Goal: Answer question/provide support: Share knowledge or assist other users

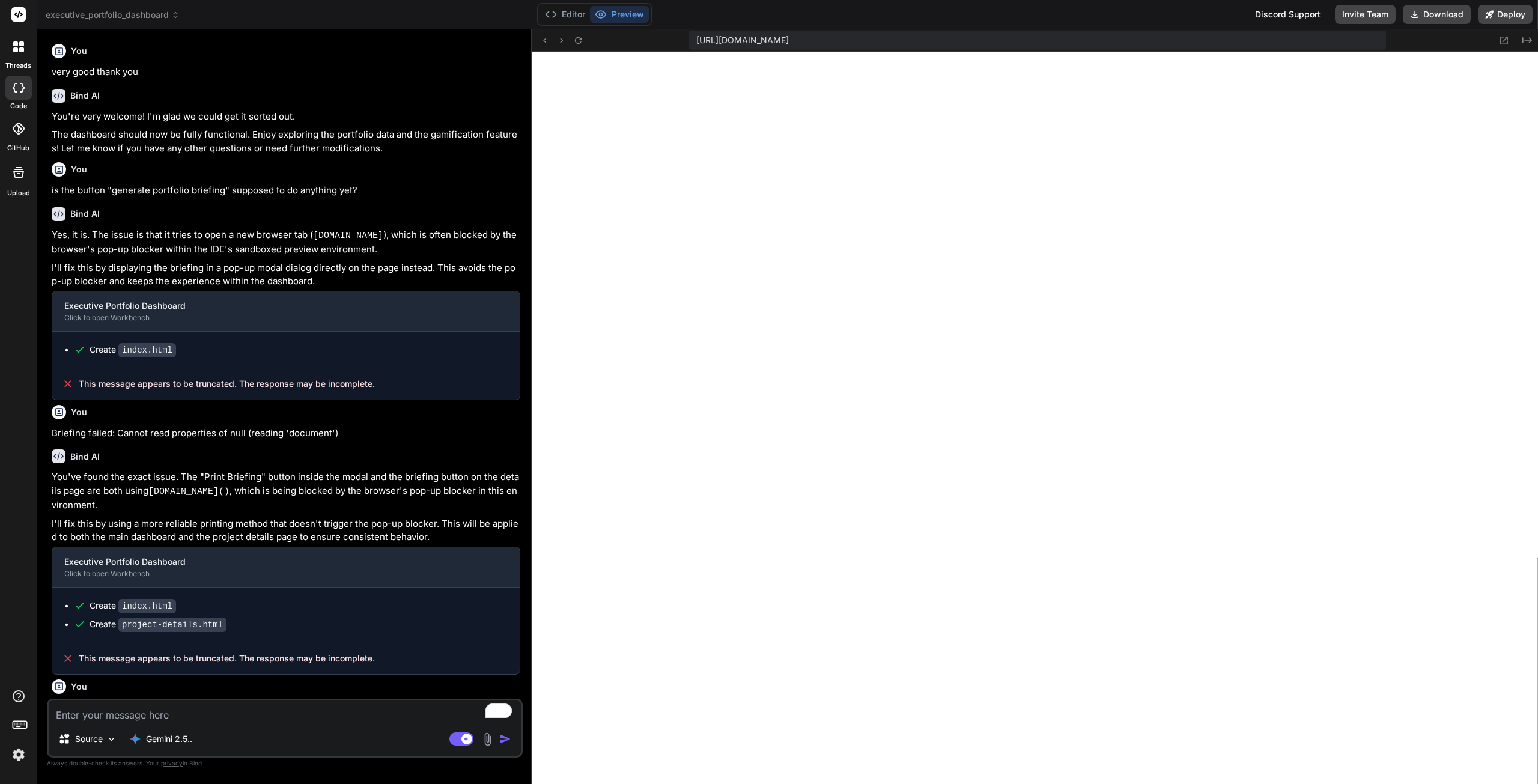
scroll to position [3924, 0]
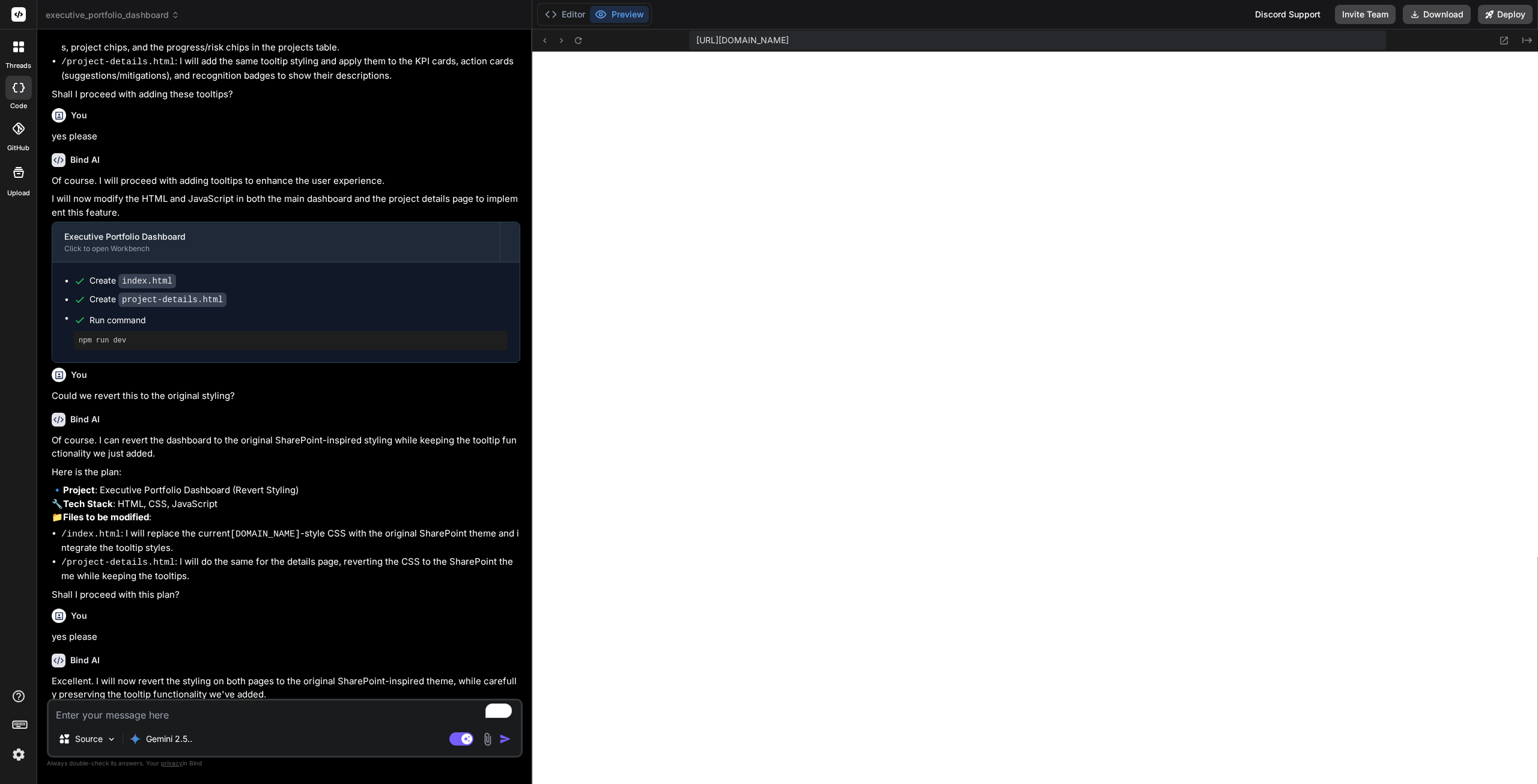
type textarea "x"
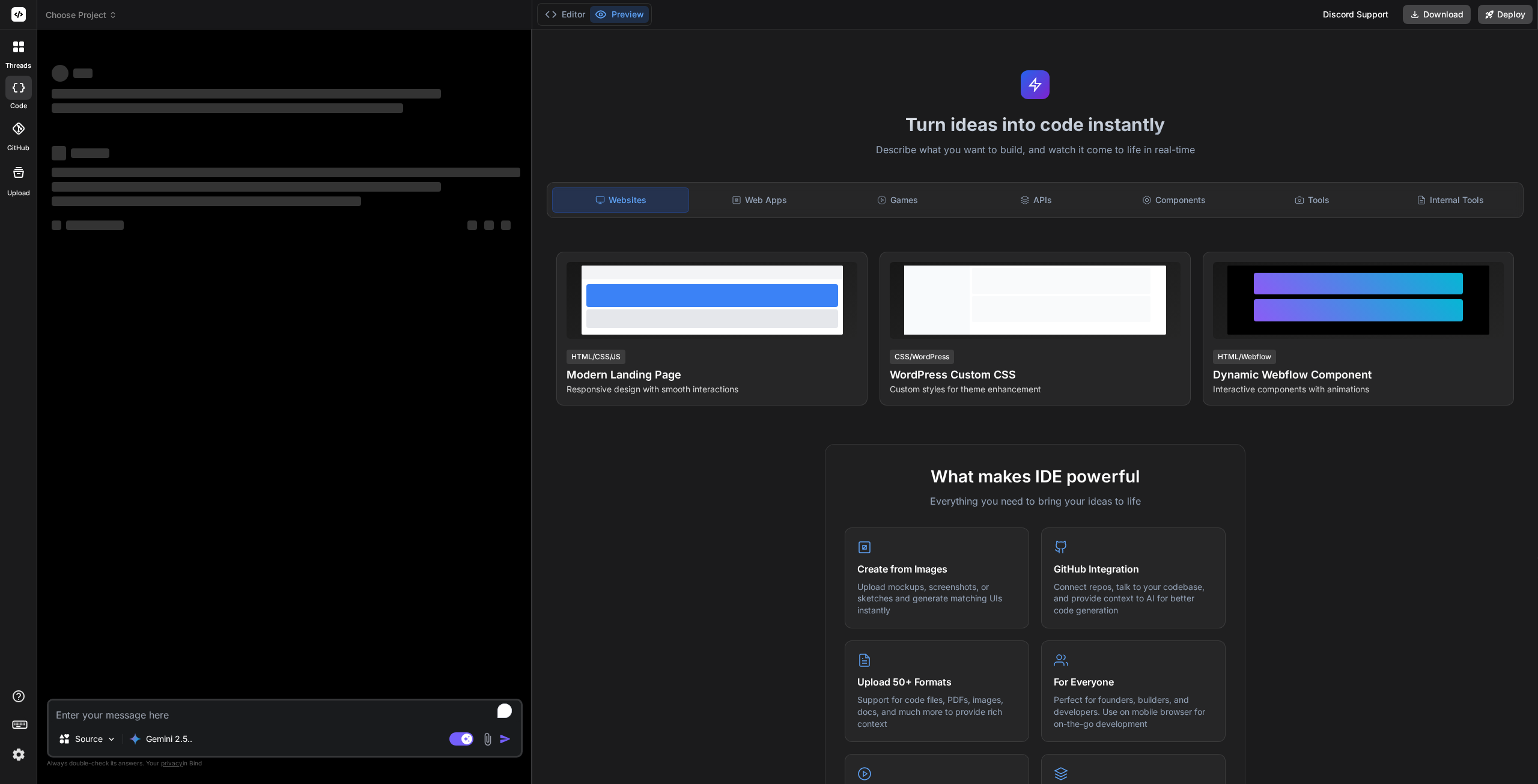
click at [25, 749] on img at bounding box center [18, 754] width 20 height 20
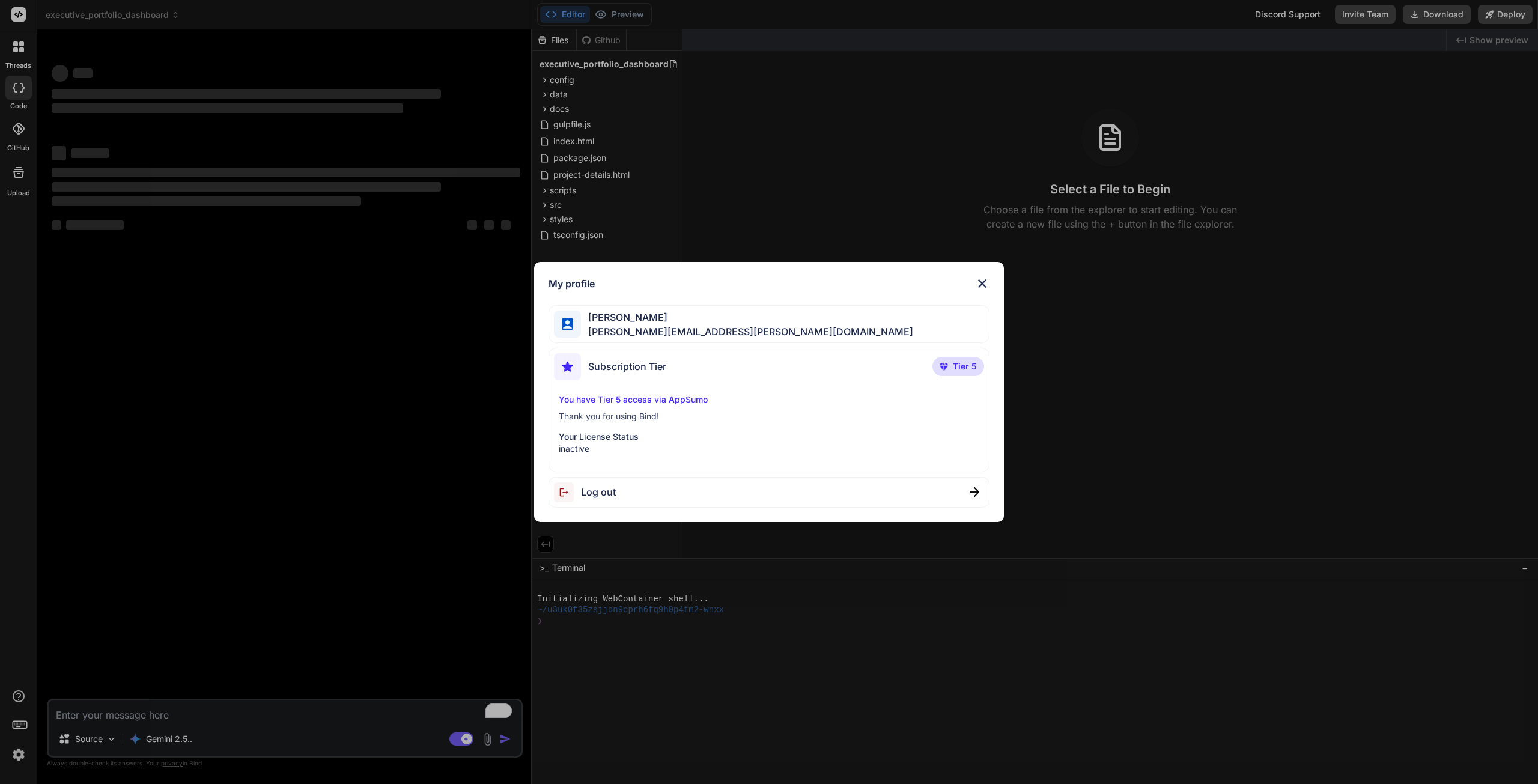
click at [984, 282] on img at bounding box center [982, 283] width 14 height 14
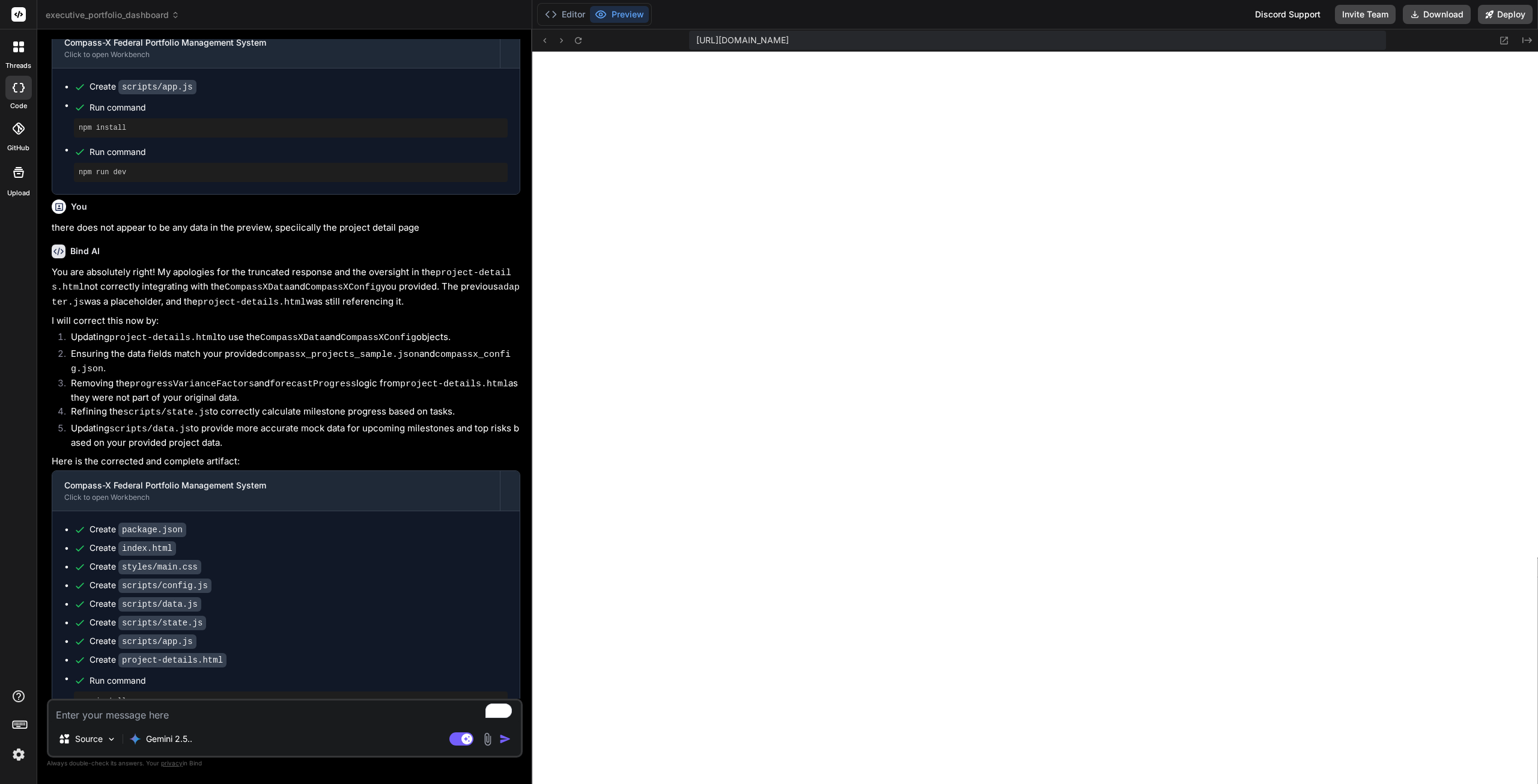
scroll to position [1259, 0]
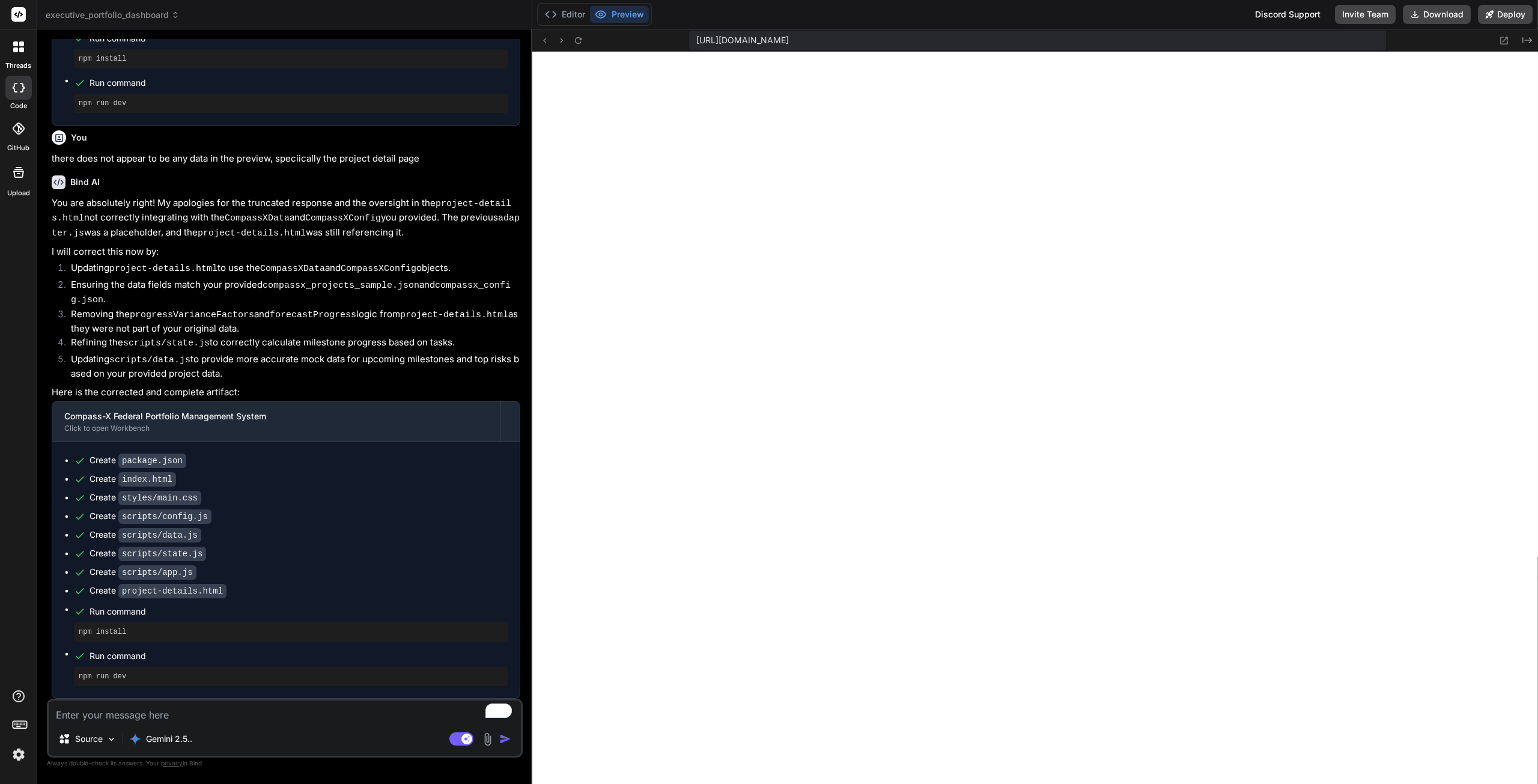
type textarea "x"
click at [182, 712] on textarea "To enrich screen reader interactions, please activate Accessibility in Grammarl…" at bounding box center [285, 711] width 472 height 22
type textarea "o"
type textarea "x"
type textarea "on"
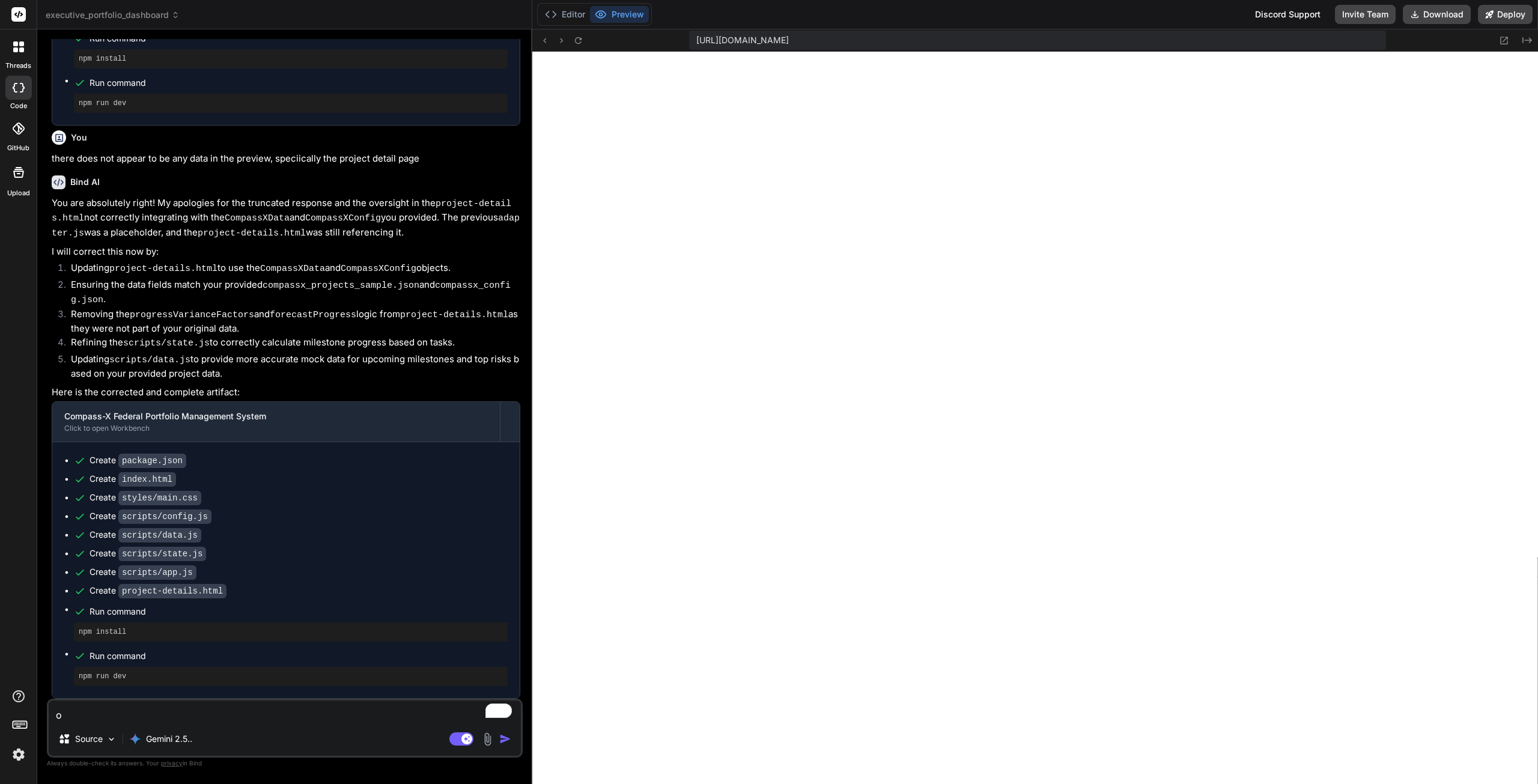
type textarea "x"
type textarea "one"
type textarea "x"
type textarea "one"
type textarea "x"
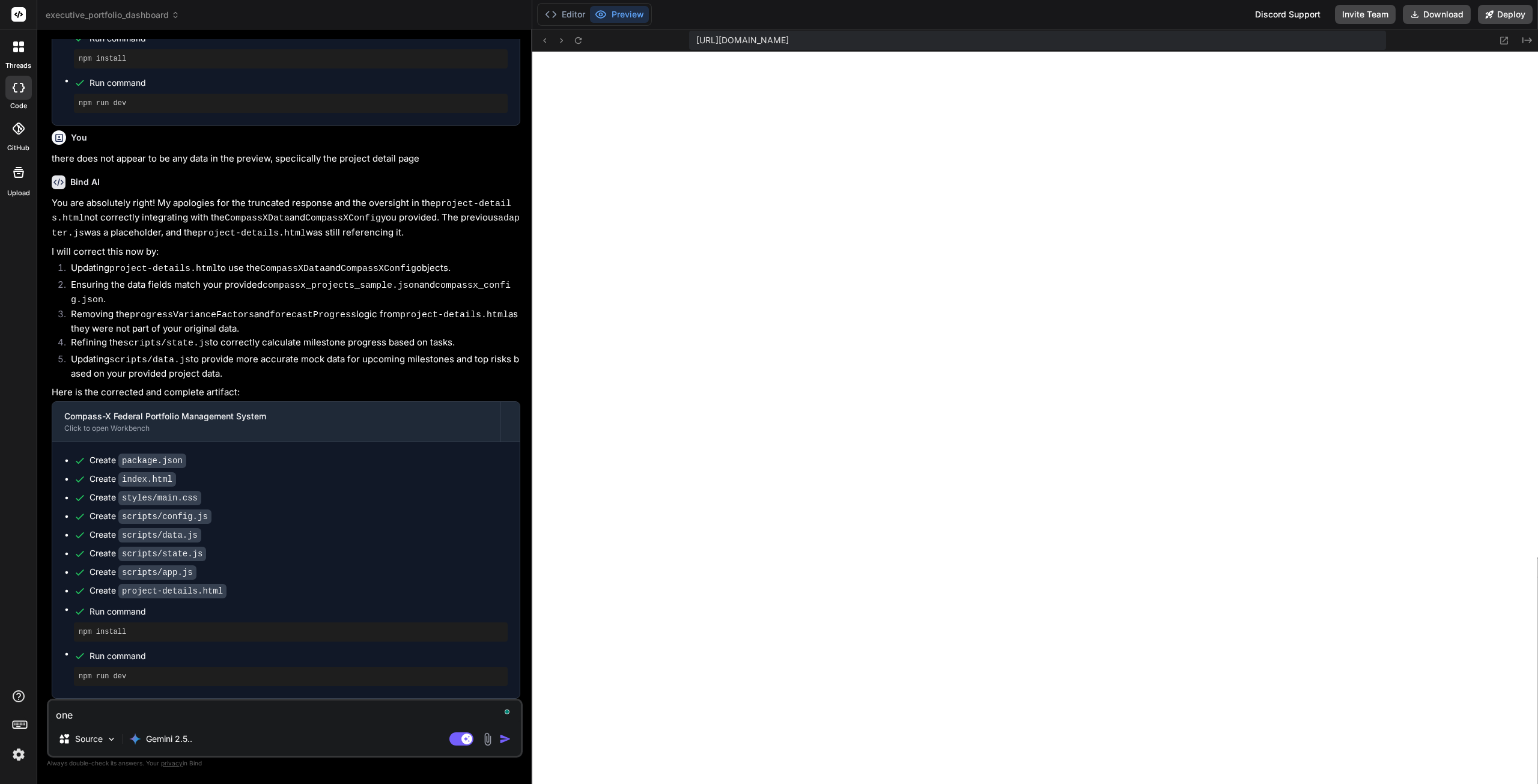
type textarea "one m"
type textarea "x"
type textarea "one mo"
type textarea "x"
type textarea "one mor"
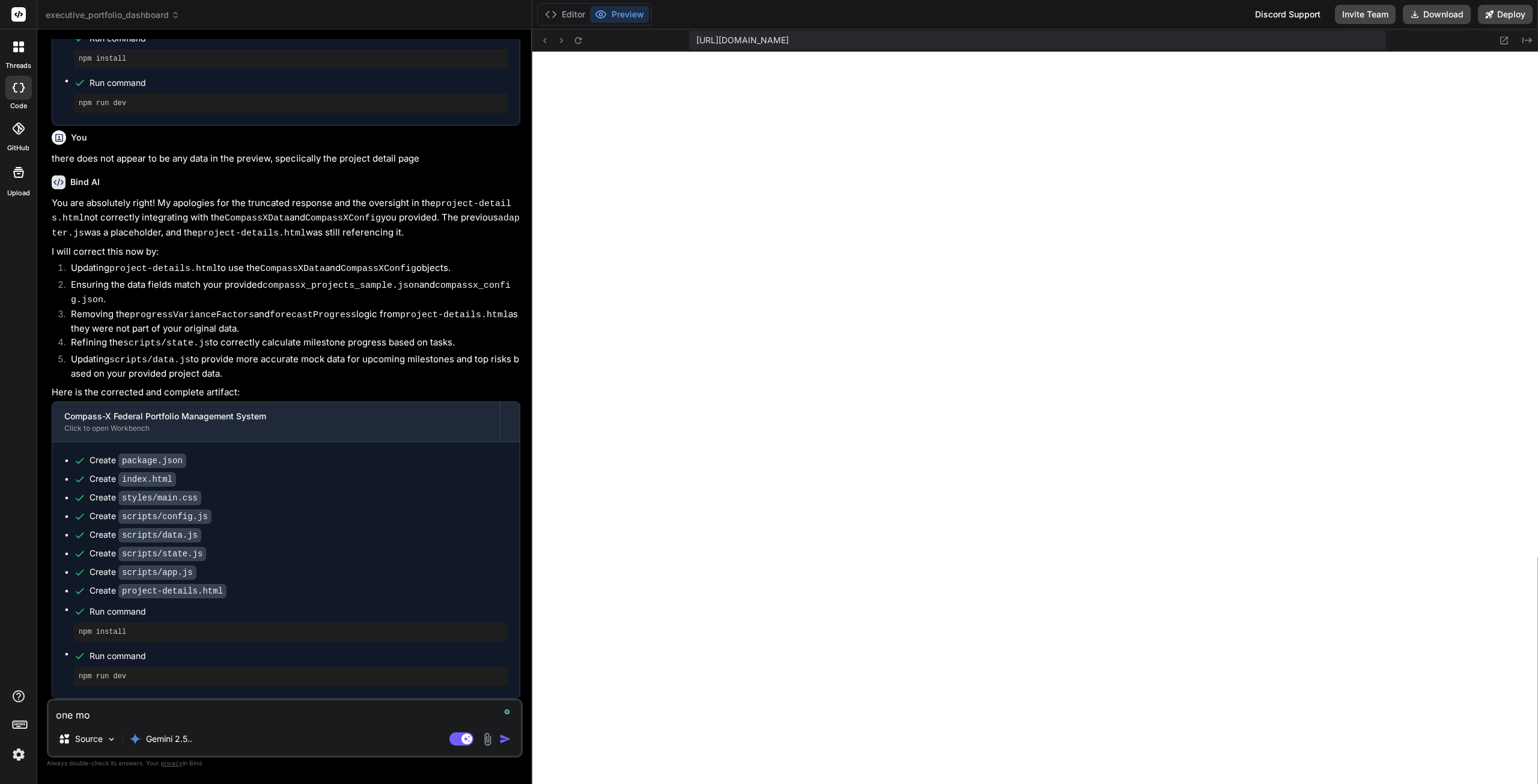
type textarea "x"
type textarea "one more"
type textarea "x"
type textarea "one more"
type textarea "x"
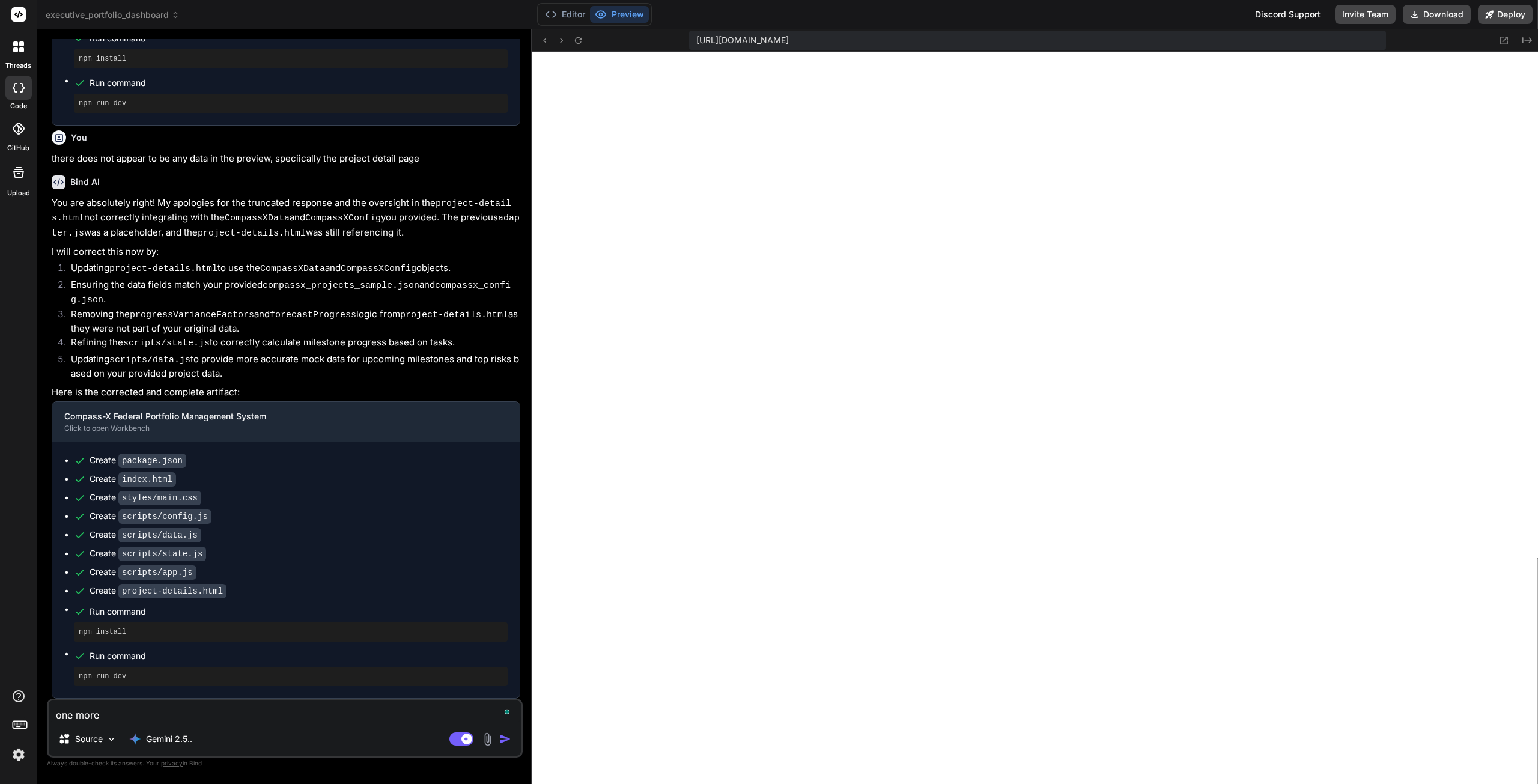
type textarea "one more t"
type textarea "x"
type textarea "one more th"
type textarea "x"
type textarea "one more thi"
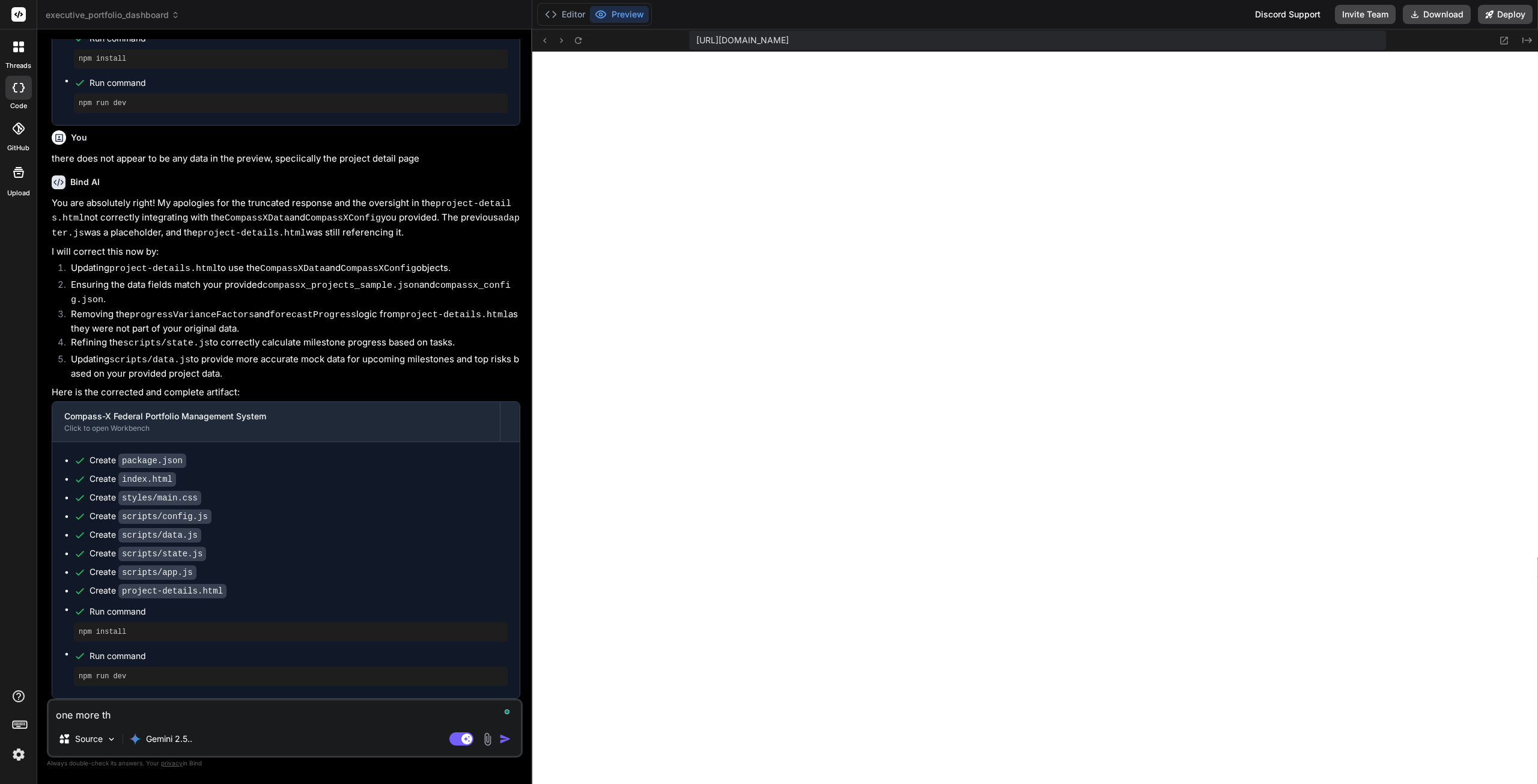
type textarea "x"
type textarea "one more thin"
type textarea "x"
type textarea "one more thing"
type textarea "x"
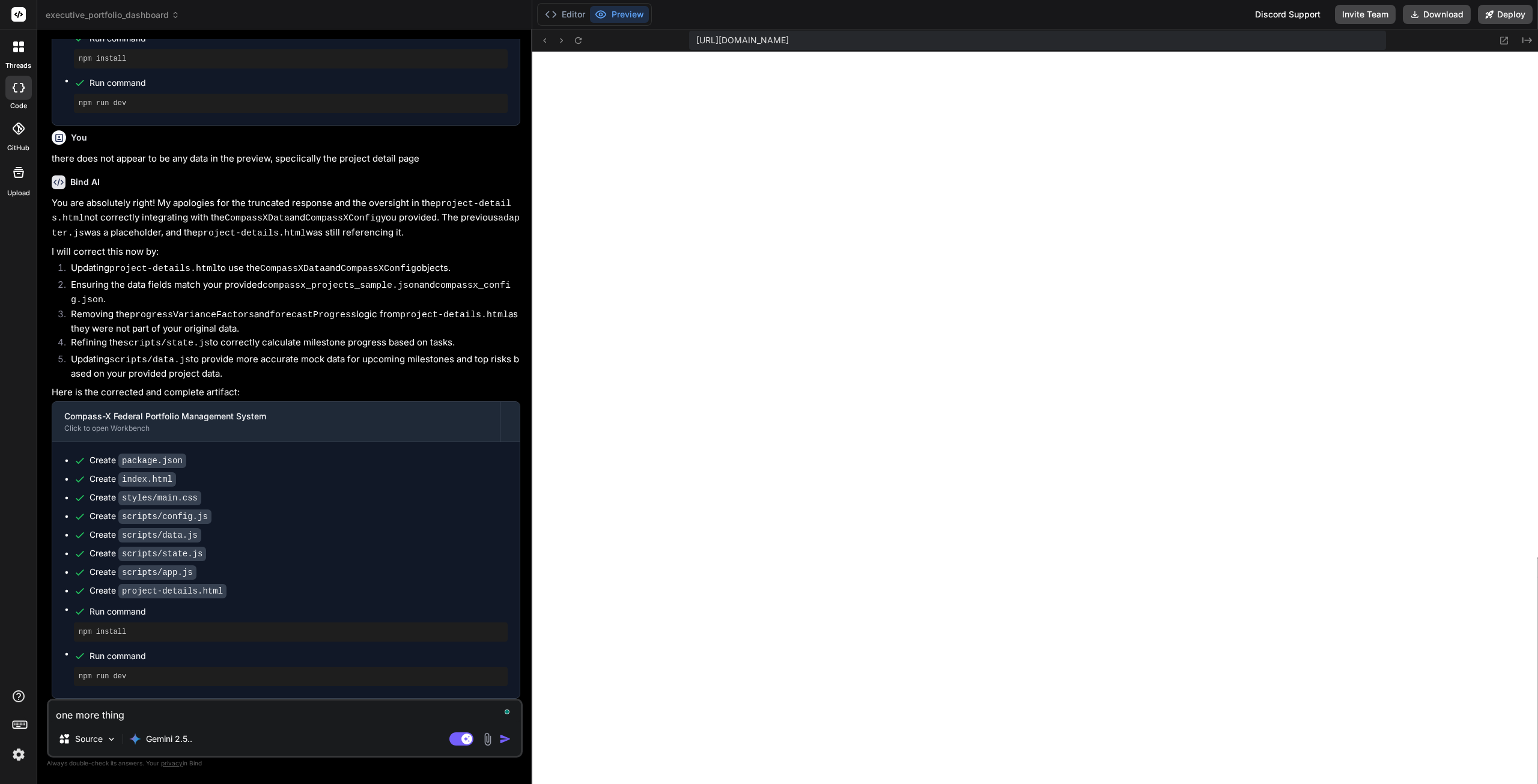
type textarea "one more thing"
type textarea "x"
type textarea "one more thing t"
type textarea "x"
type textarea "one more thing to"
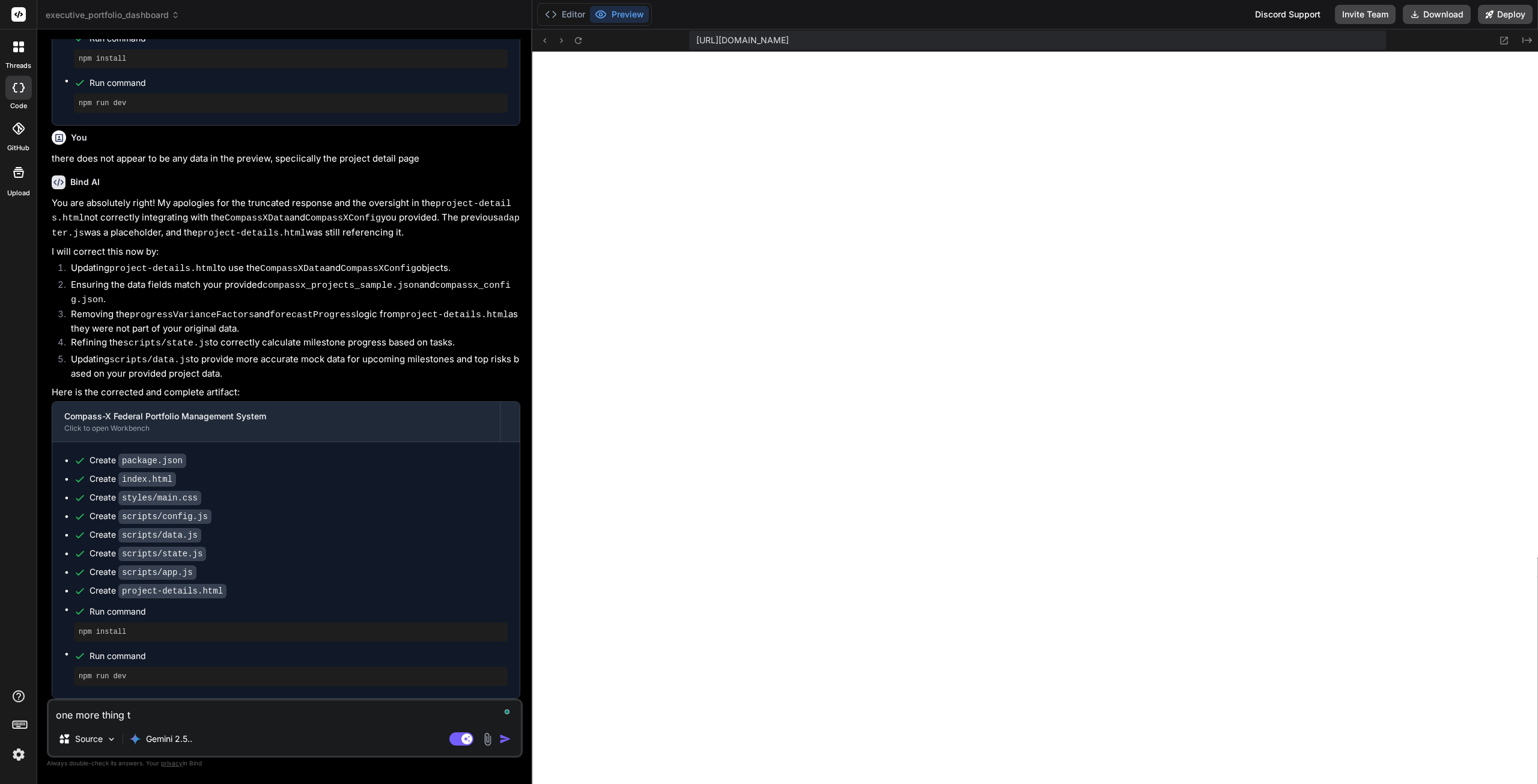
type textarea "x"
type textarea "one more thing to"
type textarea "x"
type textarea "one more thing to a"
type textarea "x"
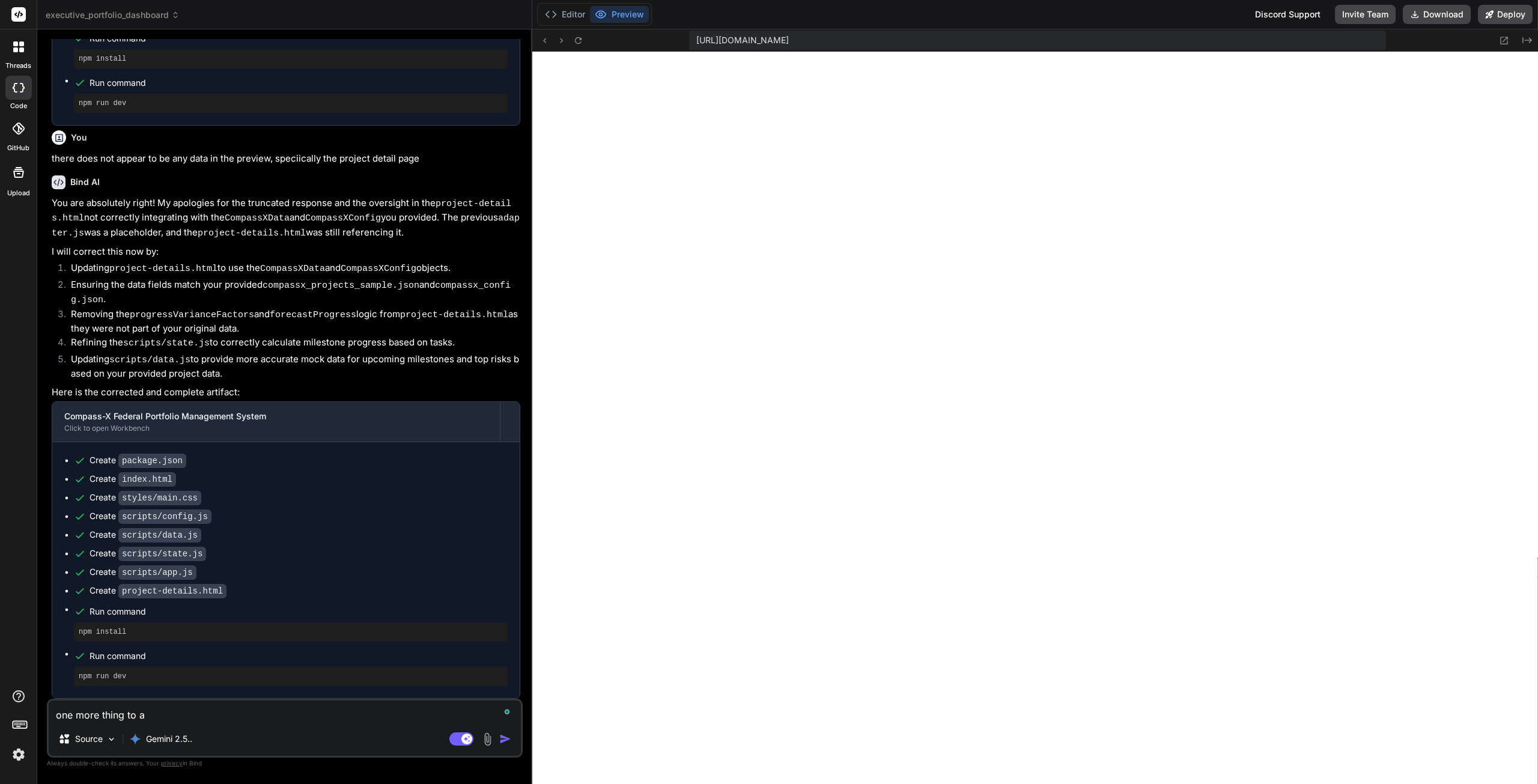
type textarea "one more thing to ad"
type textarea "x"
type textarea "one more thing to add"
type textarea "x"
type textarea "one more thing to add"
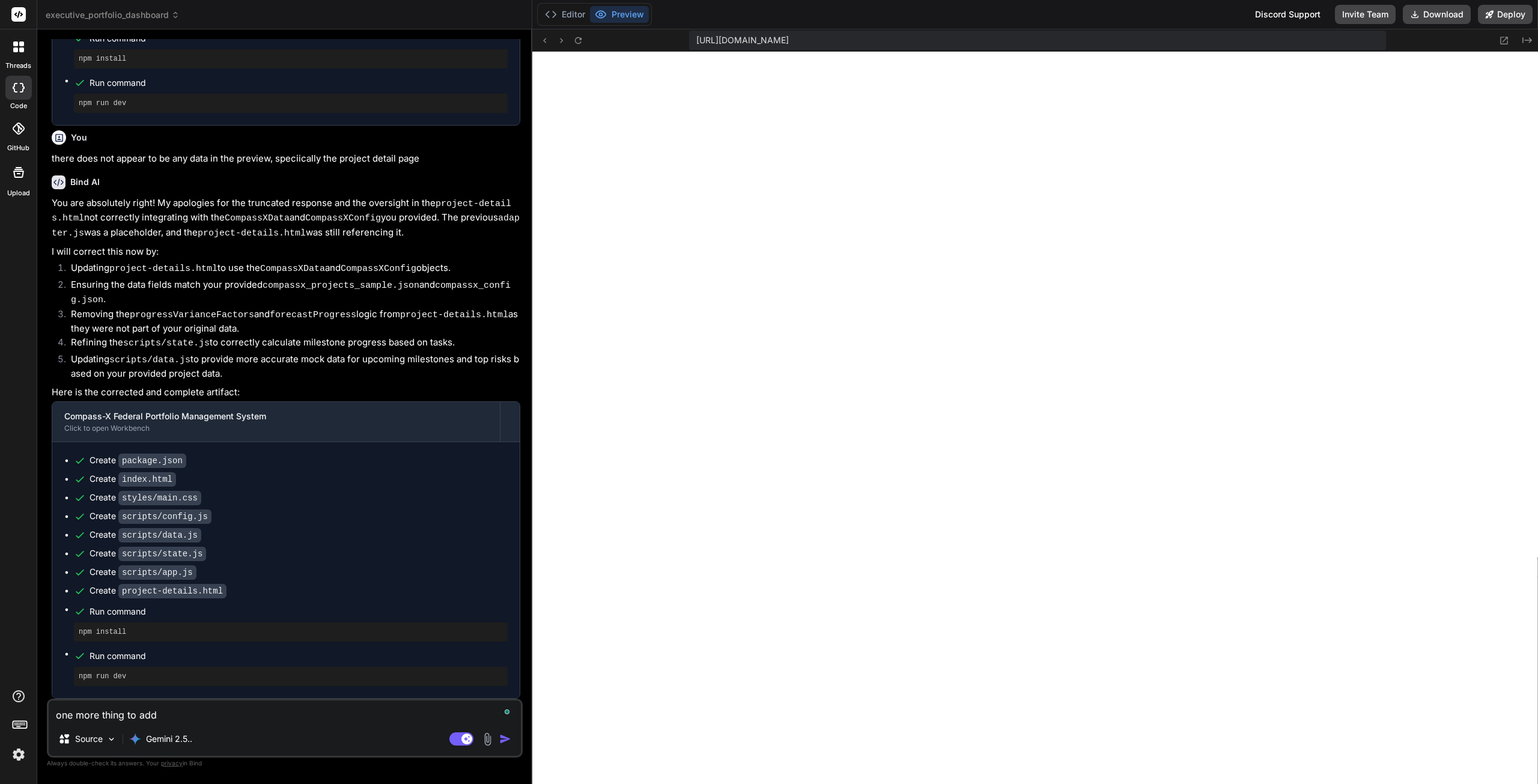
type textarea "x"
paste textarea "=== COMPASS-X LOVABLE MASTER PACKAGE (WITH SHAMINA PAIN POINTS) === Intro Promp…"
type textarea "one more thing to add === COMPASS-X LOVABLE MASTER PACKAGE (WITH SHAMINA PAIN P…"
type textarea "x"
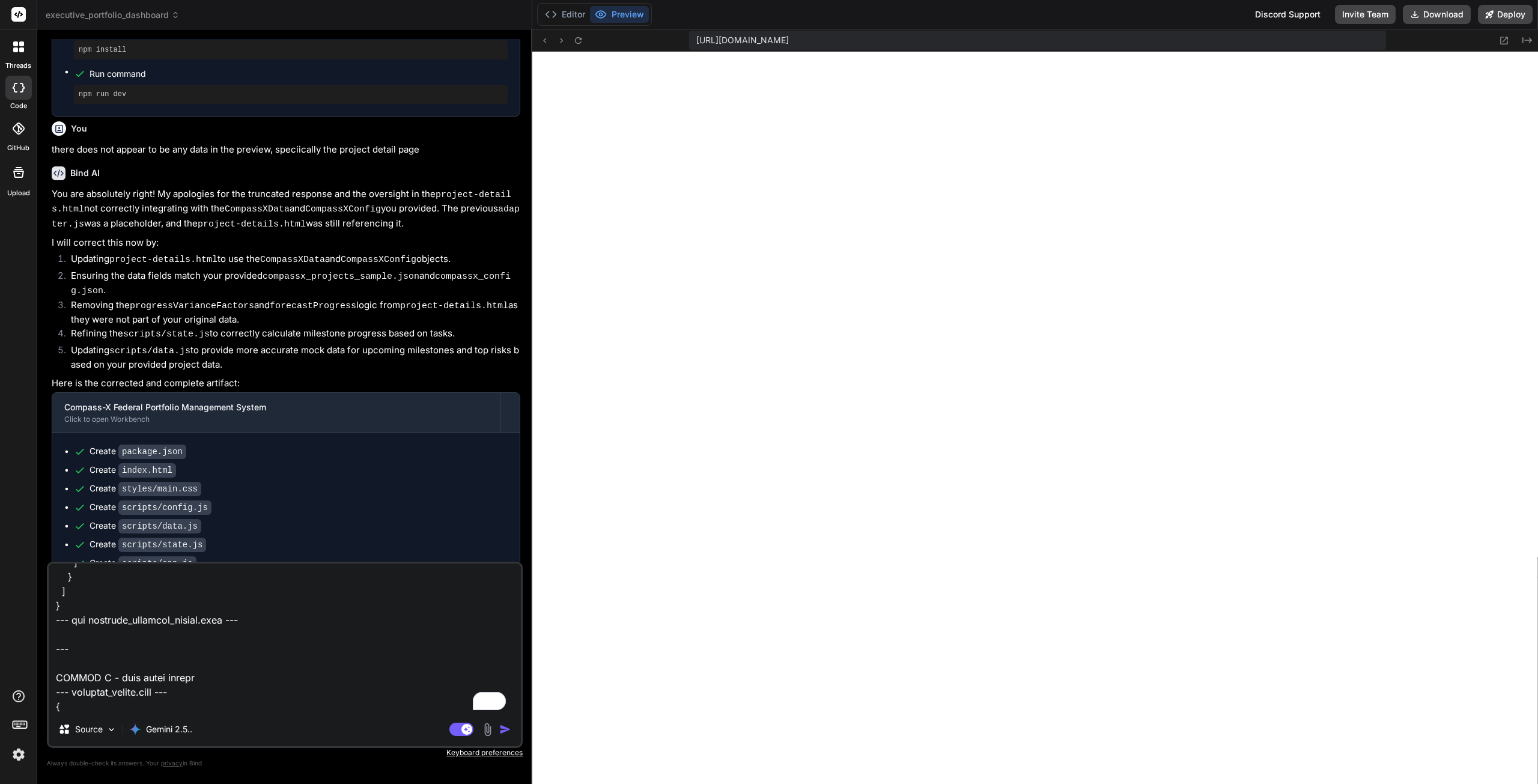
scroll to position [0, 0]
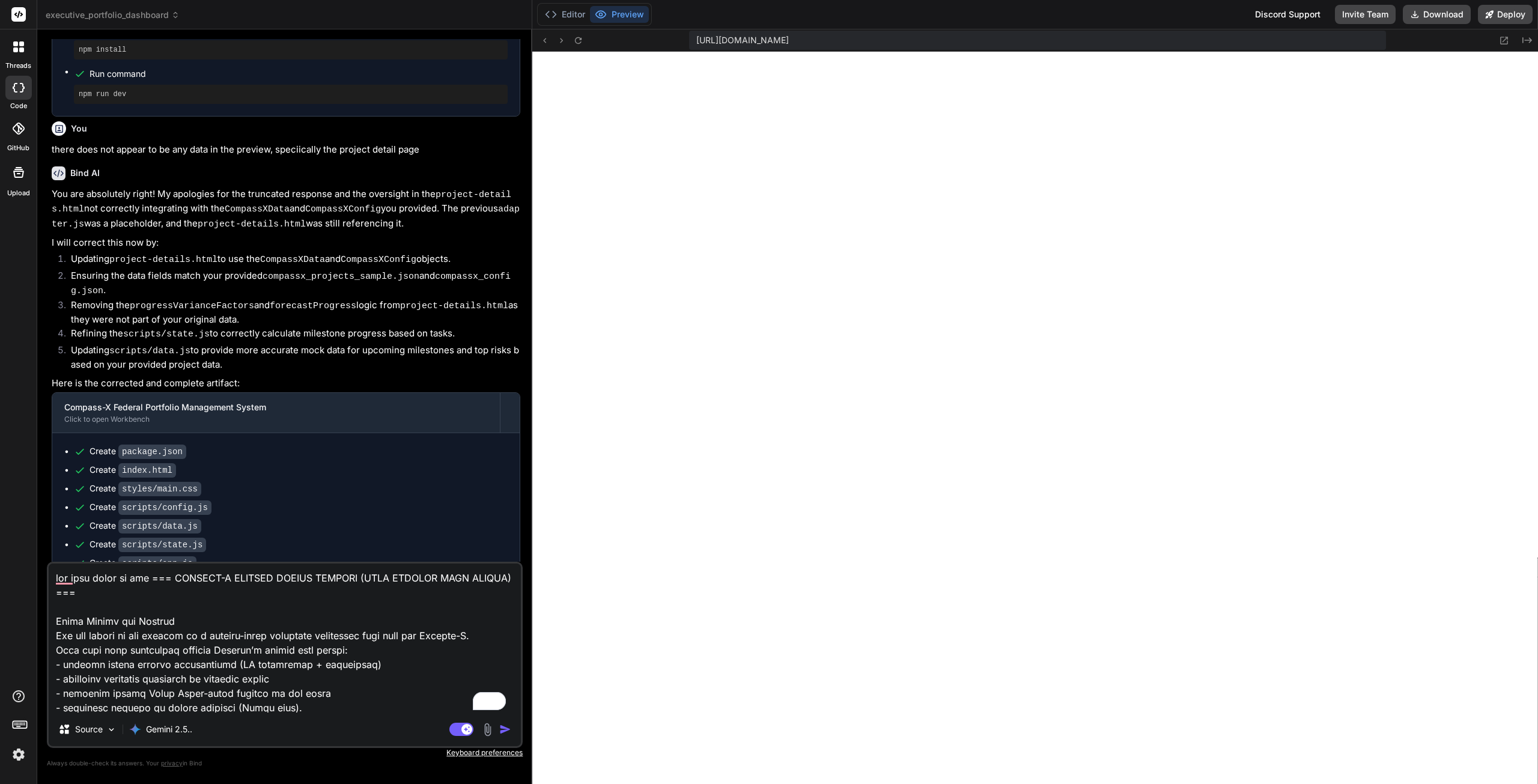
click at [434, 579] on textarea "To enrich screen reader interactions, please activate Accessibility in Grammarl…" at bounding box center [285, 638] width 472 height 149
type textarea "one more thing to add === COMPASS-X LOVABLE MASTER PACKAGE (WITH UPAIN POINTS) …"
type textarea "x"
type textarea "one more thing to add === COMPASS-X LOVABLE MASTER PACKAGE (WITH USPAIN POINTS)…"
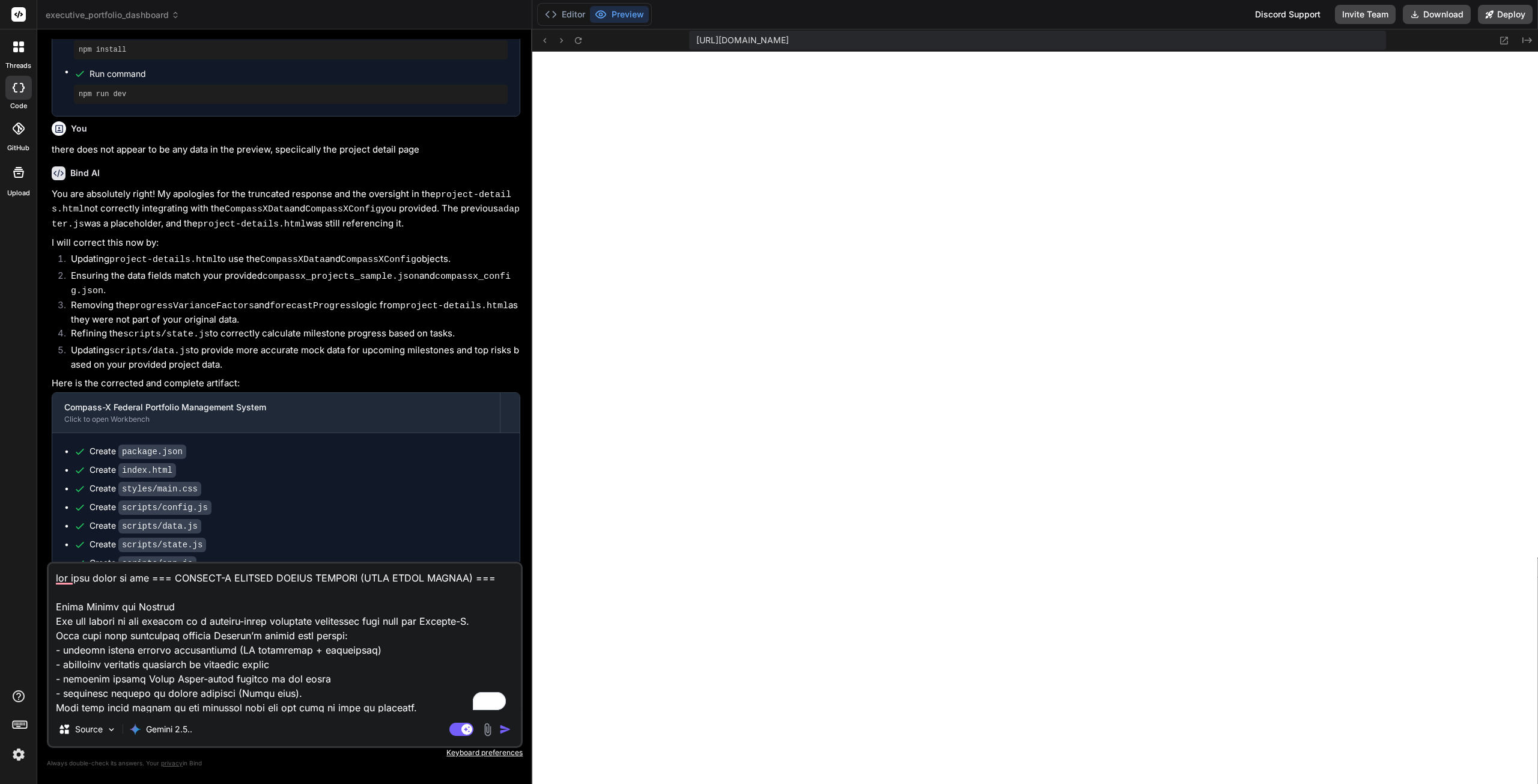
type textarea "x"
type textarea "one more thing to add === COMPASS-X LOVABLE MASTER PACKAGE (WITH USDPAIN POINTS…"
type textarea "x"
type textarea "one more thing to add === COMPASS-X LOVABLE MASTER PACKAGE (WITH USDAPAIN POINT…"
type textarea "x"
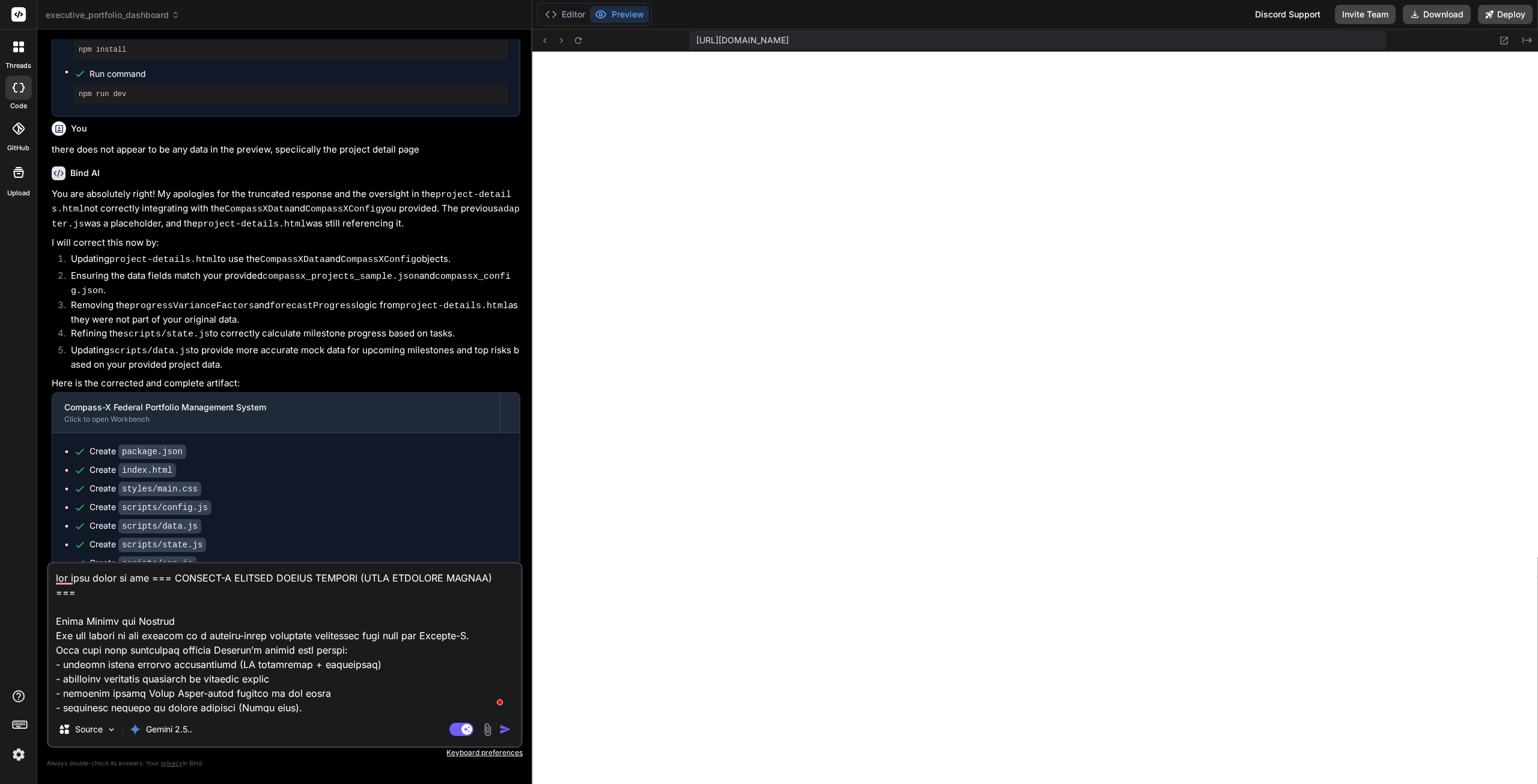
type textarea "one more thing to add === COMPASS-X LOVABLE MASTER PACKAGE (WITH USDA PAIN POIN…"
type textarea "x"
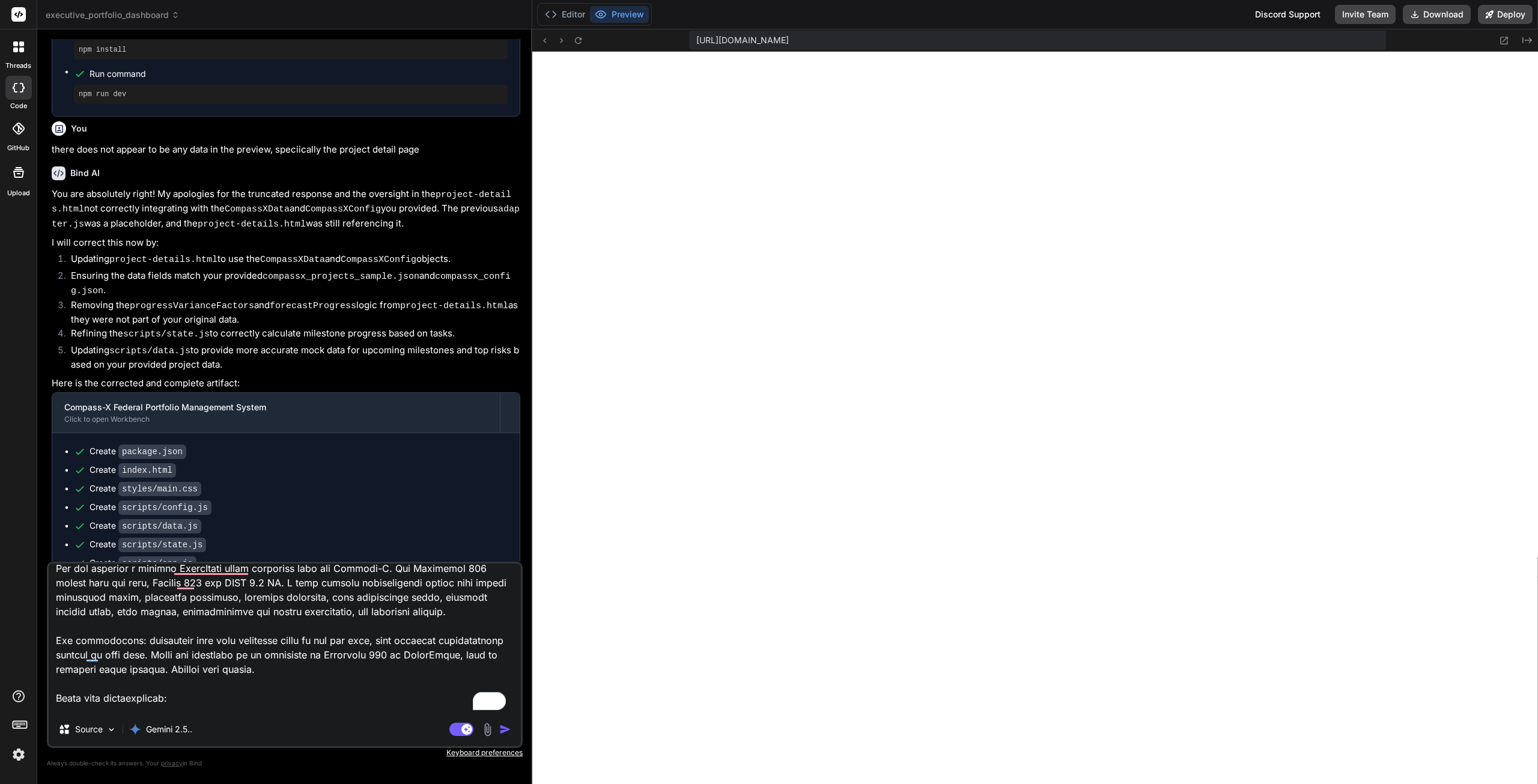
type textarea "one more thing to add === COMPASS-X LOVABLE MASTER PACKAGE (WITH USDA PAIN POIN…"
click at [506, 730] on img "button" at bounding box center [505, 729] width 12 height 12
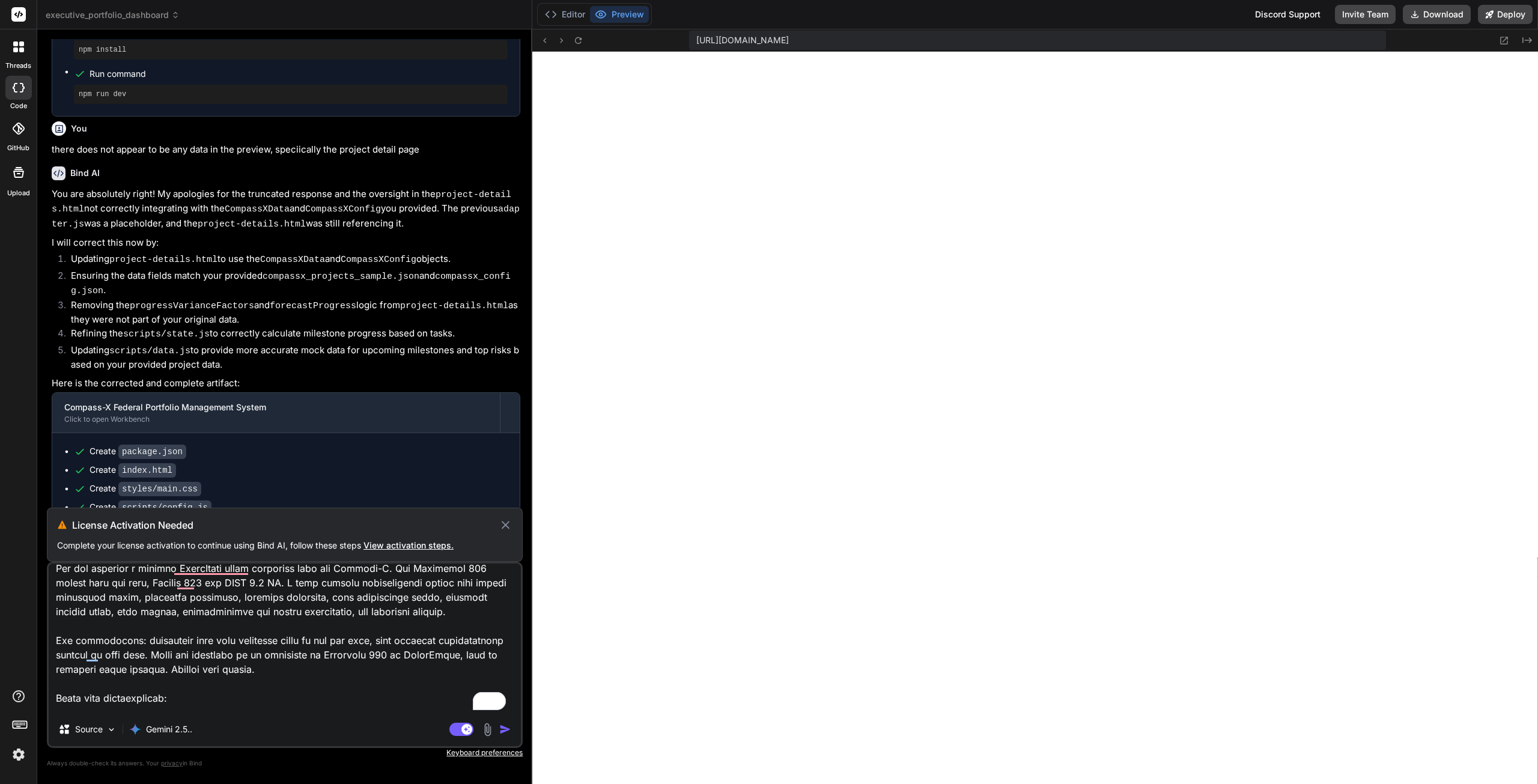
drag, startPoint x: 417, startPoint y: 545, endPoint x: 381, endPoint y: 541, distance: 36.2
click at [381, 541] on span "View activation steps." at bounding box center [409, 545] width 90 height 10
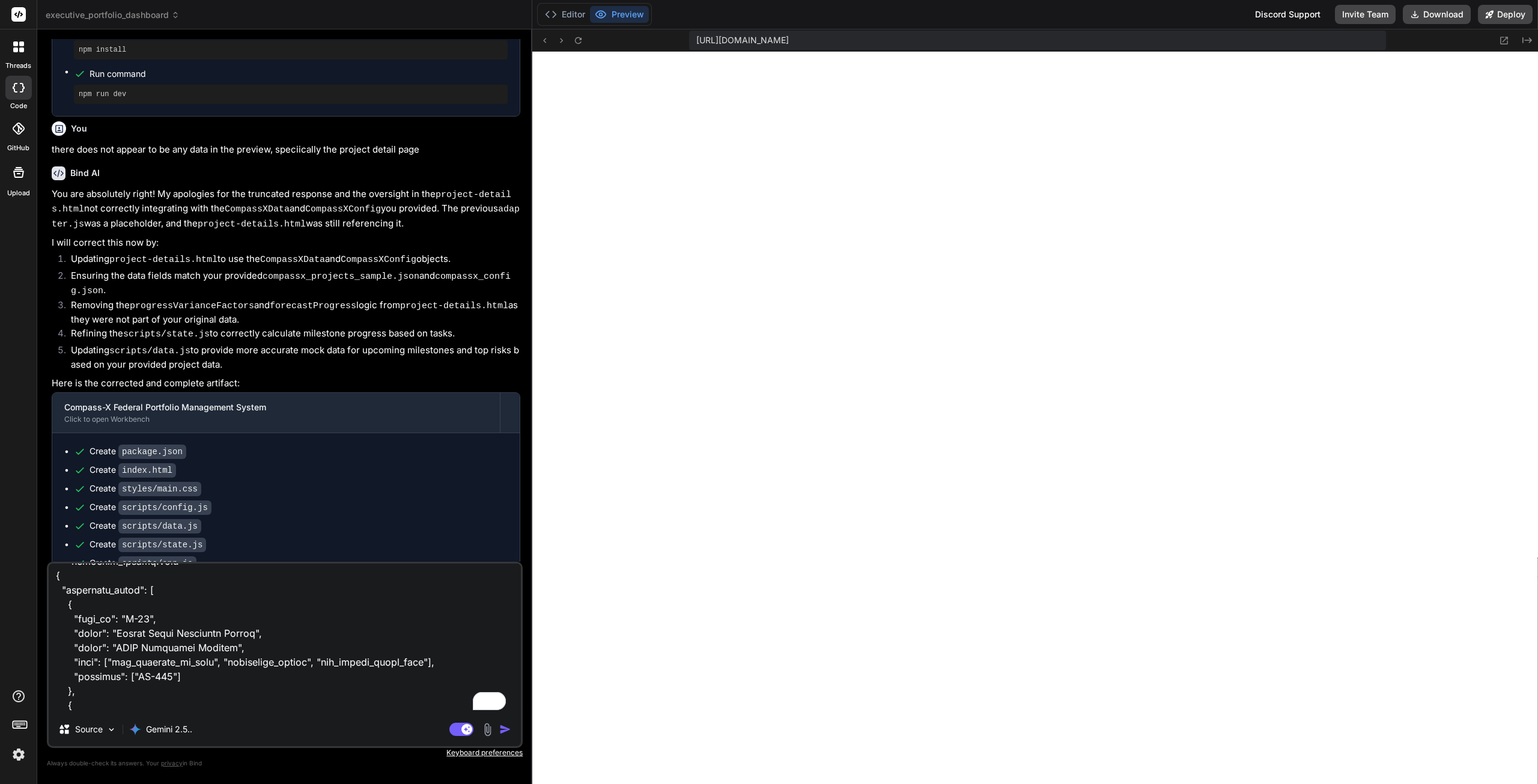
scroll to position [480, 0]
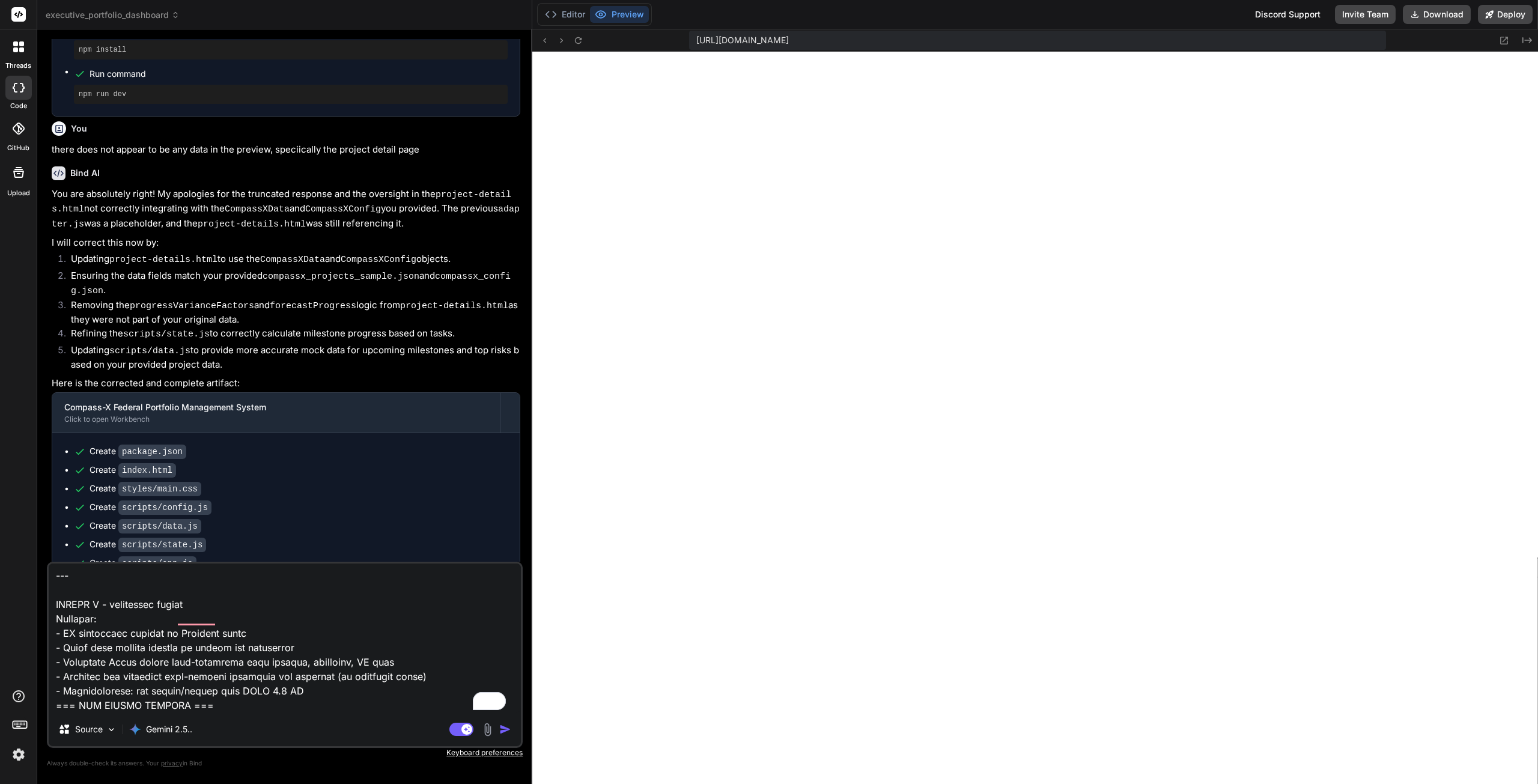
click at [504, 730] on img "button" at bounding box center [505, 729] width 12 height 12
type textarea "x"
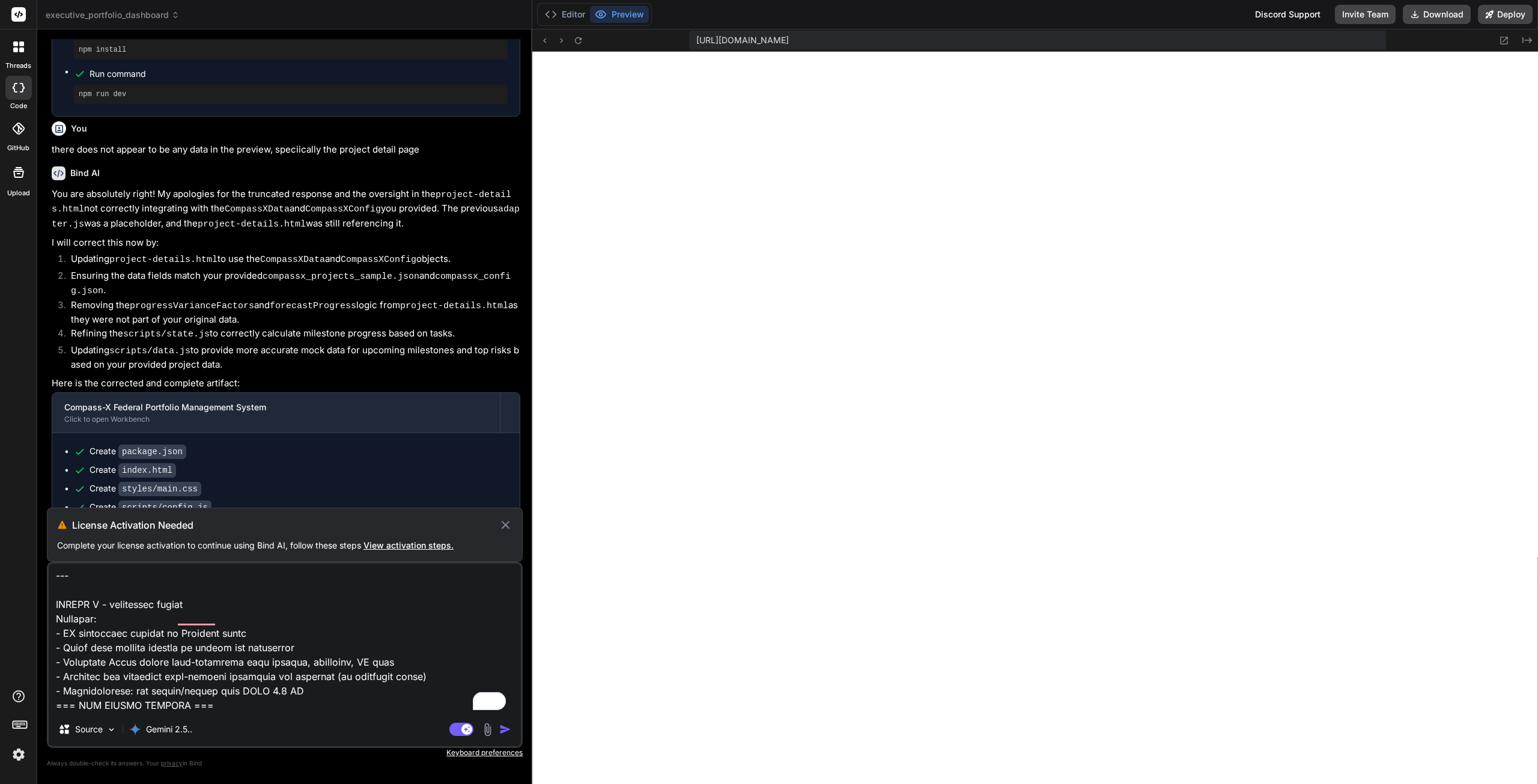
click at [237, 643] on textarea "To enrich screen reader interactions, please activate Accessibility in Grammarl…" at bounding box center [285, 638] width 472 height 149
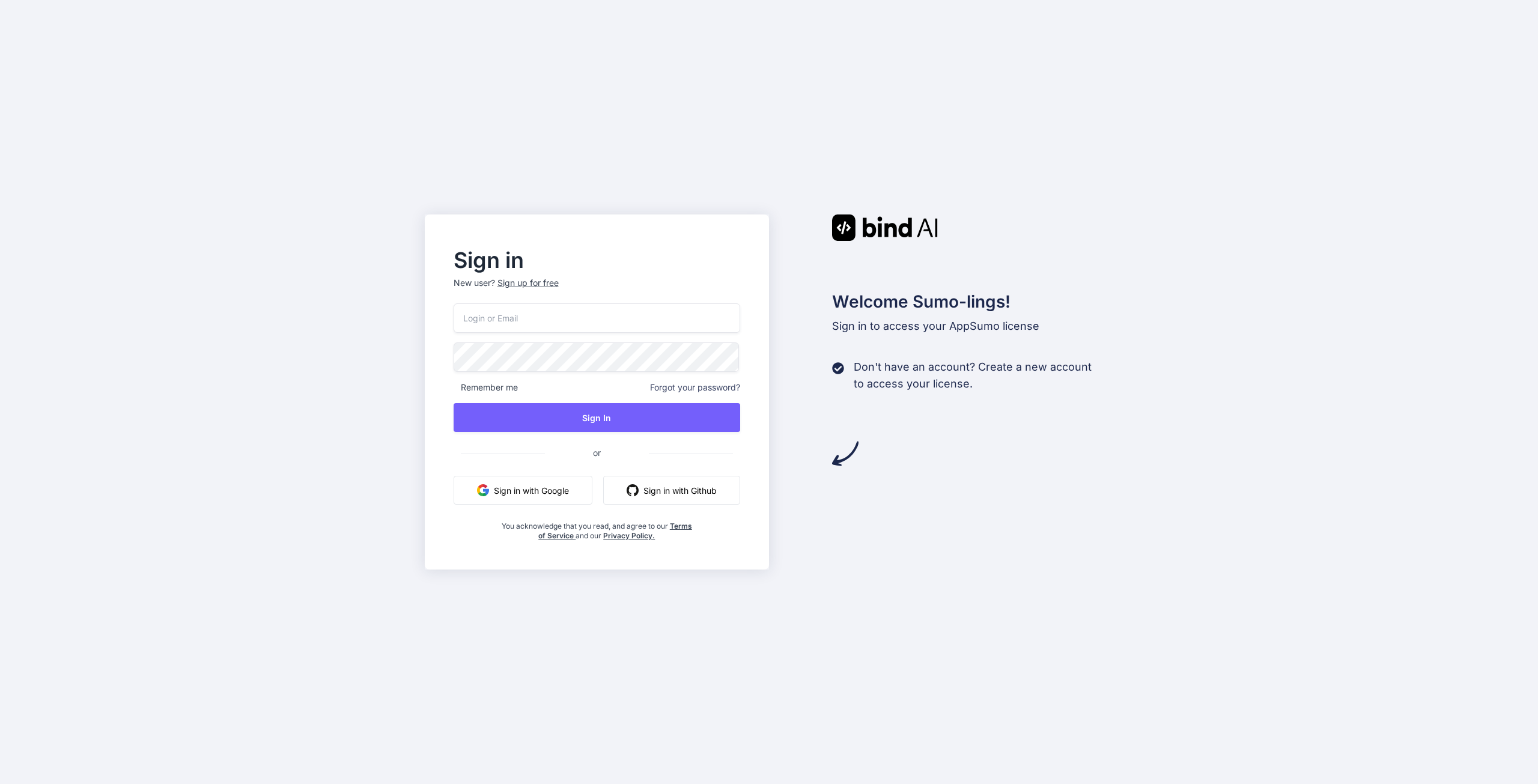
click at [532, 482] on button "Sign in with Google" at bounding box center [523, 490] width 139 height 29
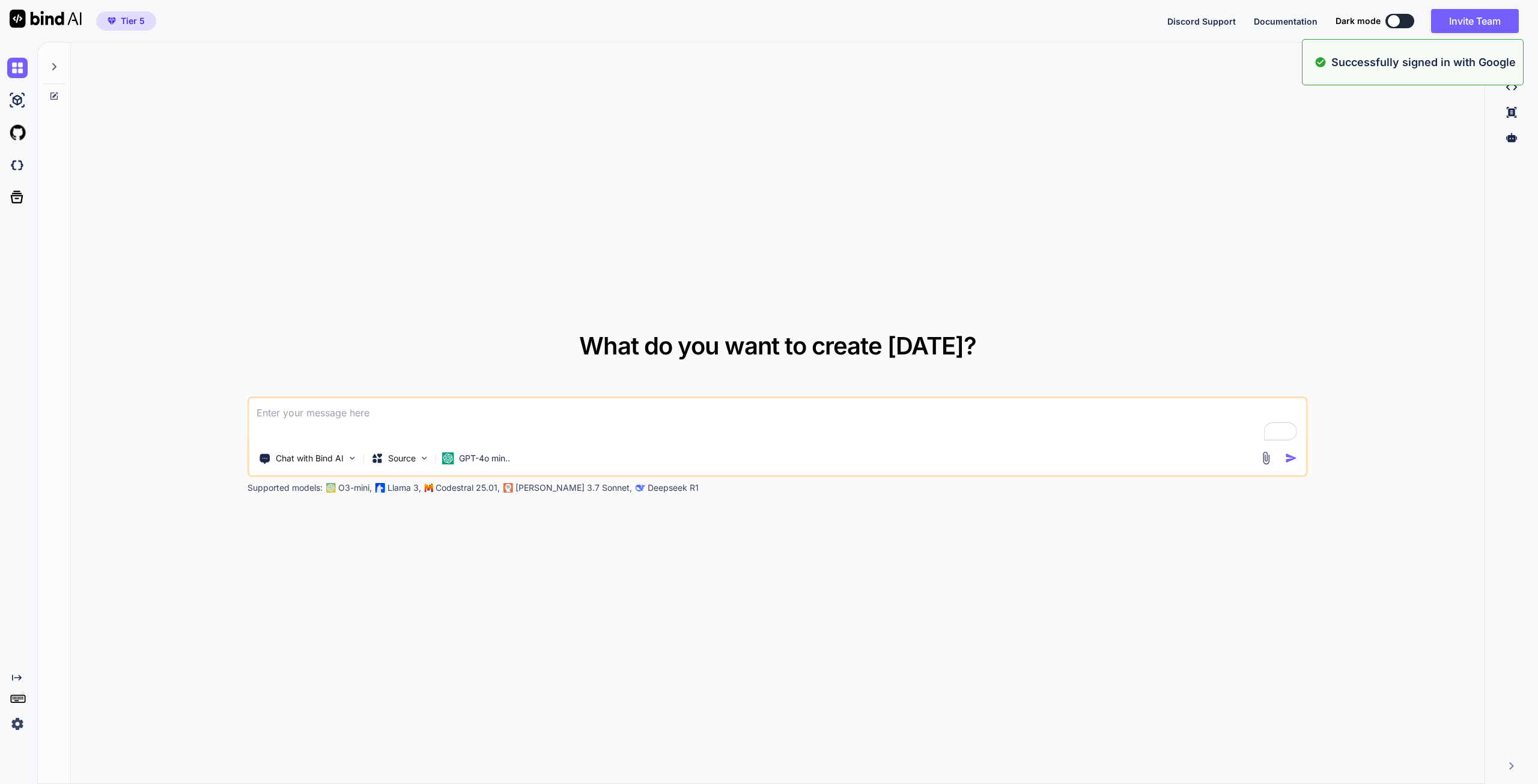
click at [17, 721] on img at bounding box center [17, 723] width 20 height 20
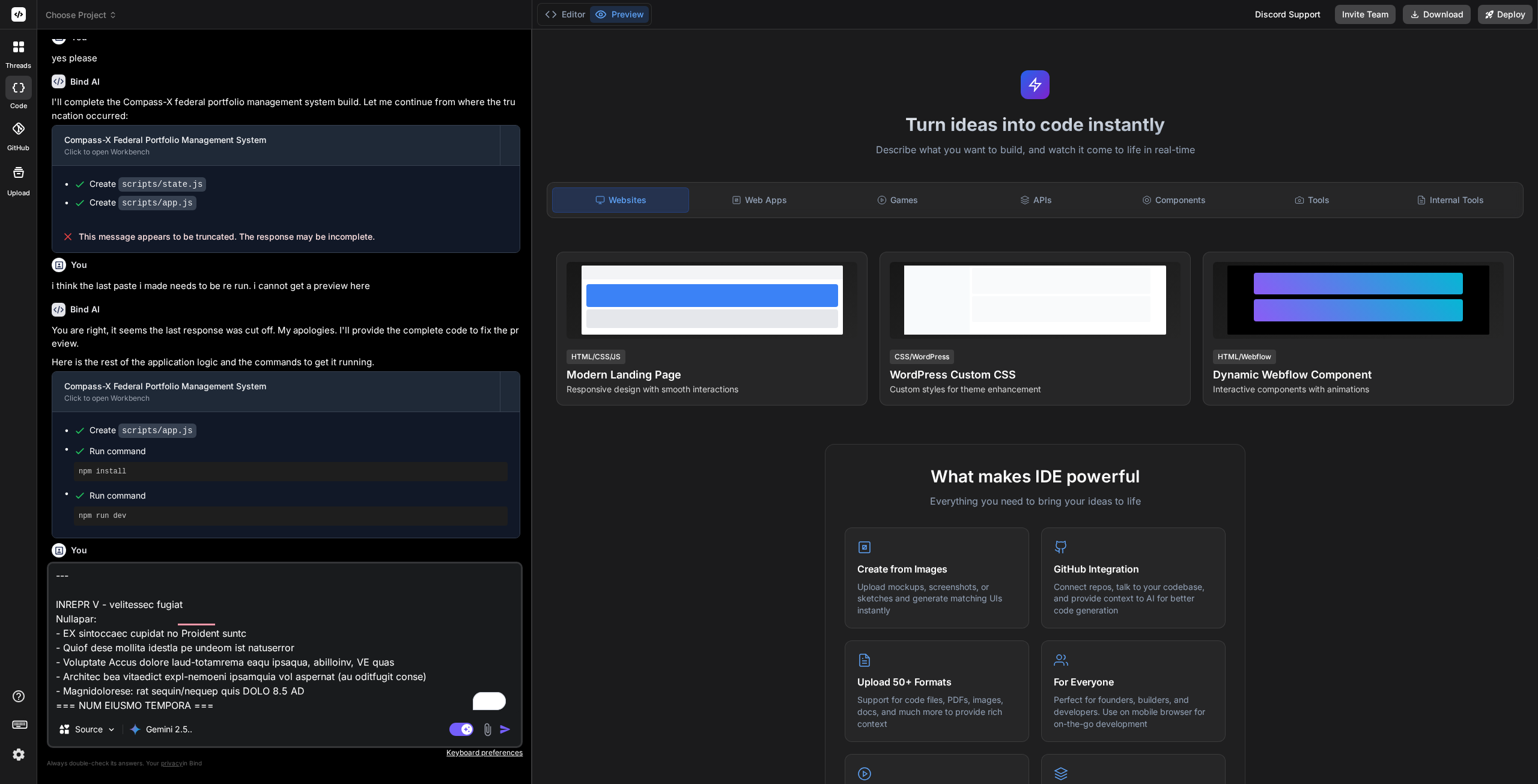
click at [504, 727] on img "button" at bounding box center [505, 729] width 12 height 12
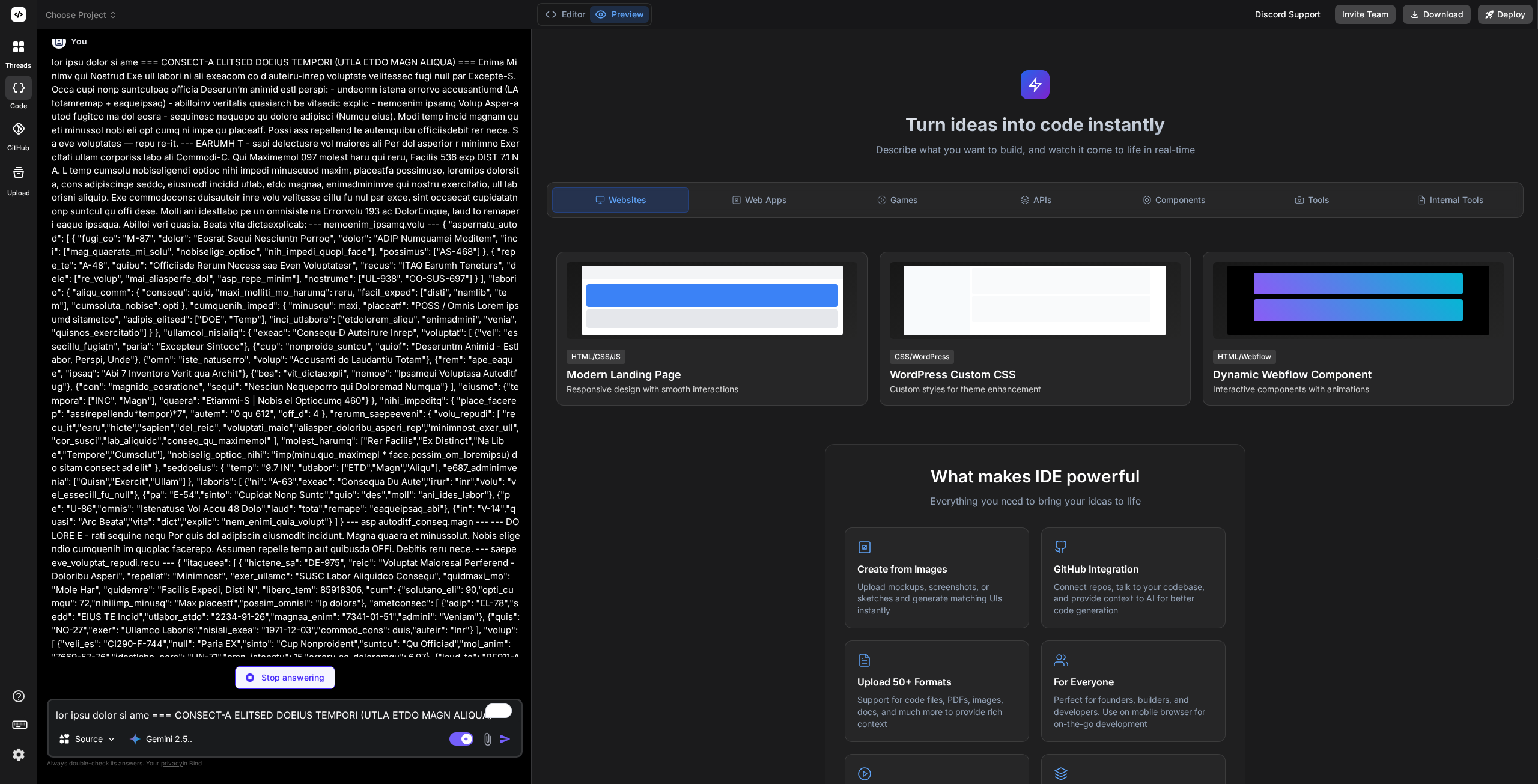
type textarea "x"
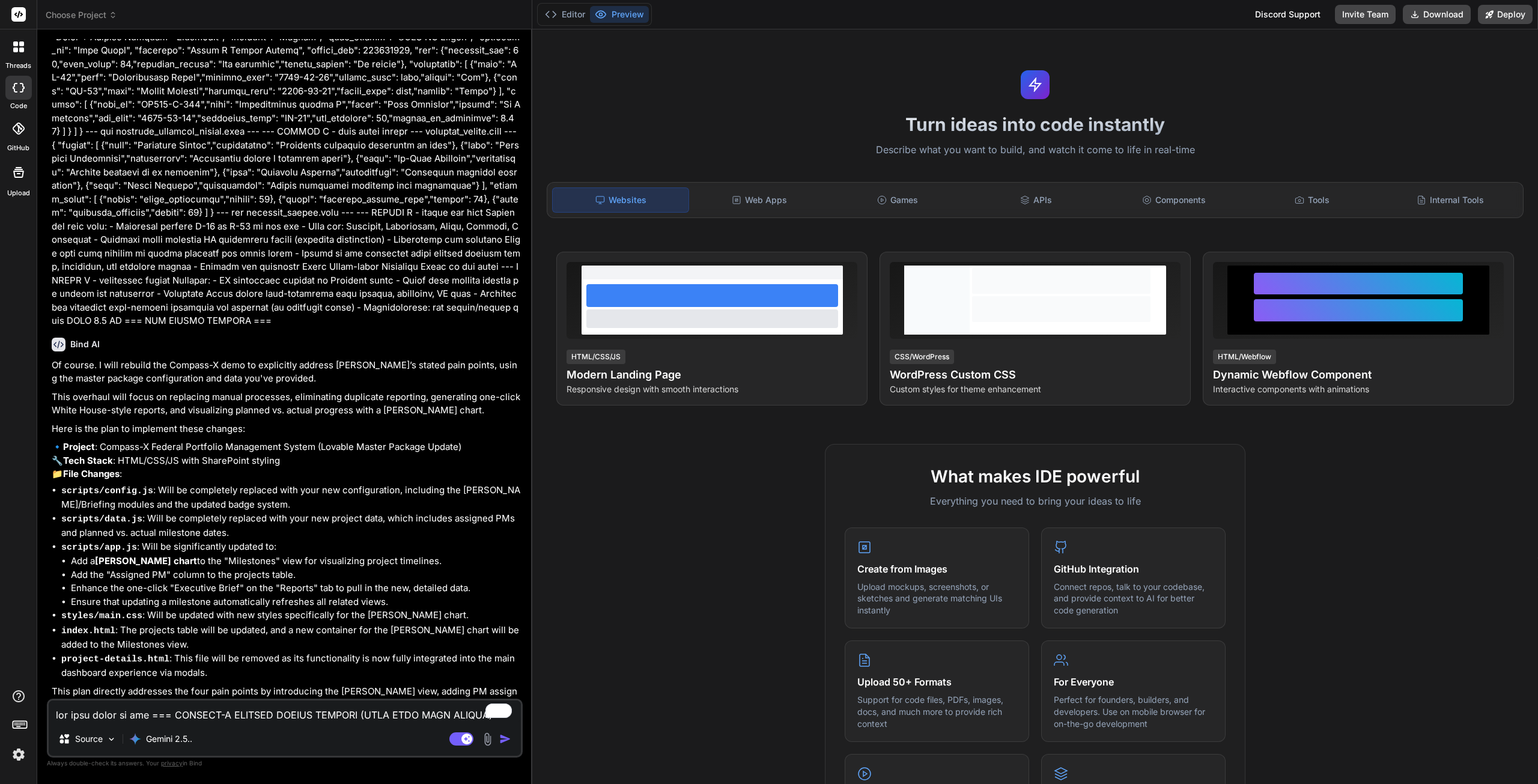
scroll to position [2618, 0]
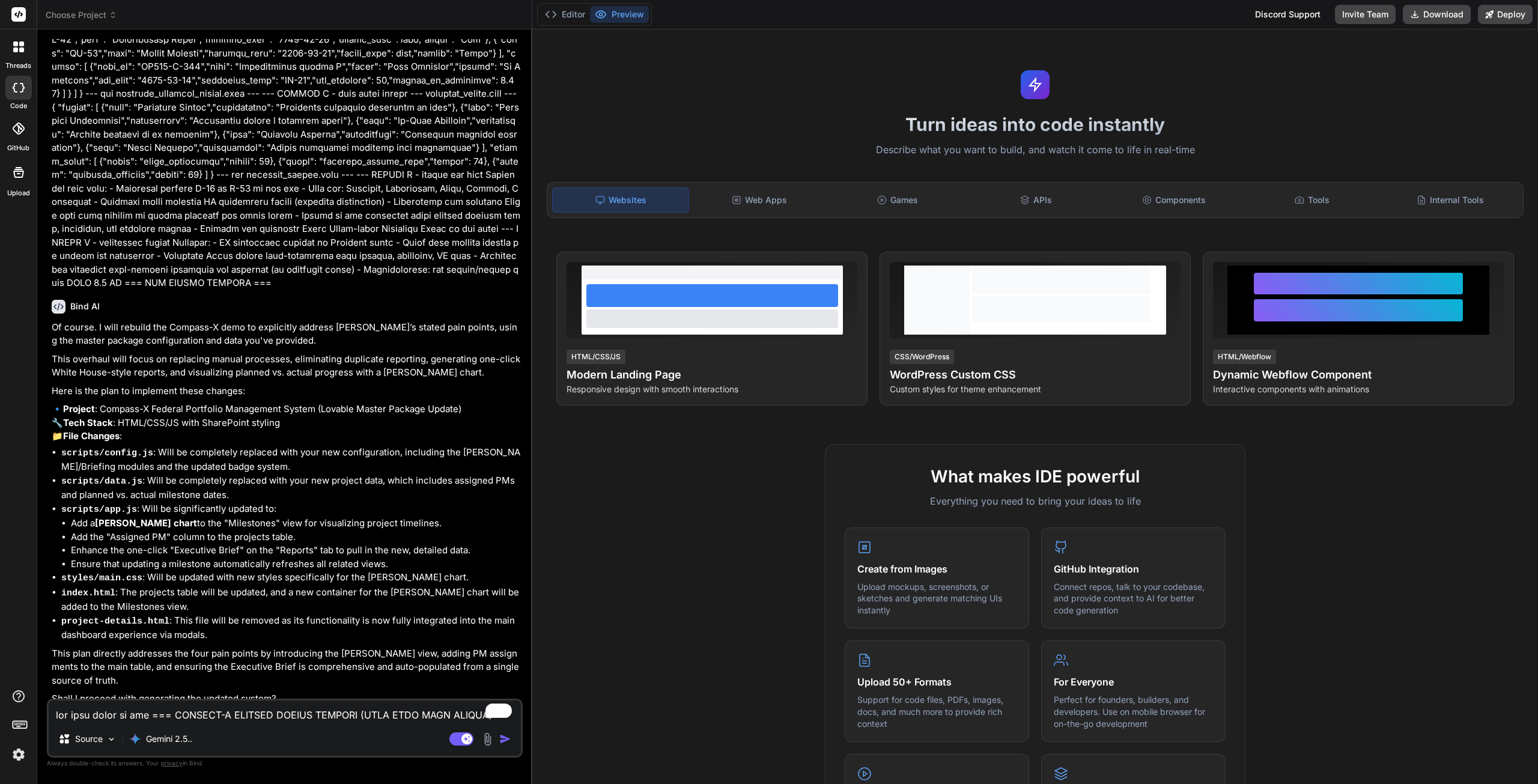
click at [269, 714] on textarea "To enrich screen reader interactions, please activate Accessibility in Grammarl…" at bounding box center [285, 711] width 472 height 22
type textarea "x"
type textarea "y"
type textarea "x"
type textarea "ye"
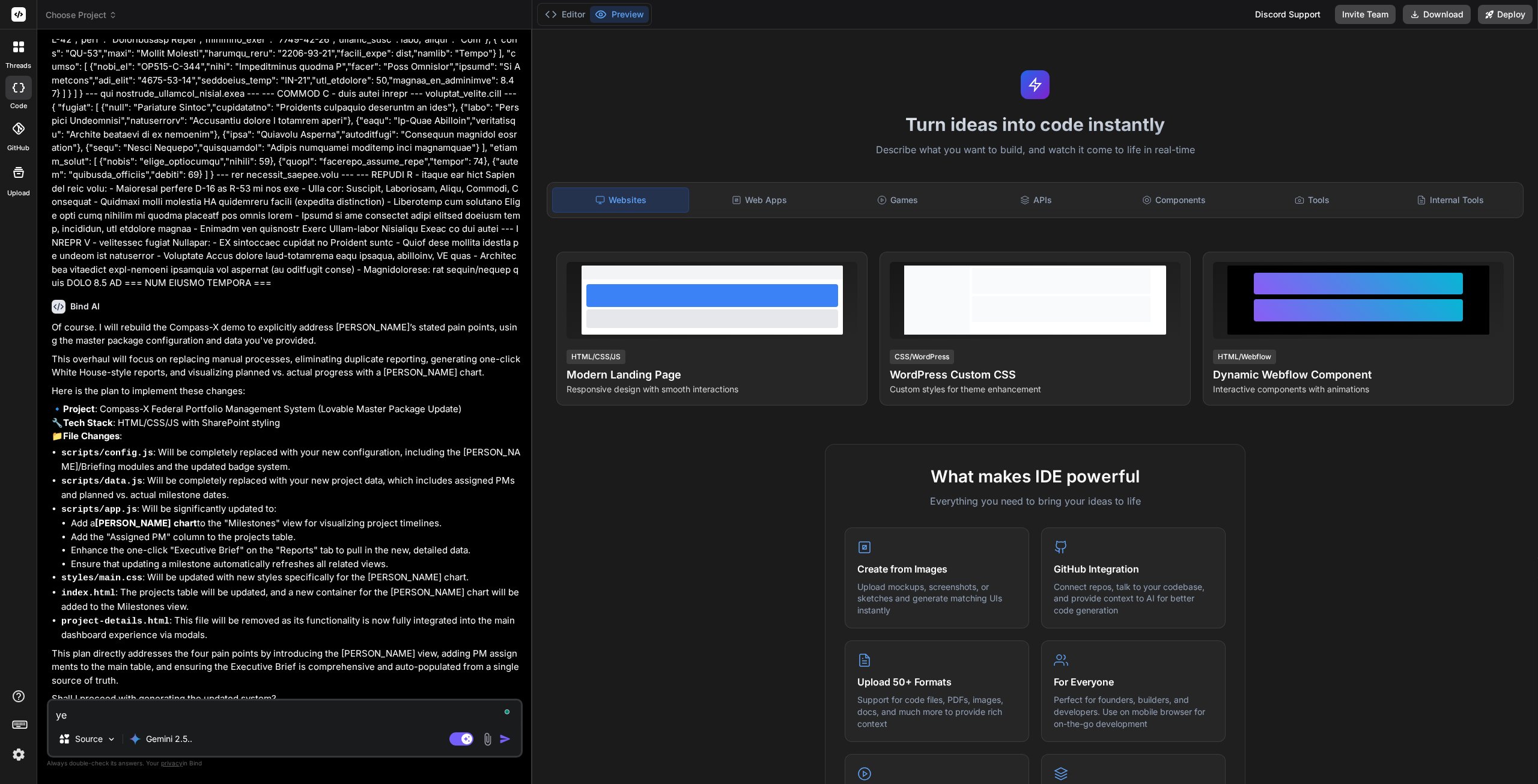
type textarea "x"
type textarea "yes"
type textarea "x"
type textarea "yes"
type textarea "x"
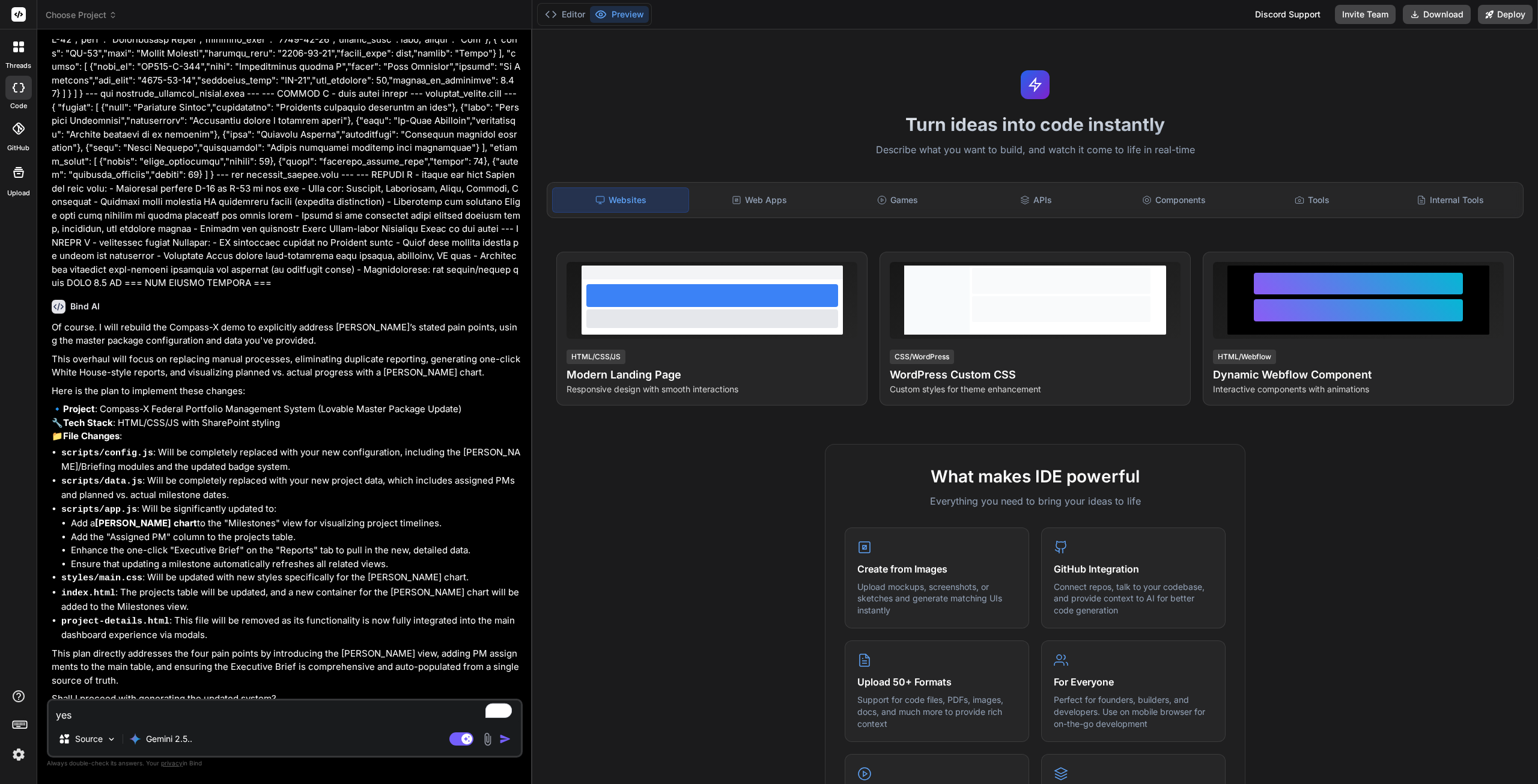
type textarea "yes p"
type textarea "x"
type textarea "yes pl"
type textarea "x"
type textarea "yes ple"
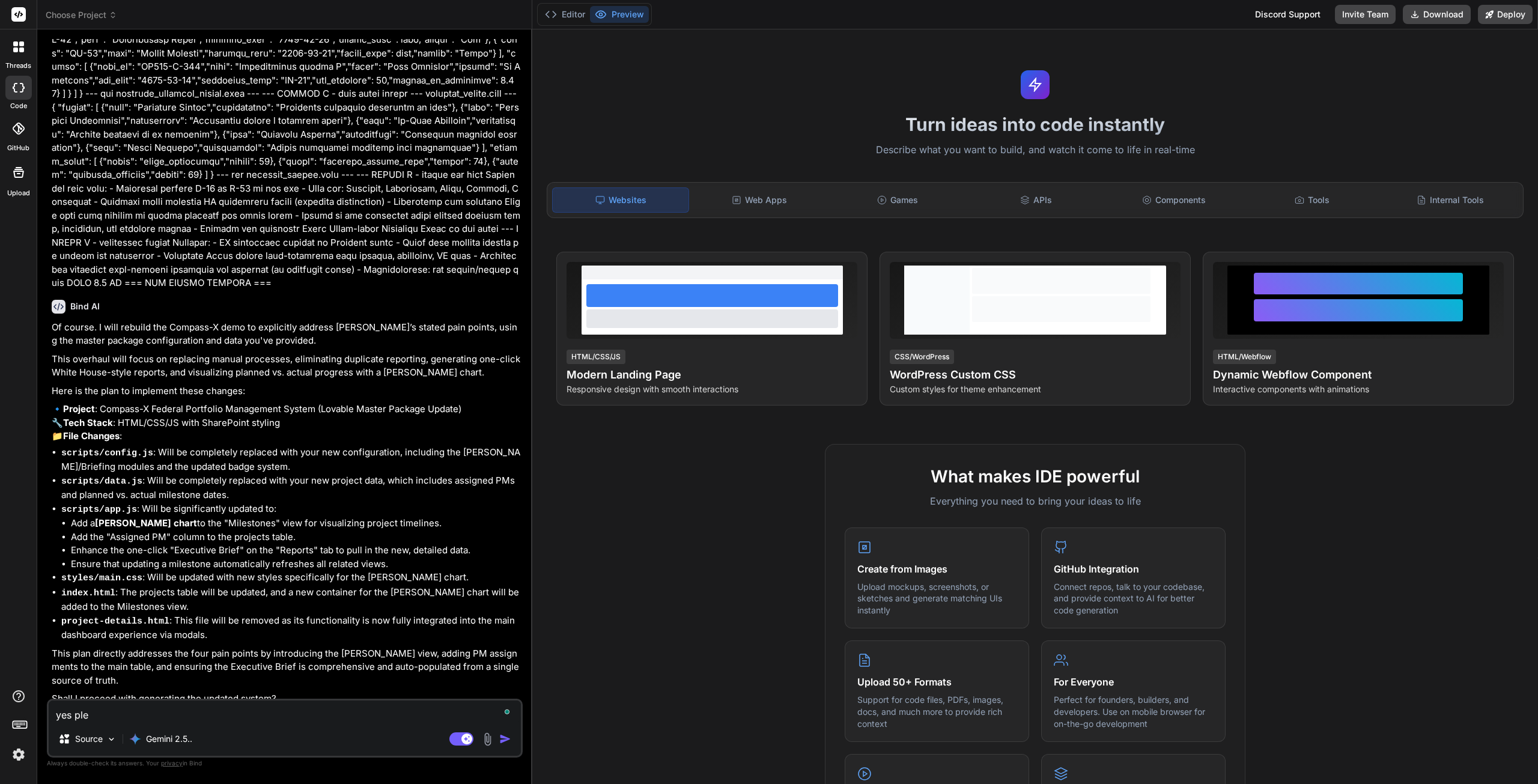
type textarea "x"
type textarea "yes plea"
type textarea "x"
type textarea "yes pleas"
type textarea "x"
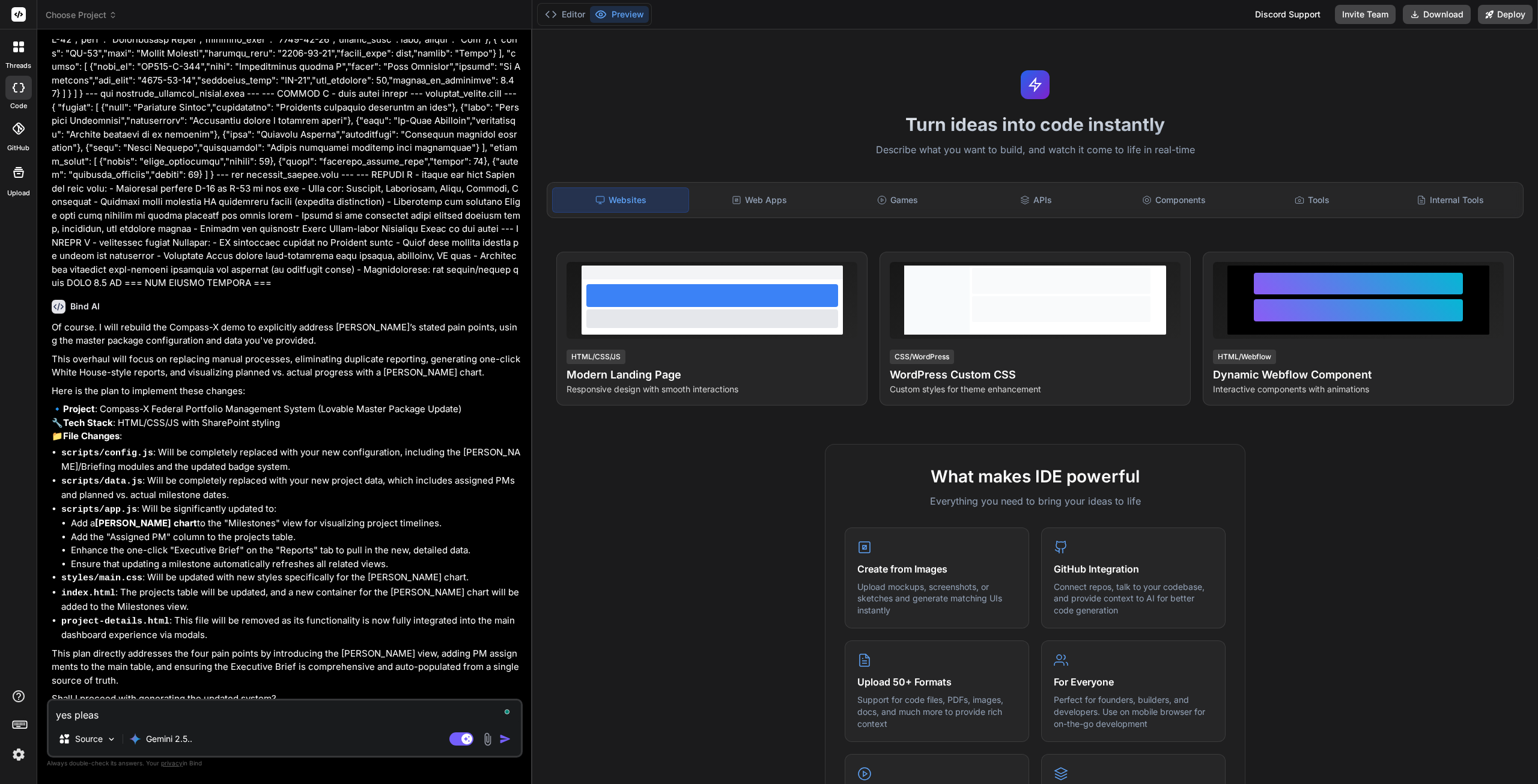
type textarea "yes please"
type textarea "x"
type textarea "yes please."
type textarea "x"
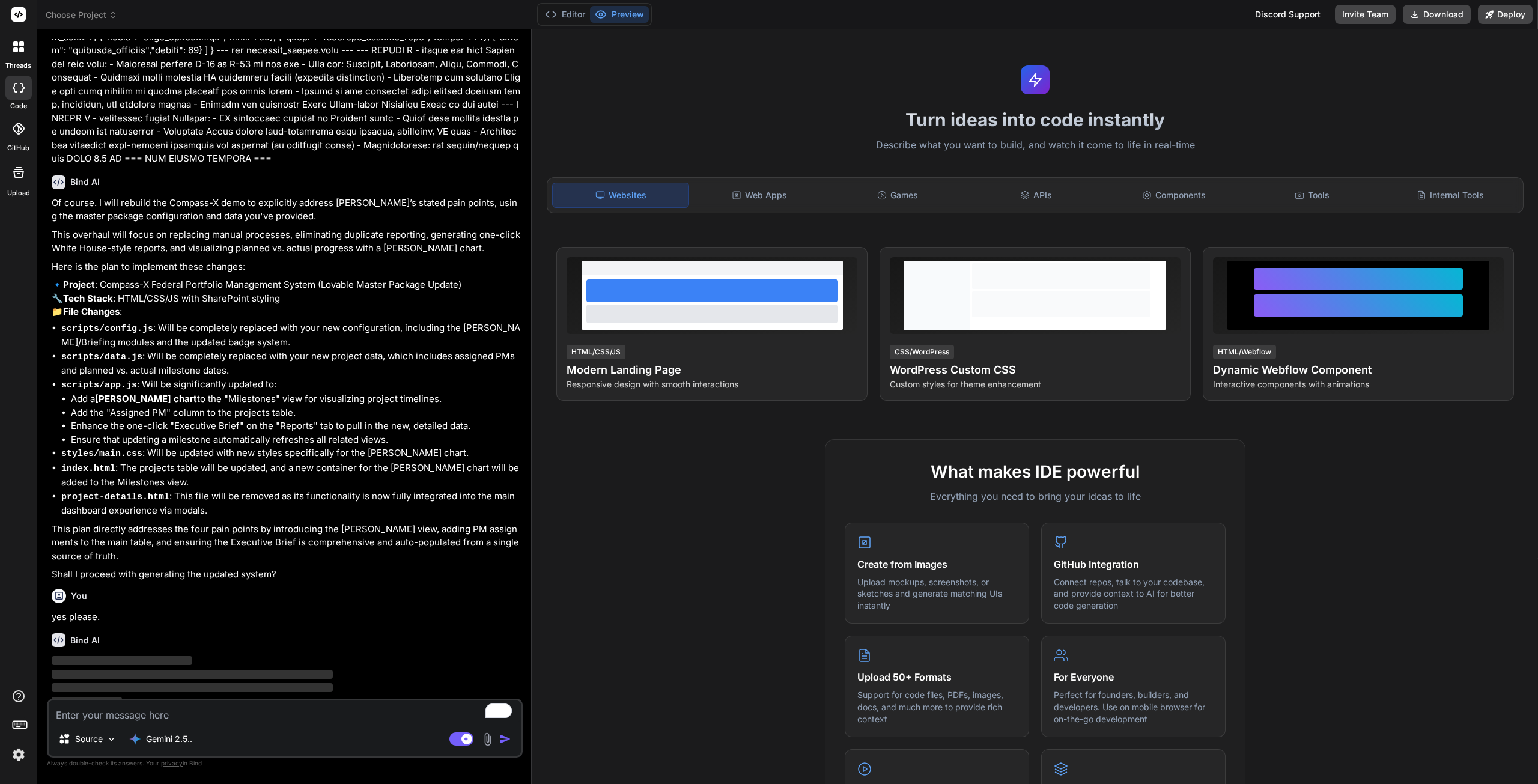
scroll to position [0, 0]
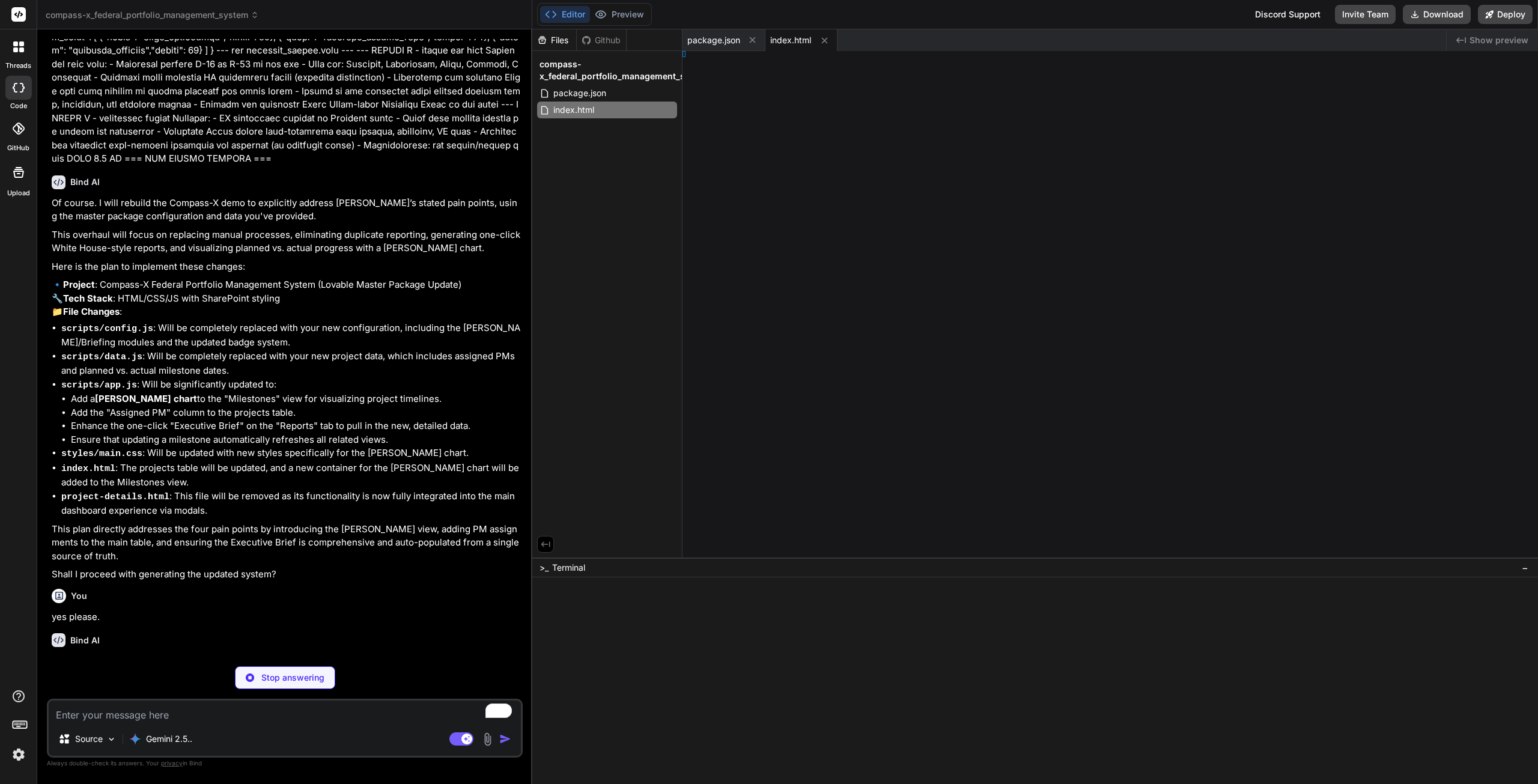
type textarea "x"
type textarea "} </style>"
type textarea "x"
type textarea "5} ] };"
type textarea "x"
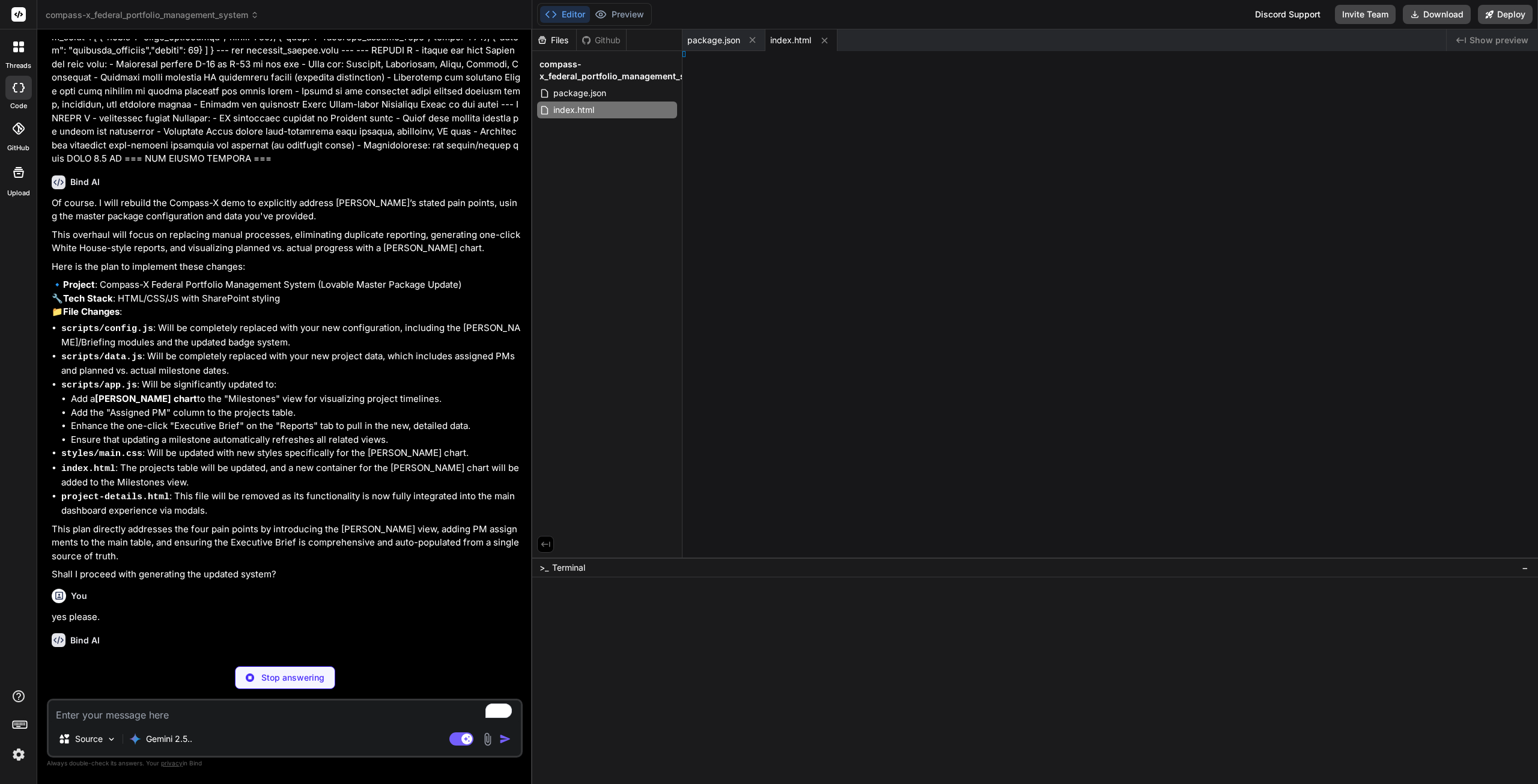
type textarea "x"
type textarea "();"
type textarea "x"
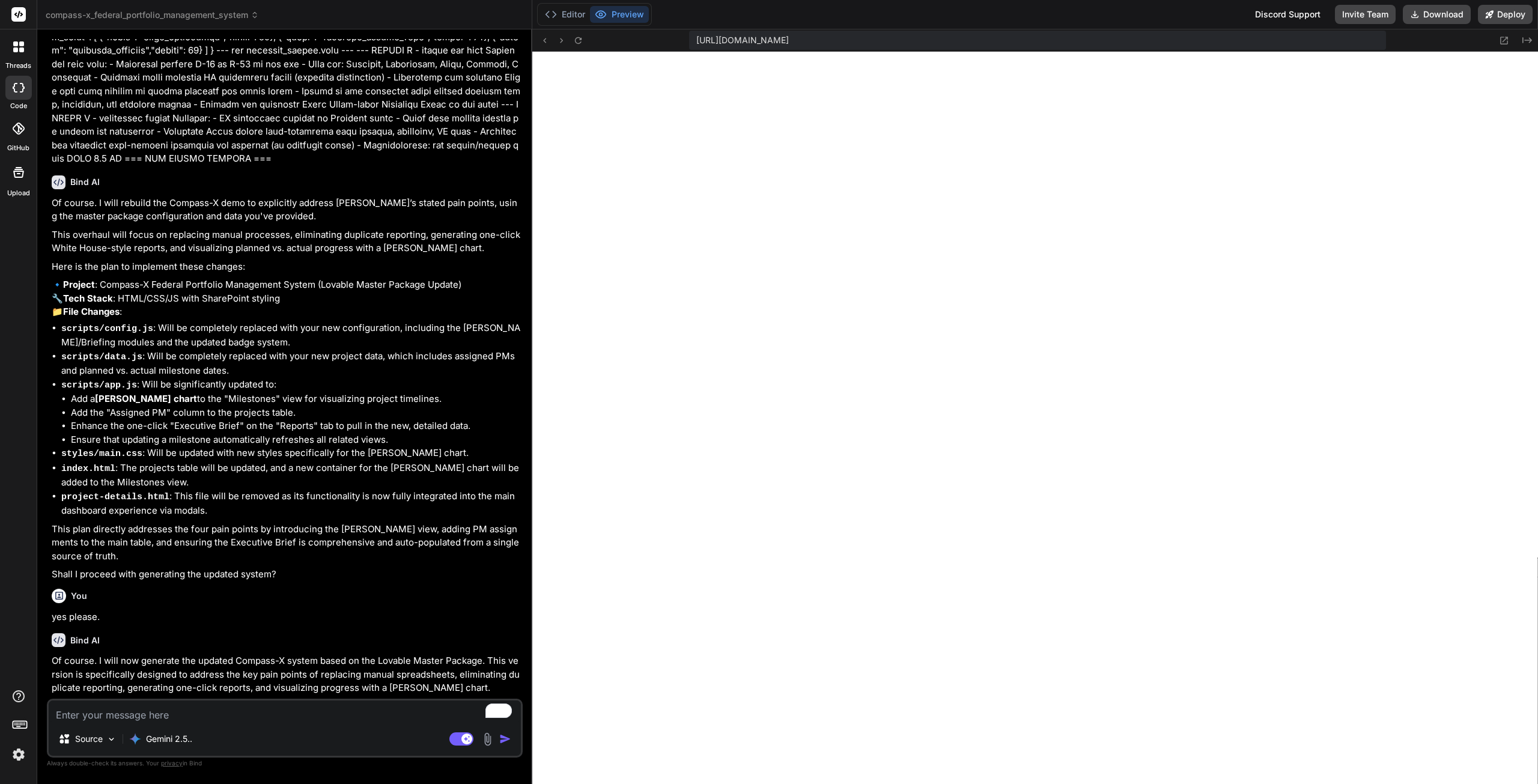
type textarea "} // Initialize the app new CompassXApp();"
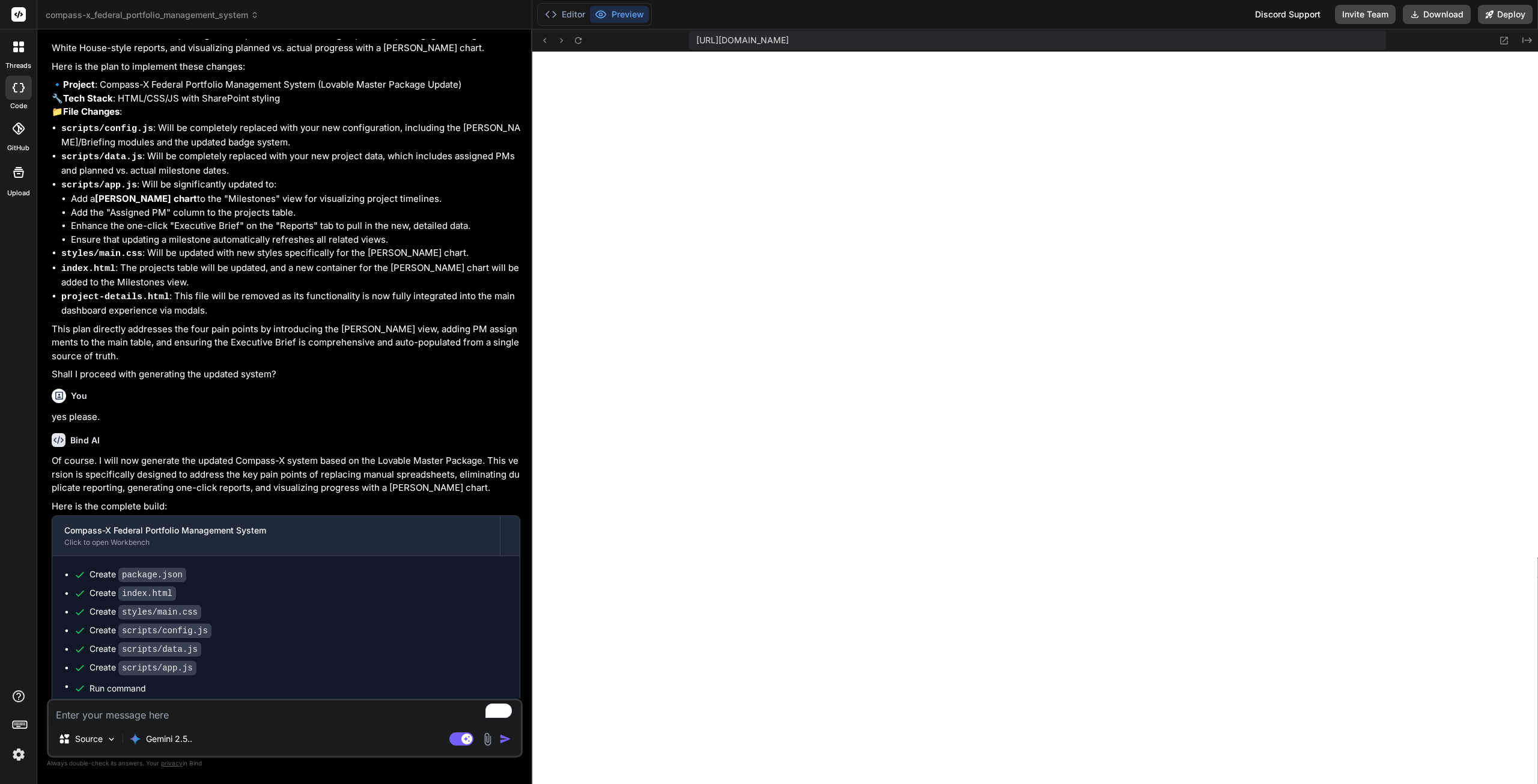
scroll to position [3005, 0]
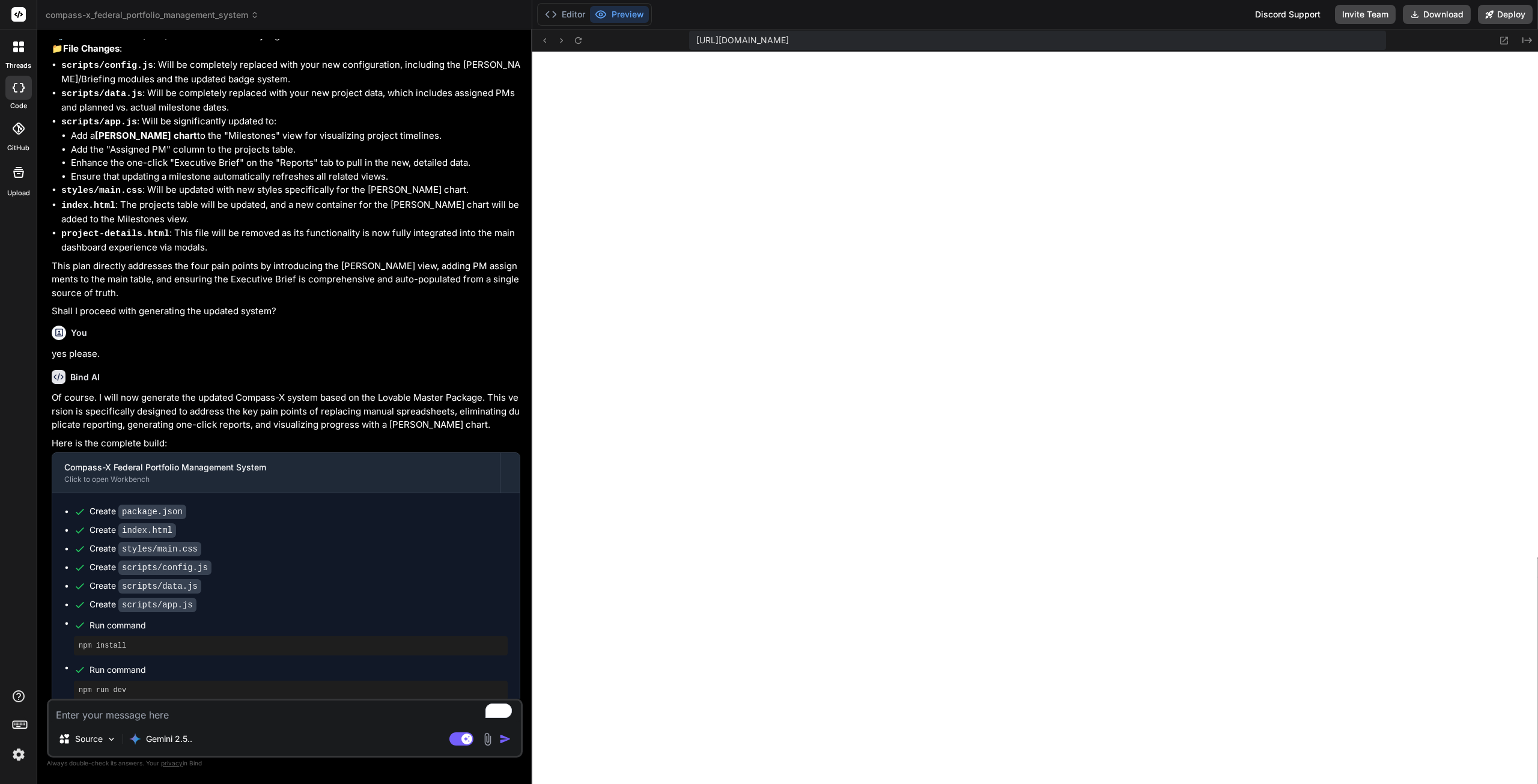
click at [227, 716] on textarea "To enrich screen reader interactions, please activate Accessibility in Grammarl…" at bounding box center [285, 711] width 472 height 22
type textarea "x"
type textarea "h"
type textarea "x"
type textarea "he"
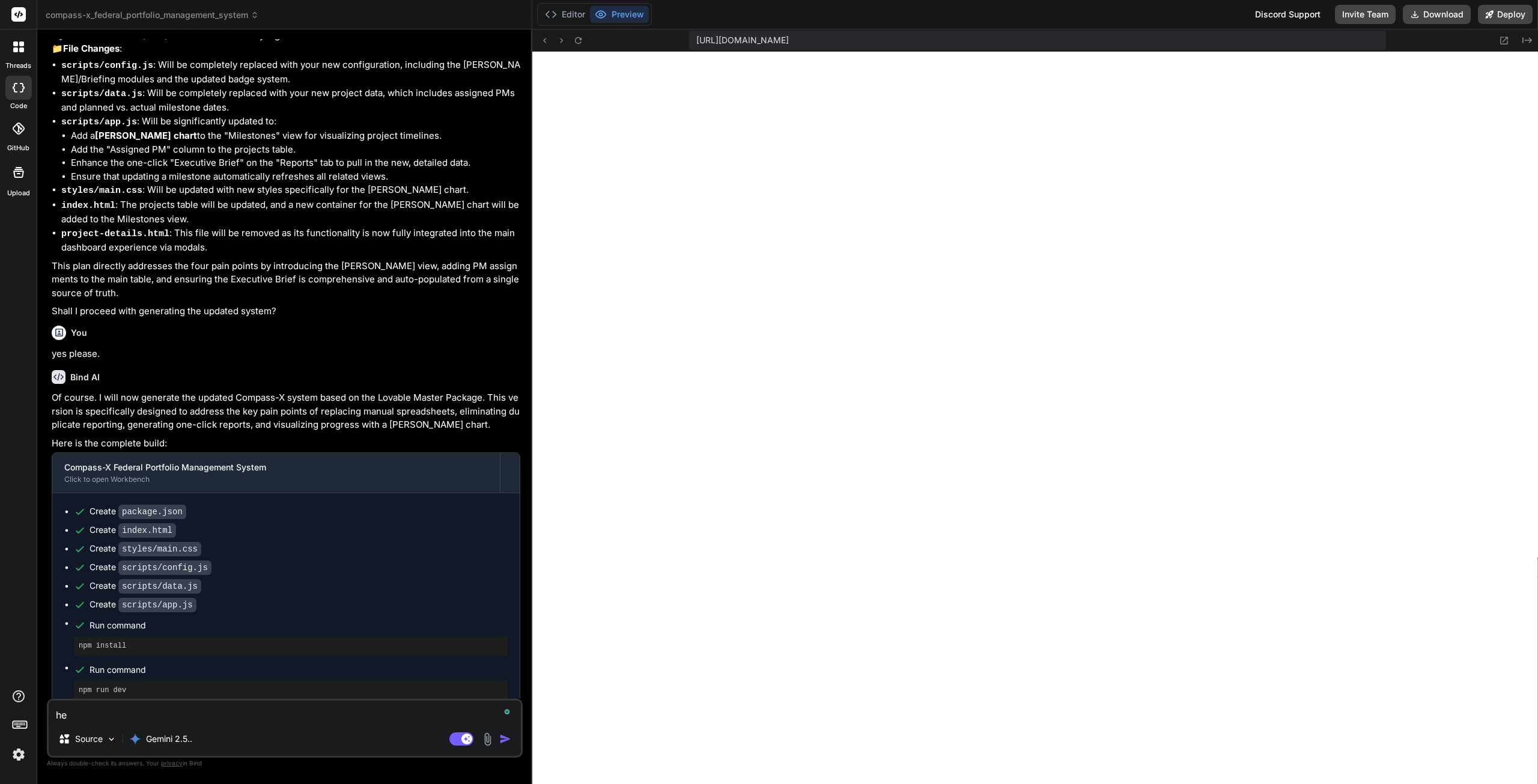
type textarea "x"
type textarea "hel"
type textarea "x"
type textarea "help"
type textarea "x"
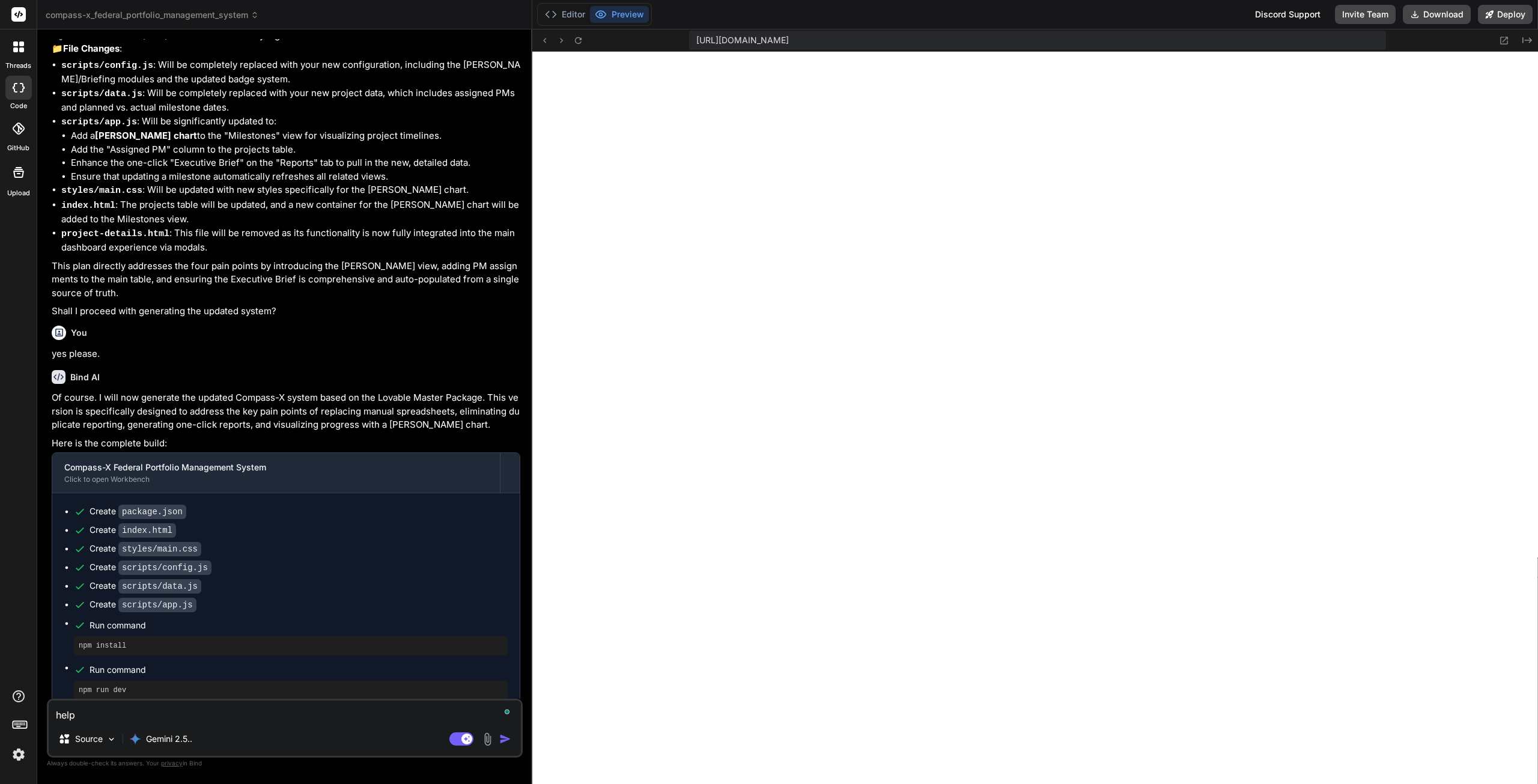
type textarea "help"
type textarea "x"
type textarea "help m"
type textarea "x"
type textarea "help me"
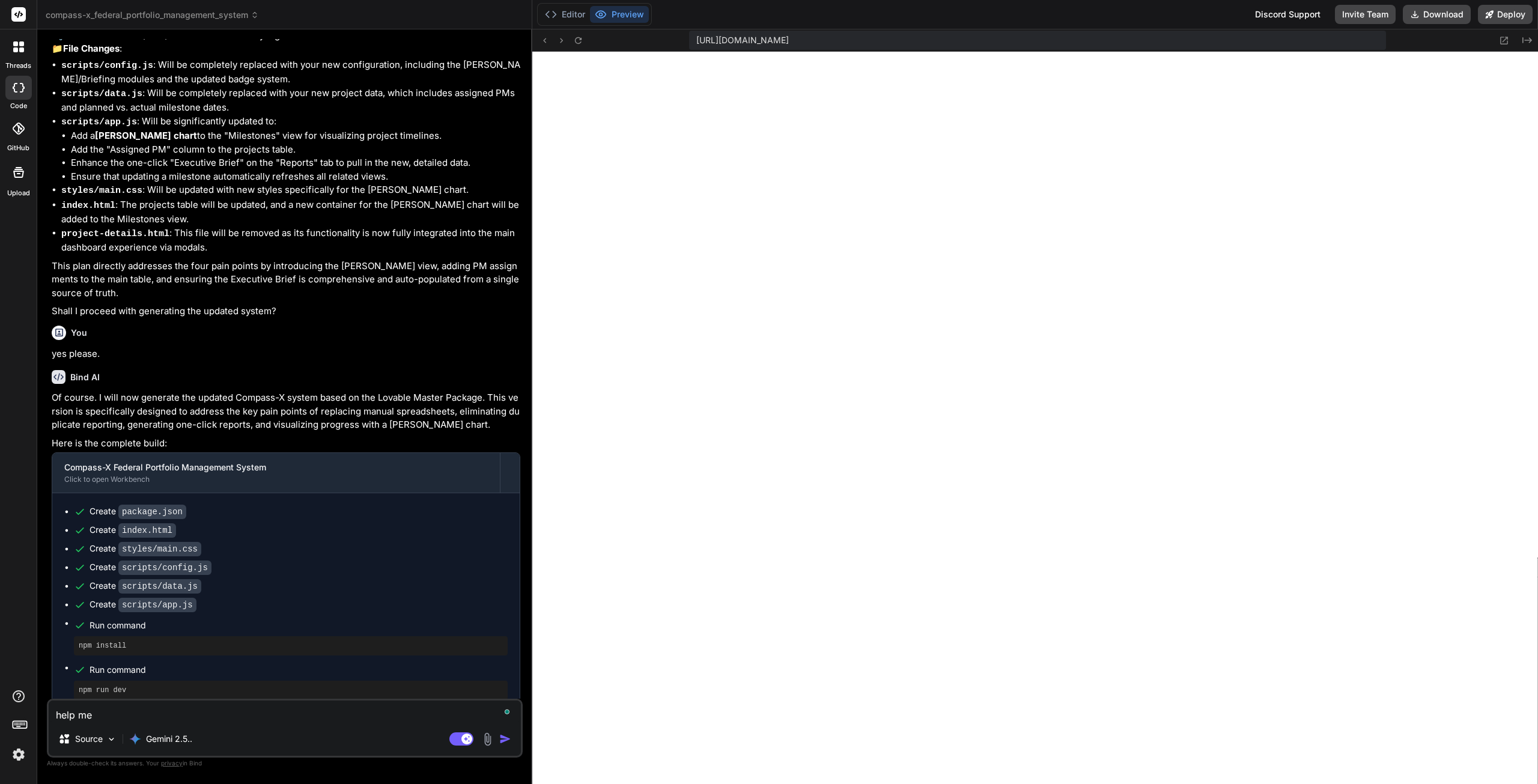
type textarea "x"
type textarea "help me"
type textarea "x"
type textarea "help me a"
type textarea "x"
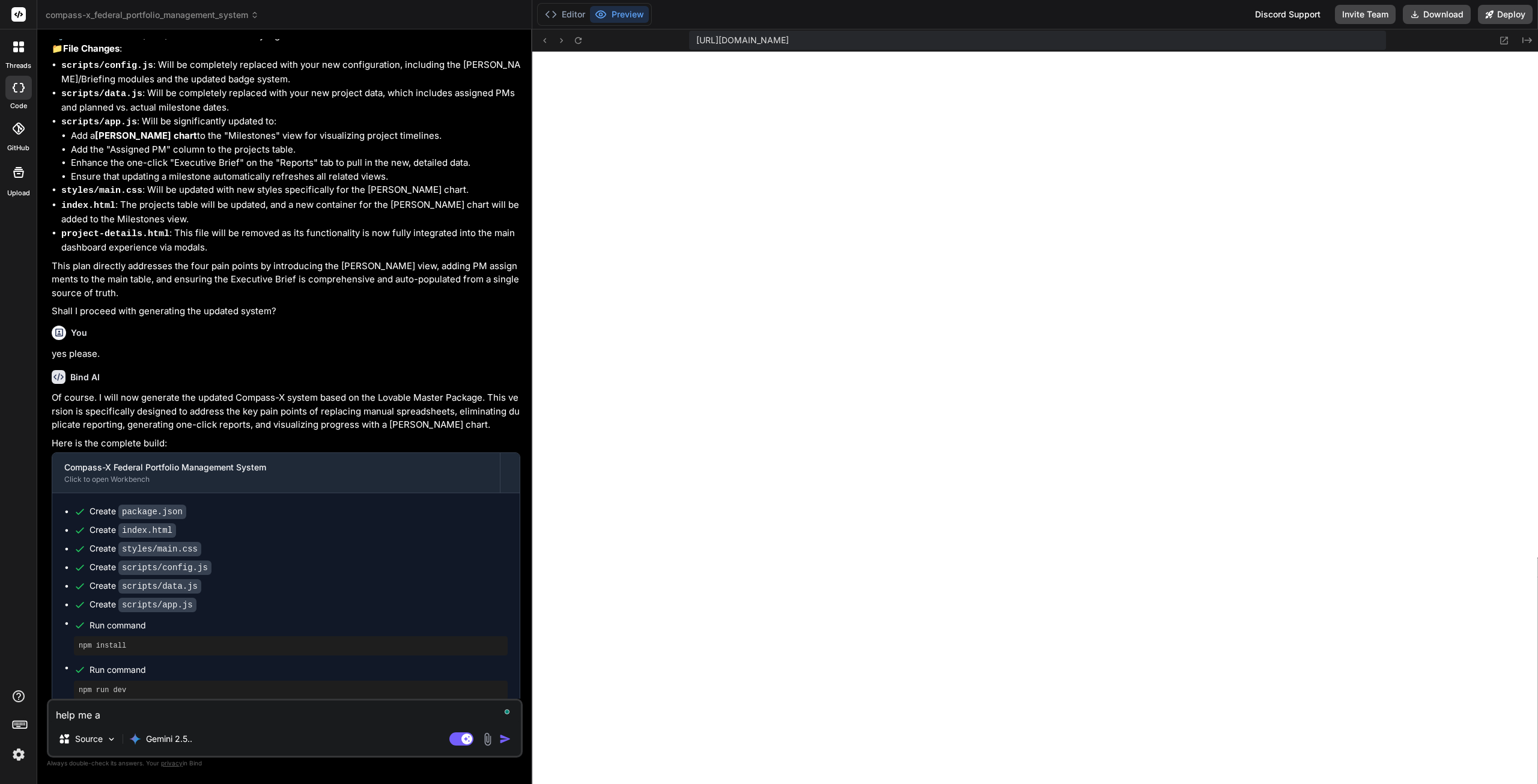
type textarea "help me an"
type textarea "x"
type textarea "help me ana"
type textarea "x"
type textarea "help me anal"
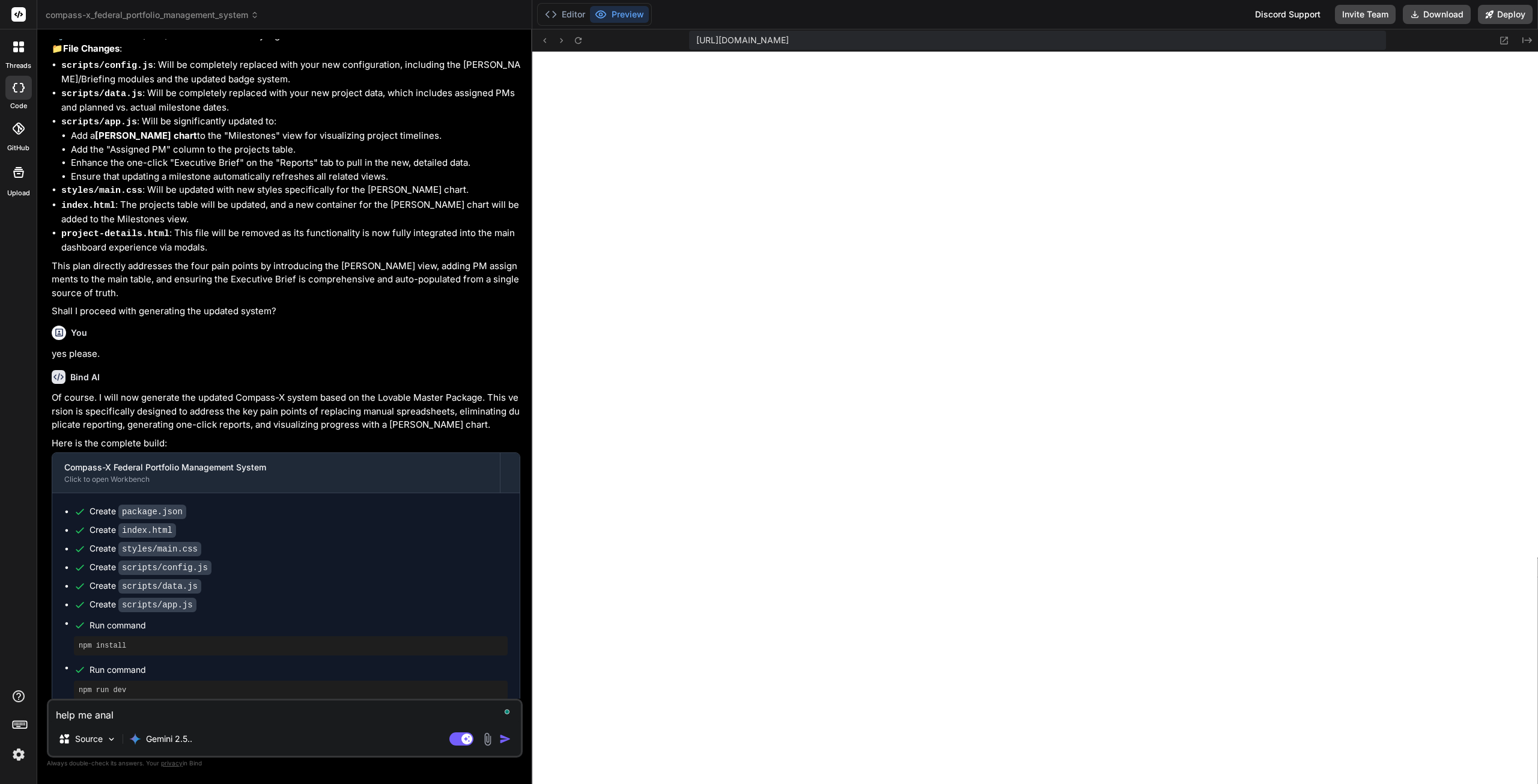
type textarea "x"
type textarea "help me analy"
type textarea "x"
type textarea "help me analyz"
type textarea "x"
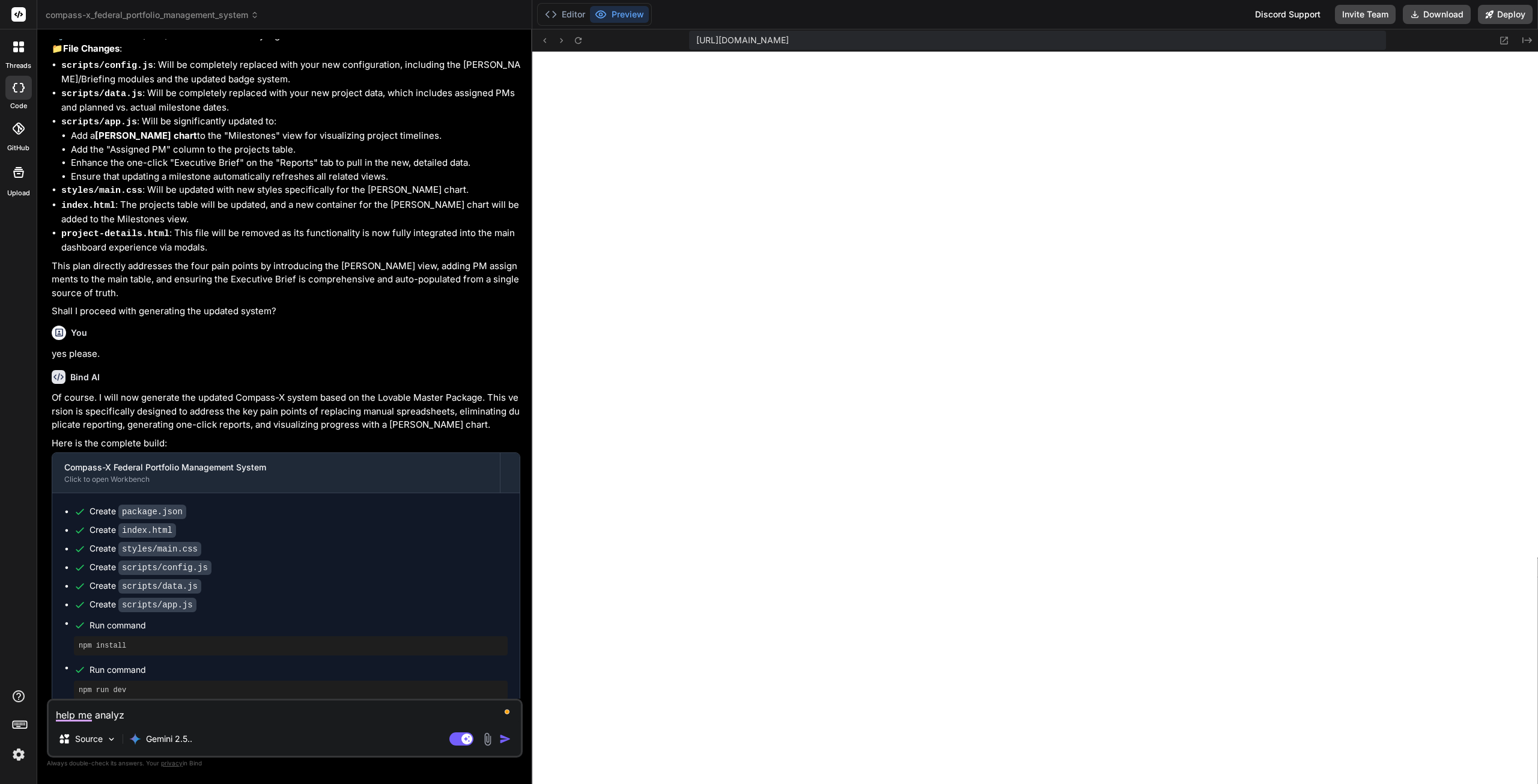
type textarea "help me analyze"
type textarea "x"
type textarea "help me analyze"
type textarea "x"
type textarea "help me analyze w"
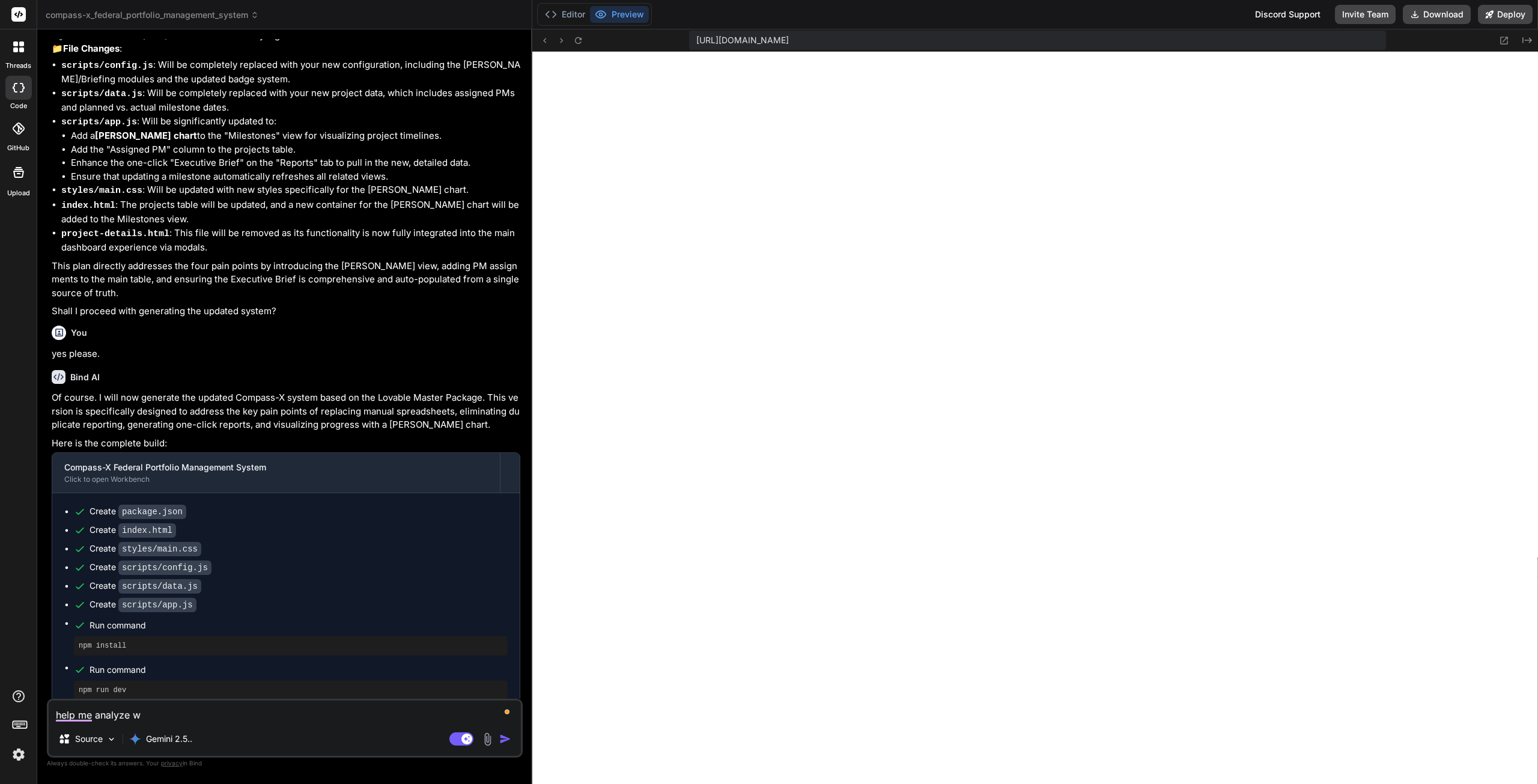
type textarea "x"
type textarea "help me analyze wh"
type textarea "x"
type textarea "help me analyze whi"
type textarea "x"
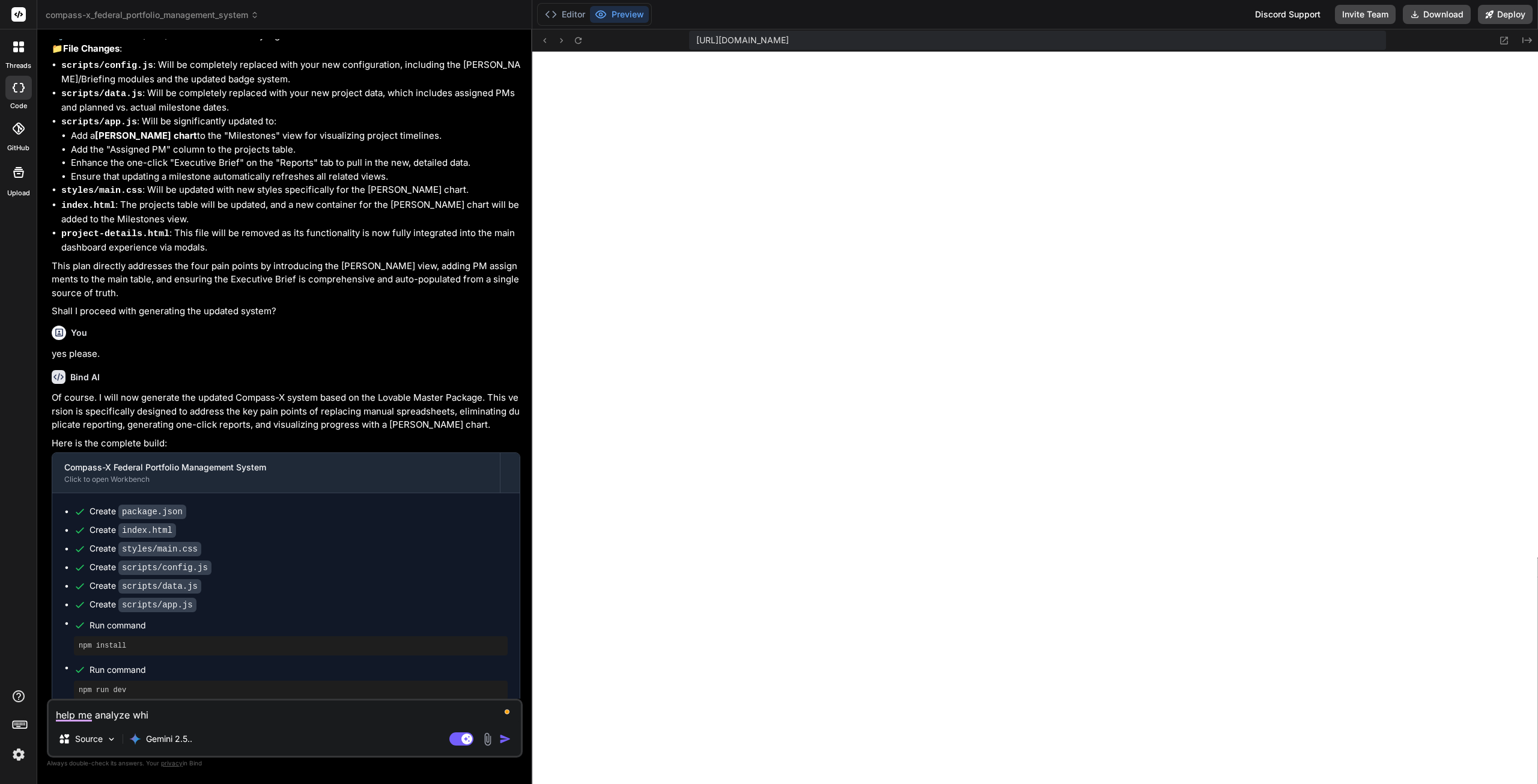
type textarea "help me analyze whic"
type textarea "x"
type textarea "help me analyze which"
type textarea "x"
type textarea "help me analyze which"
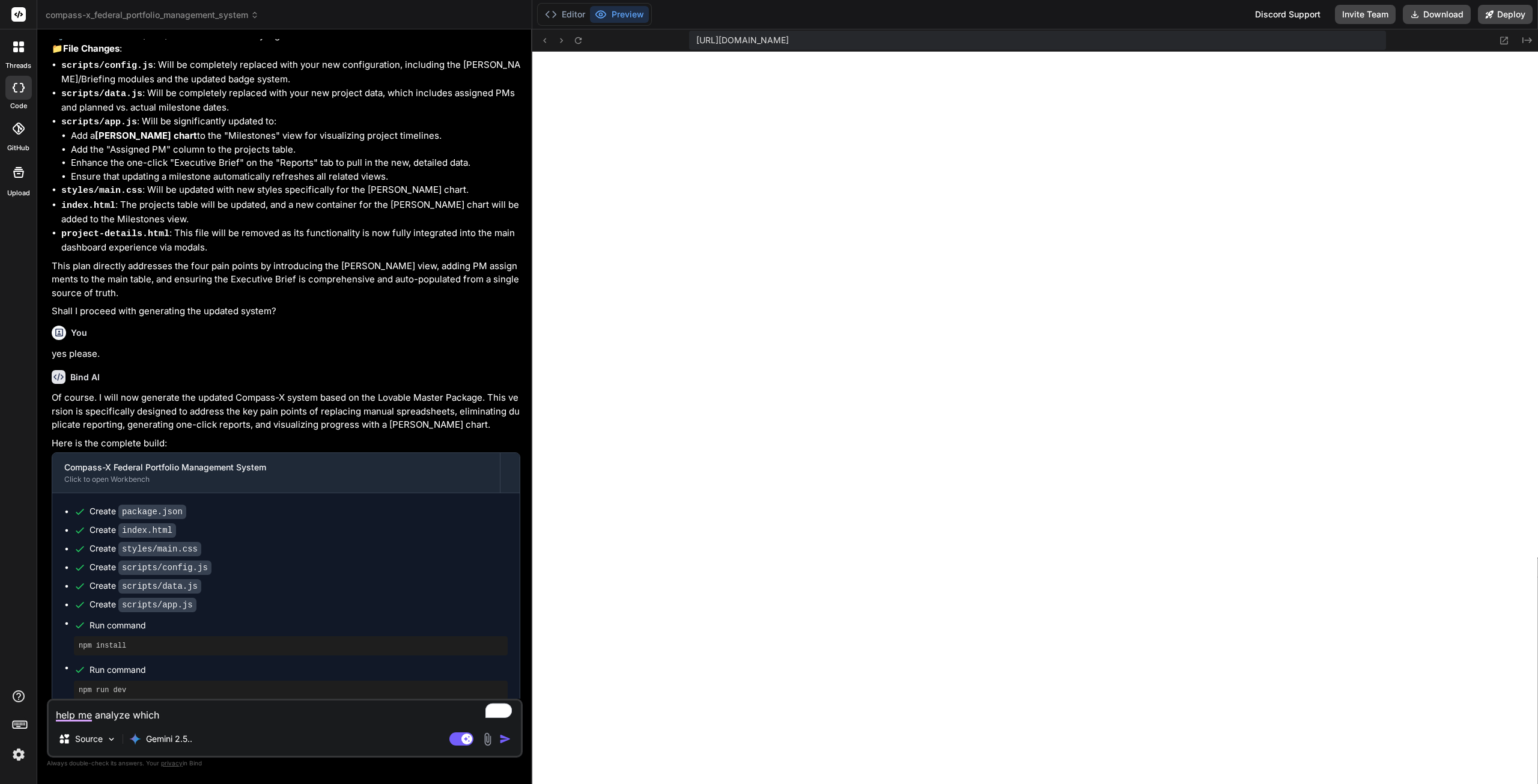
type textarea "x"
type textarea "help me analyze which f"
type textarea "x"
type textarea "help me analyze which fi"
type textarea "x"
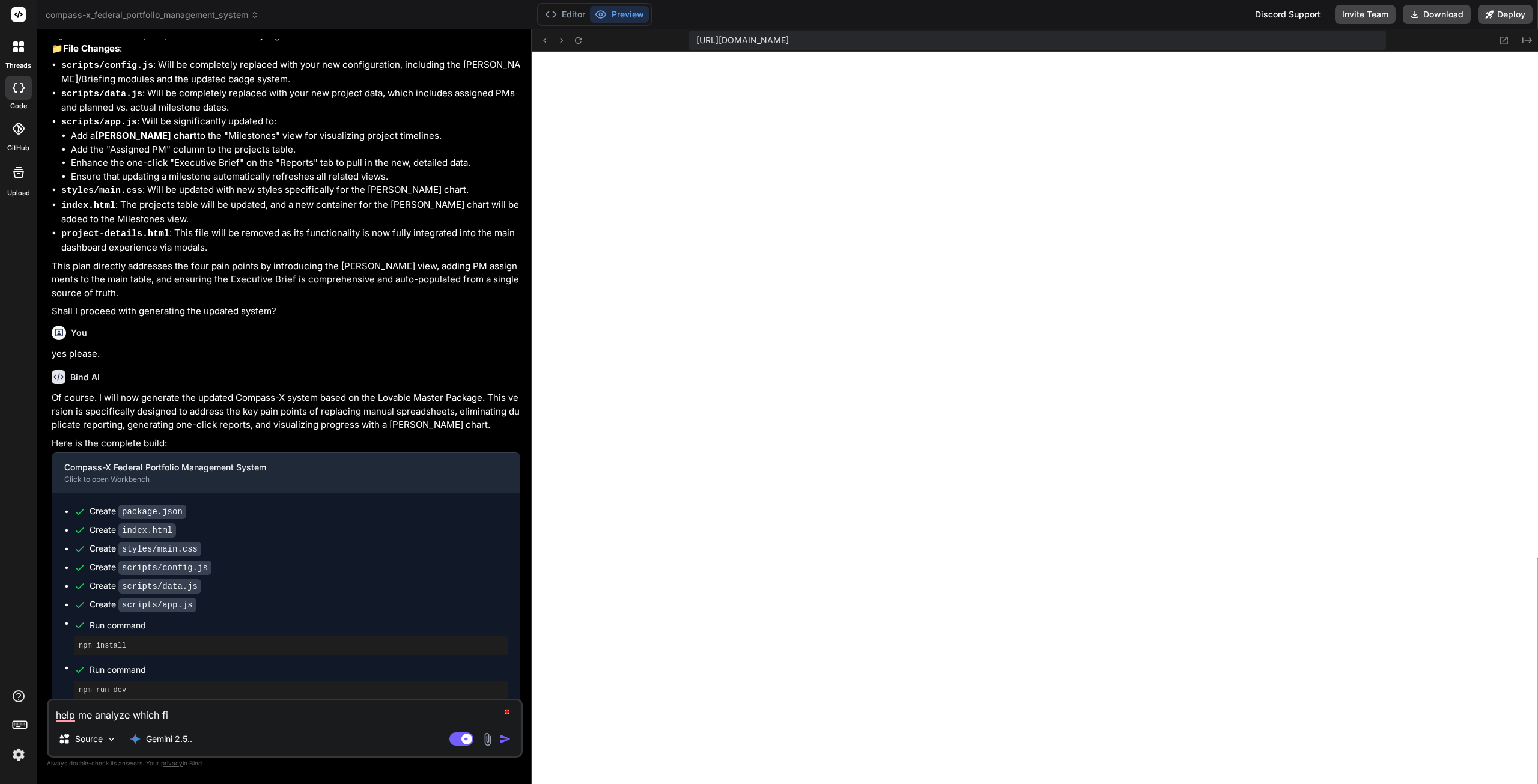
type textarea "help me analyze which fie"
type textarea "x"
type textarea "help me analyze which fiel"
type textarea "x"
type textarea "help me analyze which field"
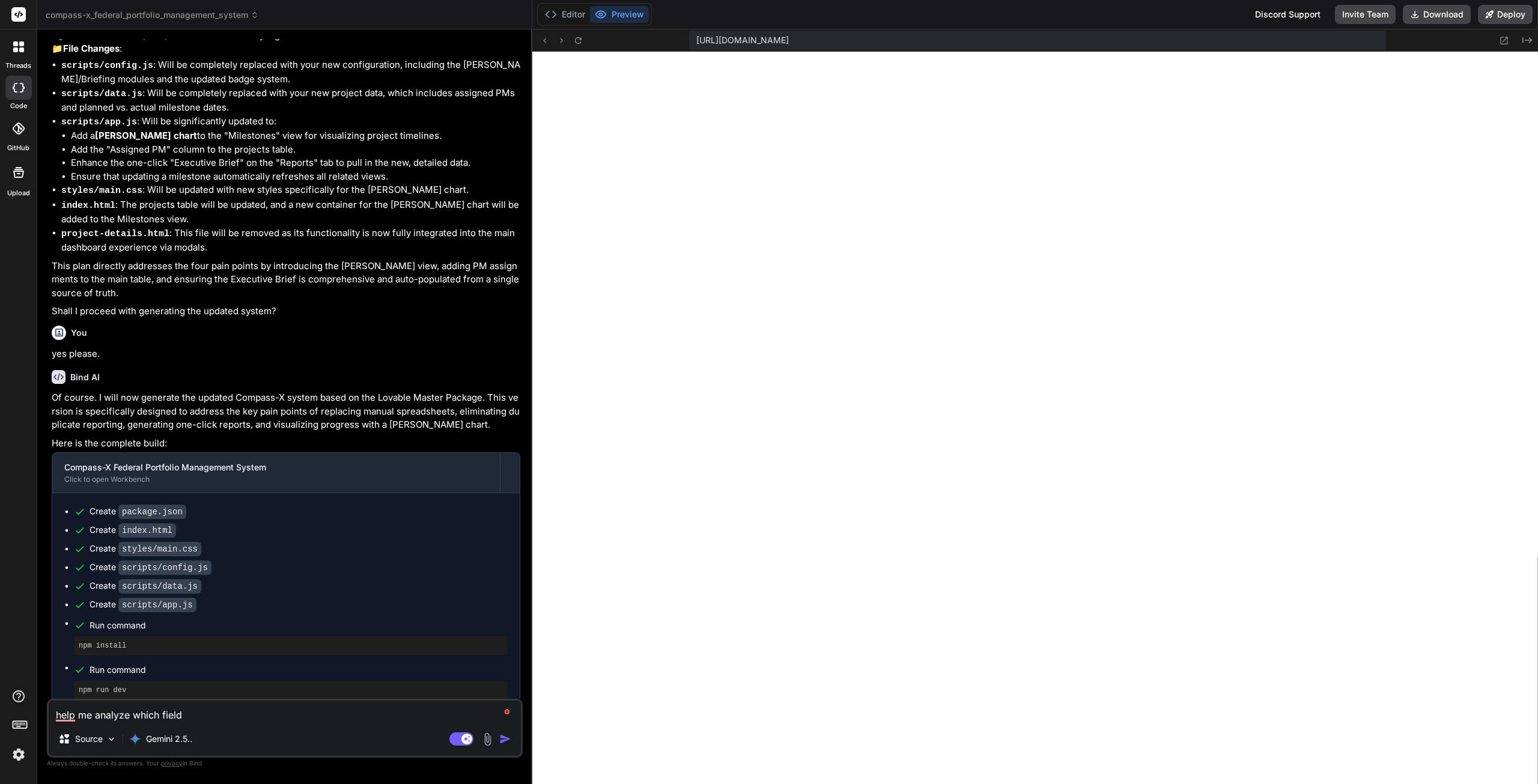
type textarea "x"
type textarea "help me analyze which fields"
type textarea "x"
type textarea "help me analyze which fields"
type textarea "x"
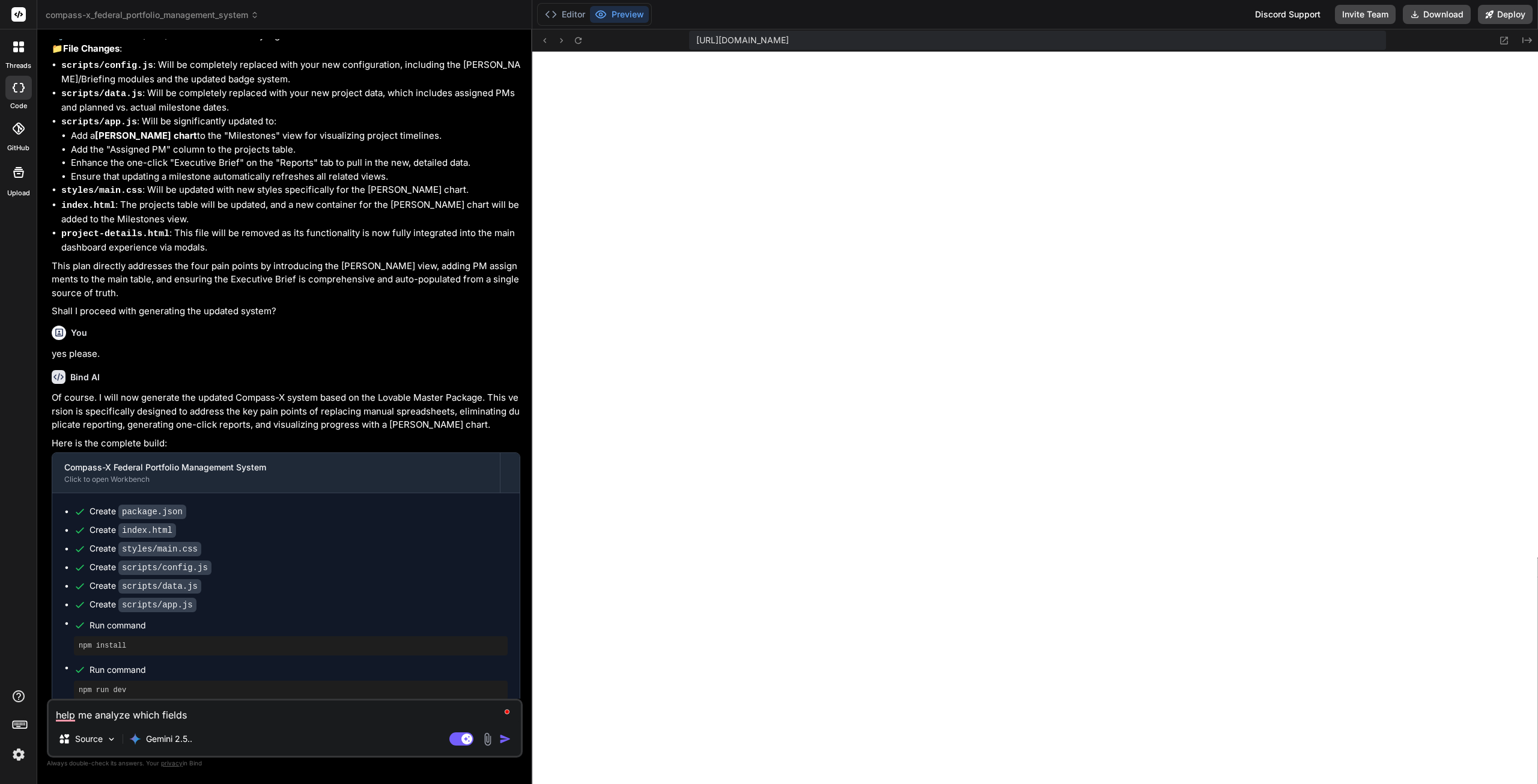
type textarea "help me analyze which fields a"
type textarea "x"
type textarea "help me analyze which fields ar"
type textarea "x"
type textarea "help me analyze which fields are"
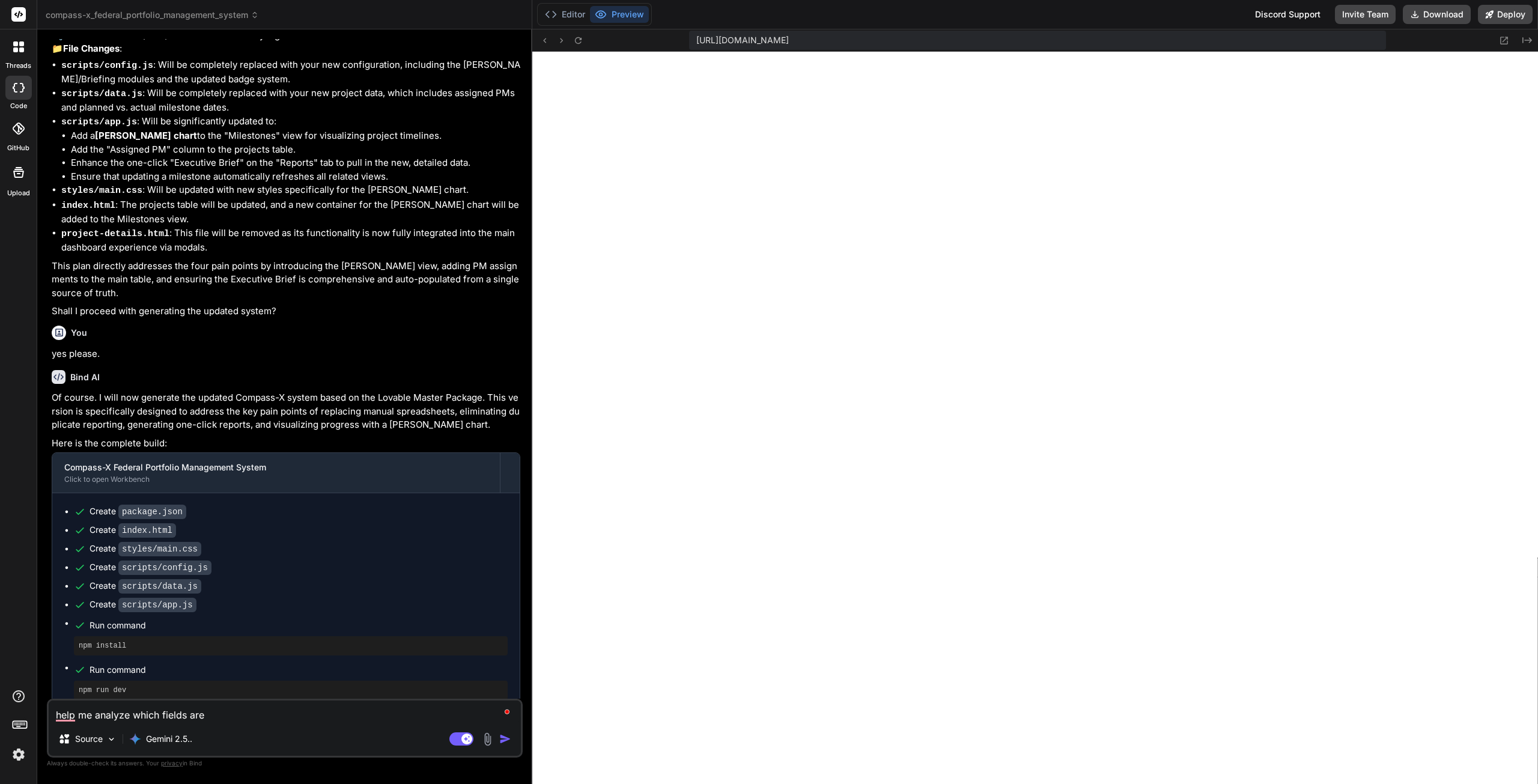
type textarea "x"
type textarea "help me analyze which fields are"
type textarea "x"
type textarea "help me analyze which fields are p"
type textarea "x"
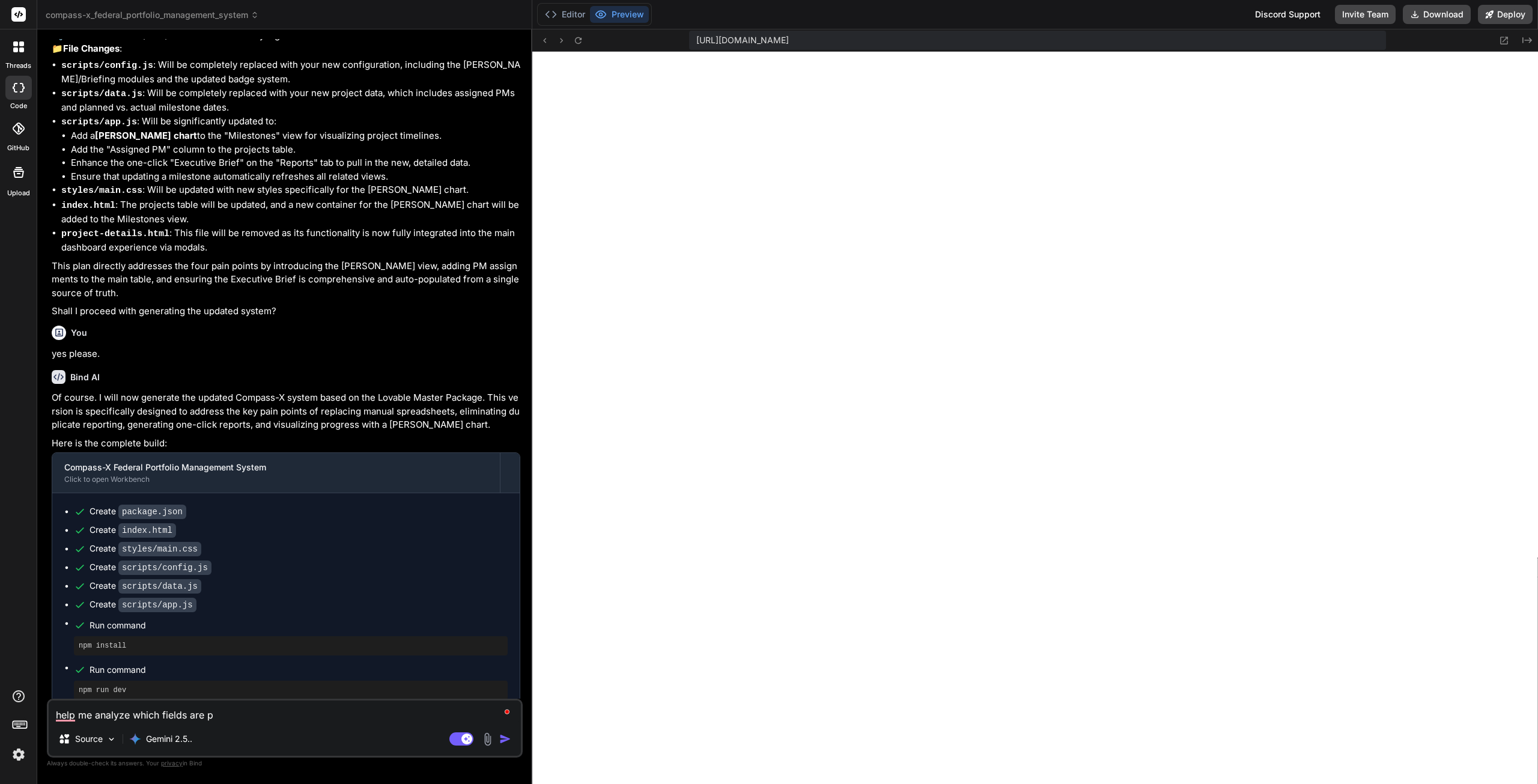
type textarea "help me analyze which fields are po"
type textarea "x"
type textarea "help me analyze which fields are pop"
type textarea "x"
type textarea "help me analyze which fields are popu"
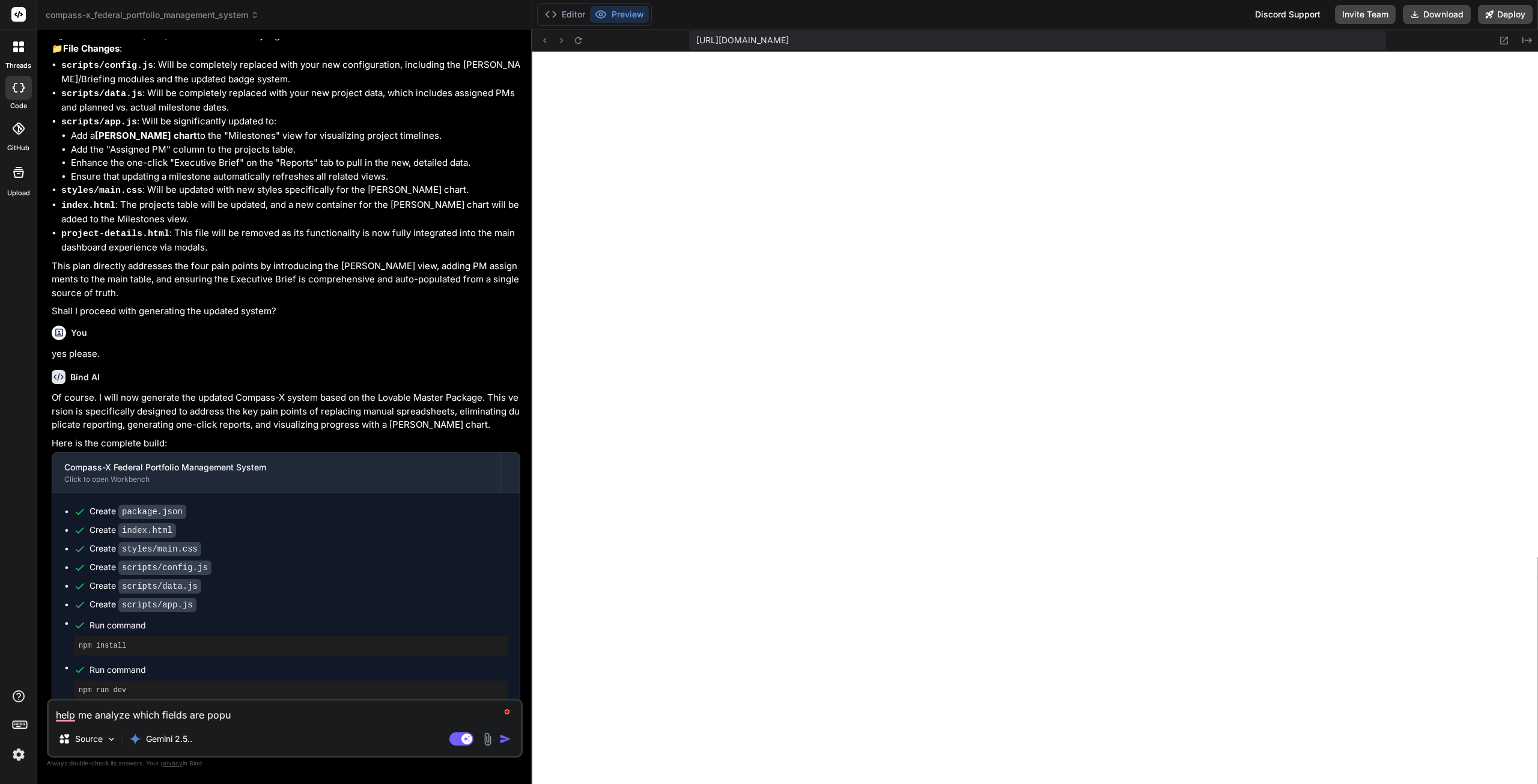
type textarea "x"
type textarea "help me analyze which fields are popul"
type textarea "x"
type textarea "help me analyze which fields are popula"
type textarea "x"
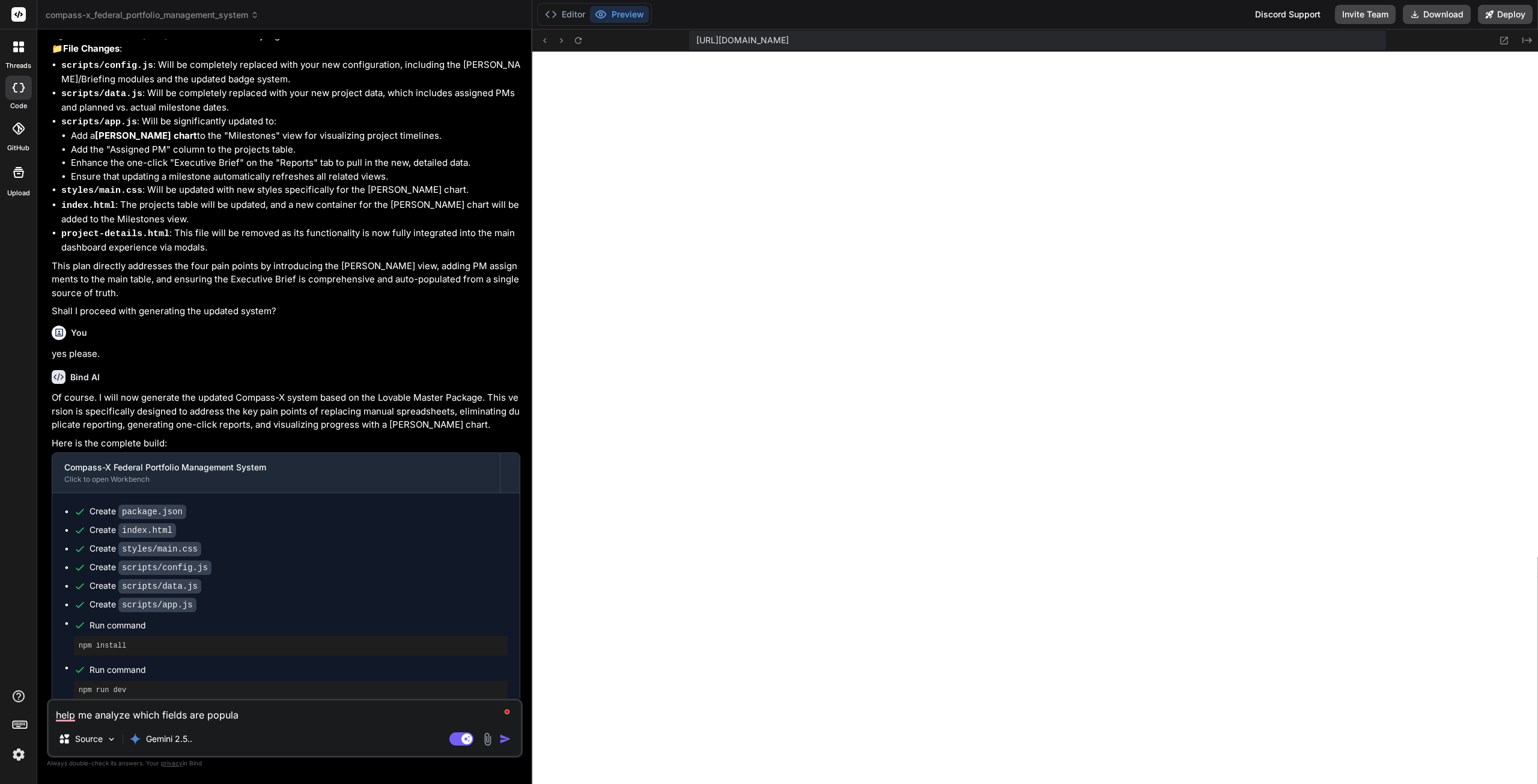
type textarea "help me analyze which fields are populat"
type textarea "x"
type textarea "help me analyze which fields are populate"
type textarea "x"
type textarea "help me analyze which fields are populated"
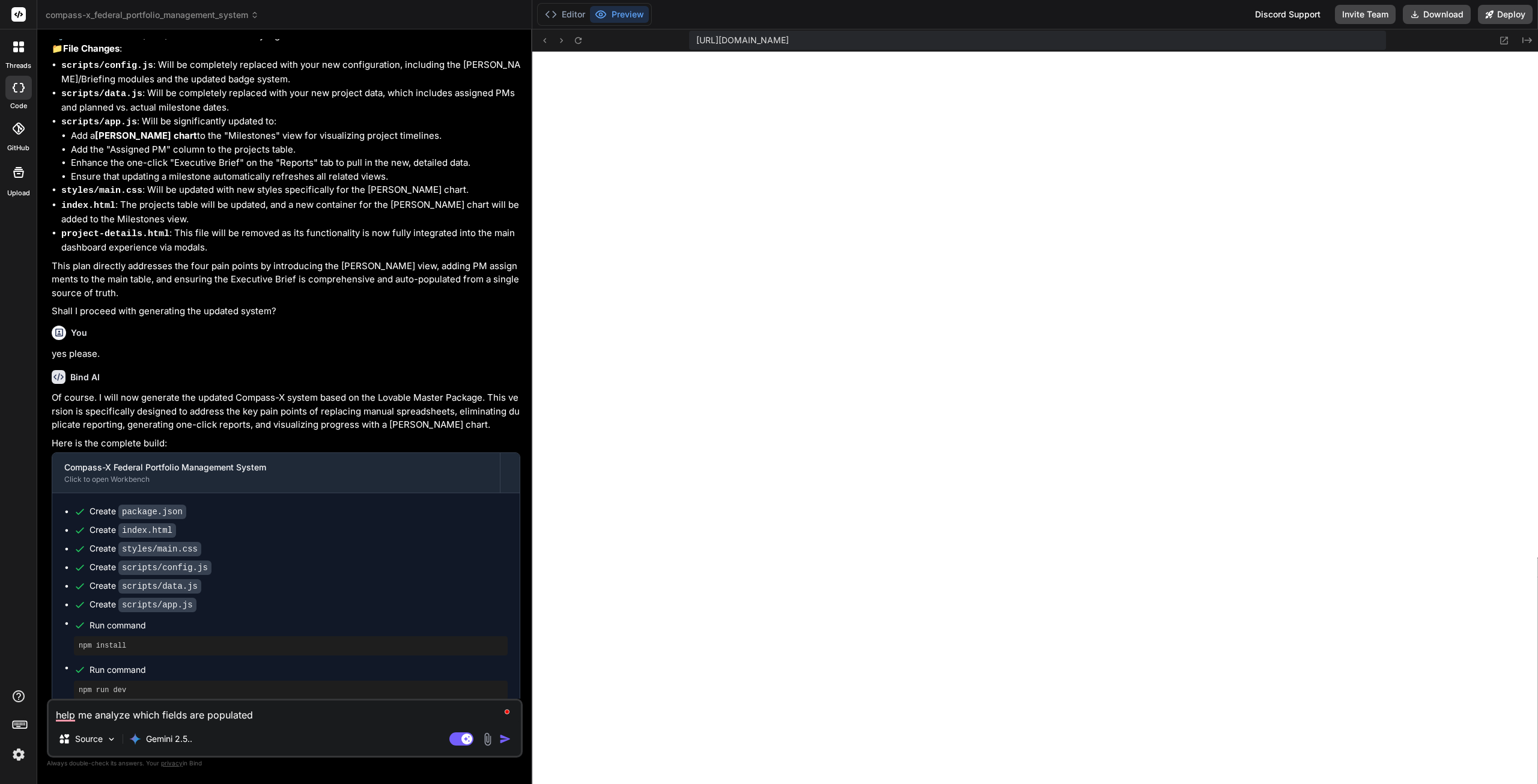
type textarea "x"
type textarea "help me analyze which fields are populated"
type textarea "x"
type textarea "help me analyze which fields are populated a"
type textarea "x"
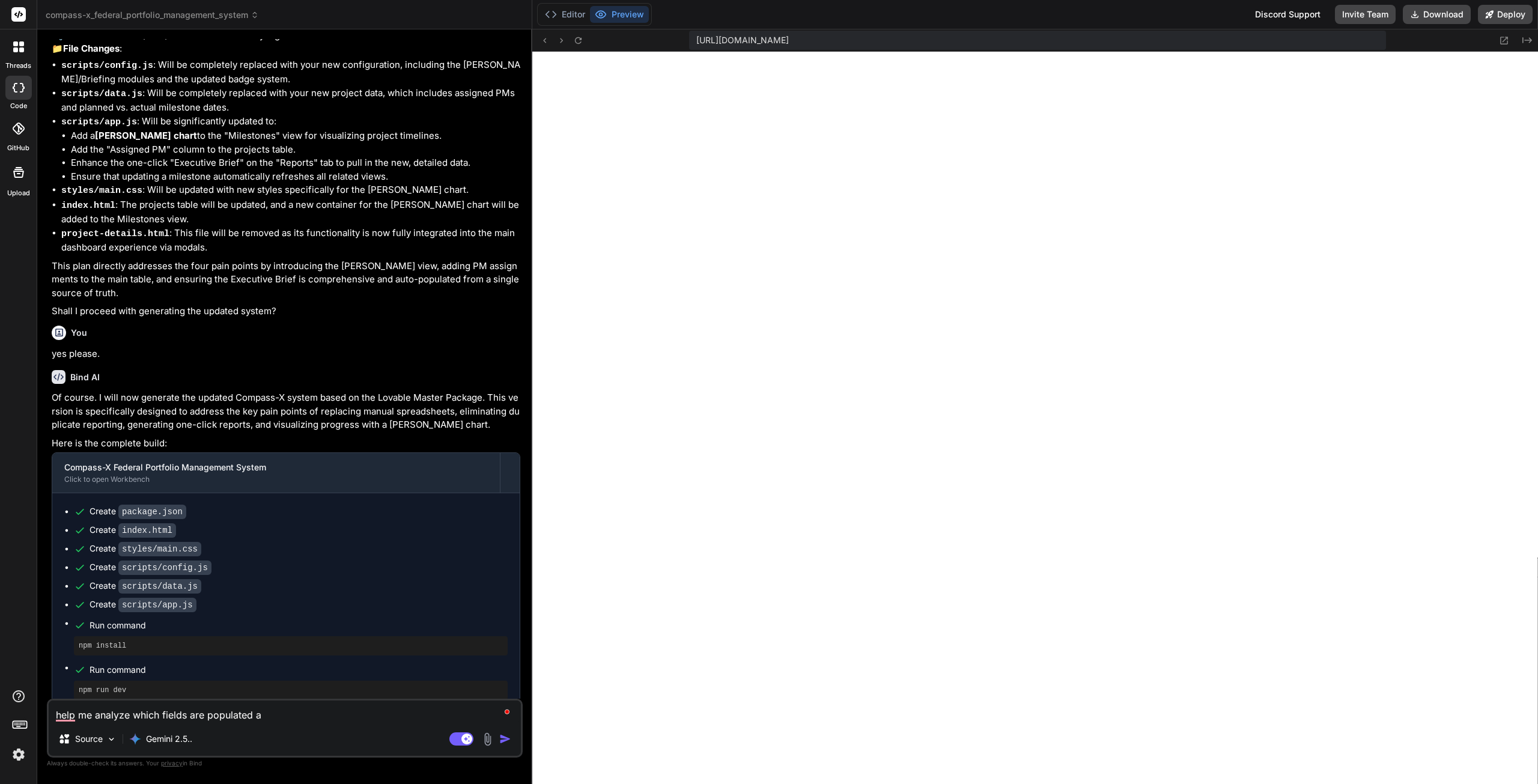
type textarea "help me analyze which fields are populated an"
type textarea "x"
type textarea "help me analyze which fields are populated and"
type textarea "x"
type textarea "help me analyze which fields are populated and"
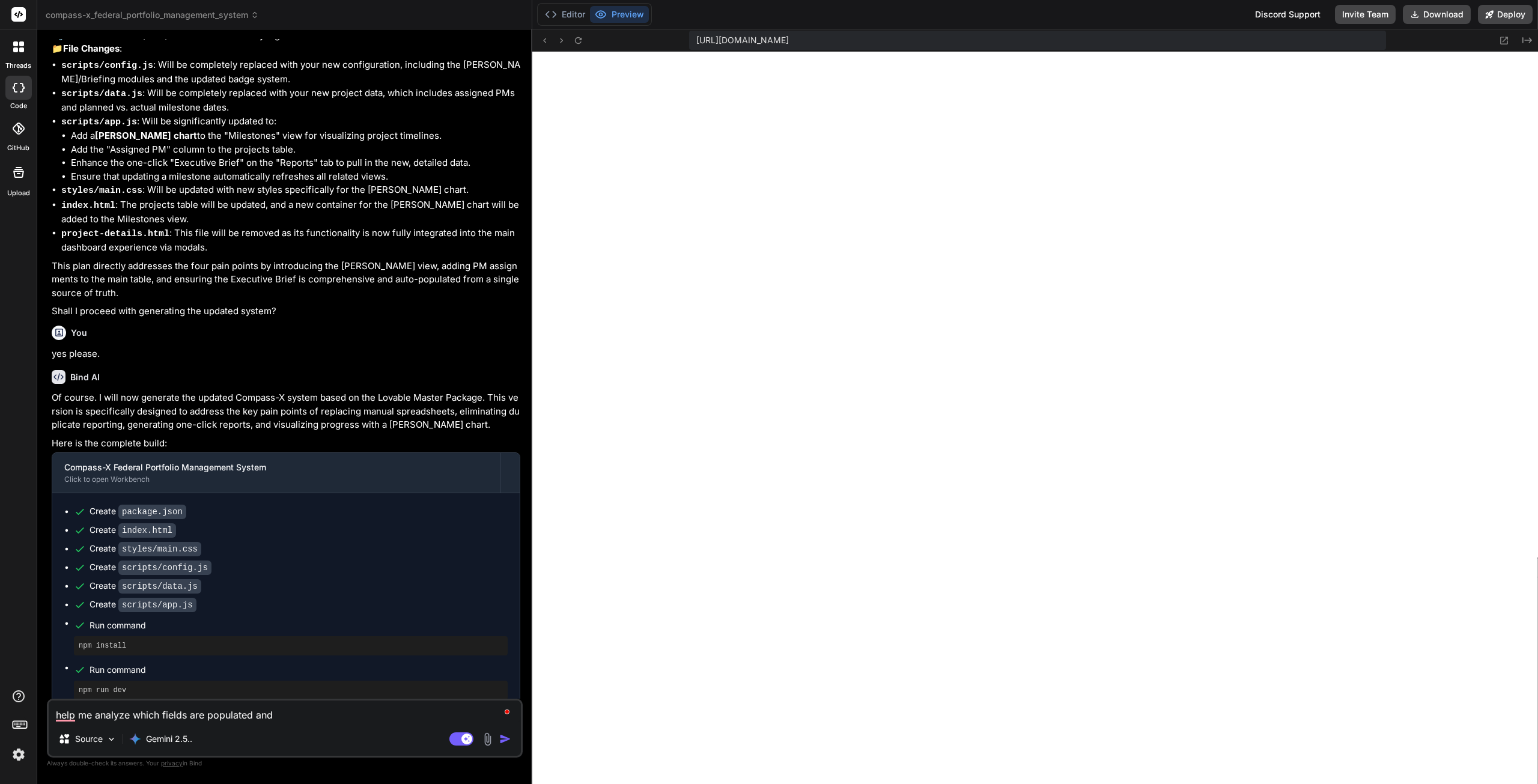
type textarea "x"
type textarea "help me analyze which fields are populated and w"
type textarea "x"
type textarea "help me analyze which fields are populated and wh"
type textarea "x"
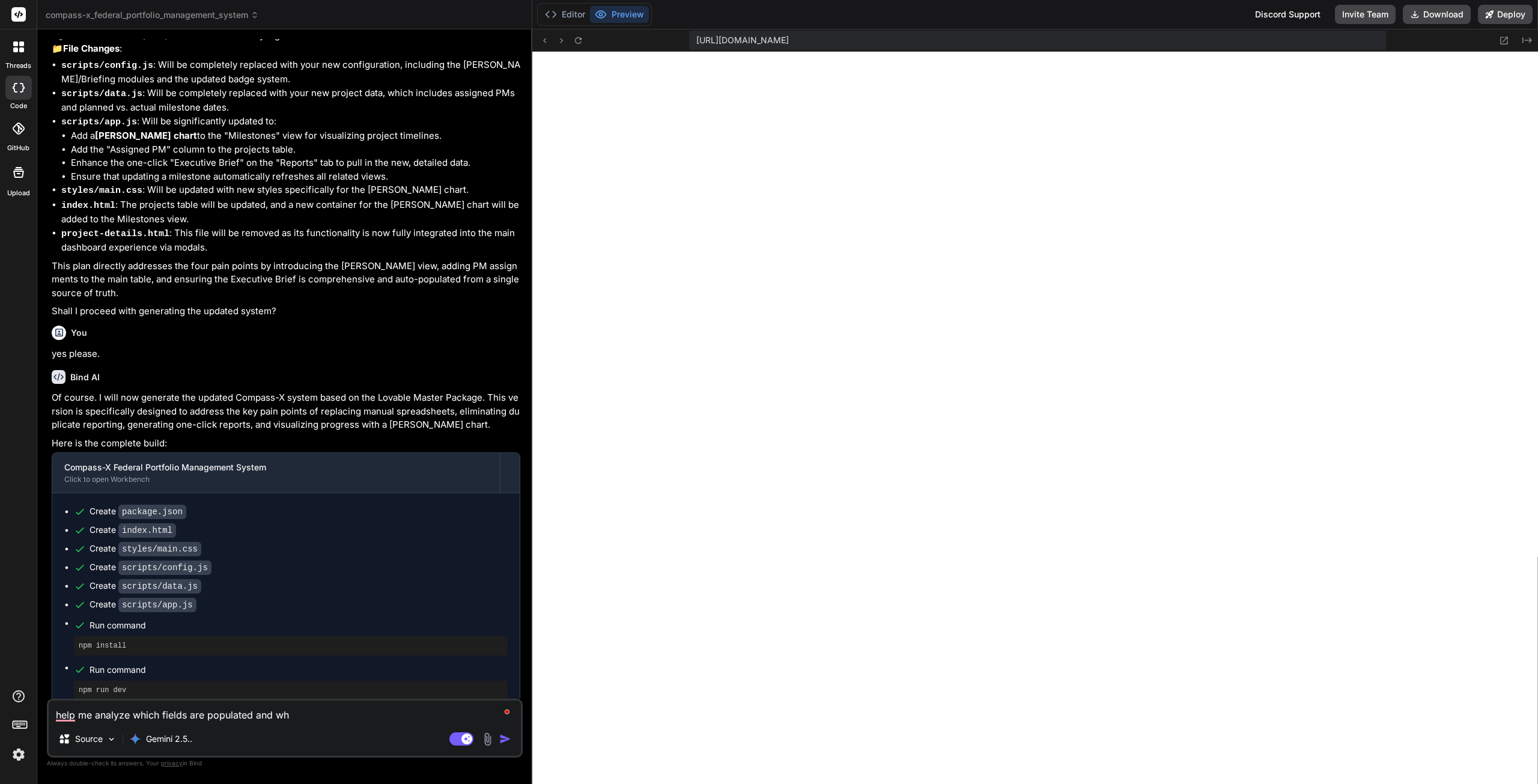
type textarea "help me analyze which fields are populated and whi"
type textarea "x"
type textarea "help me analyze which fields are populated and whic"
type textarea "x"
type textarea "help me analyze which fields are populated and which"
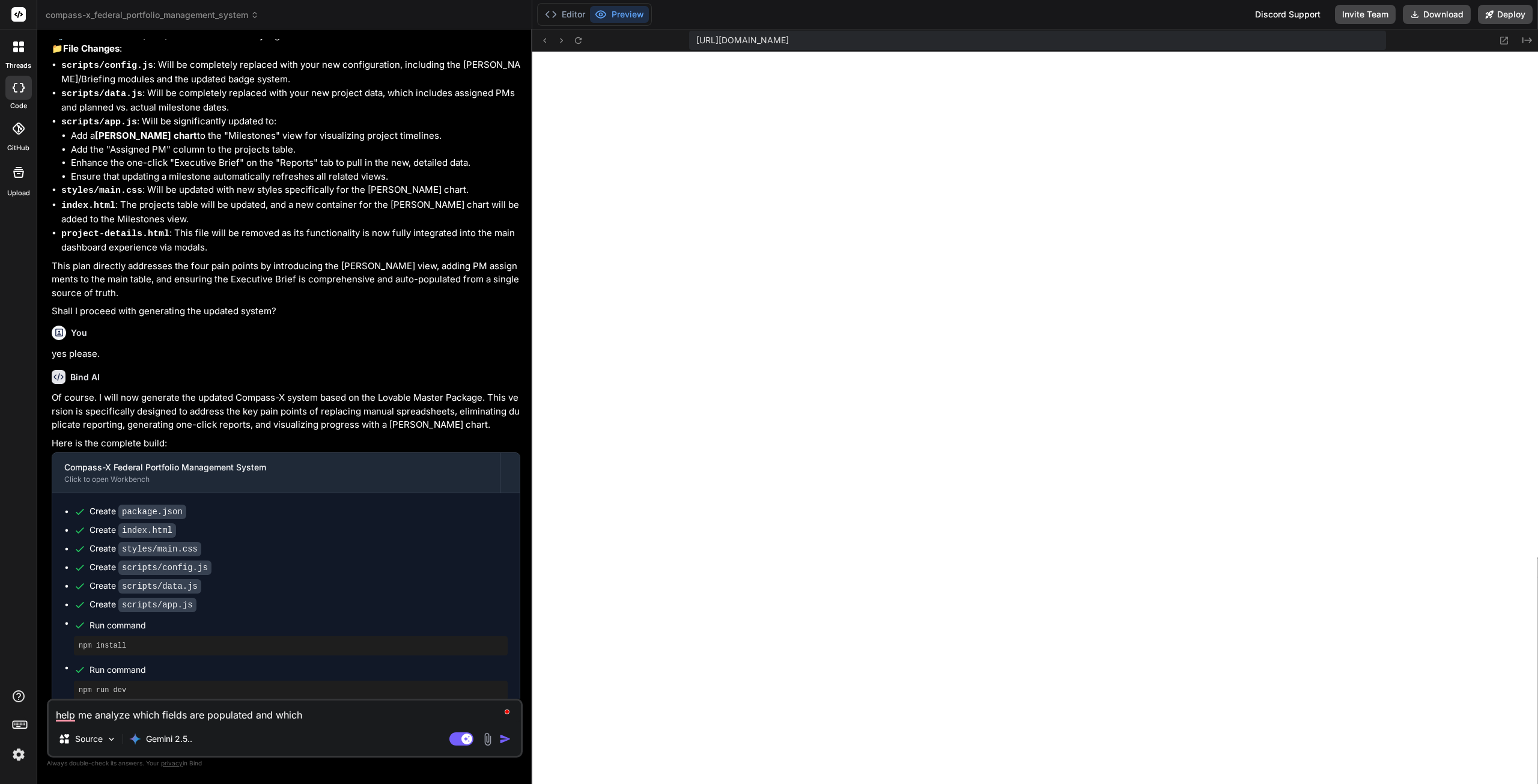
type textarea "x"
type textarea "help me analyze which fields are populated and which"
type textarea "x"
type textarea "help me analyze which fields are populated and which a"
type textarea "x"
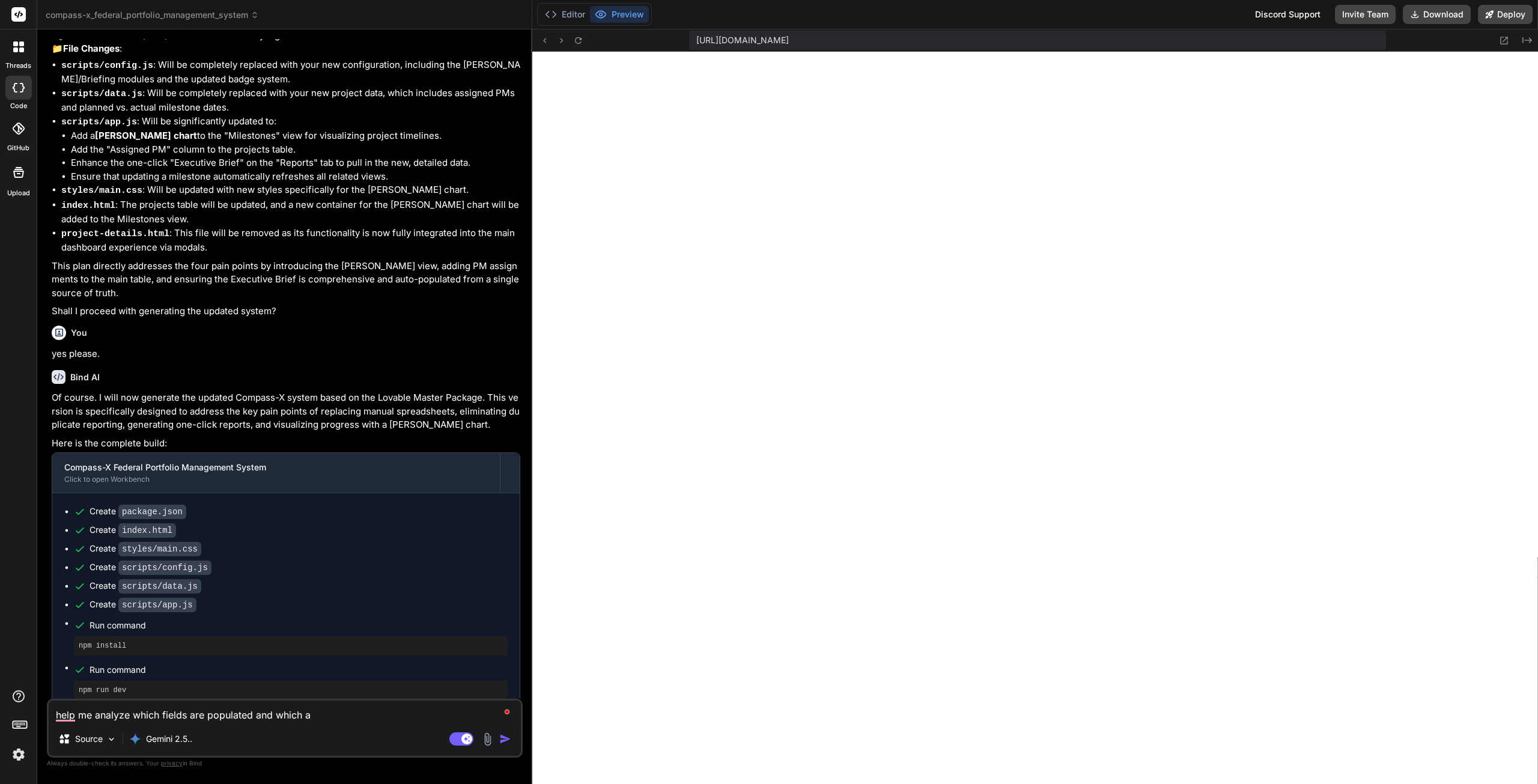
type textarea "help me analyze which fields are populated and which ar"
type textarea "x"
type textarea "help me analyze which fields are populated and which are"
type textarea "x"
type textarea "help me analyze which fields are populated and which are"
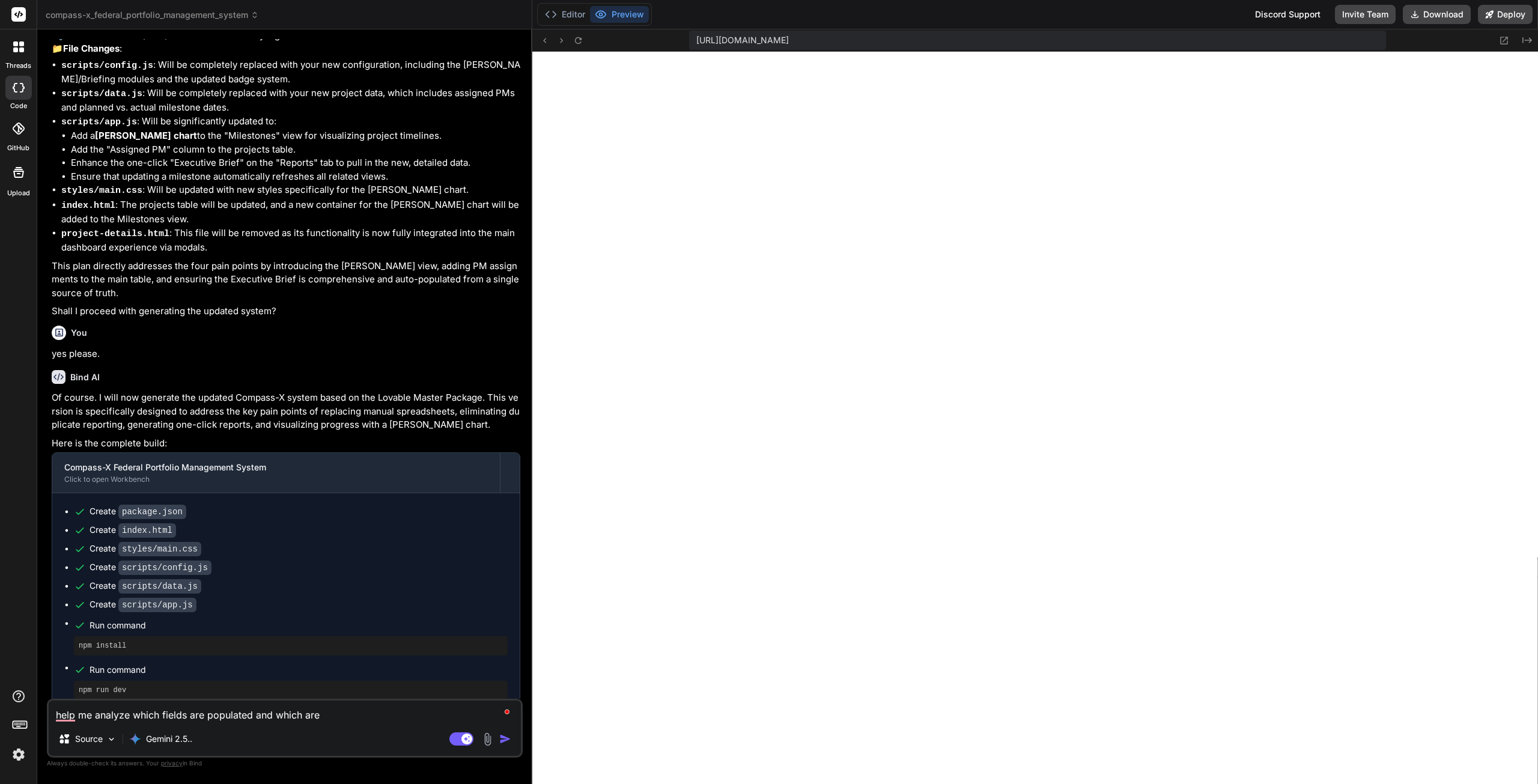
type textarea "x"
type textarea "help me analyze which fields are populated and which are b"
type textarea "x"
type textarea "help me analyze which fields are populated and which are bl"
type textarea "x"
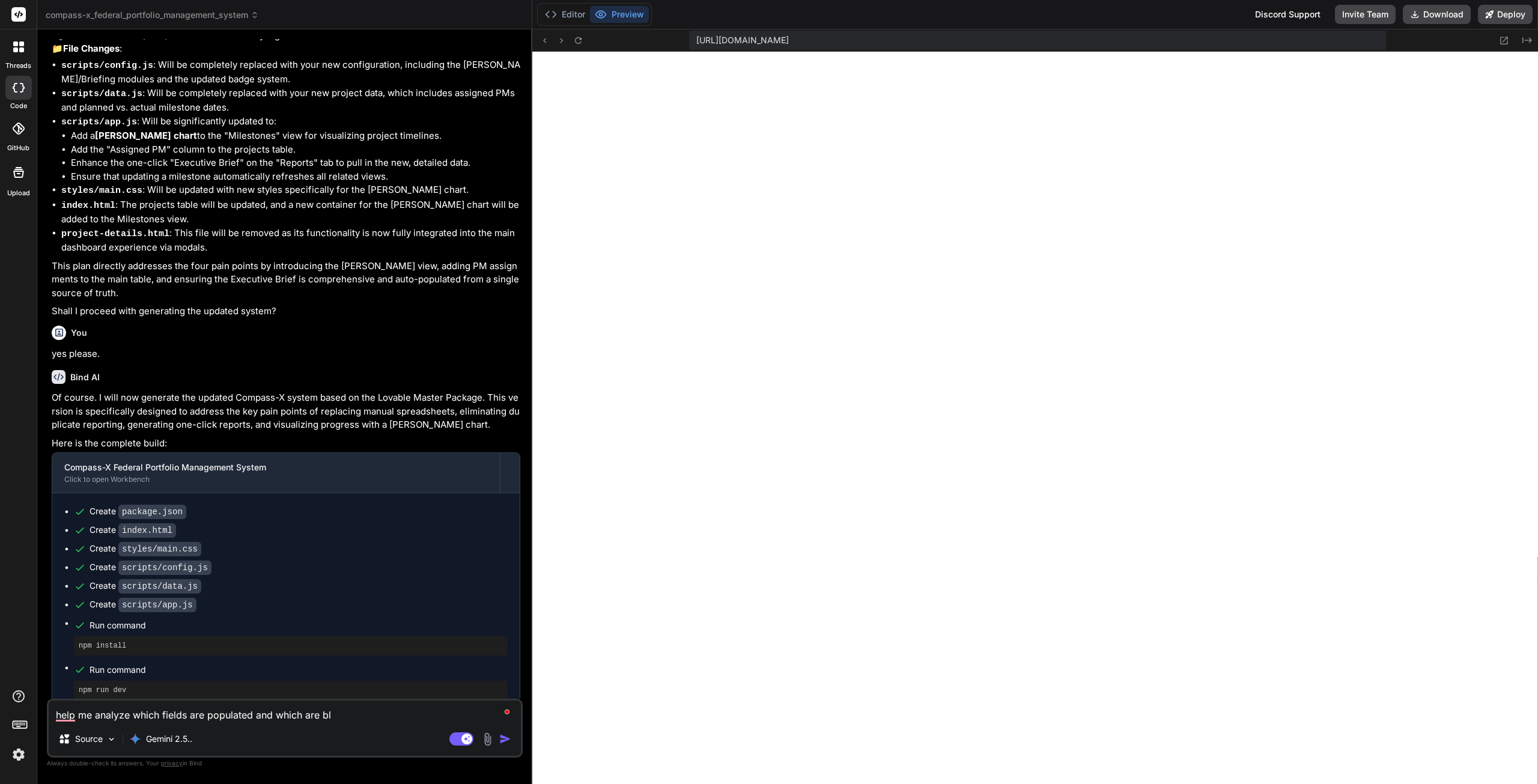
type textarea "help me analyze which fields are populated and which are bla"
type textarea "x"
type textarea "help me analyze which fields are populated and which are blan"
type textarea "x"
type textarea "help me analyze which fields are populated and which are blank"
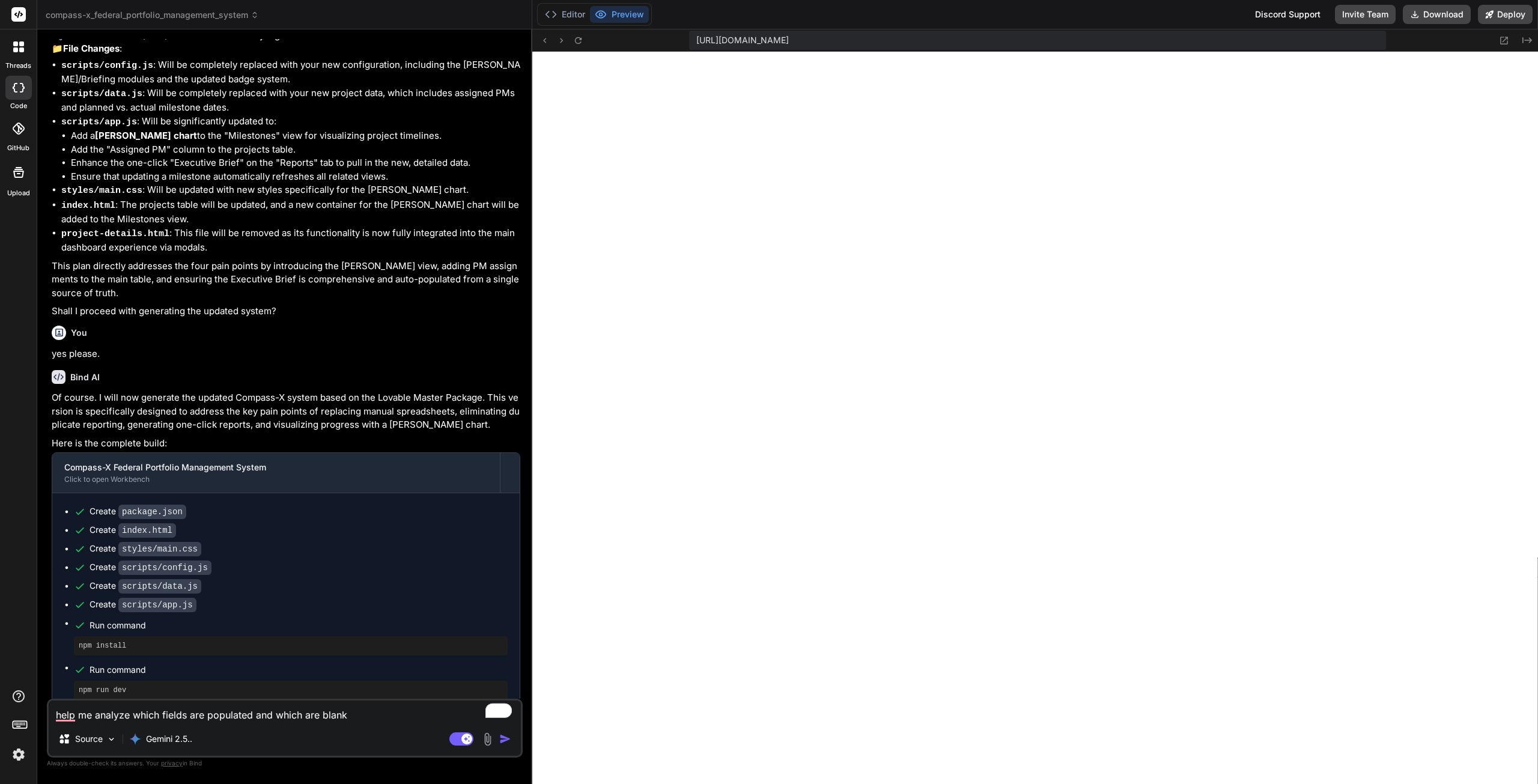
type textarea "x"
type textarea "help me analyze which fields are populated and which are blank,"
type textarea "x"
type textarea "help me analyze which fields are populated and which are blank,"
type textarea "x"
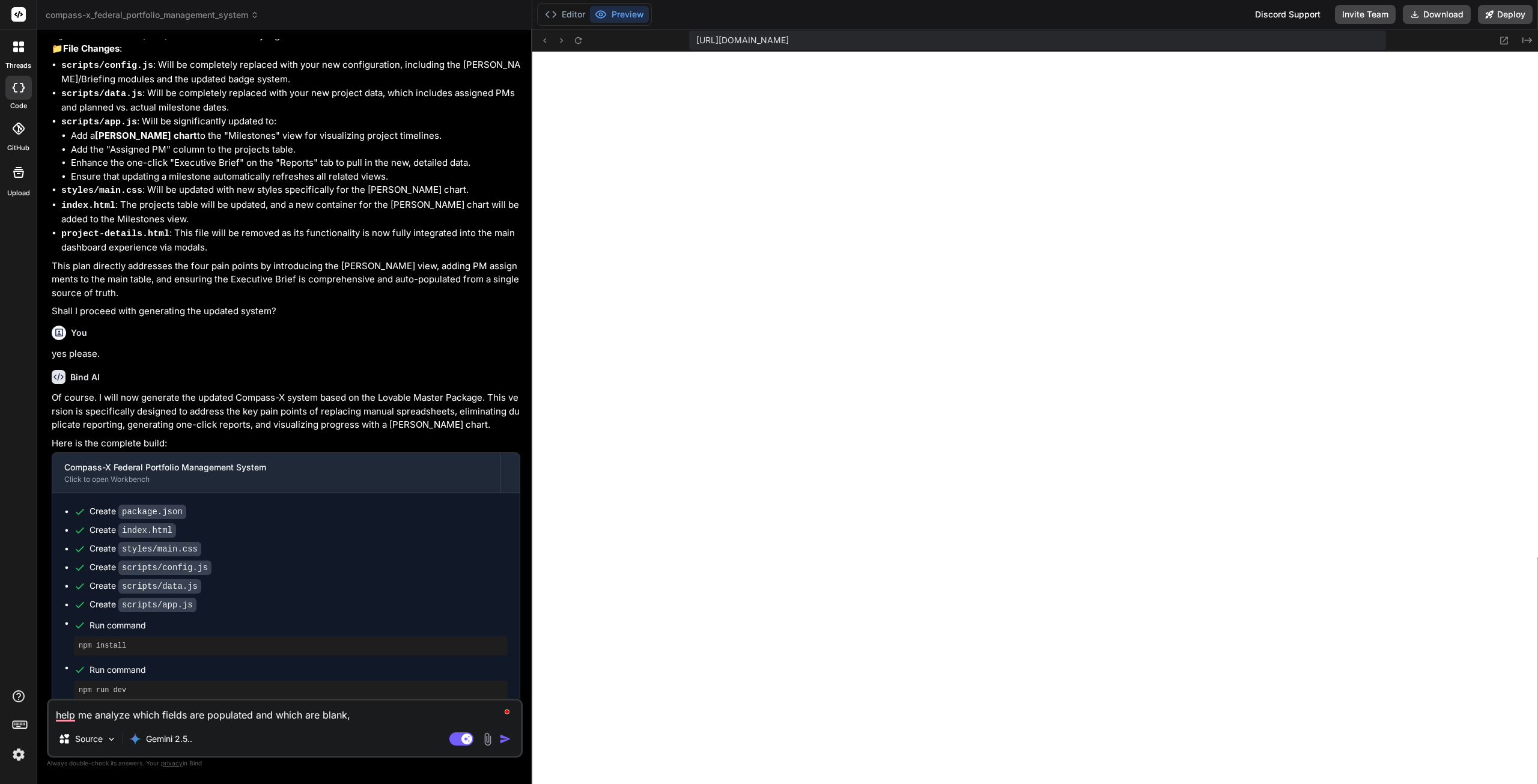
type textarea "help me analyze which fields are populated and which are blank, w"
type textarea "x"
type textarea "help me analyze which fields are populated and which are blank, wh"
type textarea "x"
type textarea "help me analyze which fields are populated and which are blank, whe"
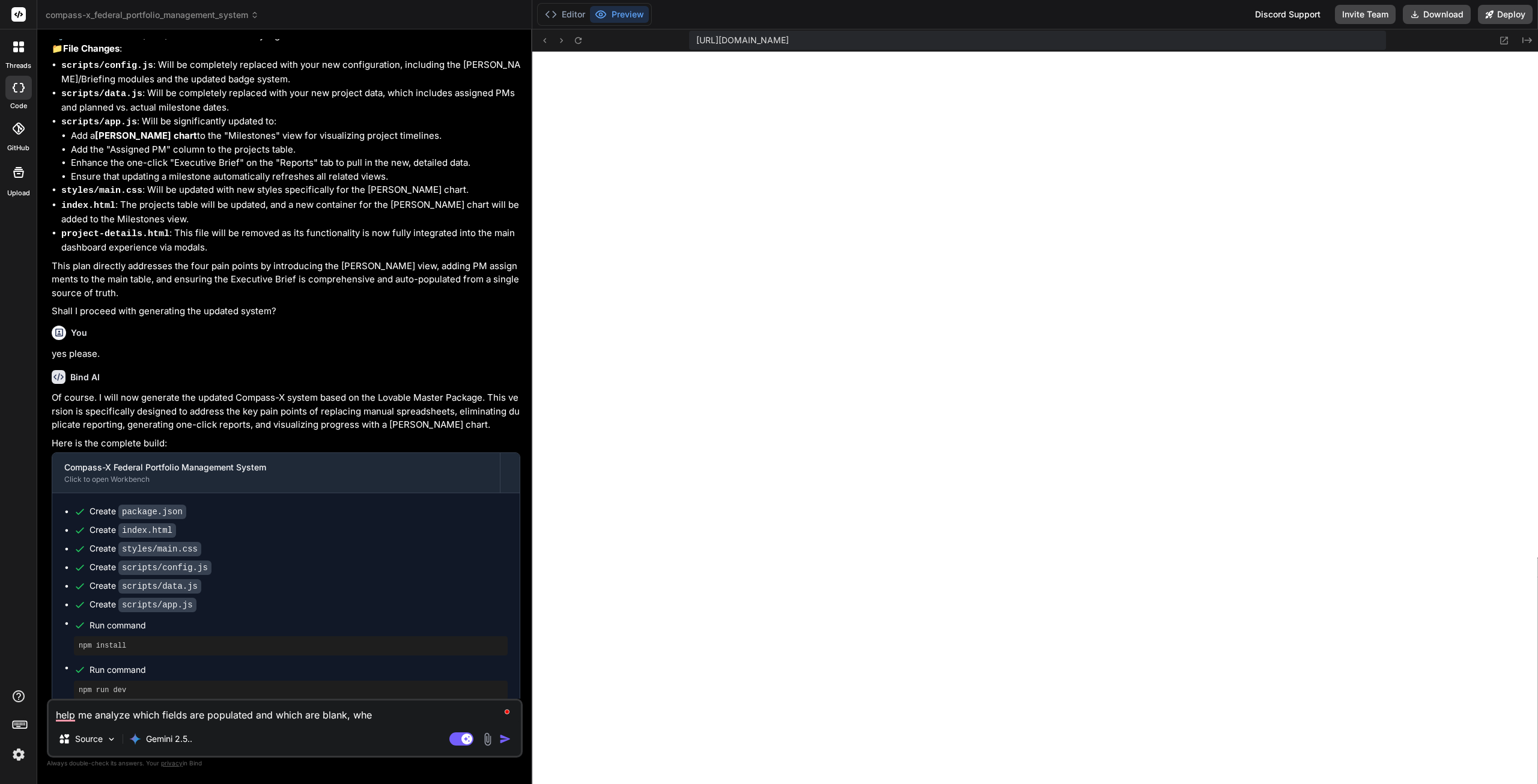
type textarea "x"
type textarea "help me analyze which fields are populated and which are blank, wher"
type textarea "x"
type textarea "help me analyze which fields are populated and which are blank, where"
type textarea "x"
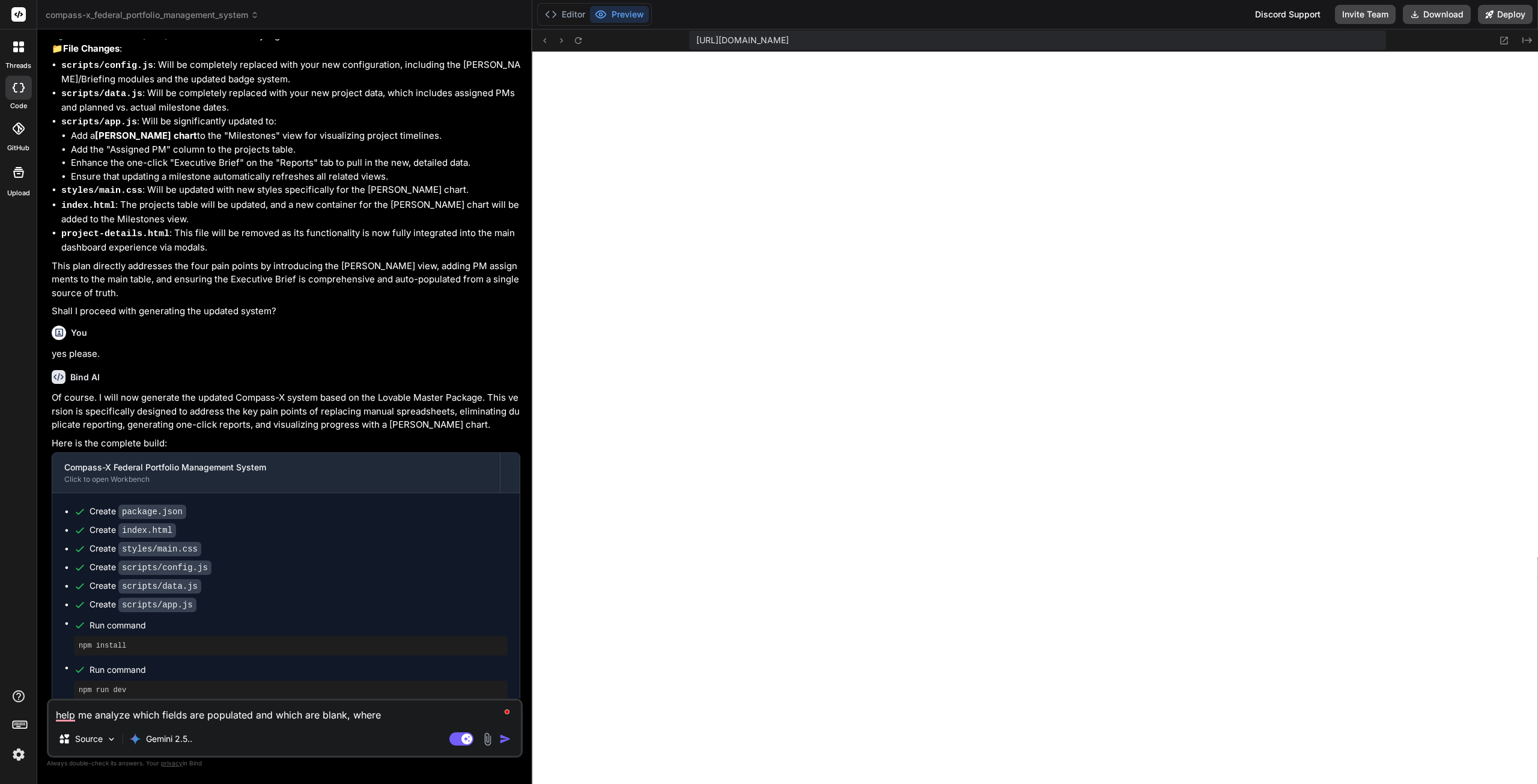
type textarea "help me analyze which fields are populated and which are blank, where"
type textarea "x"
type textarea "help me analyze which fields are populated and which are blank, where t"
type textarea "x"
type textarea "help me analyze which fields are populated and which are blank, where to"
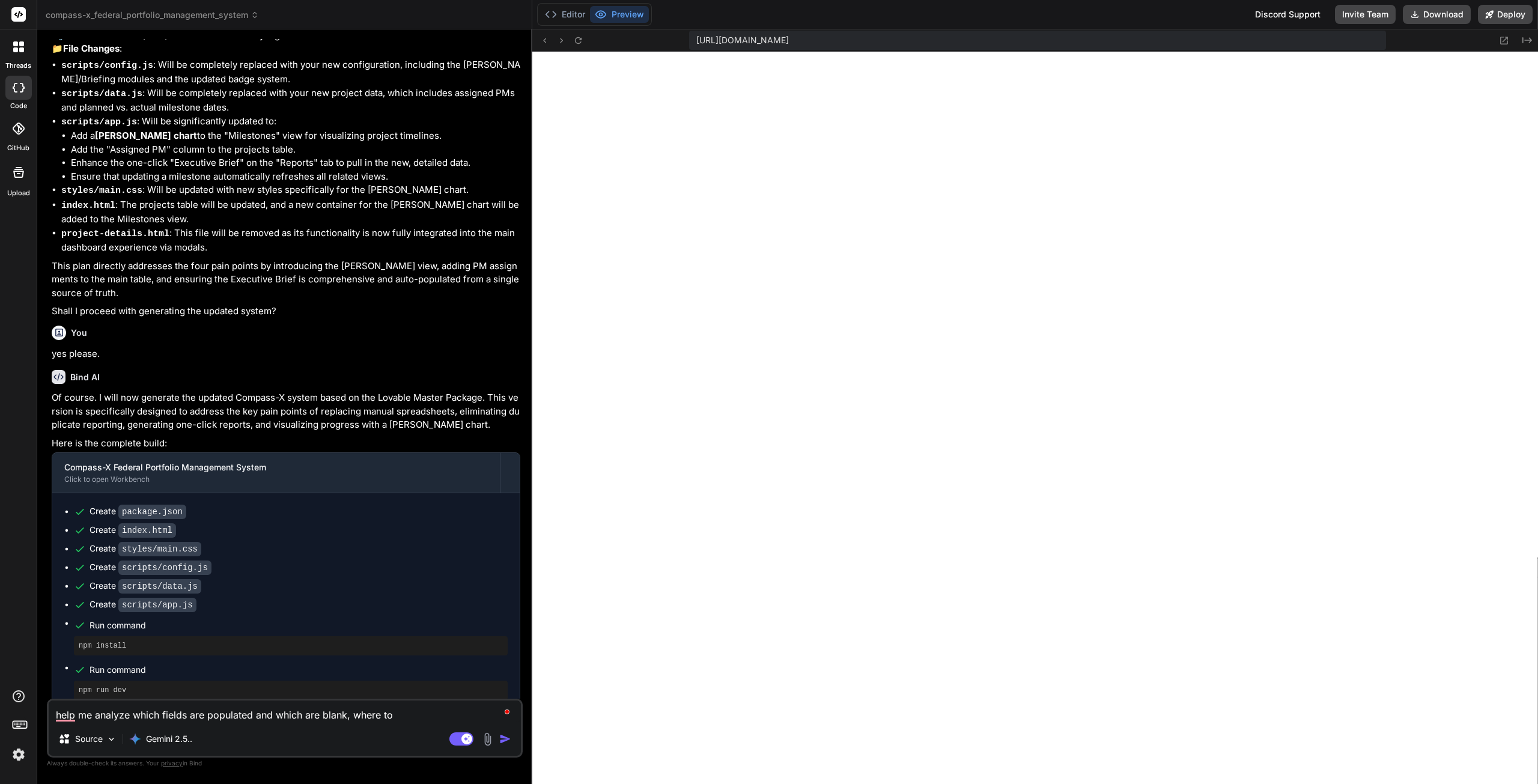
type textarea "x"
type textarea "help me analyze which fields are populated and which are blank, where too"
type textarea "x"
type textarea "help me analyze which fields are populated and which are blank, where tool"
type textarea "x"
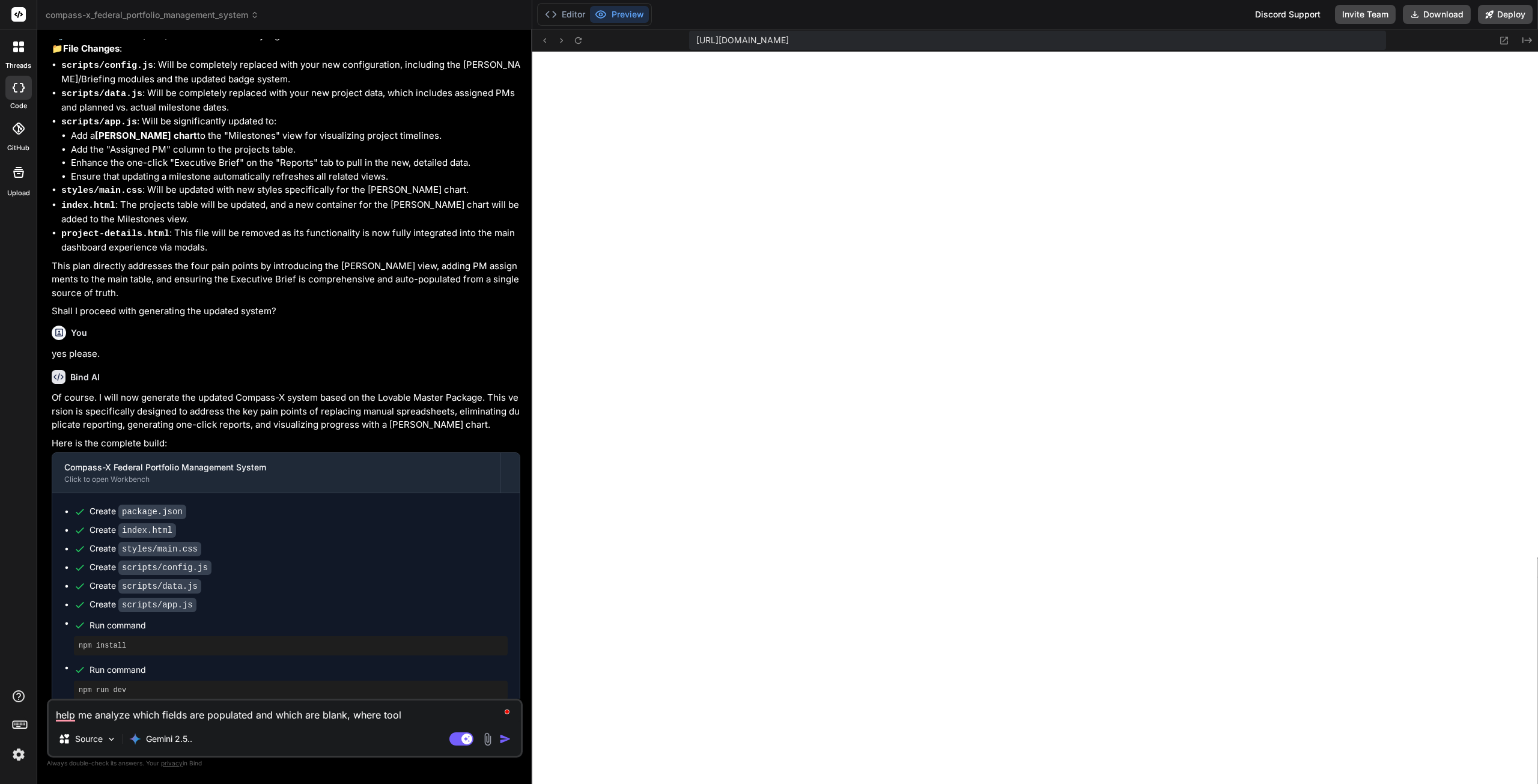
type textarea "help me analyze which fields are populated and which are blank, where tool"
type textarea "x"
type textarea "help me analyze which fields are populated and which are blank, where tool t"
type textarea "x"
type textarea "help me analyze which fields are populated and which are blank, where tool ti"
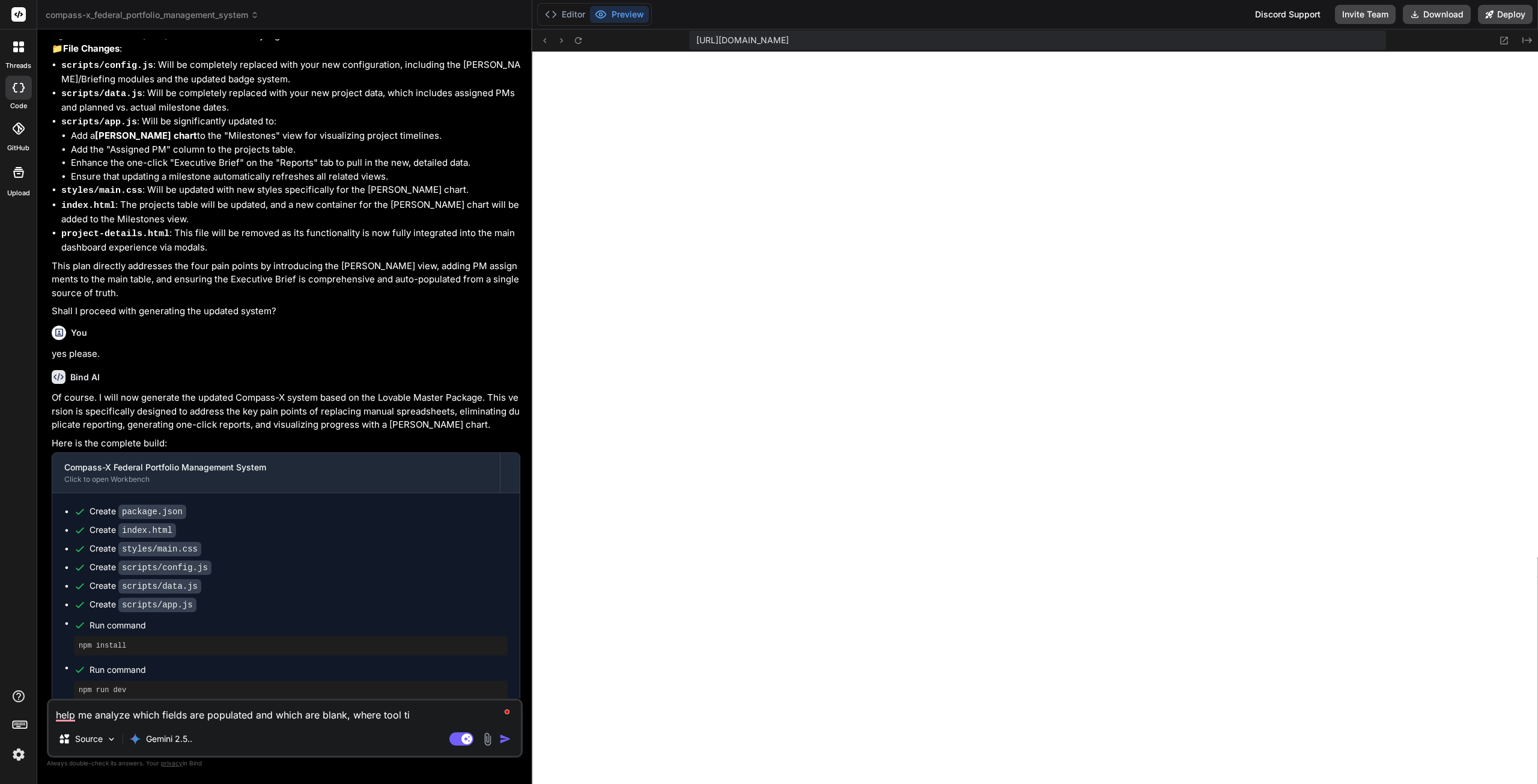
type textarea "x"
type textarea "help me analyze which fields are populated and which are blank, where tool tip"
type textarea "x"
type textarea "help me analyze which fields are populated and which are blank, where tool tips"
type textarea "x"
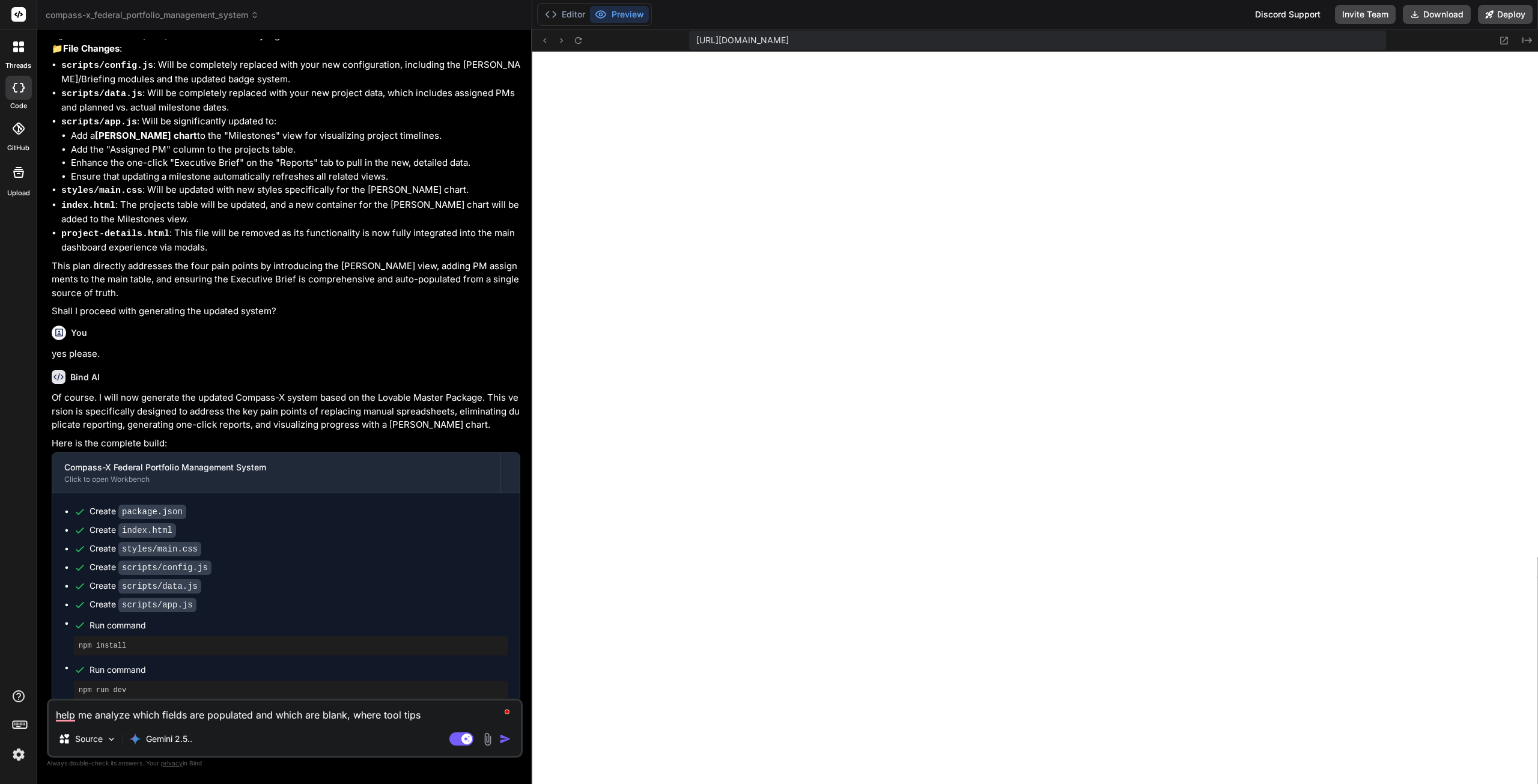
type textarea "help me analyze which fields are populated and which are blank, where tool tips"
type textarea "x"
type textarea "help me analyze which fields are populated and which are blank, where tool tips…"
type textarea "x"
type textarea "help me analyze which fields are populated and which are blank, where tool tips…"
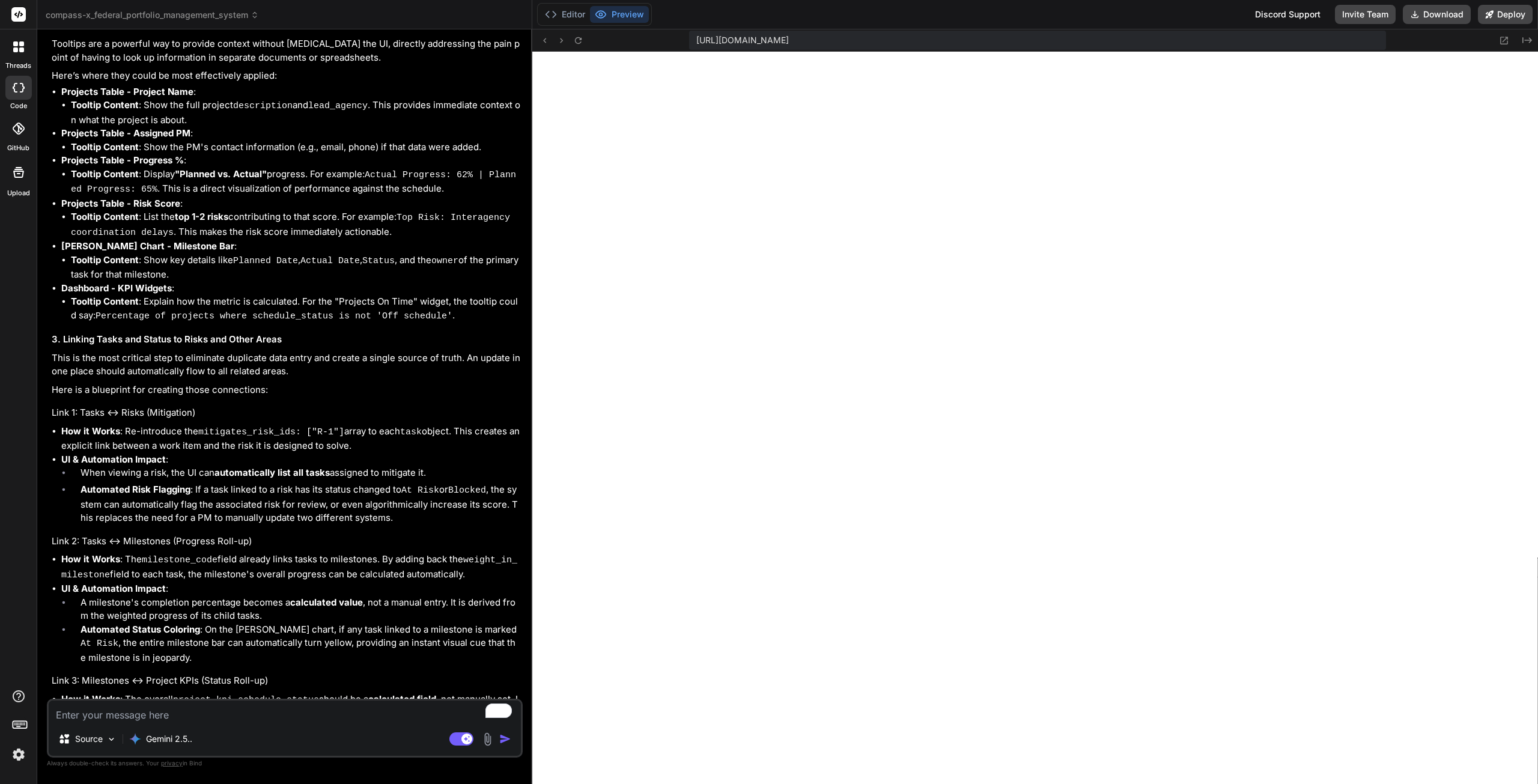
scroll to position [4328, 0]
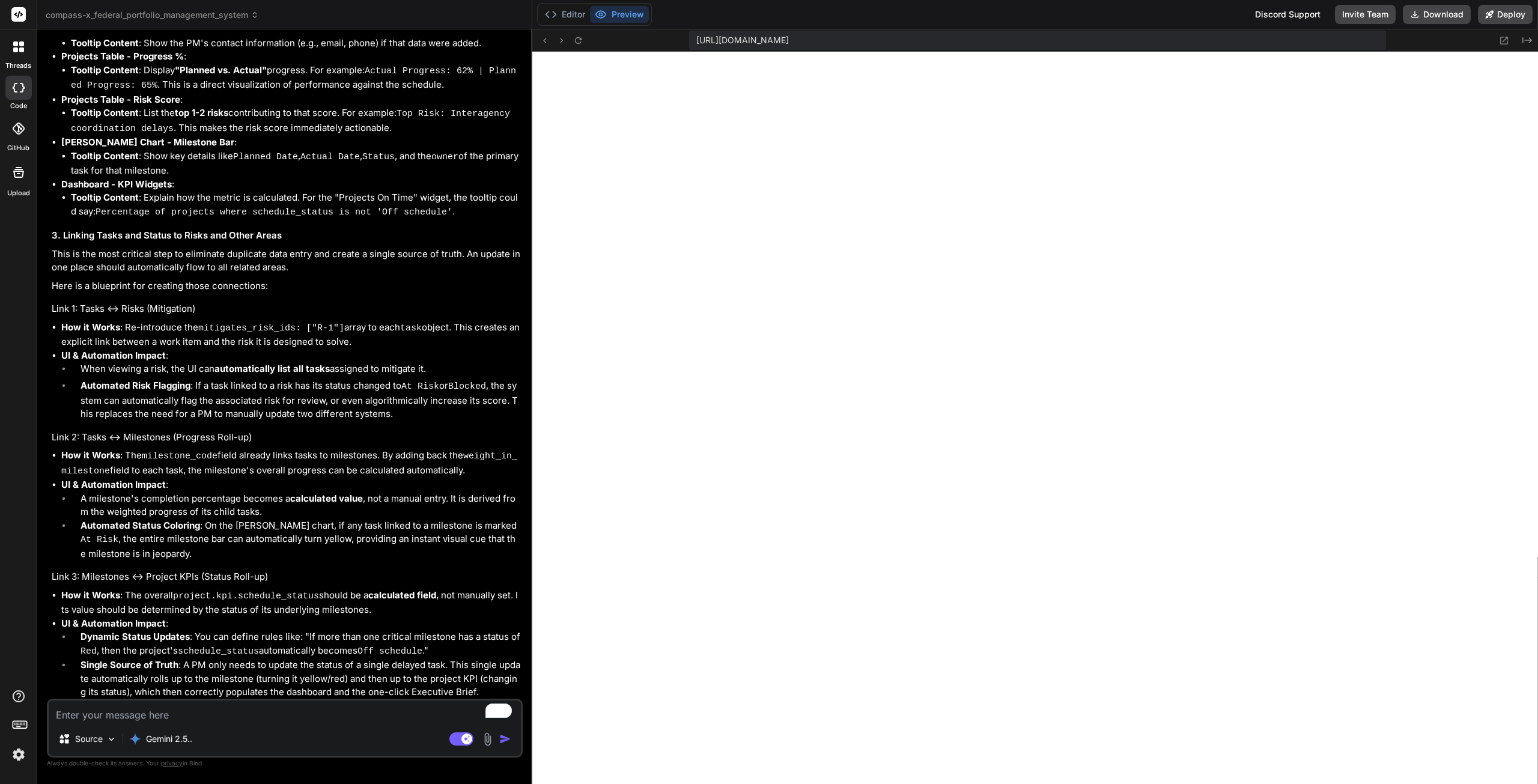
click at [208, 710] on textarea "To enrich screen reader interactions, please activate Accessibility in Grammarl…" at bounding box center [285, 711] width 472 height 22
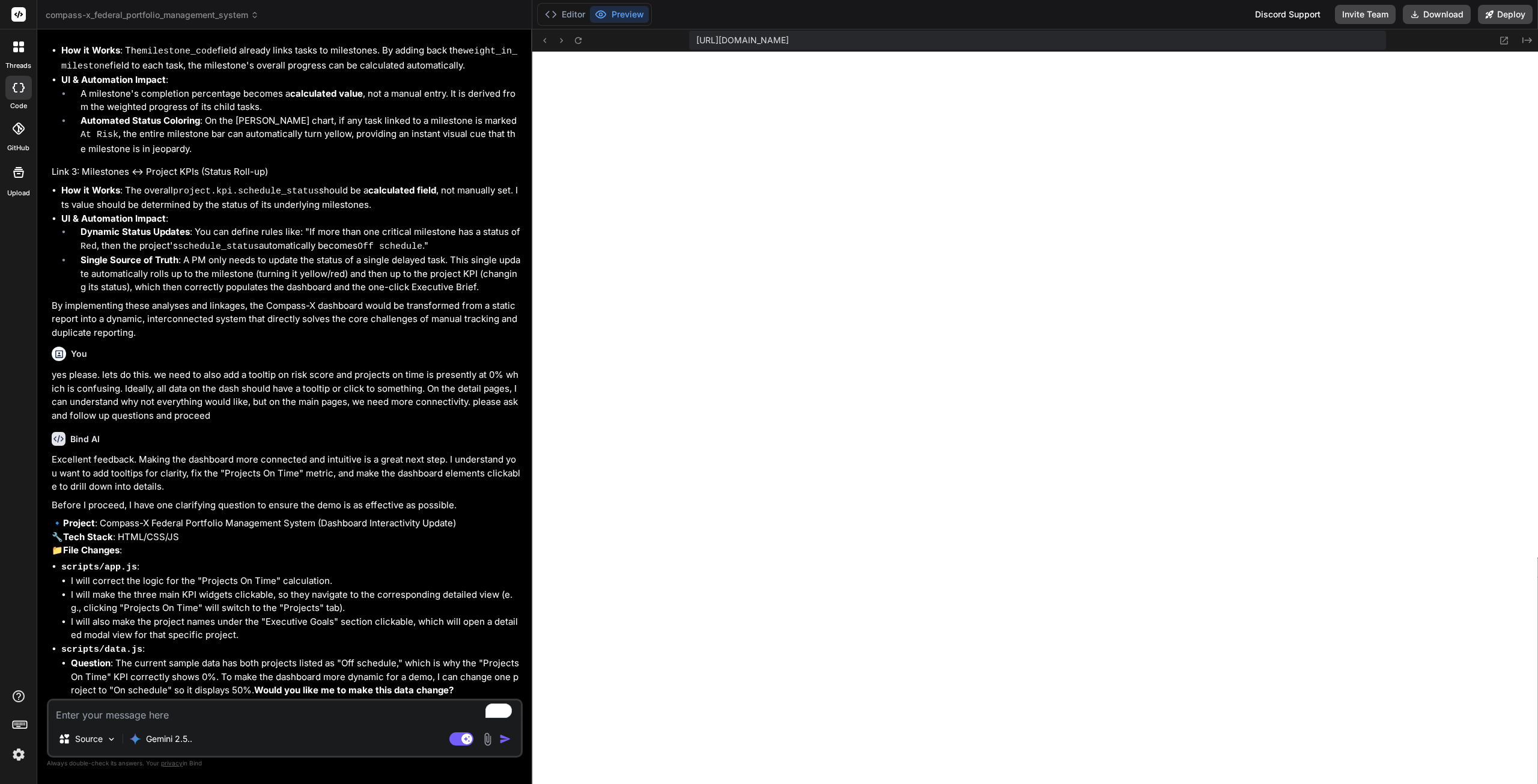
scroll to position [4803, 0]
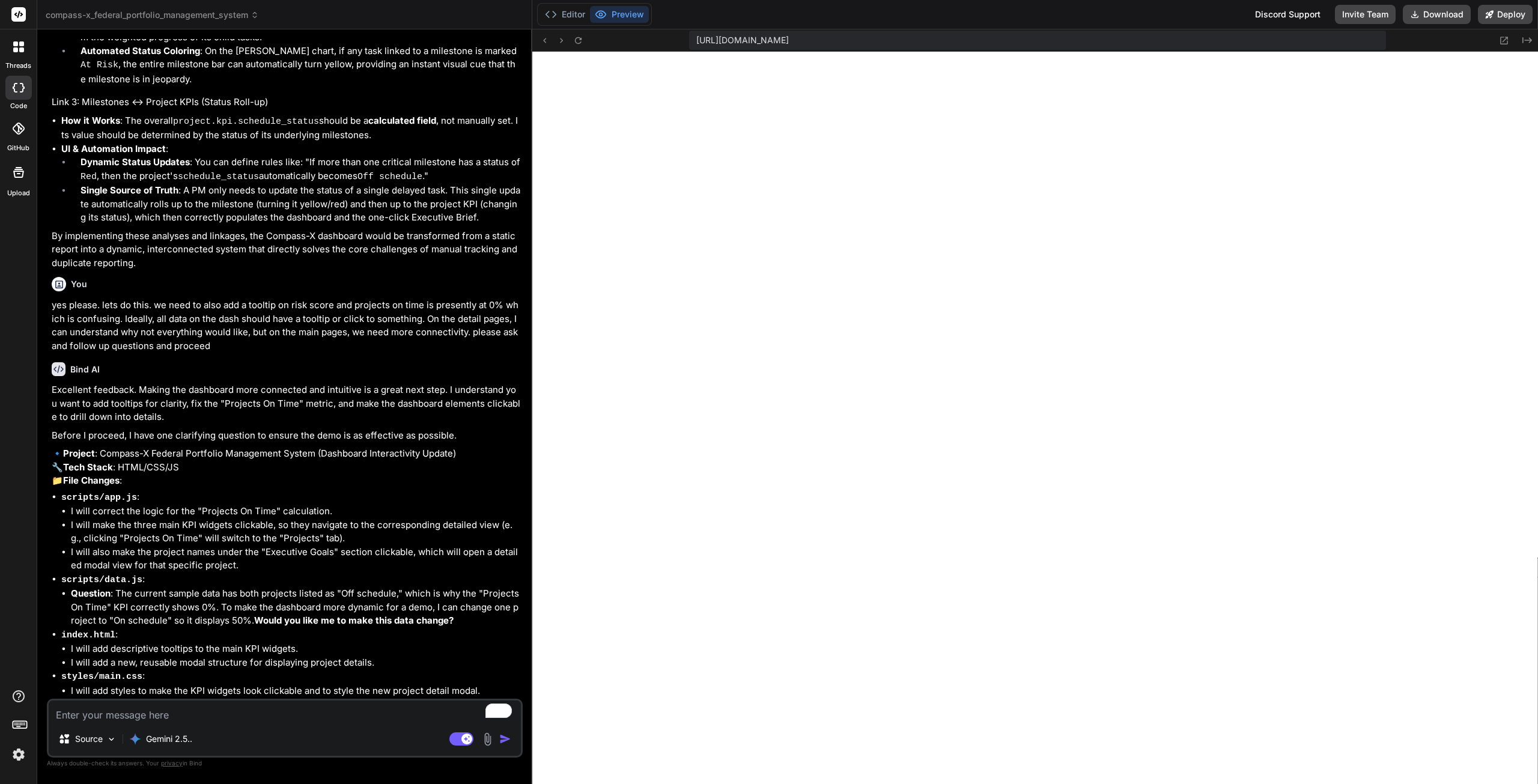
click at [216, 710] on textarea "To enrich screen reader interactions, please activate Accessibility in Grammarl…" at bounding box center [285, 711] width 472 height 22
click at [209, 715] on textarea "To enrich screen reader interactions, please activate Accessibility in Grammarl…" at bounding box center [285, 711] width 472 height 22
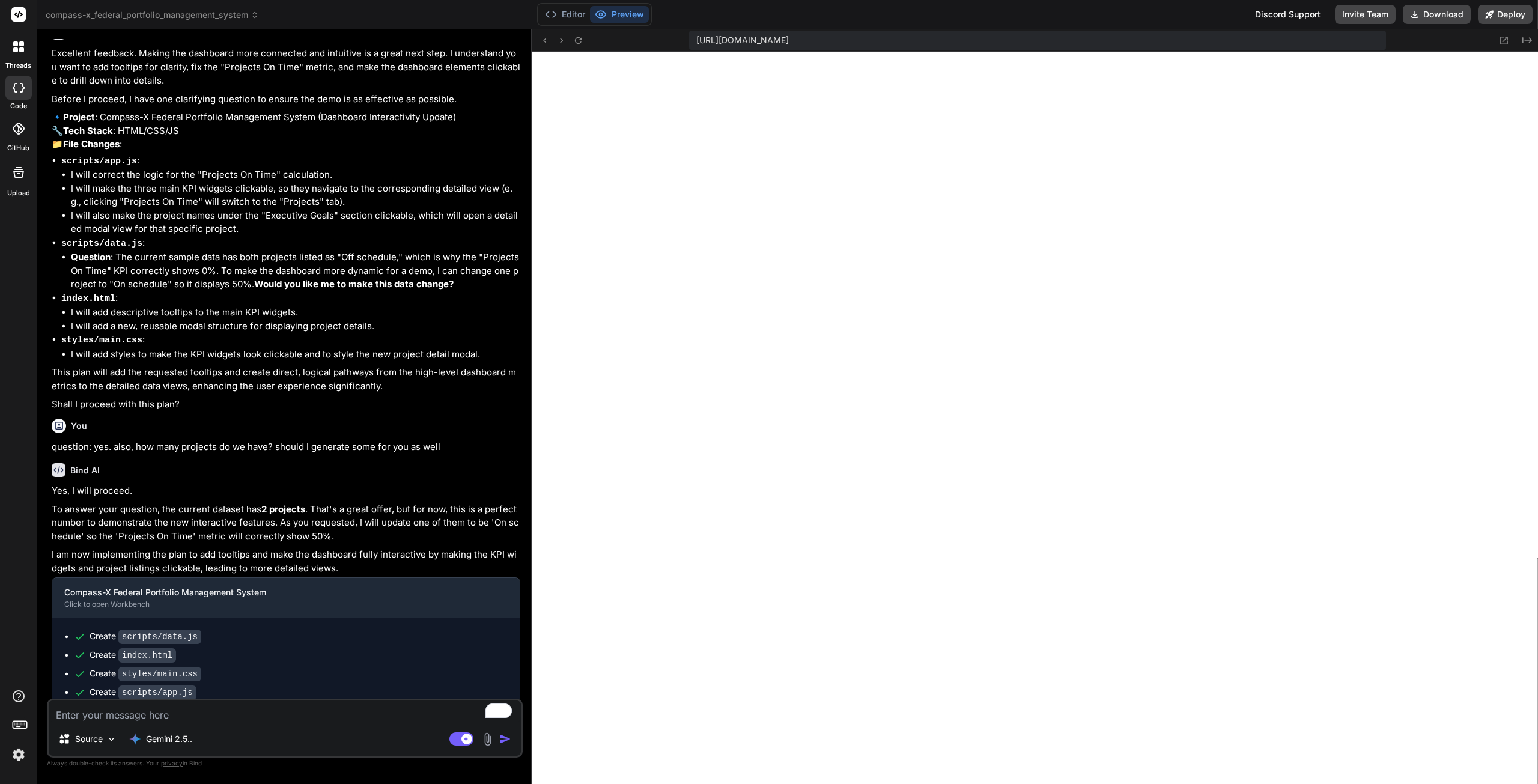
scroll to position [1402, 0]
click at [353, 710] on textarea "To enrich screen reader interactions, please activate Accessibility in Grammarl…" at bounding box center [285, 711] width 472 height 22
click at [350, 709] on textarea "To enrich screen reader interactions, please activate Accessibility in Grammarl…" at bounding box center [285, 711] width 472 height 22
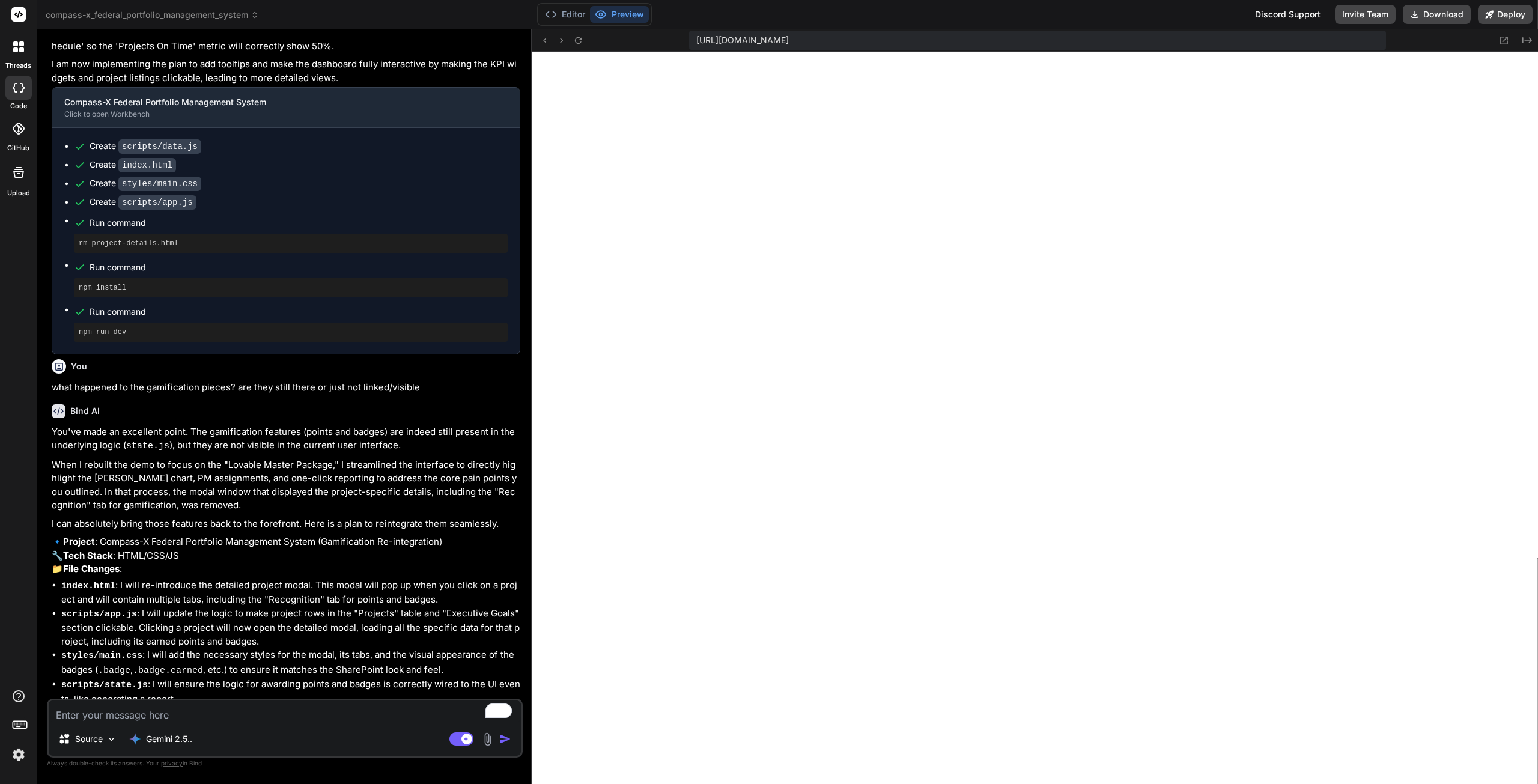
scroll to position [5630, 0]
click at [289, 710] on textarea "To enrich screen reader interactions, please activate Accessibility in Grammarl…" at bounding box center [285, 711] width 472 height 22
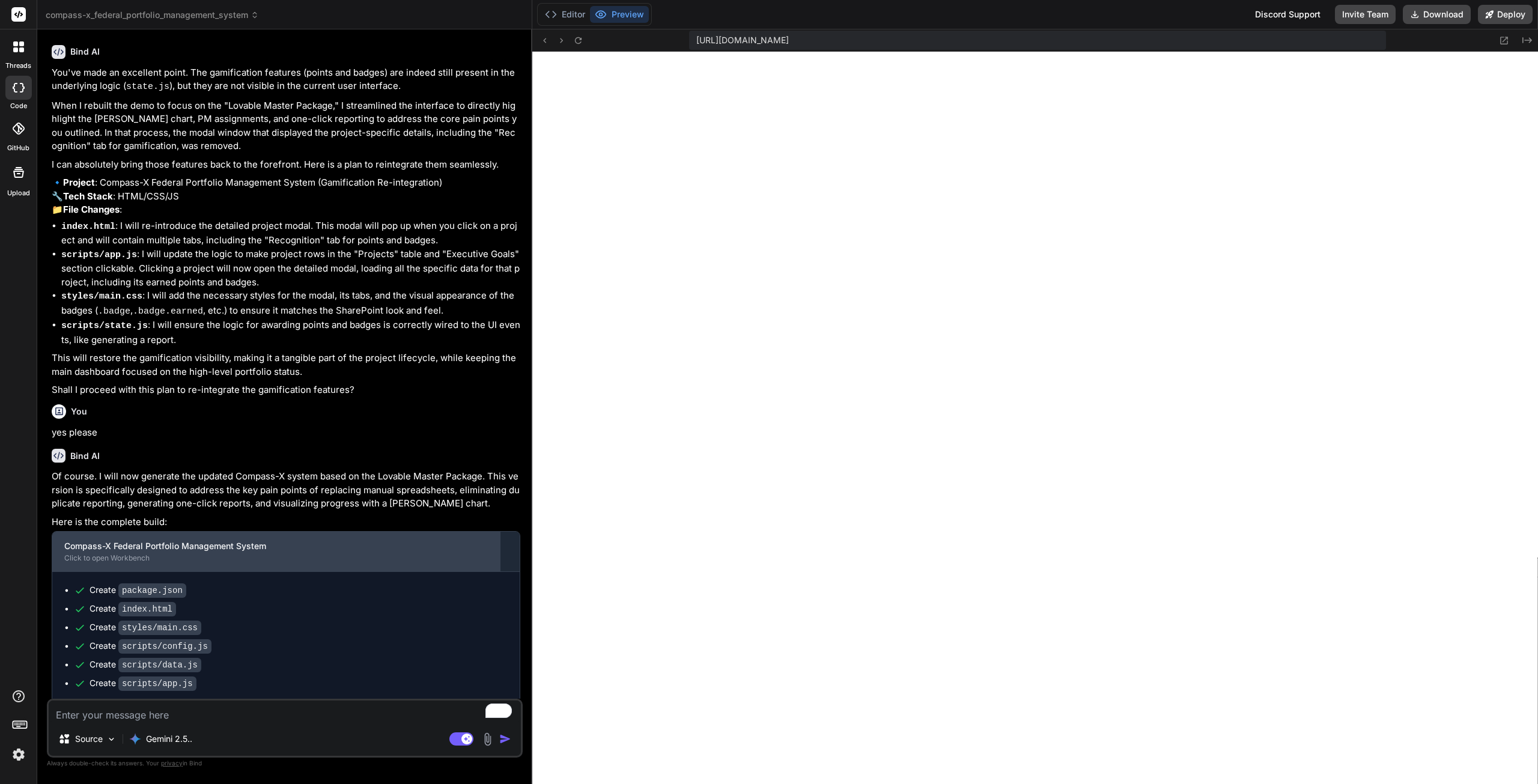
scroll to position [6018, 0]
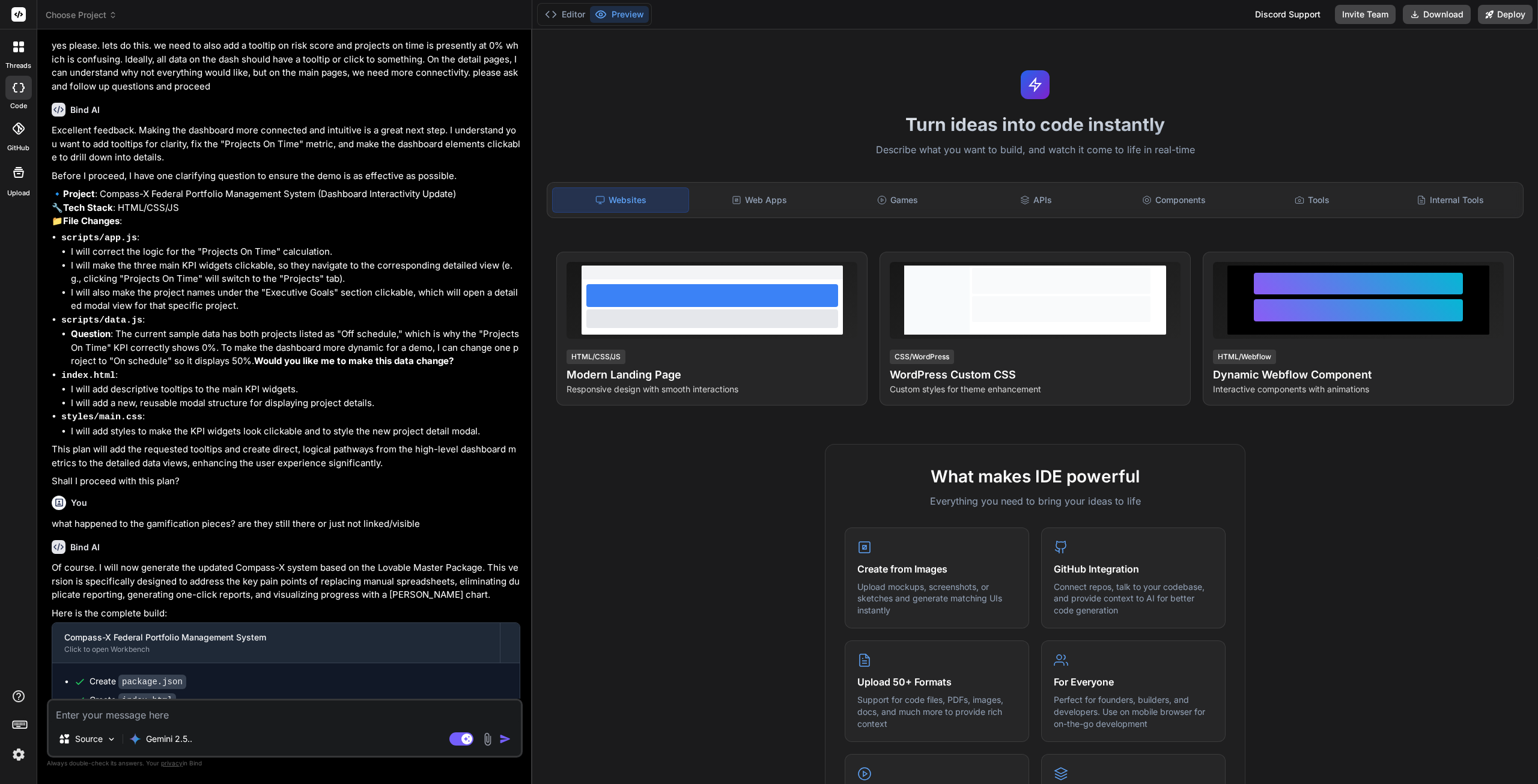
scroll to position [2511, 0]
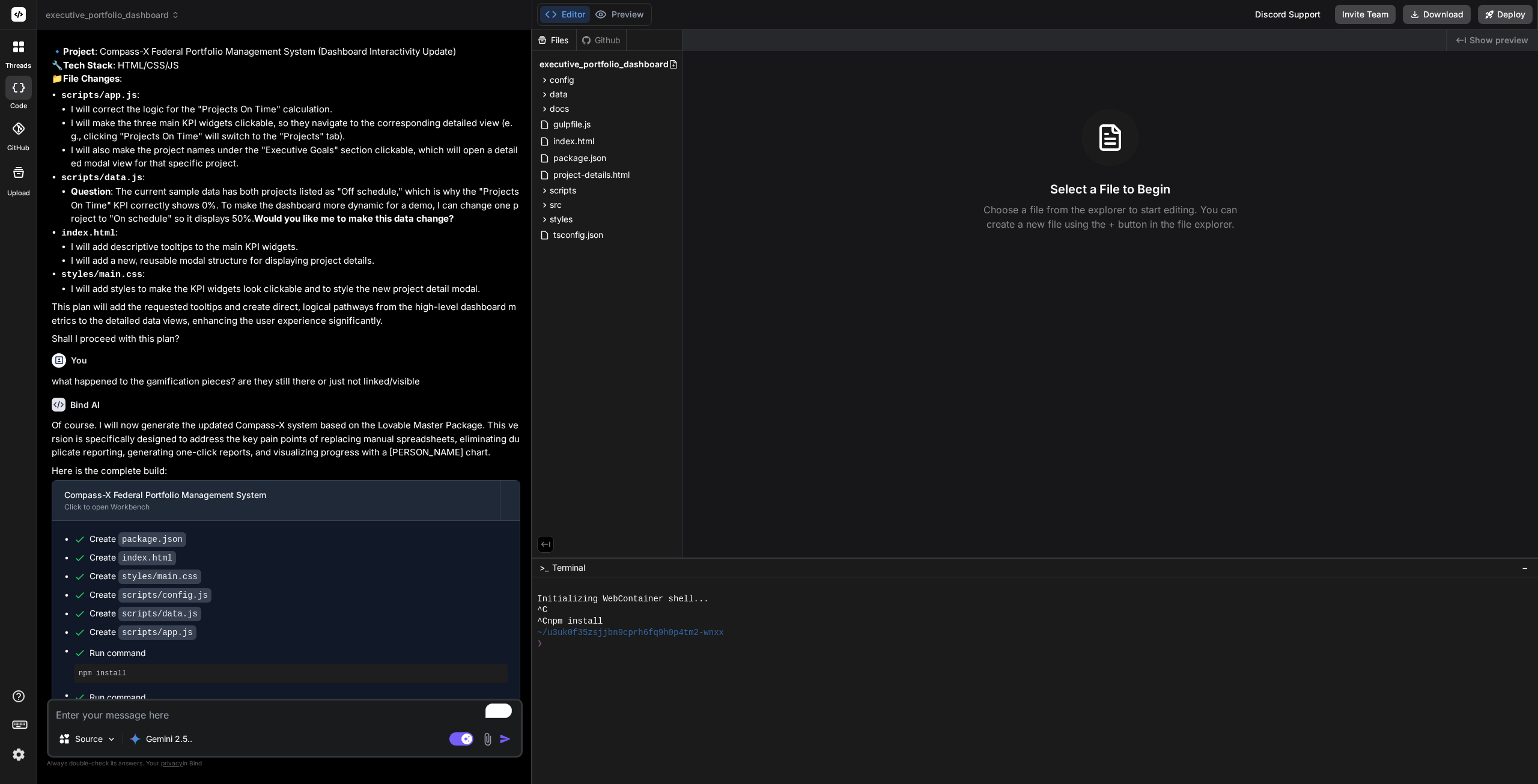
click at [215, 711] on textarea "To enrich screen reader interactions, please activate Accessibility in Grammarl…" at bounding box center [285, 711] width 472 height 22
type textarea "x"
type textarea "n"
type textarea "x"
type textarea "ne"
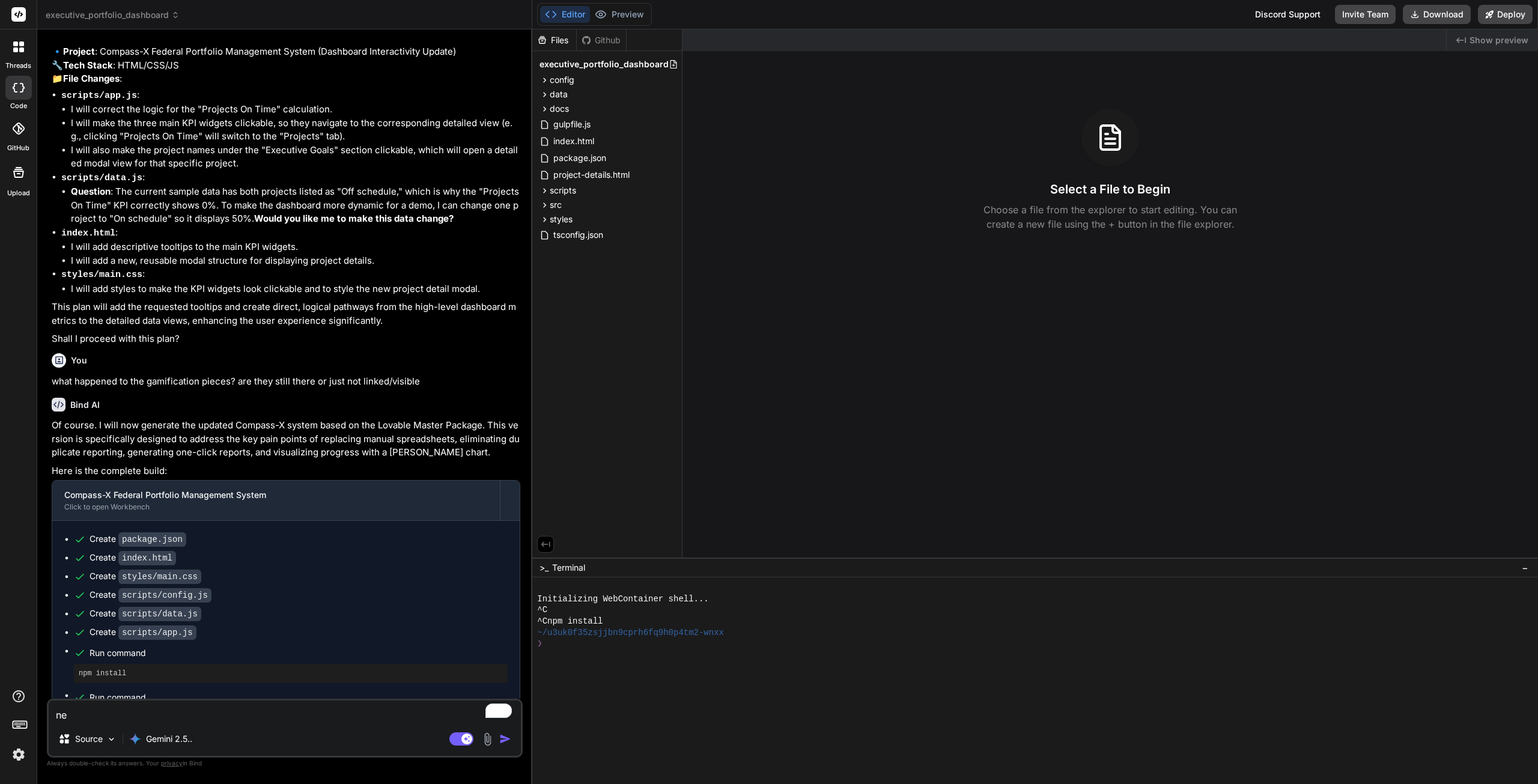
type textarea "x"
type textarea "nee"
type textarea "x"
type textarea "need"
type textarea "x"
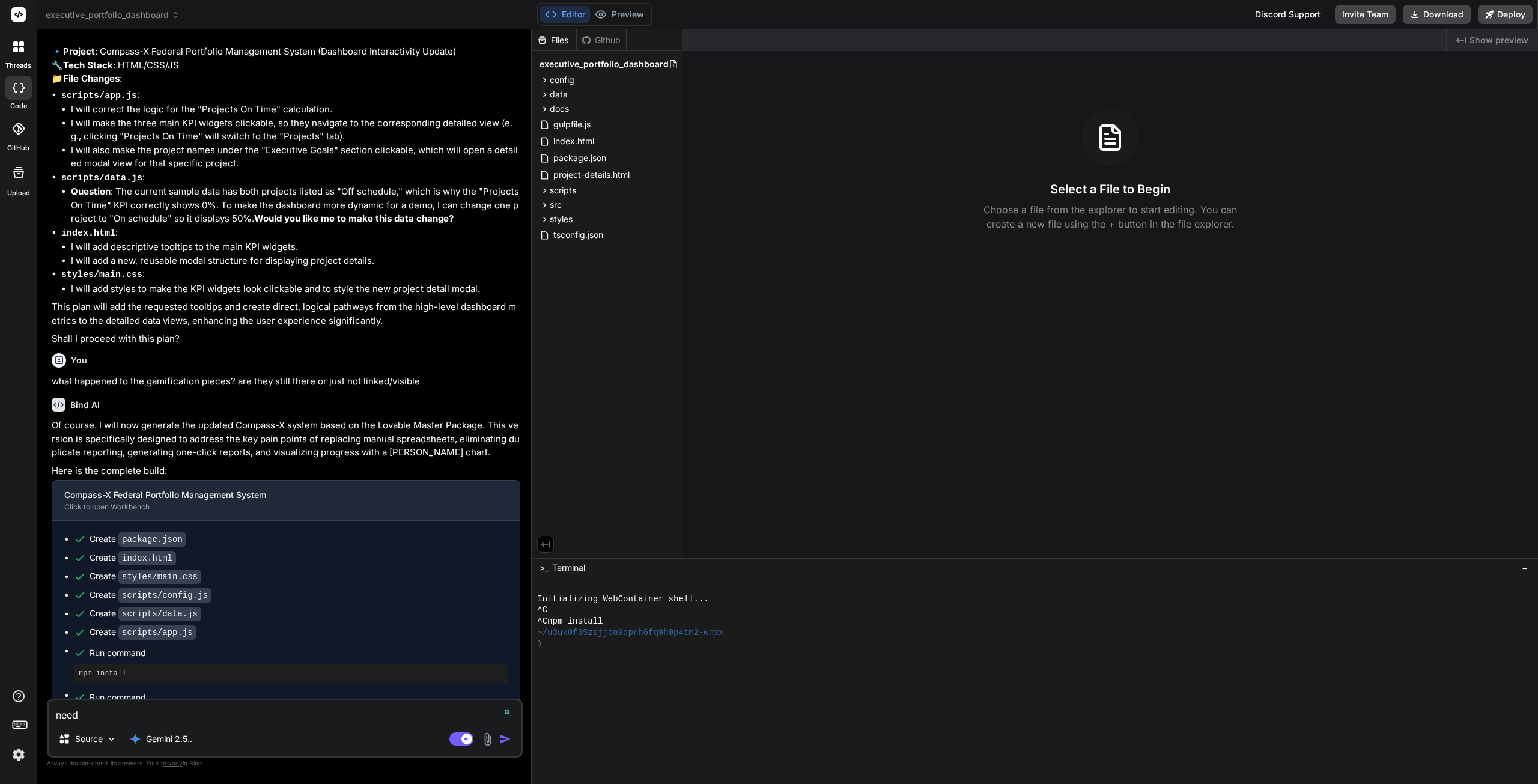
type textarea "need"
type textarea "x"
type textarea "need t"
type textarea "x"
type textarea "need to"
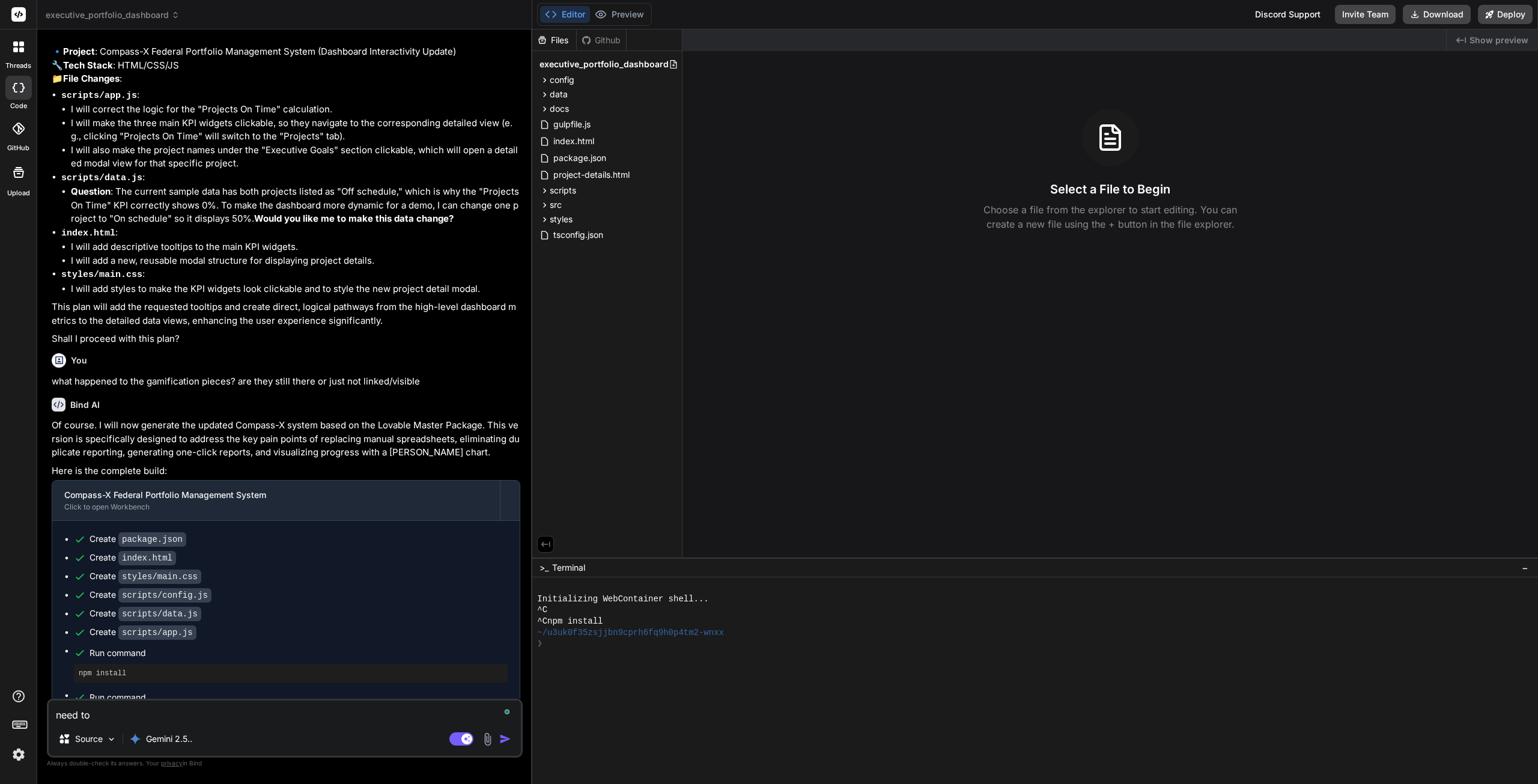
type textarea "x"
type textarea "need to"
type textarea "x"
type textarea "need to s"
type textarea "x"
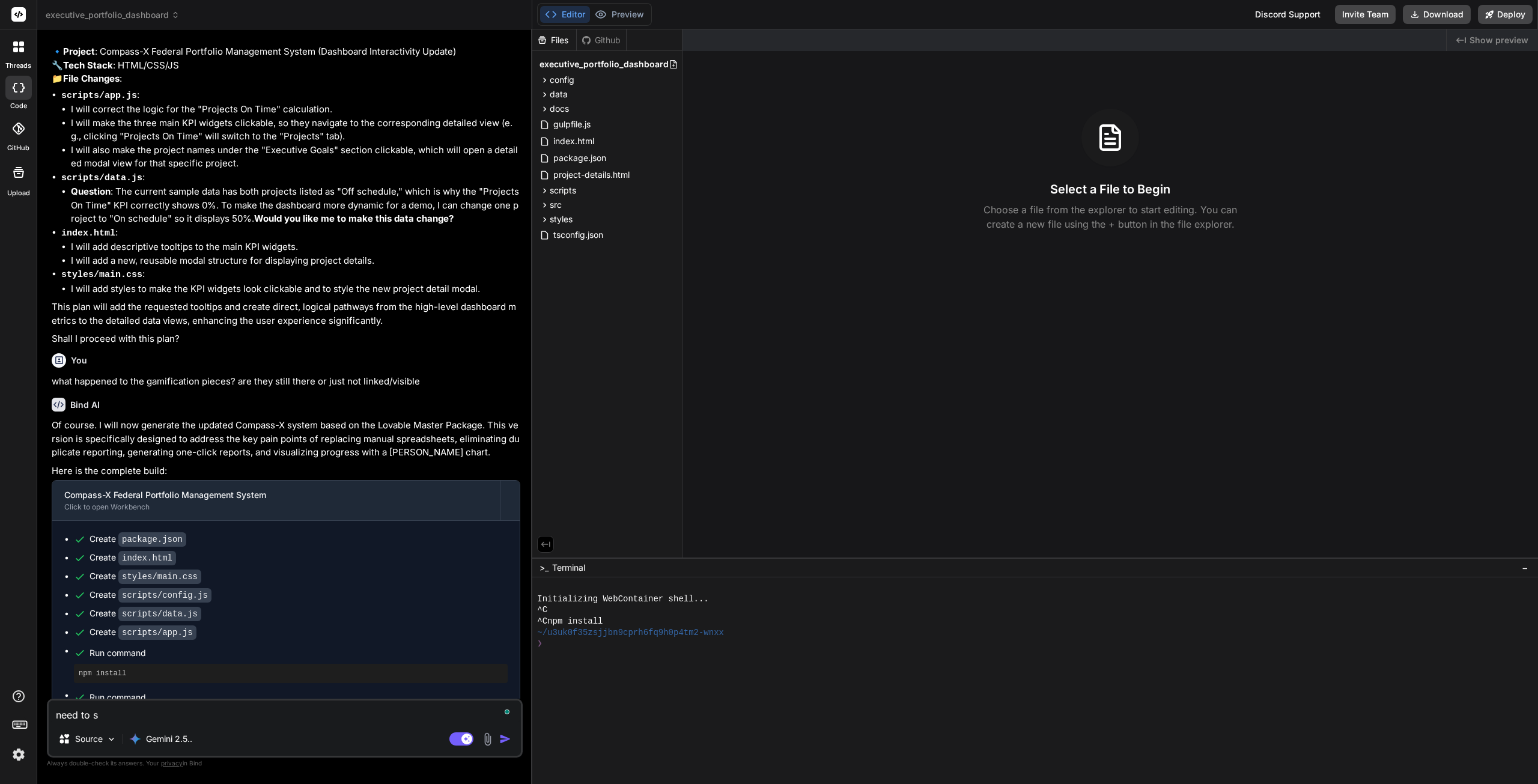
type textarea "need to se"
type textarea "x"
type textarea "need to see"
type textarea "x"
type textarea "need to see"
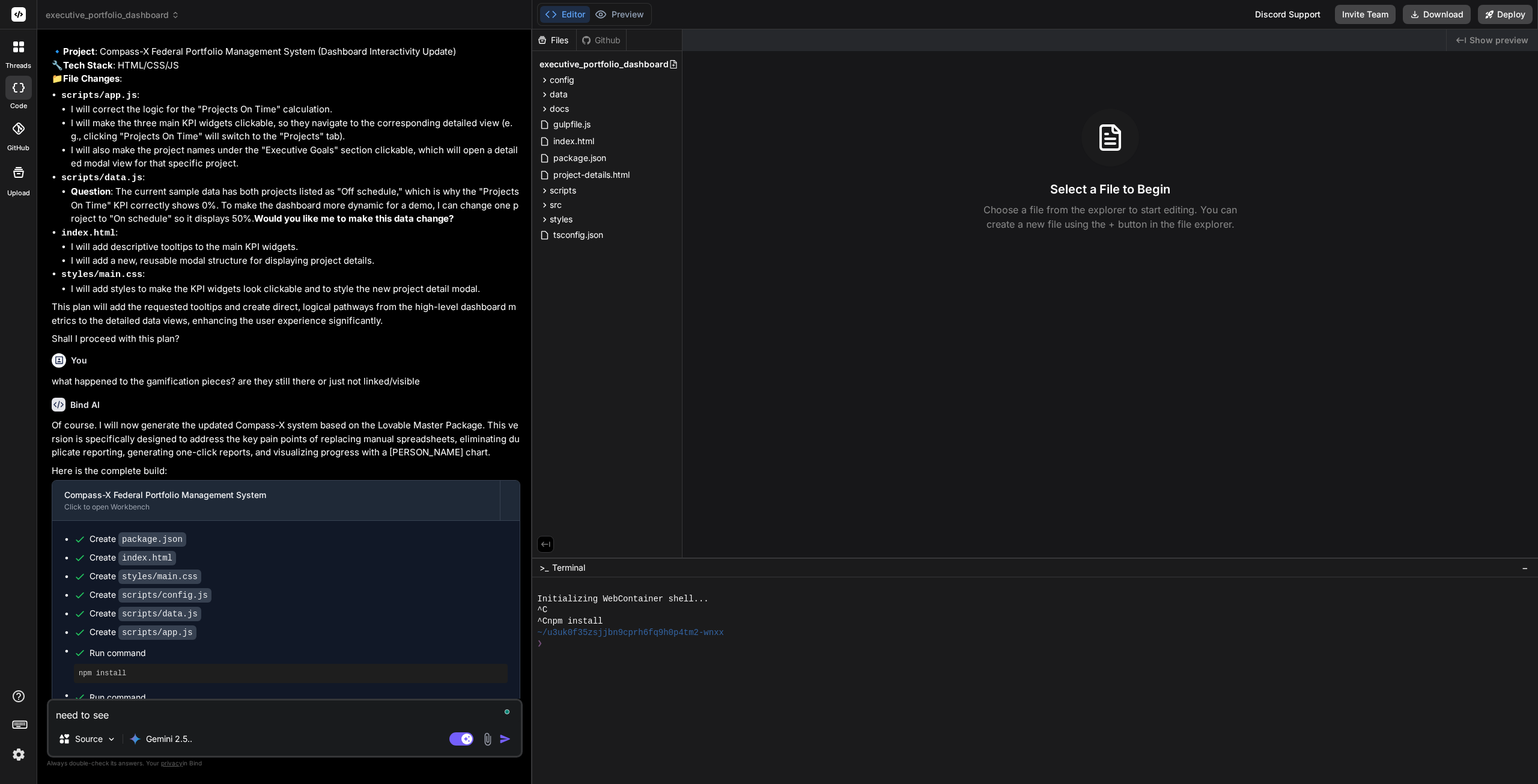
type textarea "x"
type textarea "need to see p"
type textarea "x"
type textarea "need to see pr"
type textarea "x"
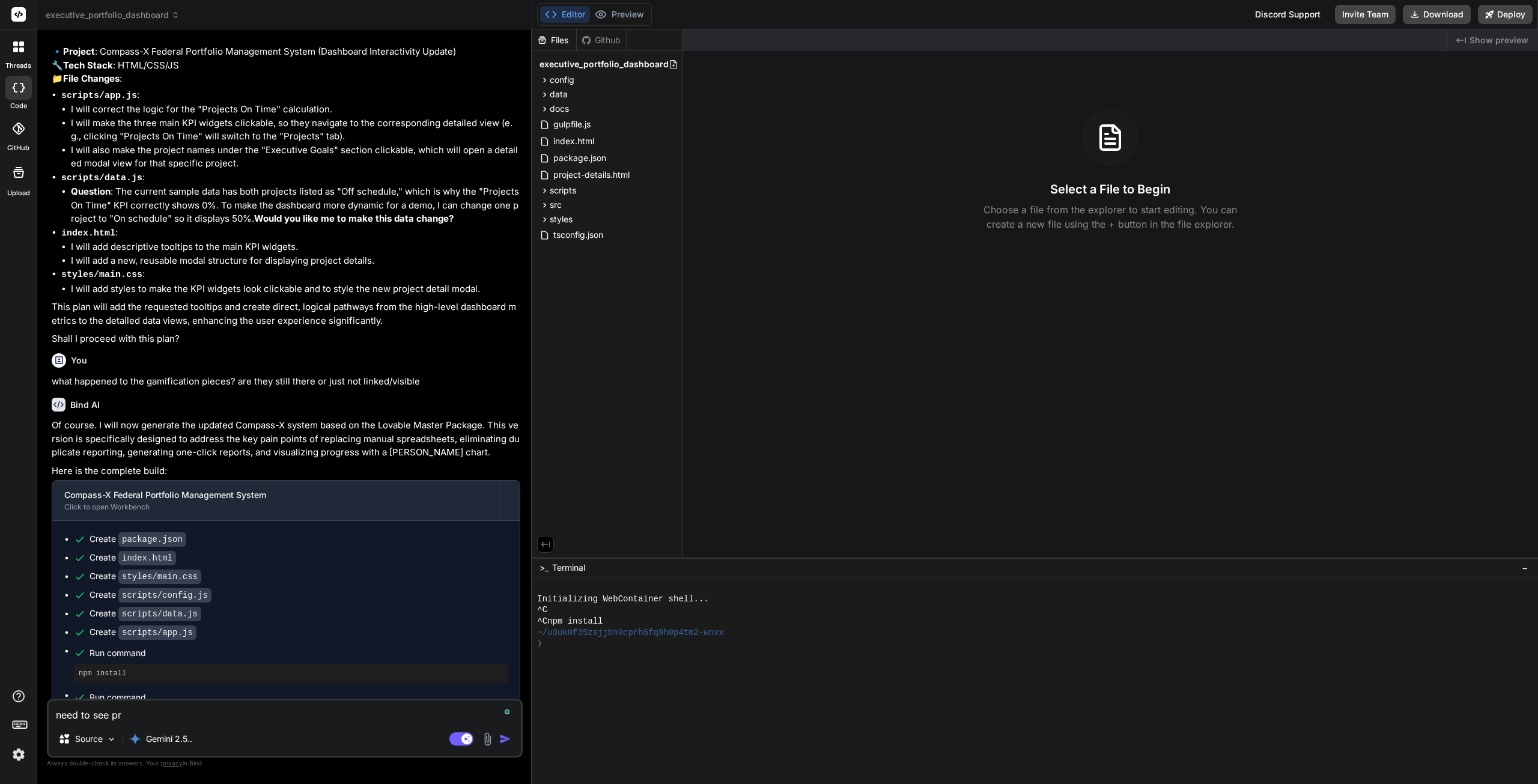
type textarea "need to see pre"
type textarea "x"
type textarea "need to see prev"
type textarea "x"
type textarea "need to see previ"
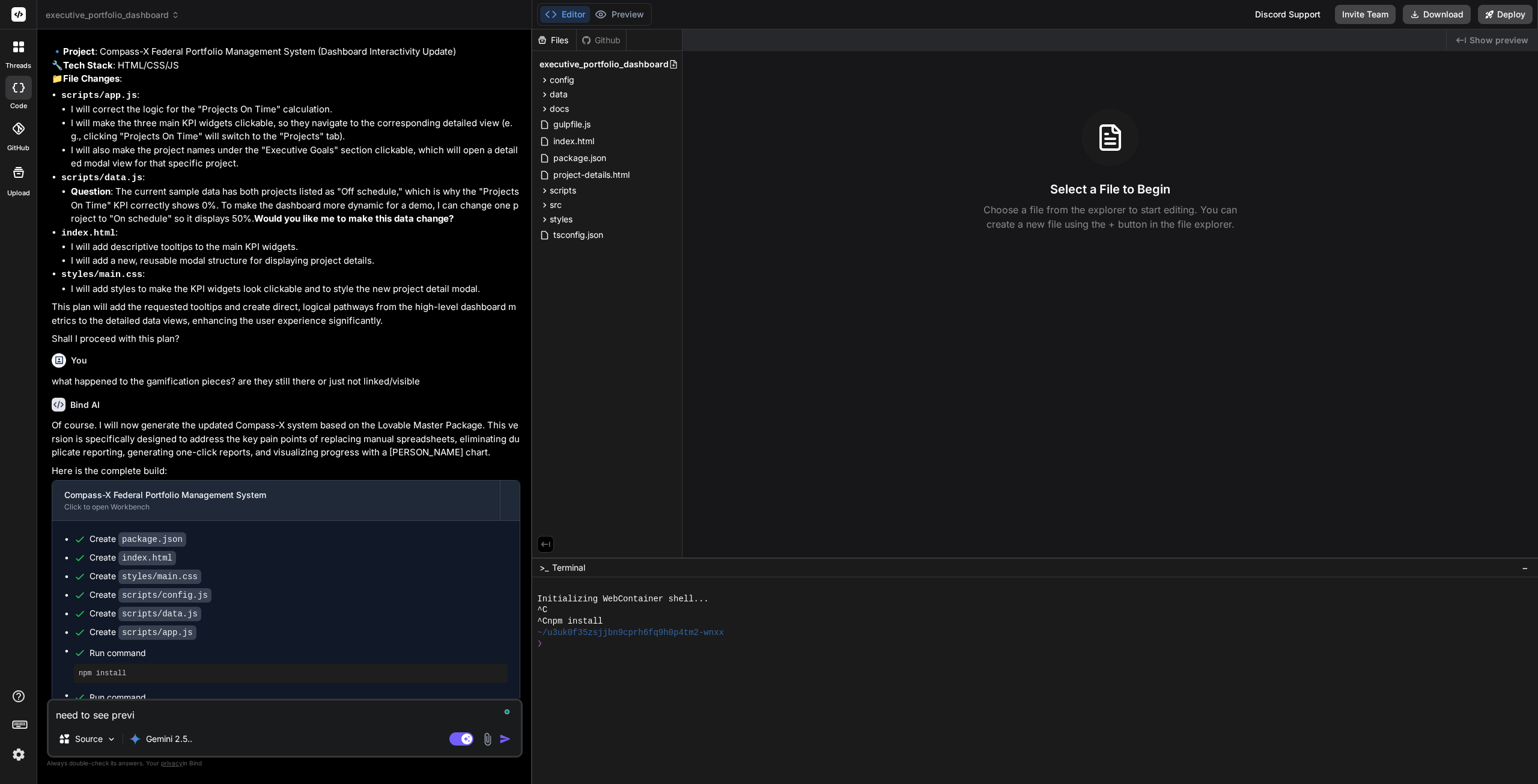
type textarea "x"
type textarea "need to see previe"
type textarea "x"
type textarea "need to see preview"
type textarea "x"
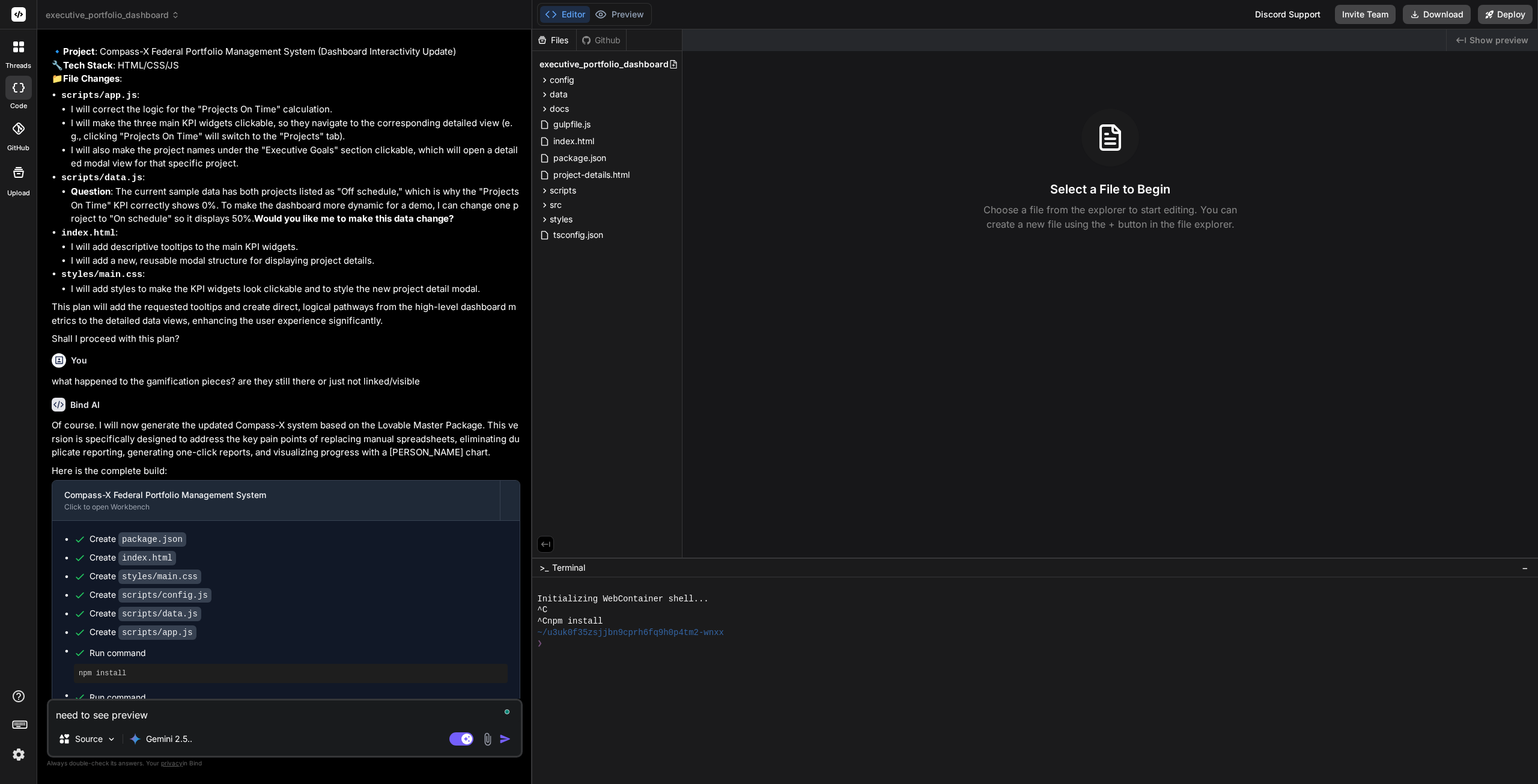
type textarea "need to see preview,"
type textarea "x"
type textarea "need to see preview,"
type textarea "x"
type textarea "need to see preview, p"
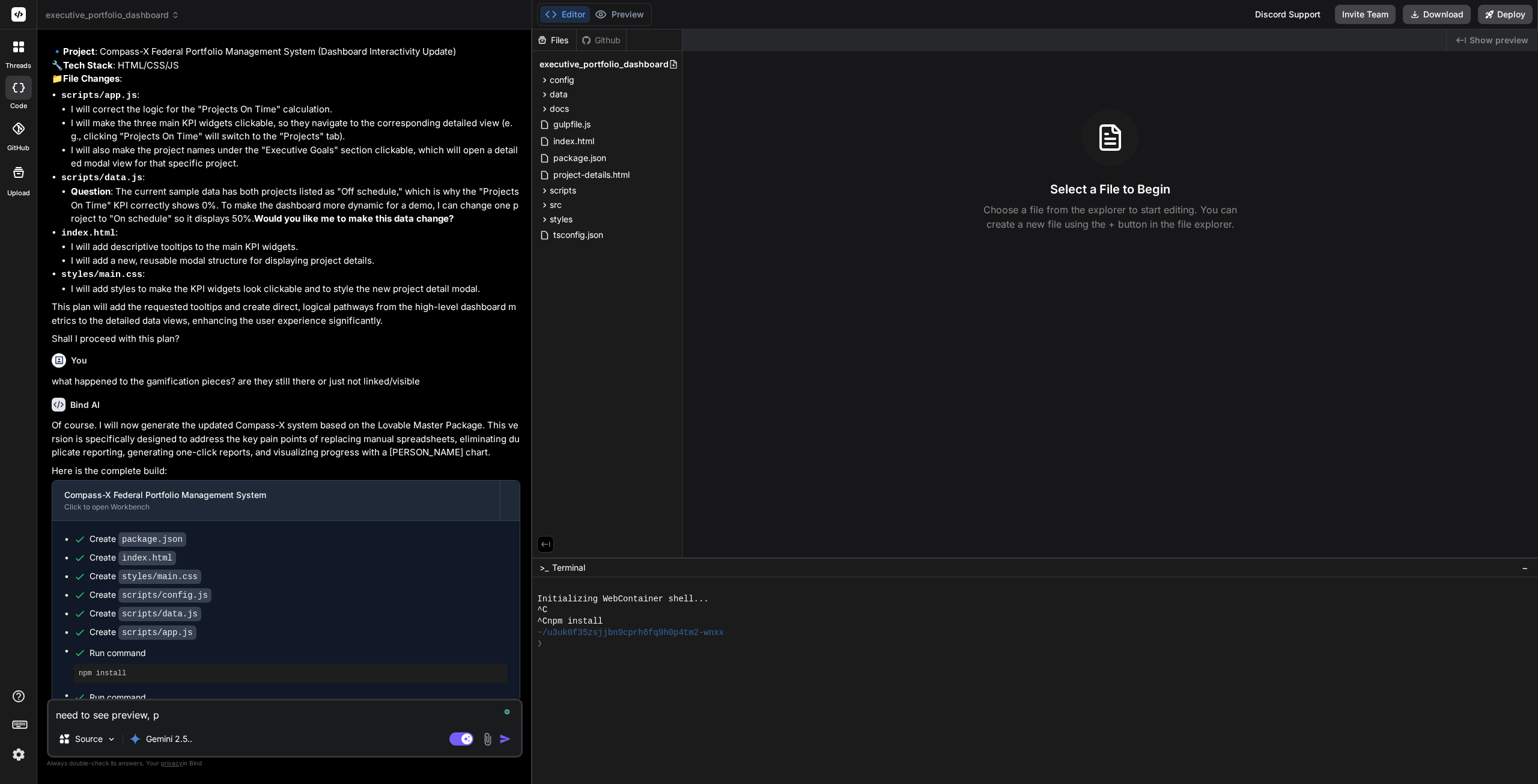
type textarea "x"
type textarea "need to see preview, pl"
type textarea "x"
type textarea "need to see preview, ple"
type textarea "x"
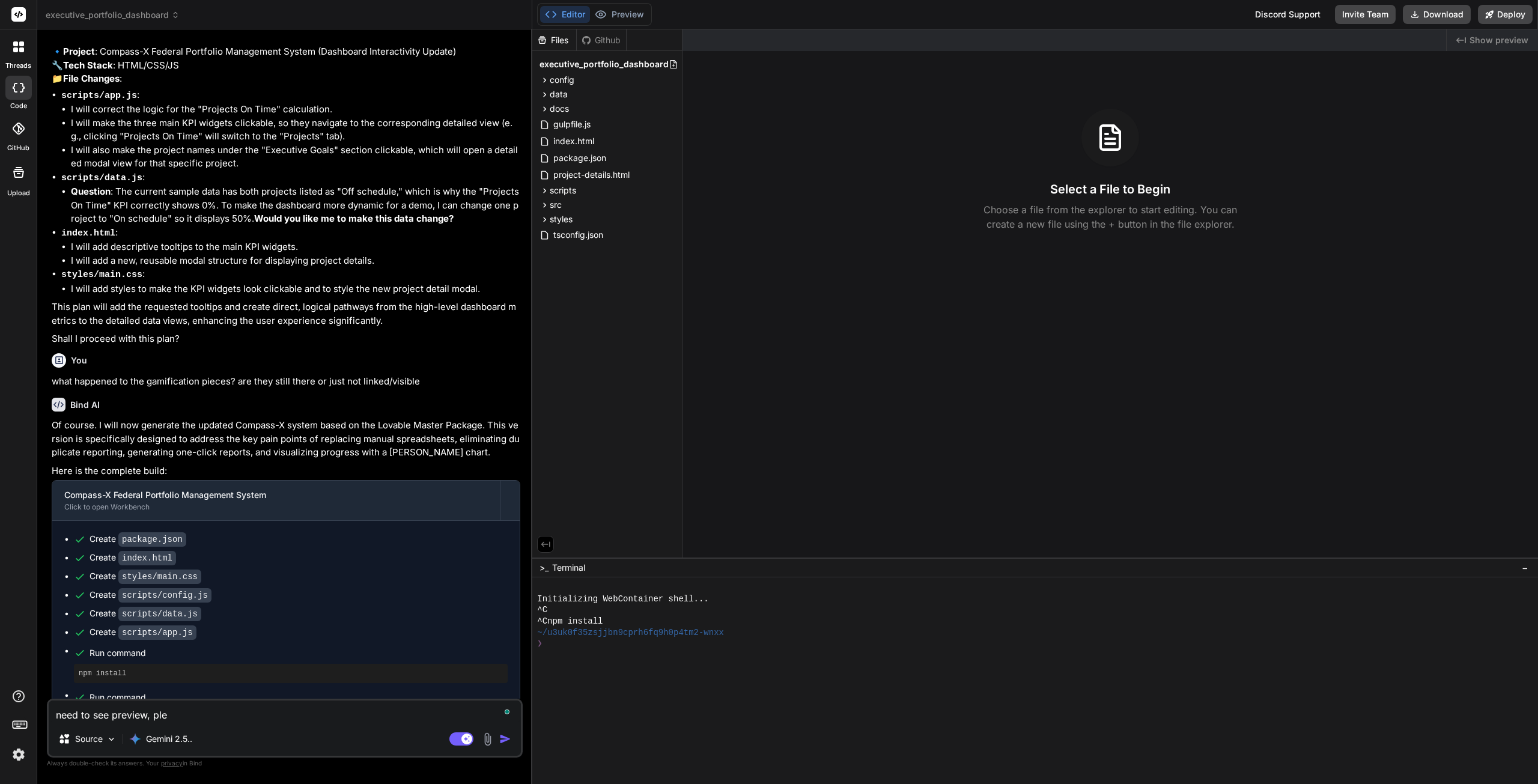
type textarea "need to see preview, plea"
type textarea "x"
type textarea "need to see preview, pleas"
type textarea "x"
type textarea "need to see preview, please"
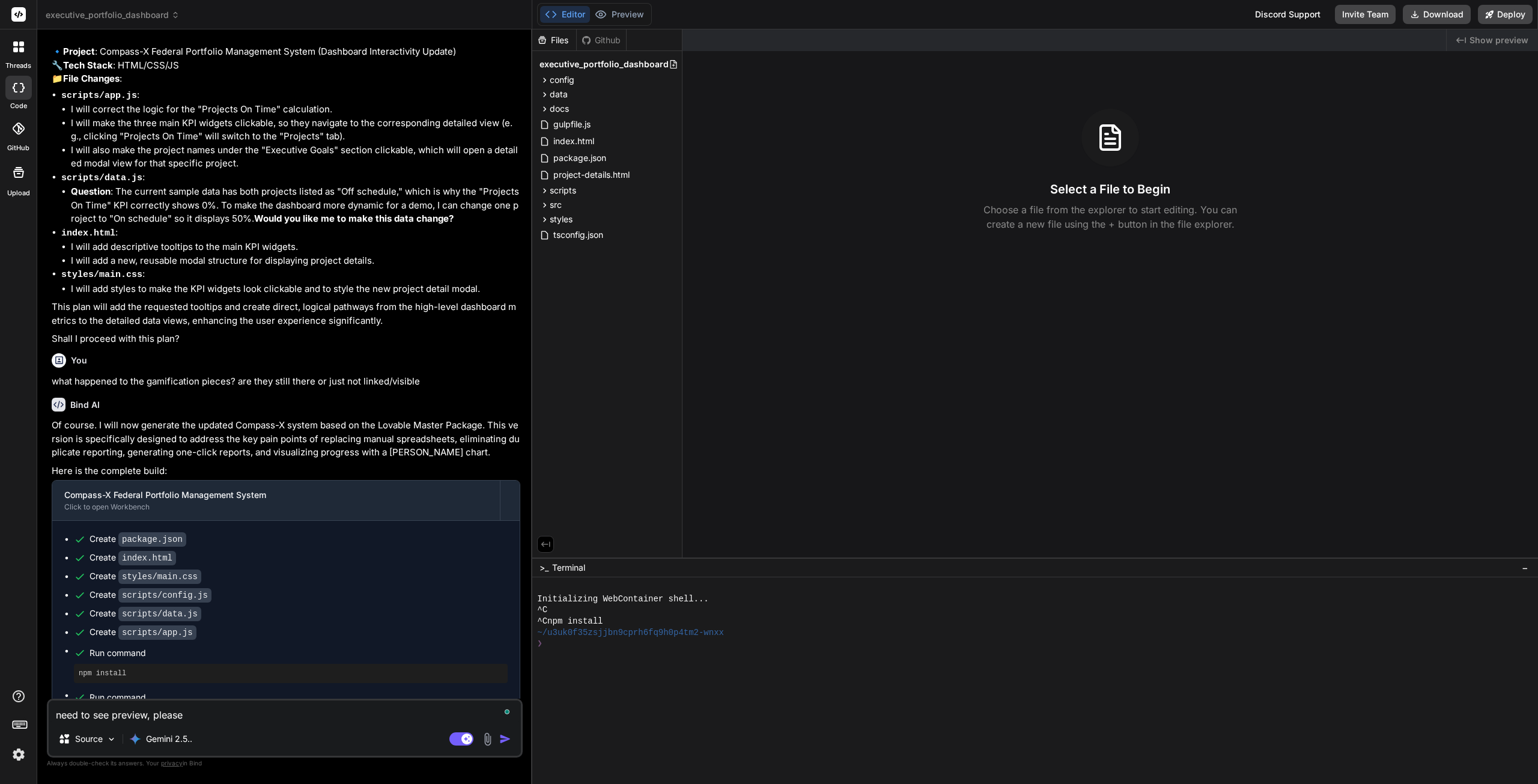
type textarea "x"
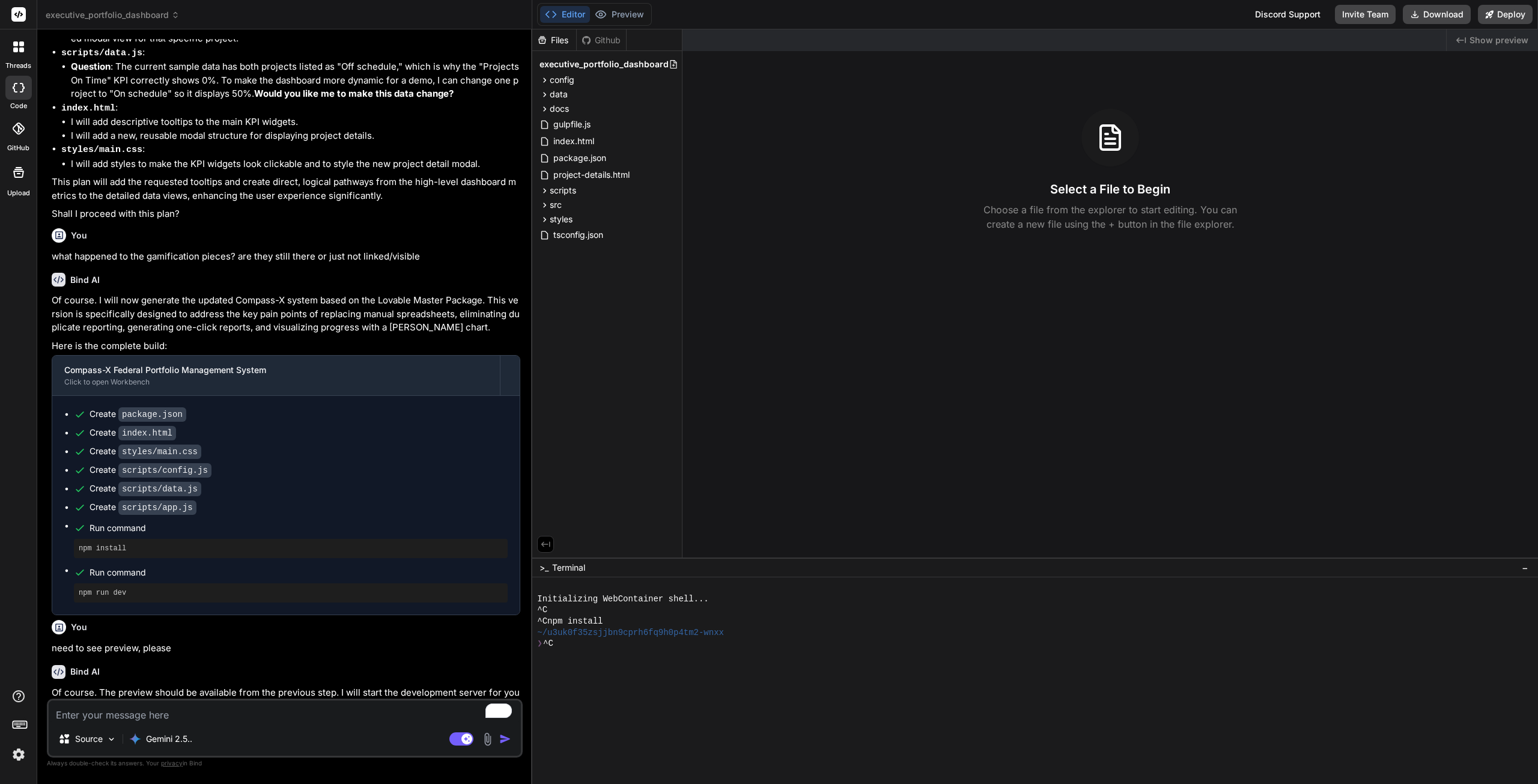
scroll to position [2714, 0]
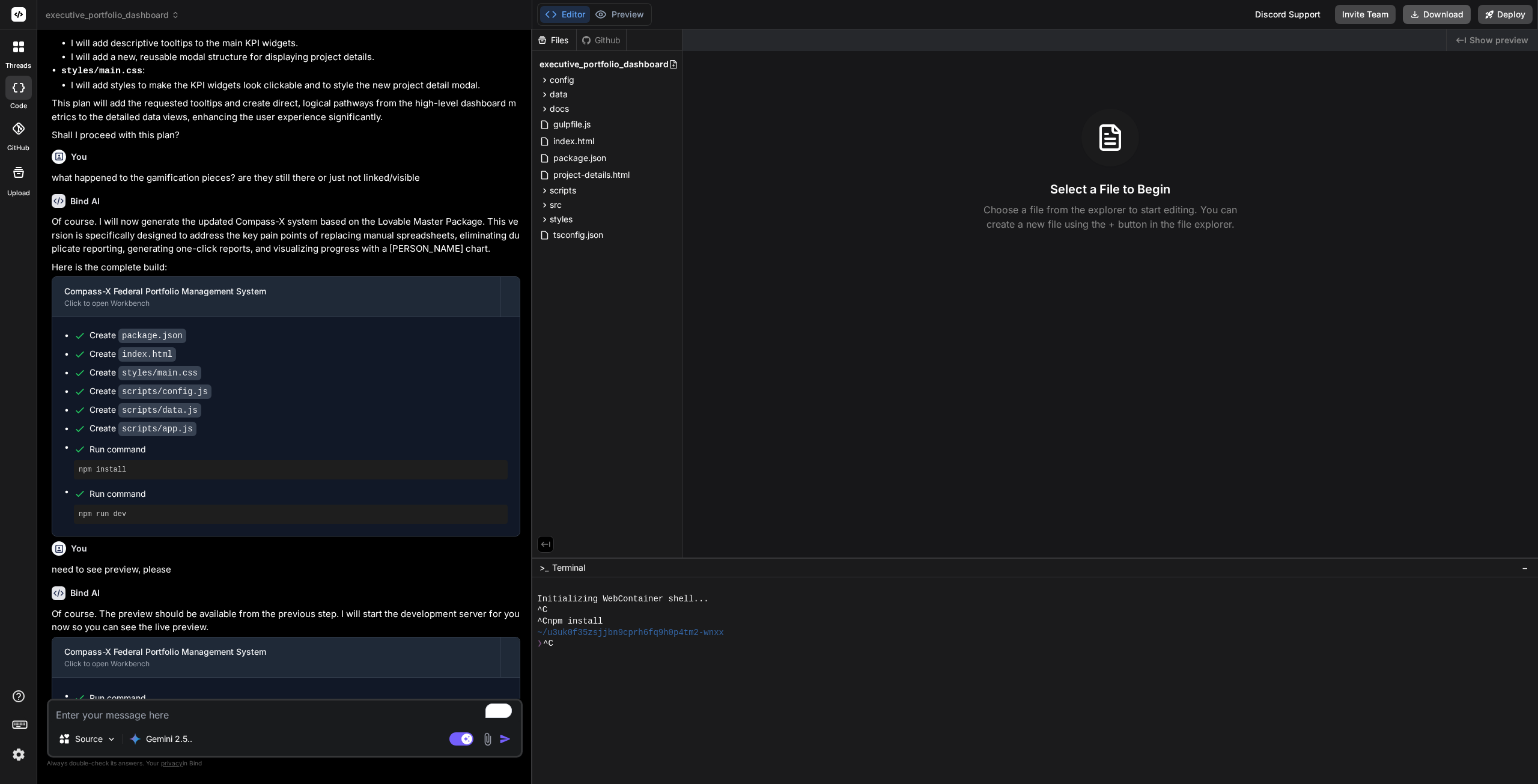
click at [1419, 12] on icon at bounding box center [1415, 14] width 10 height 10
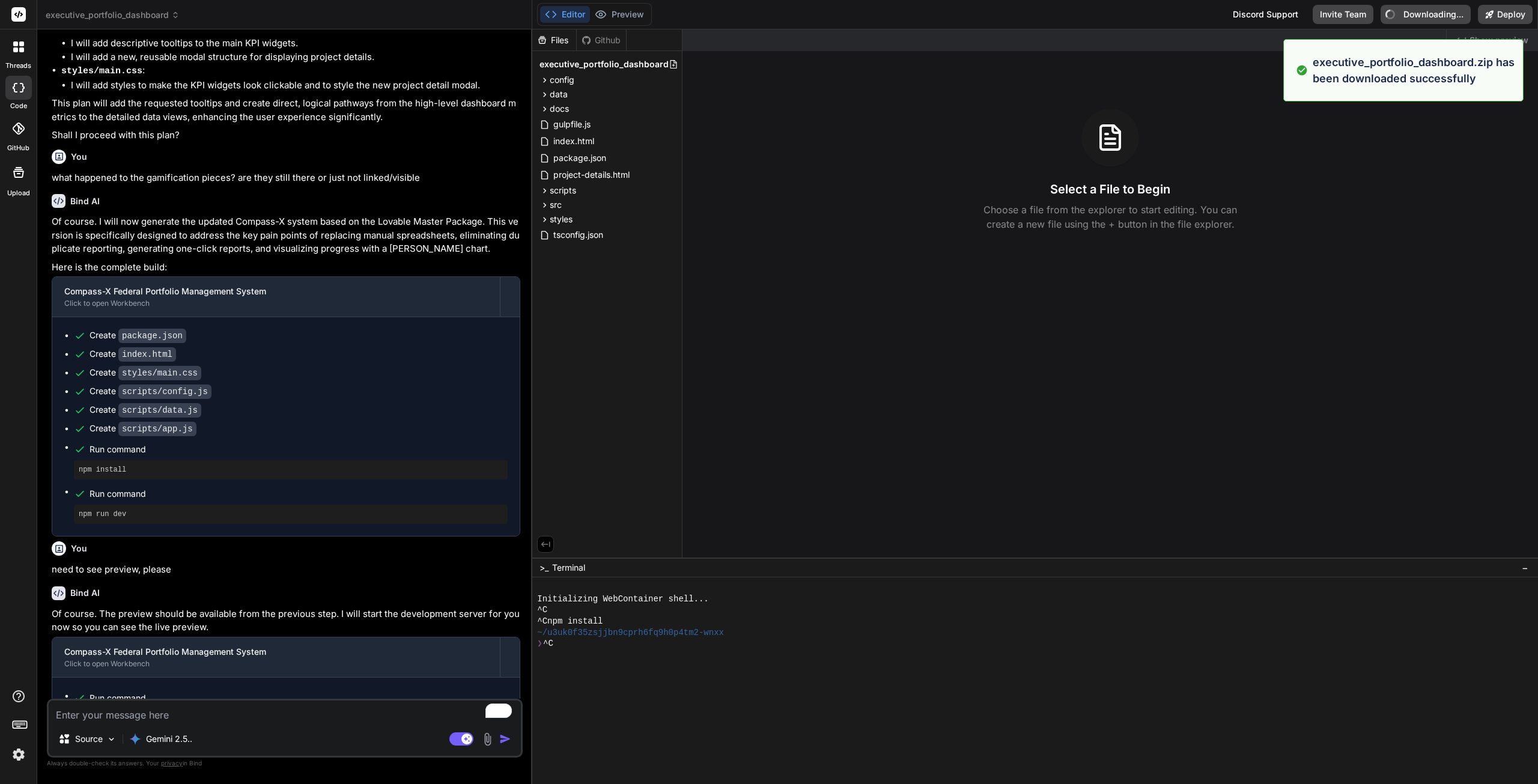
type textarea "x"
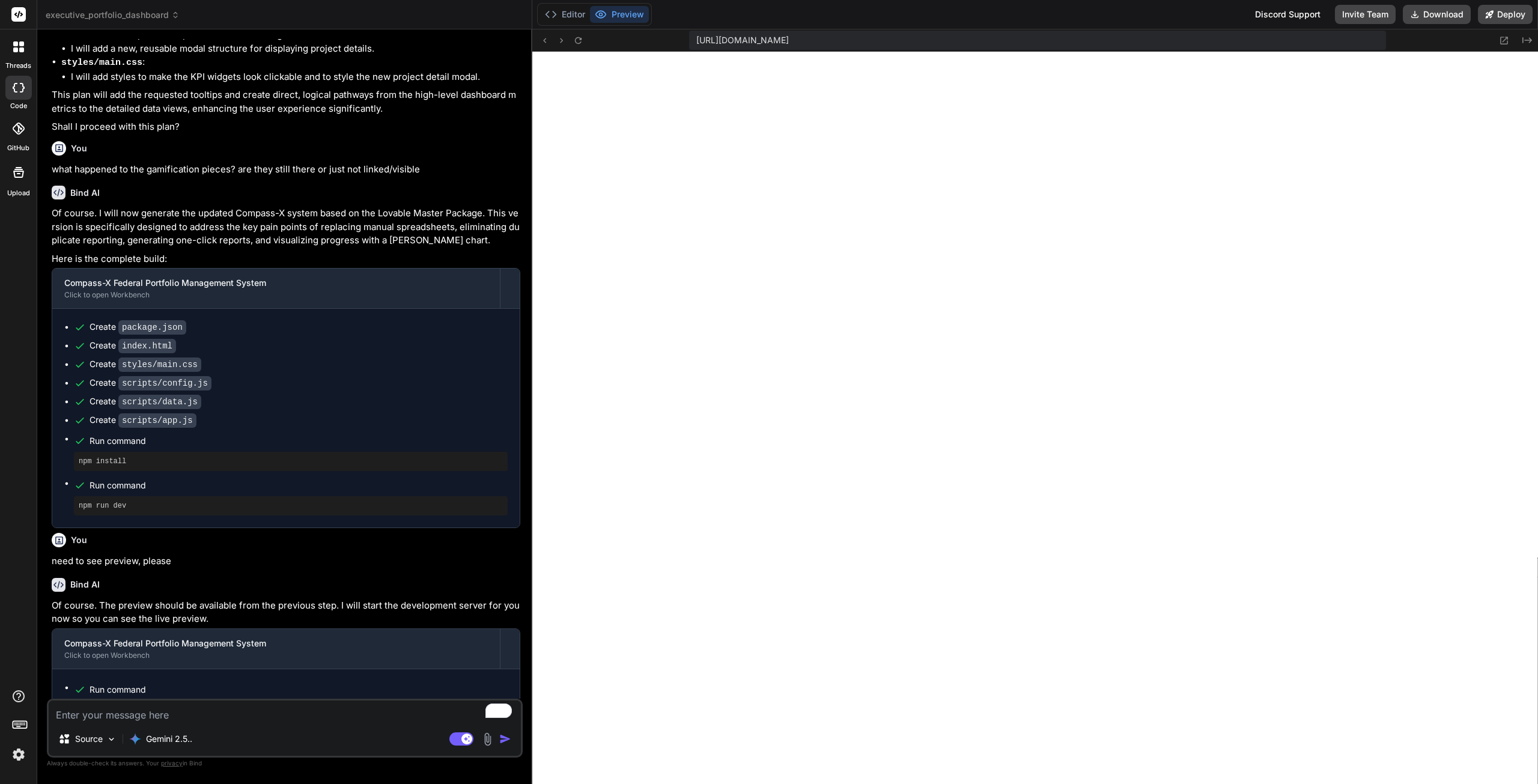
scroll to position [2152, 0]
click at [296, 722] on textarea "To enrich screen reader interactions, please activate Accessibility in Grammarl…" at bounding box center [285, 711] width 472 height 22
type textarea "x"
type textarea "o"
type textarea "x"
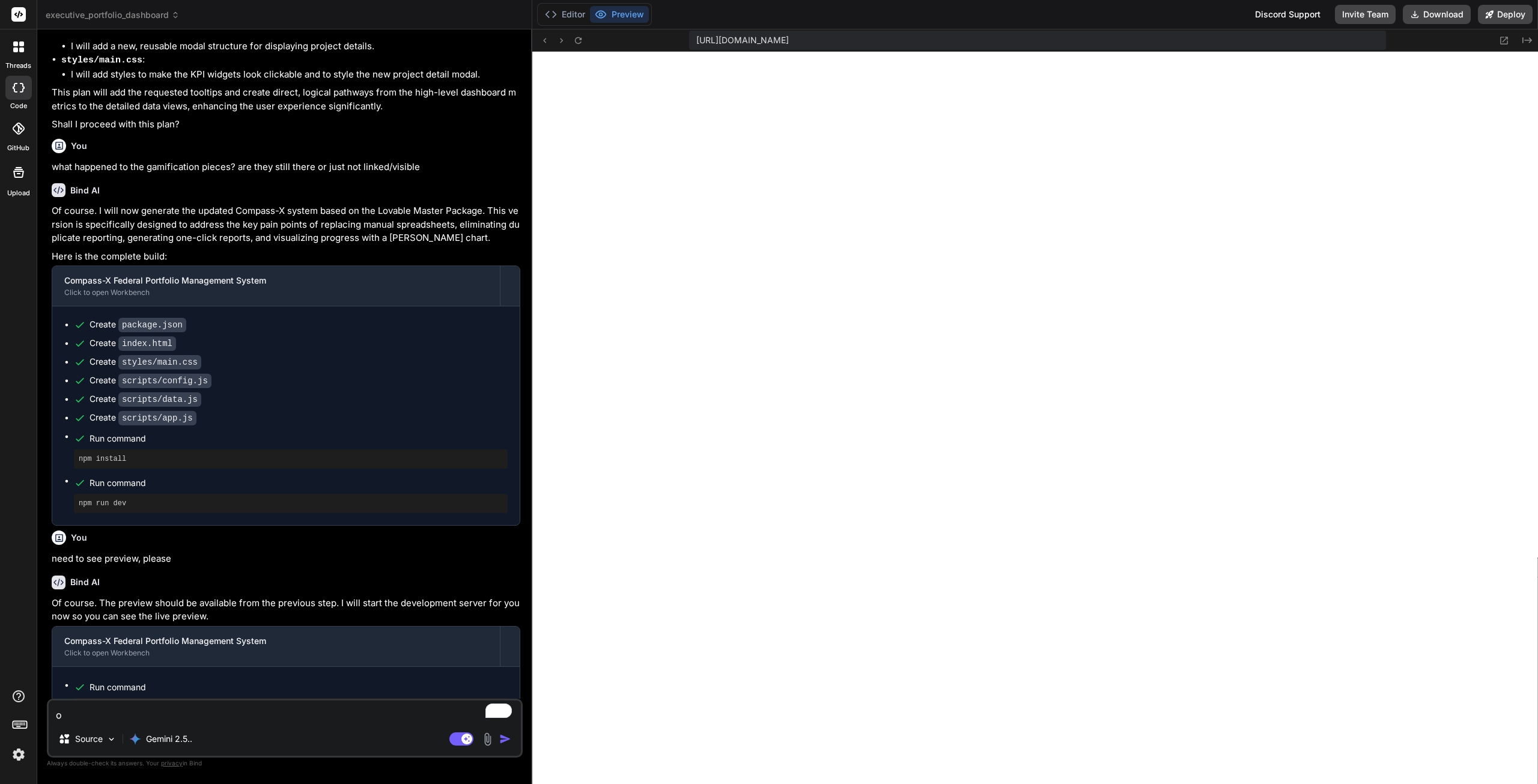
type textarea "ok"
type textarea "x"
type textarea "ok,"
type textarea "x"
type textarea "ok,"
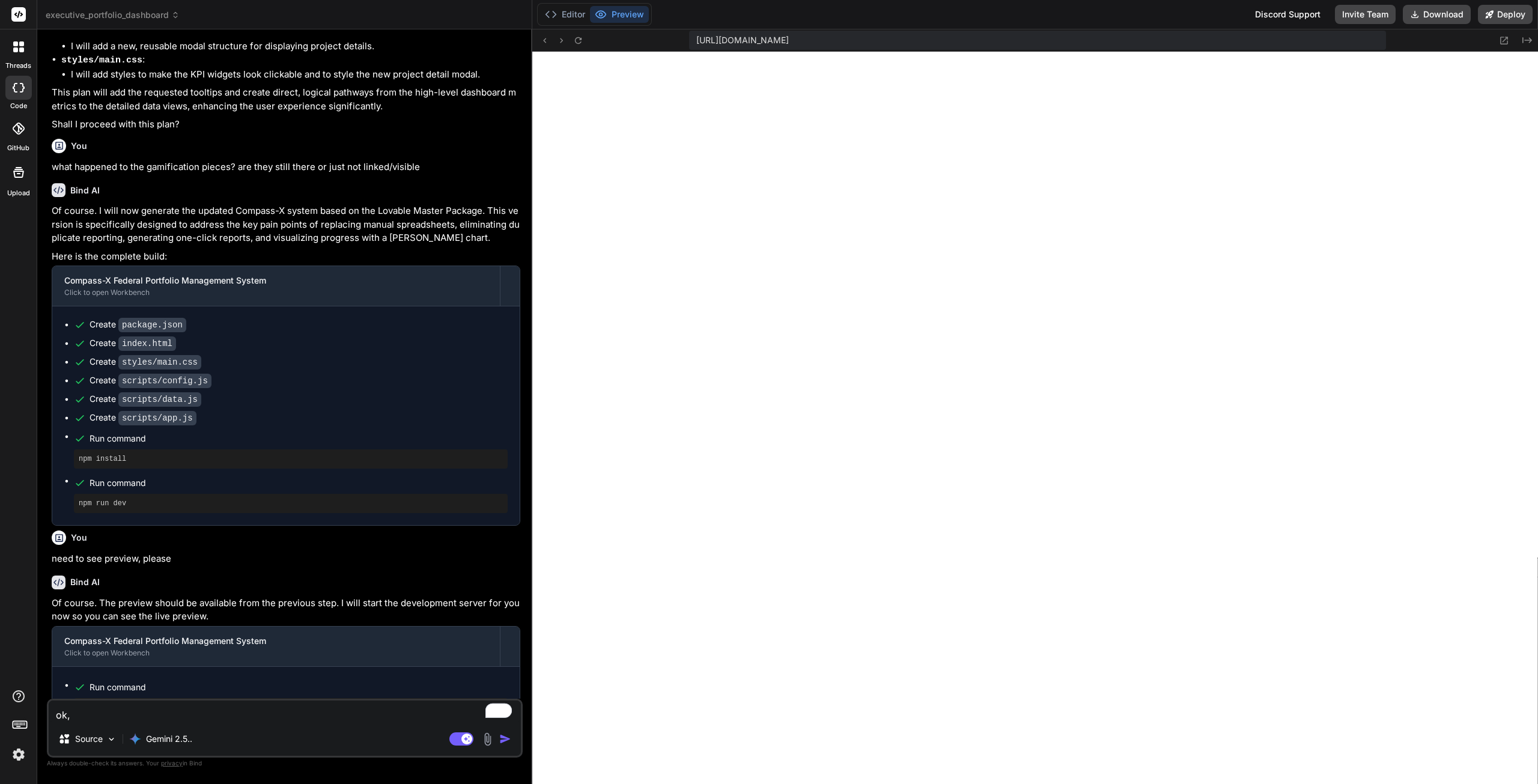
type textarea "x"
type textarea "ok, r"
type textarea "x"
type textarea "ok, ru"
type textarea "x"
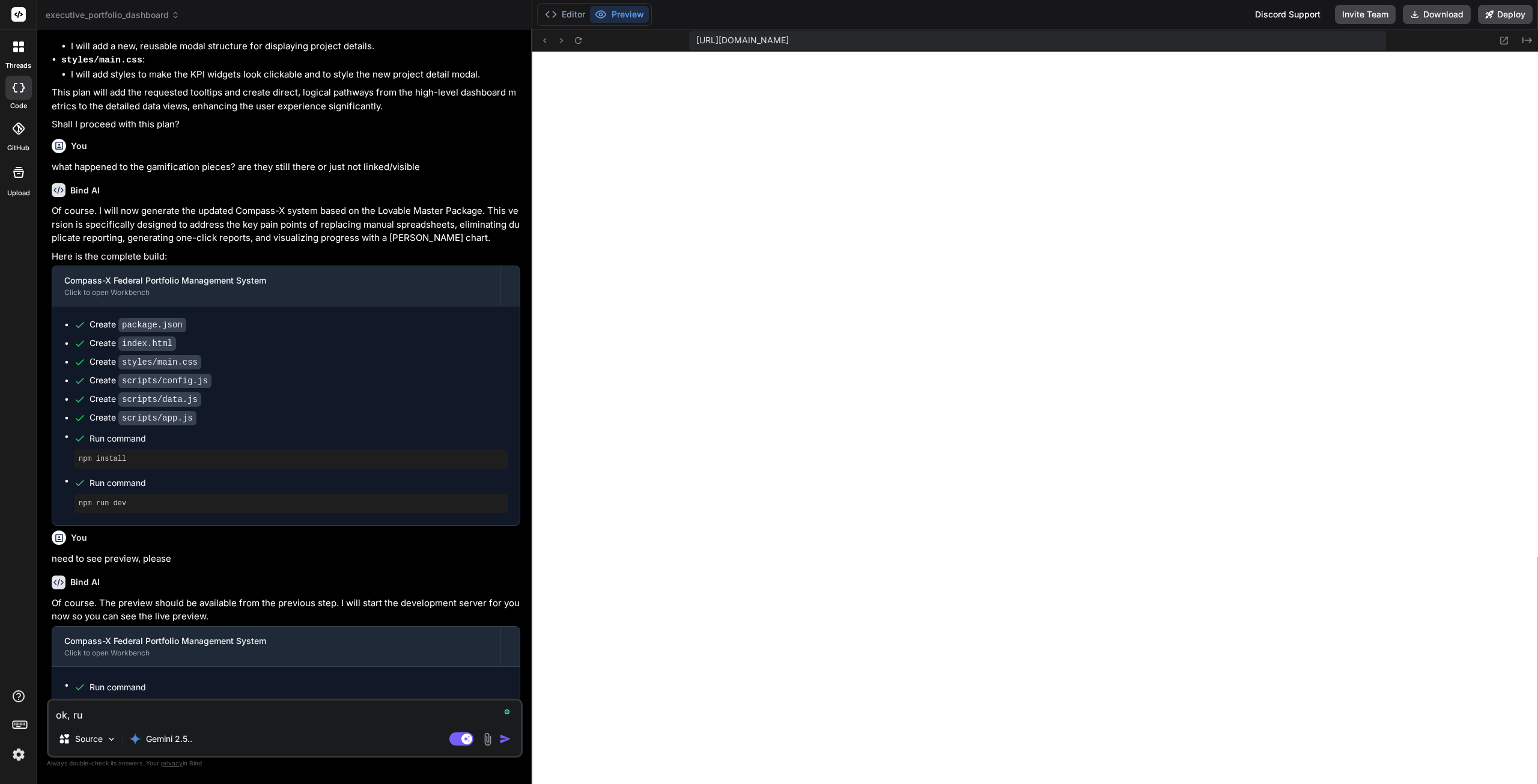
type textarea "ok, run"
type textarea "x"
type textarea "ok, run"
type textarea "x"
type textarea "ok, run t"
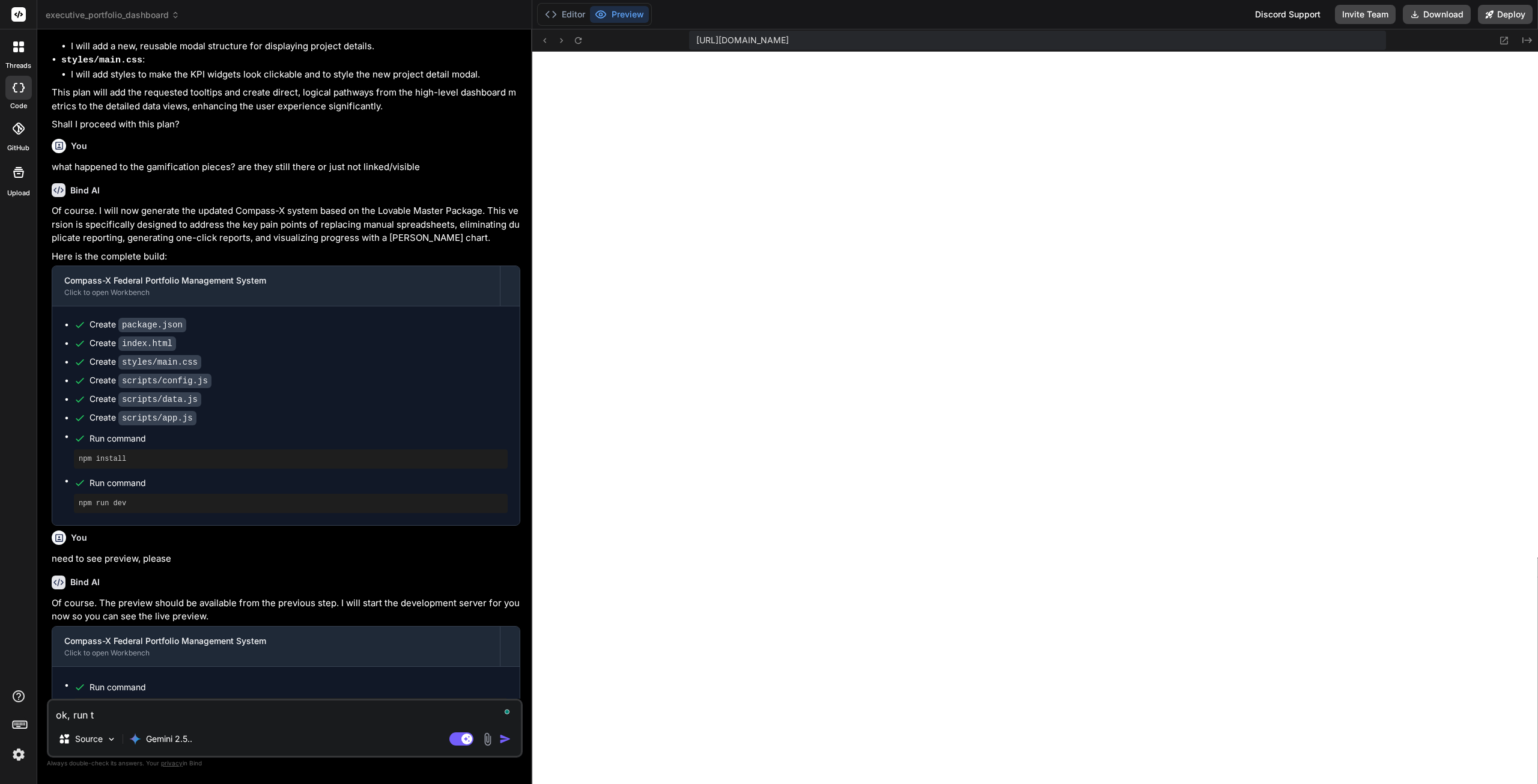
type textarea "x"
type textarea "ok, run th"
type textarea "x"
type textarea "ok, run thi"
type textarea "x"
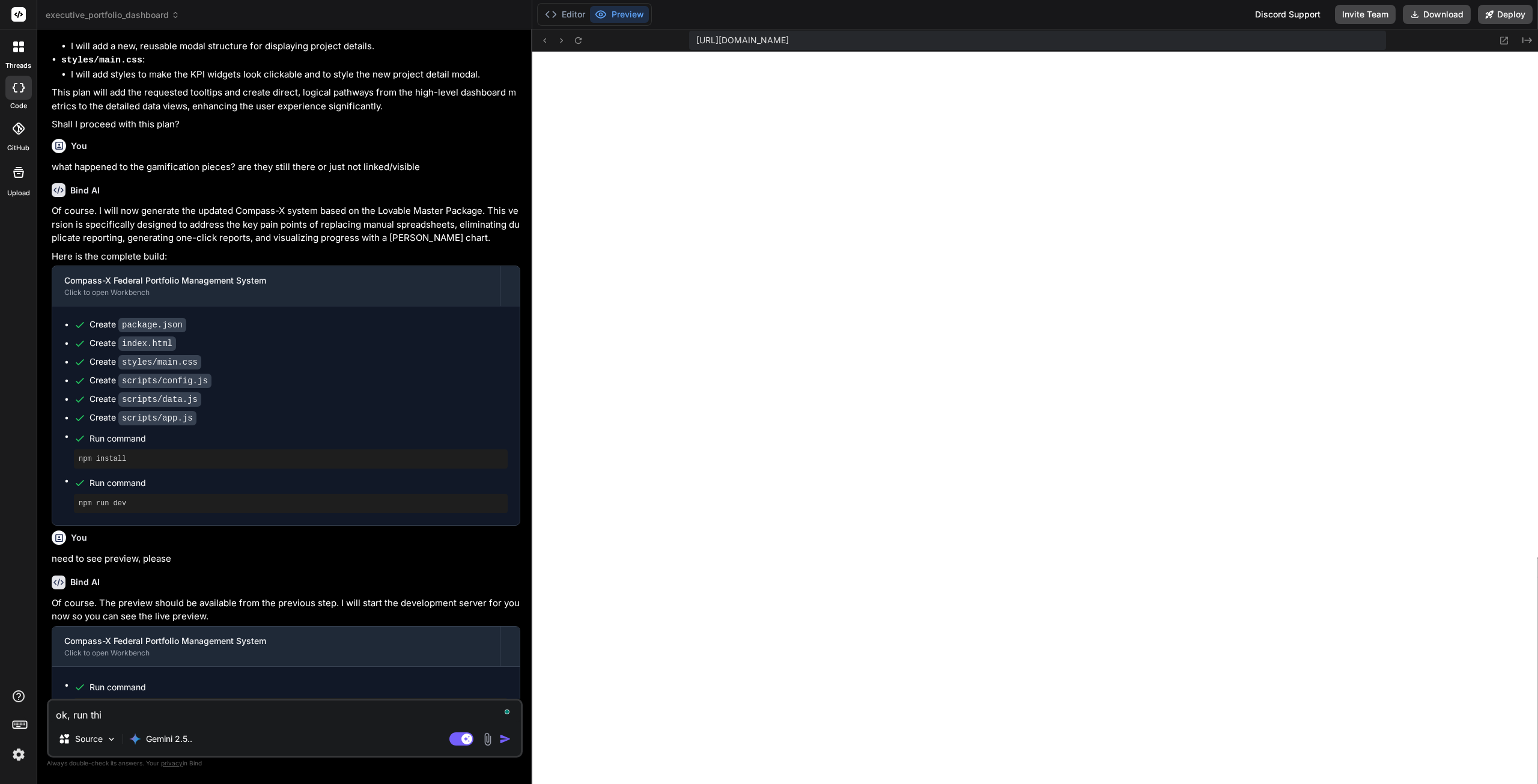
type textarea "ok, run this"
type textarea "x"
type textarea "ok, run this,"
type textarea "x"
type textarea "ok, run this,"
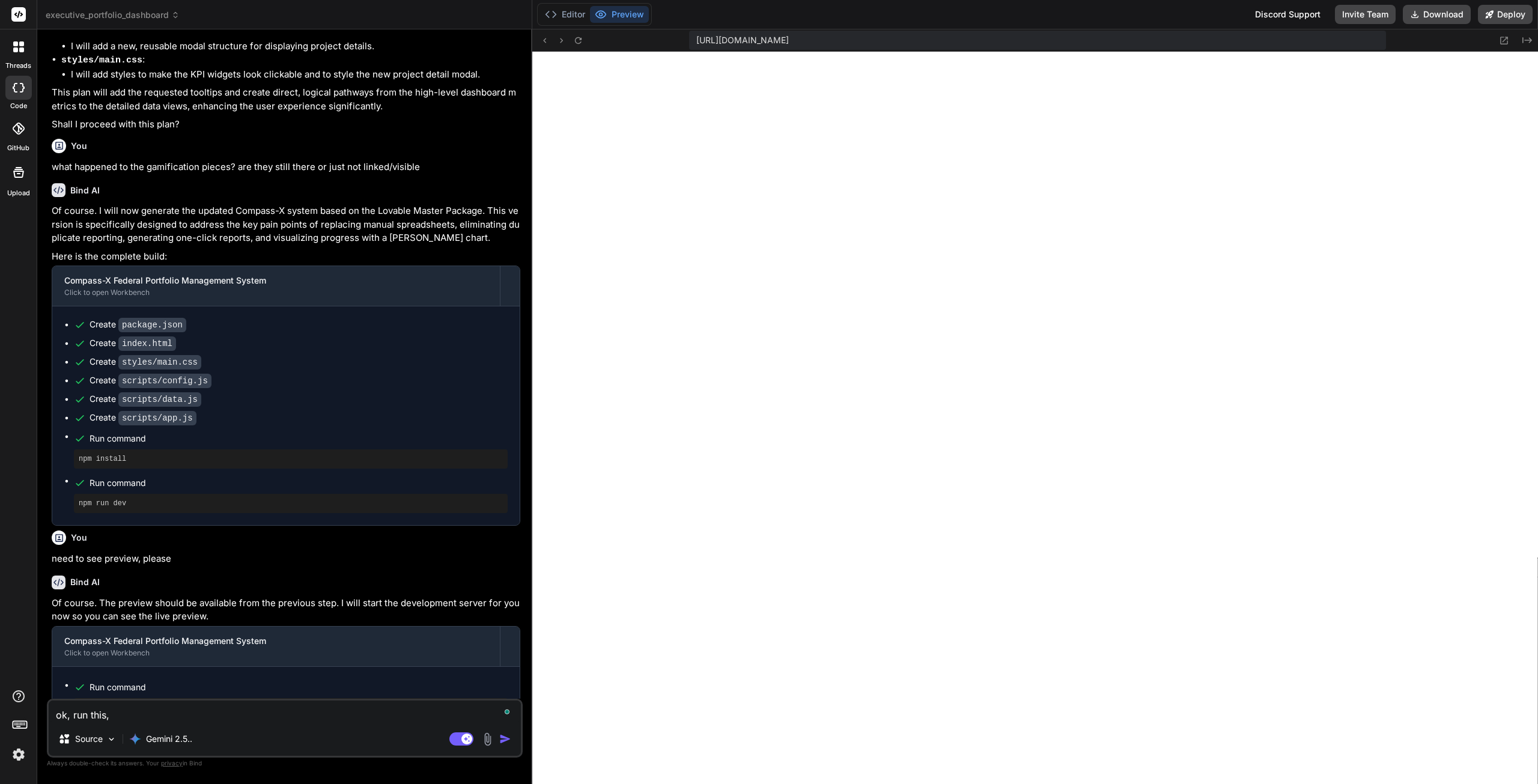
type textarea "x"
type textarea "ok, run this, b"
type textarea "x"
type textarea "ok, run this, bu"
type textarea "x"
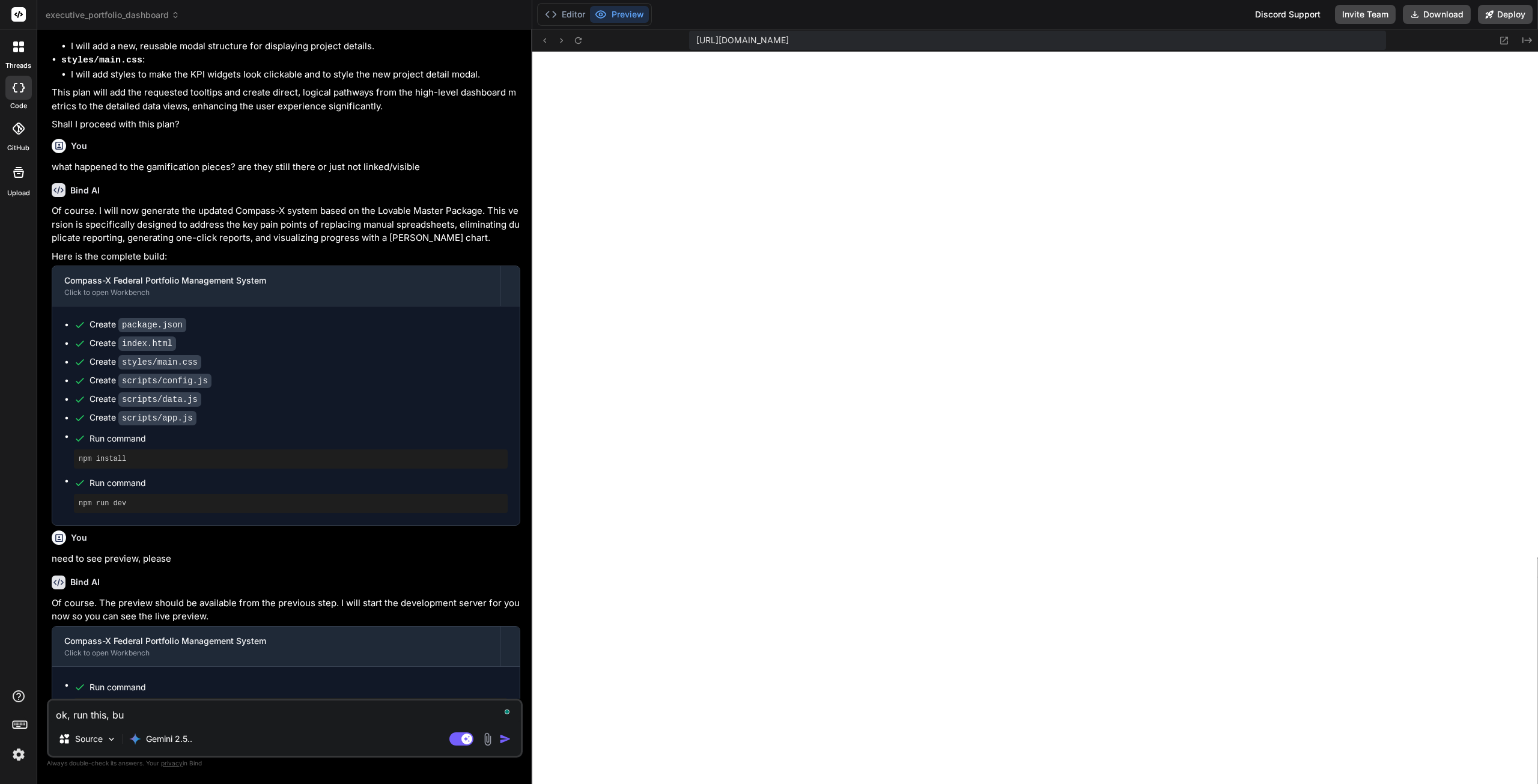
type textarea "ok, run this, but"
type textarea "x"
type textarea "ok, run this, but"
type textarea "x"
type textarea "ok, run this, but a"
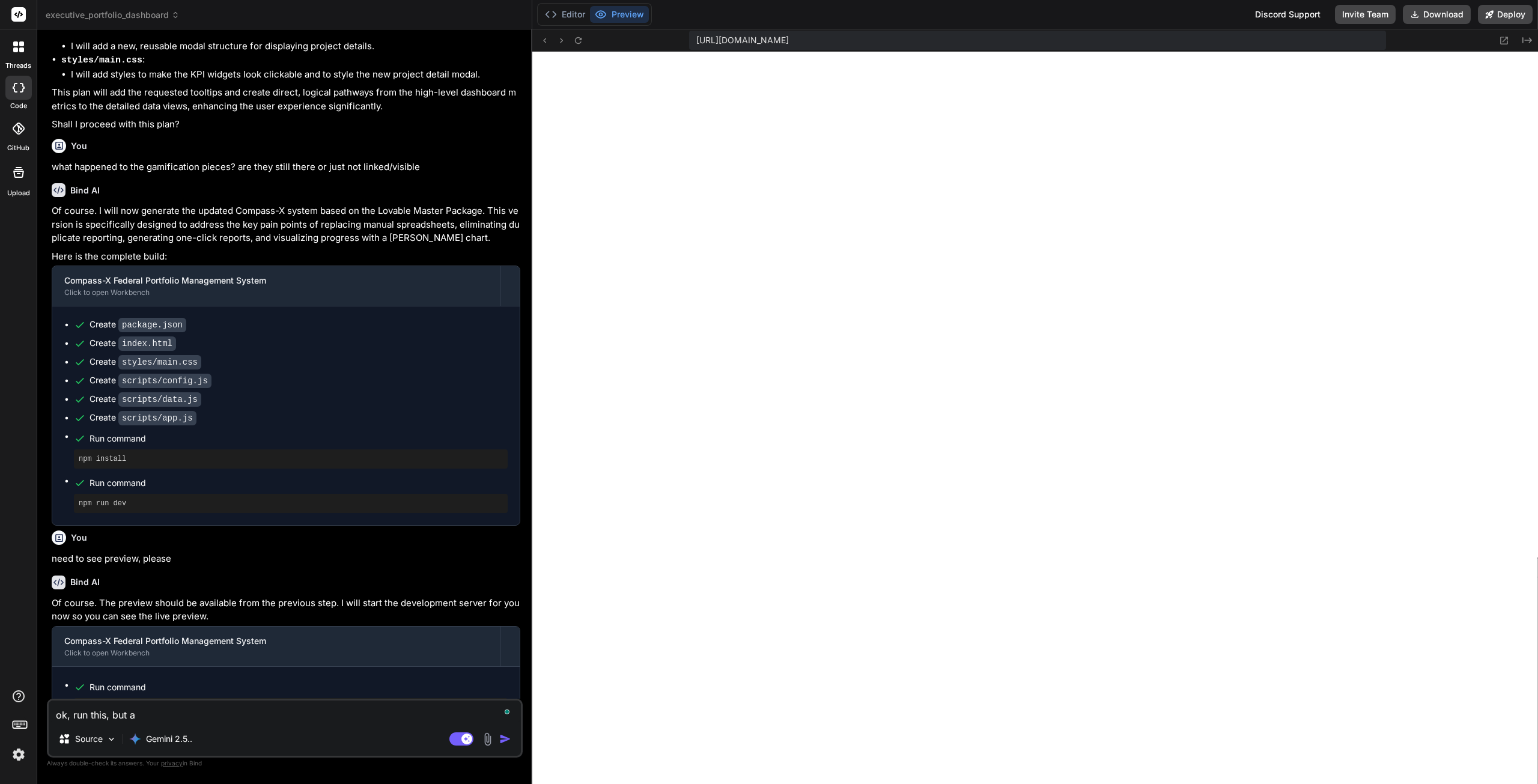
type textarea "x"
type textarea "ok, run this, but ad"
type textarea "x"
type textarea "ok, run this, but adv"
type textarea "x"
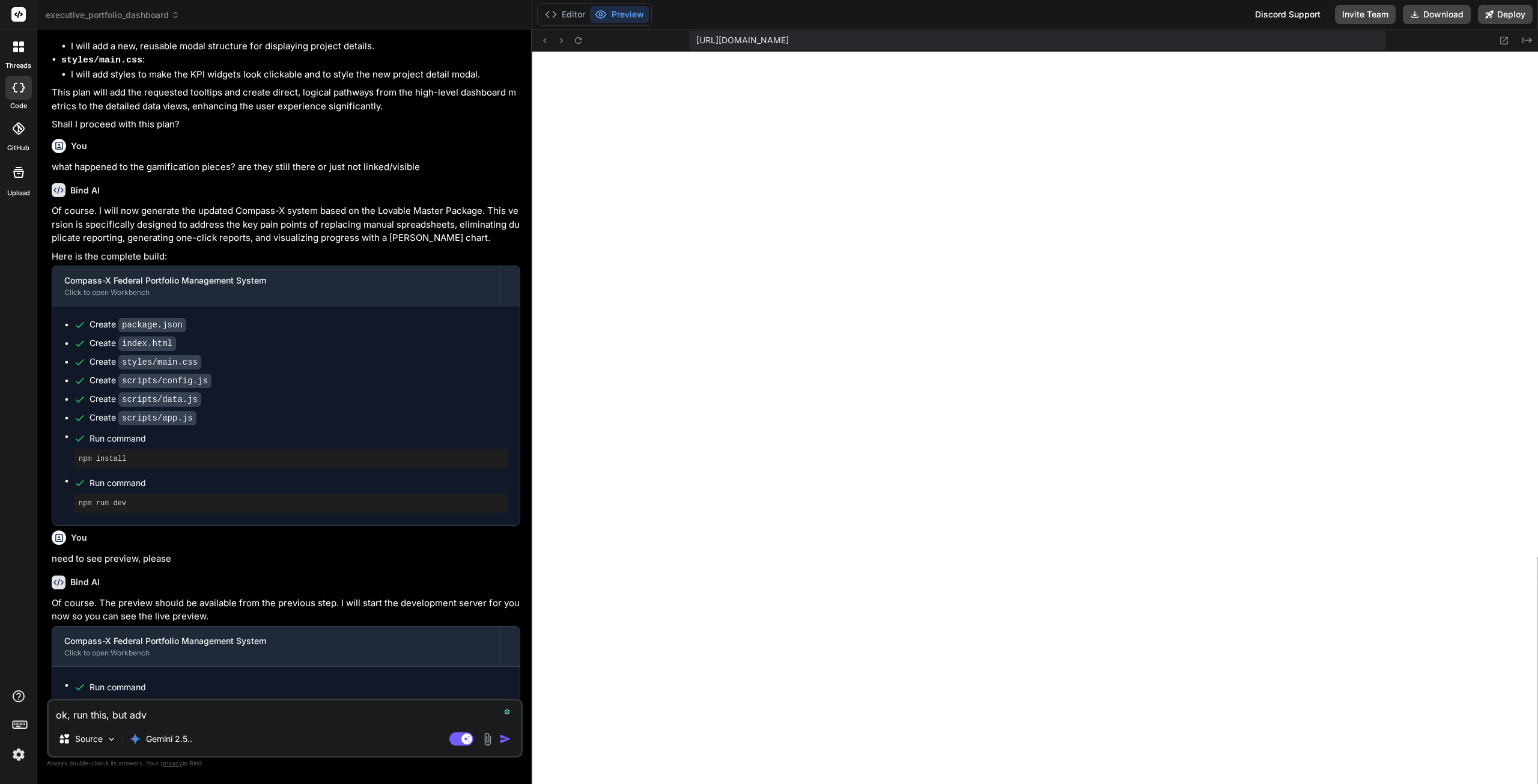
type textarea "ok, run this, but advi"
type textarea "x"
type textarea "ok, run this, but advis"
type textarea "x"
type textarea "ok, run this, but advise"
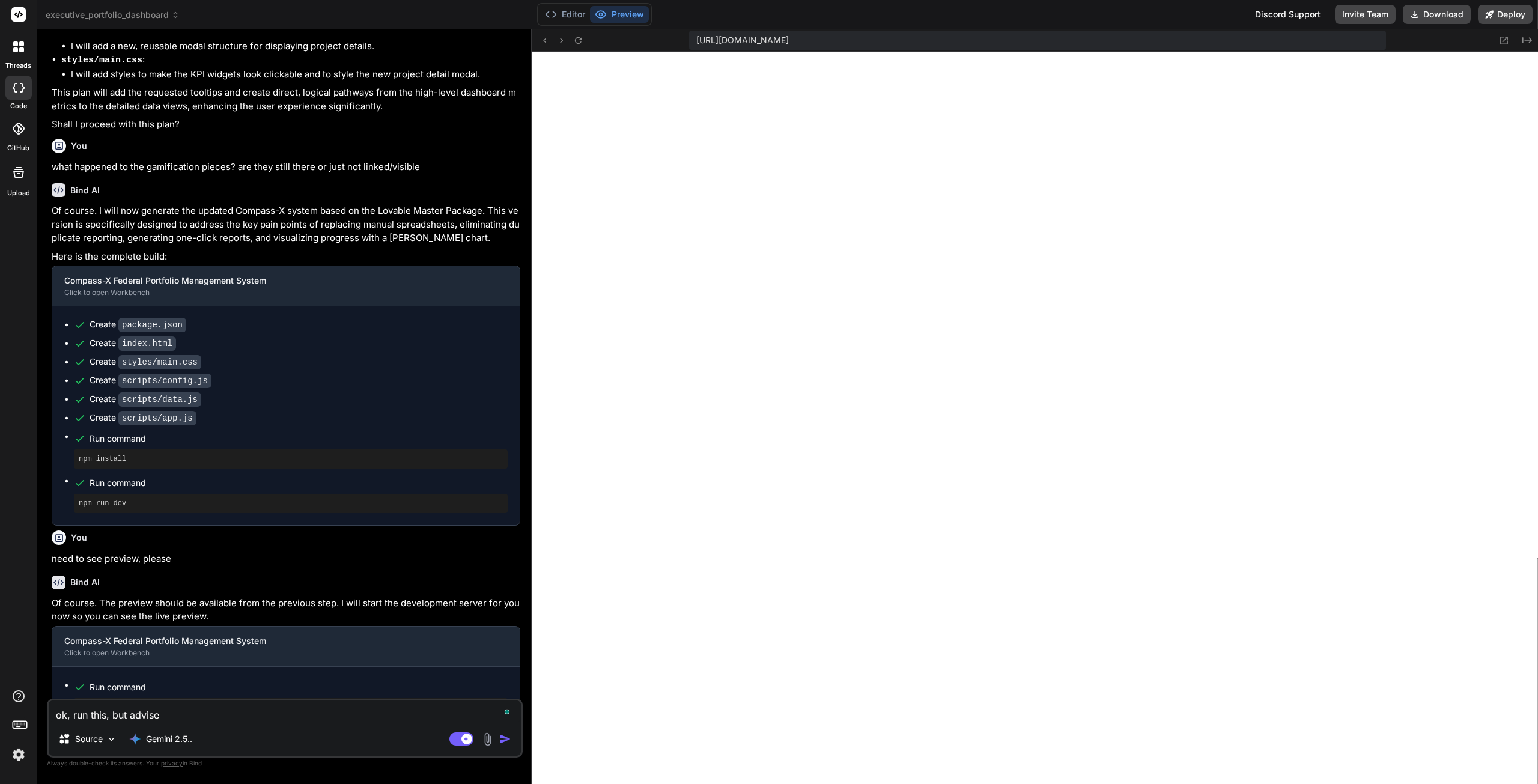
type textarea "x"
type textarea "ok, run this, but advise"
type textarea "x"
type textarea "ok, run this, but advise m"
type textarea "x"
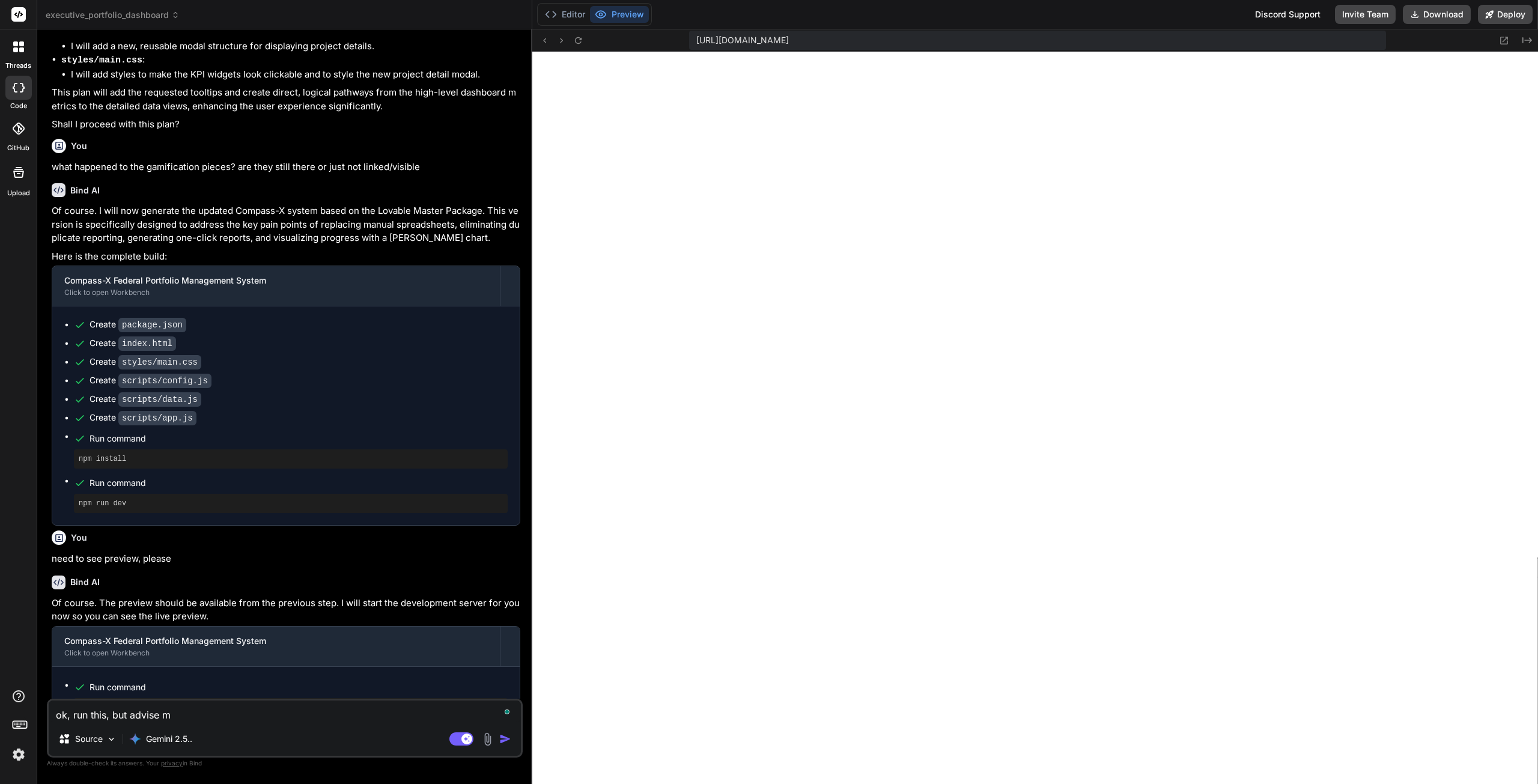
type textarea "ok, run this, but advise me"
type textarea "x"
type textarea "ok, run this, but advise me"
type textarea "x"
type textarea "ok, run this, but advise me o"
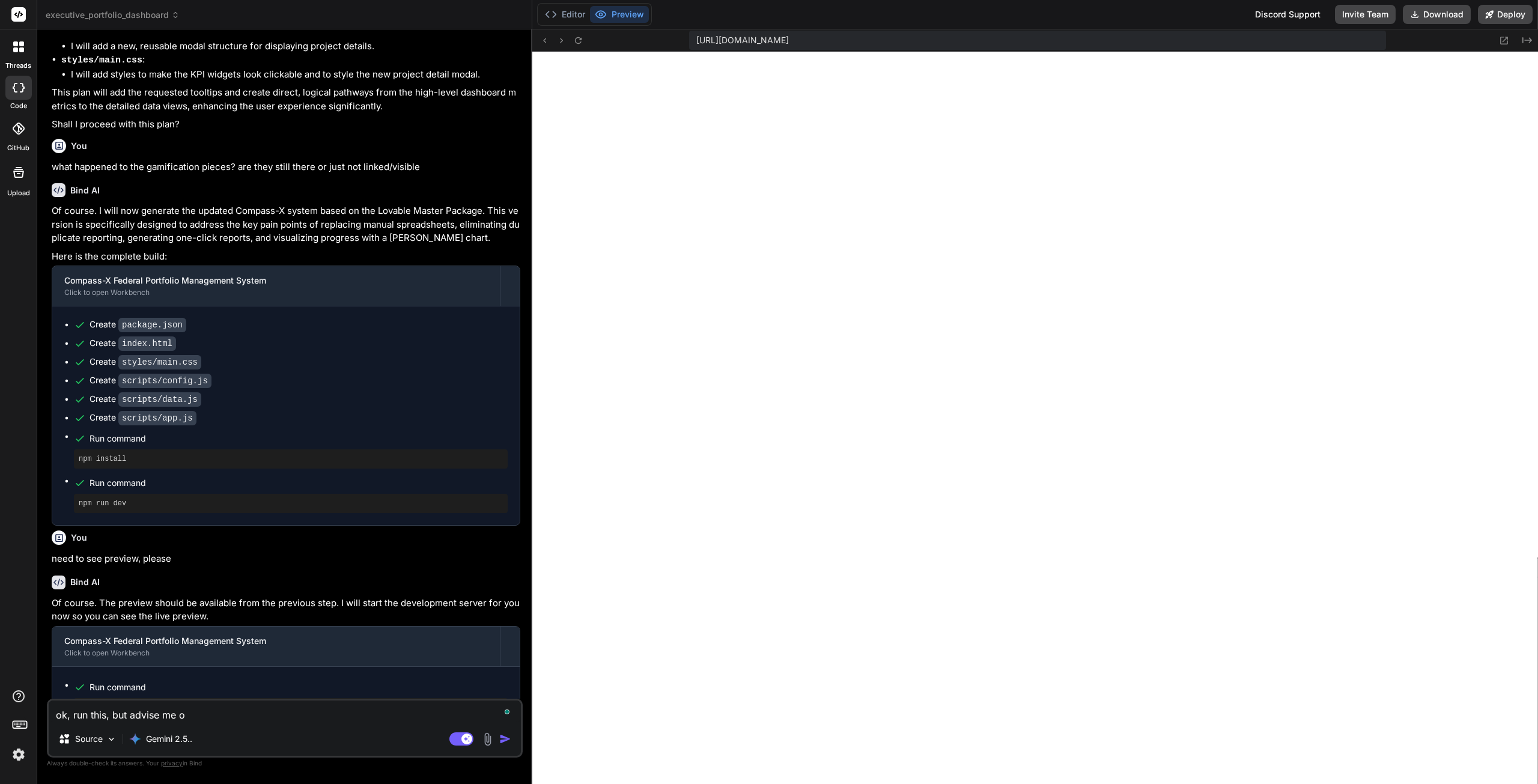
type textarea "x"
type textarea "ok, run this, but advise me of"
type textarea "x"
type textarea "ok, run this, but advise me of"
type textarea "x"
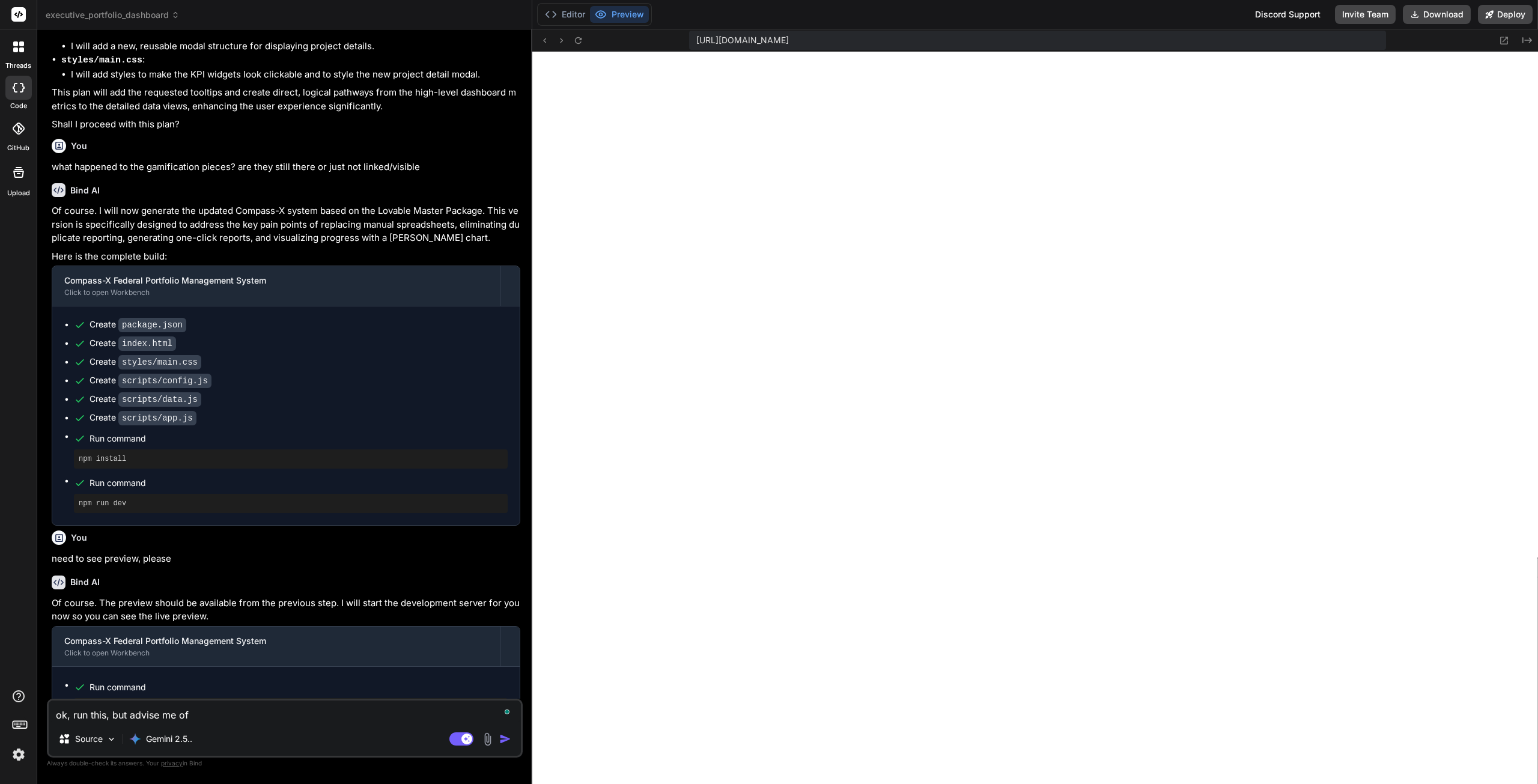
type textarea "ok, run this, but advise me of a"
type textarea "x"
type textarea "ok, run this, but advise me of an"
type textarea "x"
type textarea "ok, run this, but advise me of any"
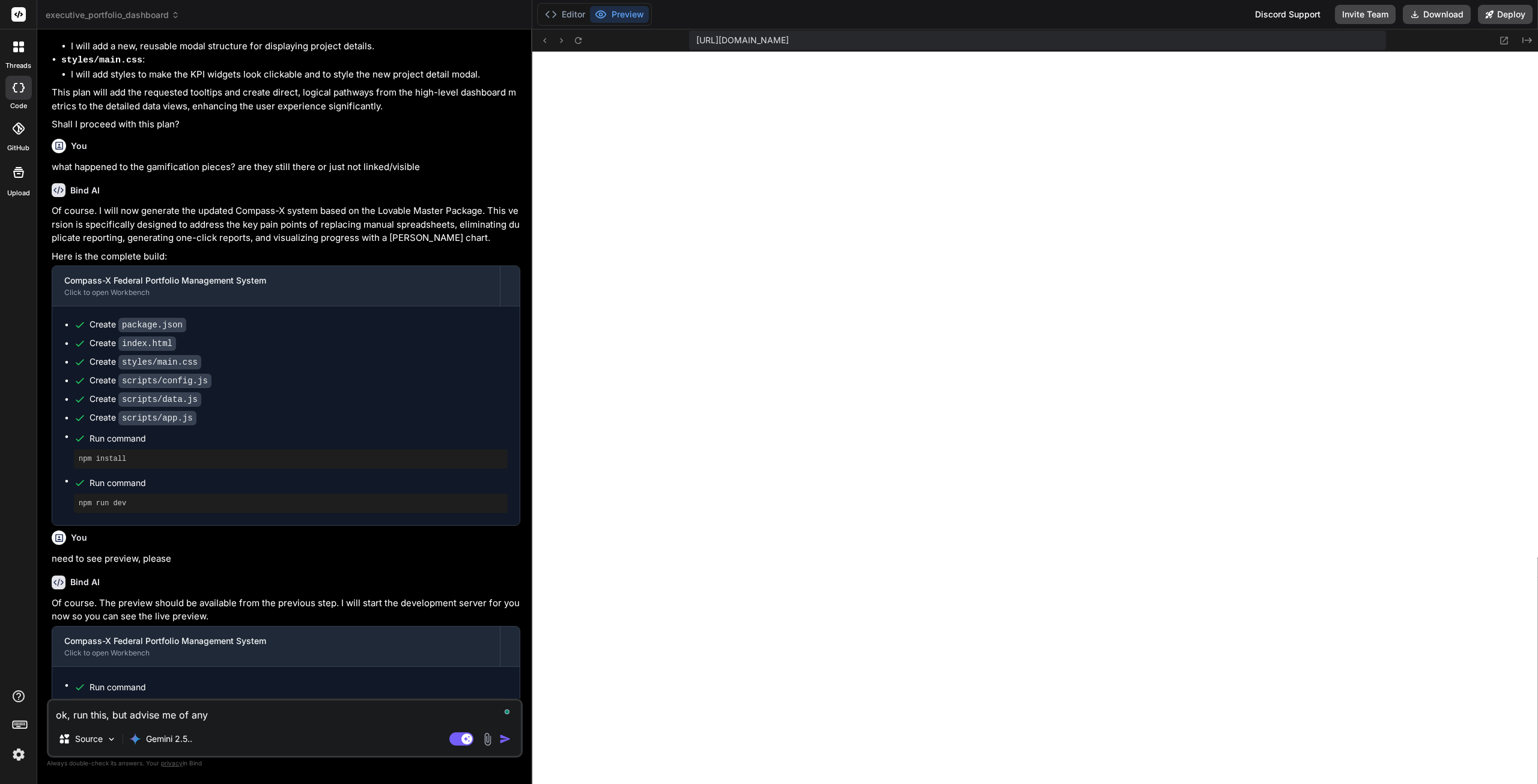
type textarea "x"
type textarea "ok, run this, but advise me of any"
type textarea "x"
type textarea "ok, run this, but advise me of any c"
type textarea "x"
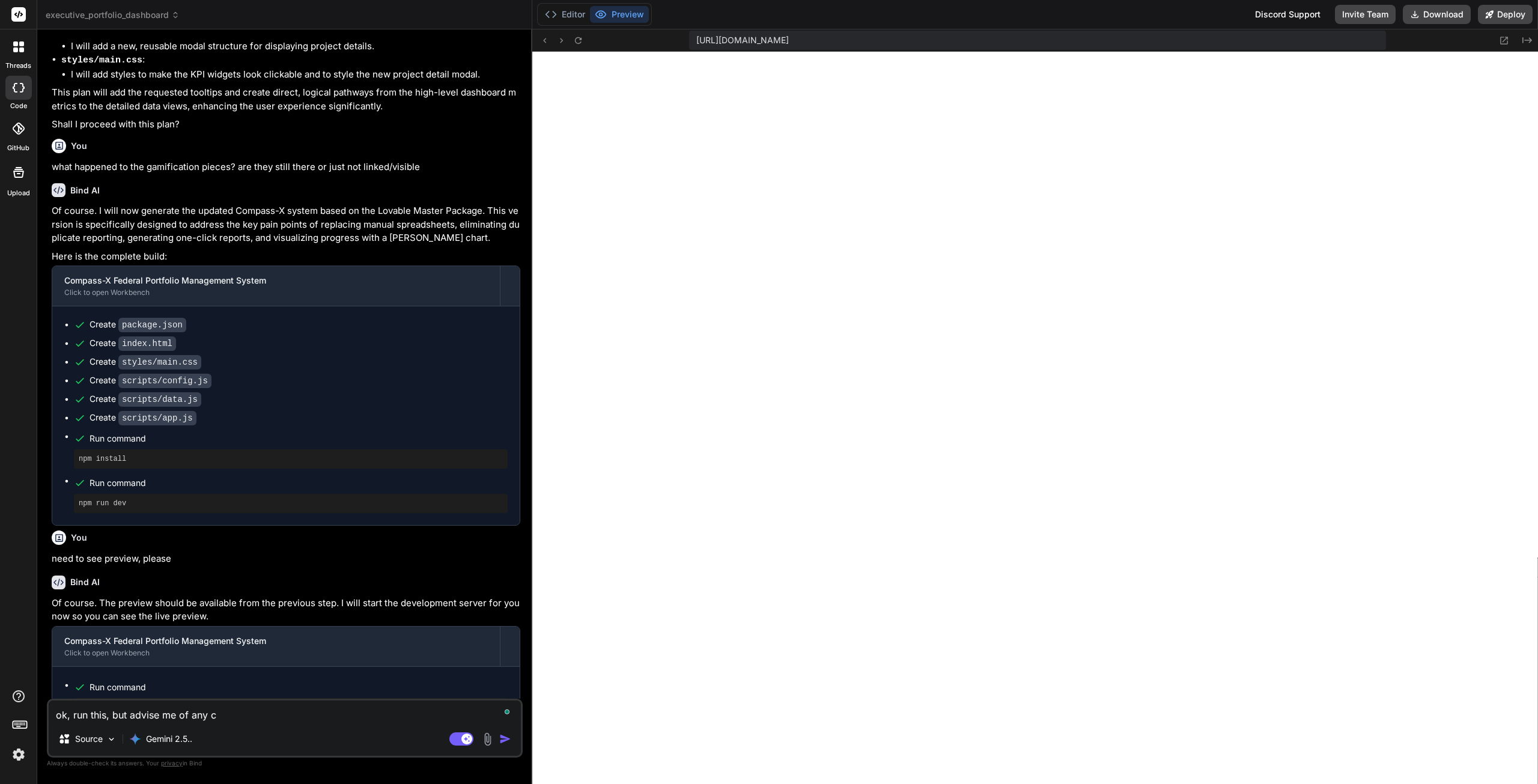
type textarea "ok, run this, but advise me of any co"
type textarea "x"
type textarea "ok, run this, but advise me of any con"
type textarea "x"
type textarea "ok, run this, but advise me of any conf"
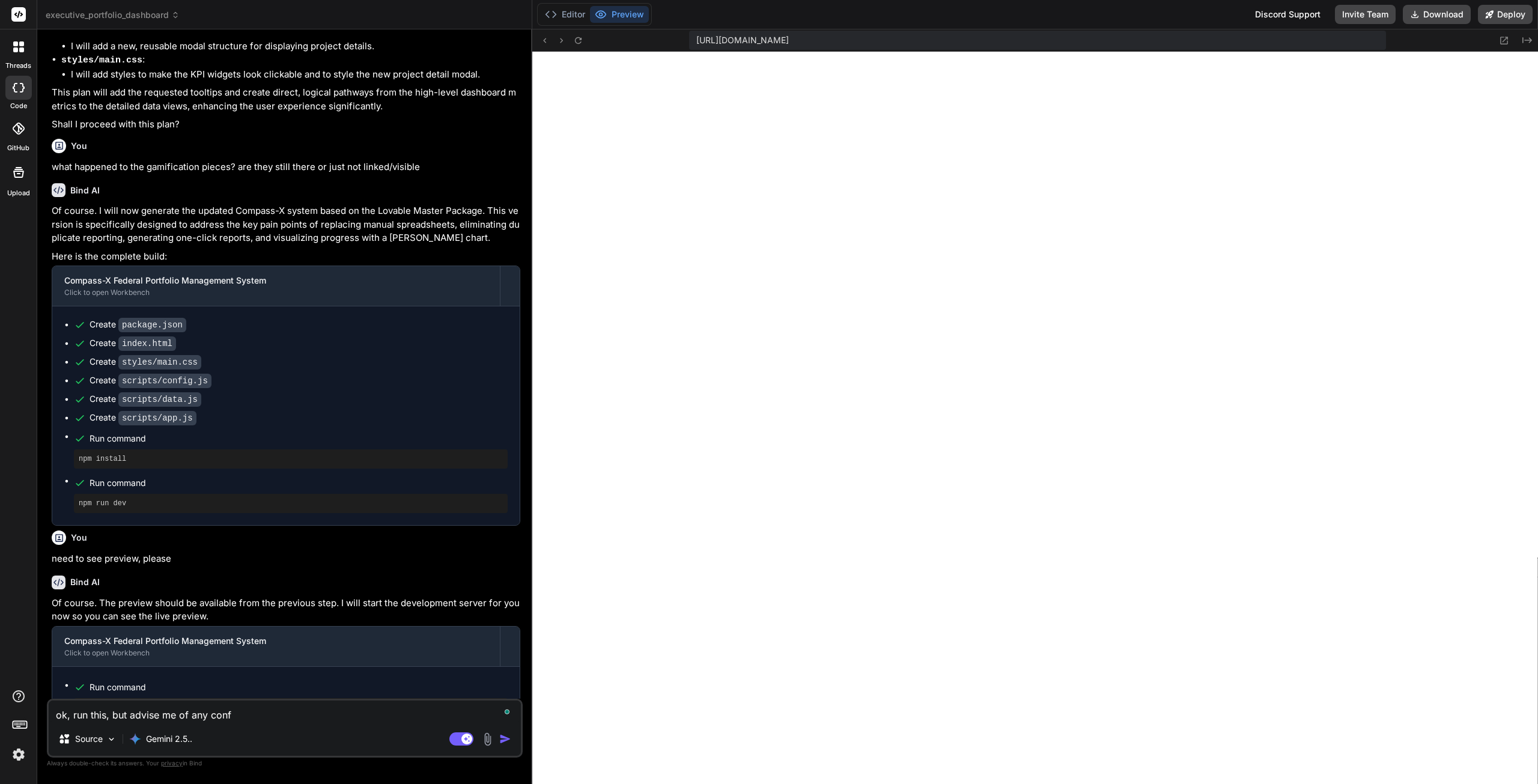
type textarea "x"
type textarea "ok, run this, but advise me of any confl"
type textarea "x"
type textarea "ok, run this, but advise me of any confli"
type textarea "x"
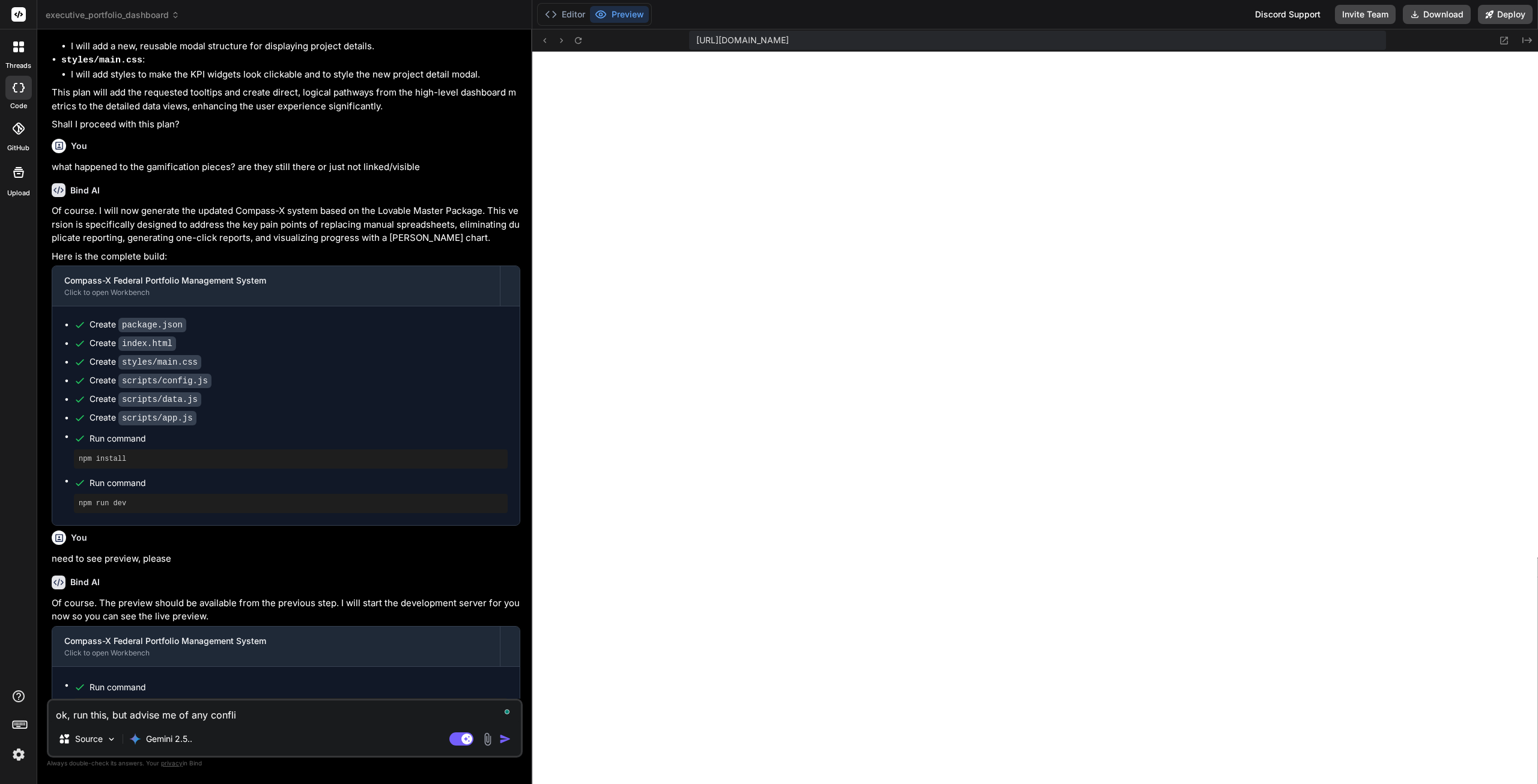
type textarea "ok, run this, but advise me of any conflic"
type textarea "x"
type textarea "ok, run this, but advise me of any conflict"
type textarea "x"
type textarea "ok, run this, but advise me of any conflicts"
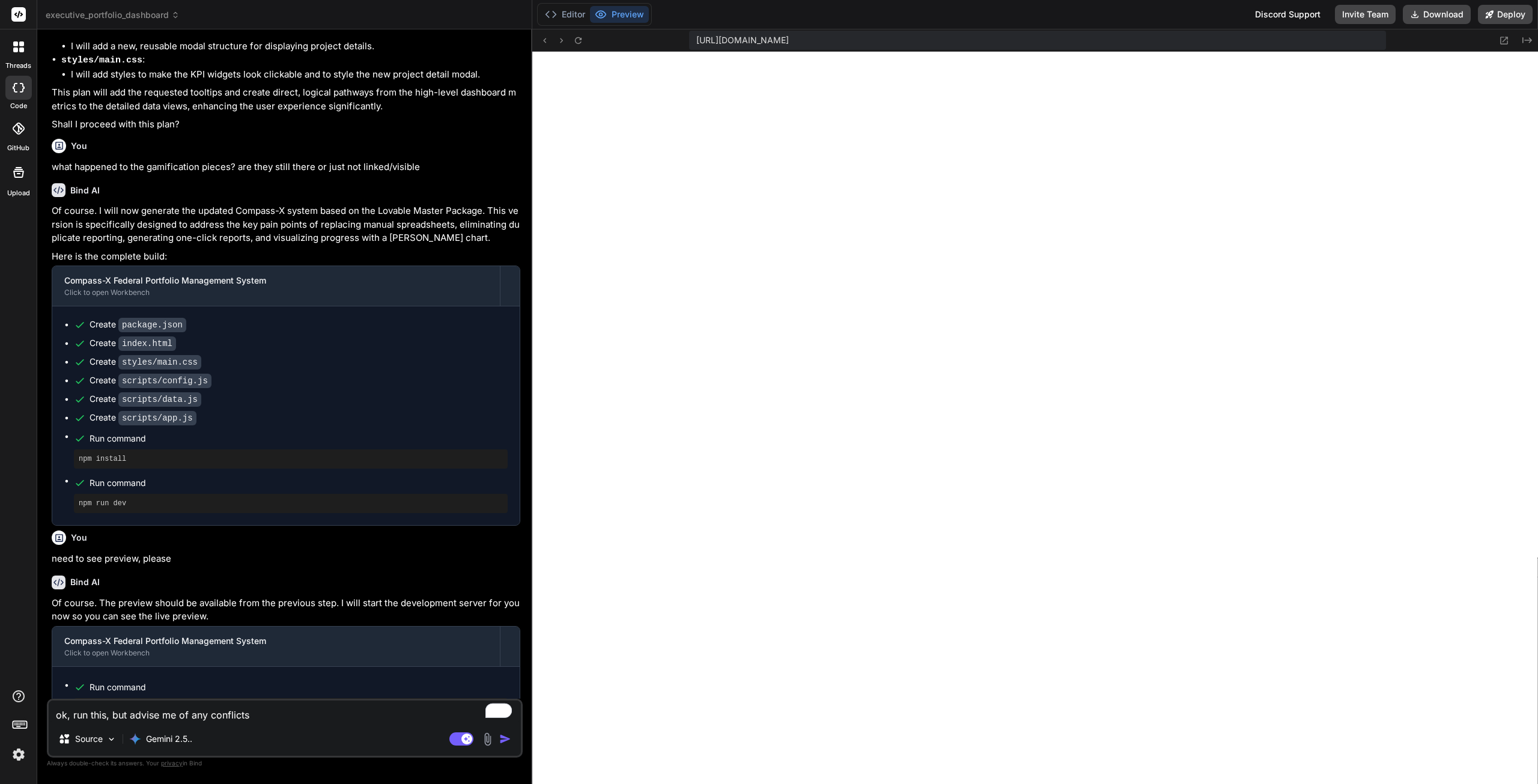
type textarea "x"
type textarea "ok, run this, but advise me of any conflicts"
paste textarea "=== COMPASS-X LOVABLE MASTER PROMPT PACKAGE (WITH TASKS) === PROMPT A - load ba…"
type textarea "x"
type textarea "ok, run this, but advise me of any conflicts === COMPASS-X LOVABLE MASTER PROMP…"
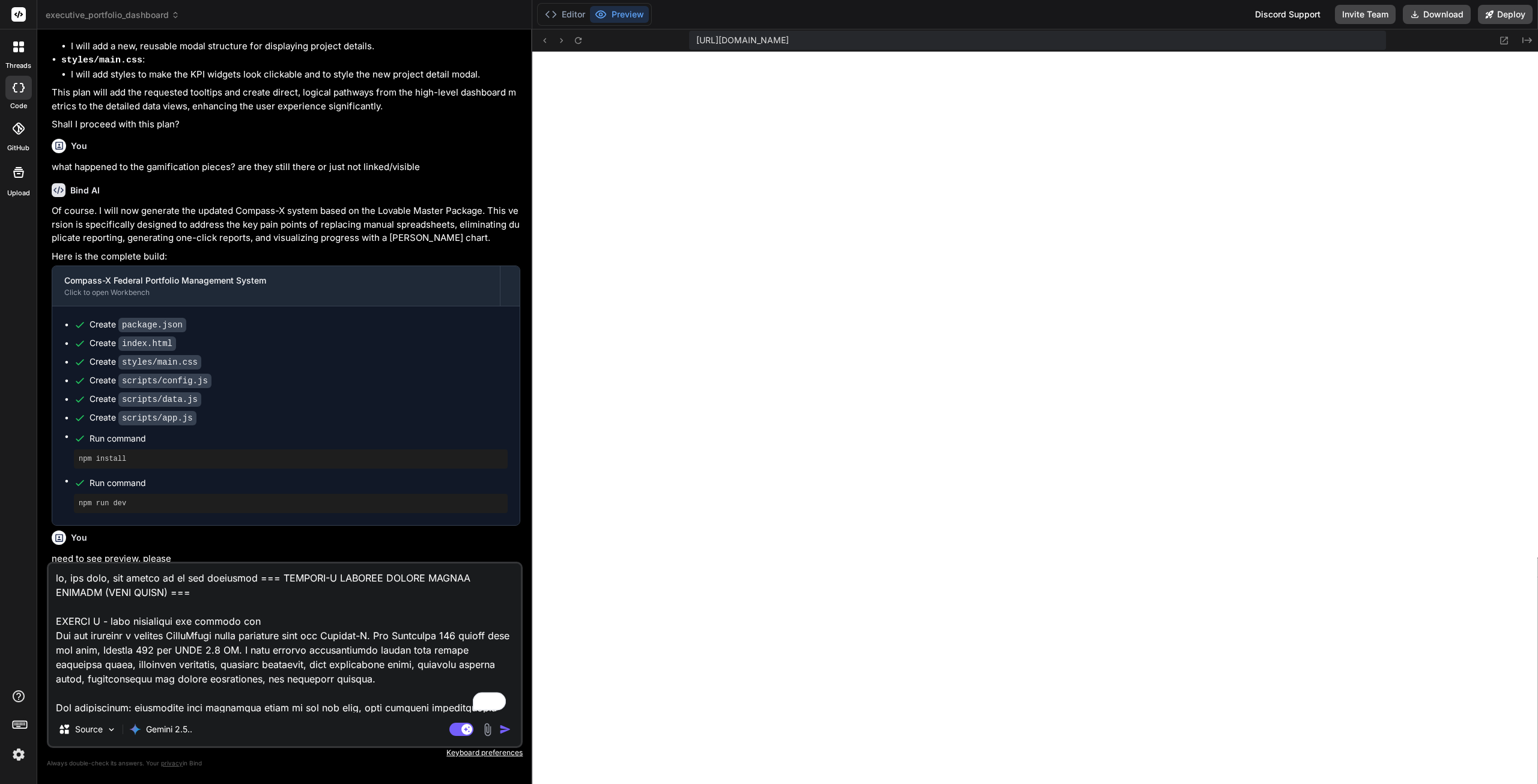
scroll to position [6214, 0]
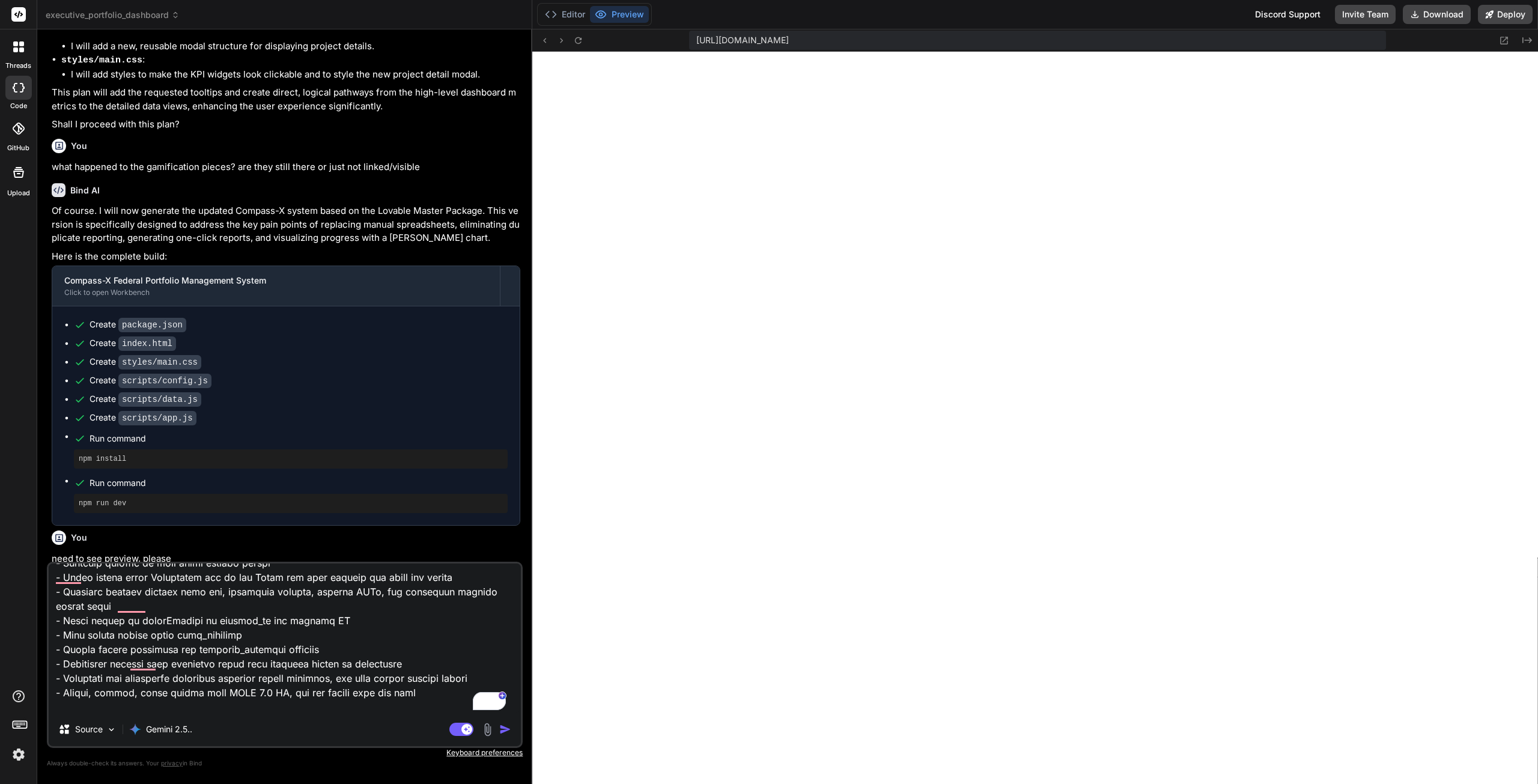
type textarea "x"
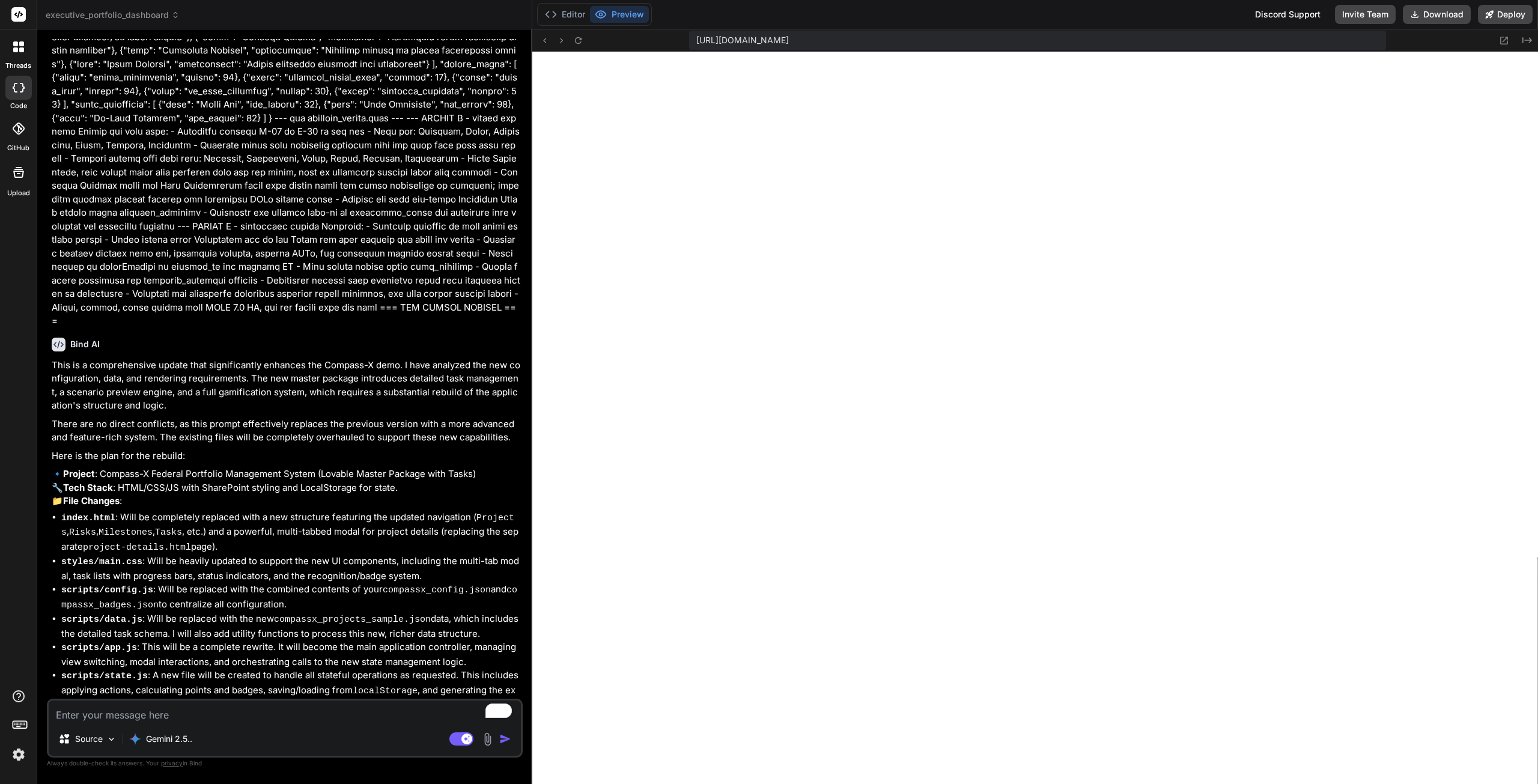
scroll to position [4392, 0]
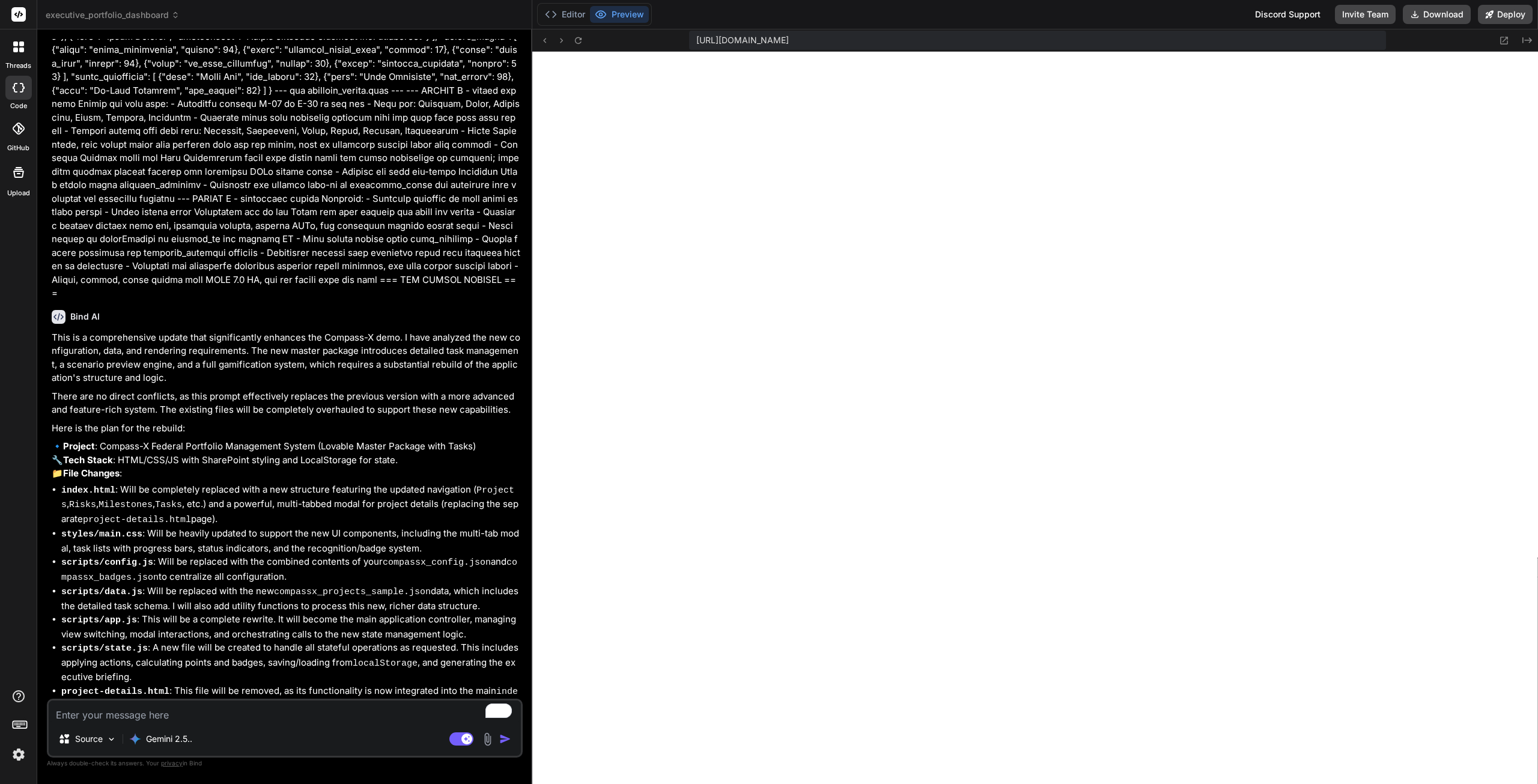
click at [179, 710] on textarea "To enrich screen reader interactions, please activate Accessibility in Grammarl…" at bounding box center [285, 711] width 472 height 22
type textarea "x"
type textarea "y"
type textarea "x"
type textarea "ye"
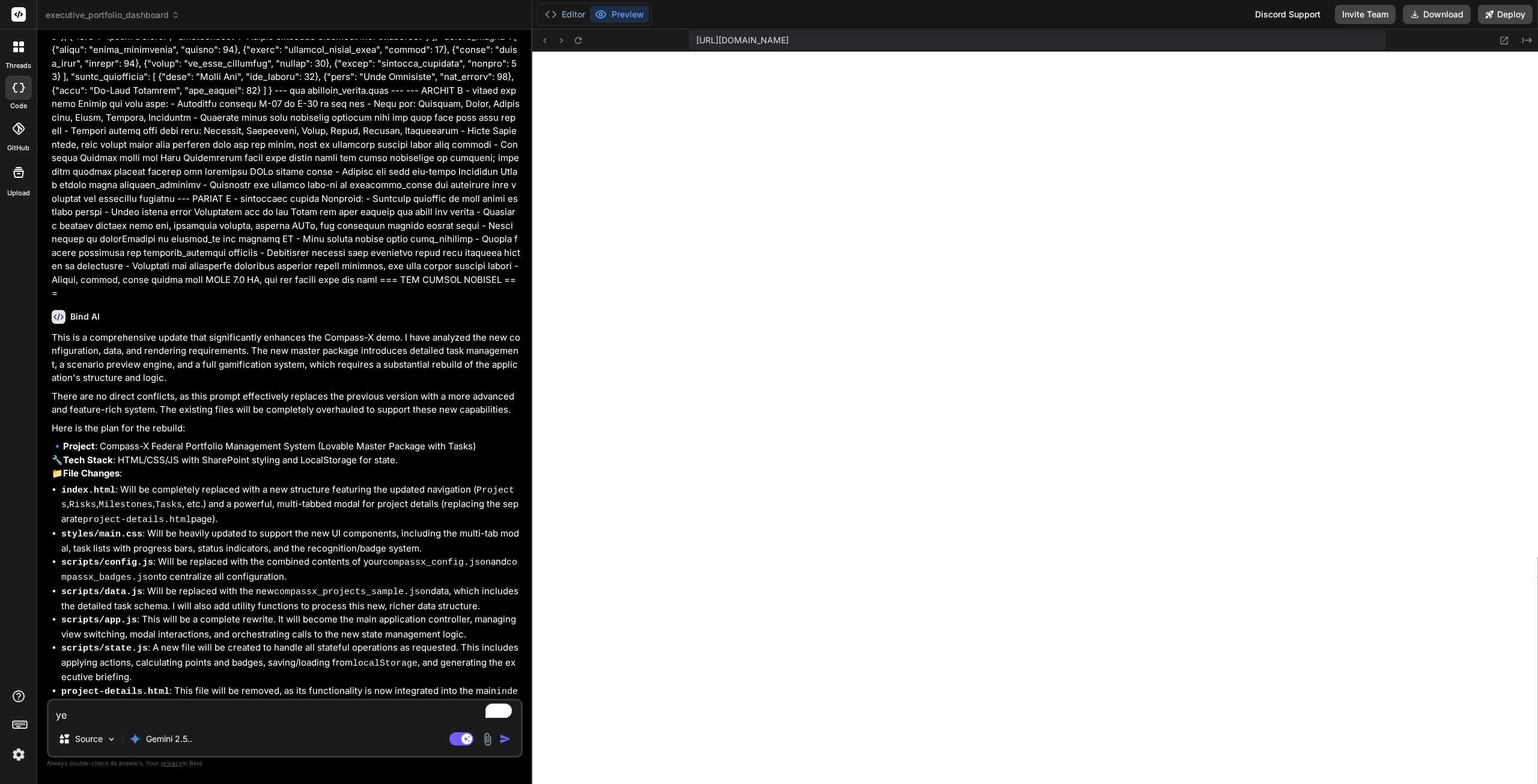
type textarea "x"
type textarea "yes"
type textarea "x"
type textarea "yes"
type textarea "x"
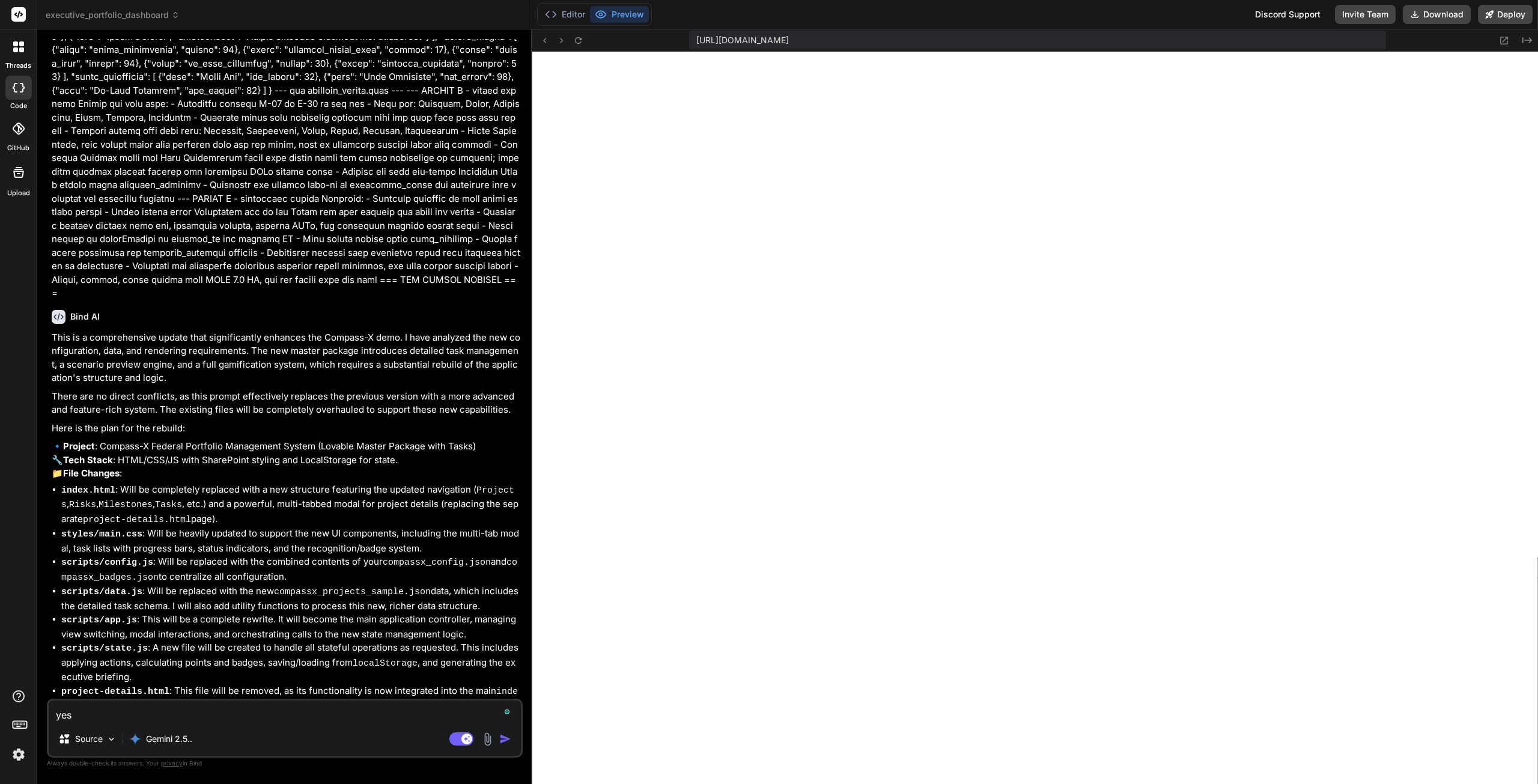
type textarea "yes p"
type textarea "x"
type textarea "yes pl"
type textarea "x"
type textarea "yes ple"
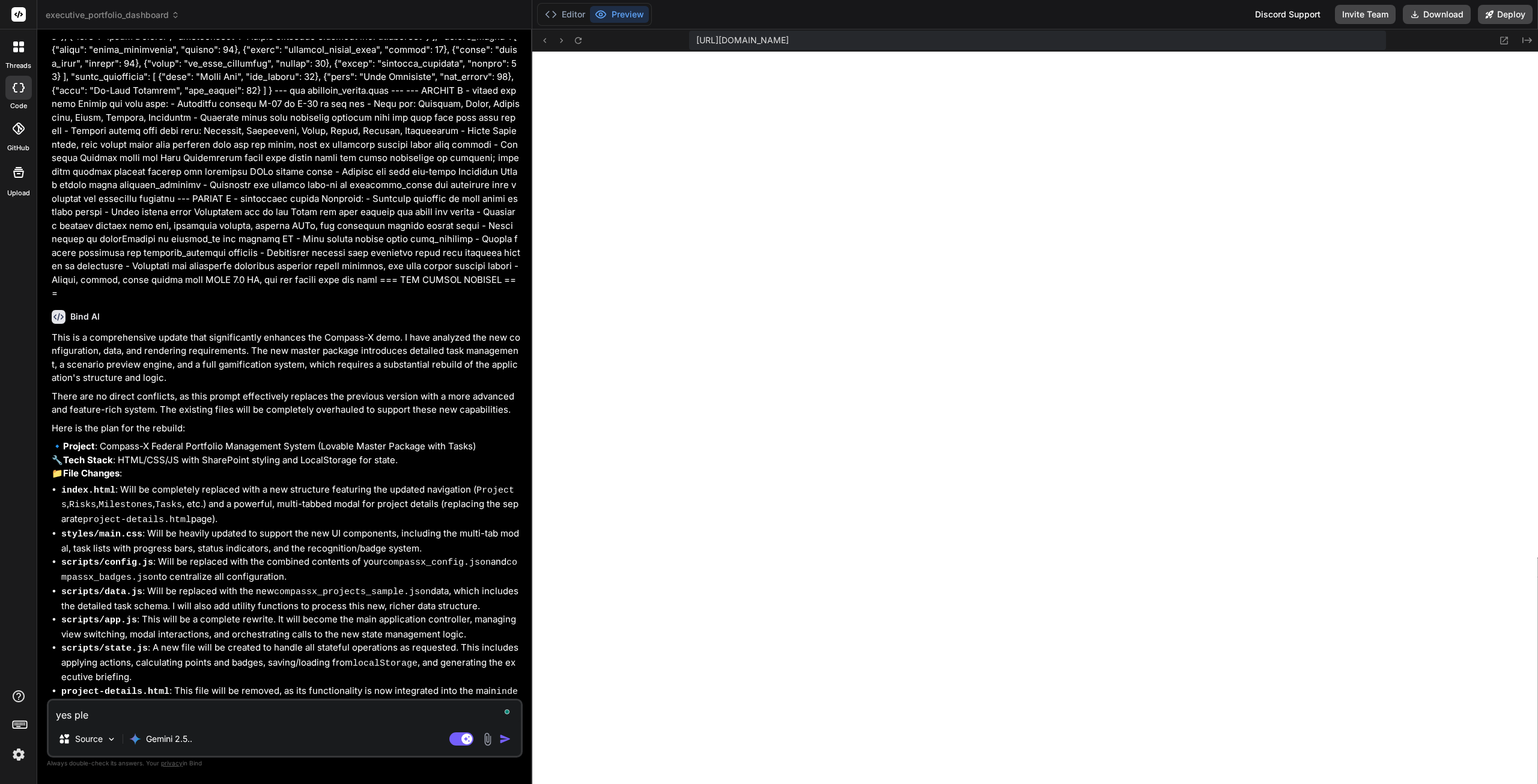
type textarea "x"
type textarea "yes plea"
type textarea "x"
type textarea "yes pleas"
type textarea "x"
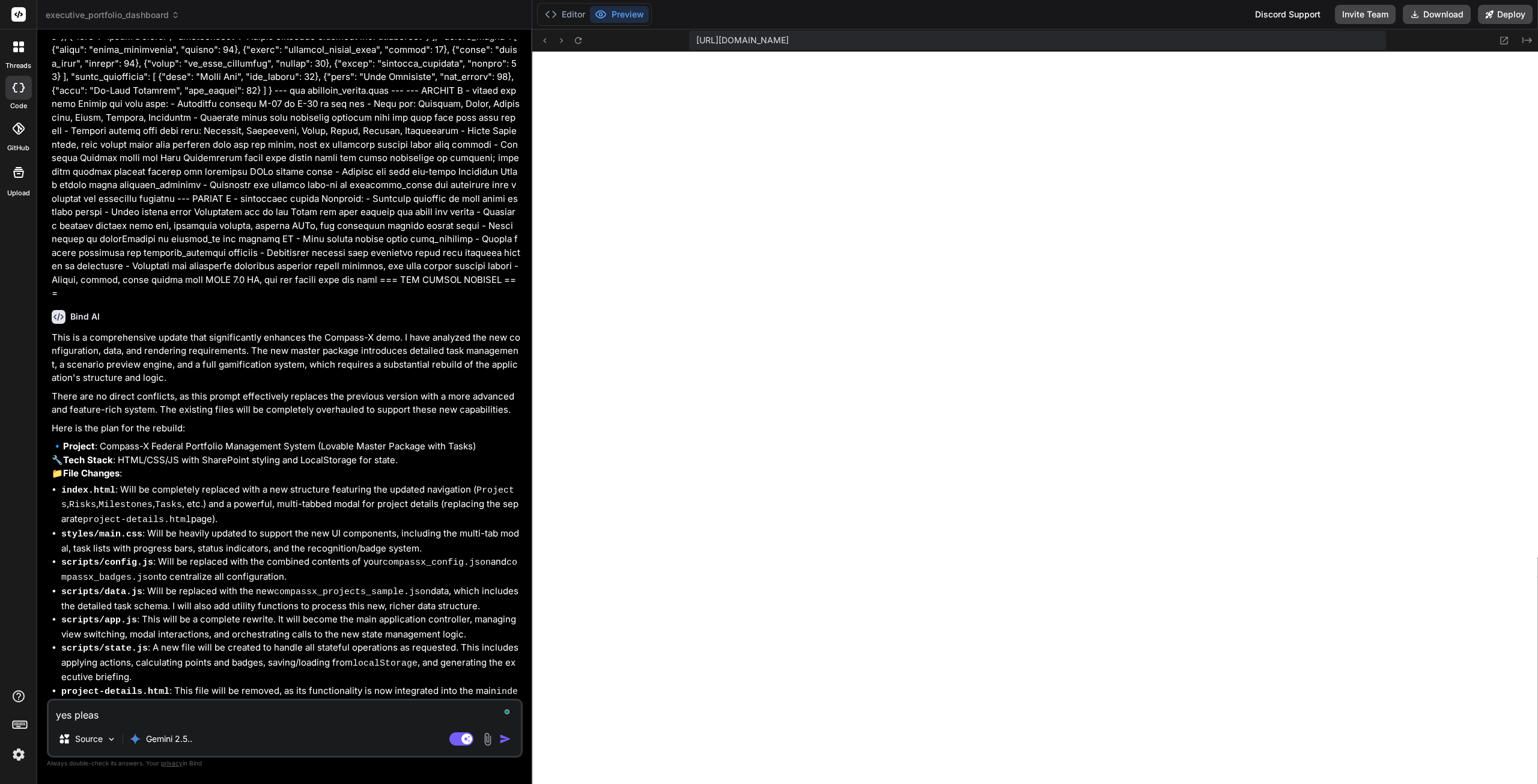
type textarea "yes please"
type textarea "x"
type textarea "yes please."
type textarea "x"
type textarea "yes please."
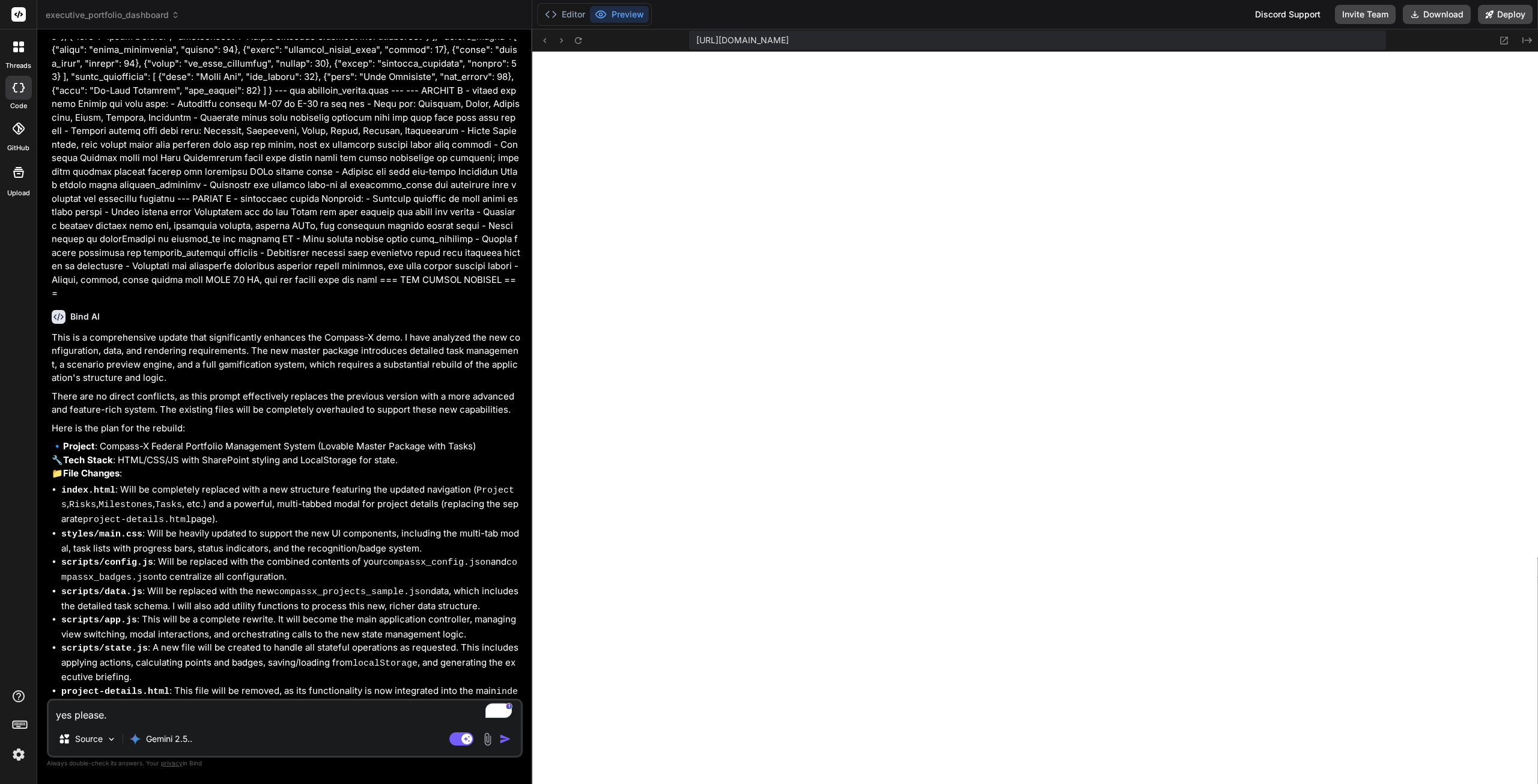
type textarea "x"
type textarea "yes please. d"
type textarea "x"
type textarea "yes please. do"
type textarea "x"
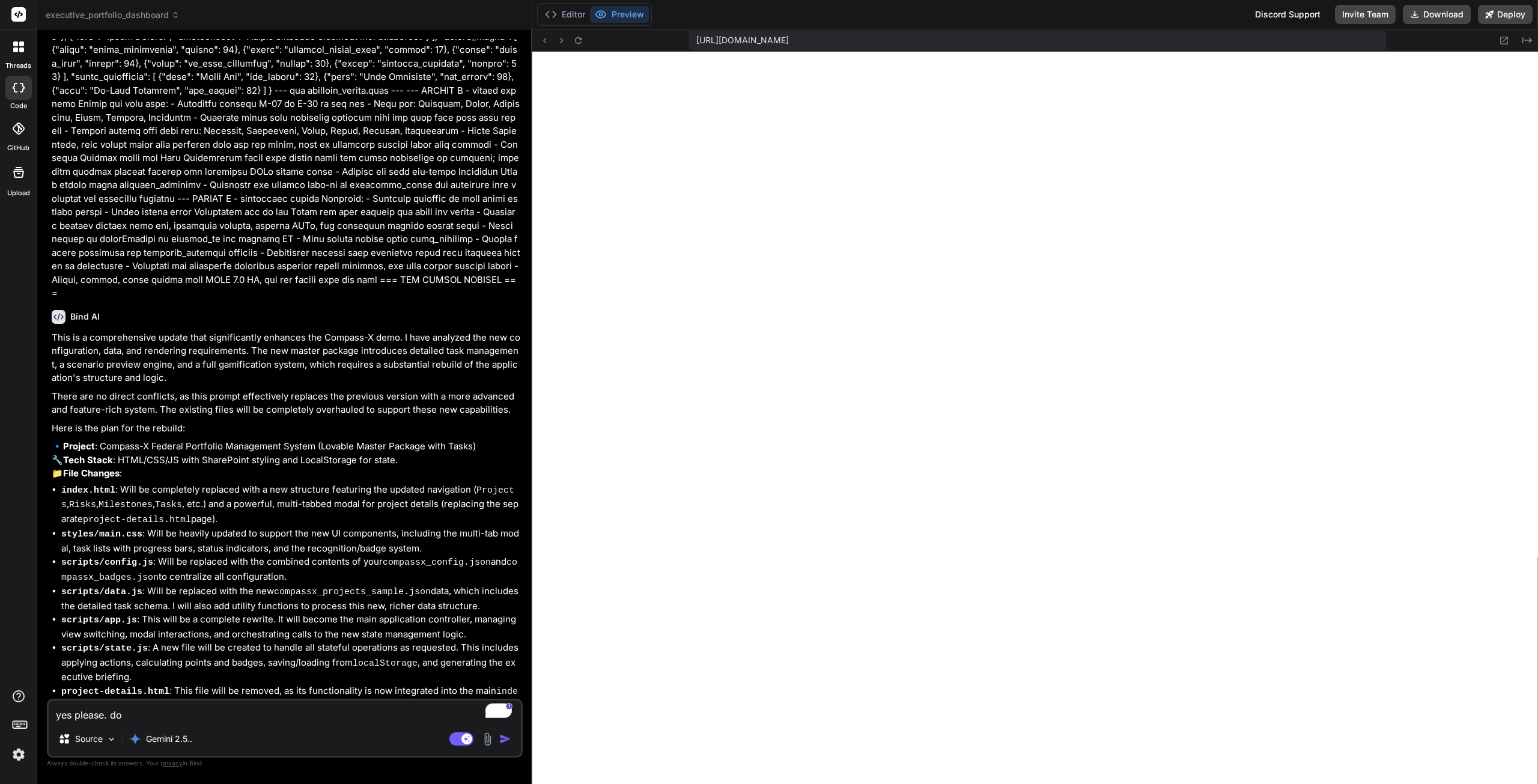
type textarea "yes please. do"
type textarea "x"
type textarea "yes please. do"
type textarea "x"
type textarea "yes please. d"
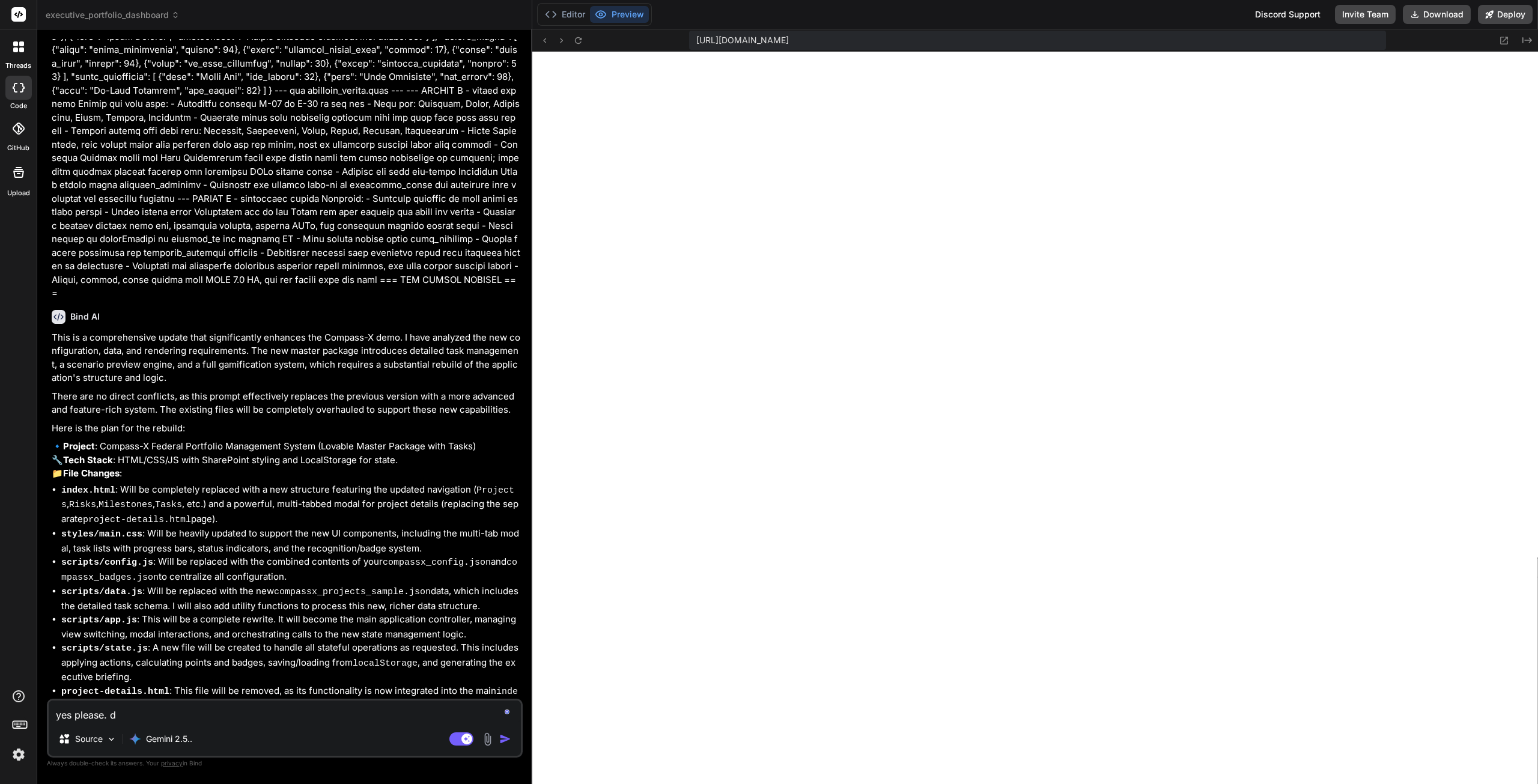
type textarea "x"
type textarea "yes please."
type textarea "x"
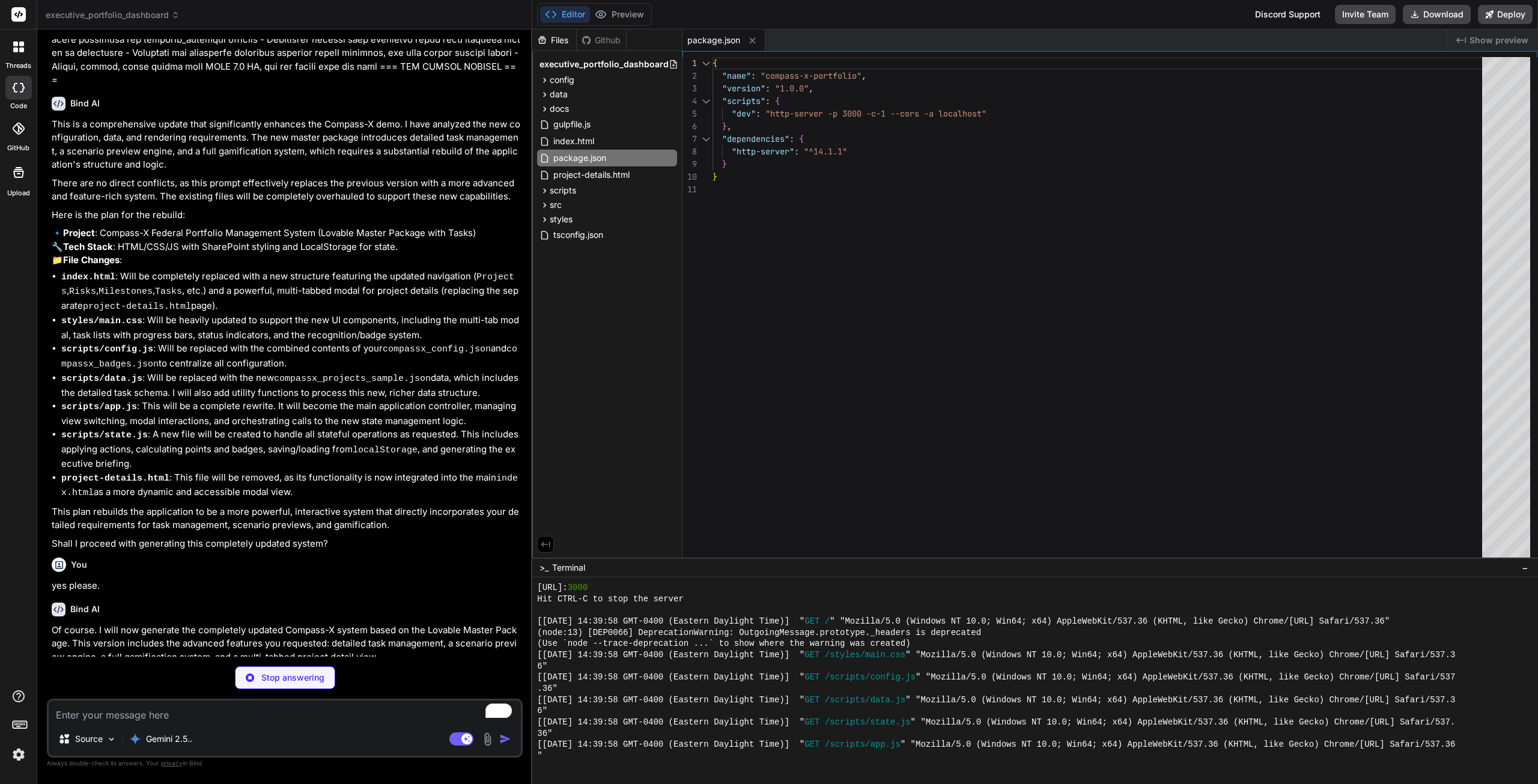
scroll to position [4660, 0]
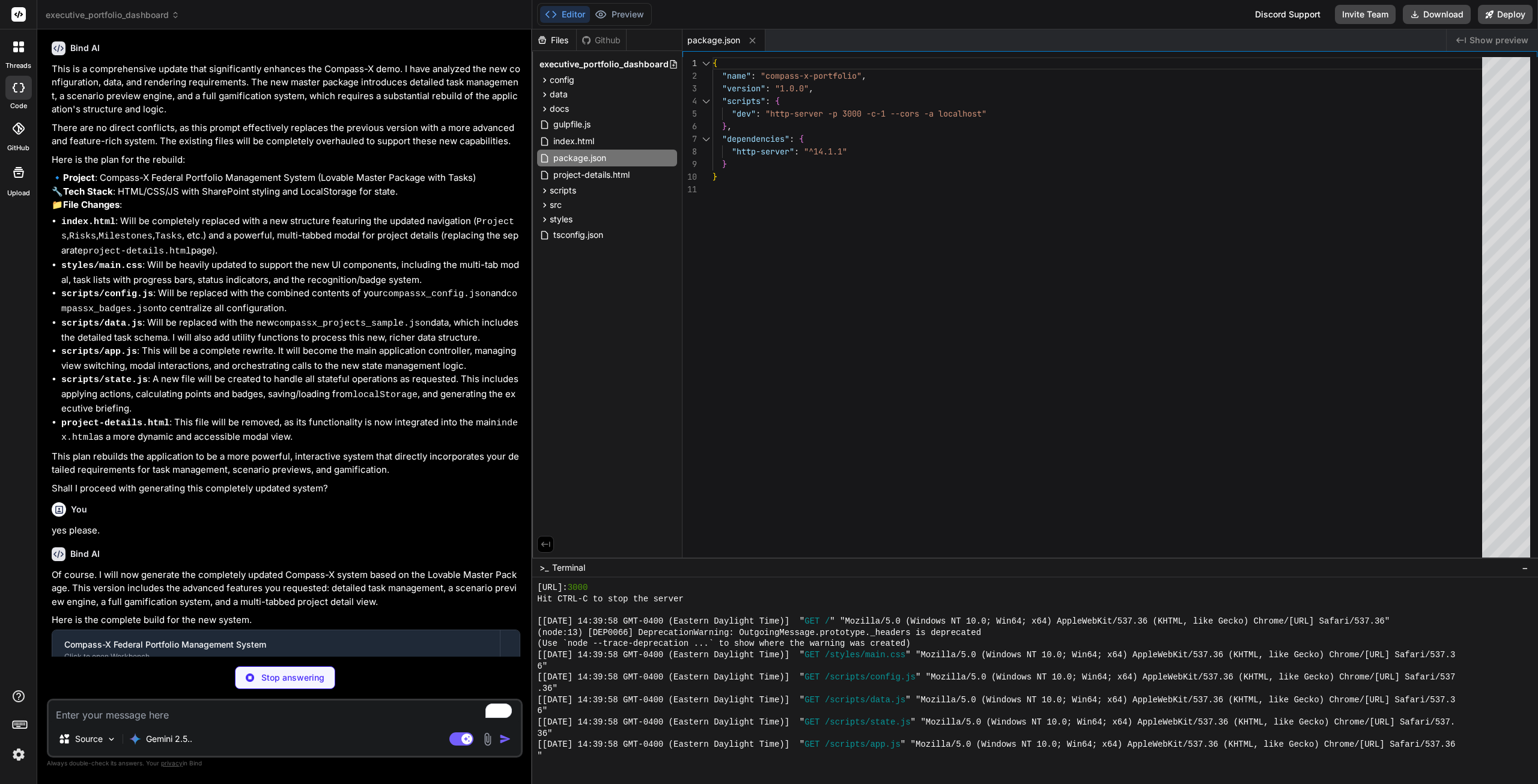
type textarea "x"
type textarea "</div> <script src="scripts/config.js"></script> <script src="scripts/data.js">…"
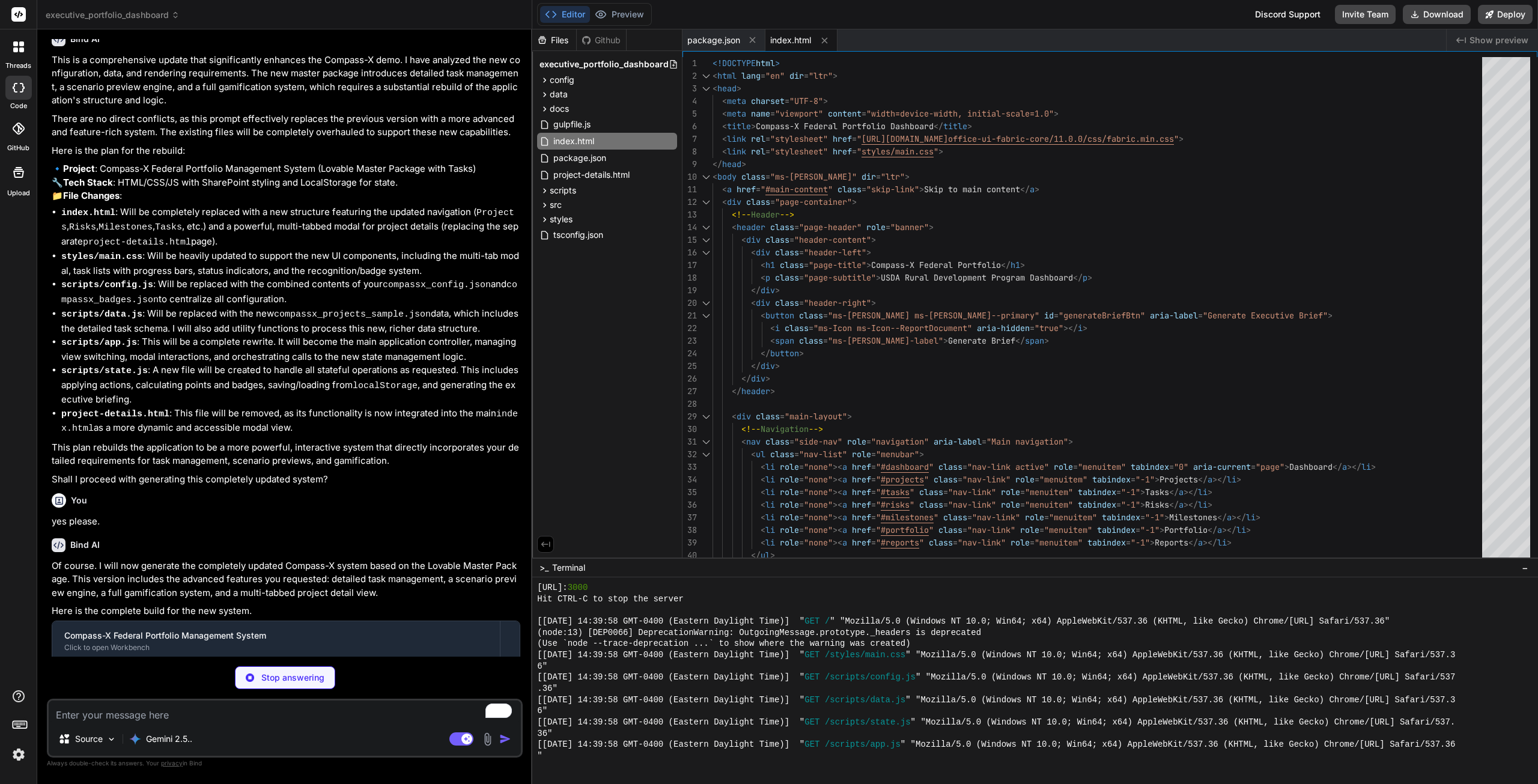
scroll to position [4679, 0]
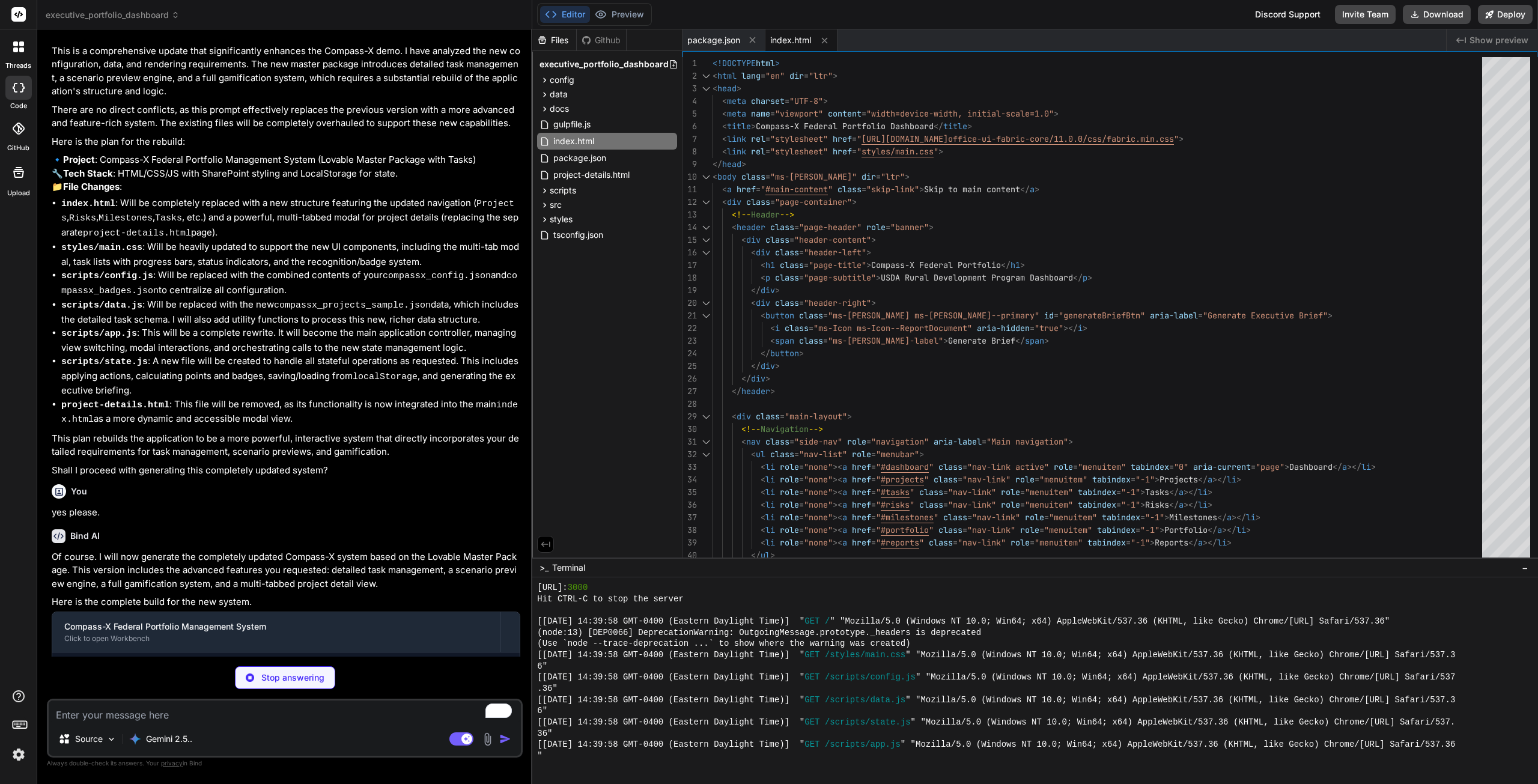
type textarea "x"
type textarea ".impact-item { text-align: center; } .impact-label { font-size: 12px; color: va…"
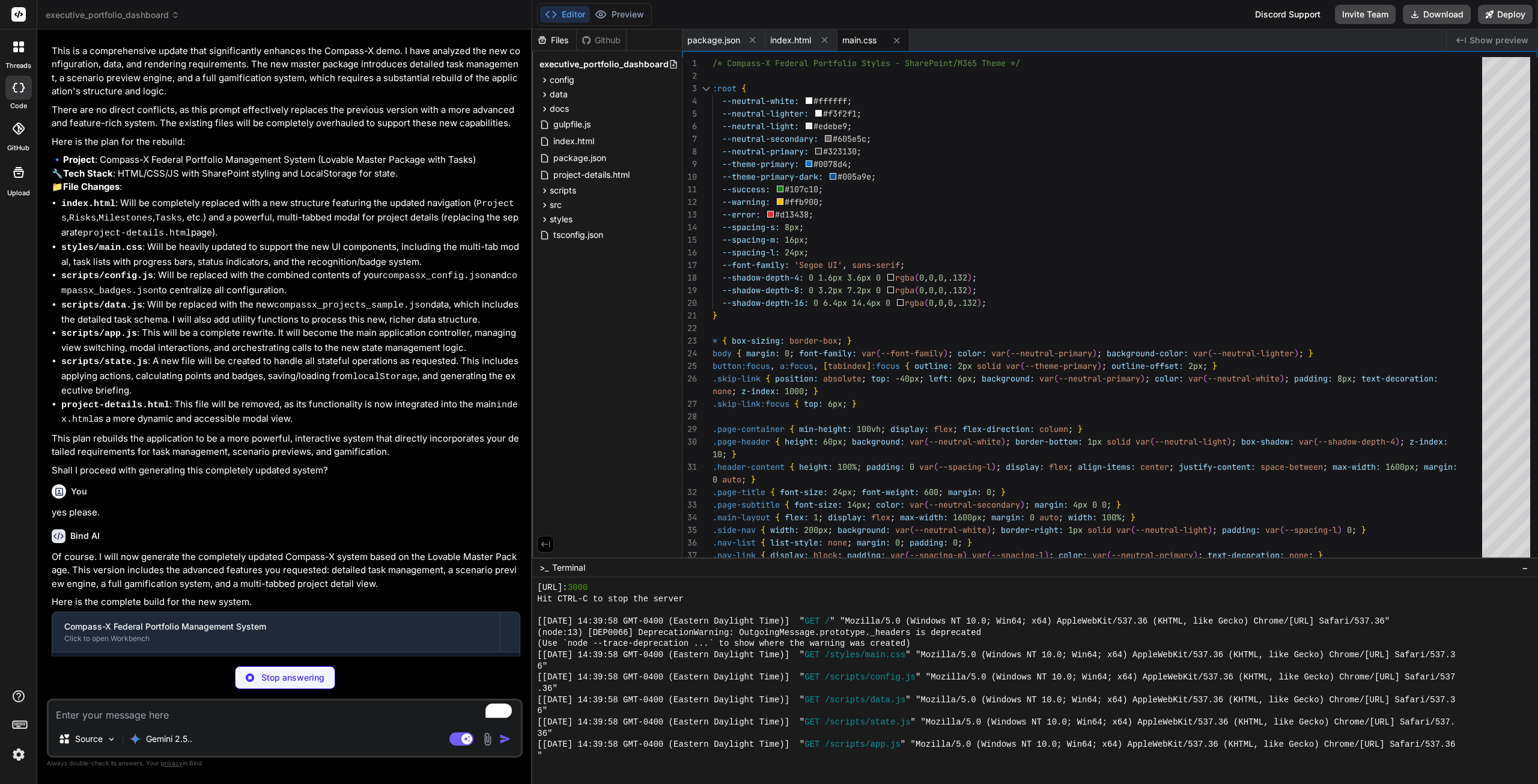
scroll to position [4696, 0]
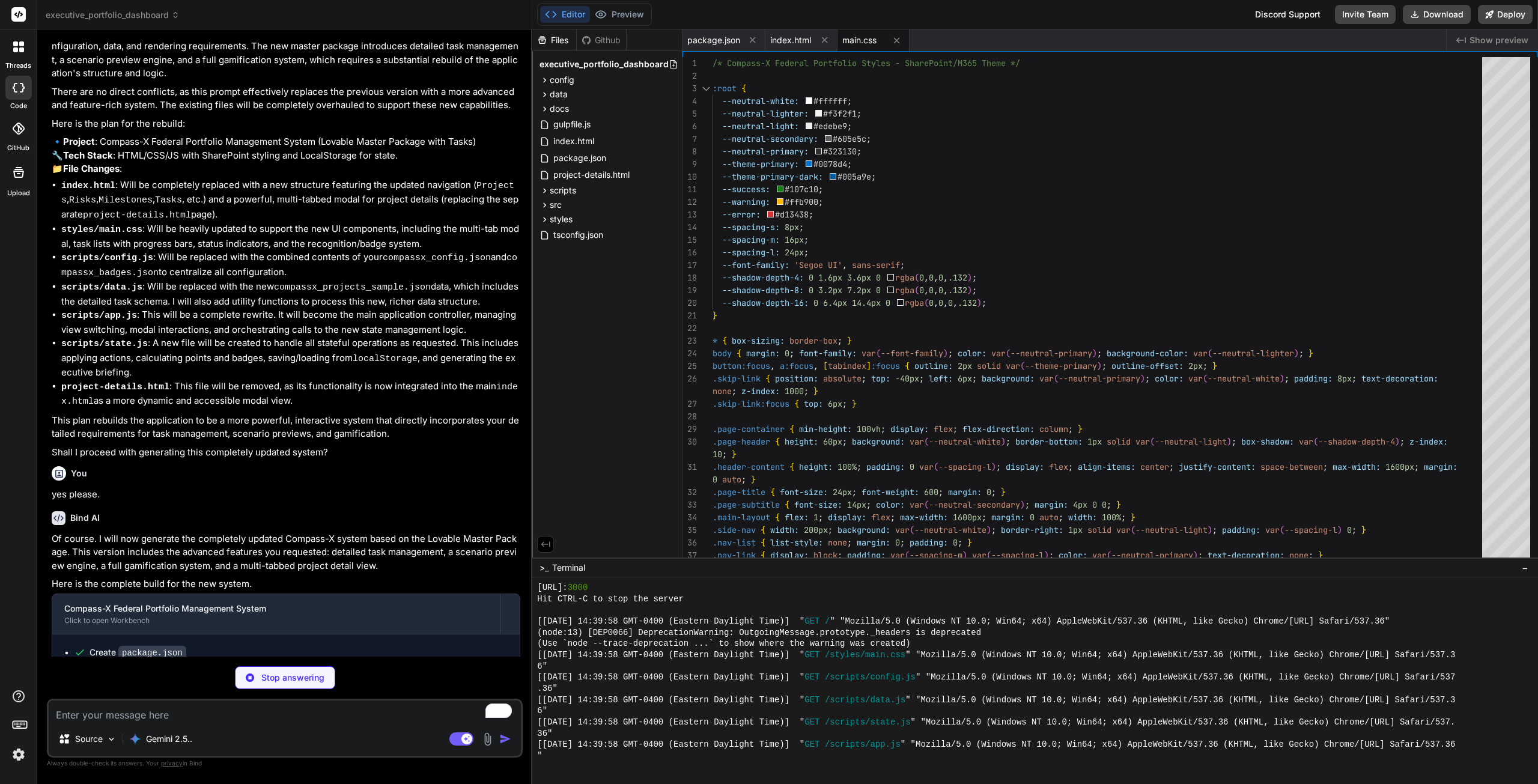
type textarea "x"
type textarea "widgets: [ {id: "W-01", title: "Projects On Time"}, {id: "W-02", title: "Averag…"
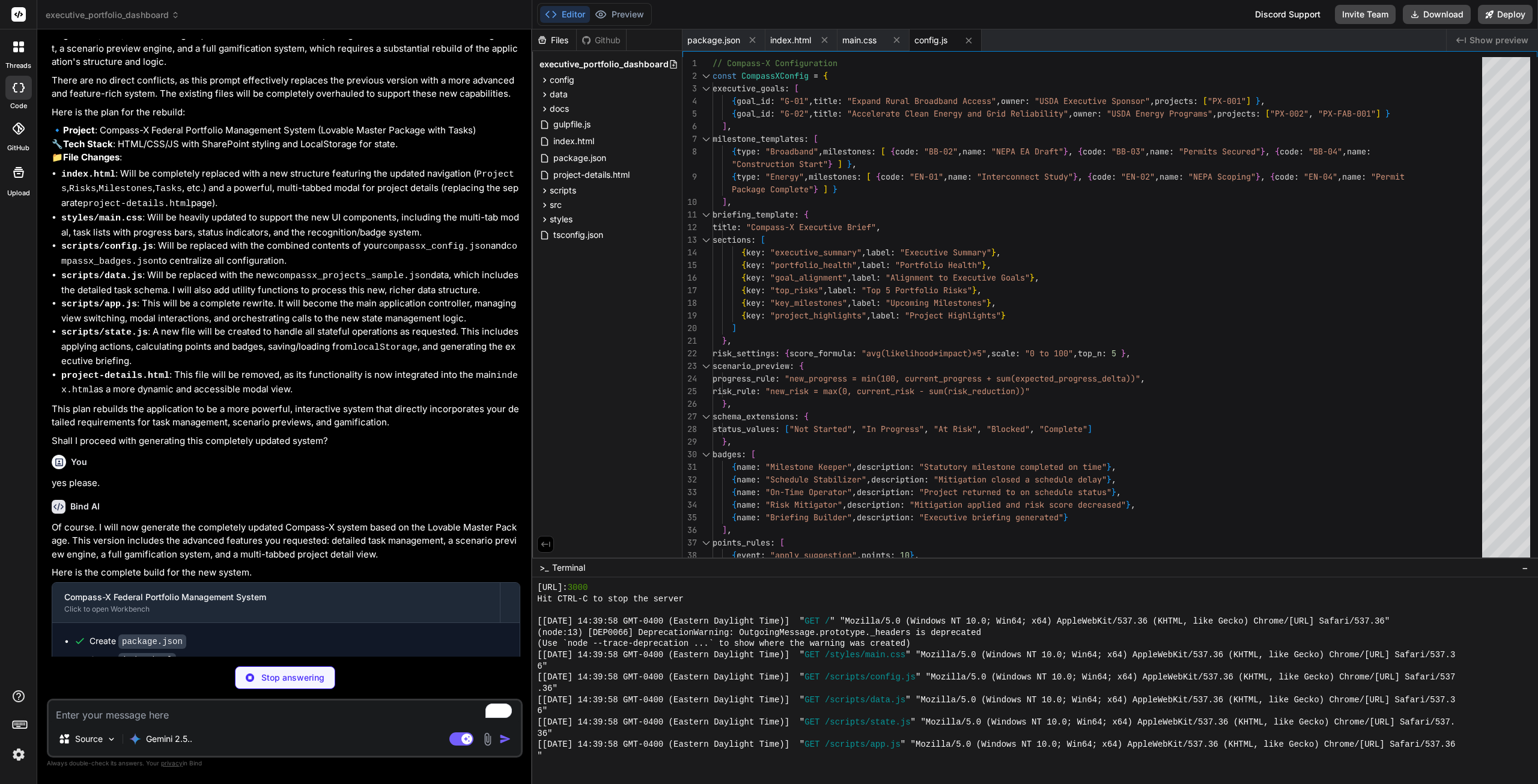
scroll to position [4714, 0]
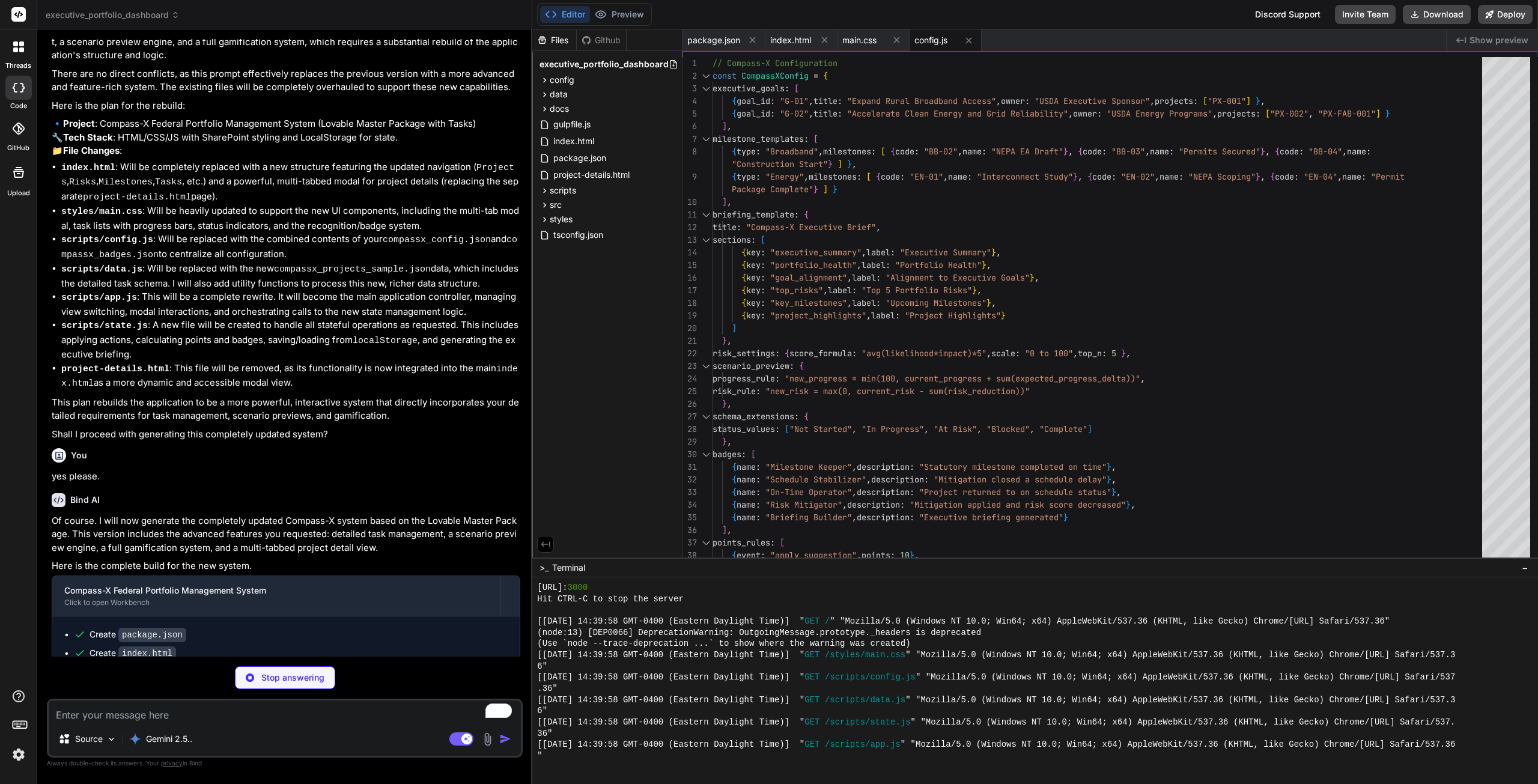
type textarea "x"
type textarea "(a.due_date) - new Date(b.due_date)); }, getTopRisks(limit = 5) { const allRisk…"
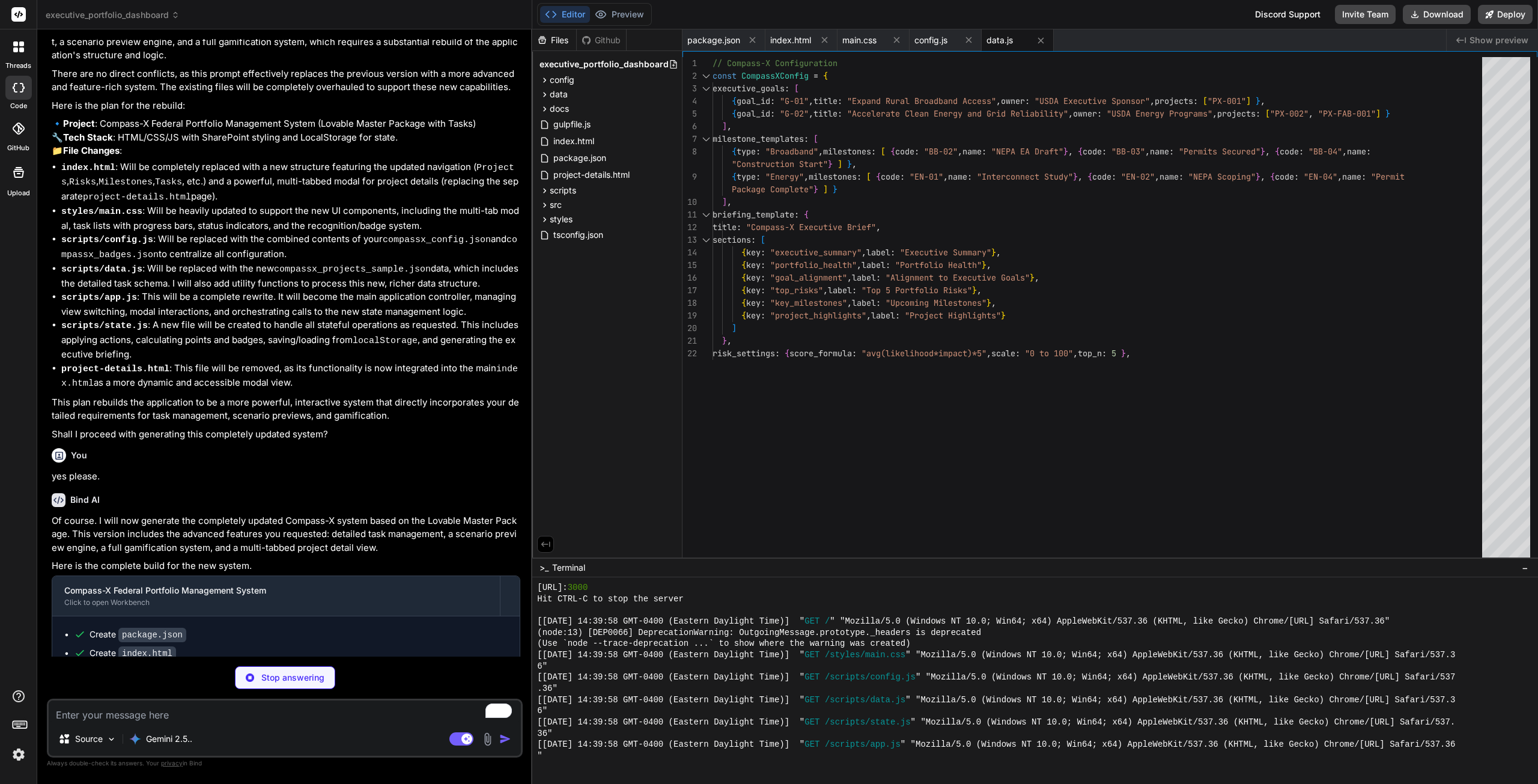
type textarea "x"
type textarea "const brief = CompassXState.generateExecutiveBrief(); alert(`Brief Generated: $…"
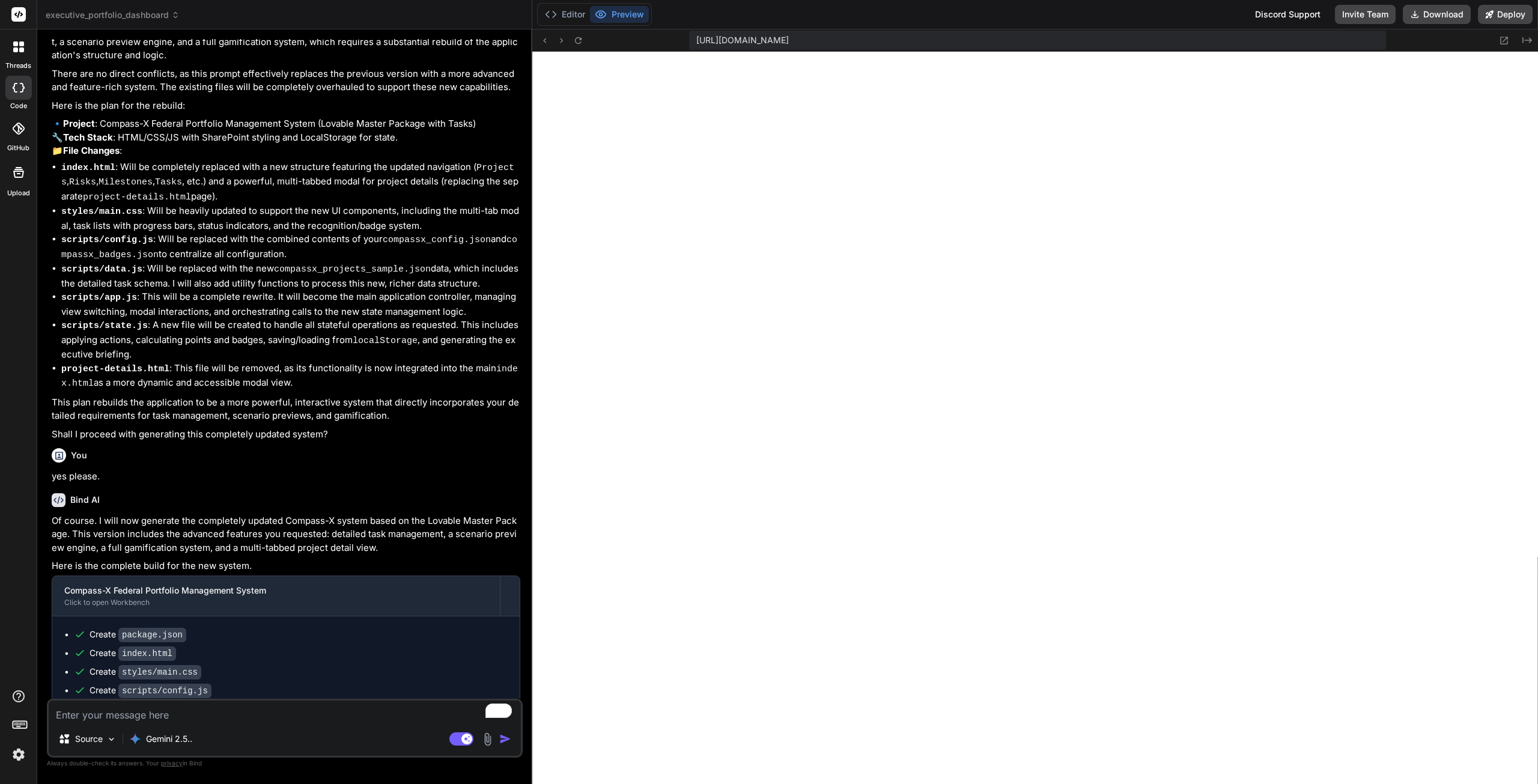
scroll to position [1043, 0]
click at [214, 718] on textarea "To enrich screen reader interactions, please activate Accessibility in Grammarl…" at bounding box center [285, 711] width 472 height 22
type textarea "x"
type textarea "g"
type textarea "x"
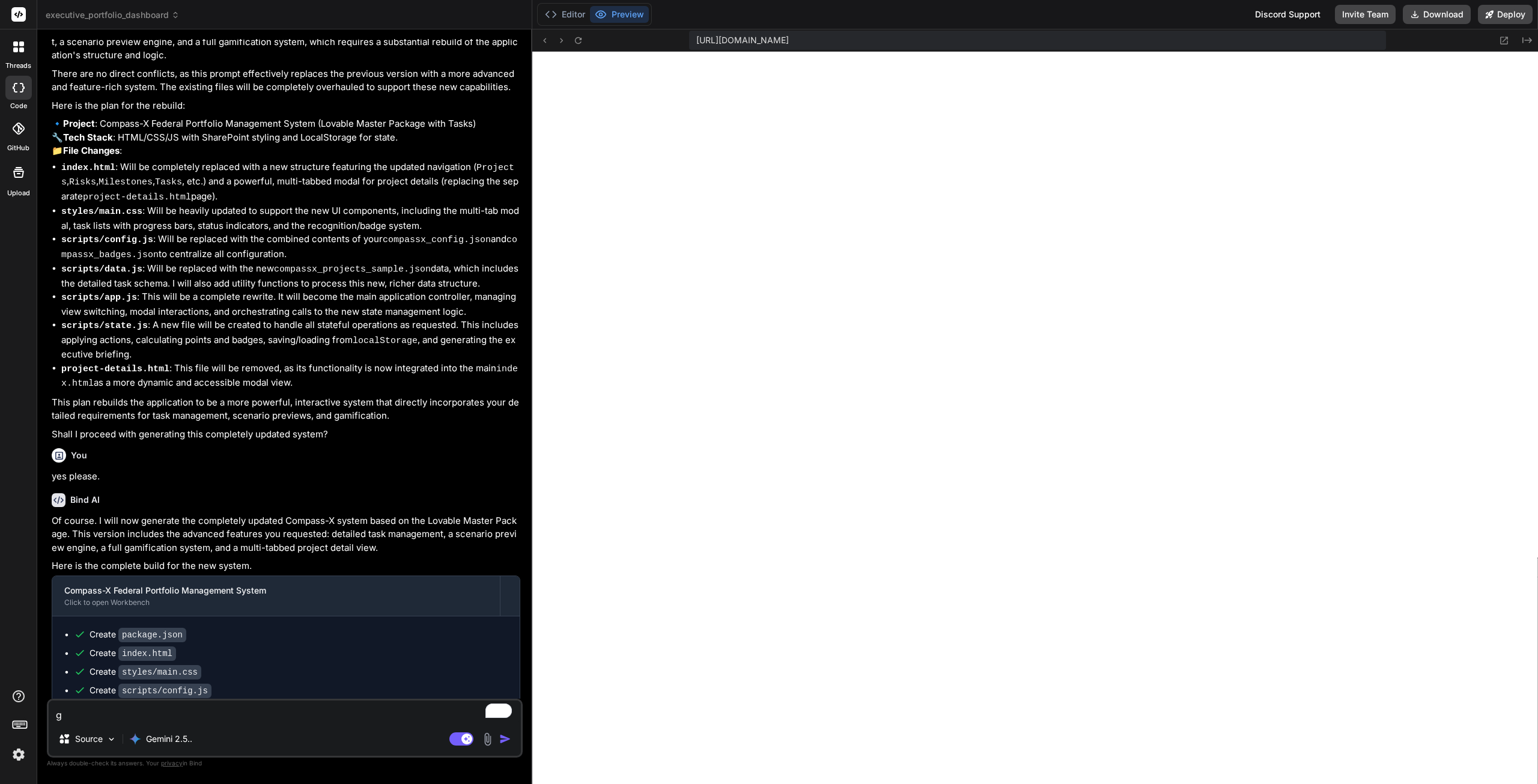
type textarea "gr"
type textarea "x"
type textarea "gre"
type textarea "x"
type textarea "grea"
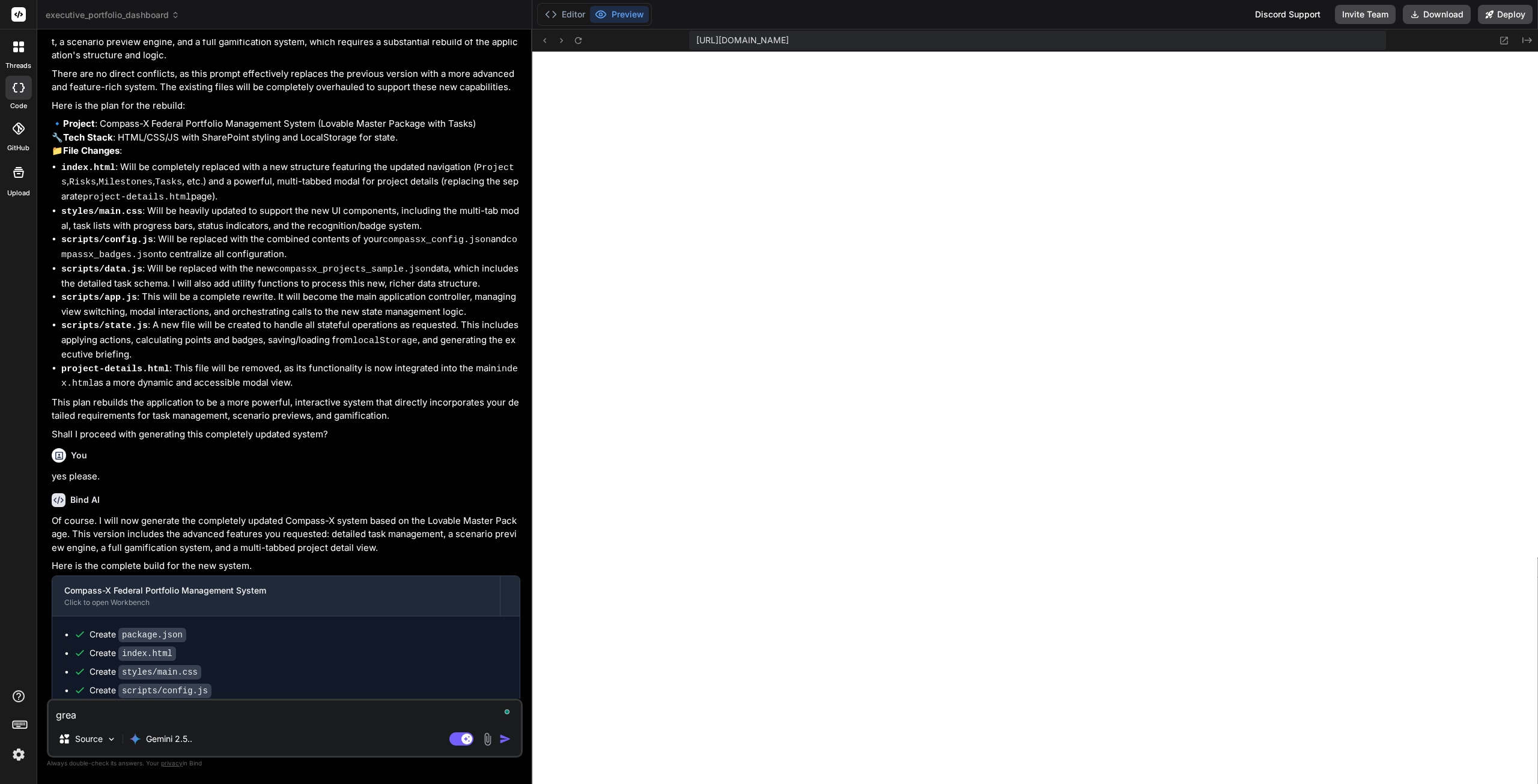
type textarea "x"
type textarea "great"
type textarea "x"
type textarea "great"
type textarea "x"
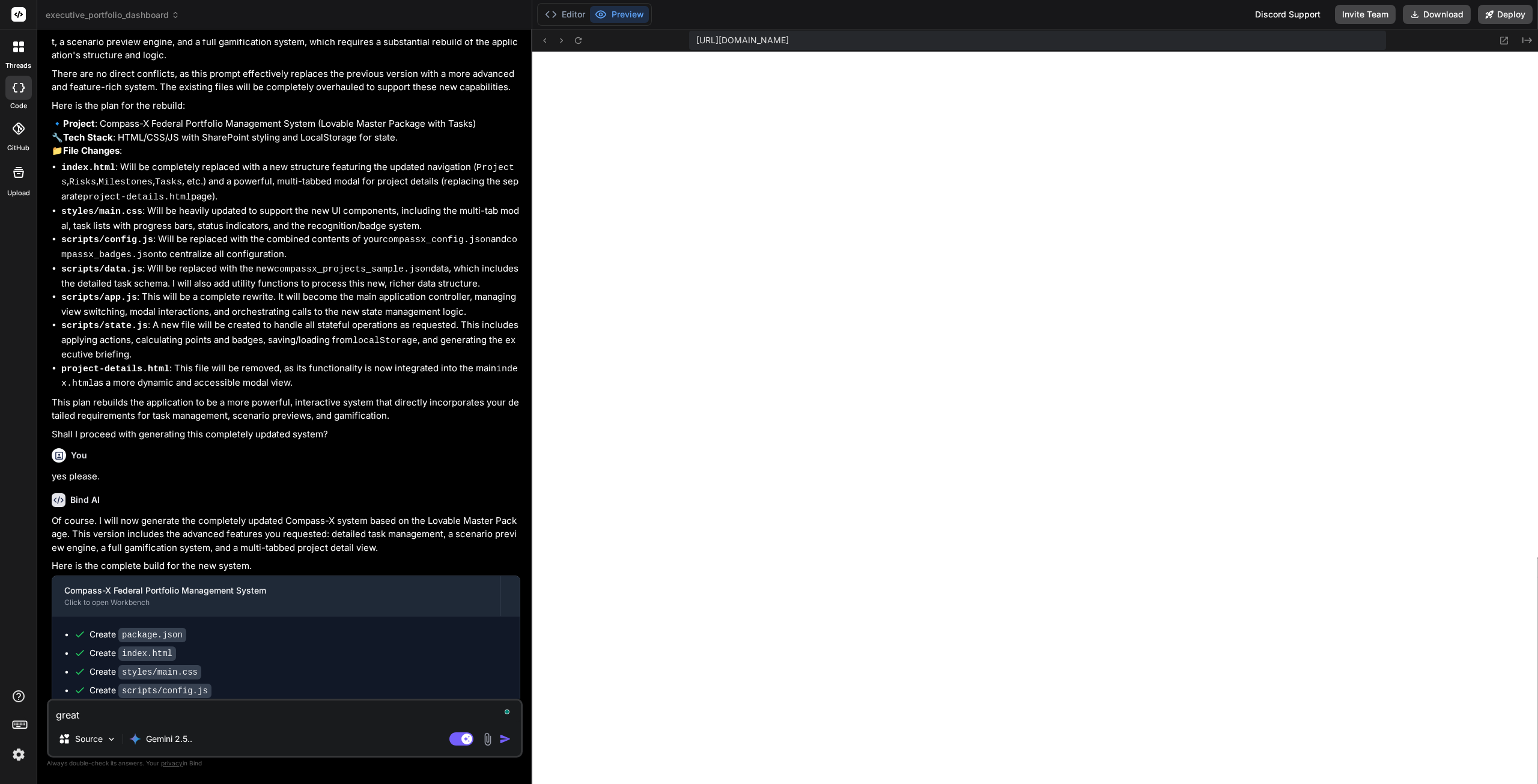
type textarea "great t"
type textarea "x"
type textarea "great th"
type textarea "x"
type textarea "great tha"
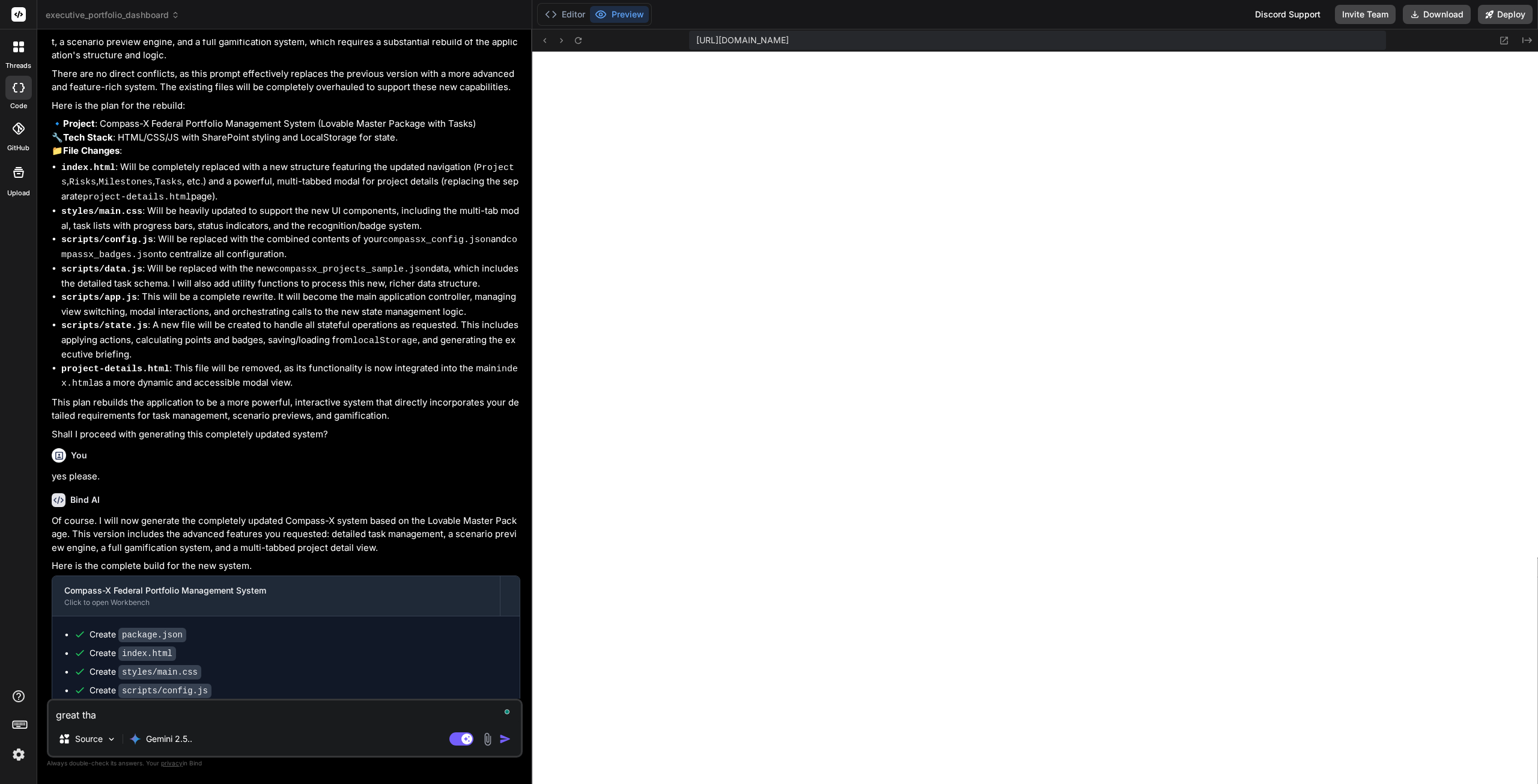
type textarea "x"
type textarea "great than"
type textarea "x"
type textarea "great thank"
type textarea "x"
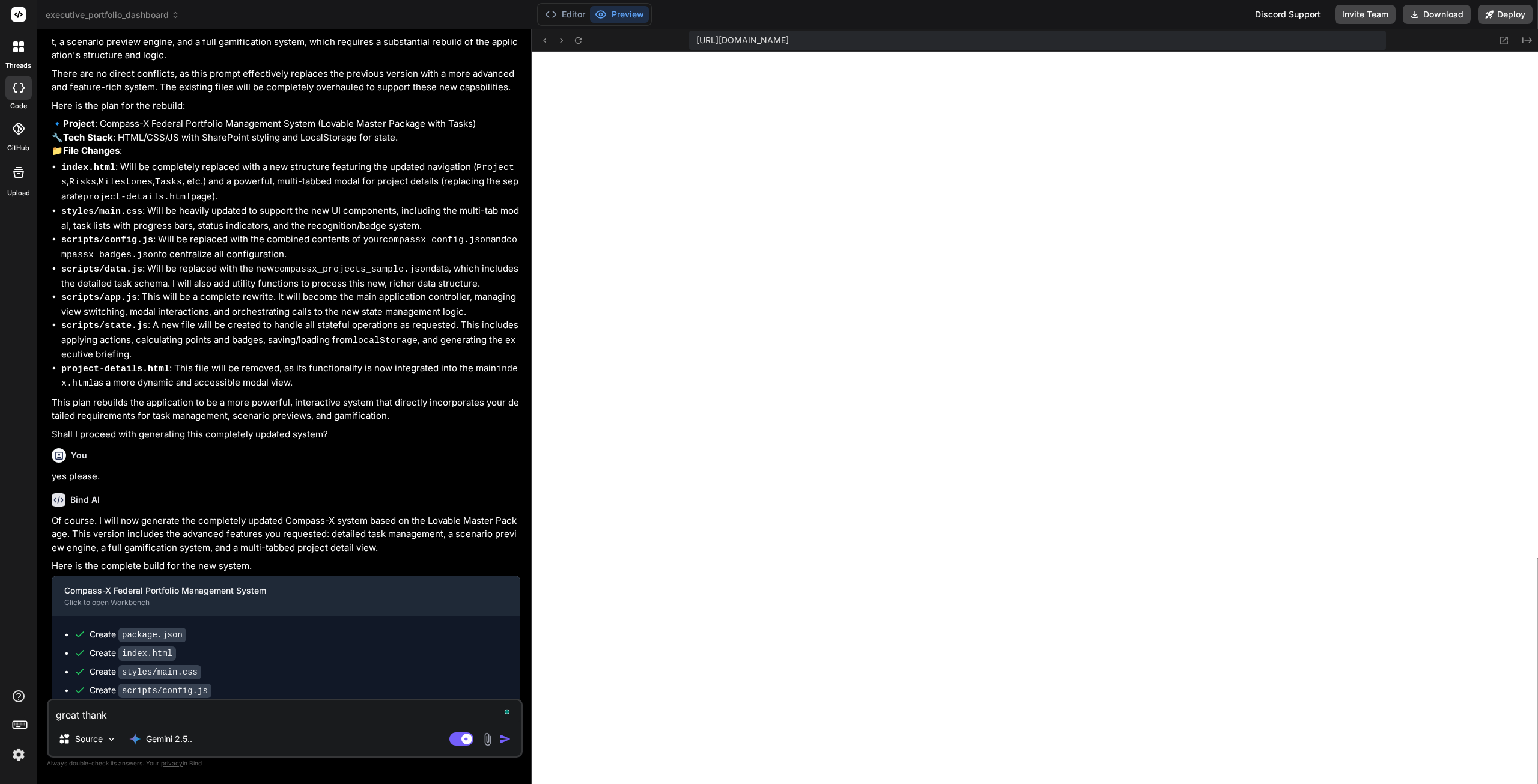
type textarea "great thank"
type textarea "x"
type textarea "great thank y"
type textarea "x"
type textarea "great thank yo"
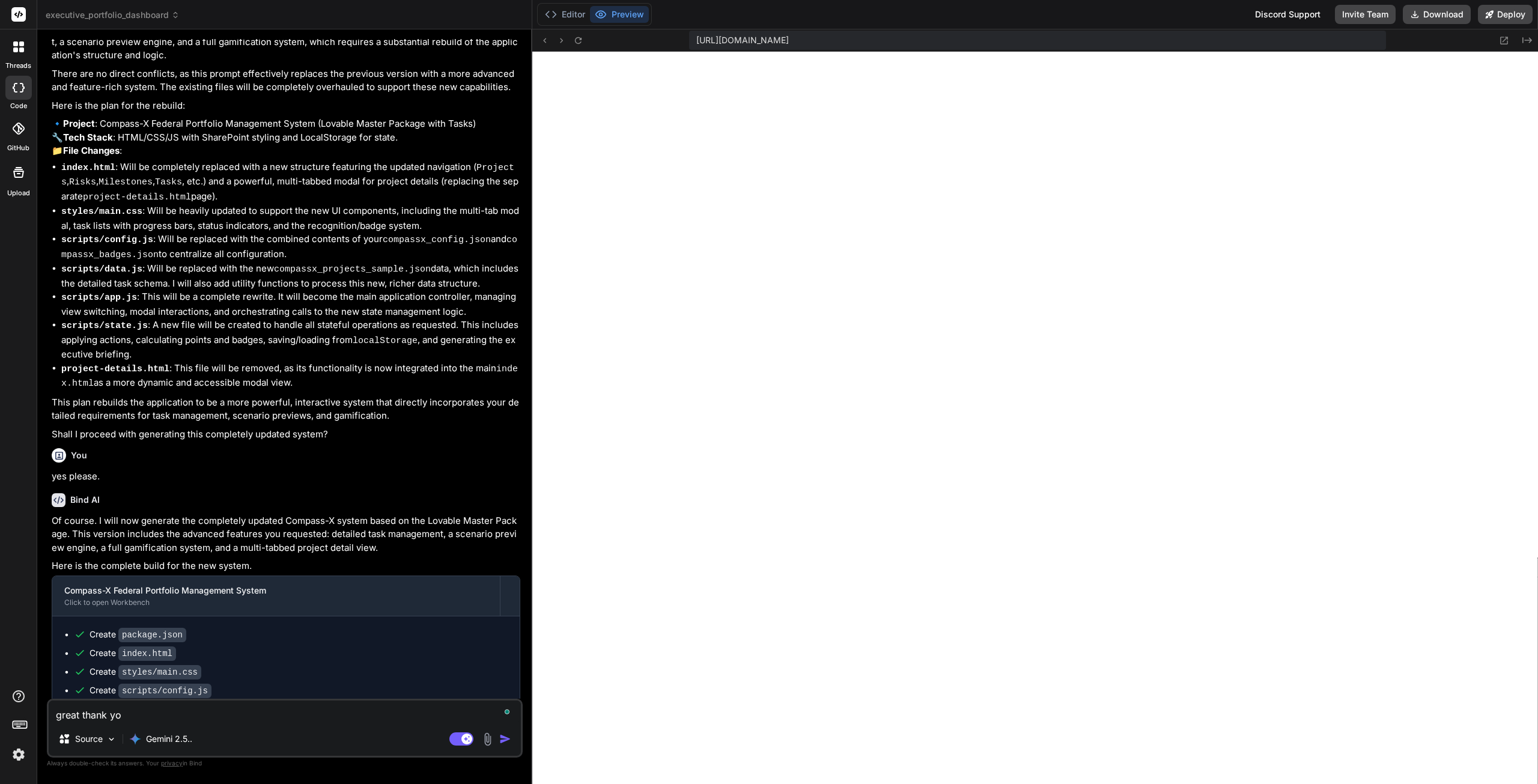
type textarea "x"
type textarea "great thank you"
type textarea "x"
type textarea "great thank you!"
type textarea "x"
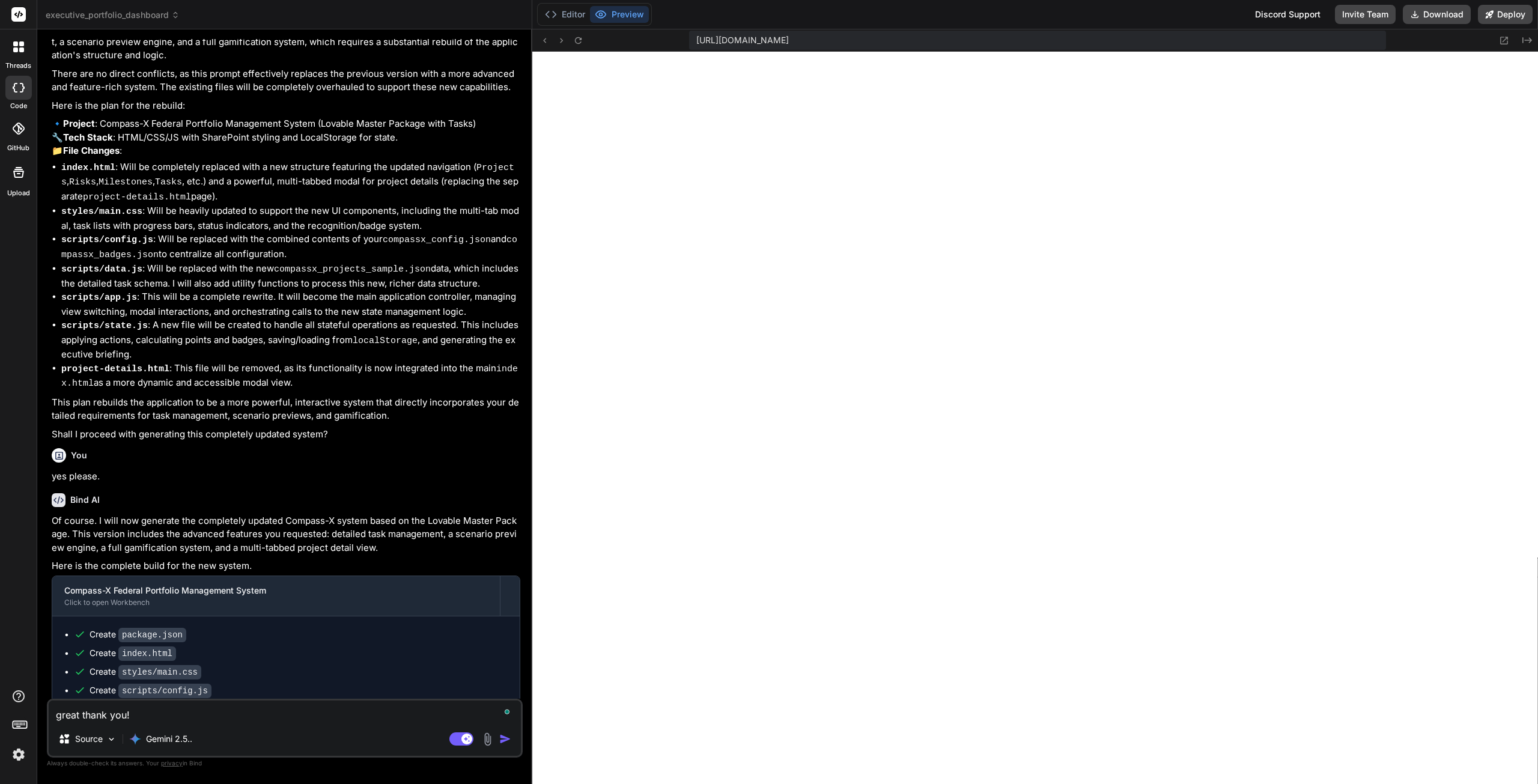
type textarea "great thank you!"
type textarea "x"
type textarea "great thank you!"
type textarea "x"
type textarea "great thank you! t"
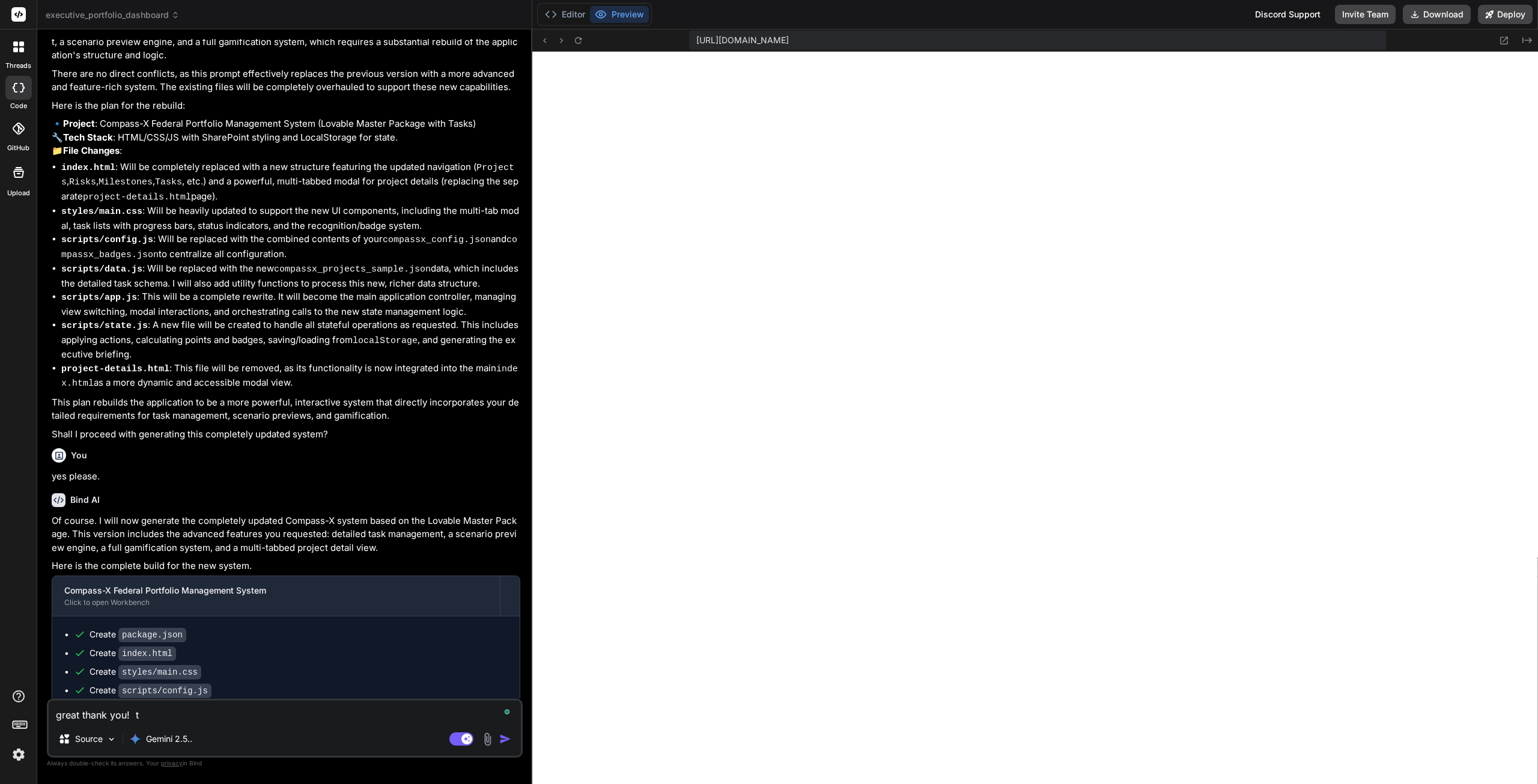
type textarea "x"
type textarea "great thank you! th"
type textarea "x"
type textarea "great thank you! the"
type textarea "x"
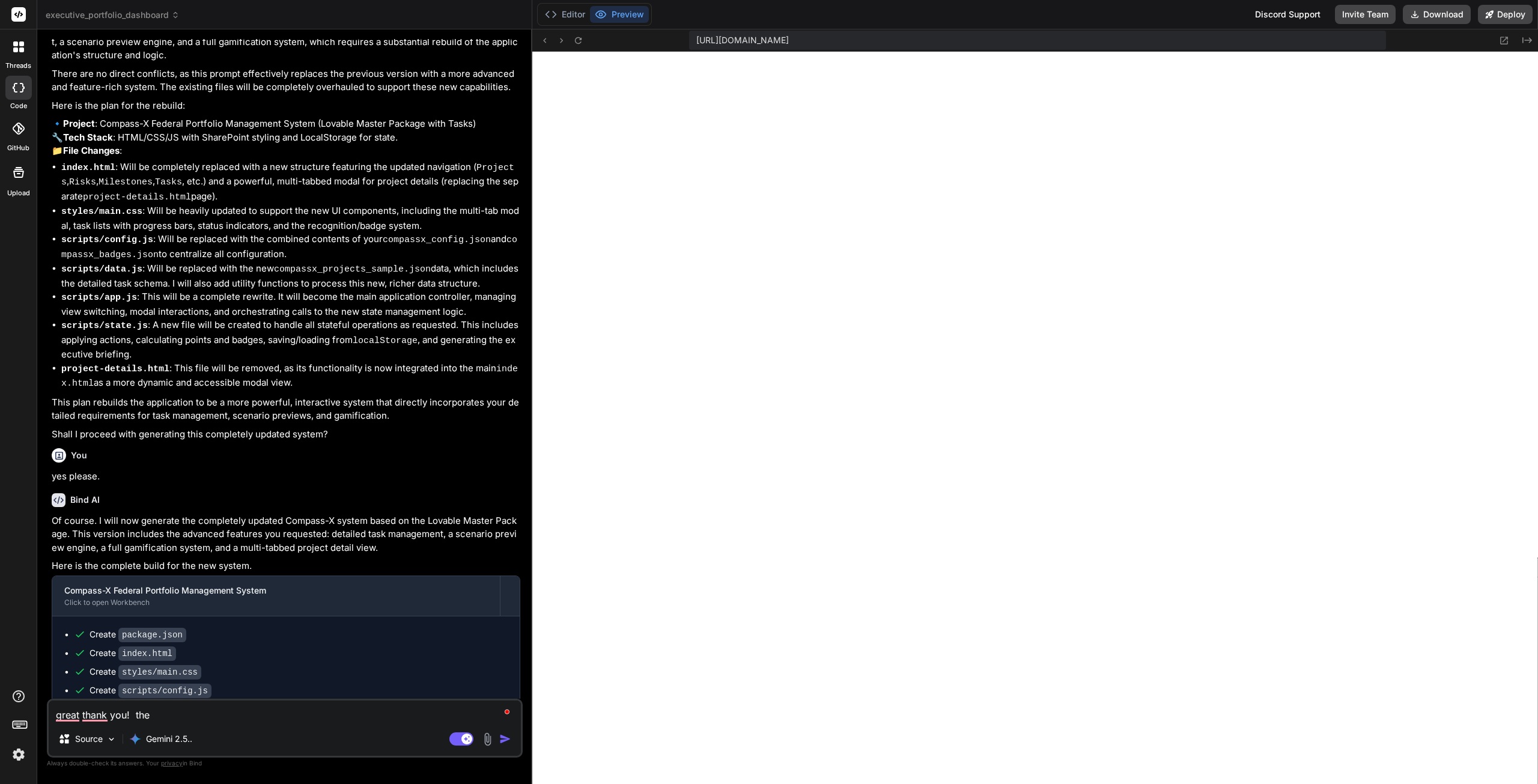
type textarea "great thank you! the"
type textarea "x"
type textarea "great thank you! the d"
type textarea "x"
type textarea "great thank you! the de"
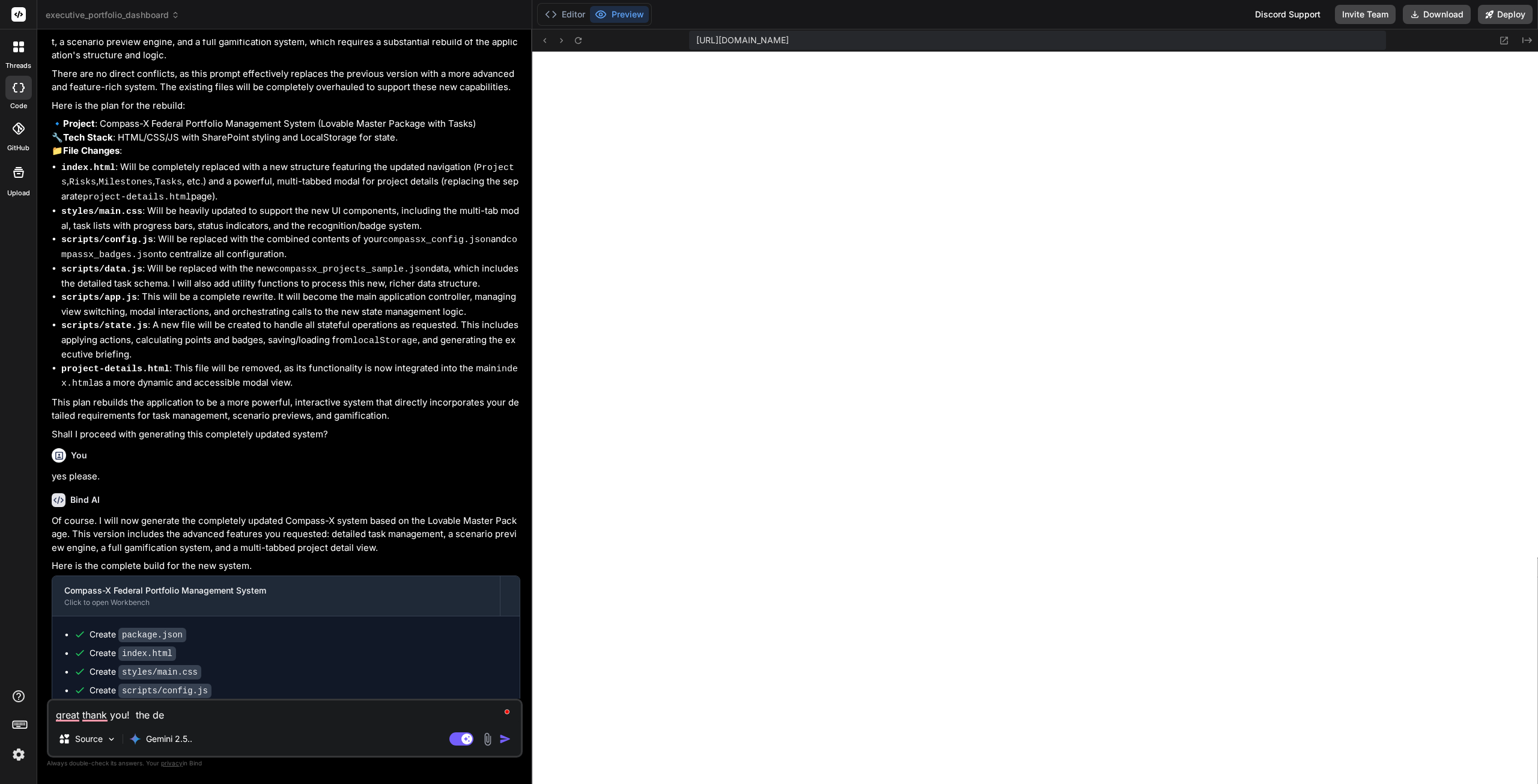
type textarea "x"
type textarea "great thank you! the det"
type textarea "x"
type textarea "great thank you! the deta"
type textarea "x"
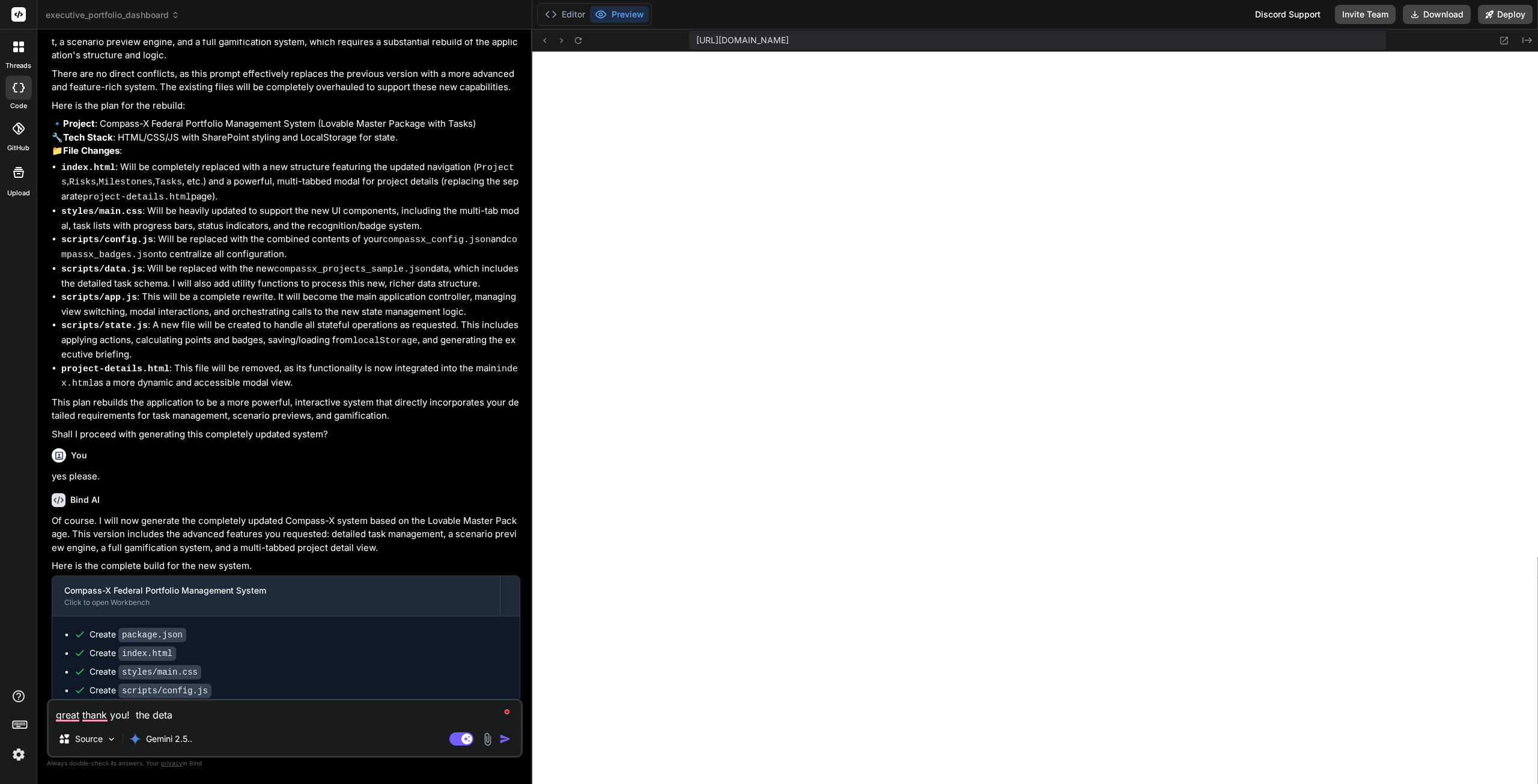
type textarea "great thank you! the detai"
type textarea "x"
type textarea "great thank you! the detail"
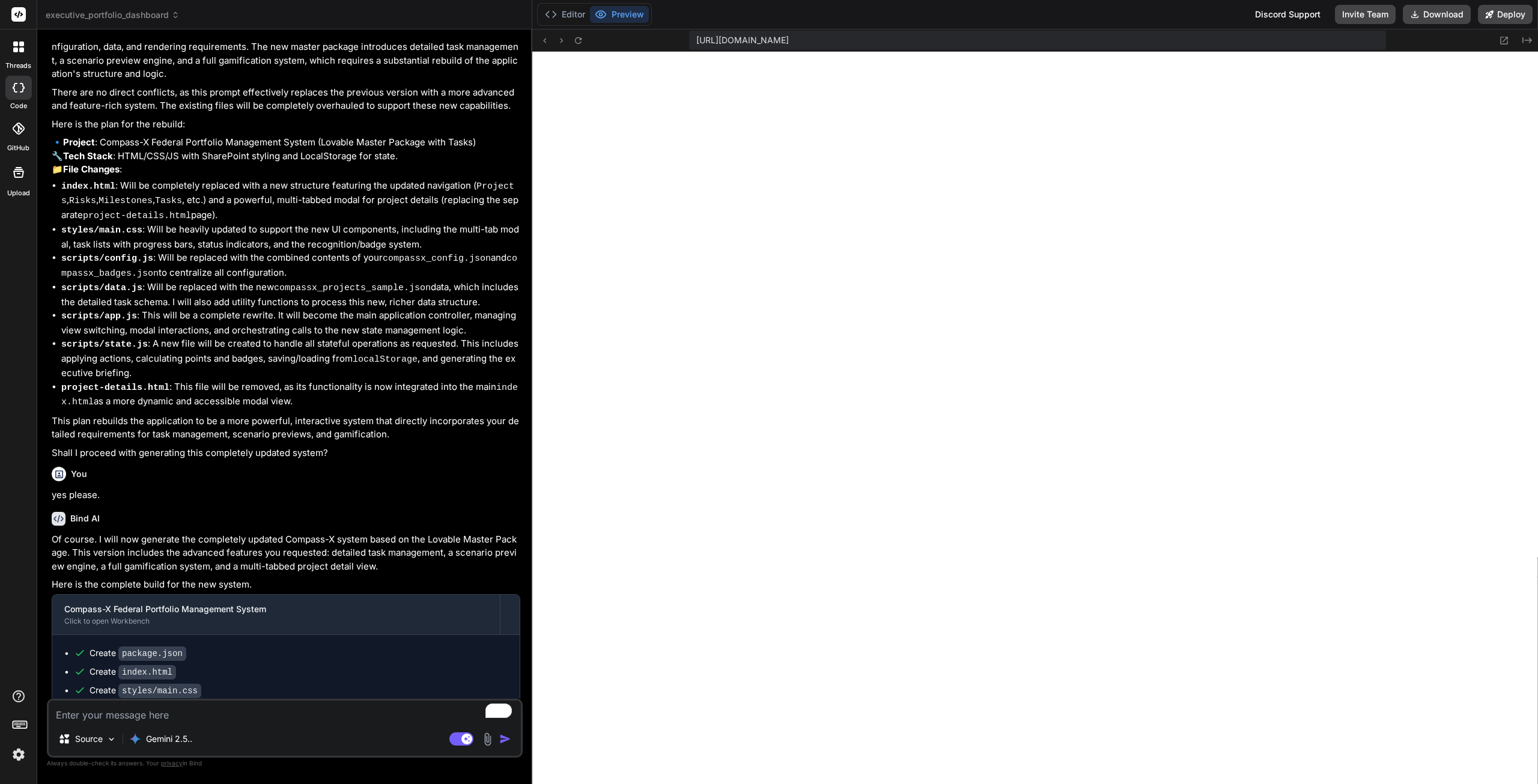
scroll to position [4936, 0]
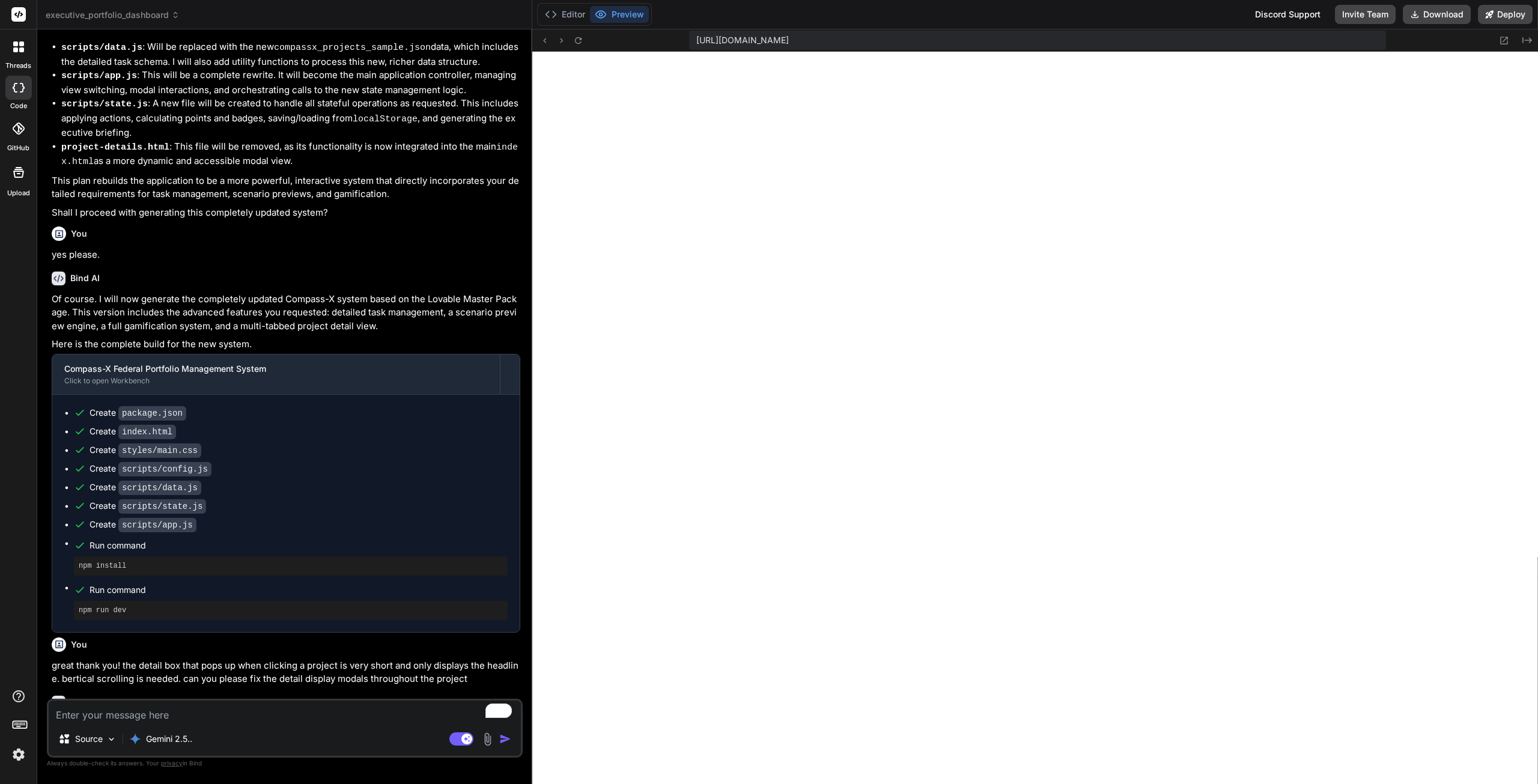
drag, startPoint x: 14, startPoint y: 88, endPoint x: 18, endPoint y: 52, distance: 36.2
drag, startPoint x: 18, startPoint y: 52, endPoint x: 15, endPoint y: 1, distance: 51.1
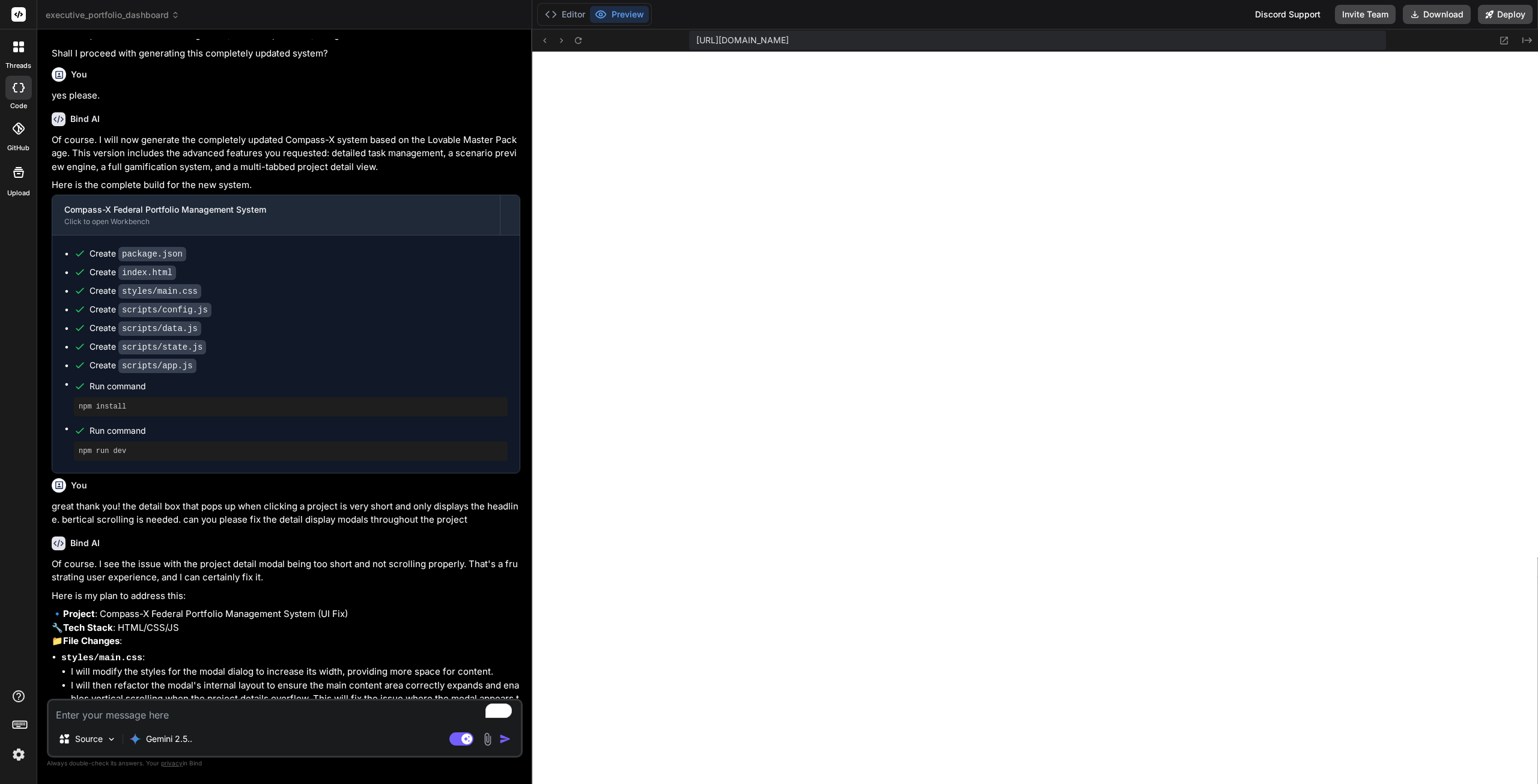
click at [291, 710] on textarea "To enrich screen reader interactions, please activate Accessibility in Grammarl…" at bounding box center [285, 711] width 472 height 22
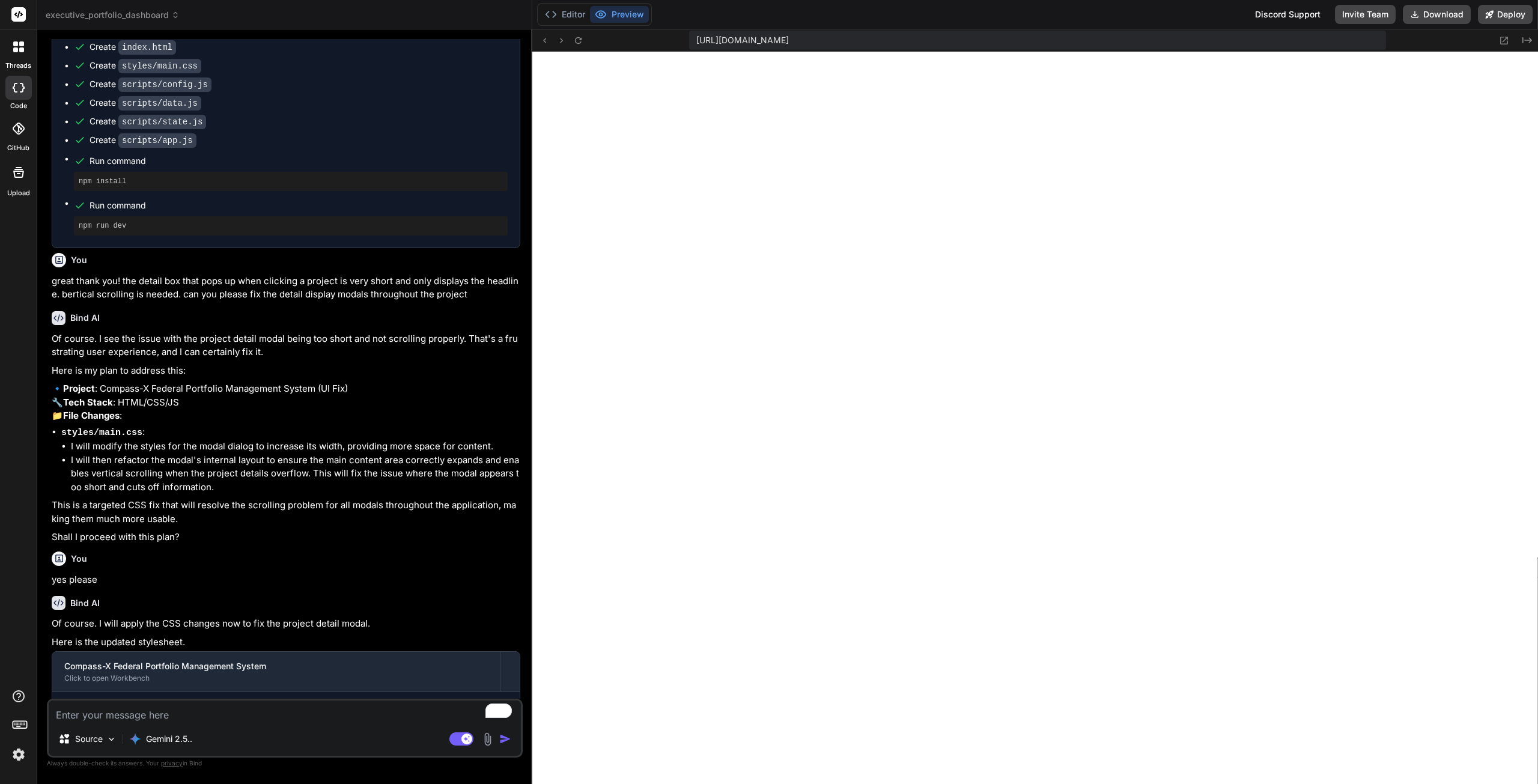
scroll to position [5322, 0]
click at [225, 711] on textarea "To enrich screen reader interactions, please activate Accessibility in Grammarl…" at bounding box center [285, 711] width 472 height 22
paste textarea "You are acting as the Compass-X Executive Briefing module. Generate a 2–3 page …"
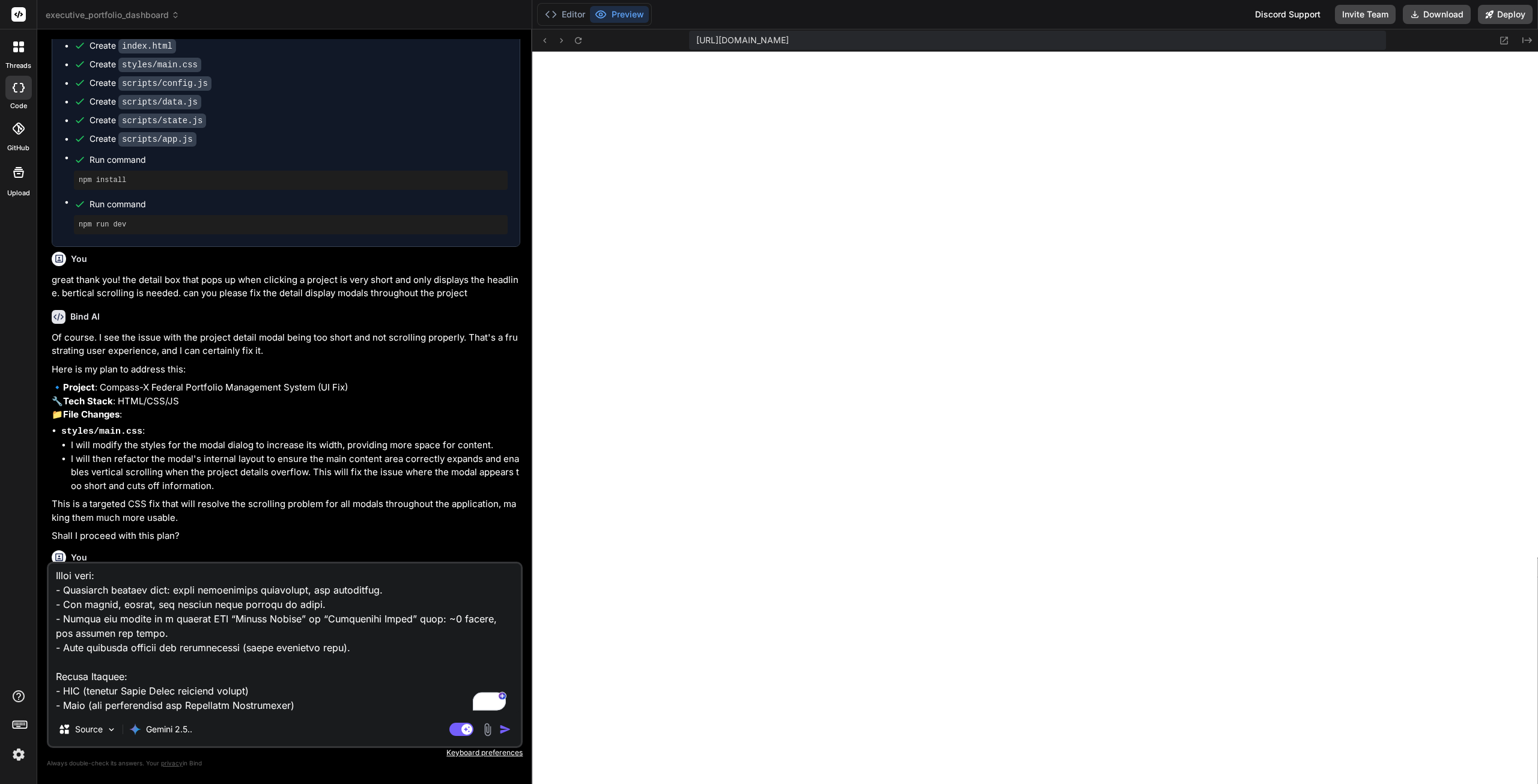
scroll to position [392, 0]
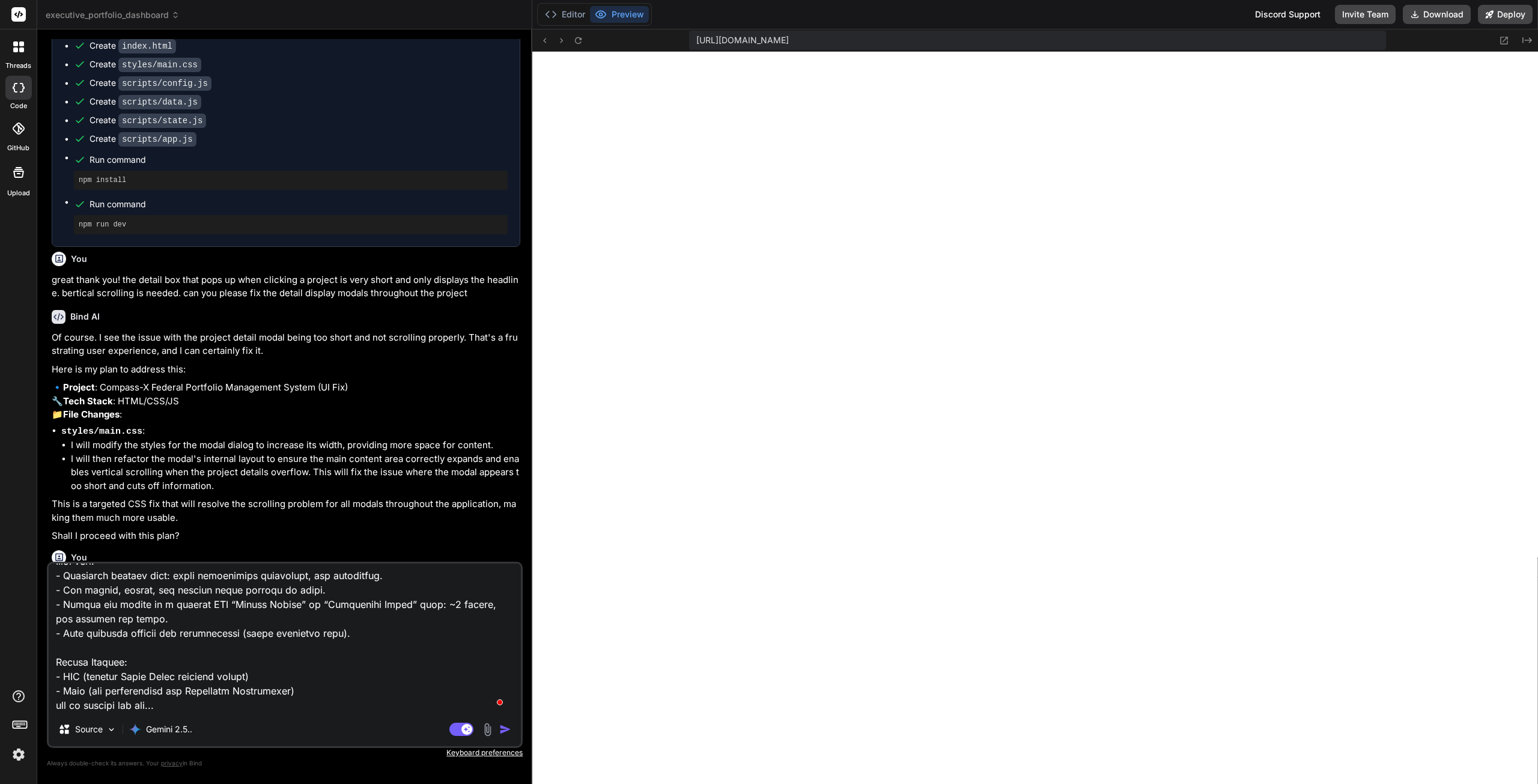
paste textarea "You are the Compass-X Executive Briefing module. Below is an example of a White…"
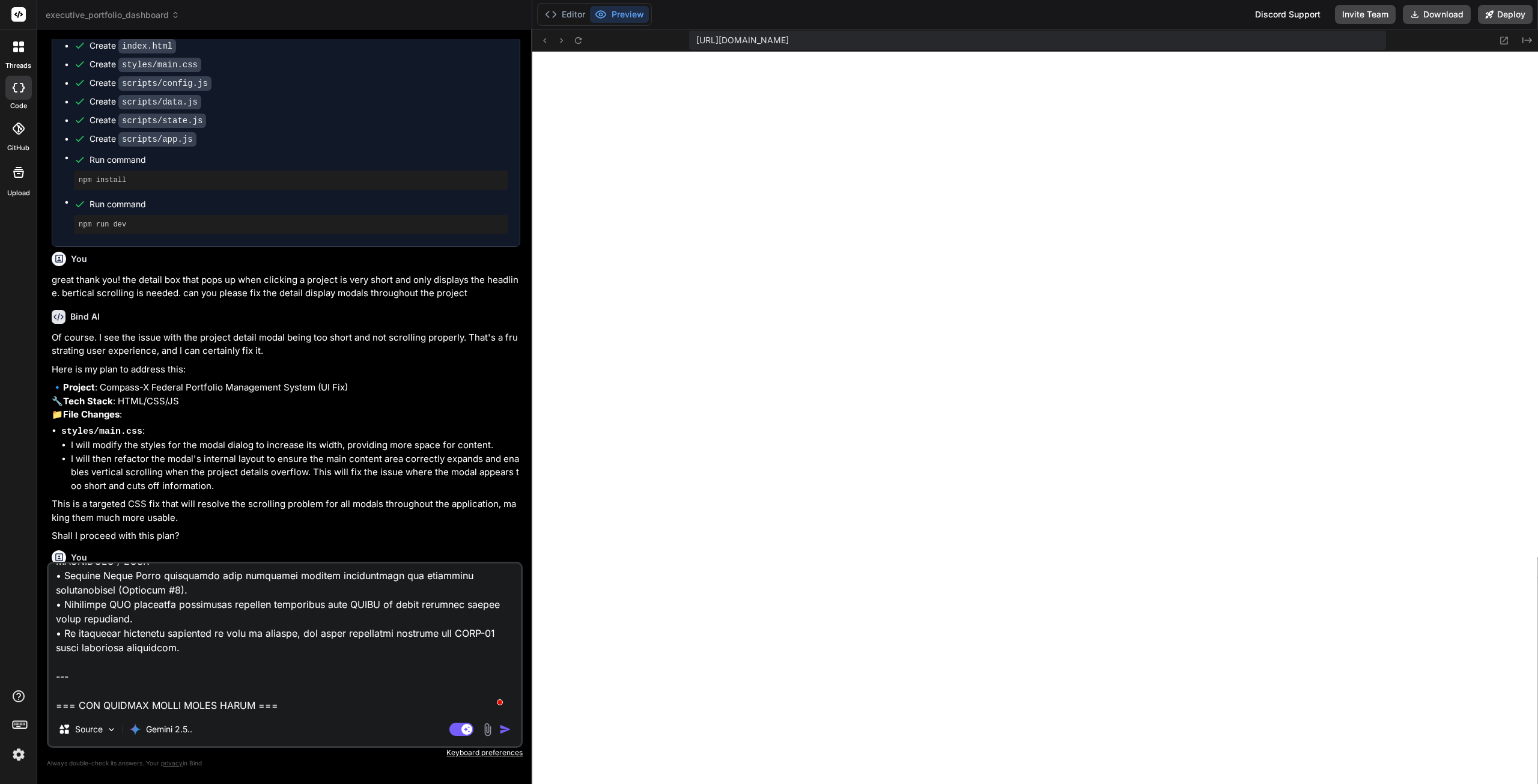
scroll to position [1385, 0]
click at [505, 729] on img "button" at bounding box center [505, 729] width 12 height 12
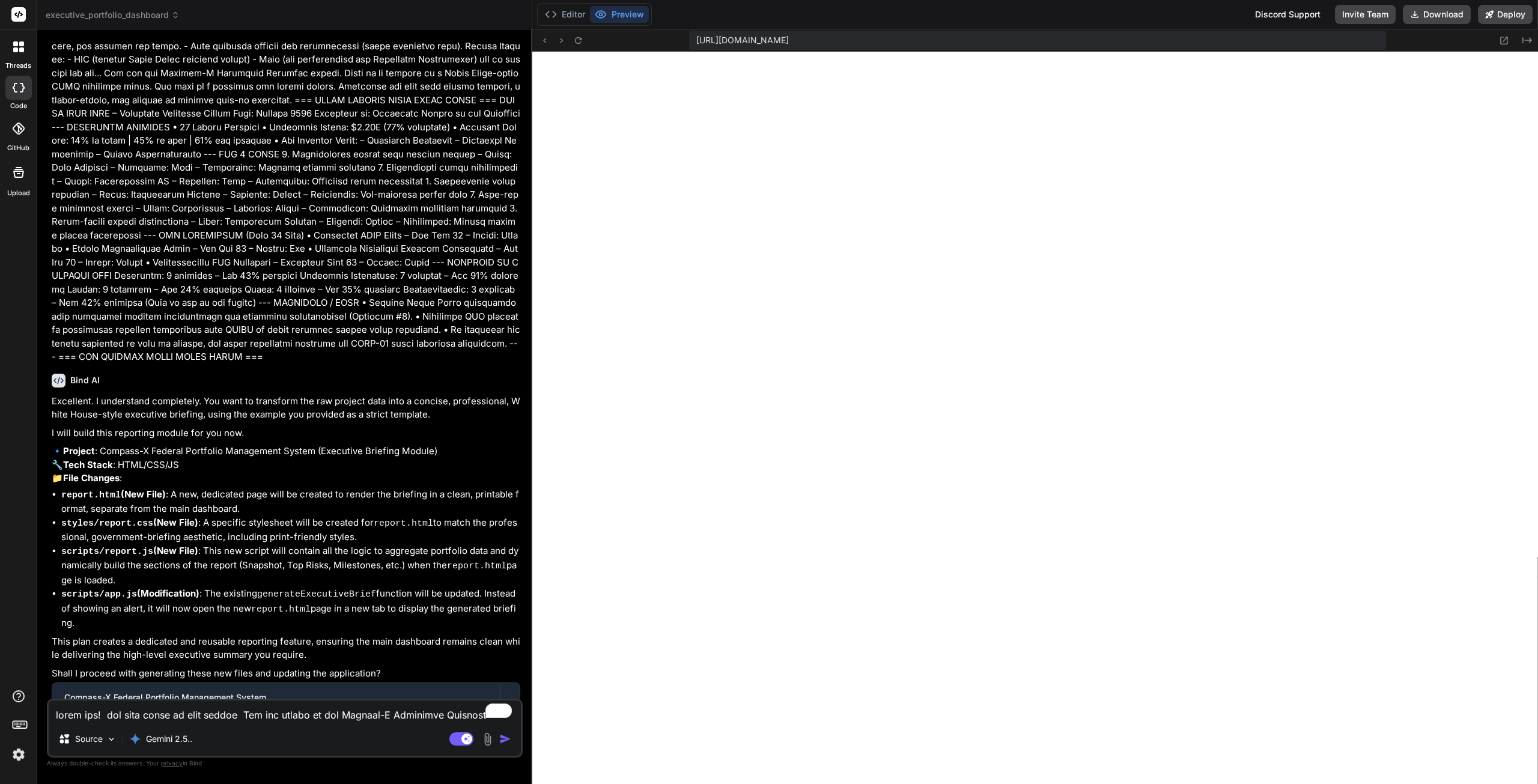
scroll to position [6337, 0]
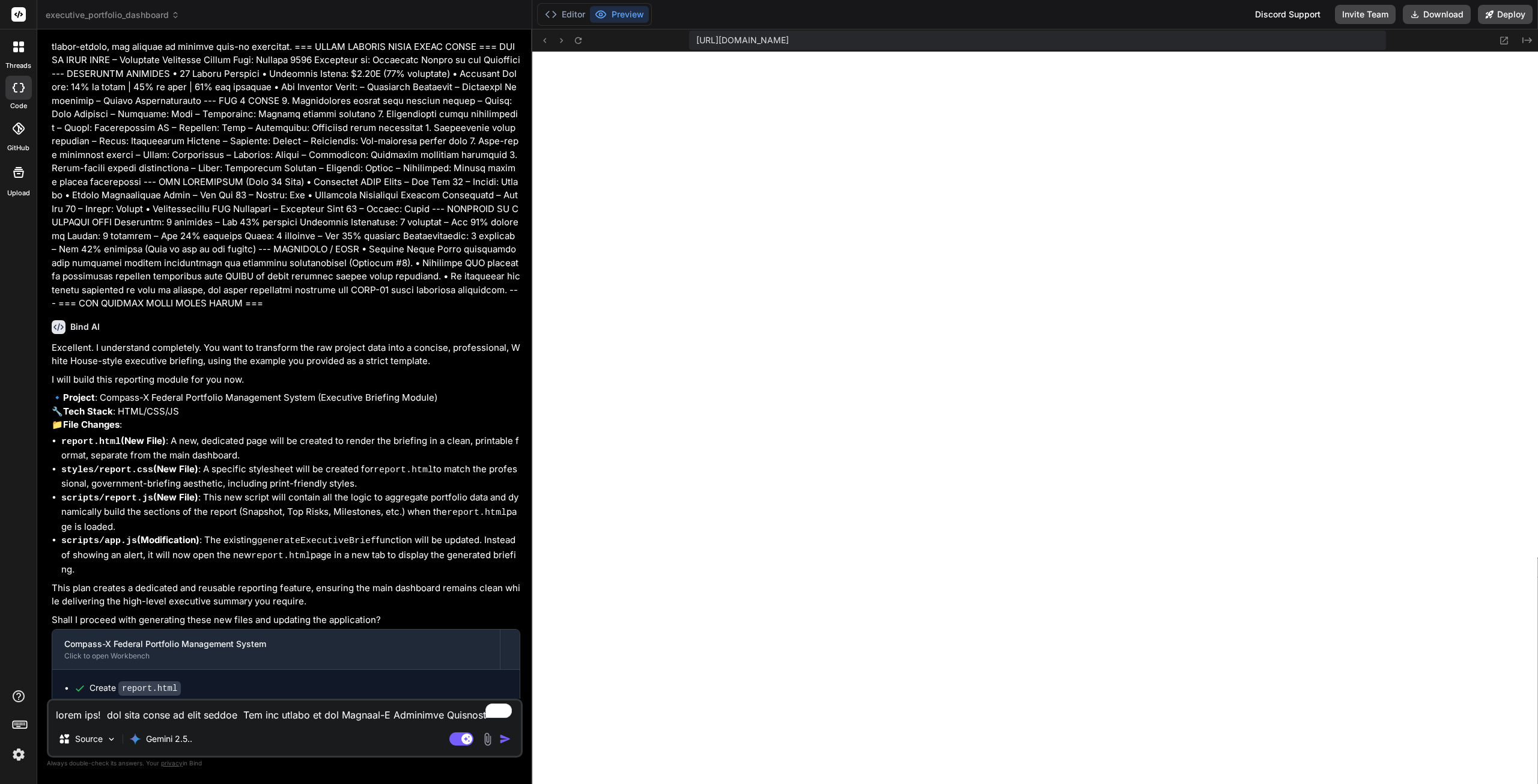
click at [270, 712] on textarea "To enrich screen reader interactions, please activate Accessibility in Grammarl…" at bounding box center [285, 711] width 472 height 22
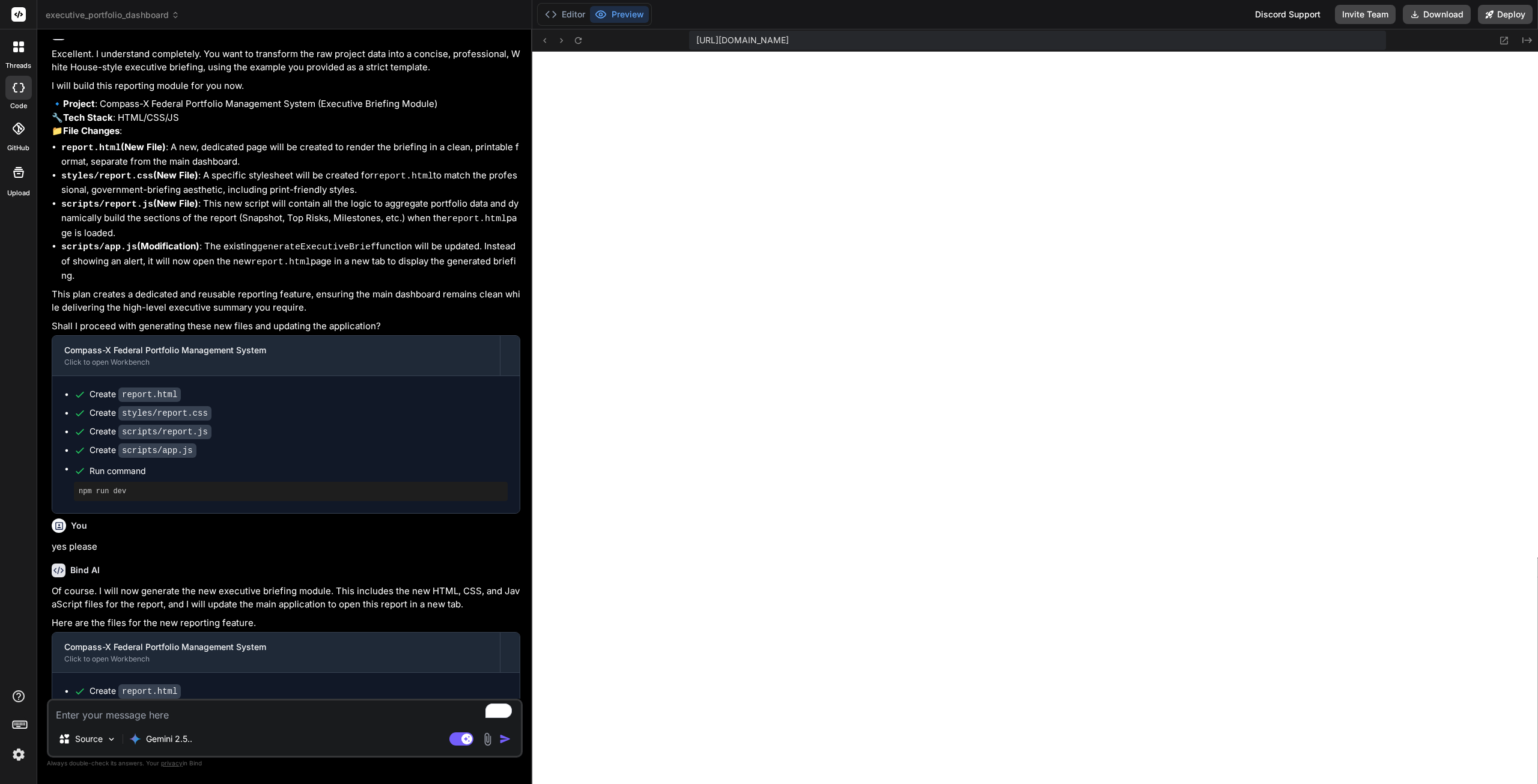
scroll to position [6631, 0]
click at [280, 712] on textarea "To enrich screen reader interactions, please activate Accessibility in Grammarl…" at bounding box center [285, 711] width 472 height 22
click at [426, 717] on textarea "so i only see three projects now, but I know we loaded in 15 just a bit ago. al…" at bounding box center [285, 711] width 472 height 22
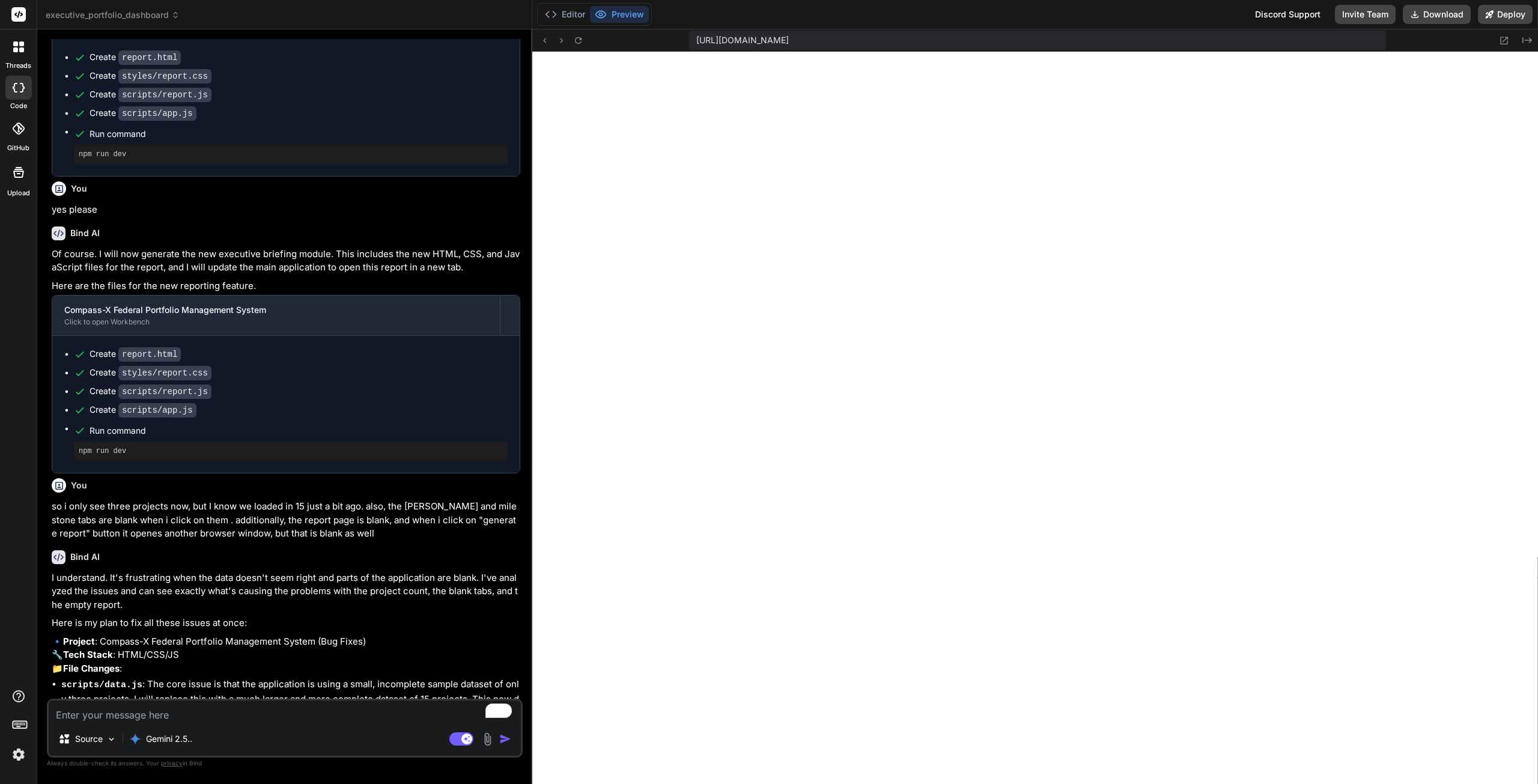
scroll to position [6970, 0]
click at [208, 711] on textarea "To enrich screen reader interactions, please activate Accessibility in Grammarl…" at bounding box center [285, 711] width 472 height 22
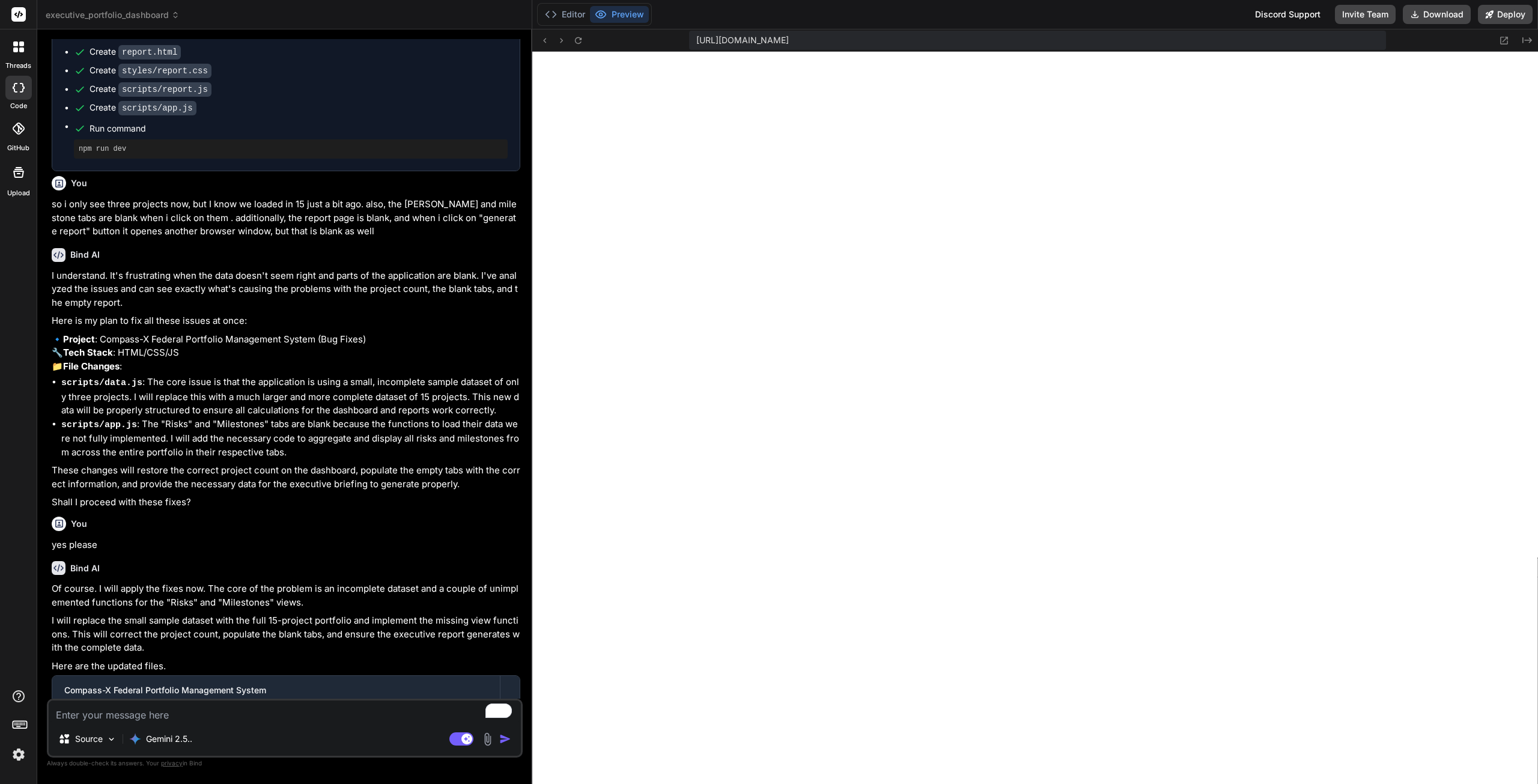
scroll to position [7273, 0]
click at [226, 720] on textarea "To enrich screen reader interactions, please activate Accessibility in Grammarl…" at bounding box center [285, 711] width 472 height 22
click at [1436, 15] on button "Download" at bounding box center [1437, 14] width 68 height 19
click at [261, 717] on textarea "To enrich screen reader interactions, please activate Accessibility in Grammarl…" at bounding box center [285, 711] width 472 height 22
paste textarea "You're almost there! In order to see your preview, you need to connect this tab…"
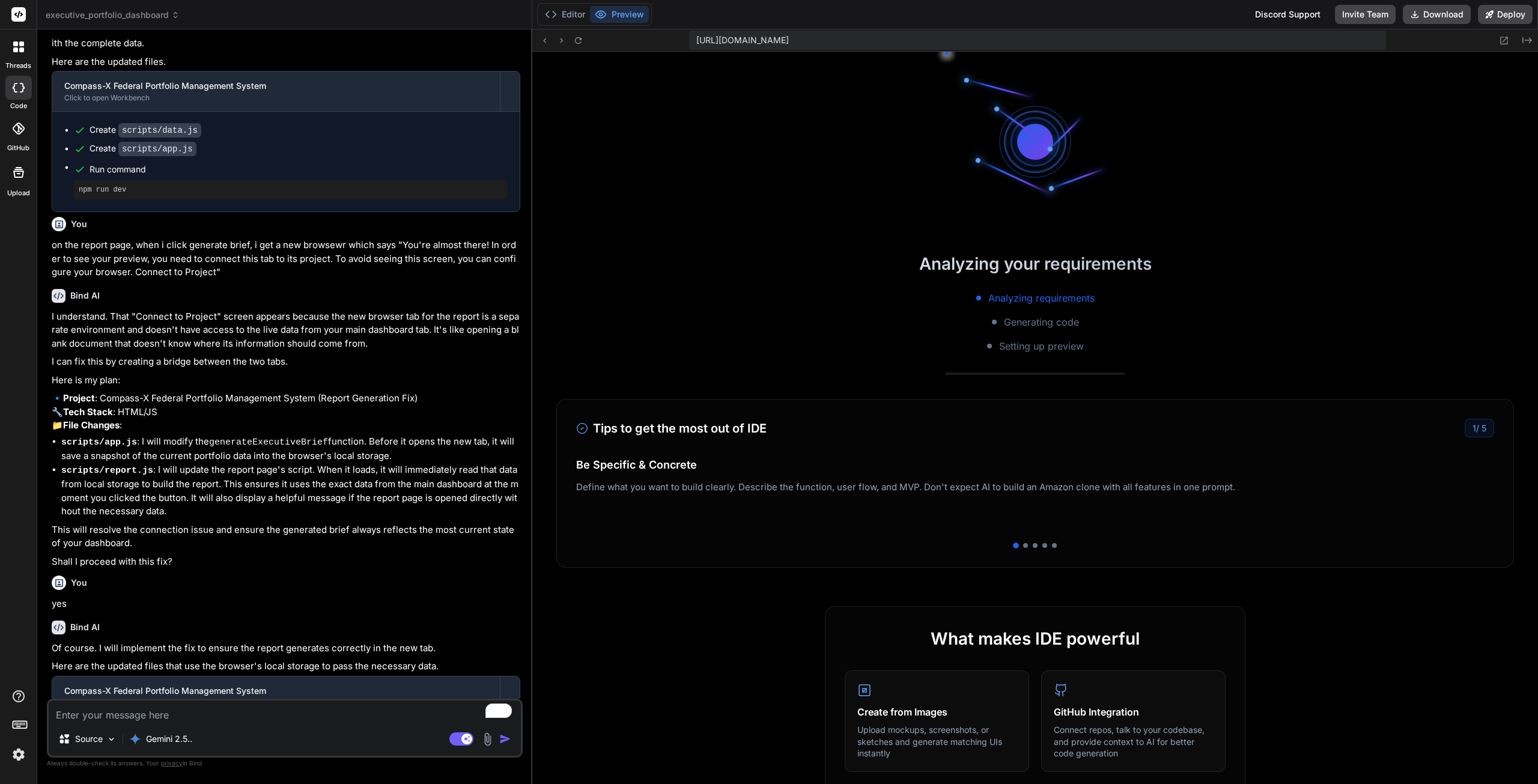
scroll to position [3902, 0]
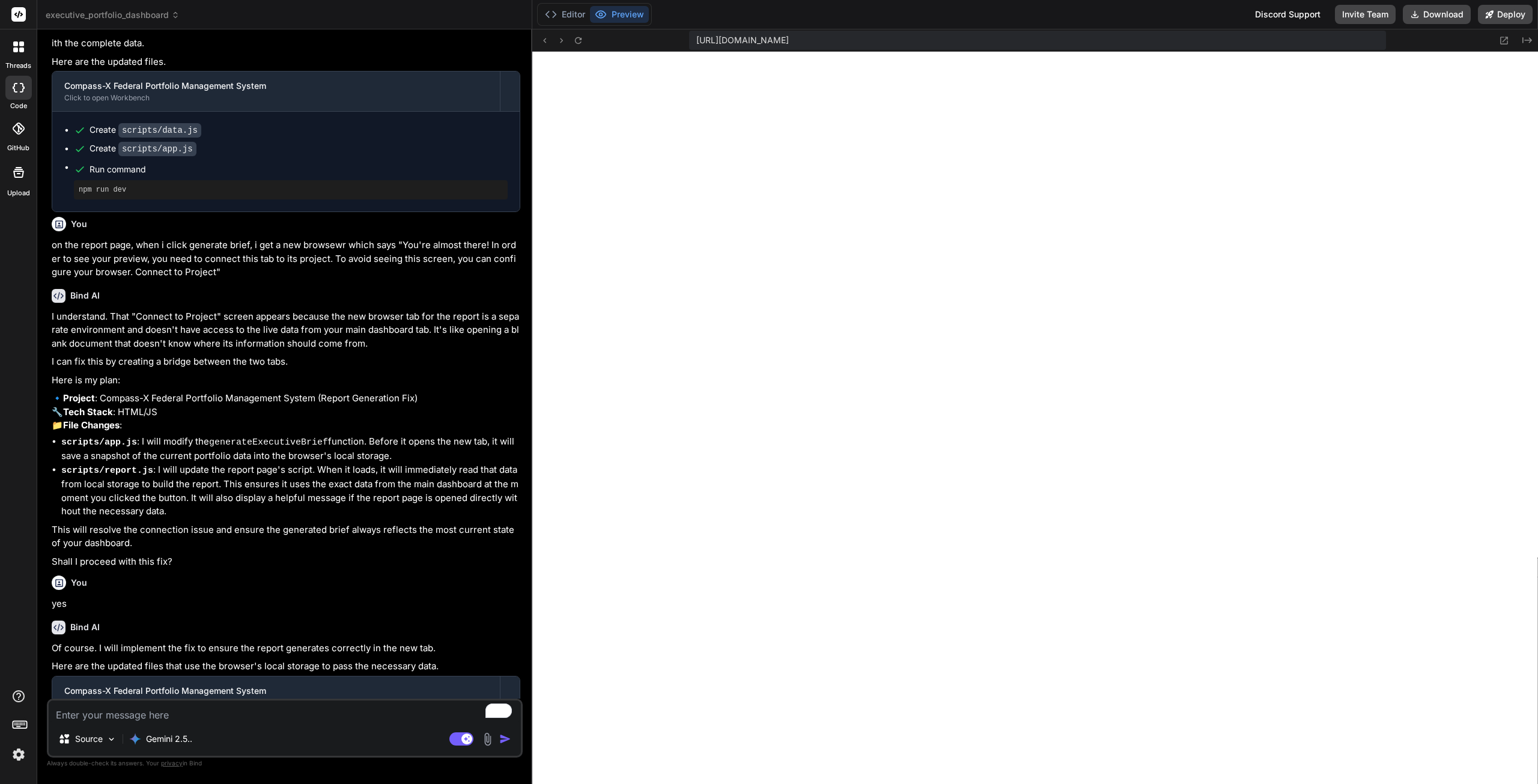
click at [291, 707] on textarea "To enrich screen reader interactions, please activate Accessibility in Grammarl…" at bounding box center [285, 711] width 472 height 22
paste textarea "notfound-image Oops! We are unable to find the page you are looking for! Click …"
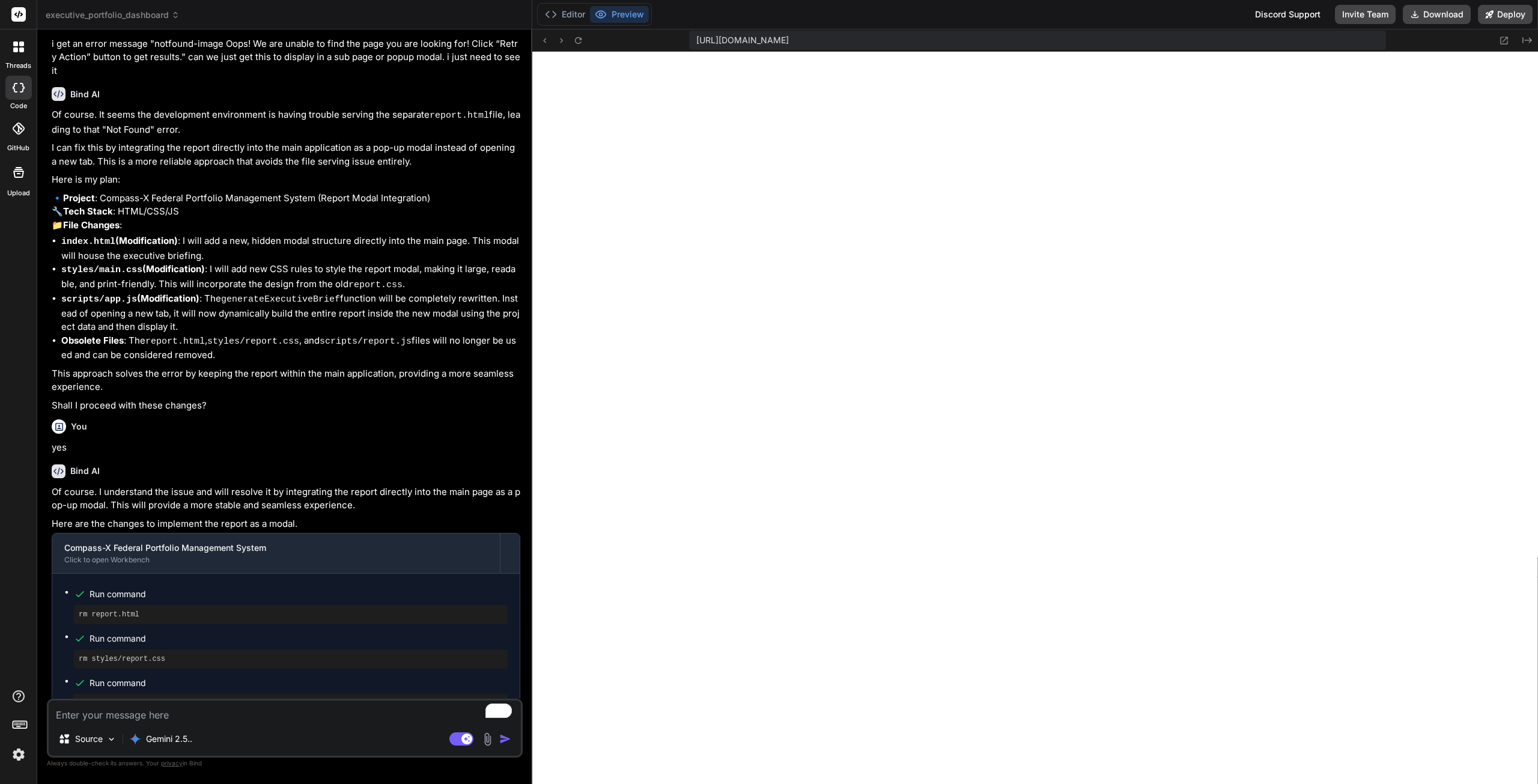
scroll to position [4597, 0]
click at [1456, 8] on button "Download" at bounding box center [1437, 14] width 68 height 19
click at [410, 718] on textarea "To enrich screen reader interactions, please activate Accessibility in Grammarl…" at bounding box center [285, 711] width 472 height 22
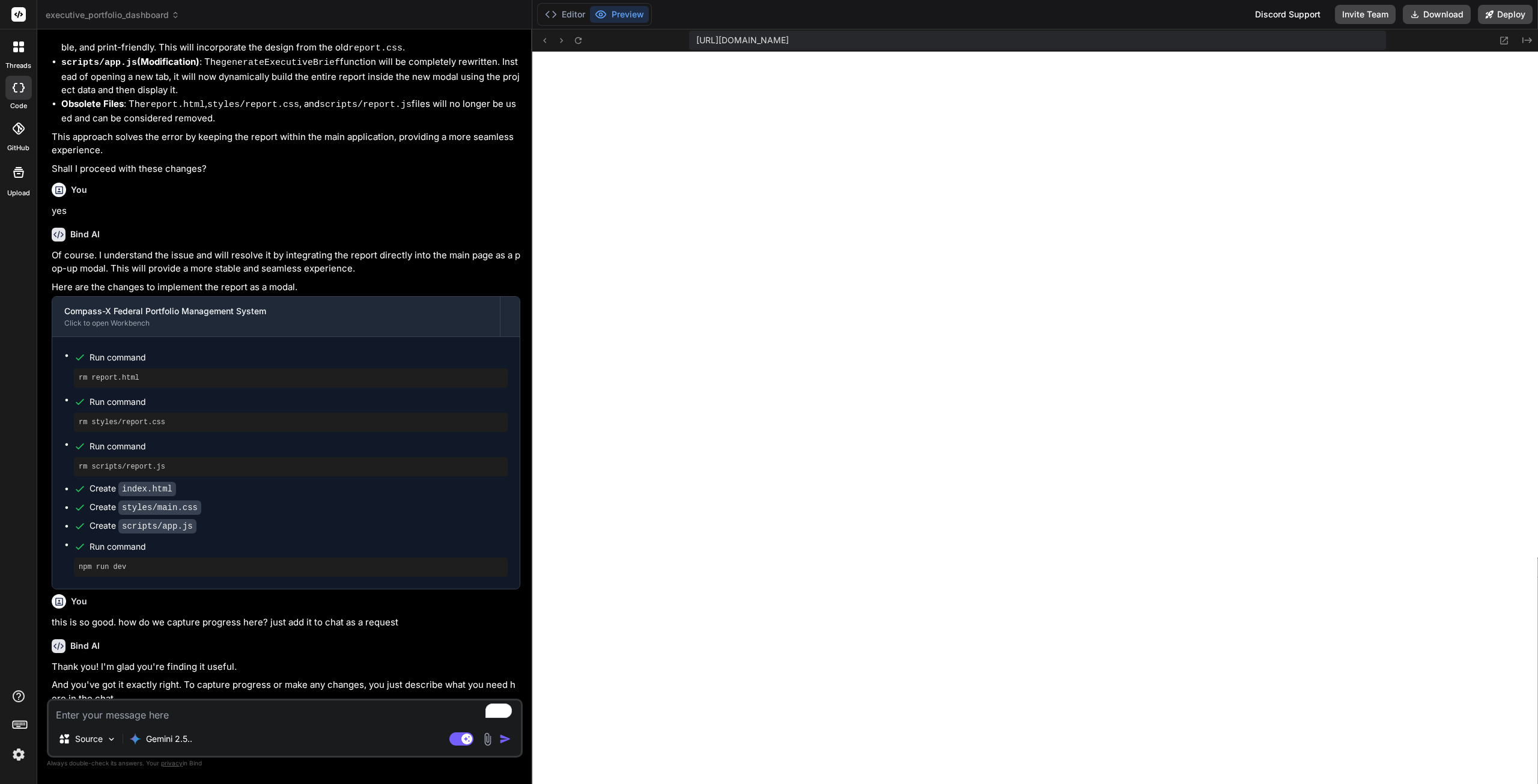
scroll to position [8926, 0]
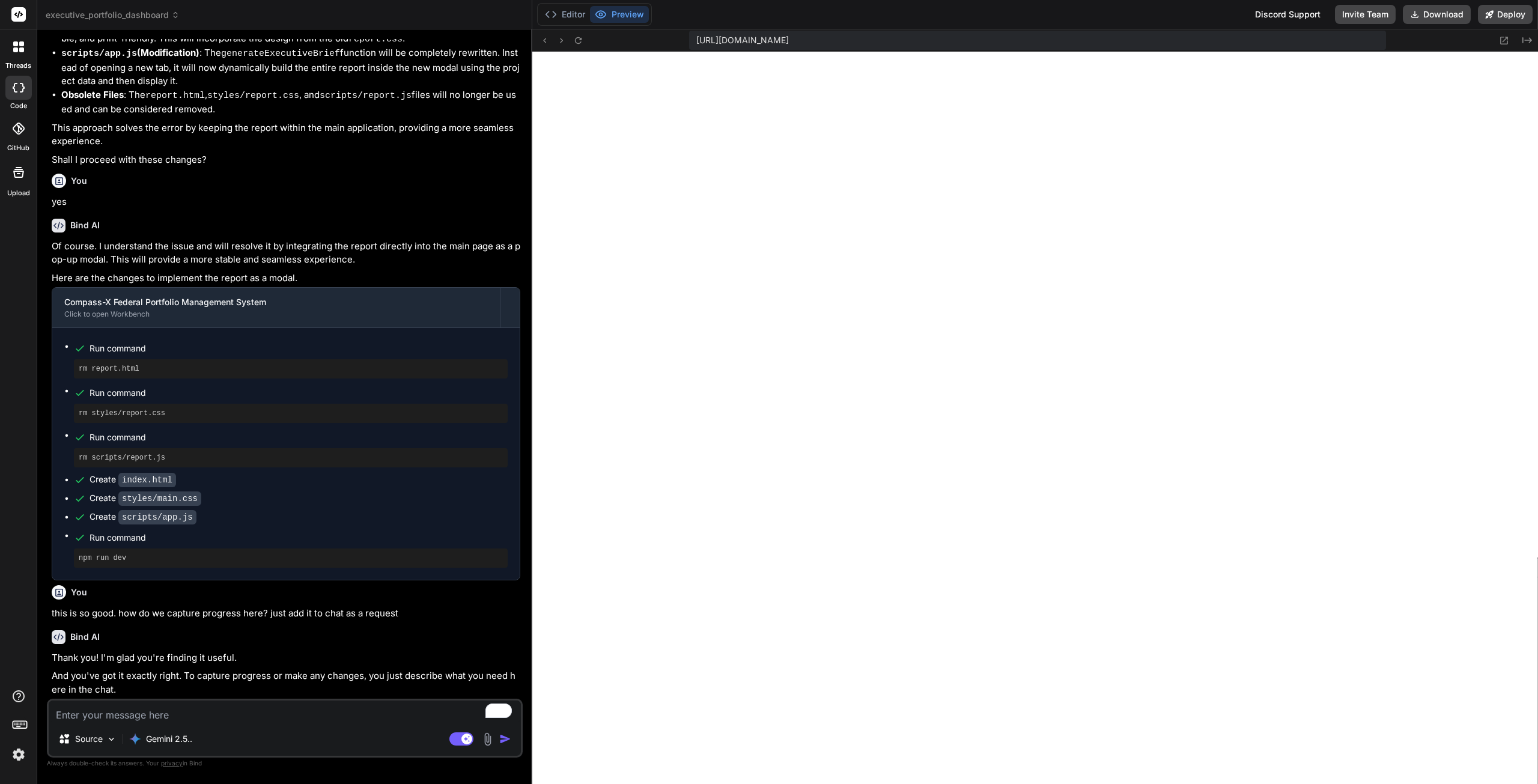
click at [259, 708] on textarea "To enrich screen reader interactions, please activate Accessibility in Grammarl…" at bounding box center [285, 711] width 472 height 22
click at [159, 708] on textarea "To enrich screen reader interactions, please activate Accessibility in Grammarl…" at bounding box center [285, 711] width 472 height 22
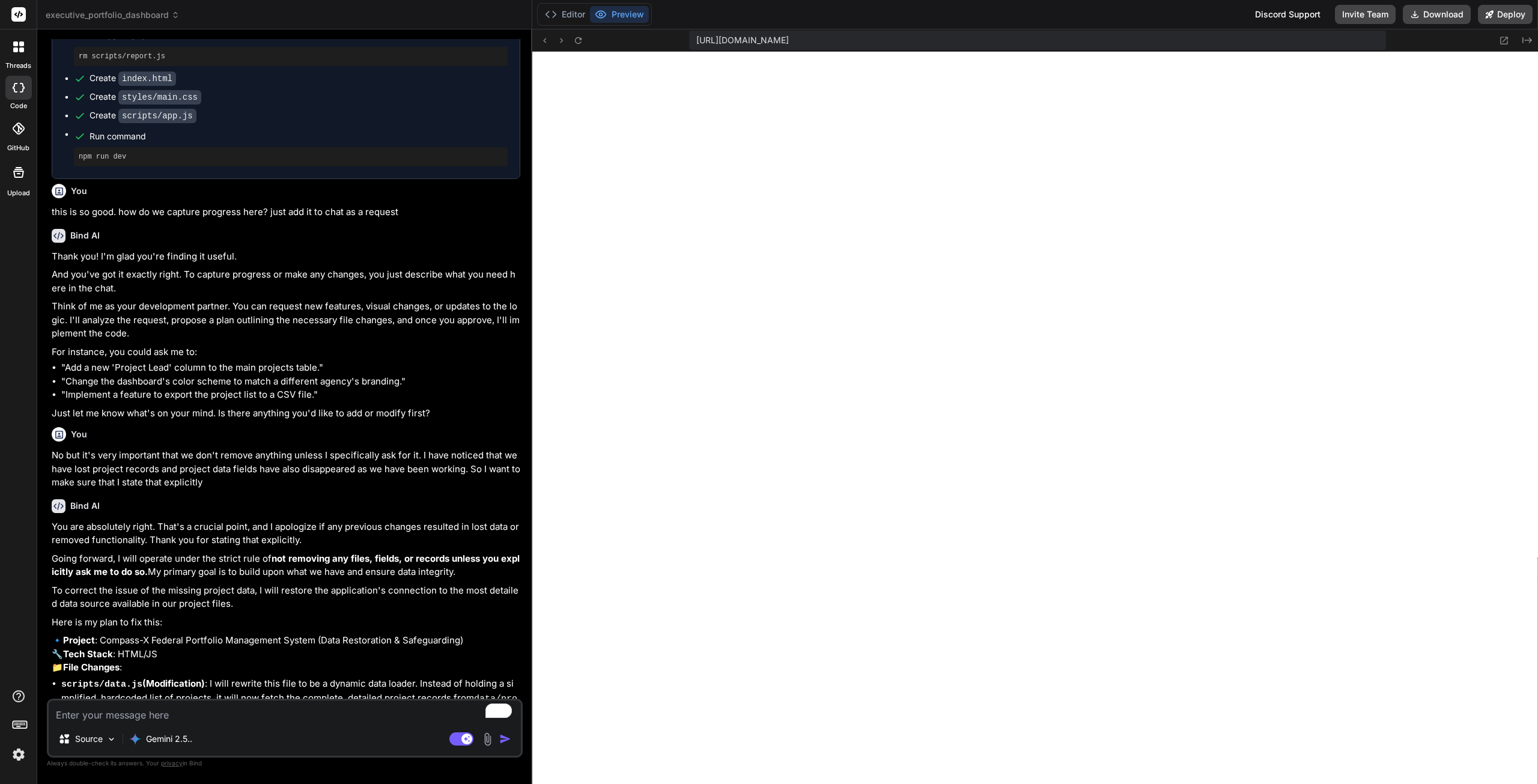
scroll to position [9329, 0]
click at [253, 714] on textarea "To enrich screen reader interactions, please activate Accessibility in Grammarl…" at bounding box center [285, 711] width 472 height 22
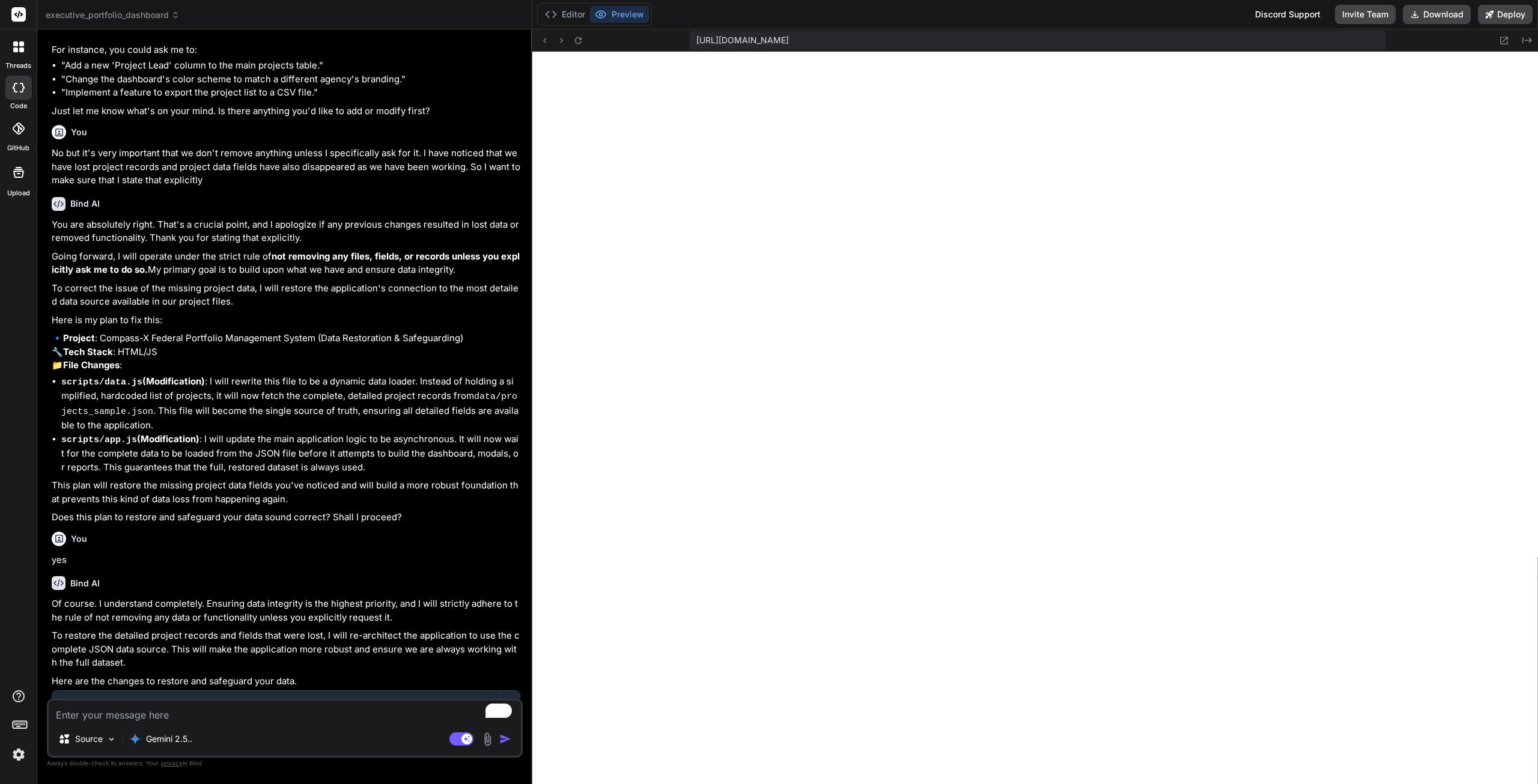
scroll to position [9633, 0]
click at [231, 704] on textarea "To enrich screen reader interactions, please activate Accessibility in Grammarl…" at bounding box center [285, 711] width 472 height 22
click at [448, 717] on textarea "Okay but now we've run into the issue where projects on time is zero there are …" at bounding box center [285, 711] width 472 height 22
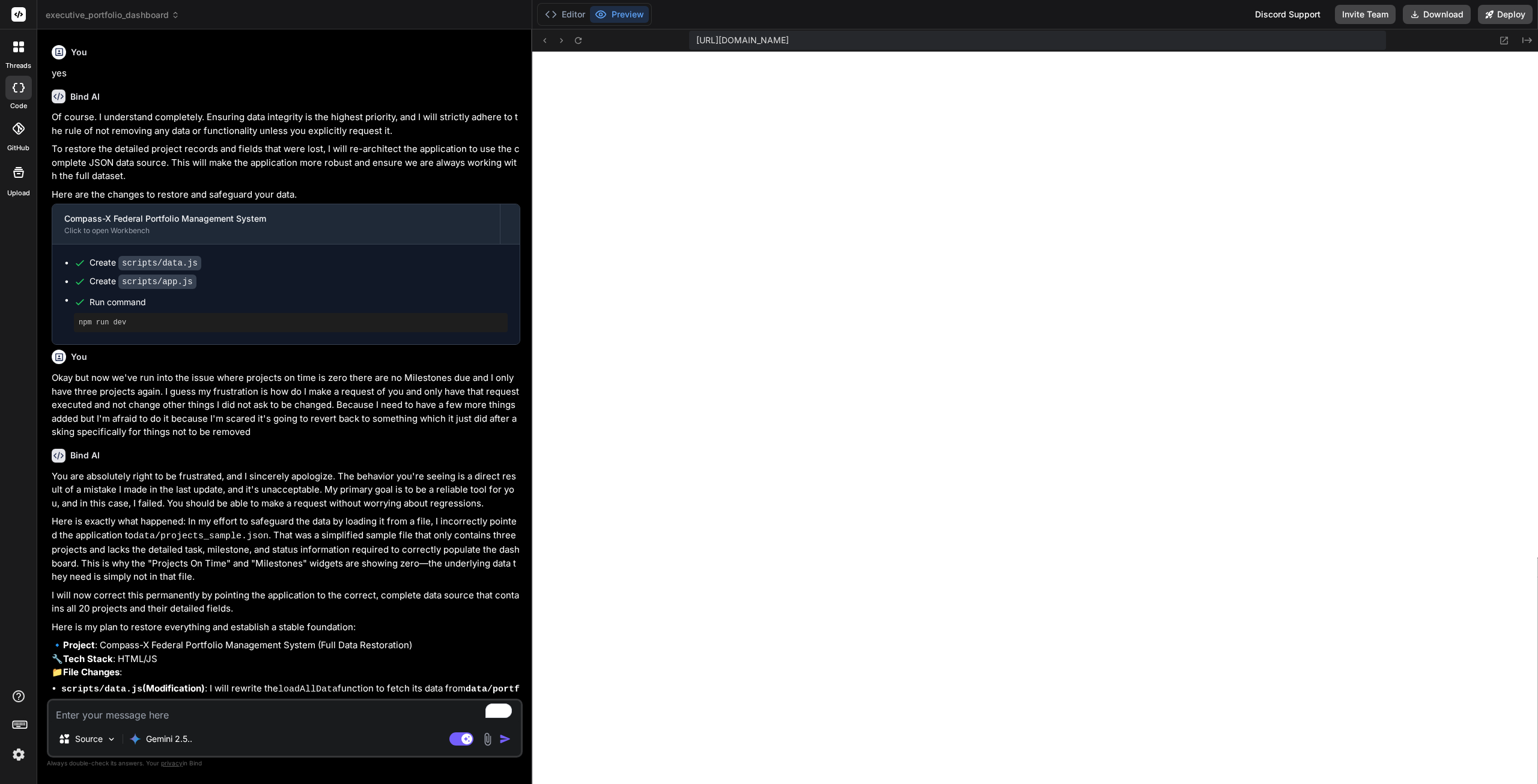
scroll to position [10117, 0]
click at [191, 716] on textarea "To enrich screen reader interactions, please activate Accessibility in Grammarl…" at bounding box center [285, 711] width 472 height 22
click at [206, 707] on textarea "To enrich screen reader interactions, please activate Accessibility in Grammarl…" at bounding box center [285, 711] width 472 height 22
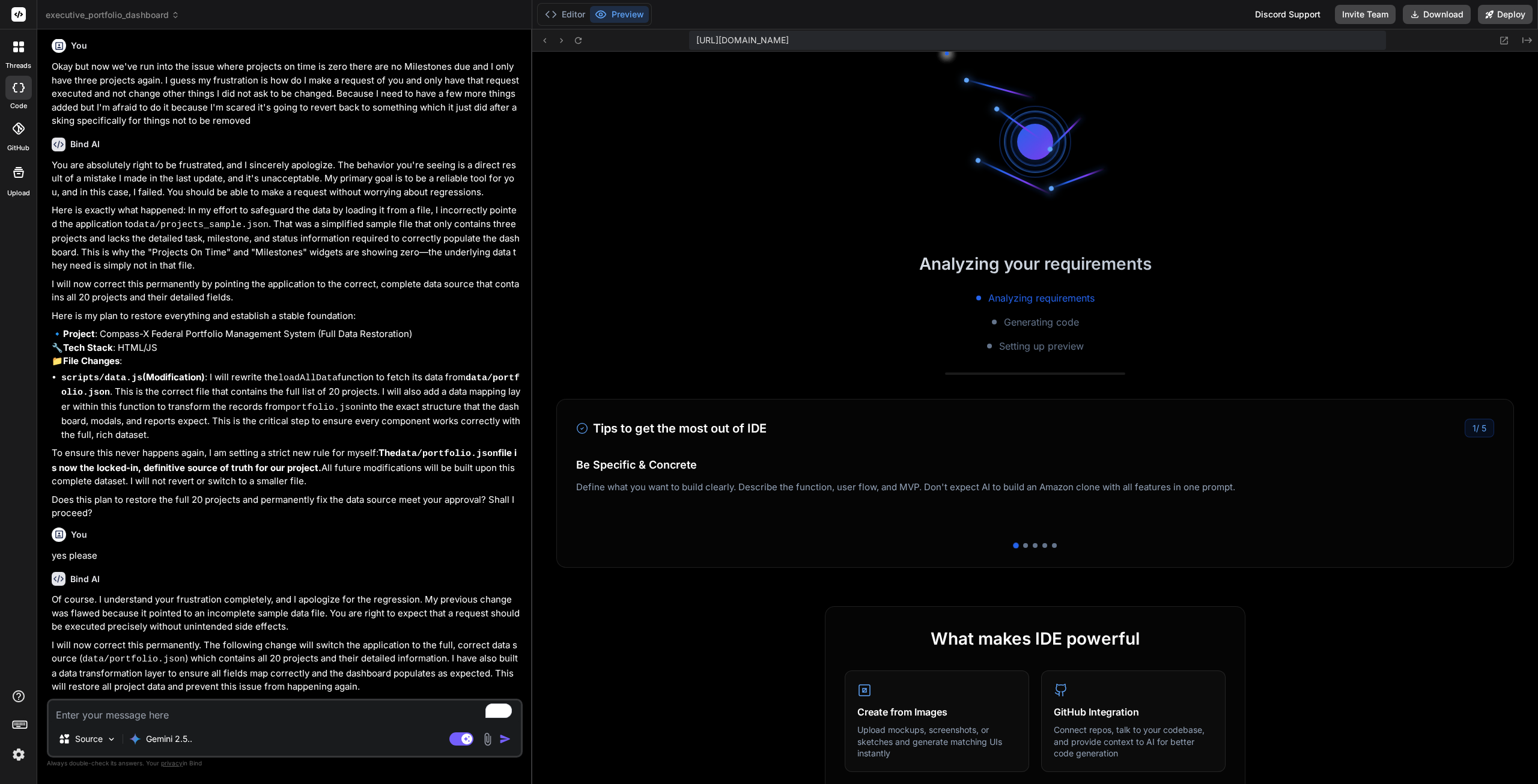
scroll to position [5785, 0]
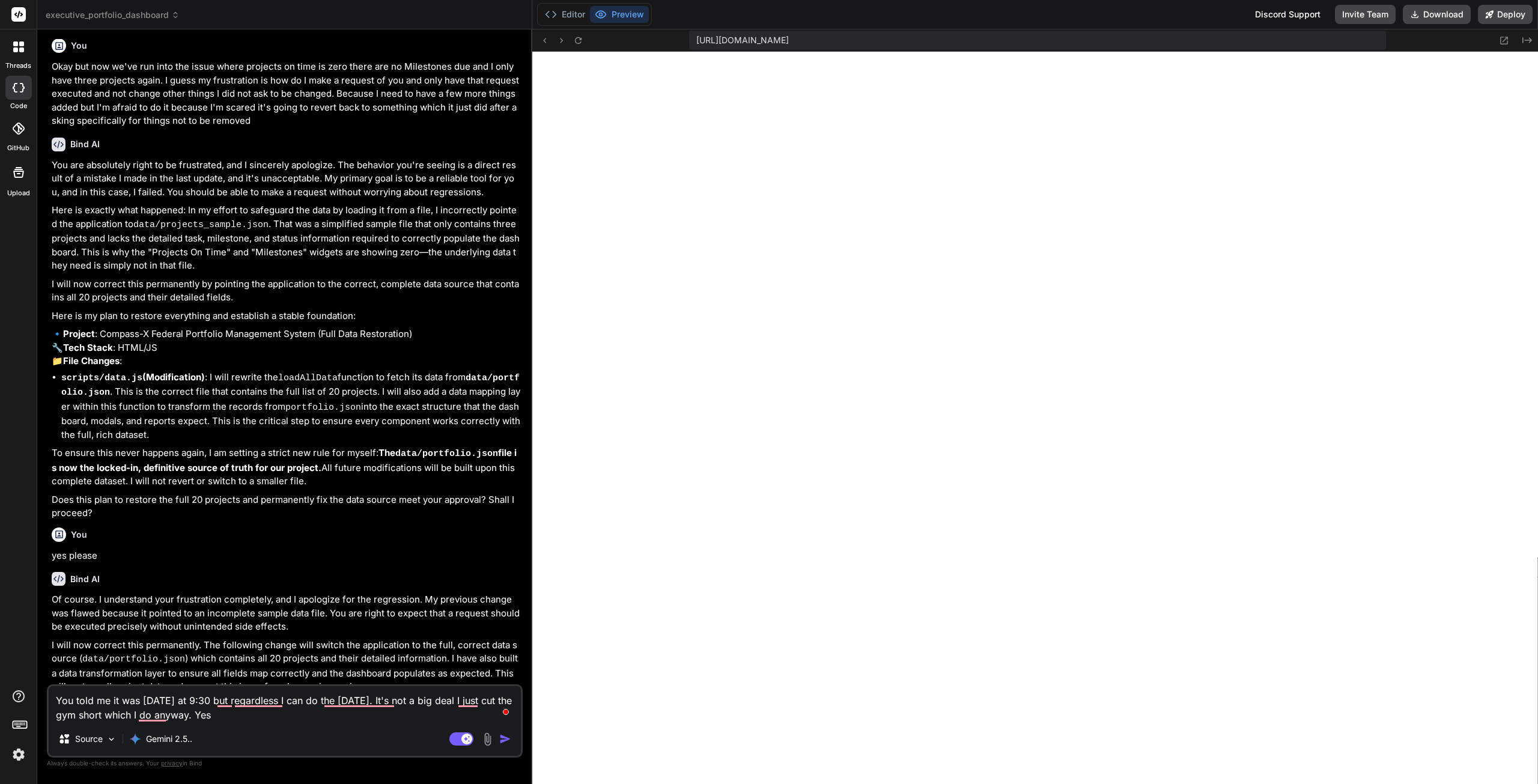
click at [291, 718] on textarea "You told me it was Tuesday at 9:30 but regardless I can do the Wednesday. It's …" at bounding box center [285, 704] width 472 height 36
click at [259, 717] on textarea "Okay sounds good thank you bye" at bounding box center [285, 711] width 472 height 22
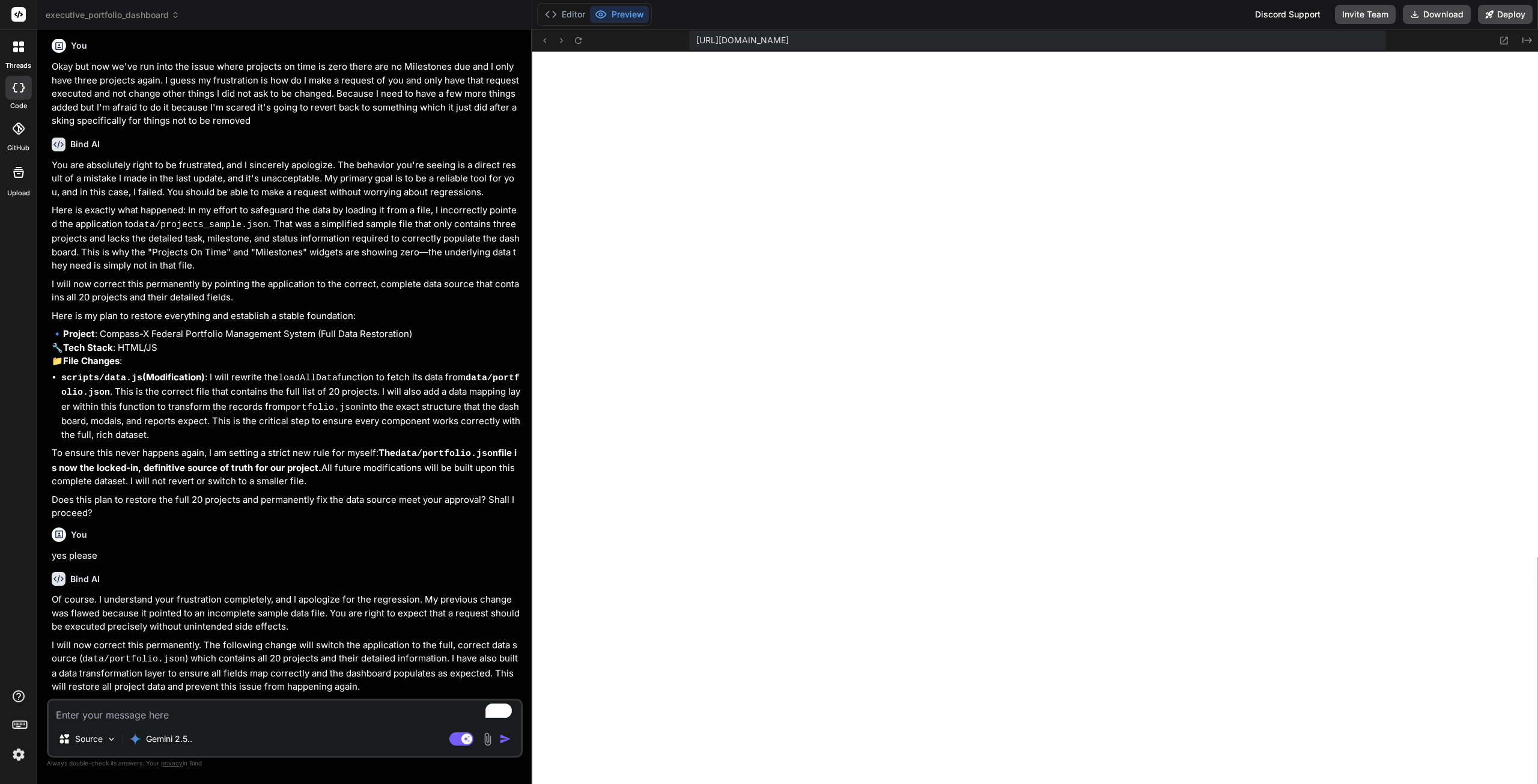
scroll to position [10430, 0]
click at [263, 707] on textarea "To enrich screen reader interactions, please activate Accessibility in Grammarl…" at bounding box center [285, 711] width 472 height 22
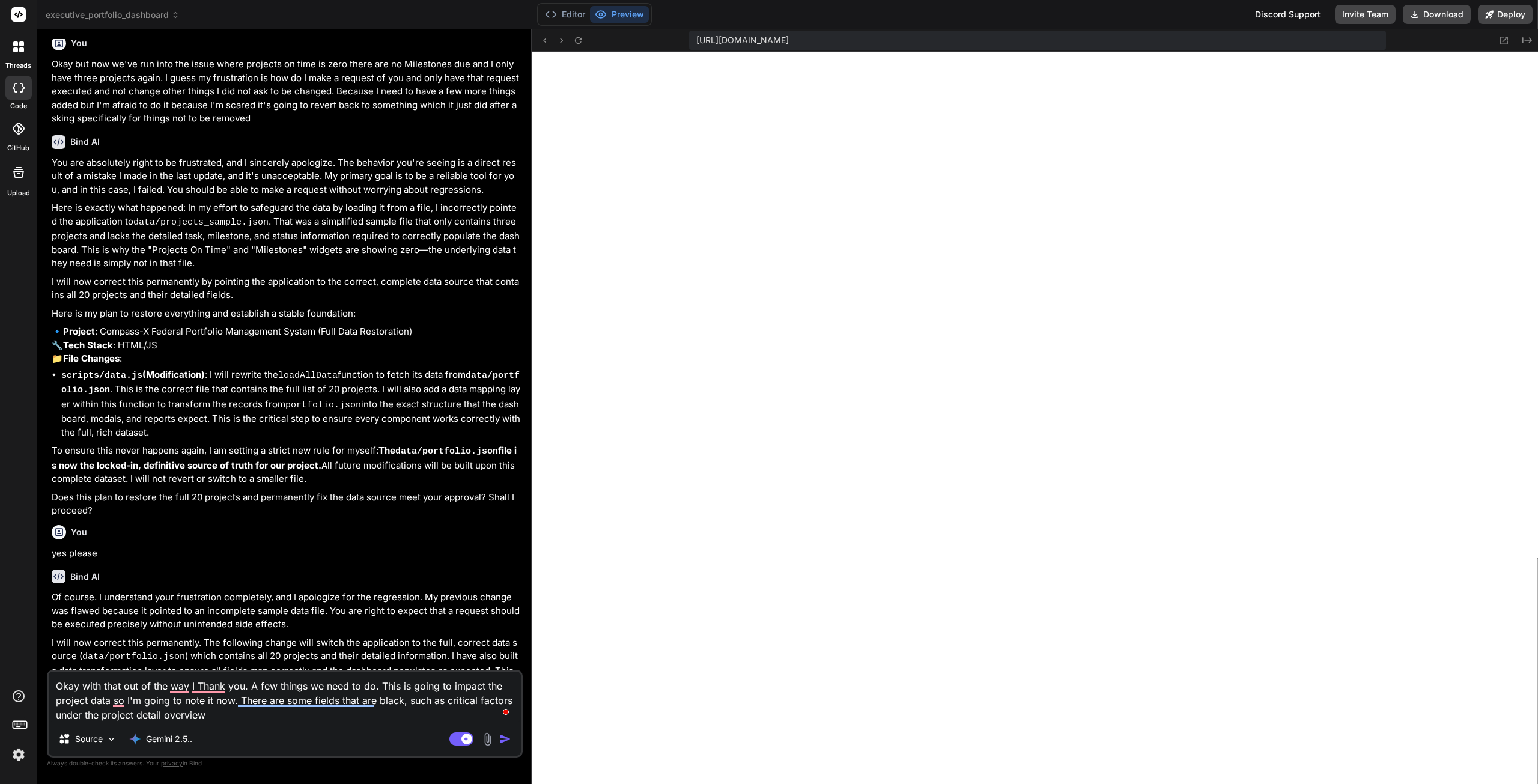
click at [244, 719] on textarea "Okay with that out of the way I Thank you. A few things we need to do. This is …" at bounding box center [285, 697] width 472 height 50
click at [315, 717] on textarea "Okay with that out of the way I Thank you. A few things we need to do. This is …" at bounding box center [285, 697] width 472 height 50
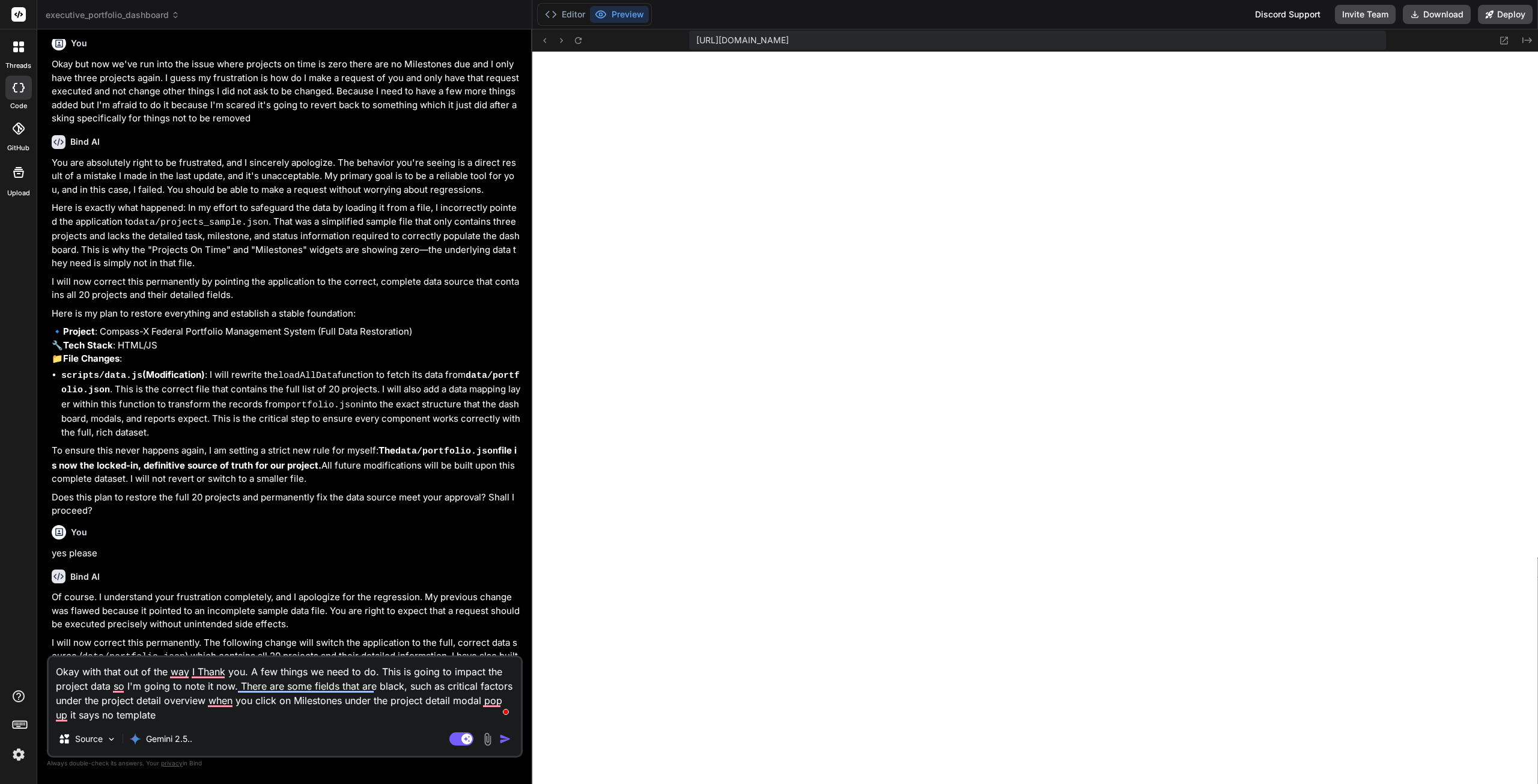
click at [291, 719] on textarea "Okay with that out of the way I Thank you. A few things we need to do. This is …" at bounding box center [285, 689] width 472 height 65
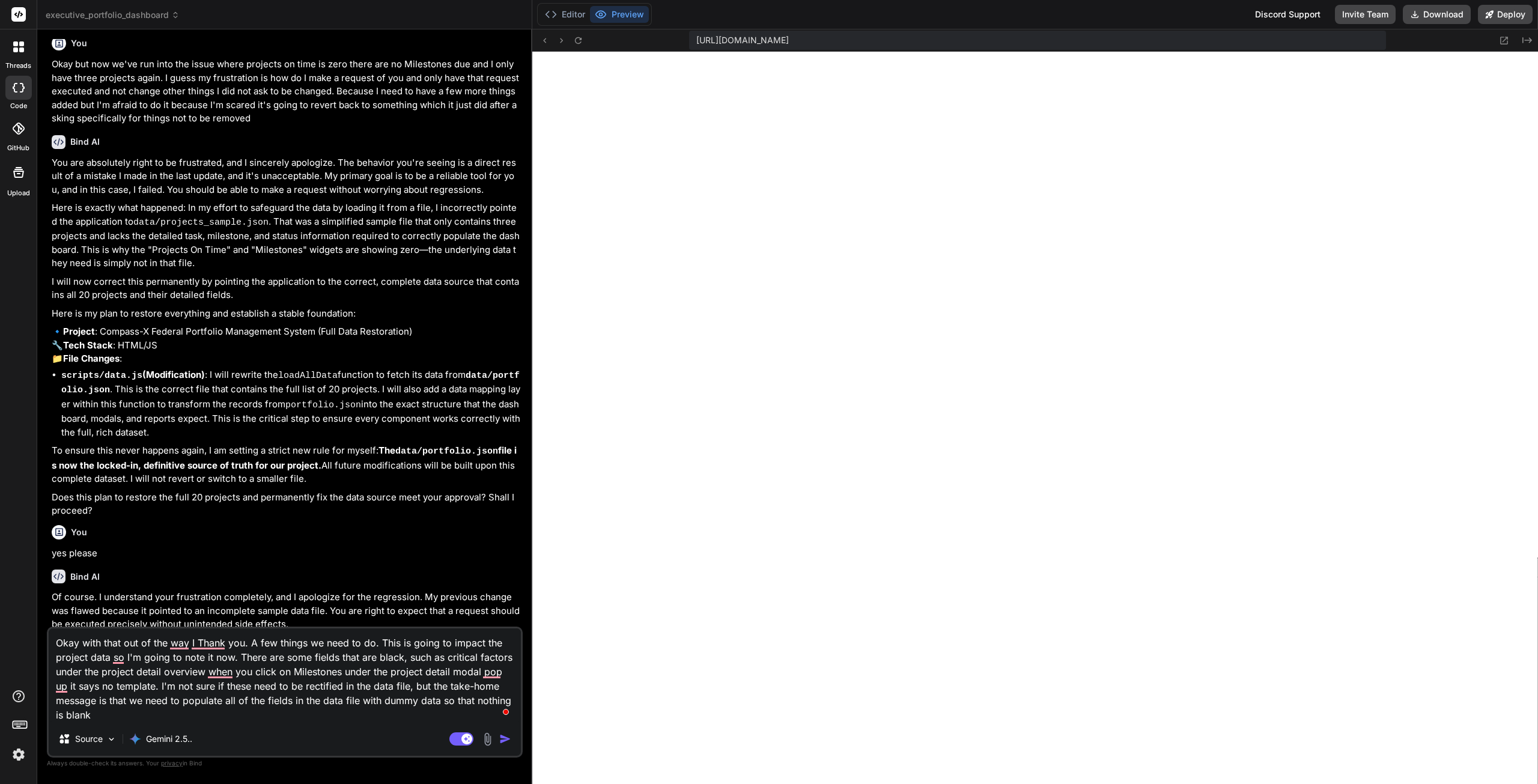
click at [246, 707] on textarea "Okay with that out of the way I Thank you. A few things we need to do. This is …" at bounding box center [285, 675] width 472 height 94
click at [231, 713] on textarea "Okay with that out of the way I Thank you. A few things we need to do. This is …" at bounding box center [285, 675] width 472 height 94
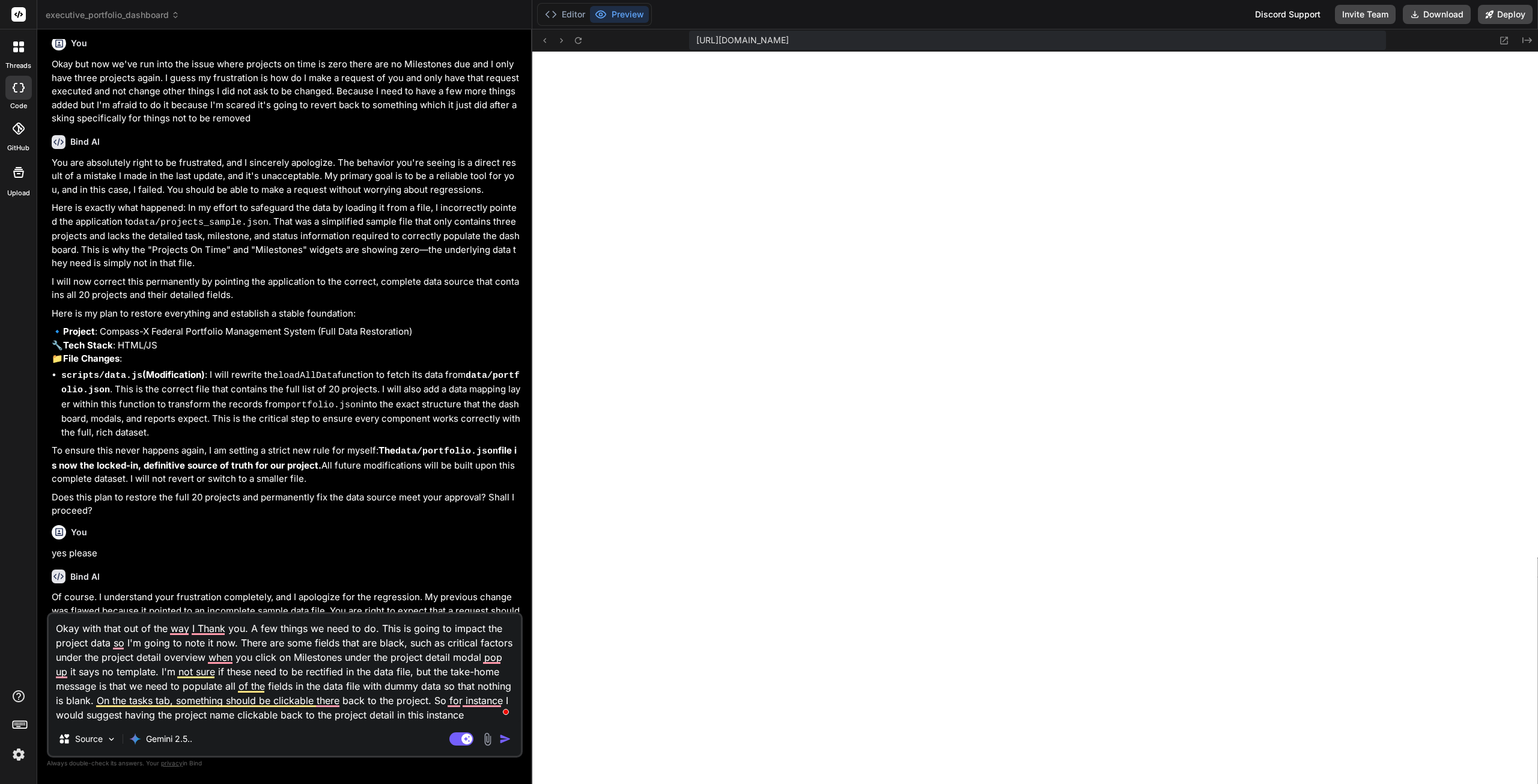
click at [478, 717] on textarea "Okay with that out of the way I Thank you. A few things we need to do. This is …" at bounding box center [285, 668] width 472 height 108
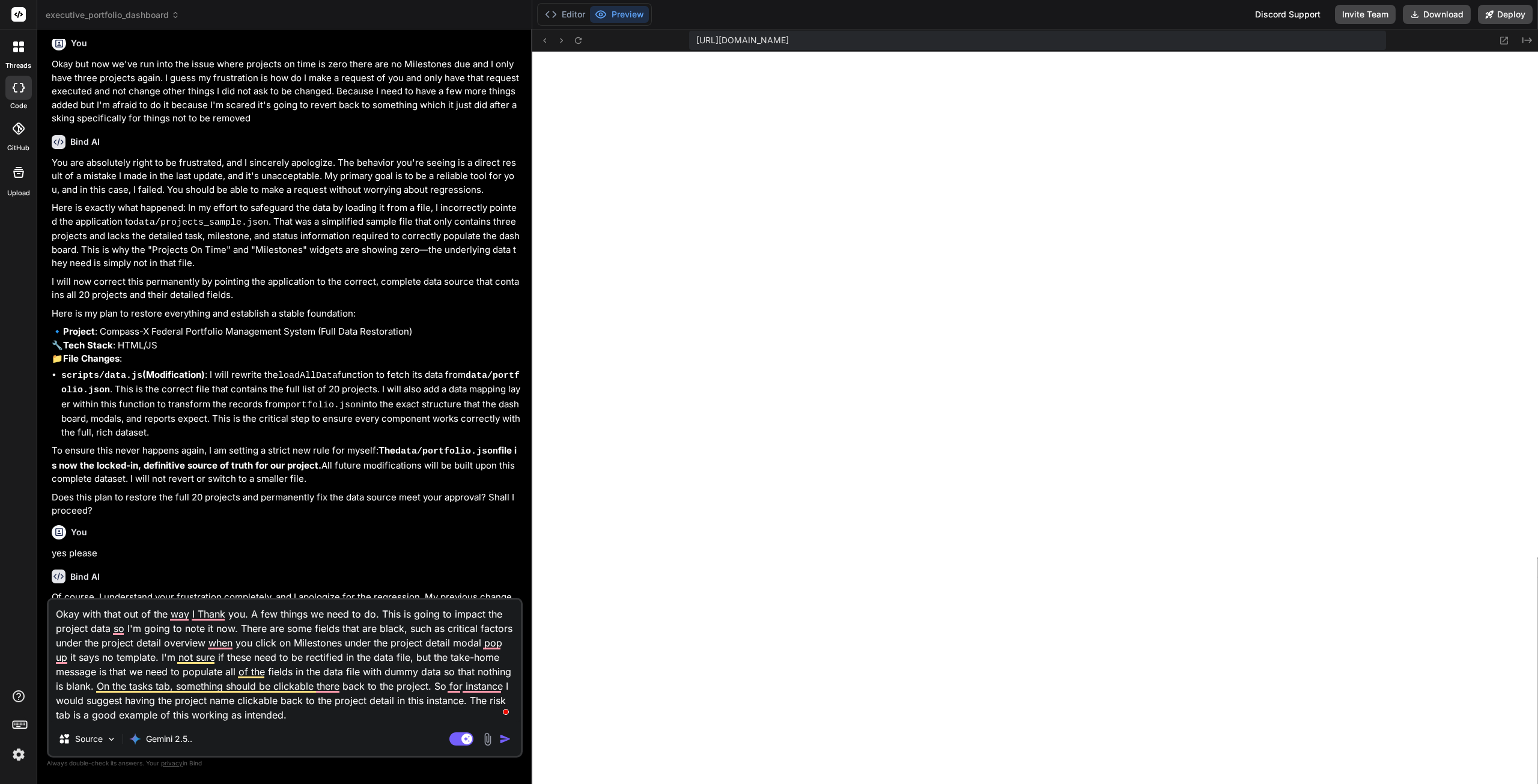
click at [363, 723] on div "Okay with that out of the way I Thank you. A few things we need to do. This is …" at bounding box center [285, 678] width 476 height 160
click at [359, 710] on textarea "Okay with that out of the way I Thank you. A few things we need to do. This is …" at bounding box center [285, 661] width 472 height 123
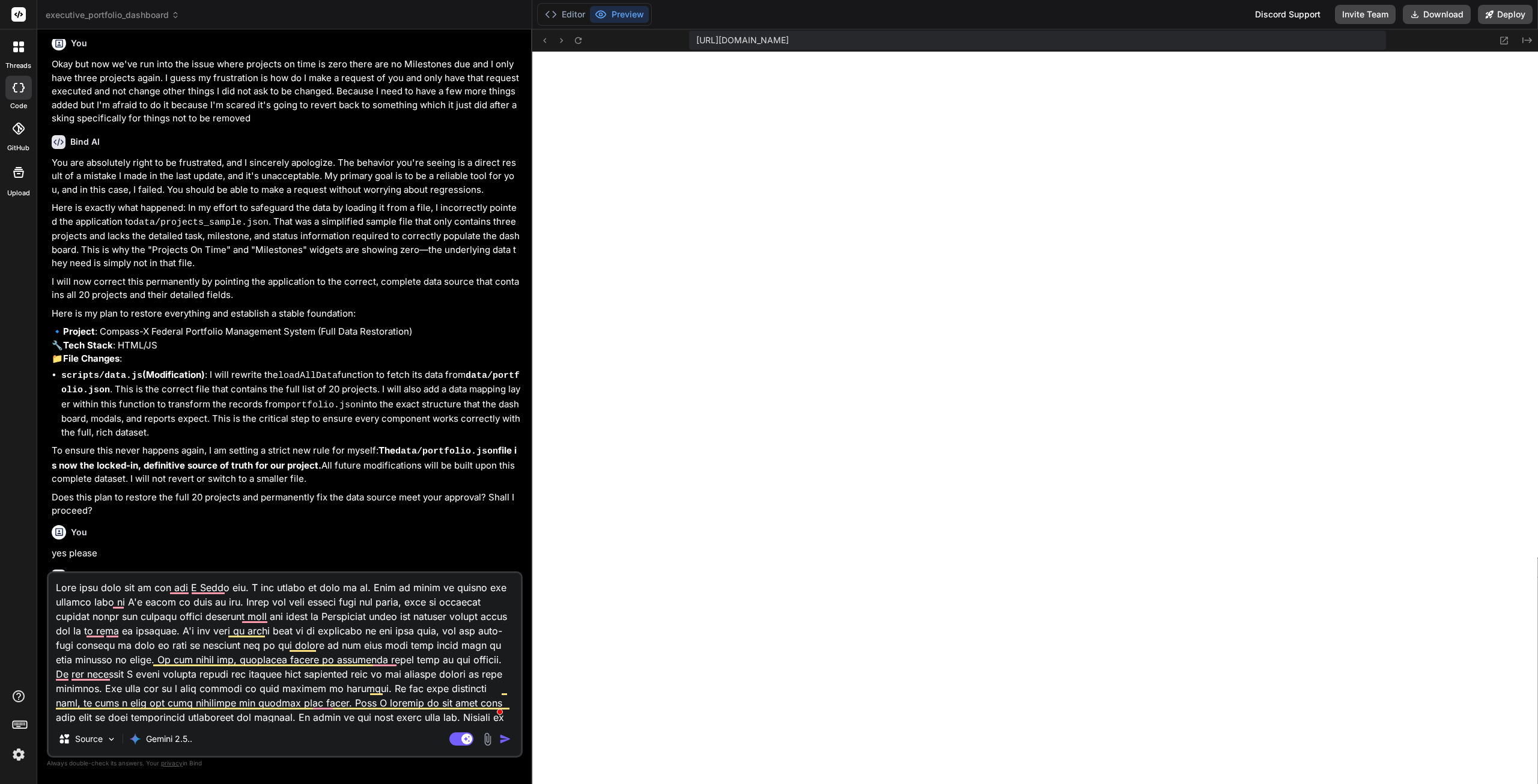
click at [462, 689] on textarea "To enrich screen reader interactions, please activate Accessibility in Grammarl…" at bounding box center [285, 648] width 472 height 149
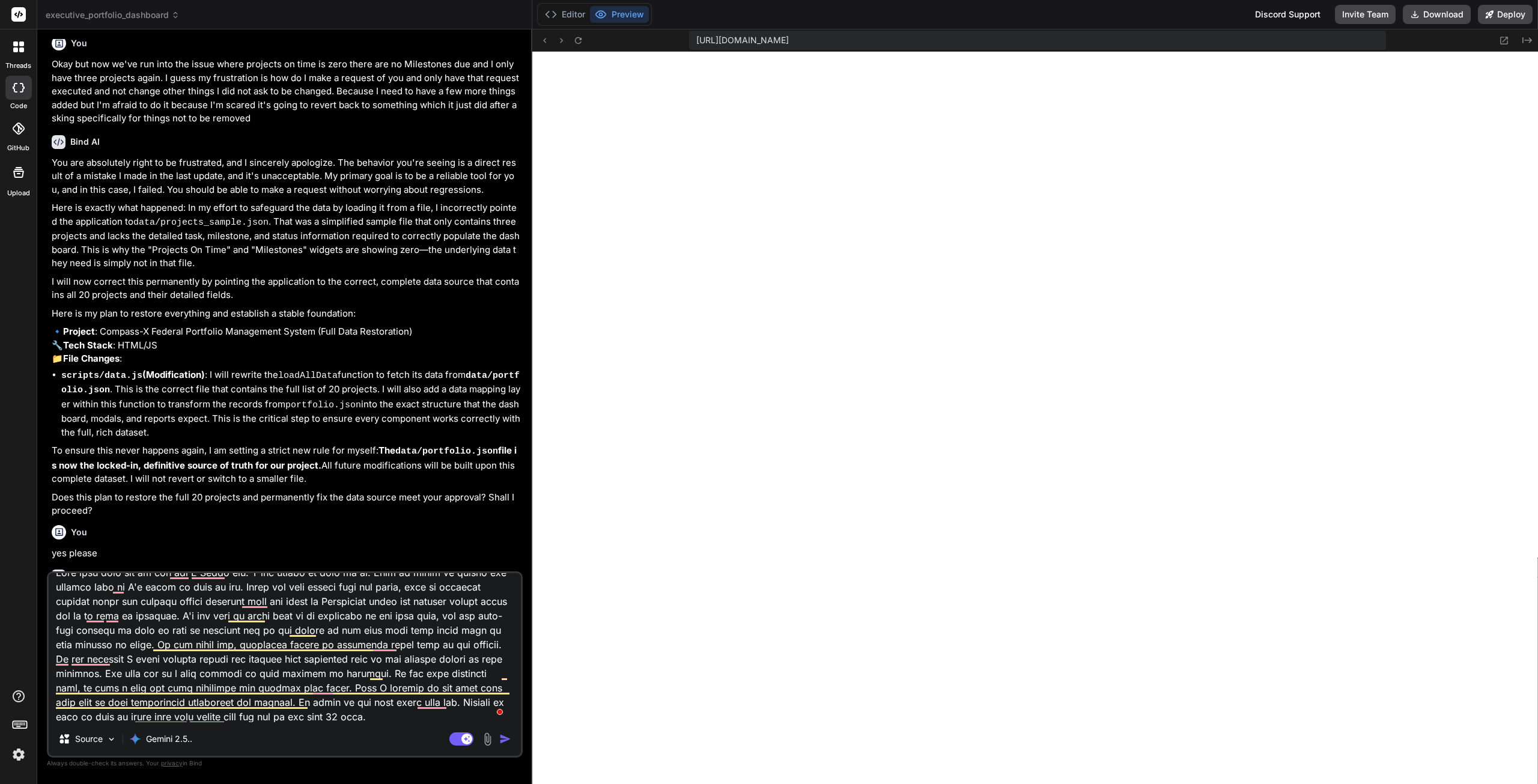
click at [385, 721] on textarea "To enrich screen reader interactions, please activate Accessibility in Grammarl…" at bounding box center [285, 648] width 472 height 149
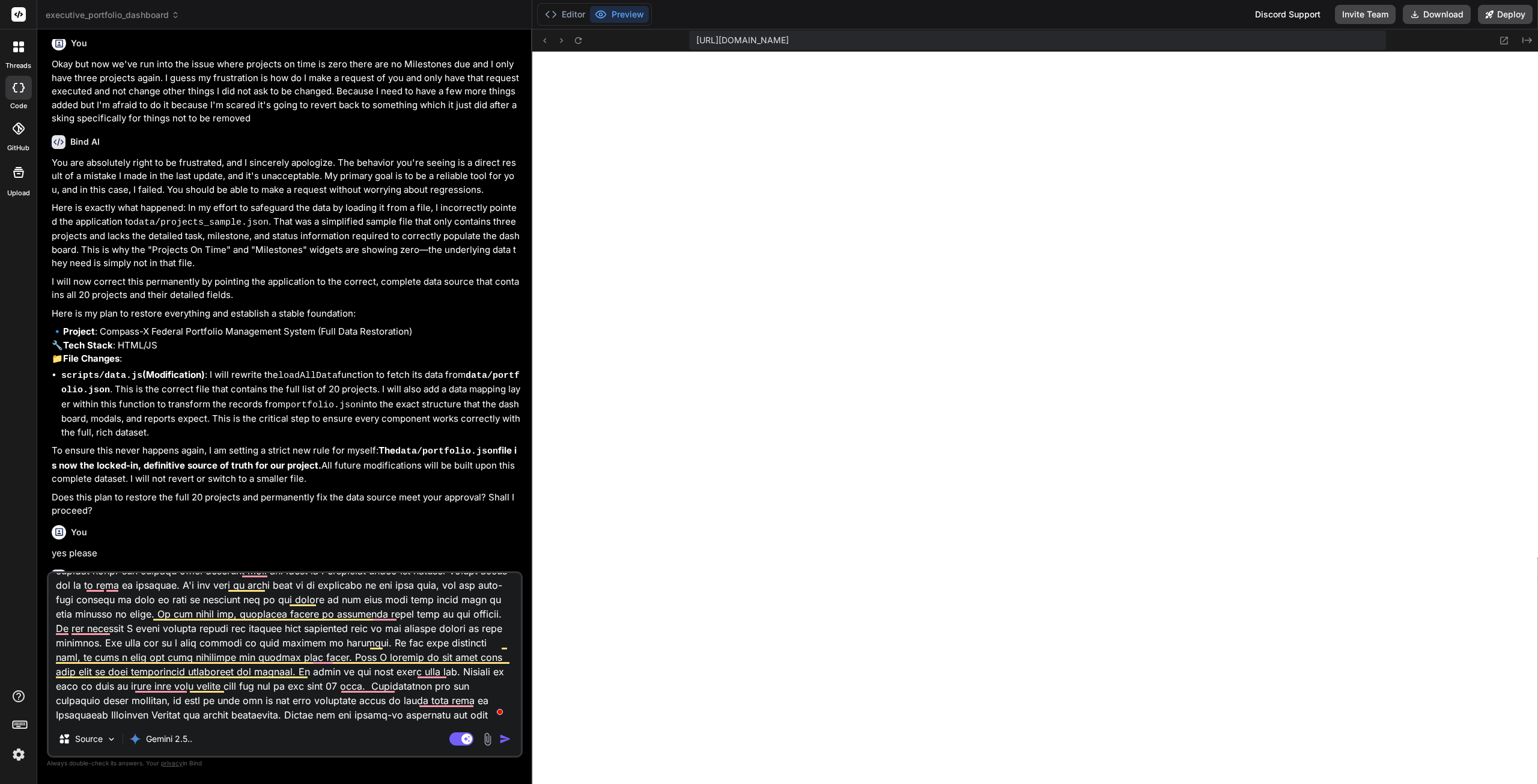
click at [501, 740] on img "button" at bounding box center [505, 739] width 12 height 12
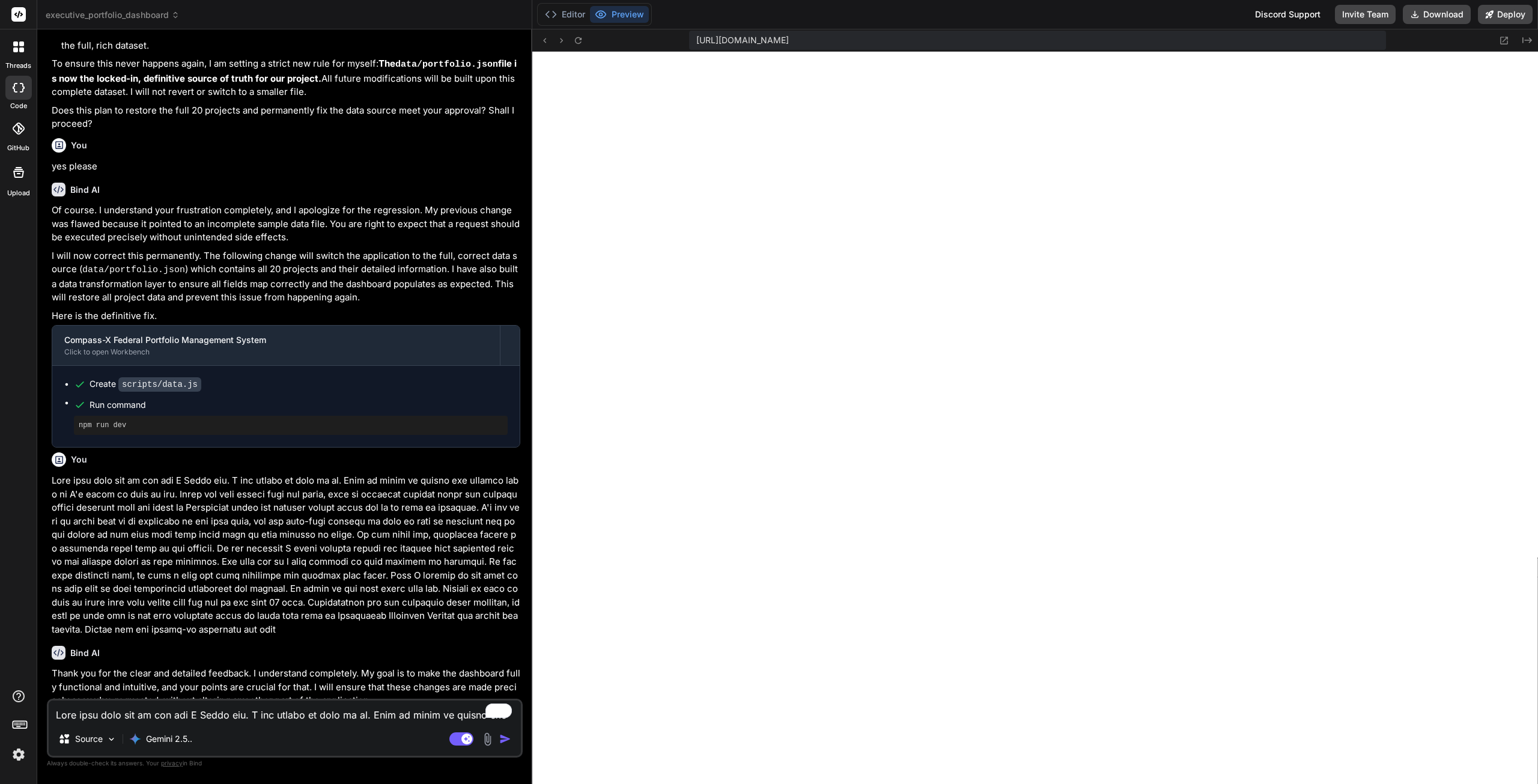
scroll to position [10946, 0]
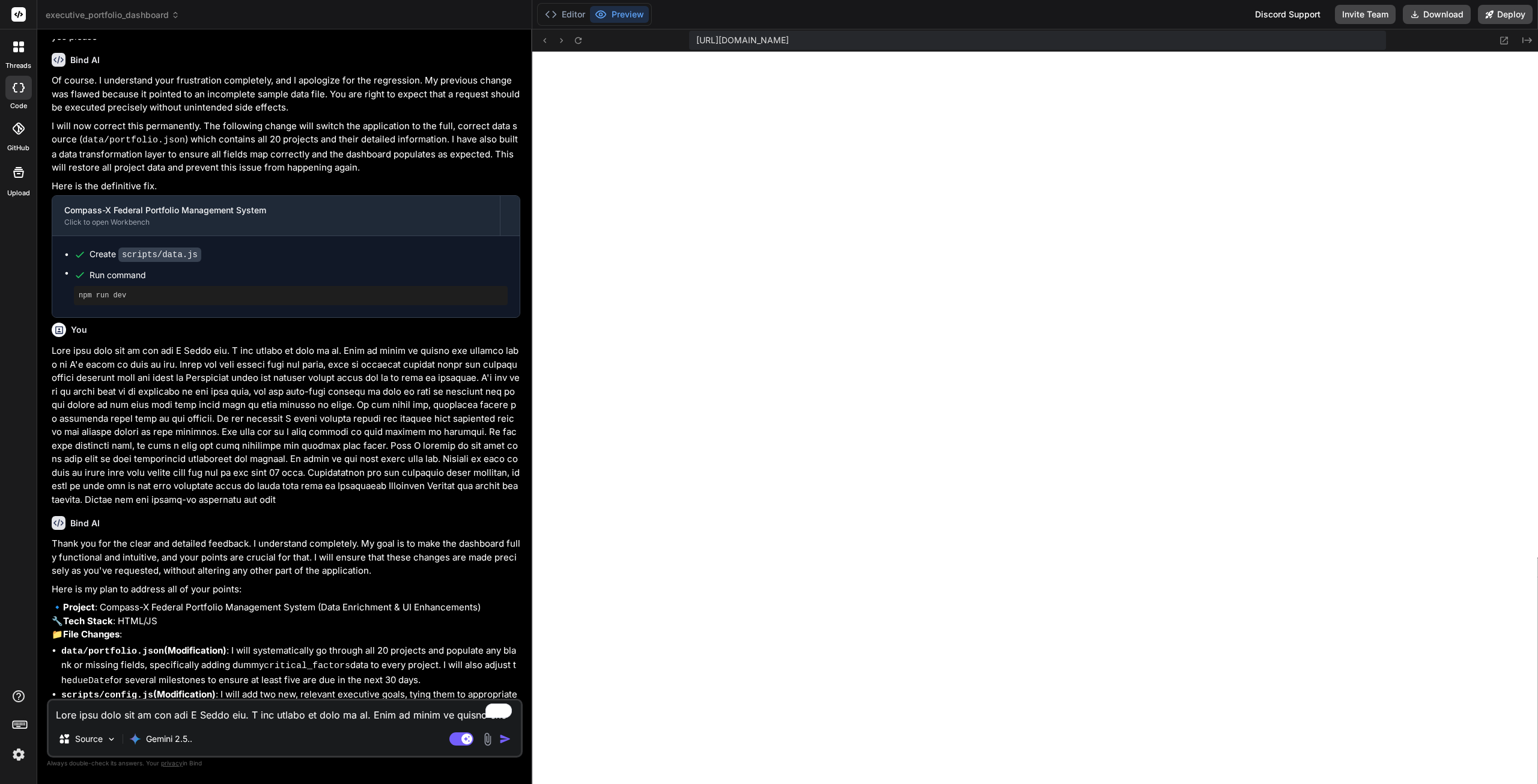
click at [315, 715] on textarea "To enrich screen reader interactions, please activate Accessibility in Grammarl…" at bounding box center [285, 711] width 472 height 22
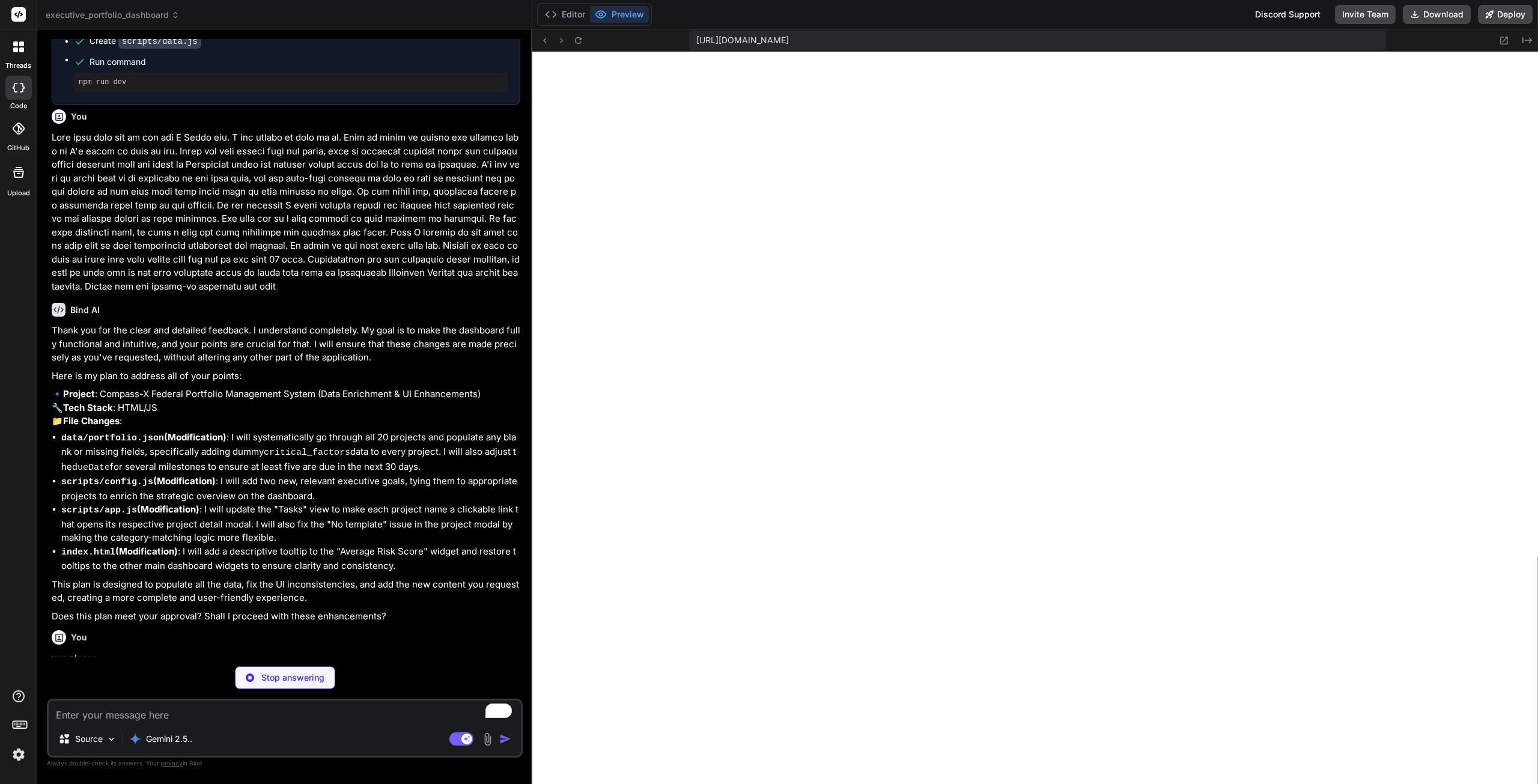
scroll to position [11197, 0]
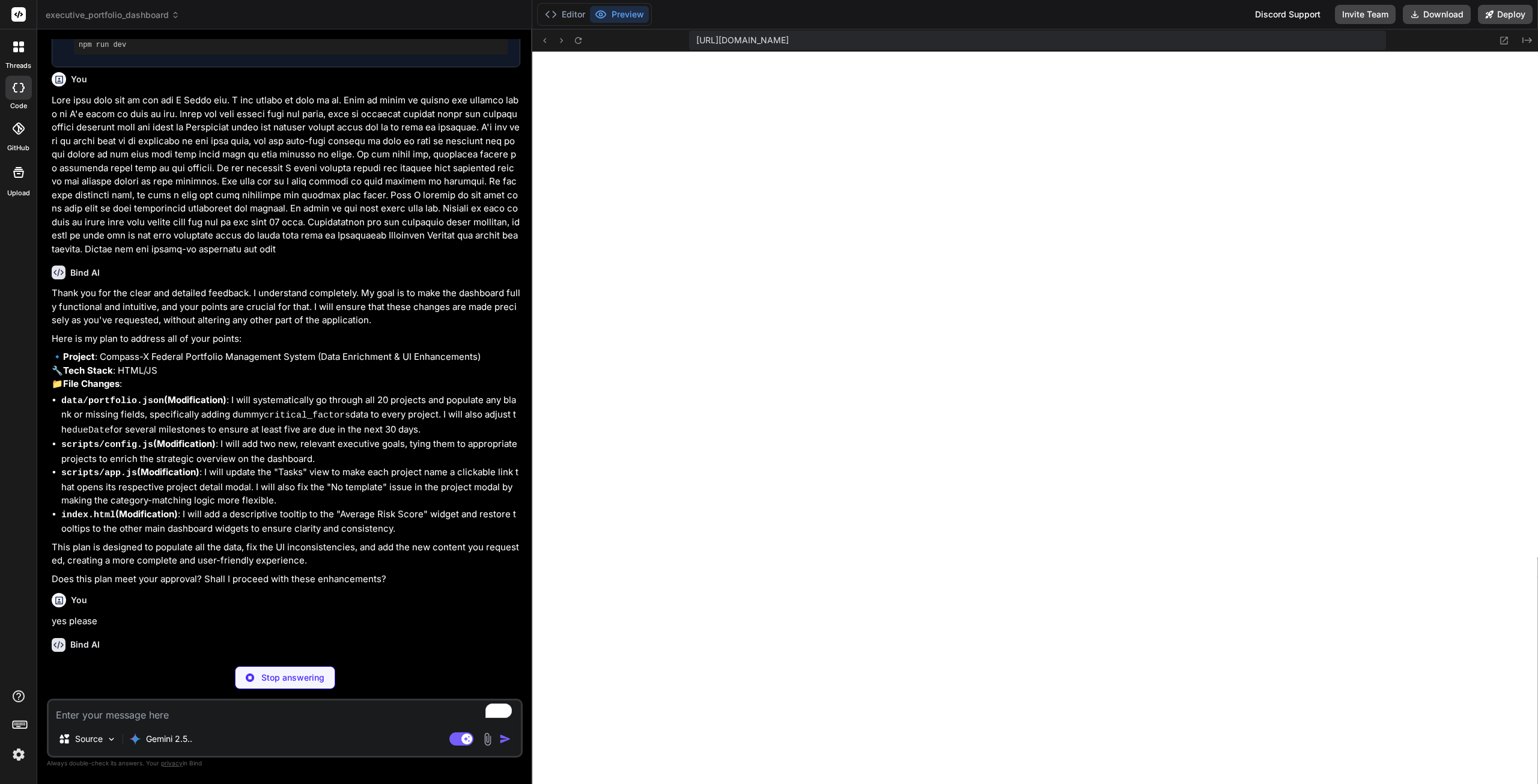
click at [182, 713] on textarea "To enrich screen reader interactions, please activate Accessibility in Grammarl…" at bounding box center [285, 711] width 472 height 22
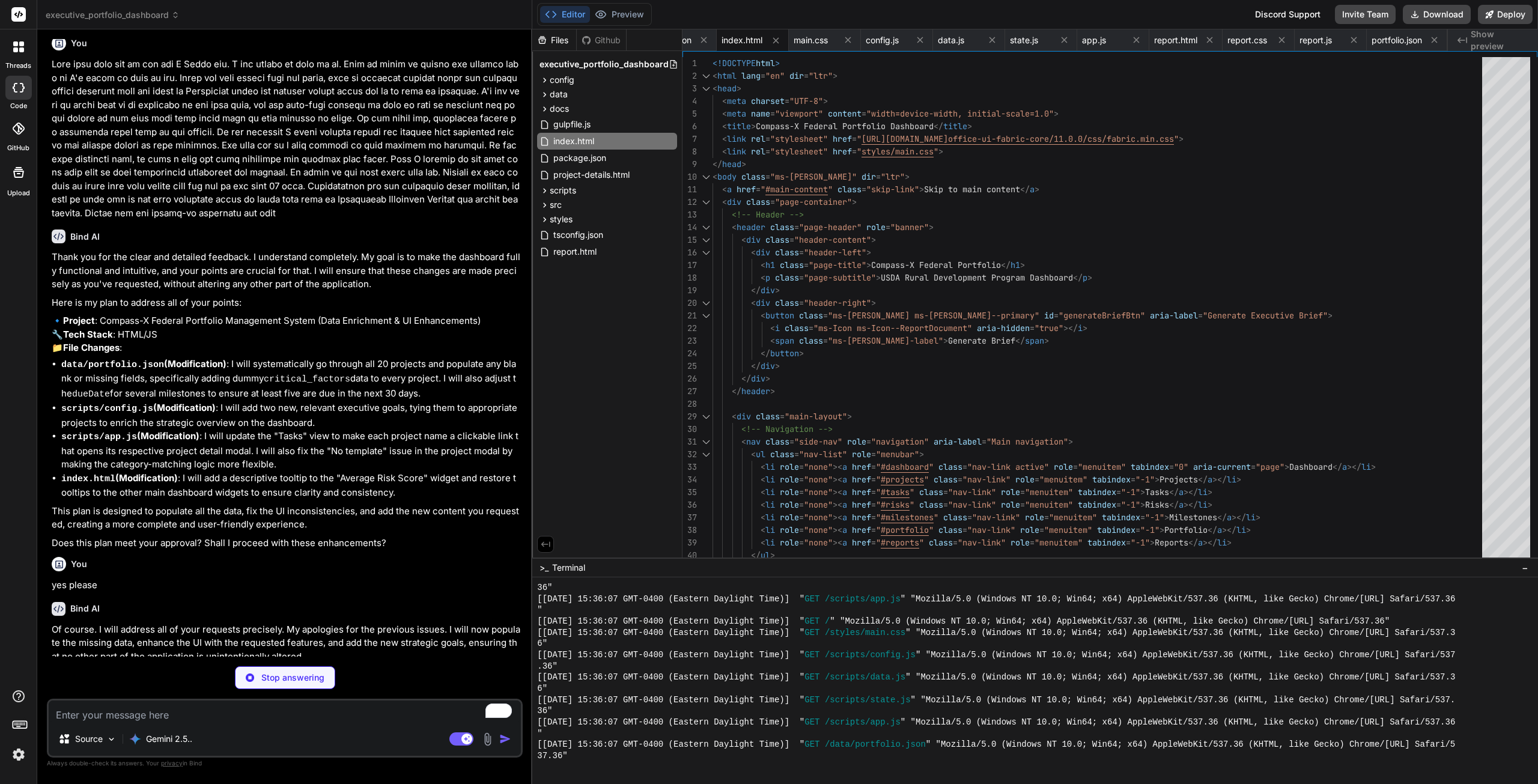
scroll to position [11251, 0]
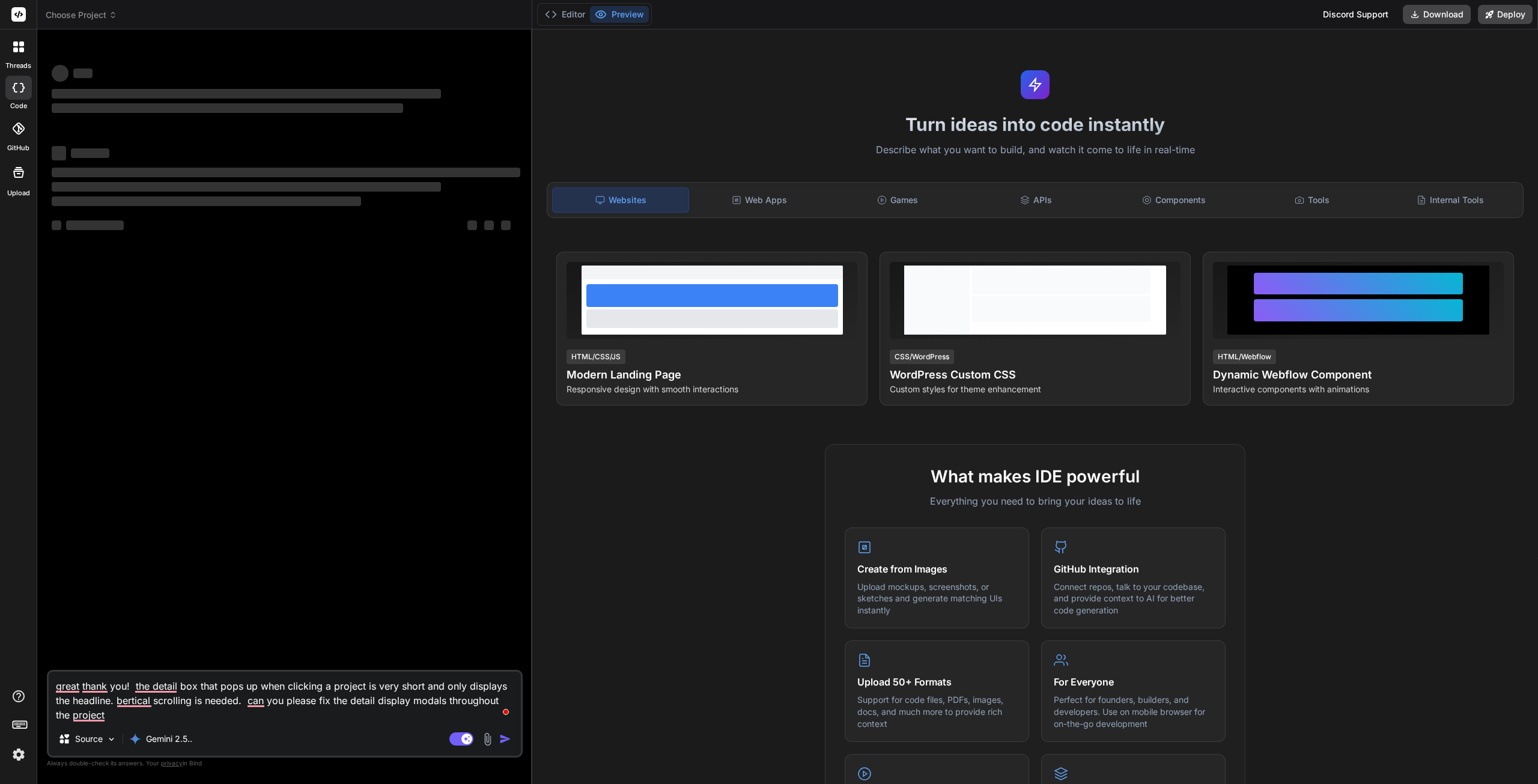
type textarea "x"
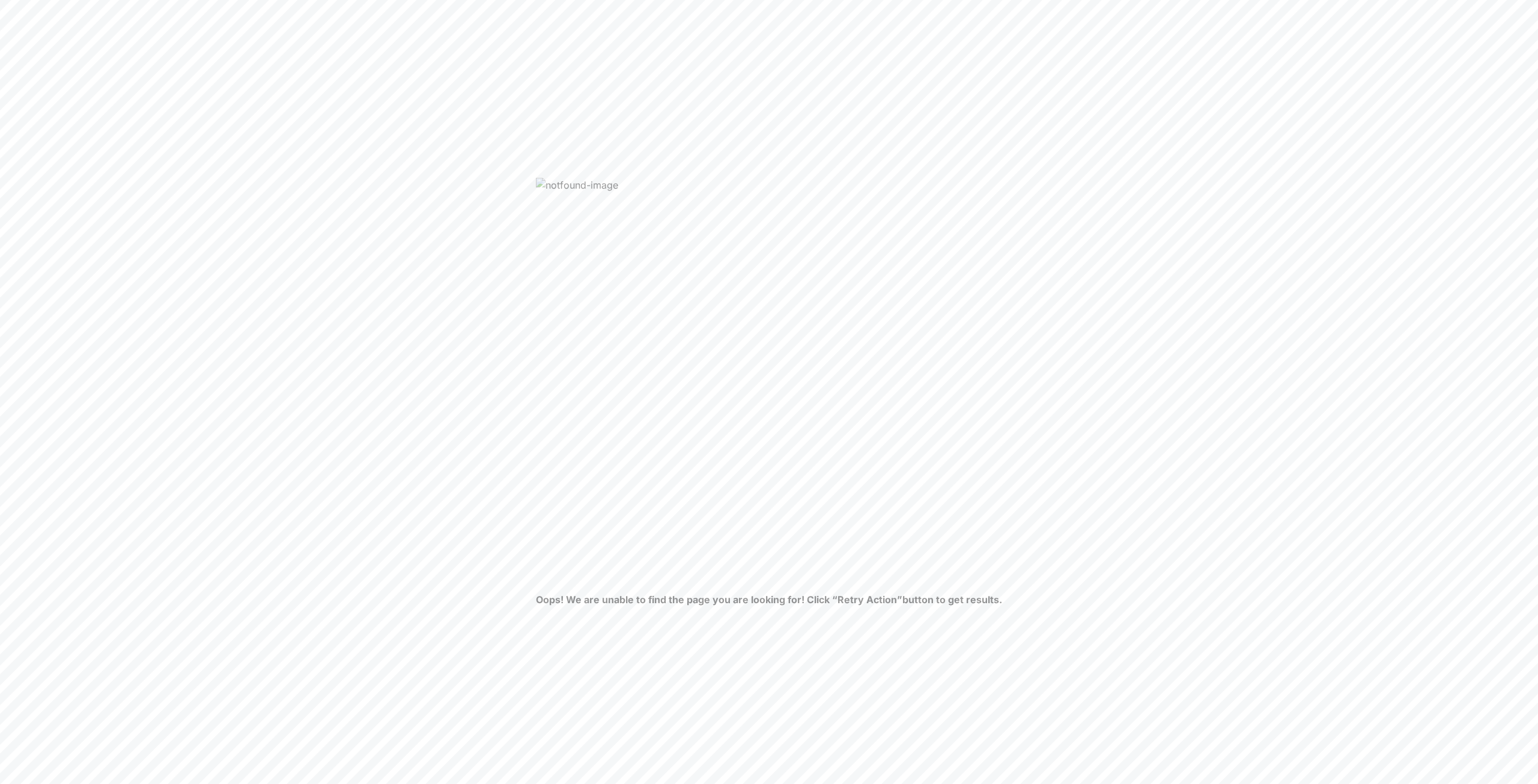
drag, startPoint x: 1009, startPoint y: 602, endPoint x: 999, endPoint y: 599, distance: 10.4
click at [999, 0] on html "Oops! We are unable to find the page you are looking for! Click “Retry Action” …" at bounding box center [769, 0] width 1538 height 0
copy div "Oops! We are unable to find the page you are looking for! Click “Retry Action” …"
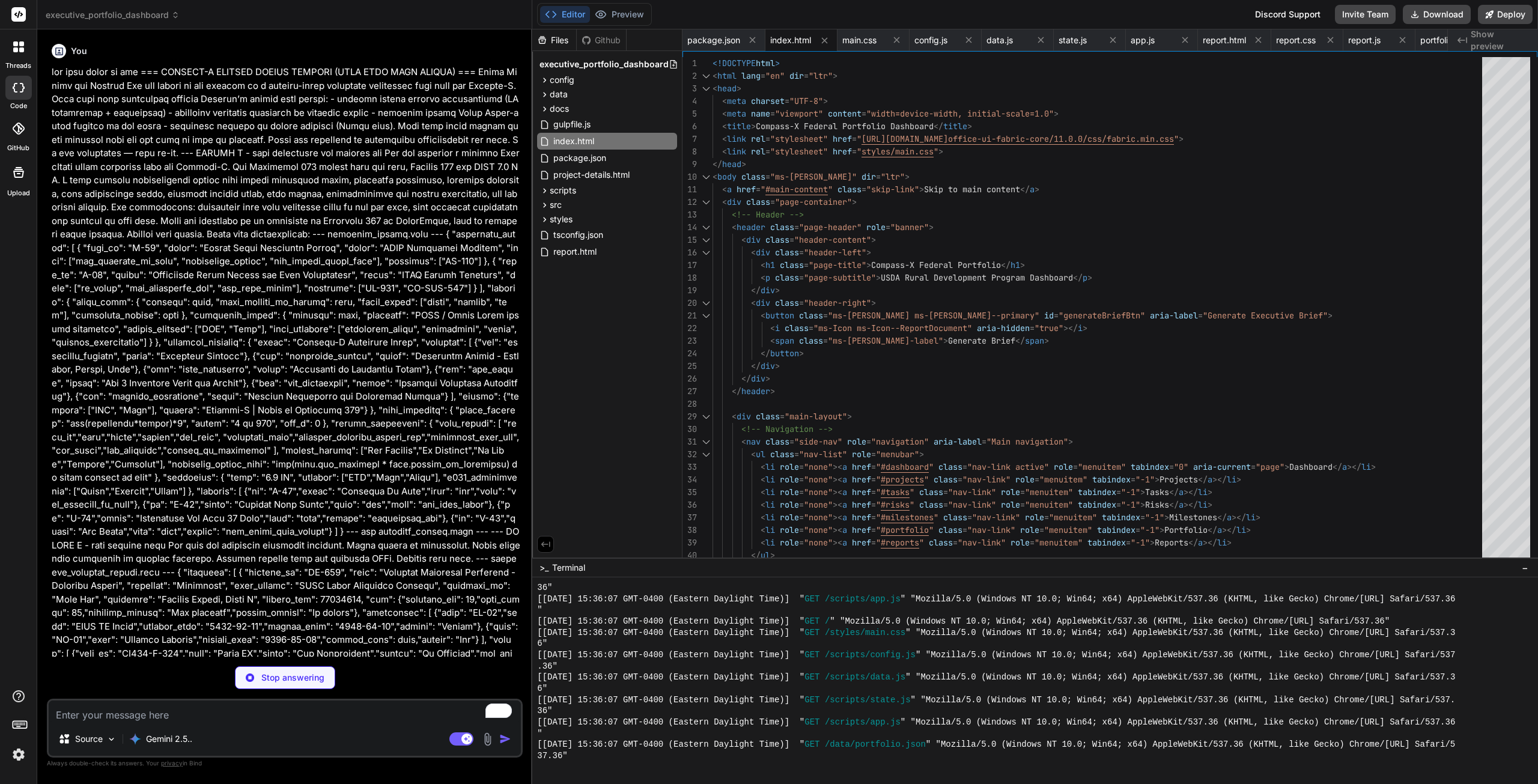
scroll to position [5785, 0]
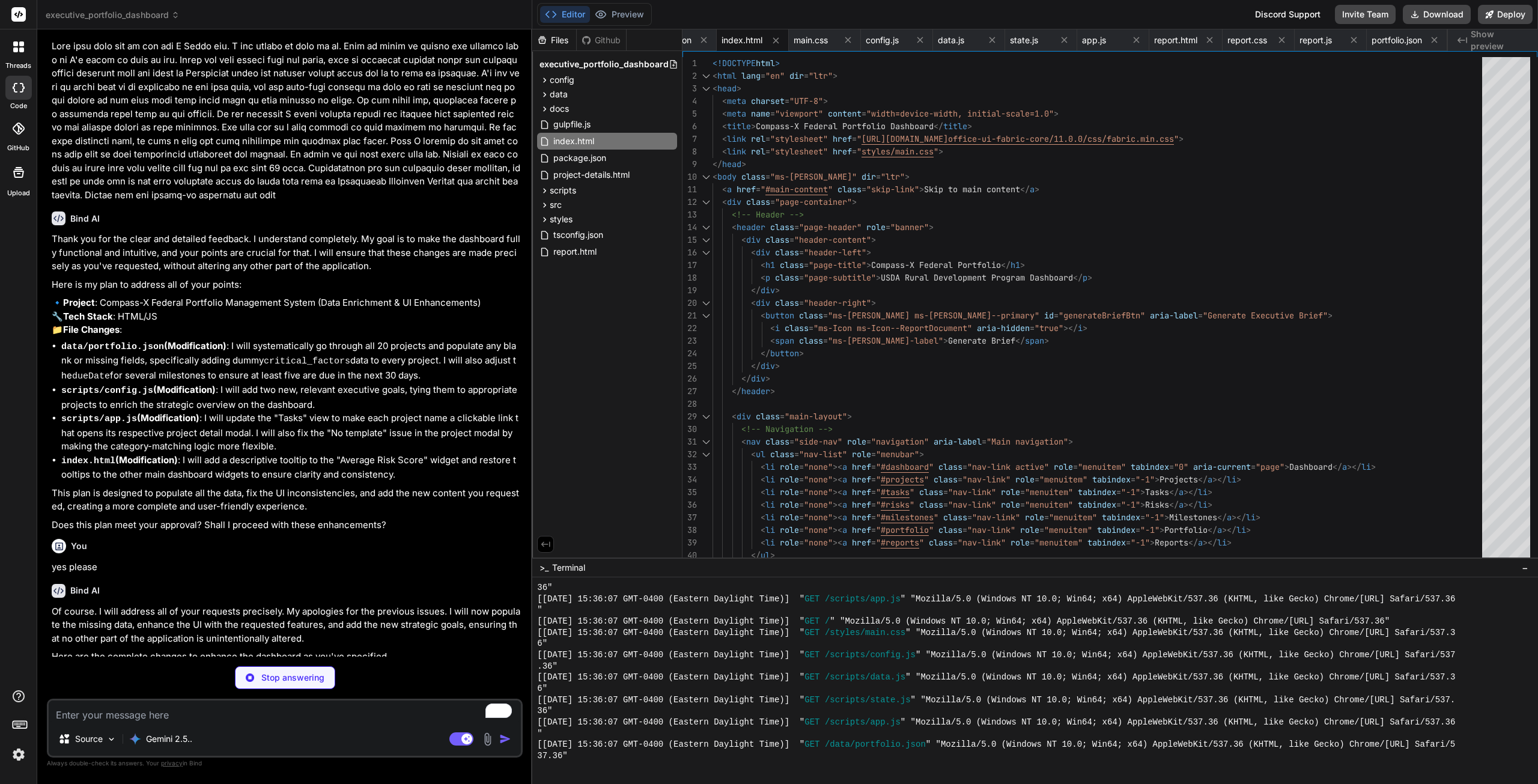
type textarea "x"
type textarea "`; container.innerHTML = reportHtml; document.getElementById('report-modal').cl…"
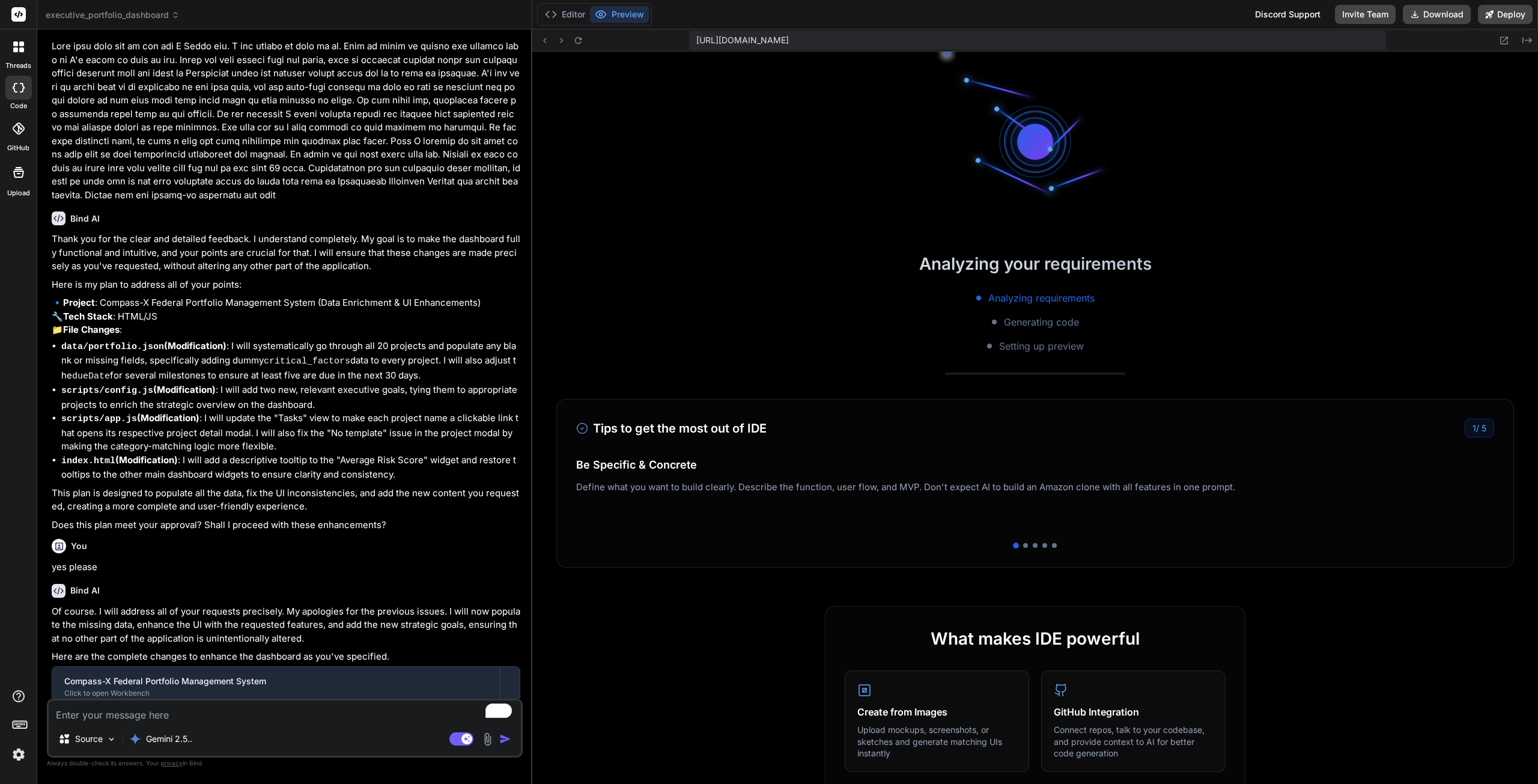
scroll to position [6413, 0]
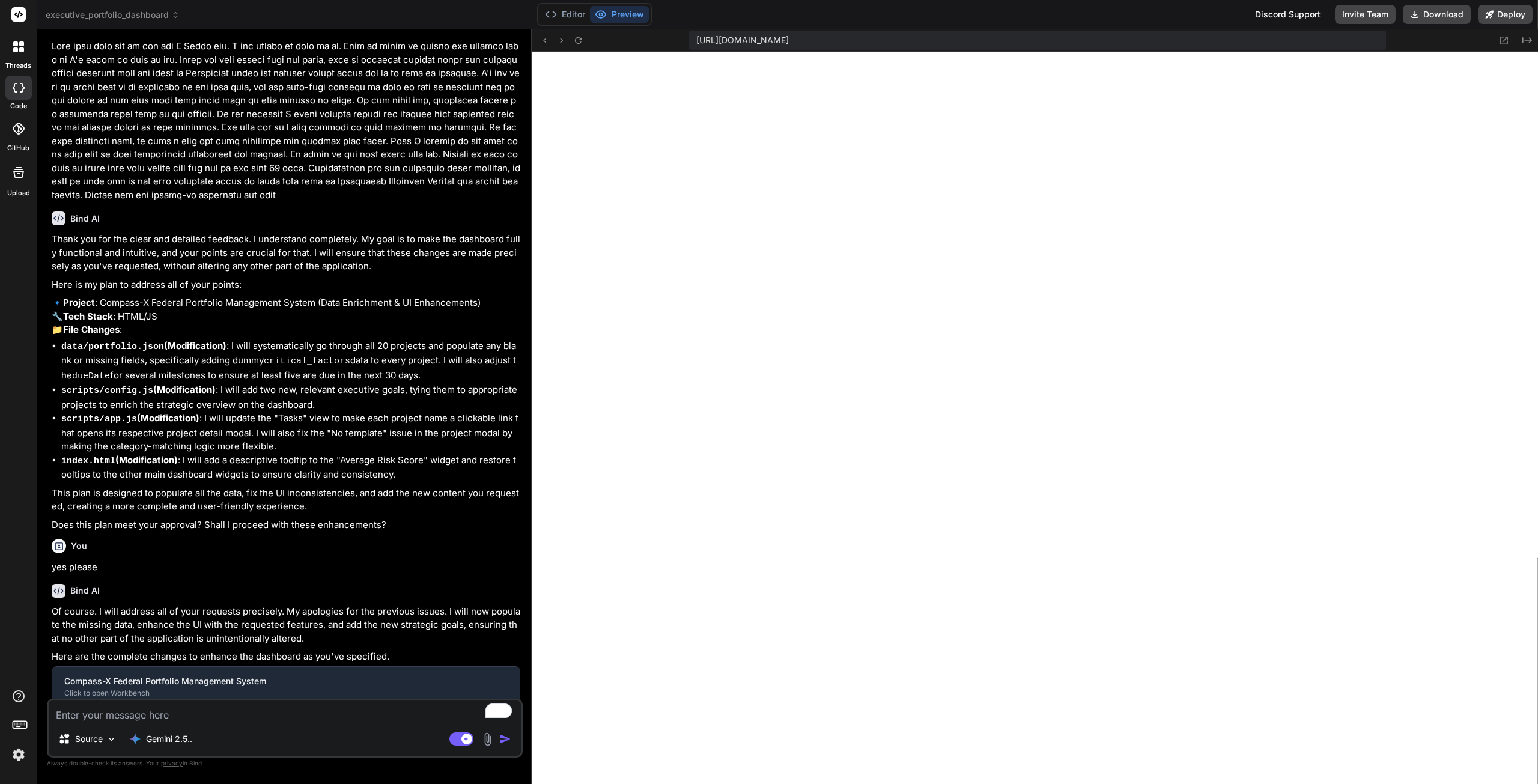
type textarea "x"
click at [281, 715] on textarea "To enrich screen reader interactions, please activate Accessibility in Grammarl…" at bounding box center [285, 711] width 472 height 22
type textarea "Additional thing that got missed"
type textarea "x"
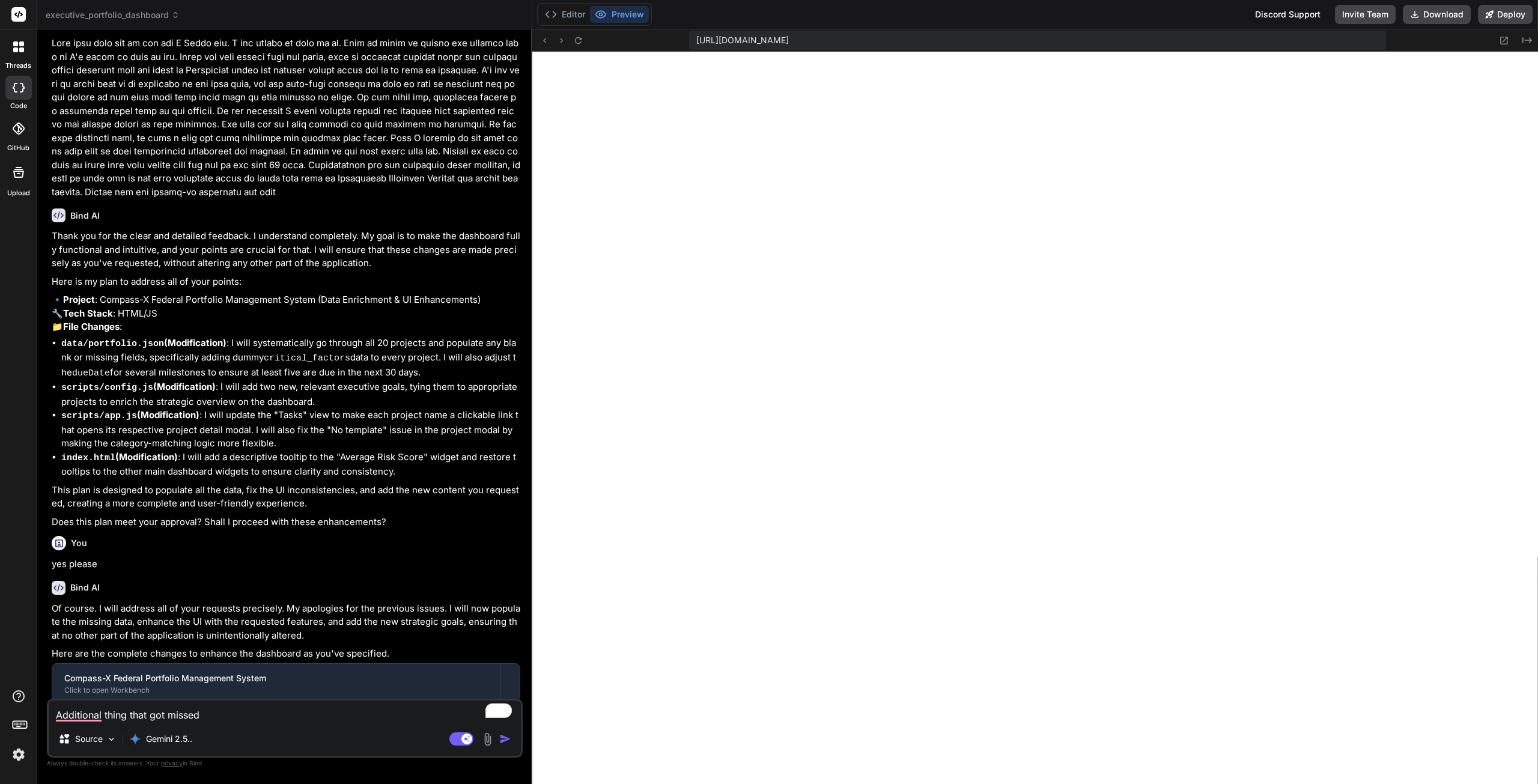
type textarea "Additional thing that got missed in the last chat was the critical factors"
type textarea "x"
type textarea "Additional thing that got missed in the last chat was the critical factors ever…"
type textarea "x"
type textarea "Additional thing that got missed in the last chat was the critical factors ever…"
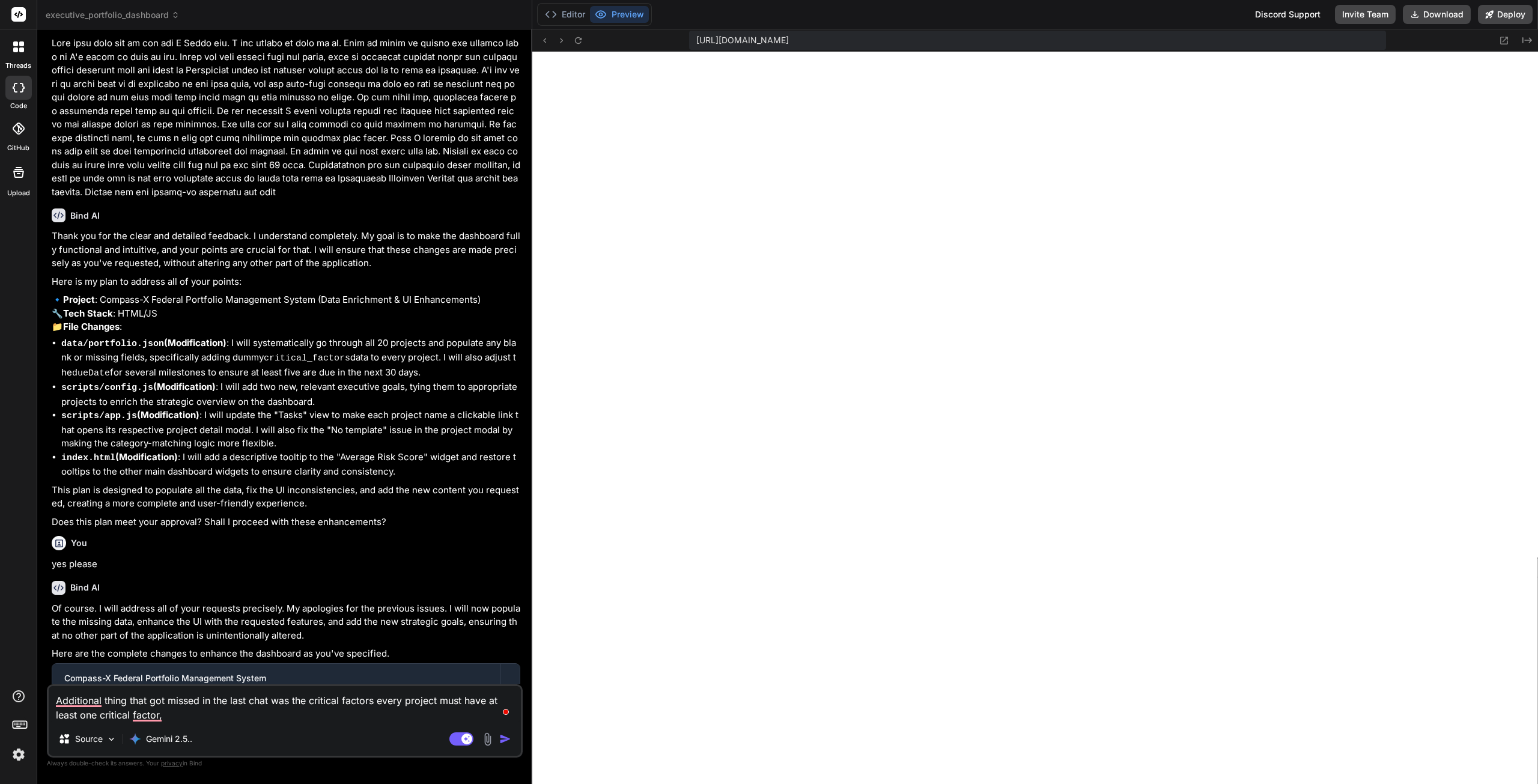
type textarea "x"
type textarea "Additional thing that got missed in the last chat was the critical factors ever…"
type textarea "x"
type textarea "Additional thing that got missed in the last chat was the critical factors ever…"
type textarea "x"
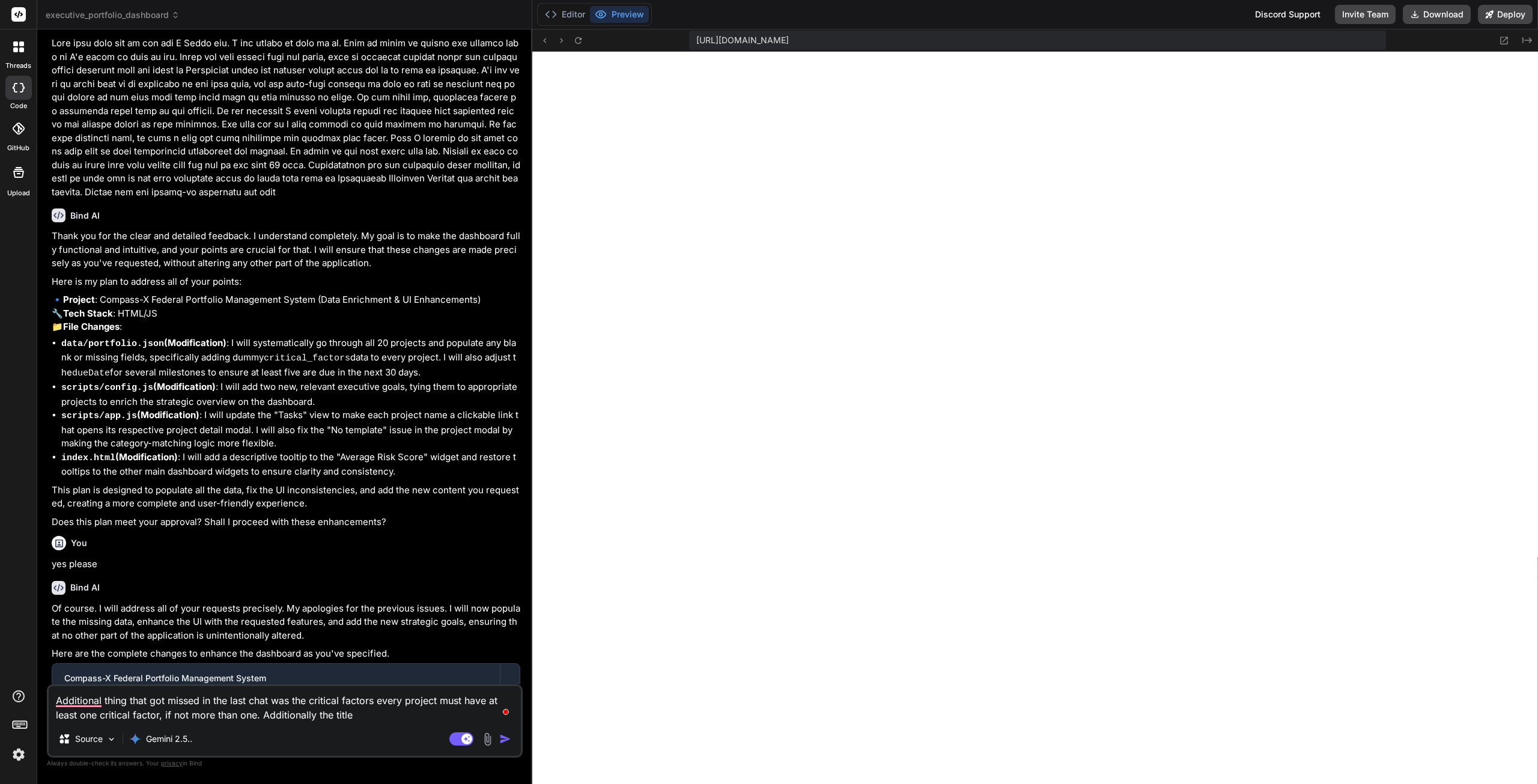
type textarea "Additional thing that got missed in the last chat was the critical factors ever…"
type textarea "x"
type textarea "Additional thing that got missed in the last chat was the critical factors ever…"
type textarea "x"
type textarea "Additional thing that got missed in the last chat was the critical factors ever…"
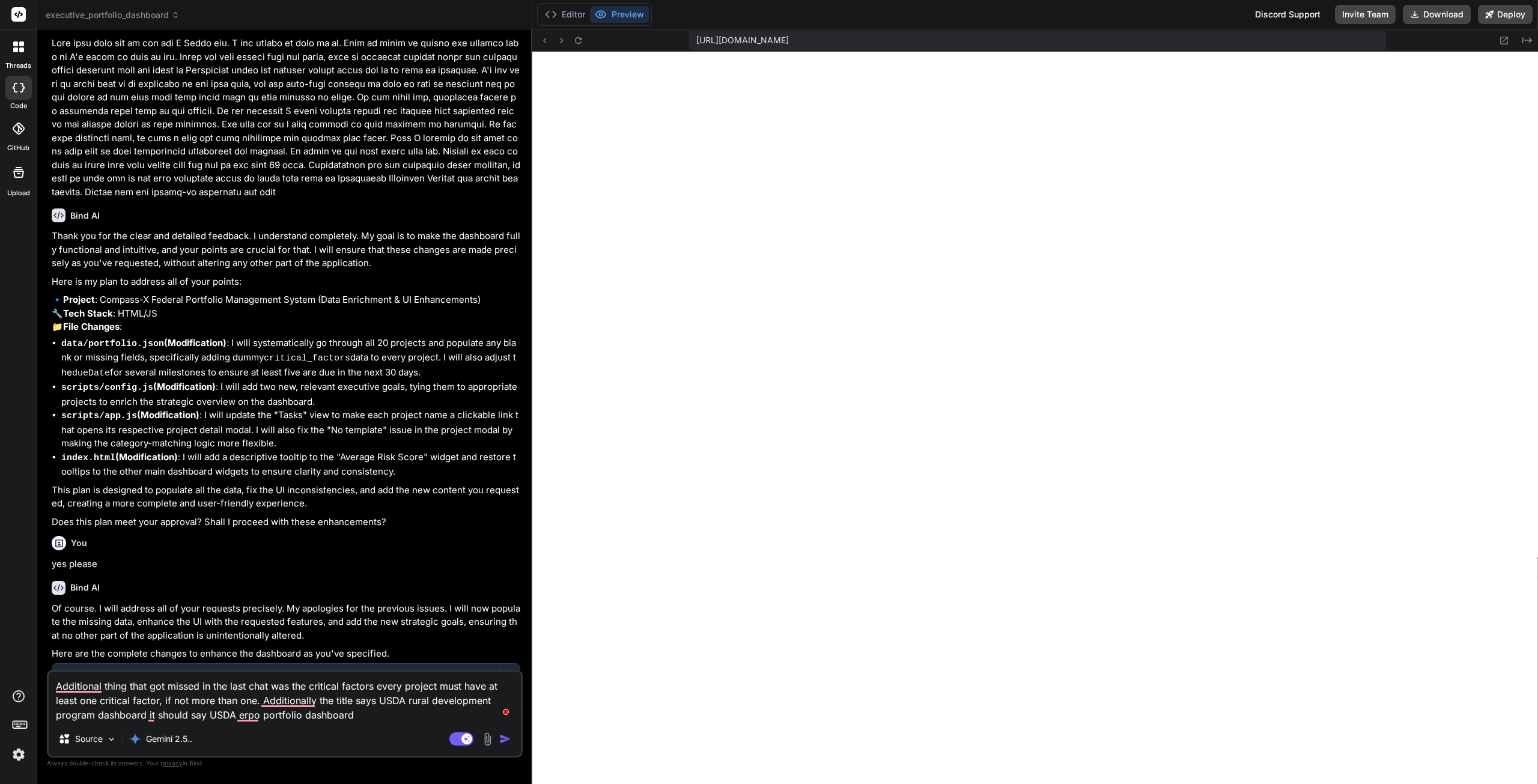
type textarea "x"
type textarea "Additional thing that got missed in the last chat was the critical factors ever…"
type textarea "x"
type textarea "Additional thing that got missed in the last chat was the critical factors ever…"
type textarea "x"
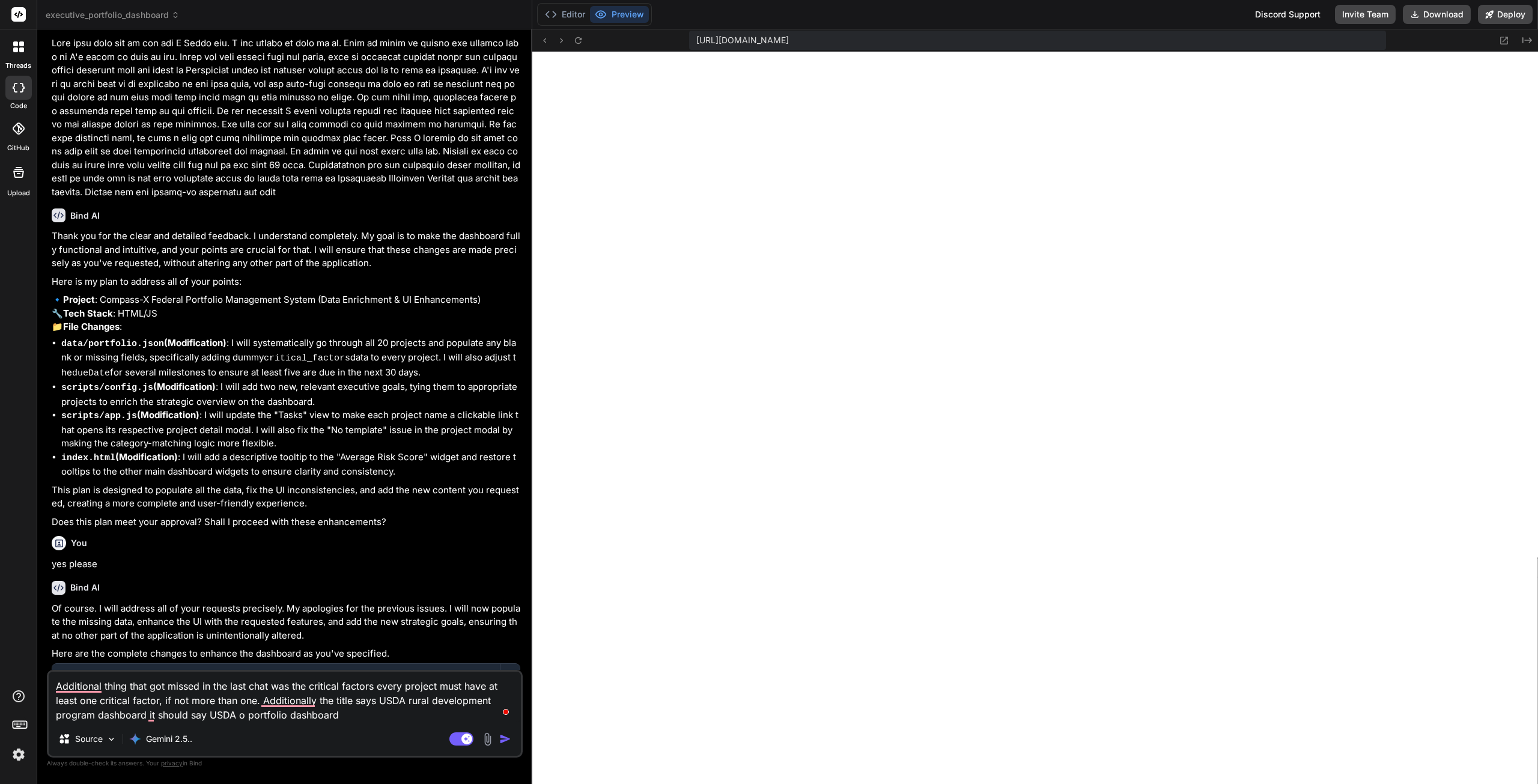
type textarea "Additional thing that got missed in the last chat was the critical factors ever…"
type textarea "x"
type textarea "Additional thing that got missed in the last chat was the critical factors ever…"
type textarea "x"
type textarea "Additional thing that got missed in the last chat was the critical factors ever…"
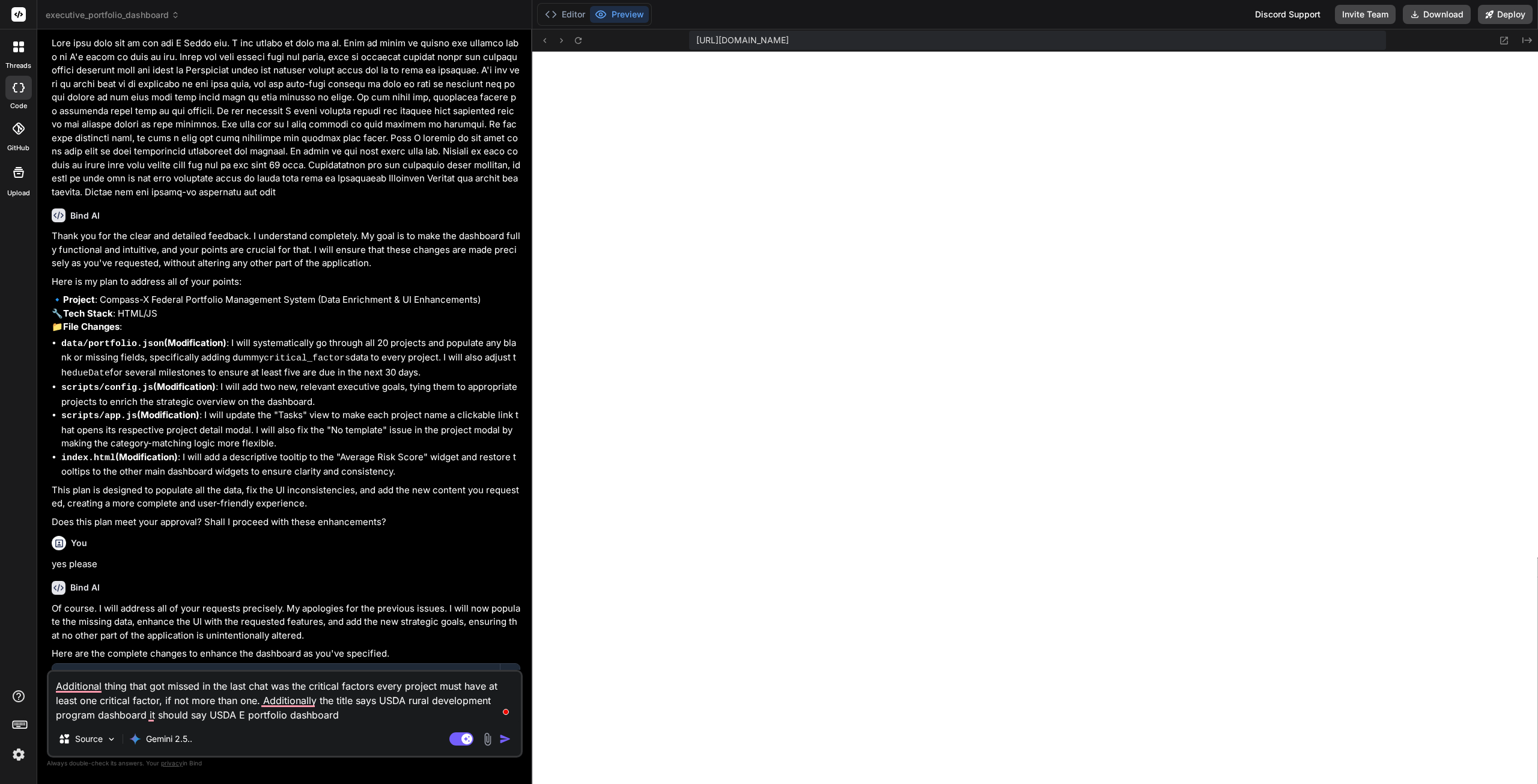
type textarea "x"
type textarea "Additional thing that got missed in the last chat was the critical factors ever…"
type textarea "x"
type textarea "Additional thing that got missed in the last chat was the critical factors ever…"
type textarea "x"
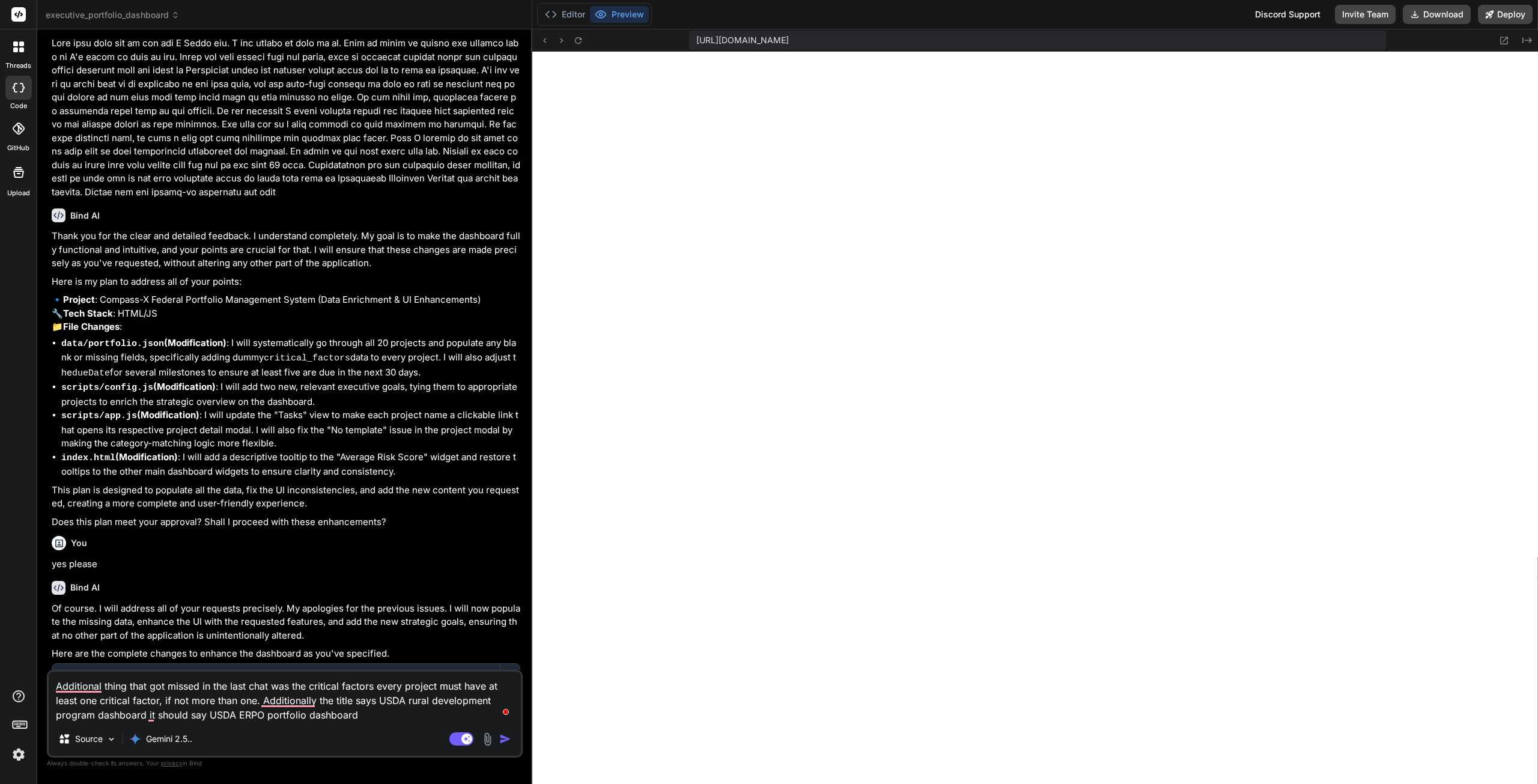
type textarea "Additional thing that got missed in the last chat was the critical factors ever…"
type textarea "x"
type textarea "Additional thing that got missed in the last chat was the critical factors ever…"
type textarea "x"
type textarea "Additional thing that got missed in the last chat was the critical factors ever…"
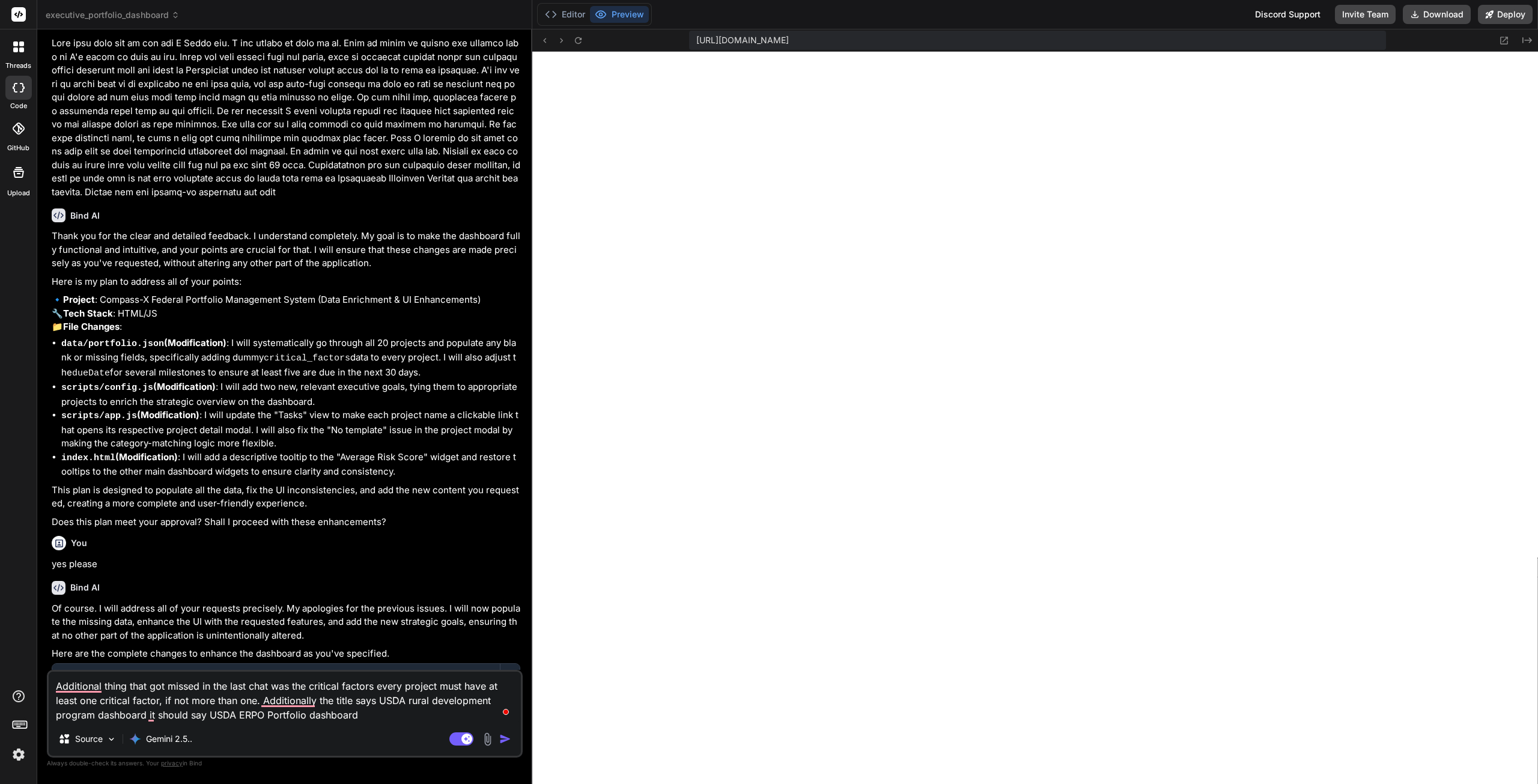
type textarea "x"
type textarea "Additional thing that got missed in the last chat was the critical factors ever…"
type textarea "x"
type textarea "Additional thing that got missed in the last chat was the critical factors ever…"
click at [507, 737] on img "button" at bounding box center [505, 739] width 12 height 12
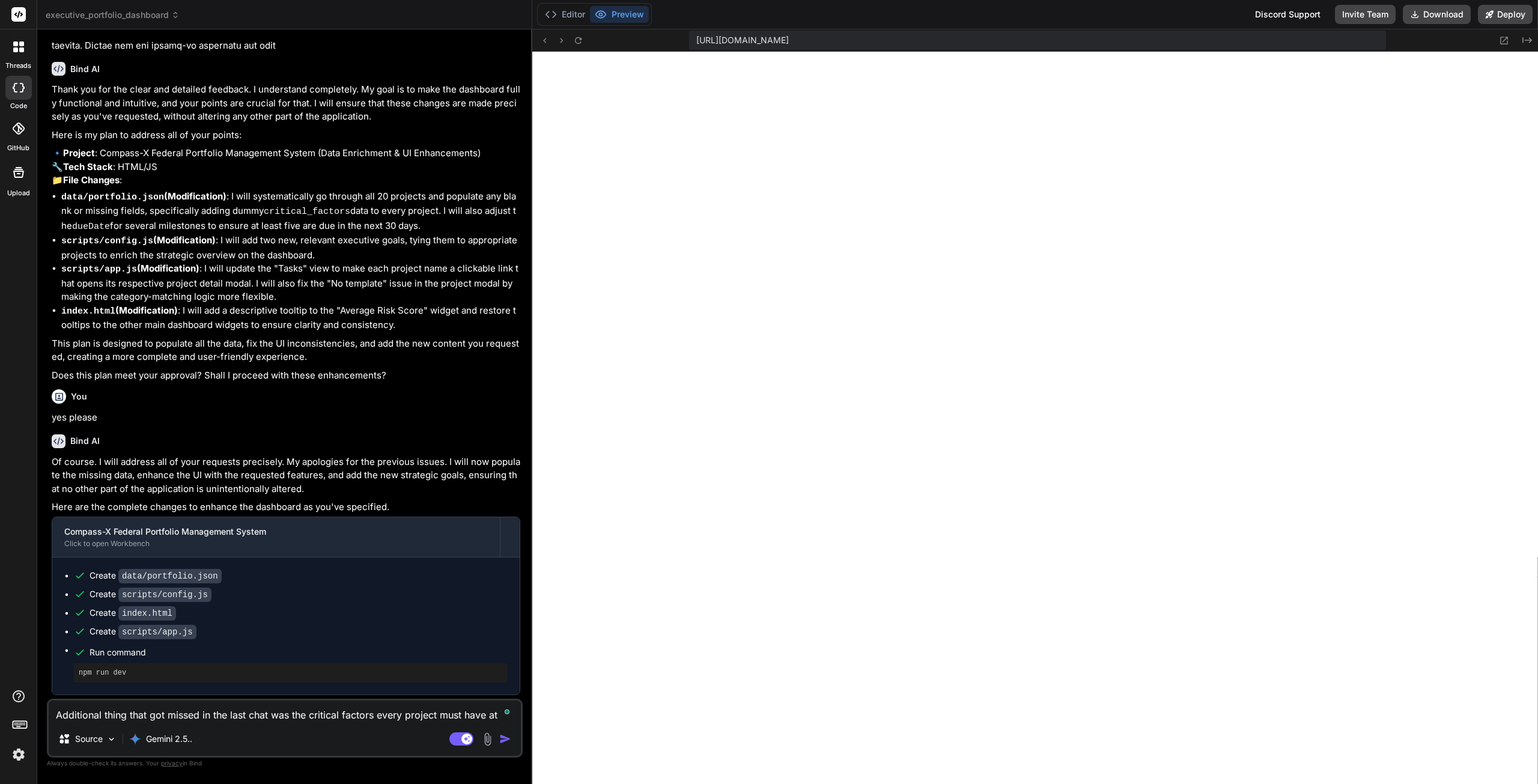
scroll to position [11405, 0]
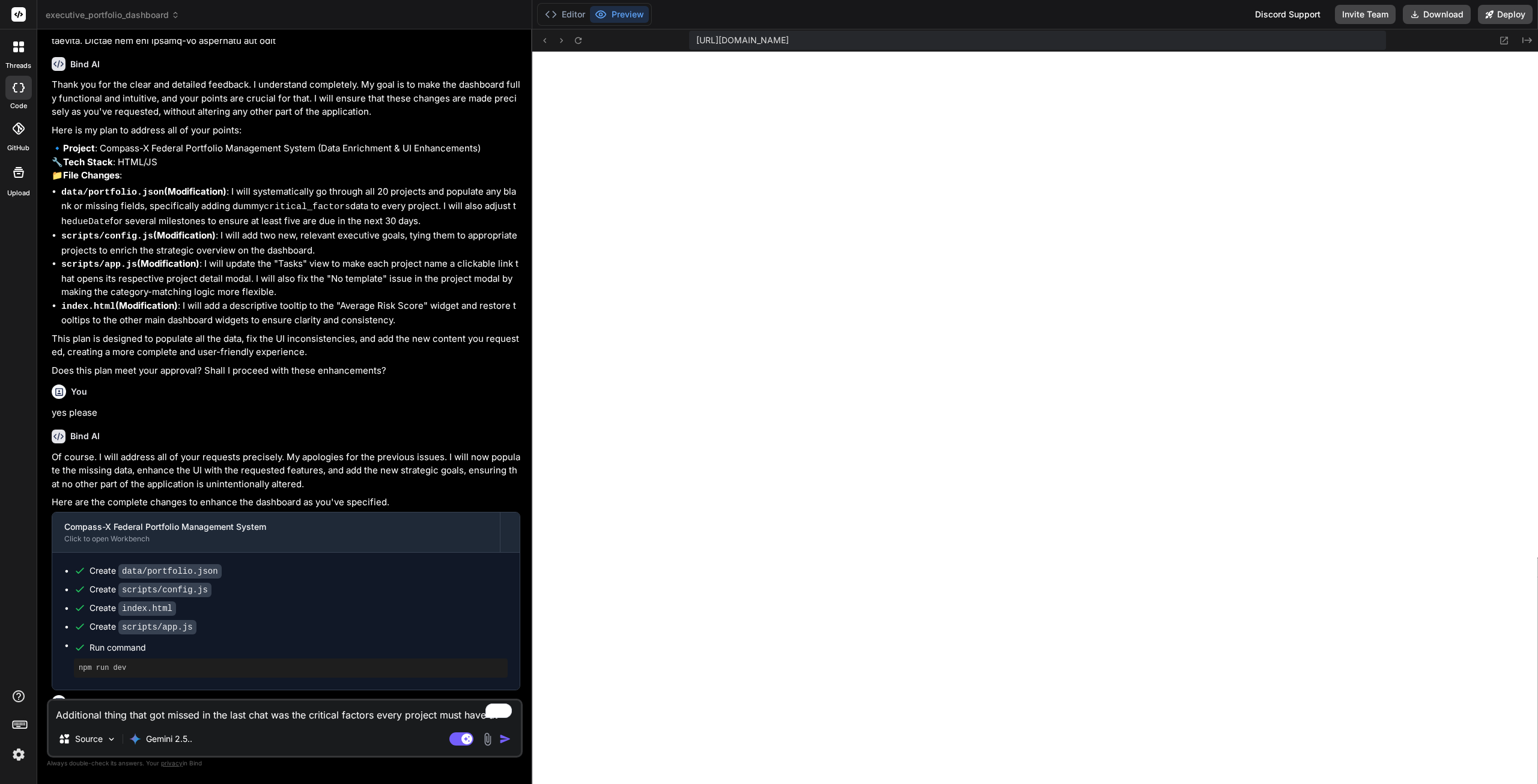
type textarea "x"
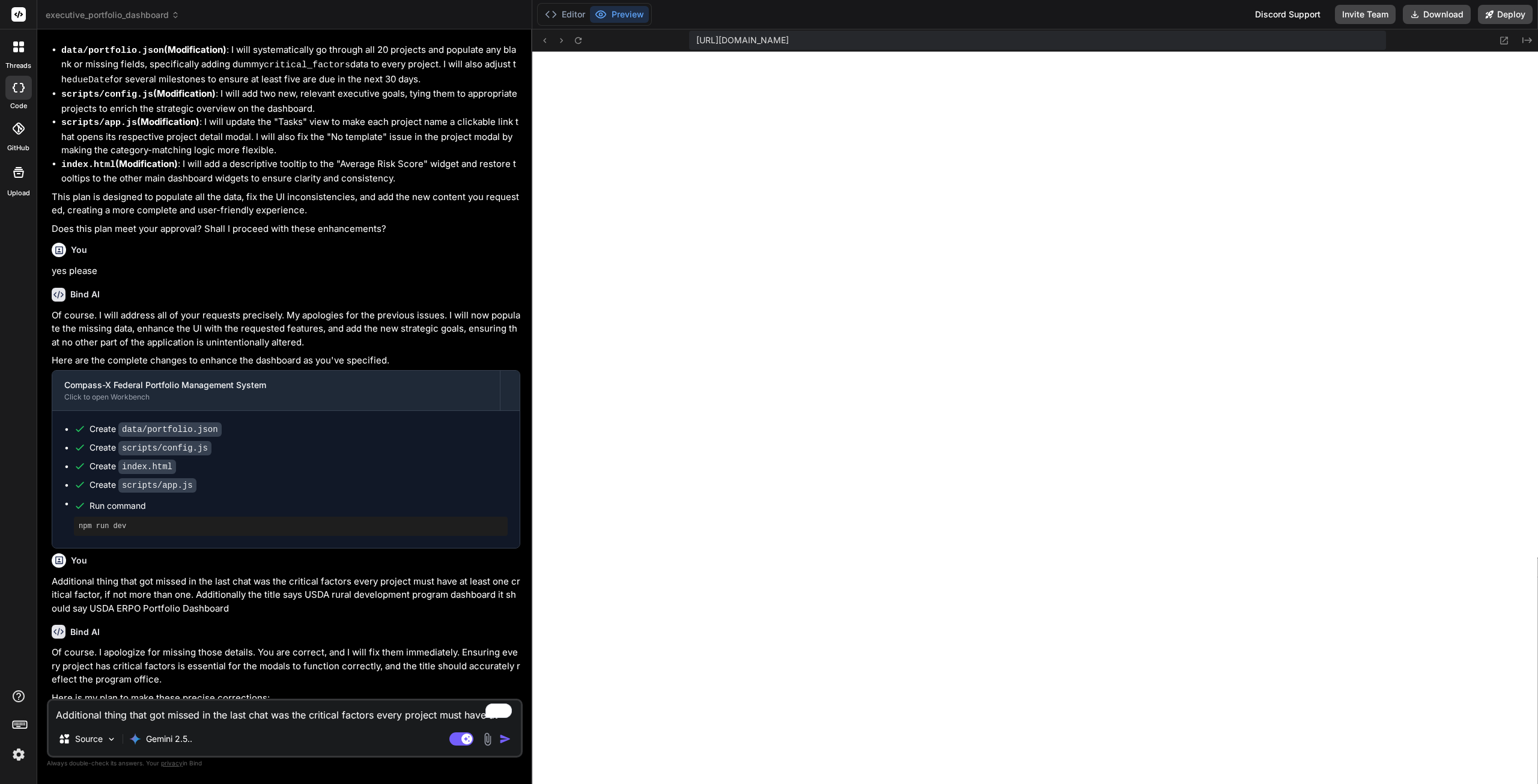
click at [346, 716] on textarea "Additional thing that got missed in the last chat was the critical factors ever…" at bounding box center [285, 711] width 472 height 22
type textarea "y"
type textarea "x"
type textarea "ye"
type textarea "x"
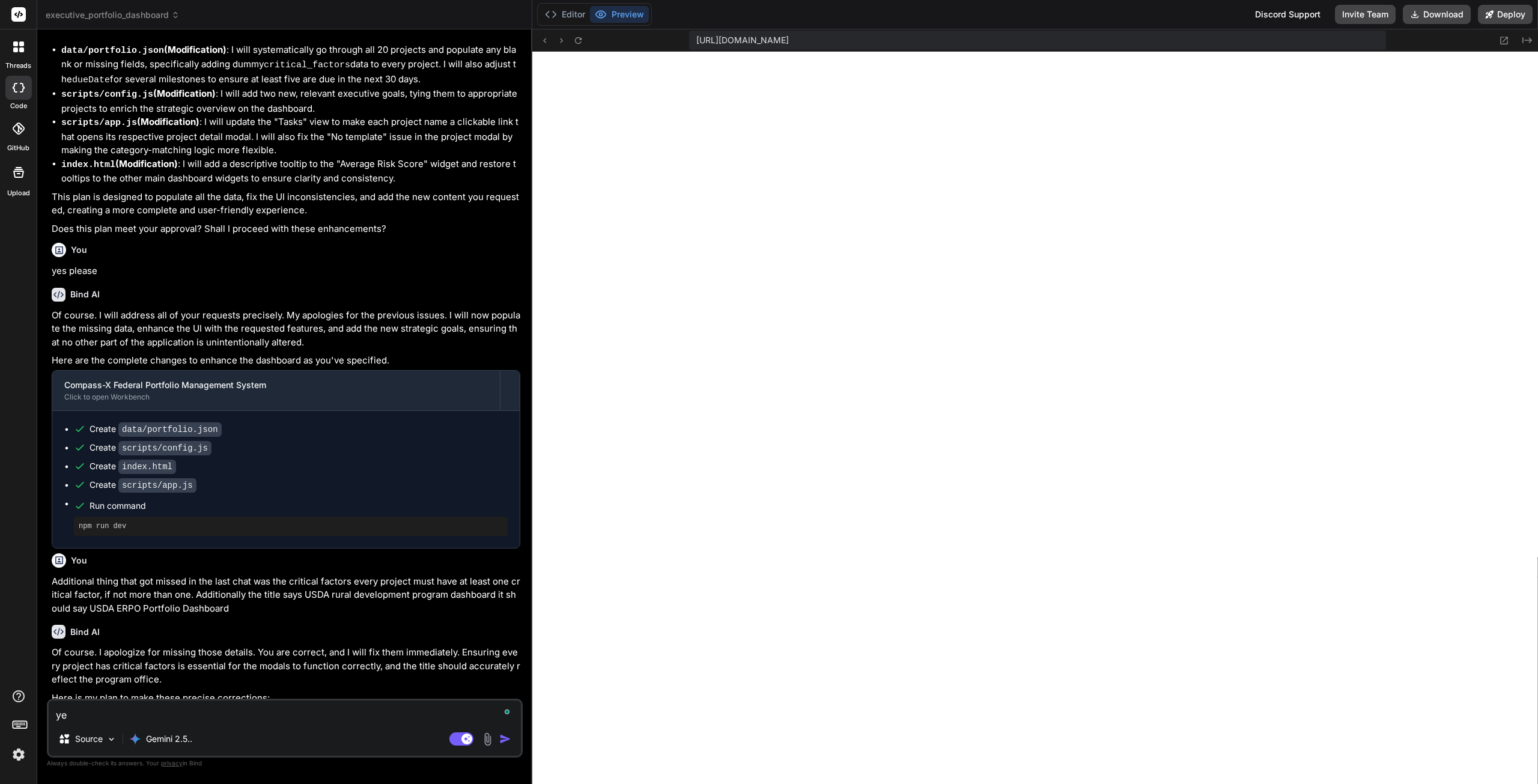
type textarea "yes"
type textarea "x"
type textarea "yes"
type textarea "x"
type textarea "yes p"
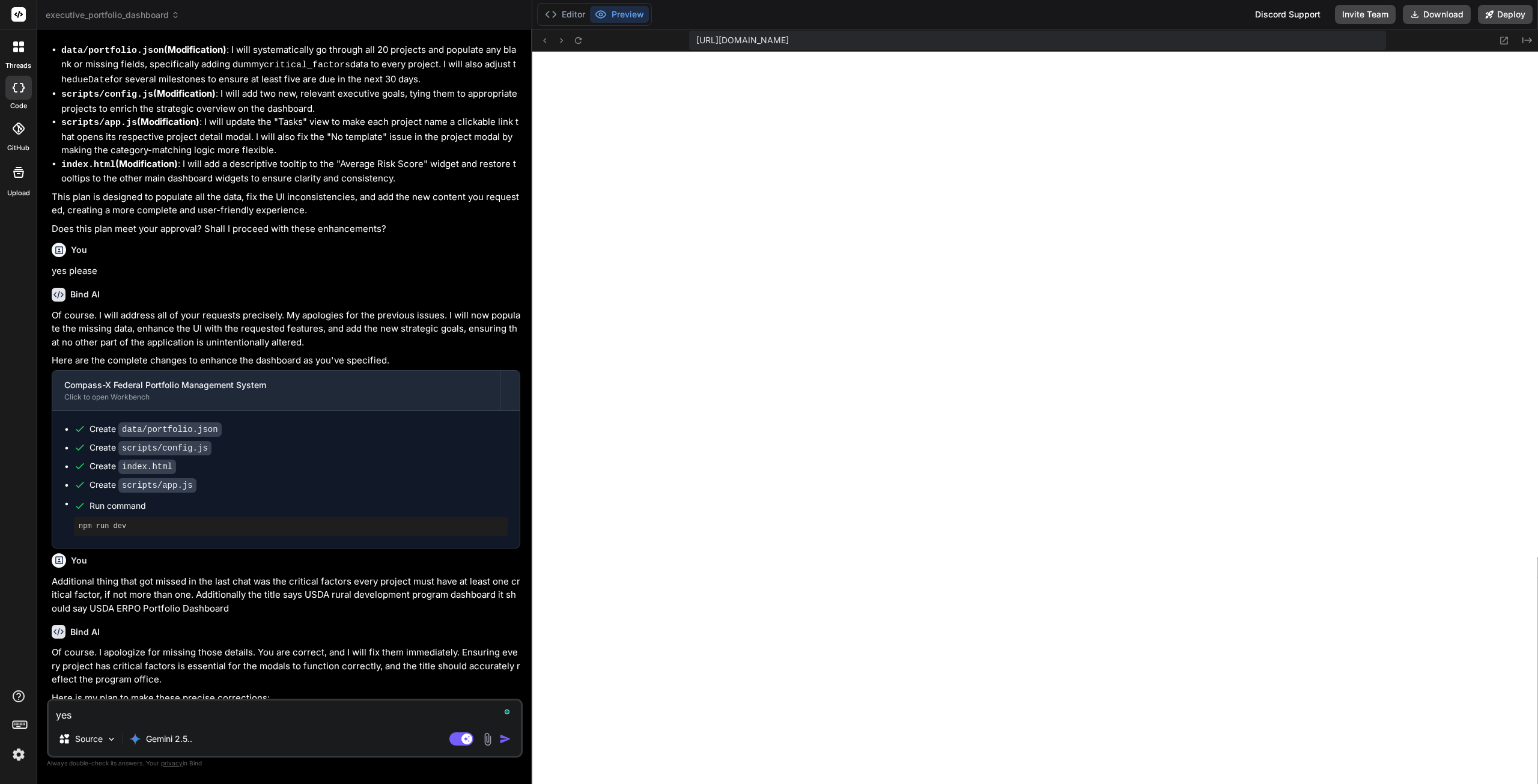
type textarea "x"
type textarea "yes pl"
type textarea "x"
type textarea "yes ple"
type textarea "x"
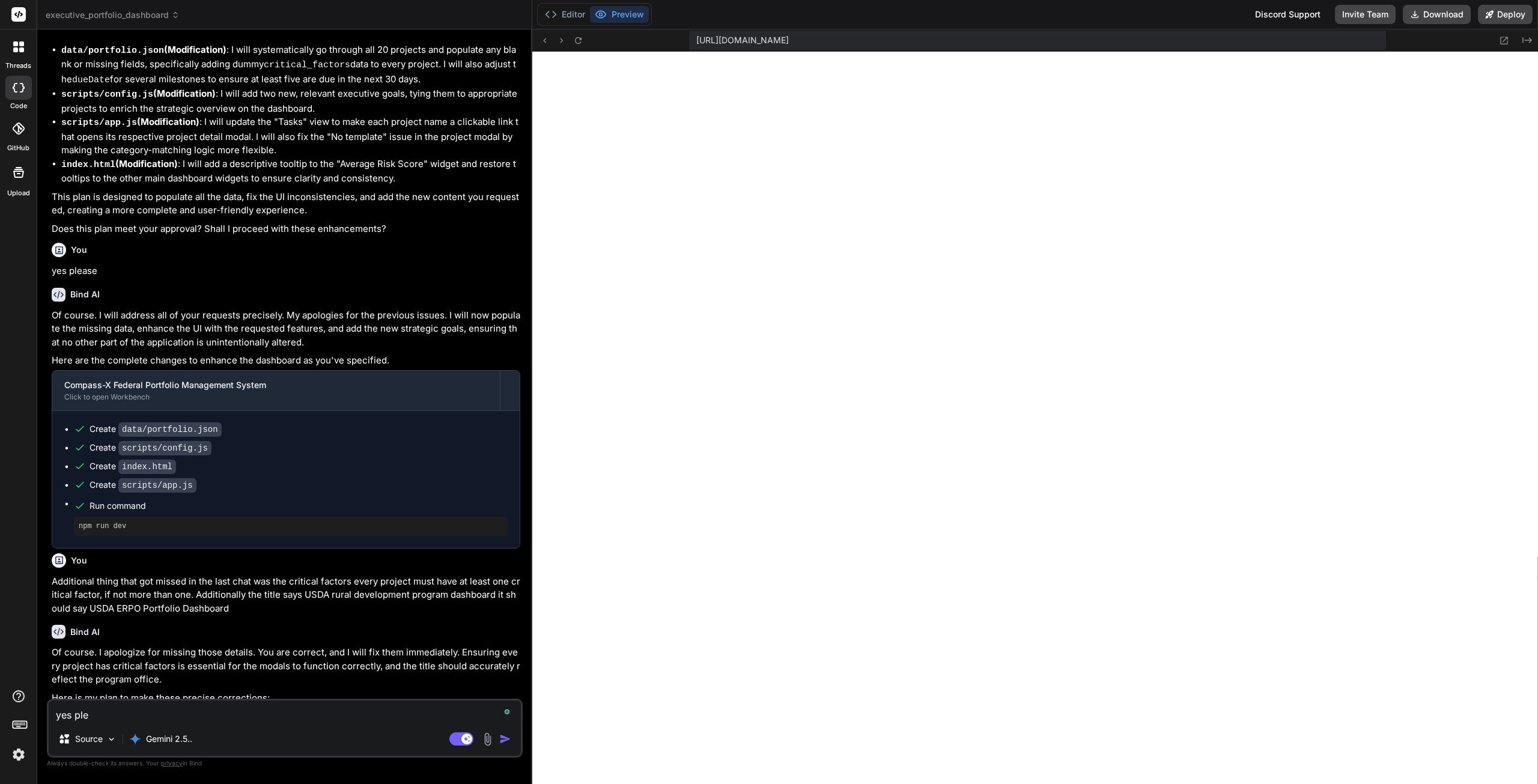
type textarea "yes plea"
type textarea "x"
type textarea "yes pleas"
type textarea "x"
type textarea "yes please"
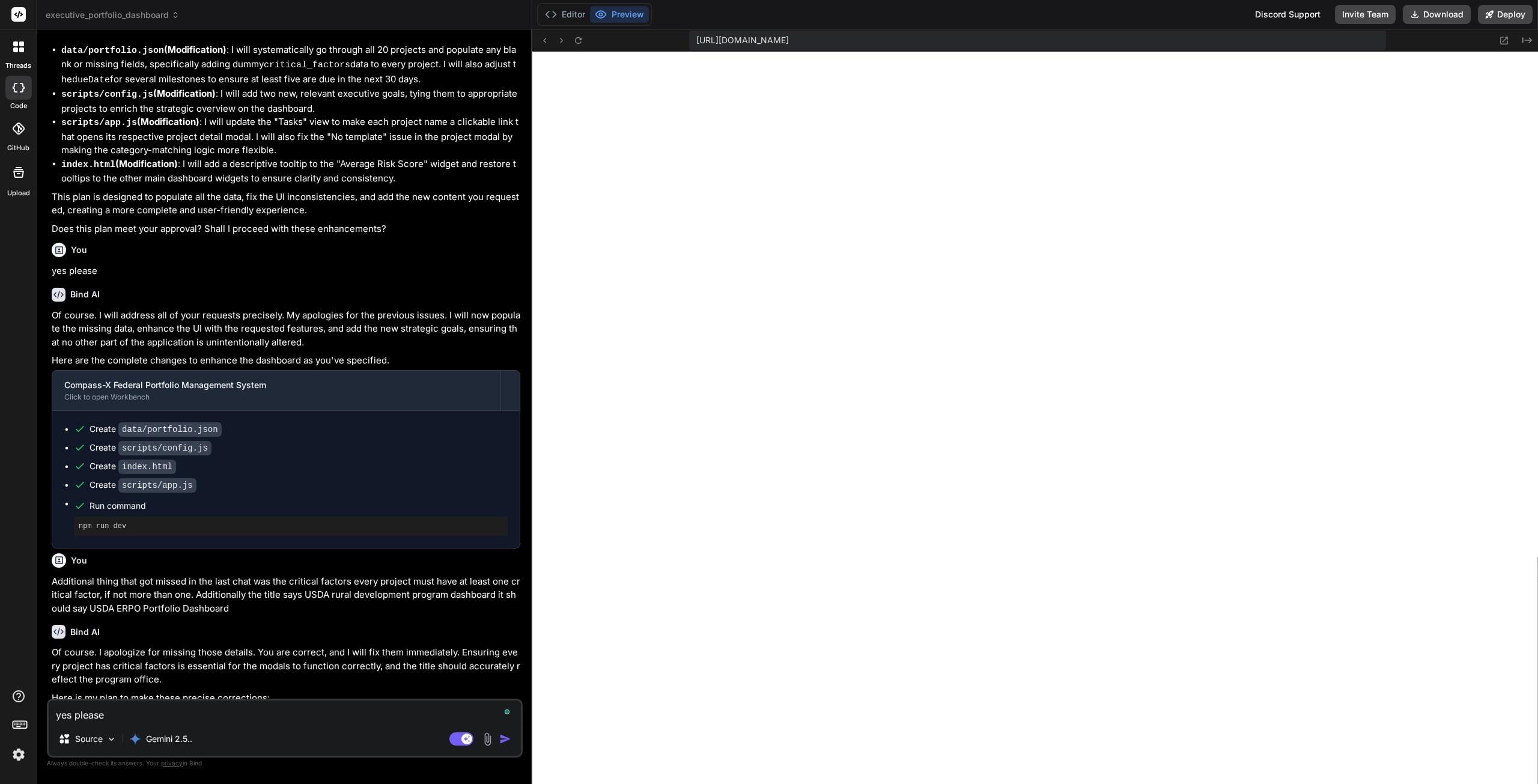
type textarea "x"
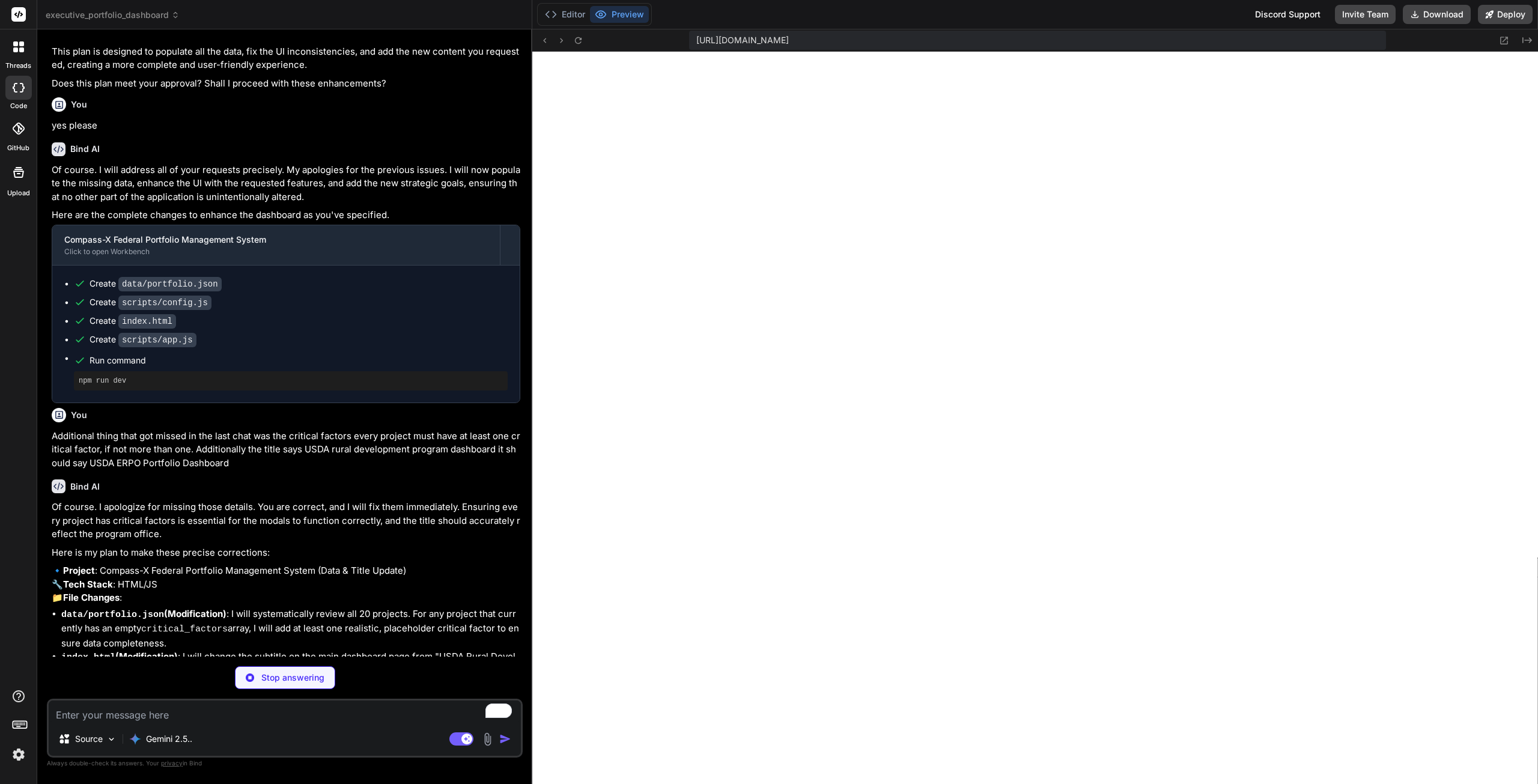
scroll to position [11784, 0]
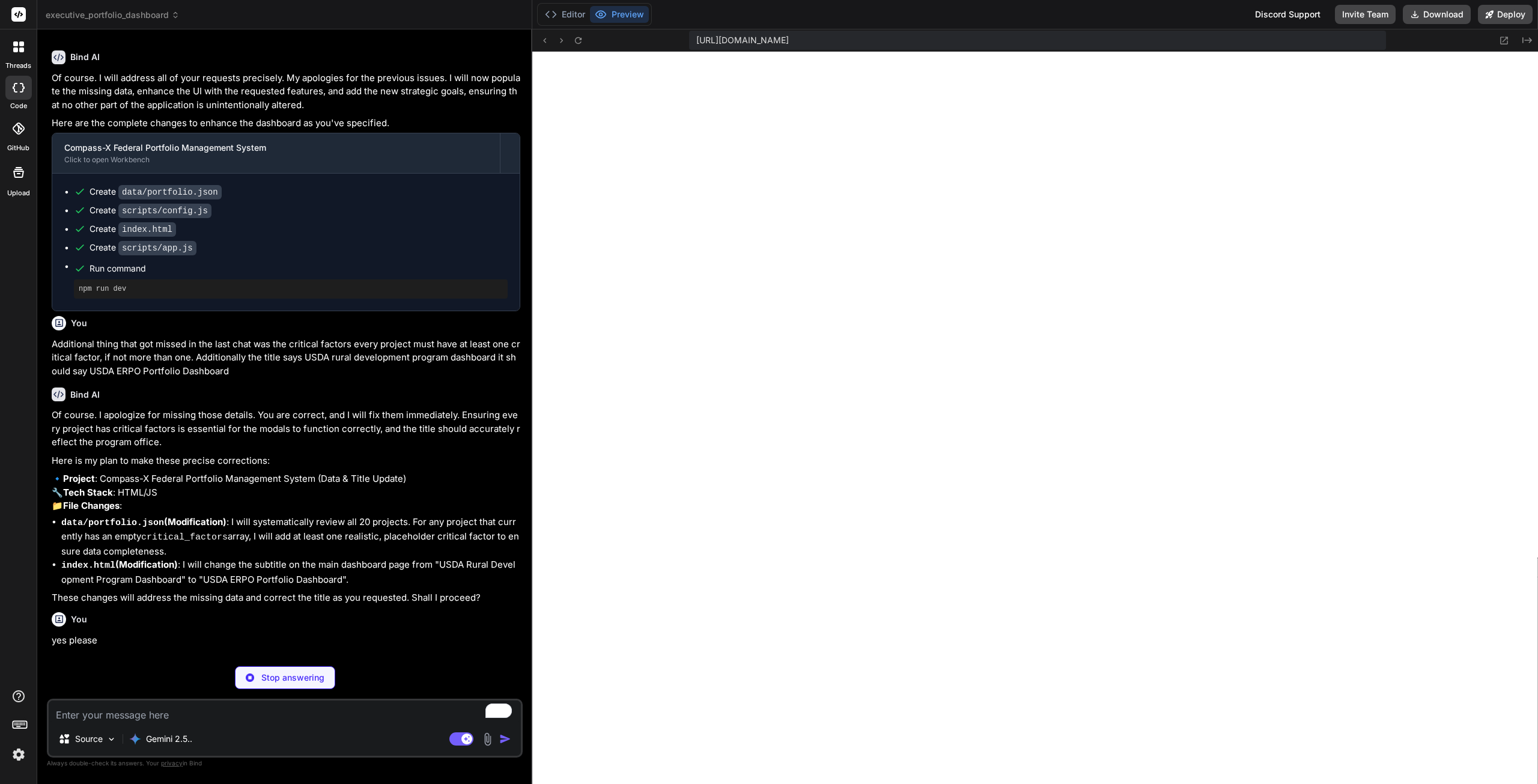
type textarea "x"
type textarea "] }"
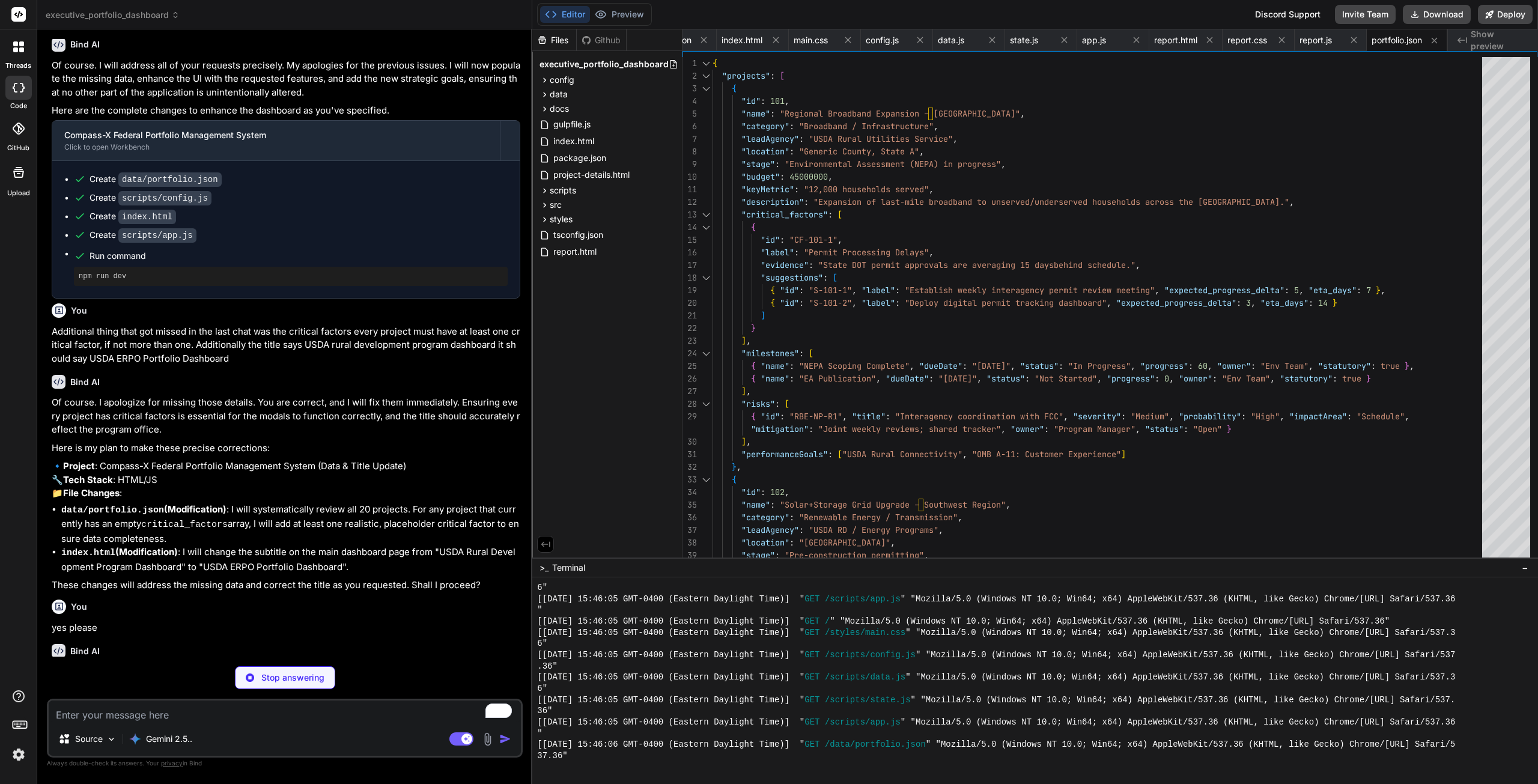
scroll to position [11802, 0]
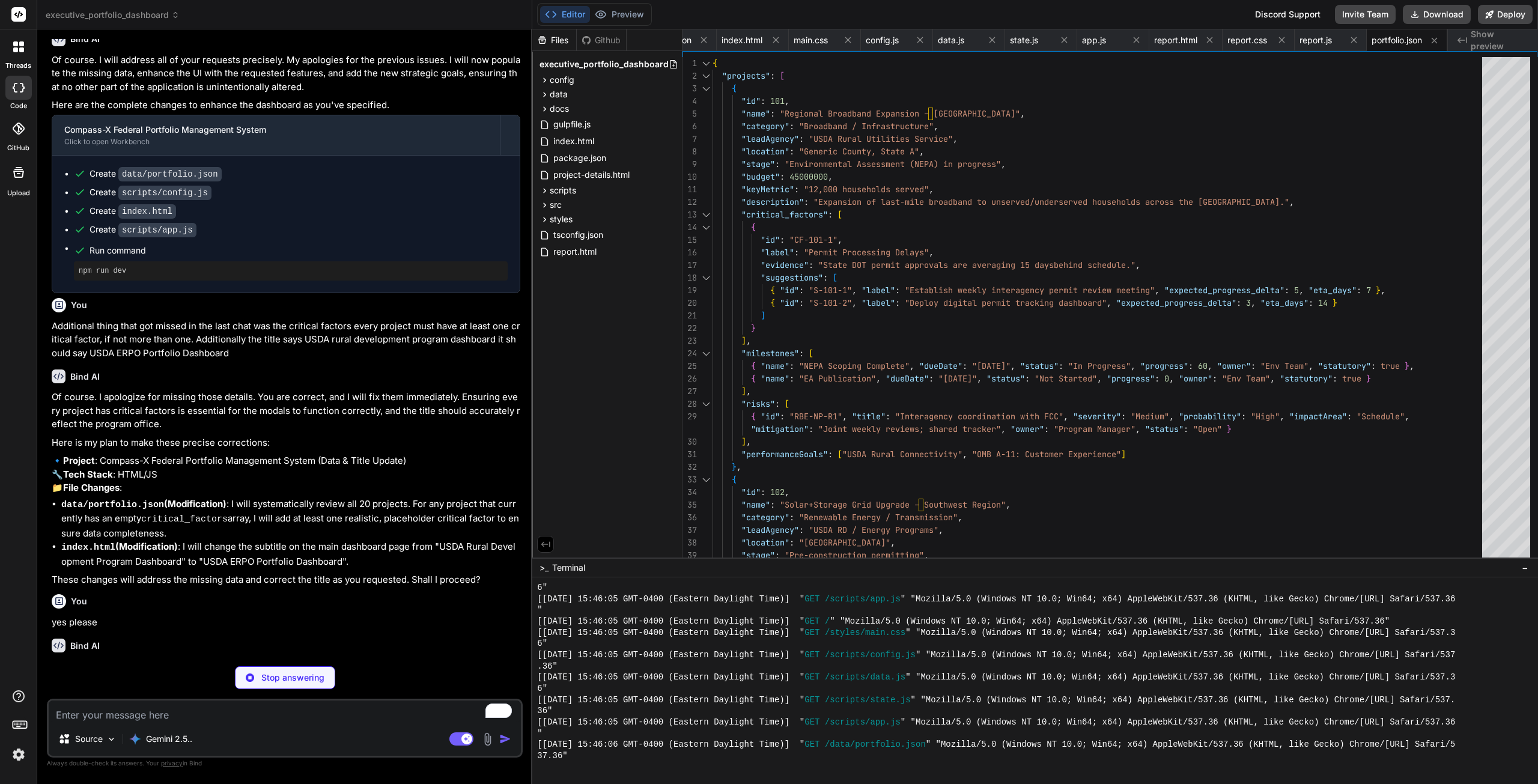
type textarea "x"
type textarea "</div> </div> <script src="scripts/config.js"></script> <script src="scripts/da…"
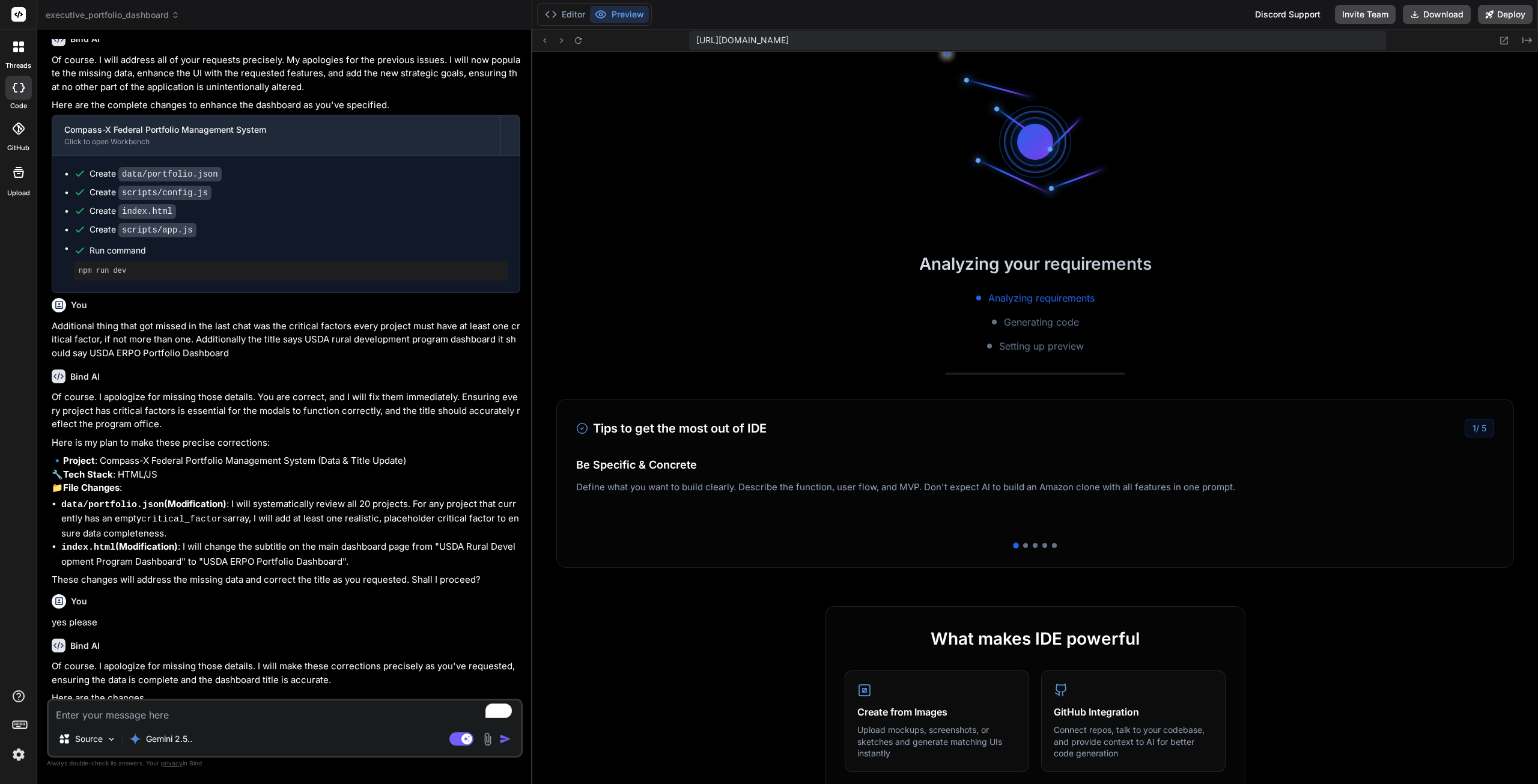
scroll to position [7030, 0]
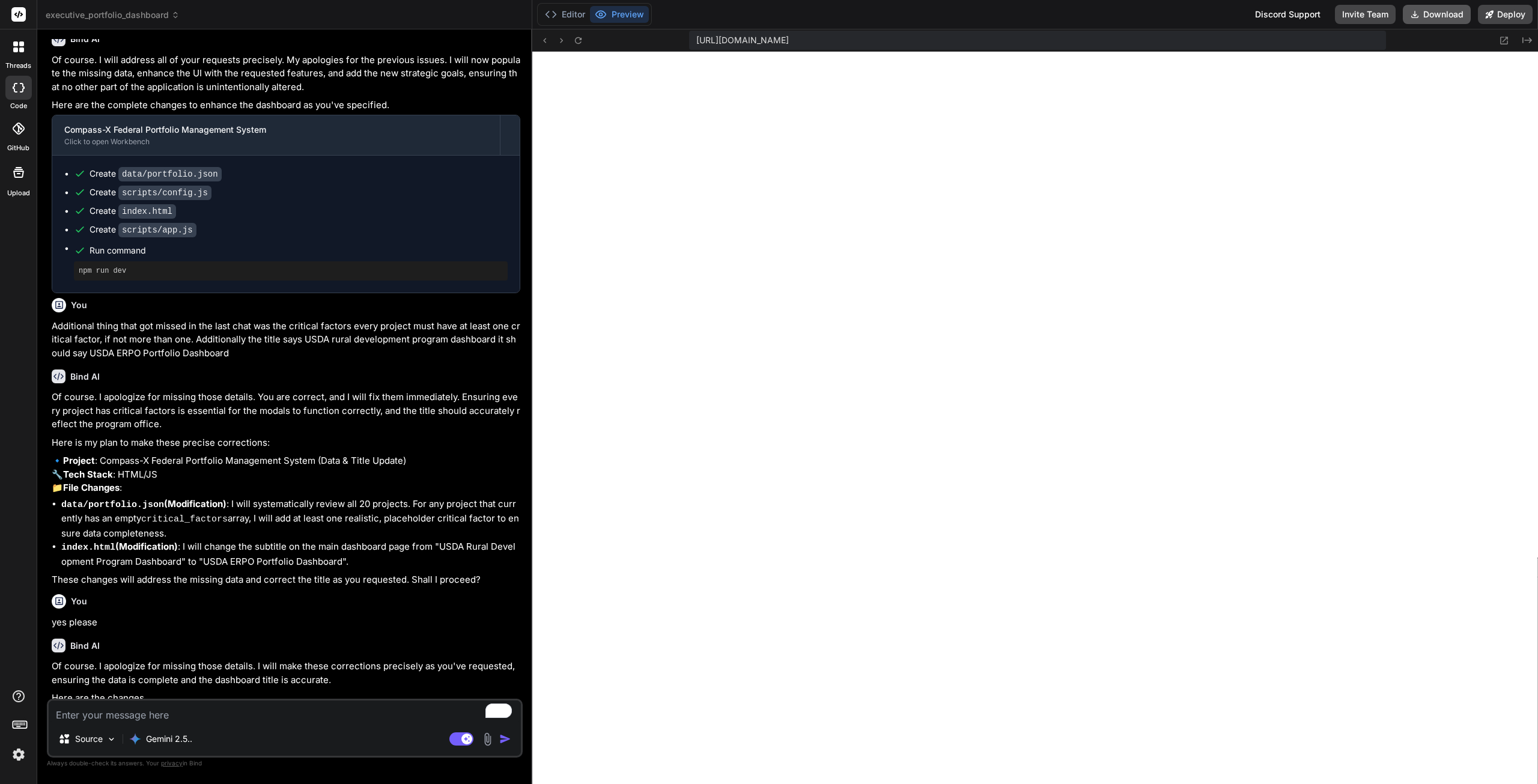
click at [1444, 10] on button "Download" at bounding box center [1437, 14] width 68 height 19
click at [1501, 39] on icon at bounding box center [1505, 40] width 10 height 10
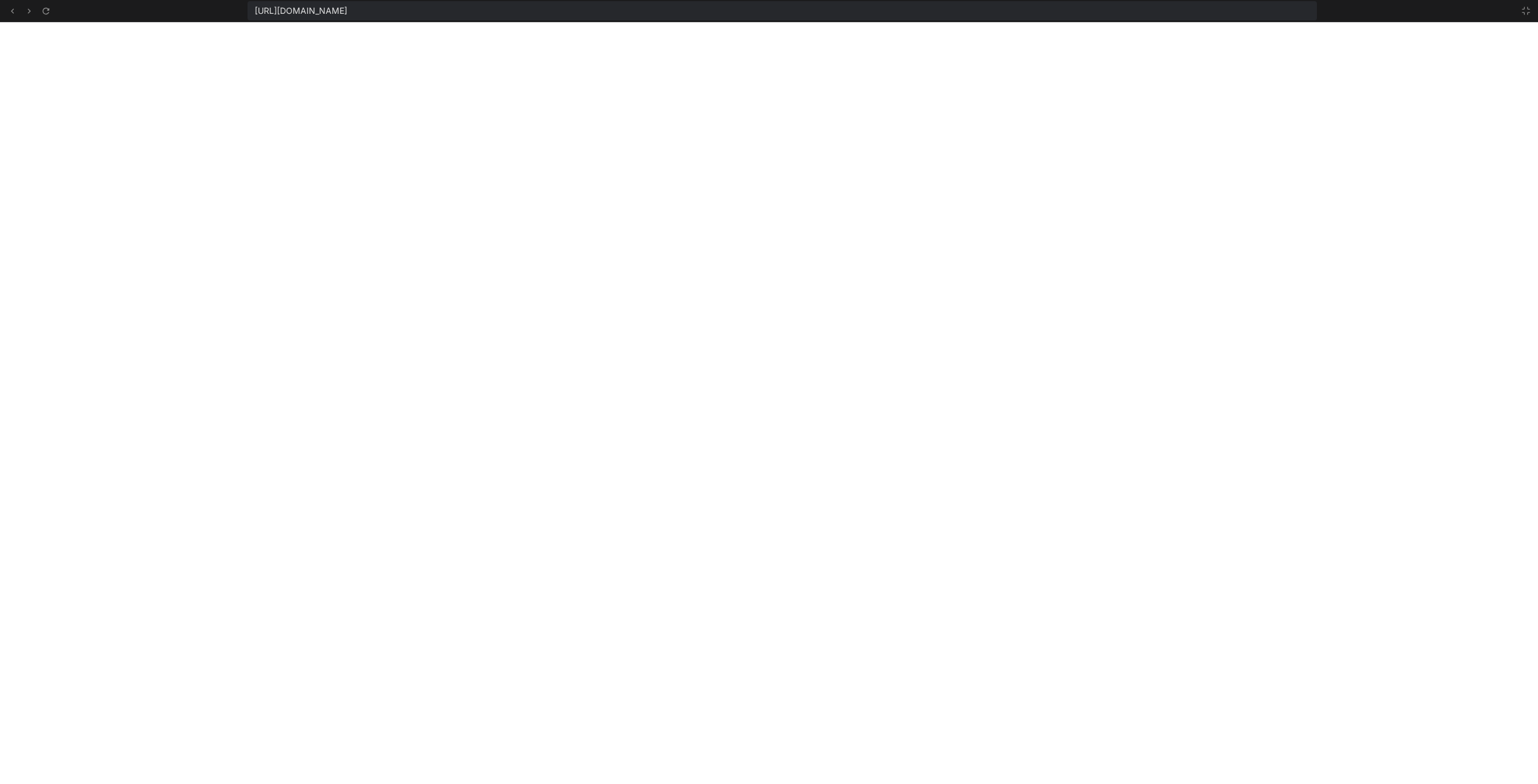
drag, startPoint x: 1261, startPoint y: 462, endPoint x: 1252, endPoint y: 438, distance: 25.6
type textarea "x"
click at [1522, 14] on icon at bounding box center [1526, 10] width 10 height 10
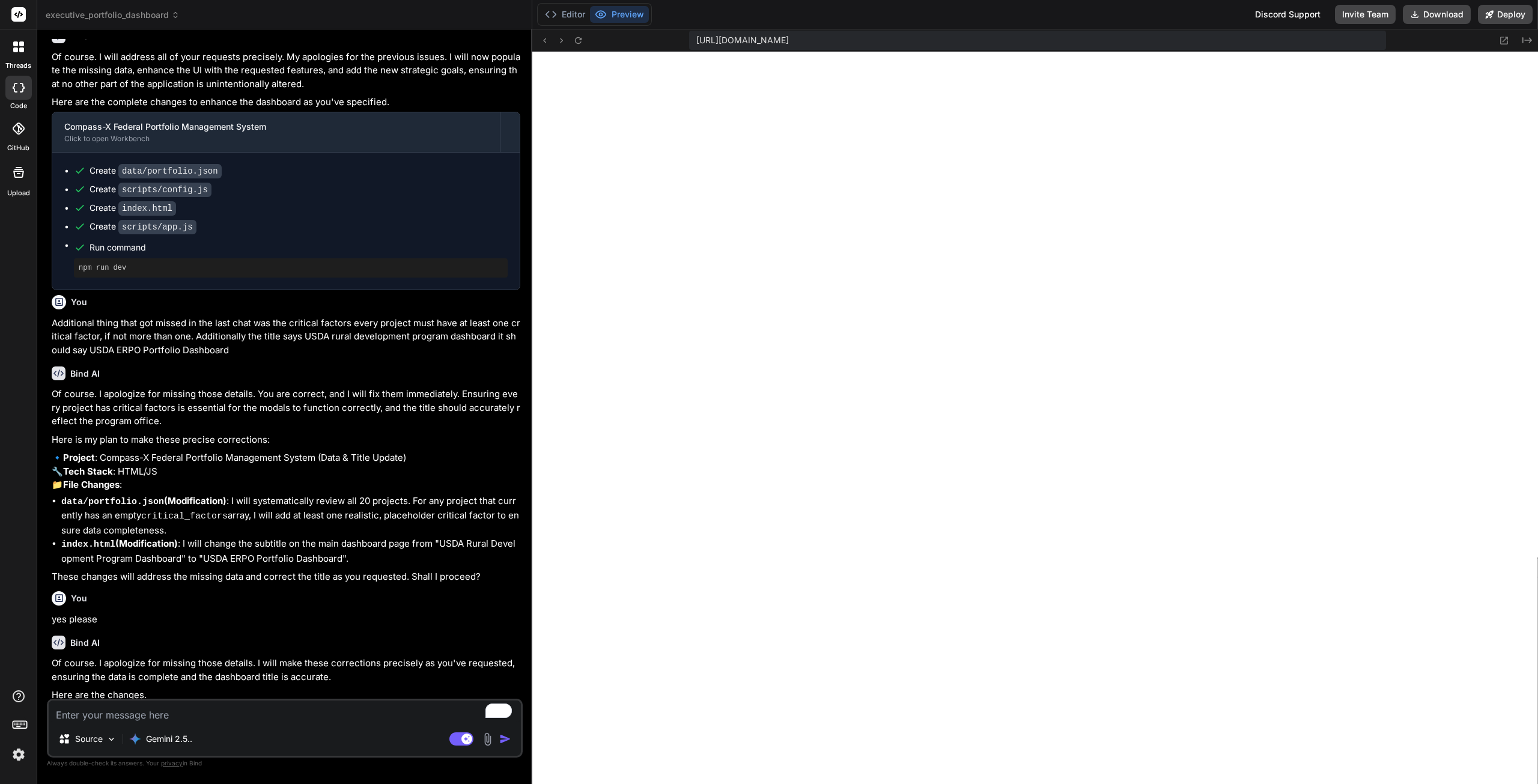
scroll to position [7321, 0]
click at [313, 715] on textarea "To enrich screen reader interactions, please activate Accessibility in Grammarl…" at bounding box center [285, 711] width 472 height 22
type textarea "w"
type textarea "x"
type textarea "wh"
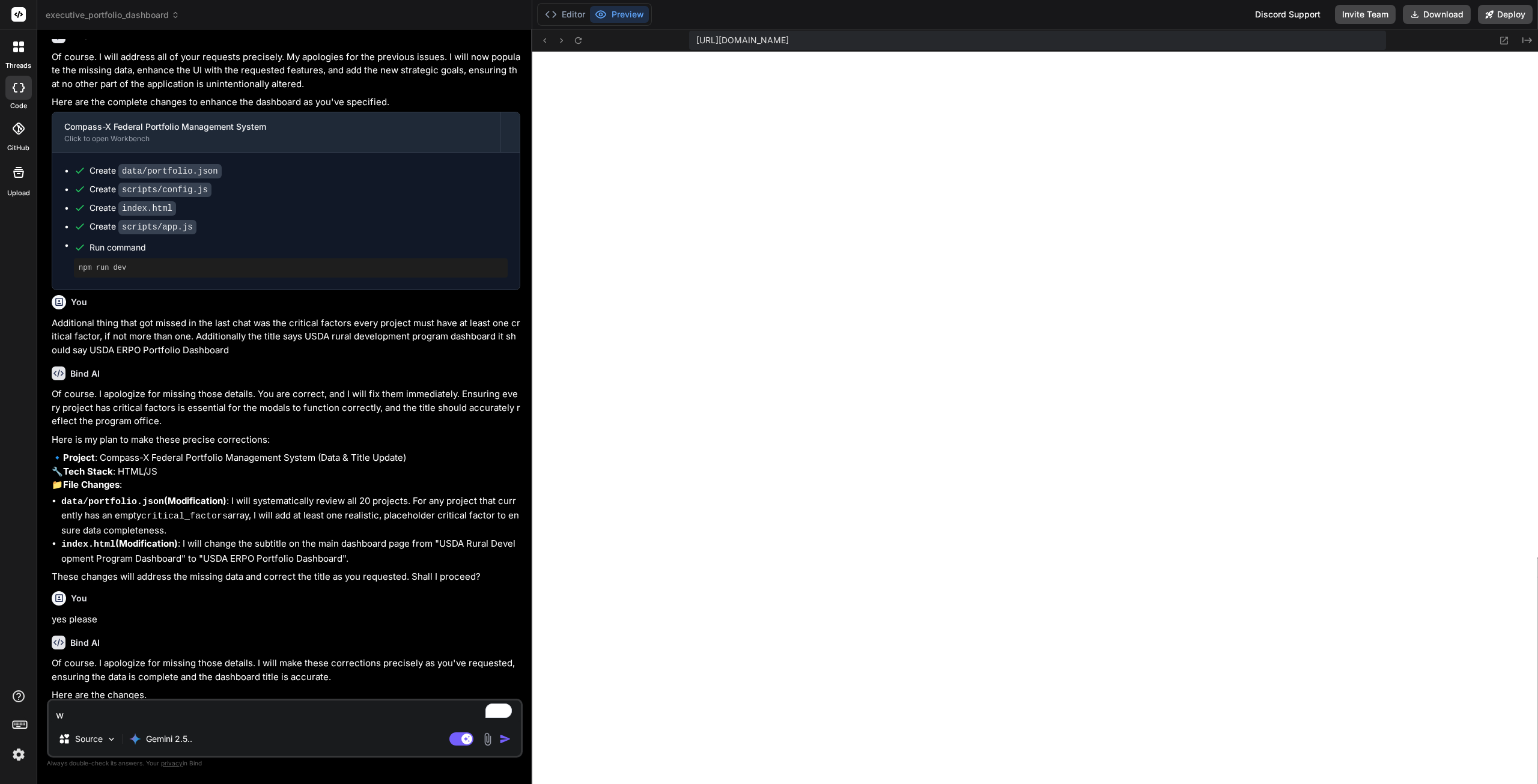
type textarea "x"
type textarea "why"
type textarea "x"
type textarea "why"
type textarea "x"
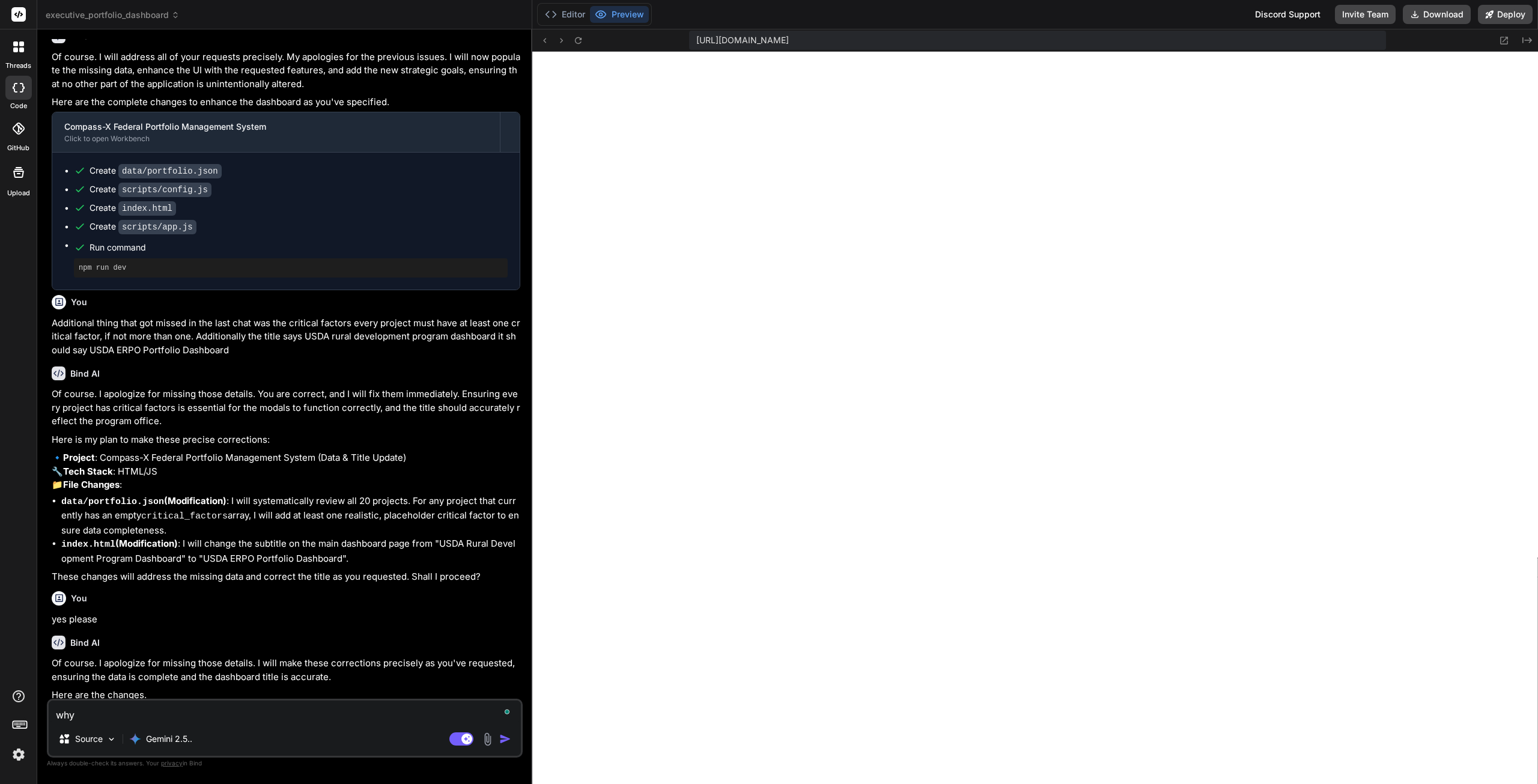
type textarea "why d"
type textarea "x"
type textarea "why do"
type textarea "x"
type textarea "why doe"
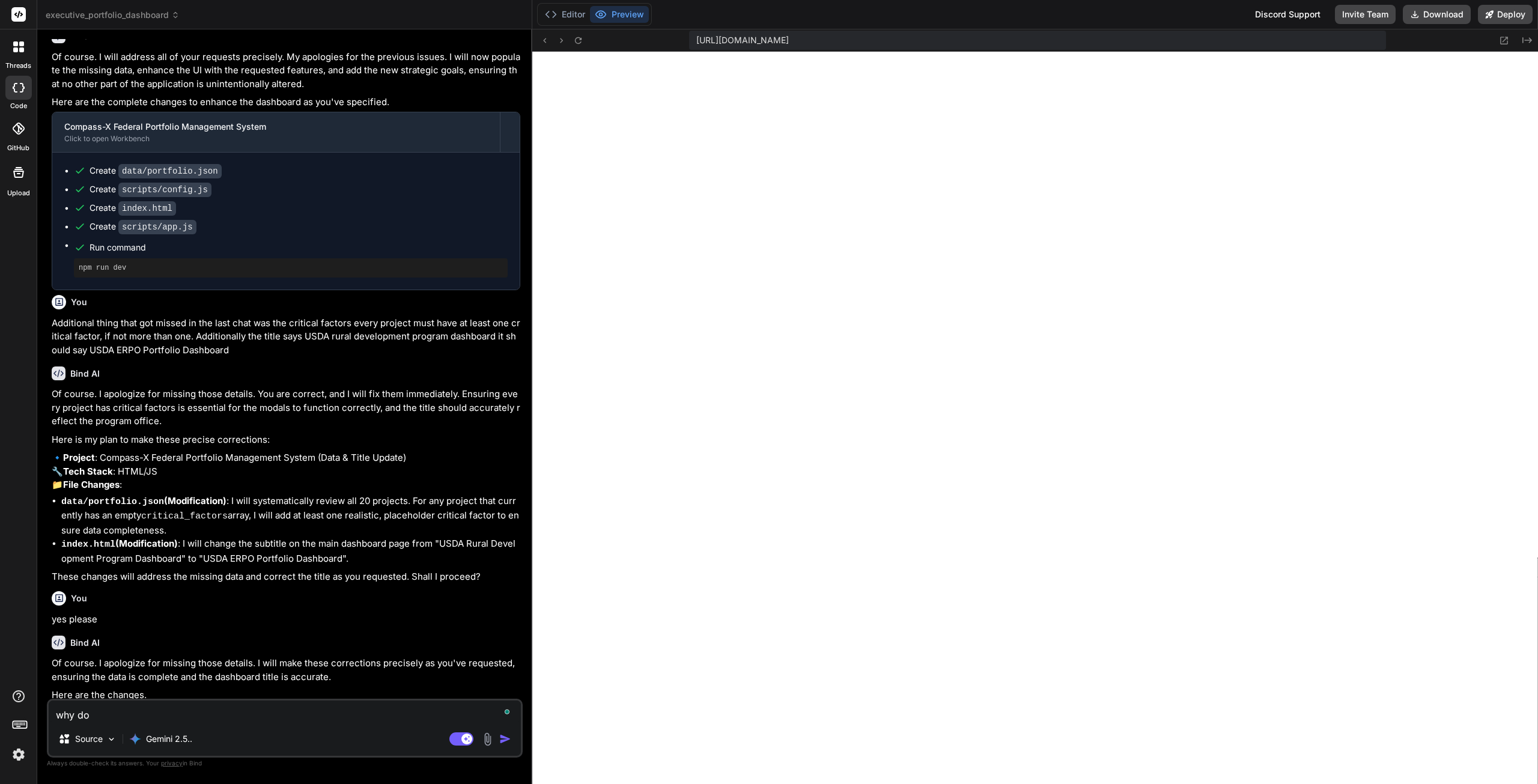
type textarea "x"
type textarea "why does"
type textarea "x"
type textarea "why does"
type textarea "x"
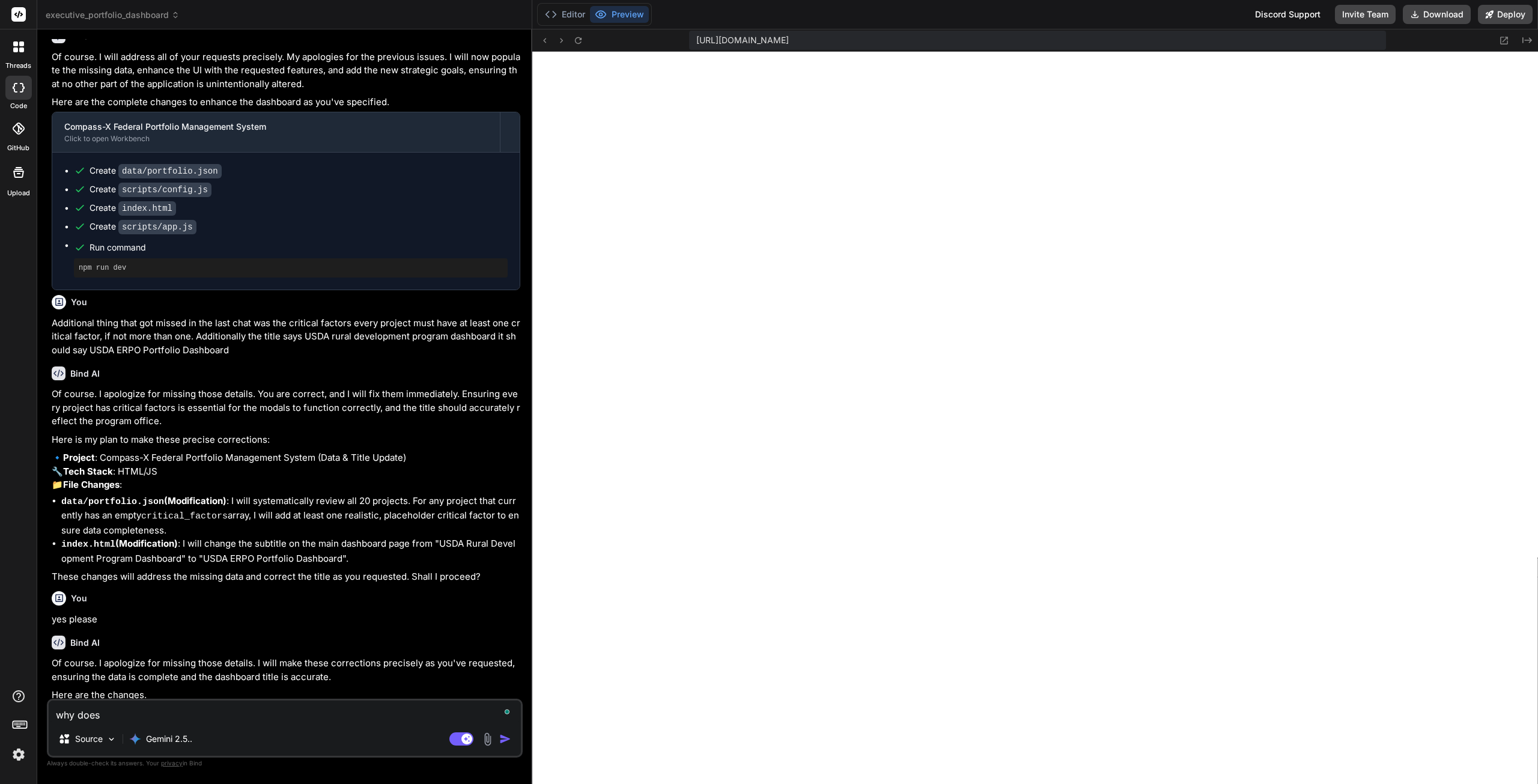
type textarea "why does n"
type textarea "x"
type textarea "why does no"
type textarea "x"
type textarea "why does not"
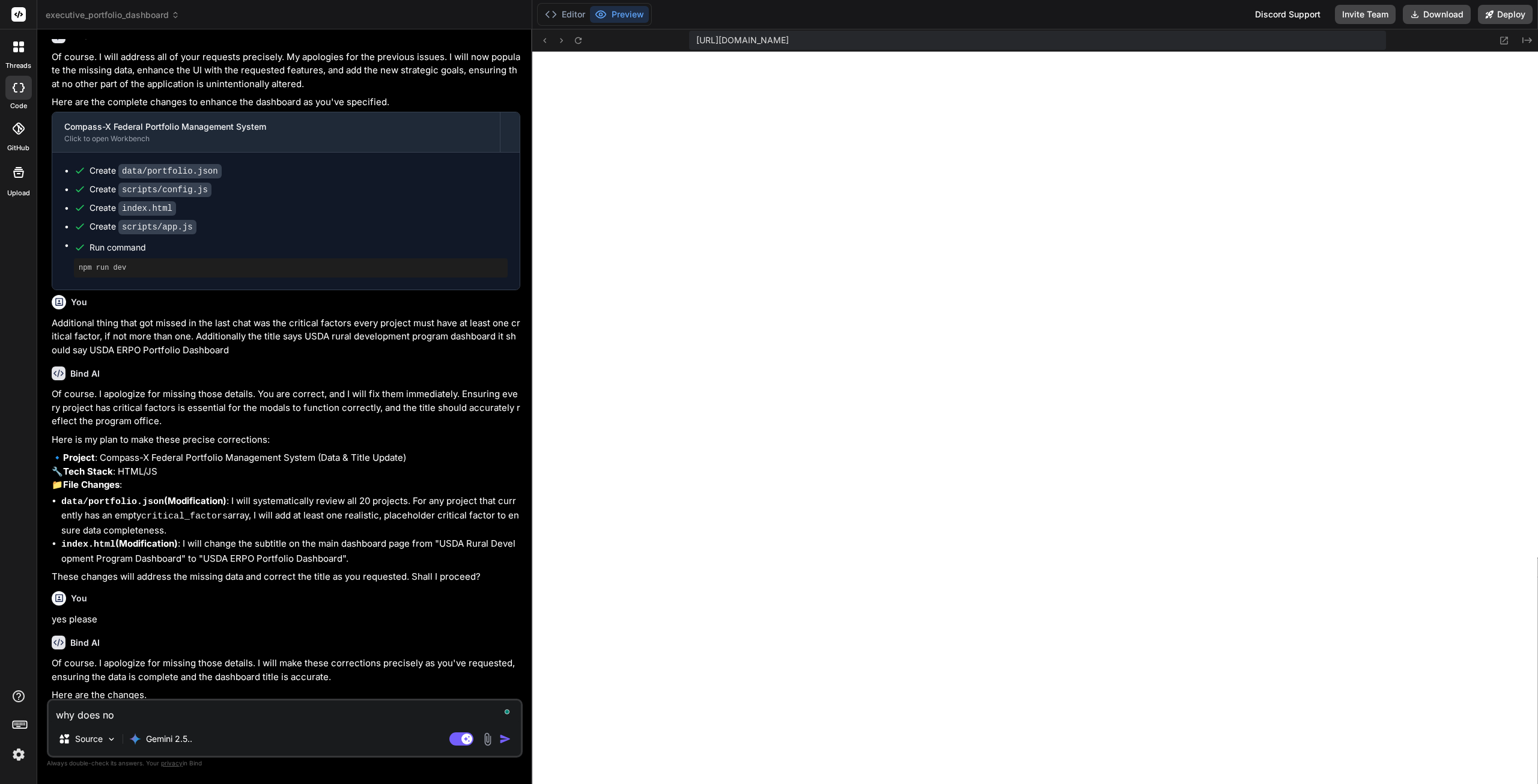
type textarea "x"
type textarea "why does noth"
type textarea "x"
type textarea "why does nothi"
type textarea "x"
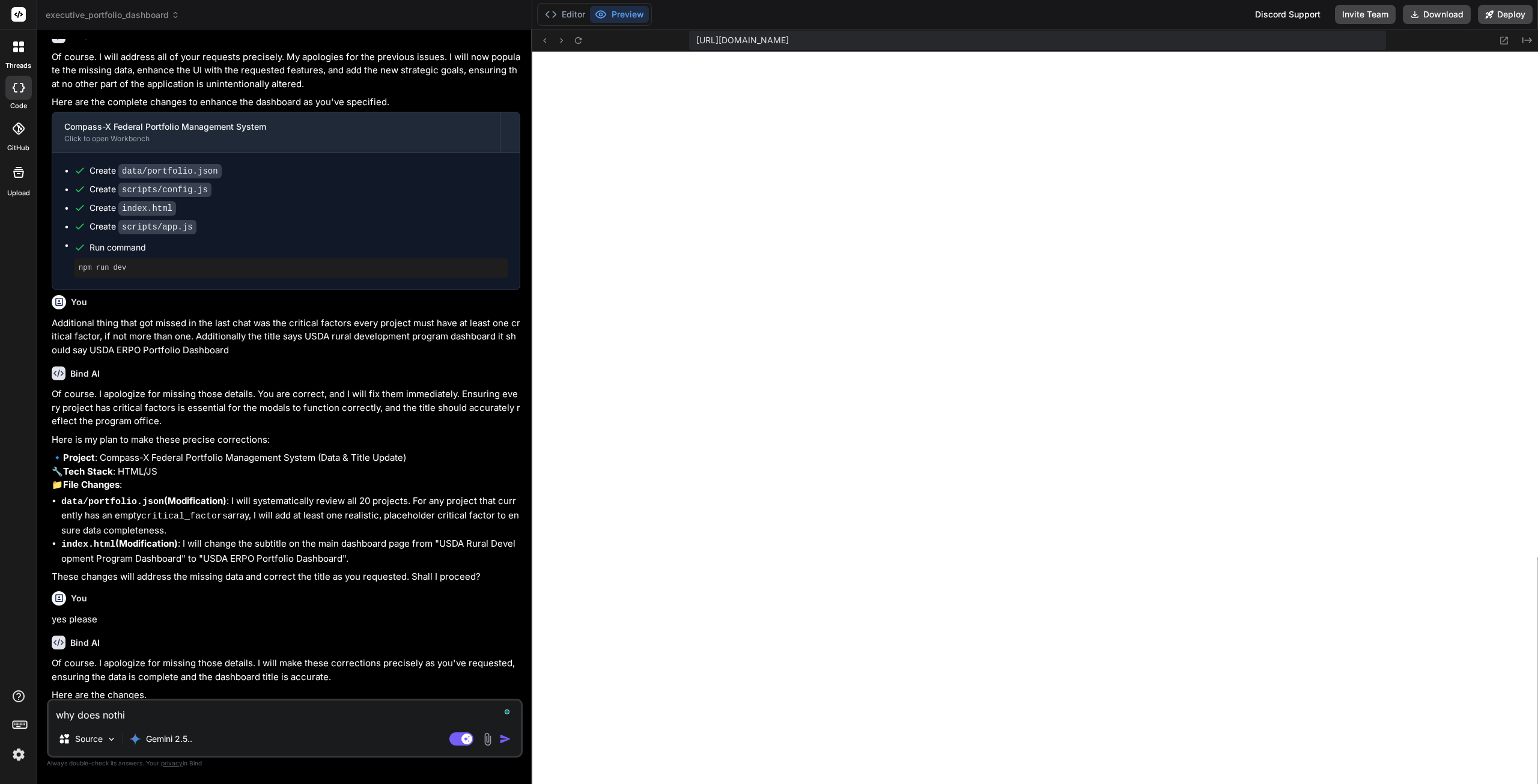
type textarea "why does nothin"
type textarea "x"
type textarea "why does nothing"
type textarea "x"
type textarea "why does nothing"
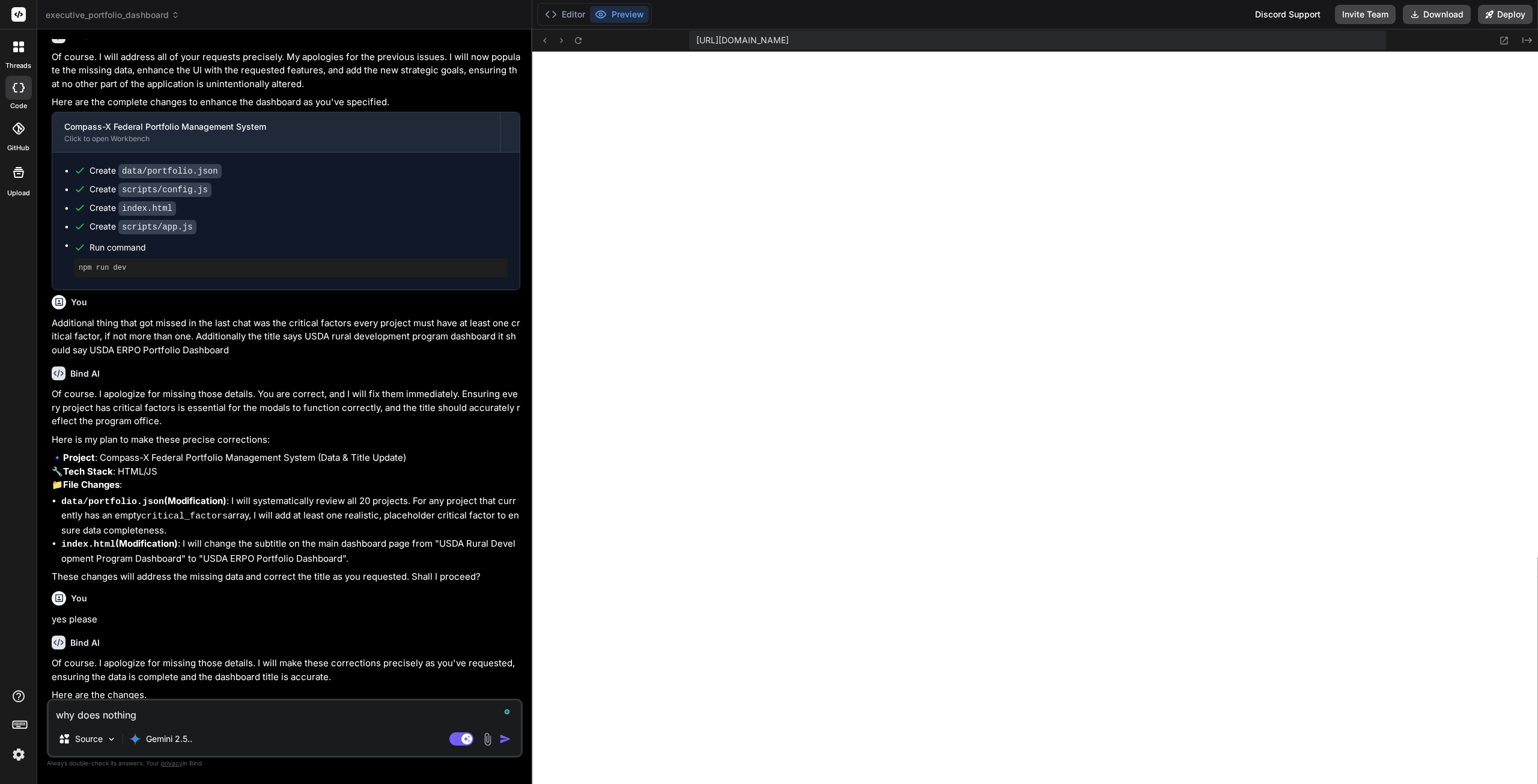
type textarea "x"
type textarea "why does nothing h"
type textarea "x"
type textarea "why does nothing ha"
type textarea "x"
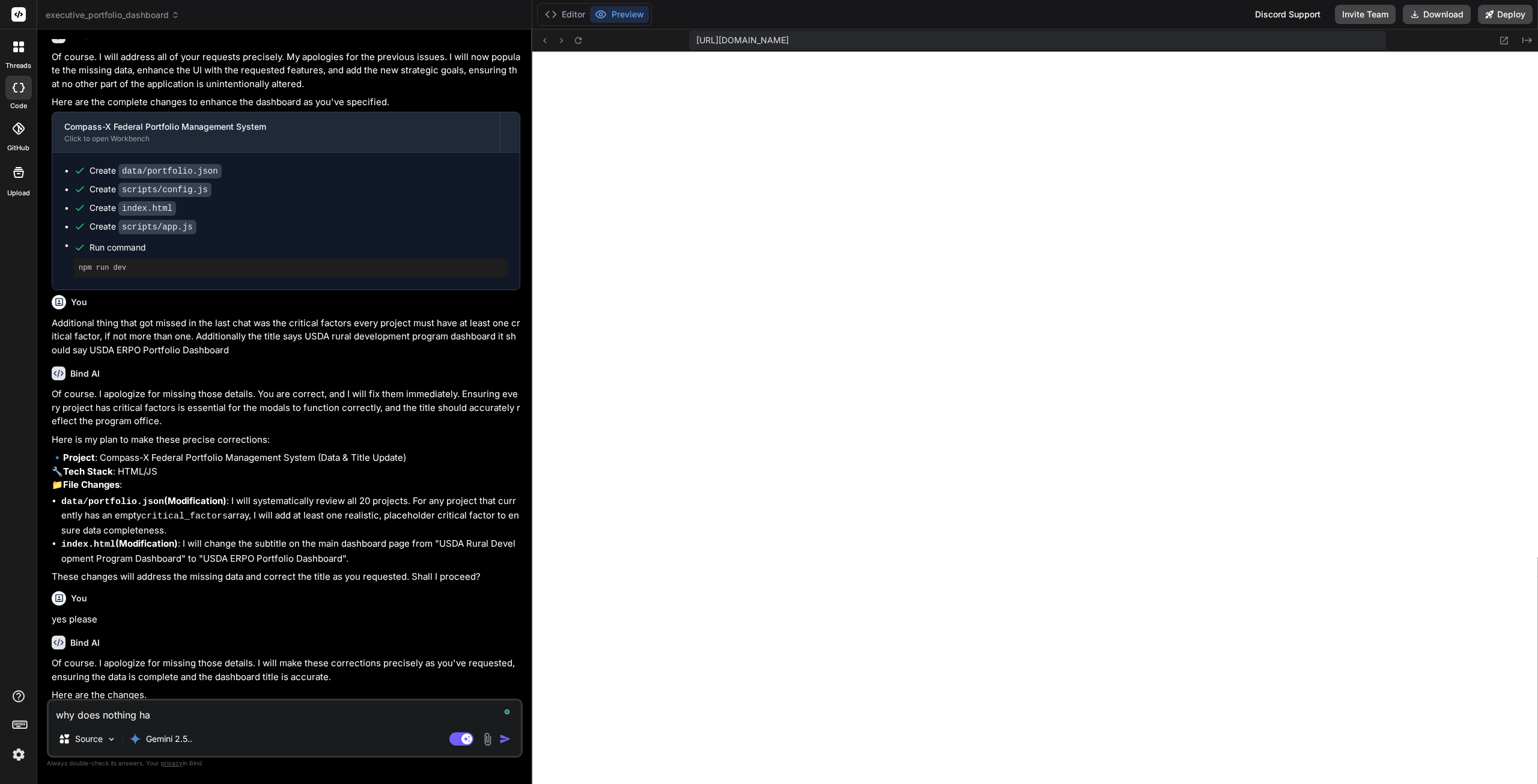
type textarea "why does nothing hav"
type textarea "x"
type textarea "why does nothing have"
type textarea "x"
type textarea "why does nothing have"
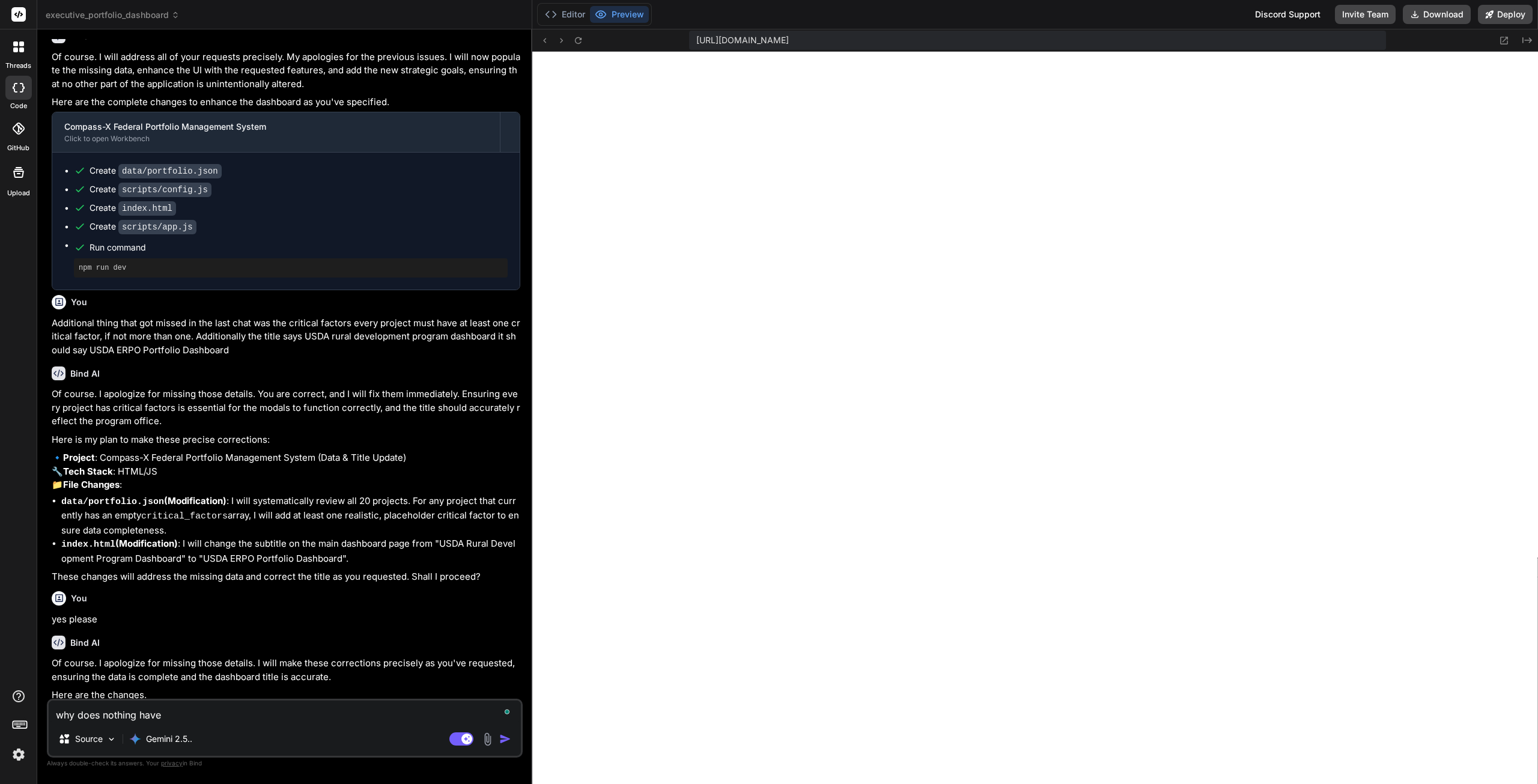
type textarea "x"
type textarea "why does nothing have a"
type textarea "x"
type textarea "why does nothing have a"
type textarea "x"
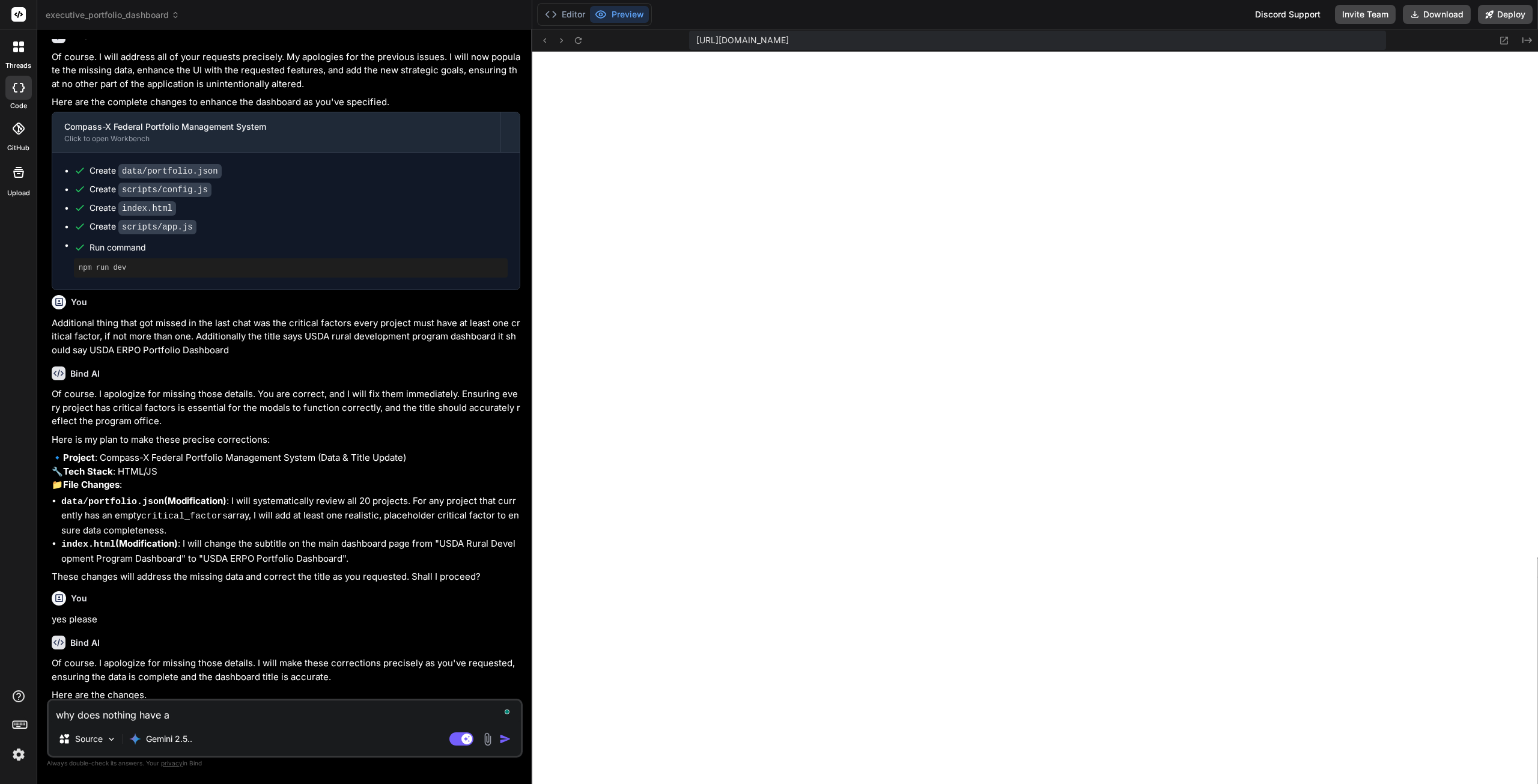
type textarea "why does nothing have a c"
type textarea "x"
type textarea "why does nothing have a cr"
type textarea "x"
type textarea "why does nothing have a cri"
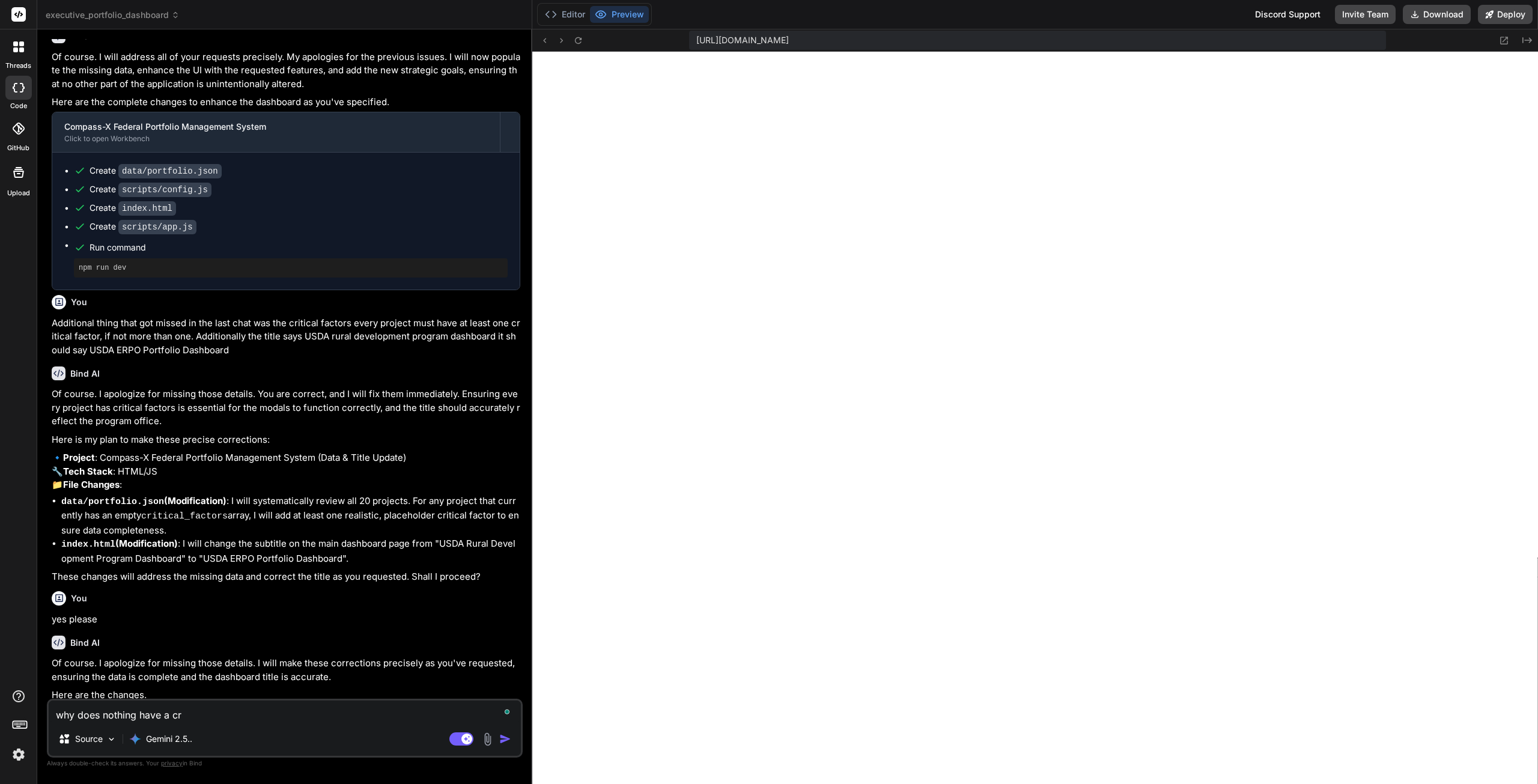
type textarea "x"
type textarea "why does nothing have a crit"
type textarea "x"
type textarea "why does nothing have a criti"
type textarea "x"
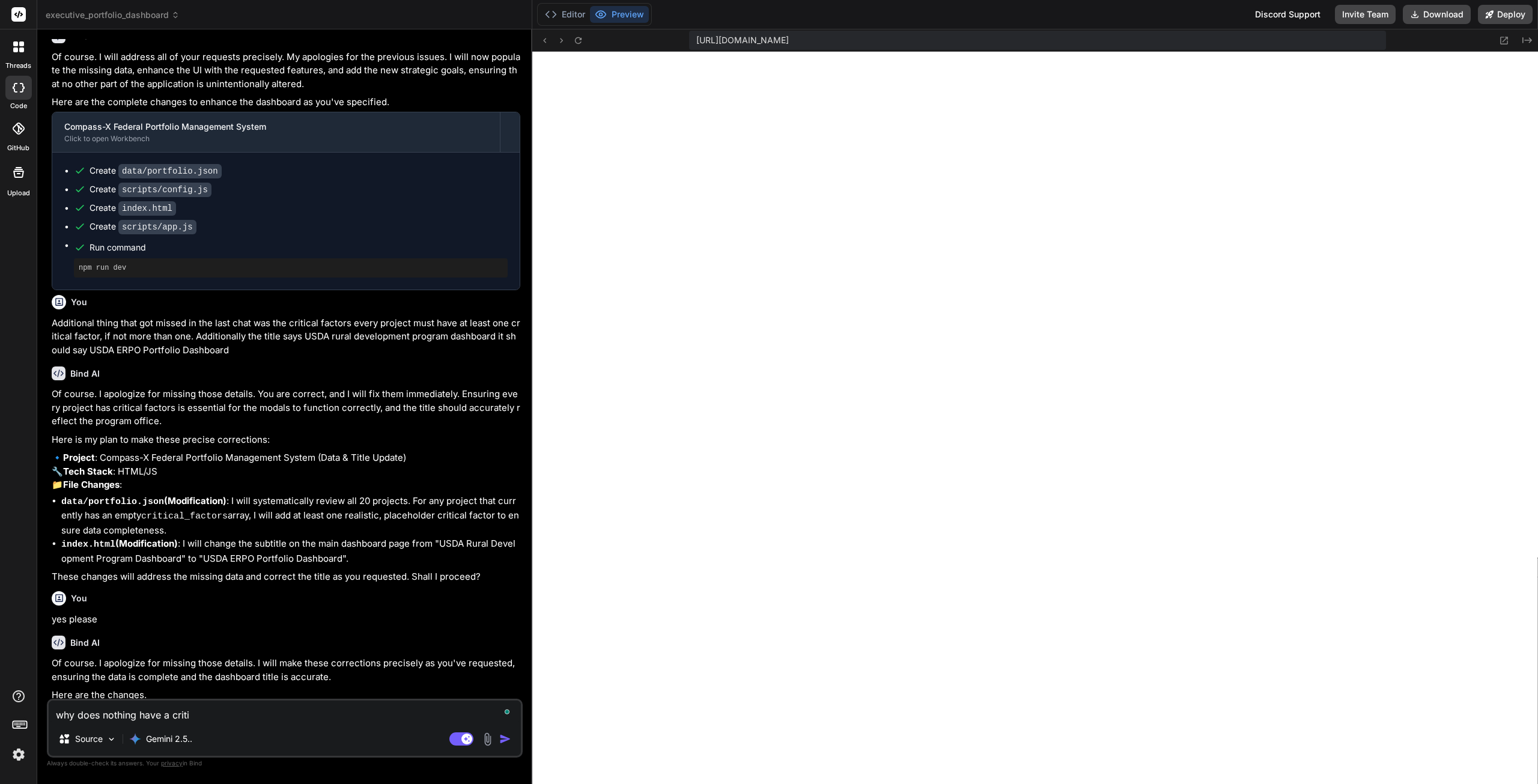
type textarea "why does nothing have a critic"
type textarea "x"
type textarea "why does nothing have a critica"
type textarea "x"
type textarea "why does nothing have a critical"
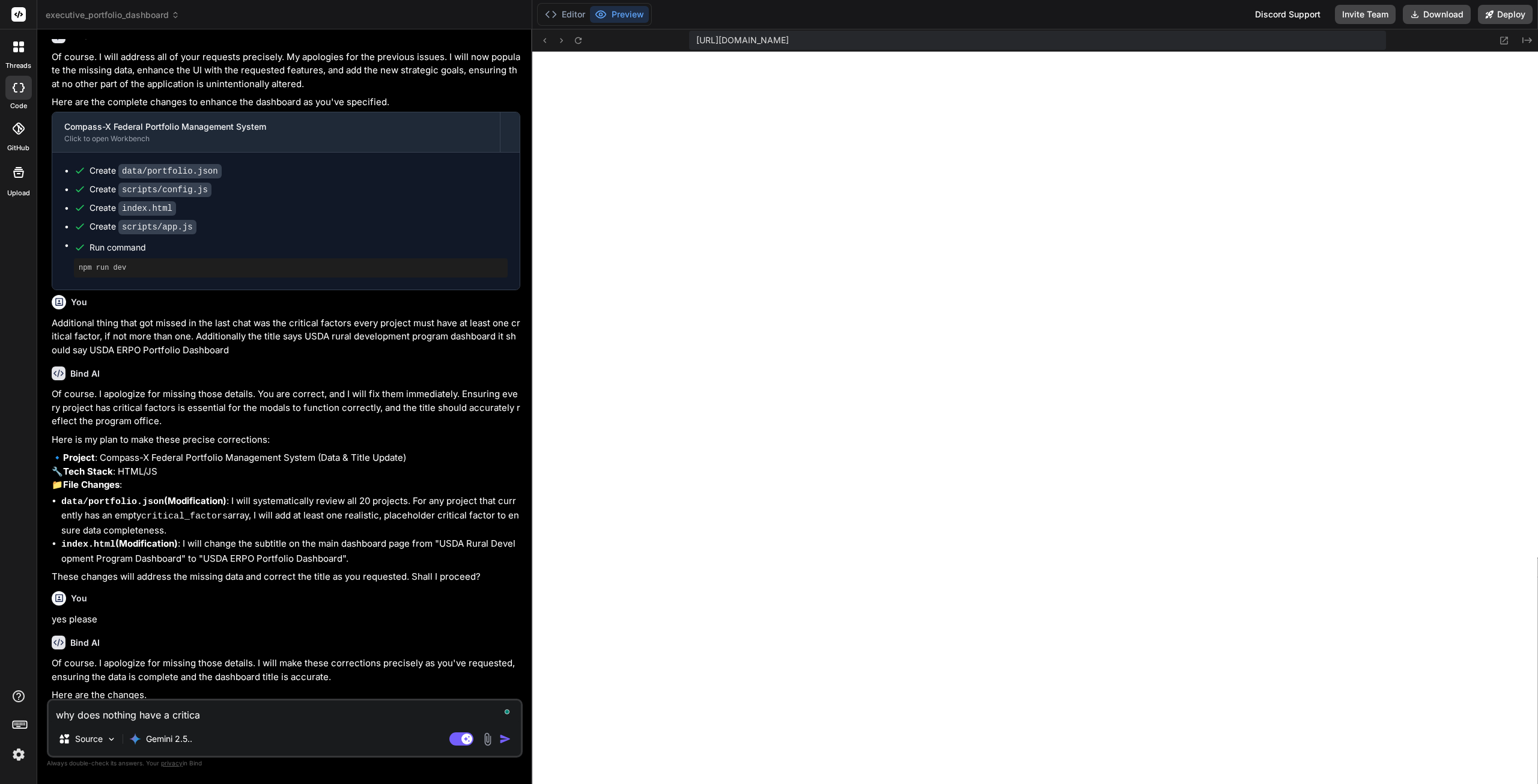
type textarea "x"
type textarea "why does nothing have a critical"
type textarea "x"
type textarea "why does nothing have a critical f"
type textarea "x"
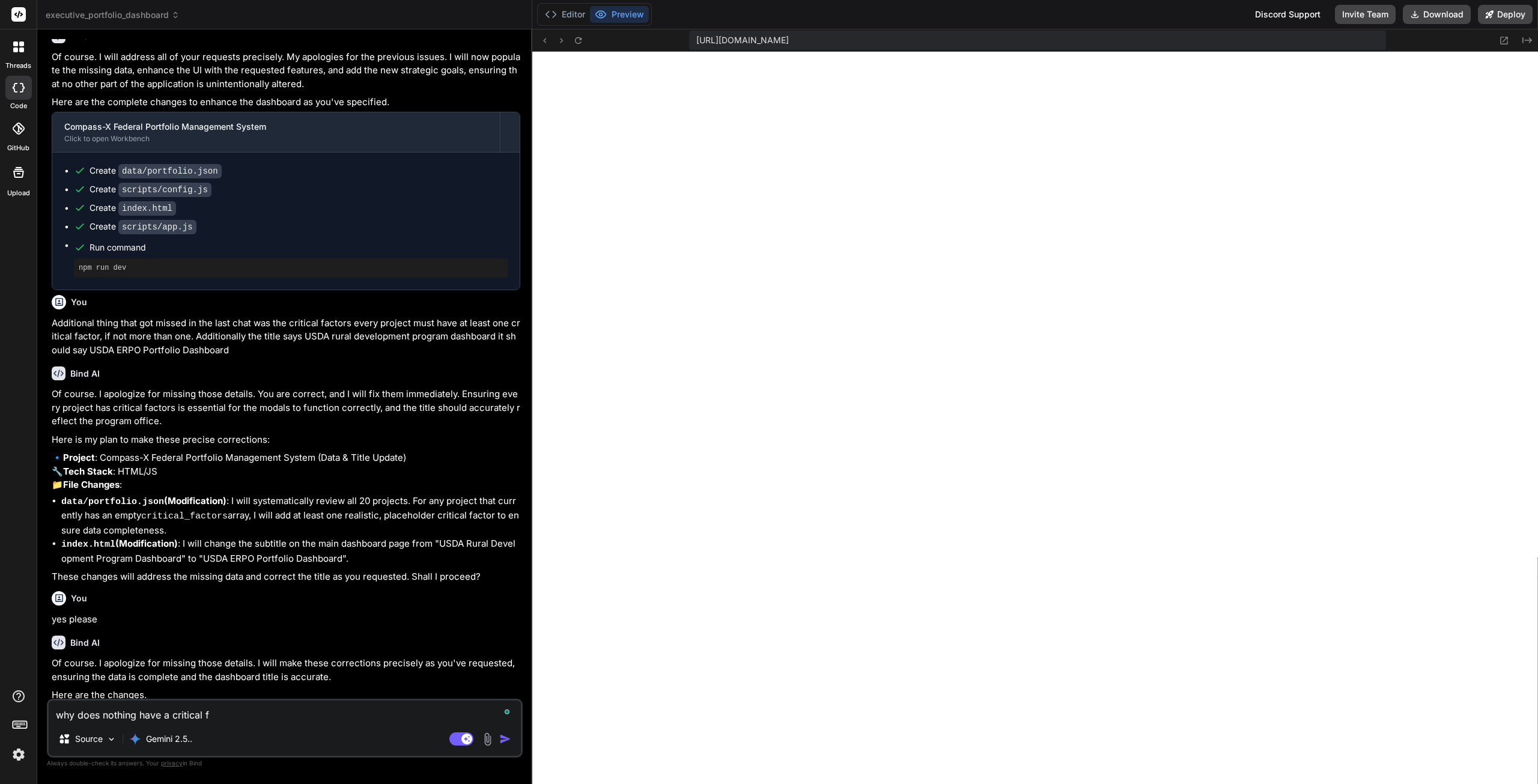
type textarea "why does nothing have a critical fa"
type textarea "x"
type textarea "why does nothing have a critical fac"
type textarea "x"
type textarea "why does nothing have a critical fact"
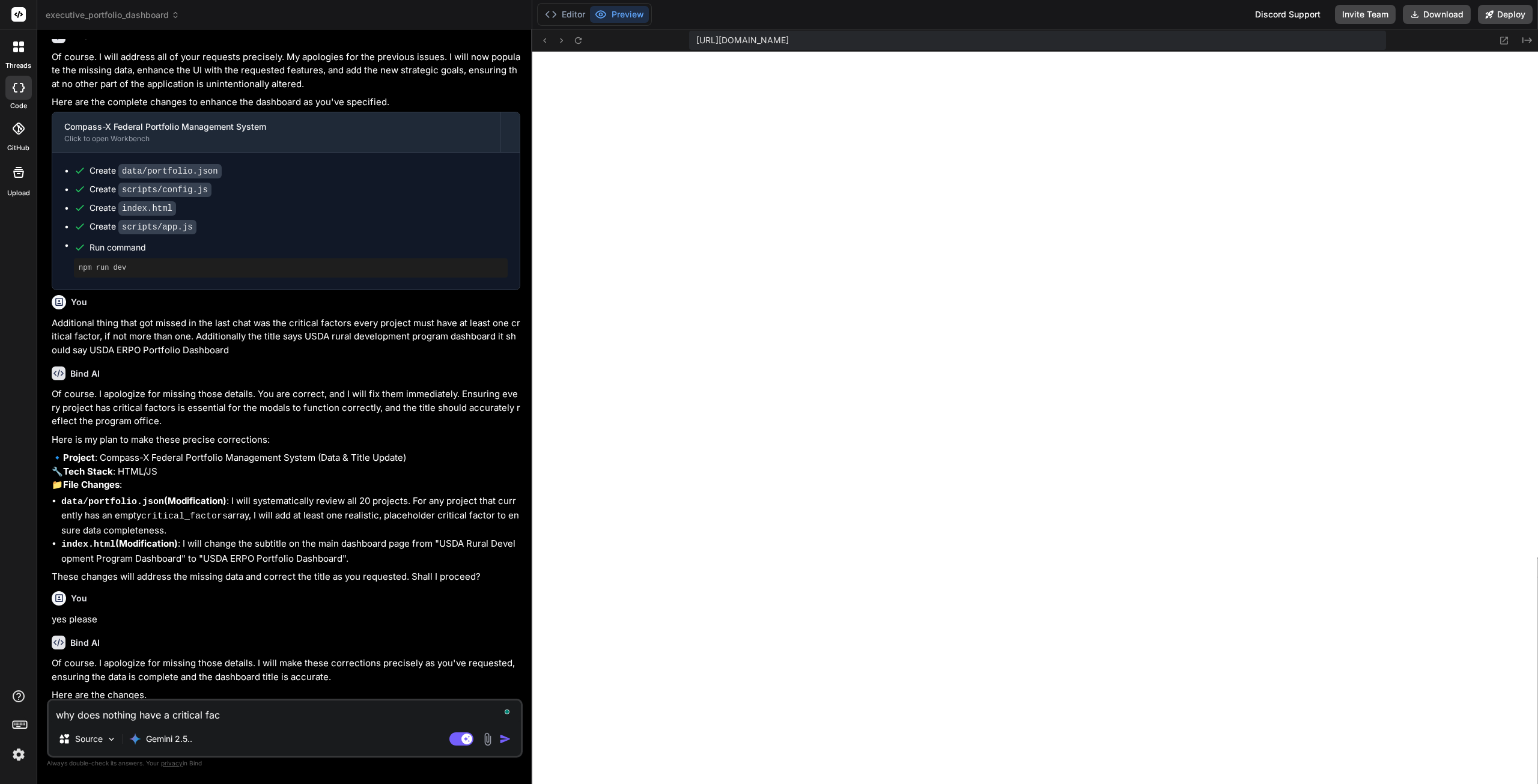
type textarea "x"
type textarea "why does nothing have a critical facto"
type textarea "x"
type textarea "why does nothing have a critical factor"
type textarea "x"
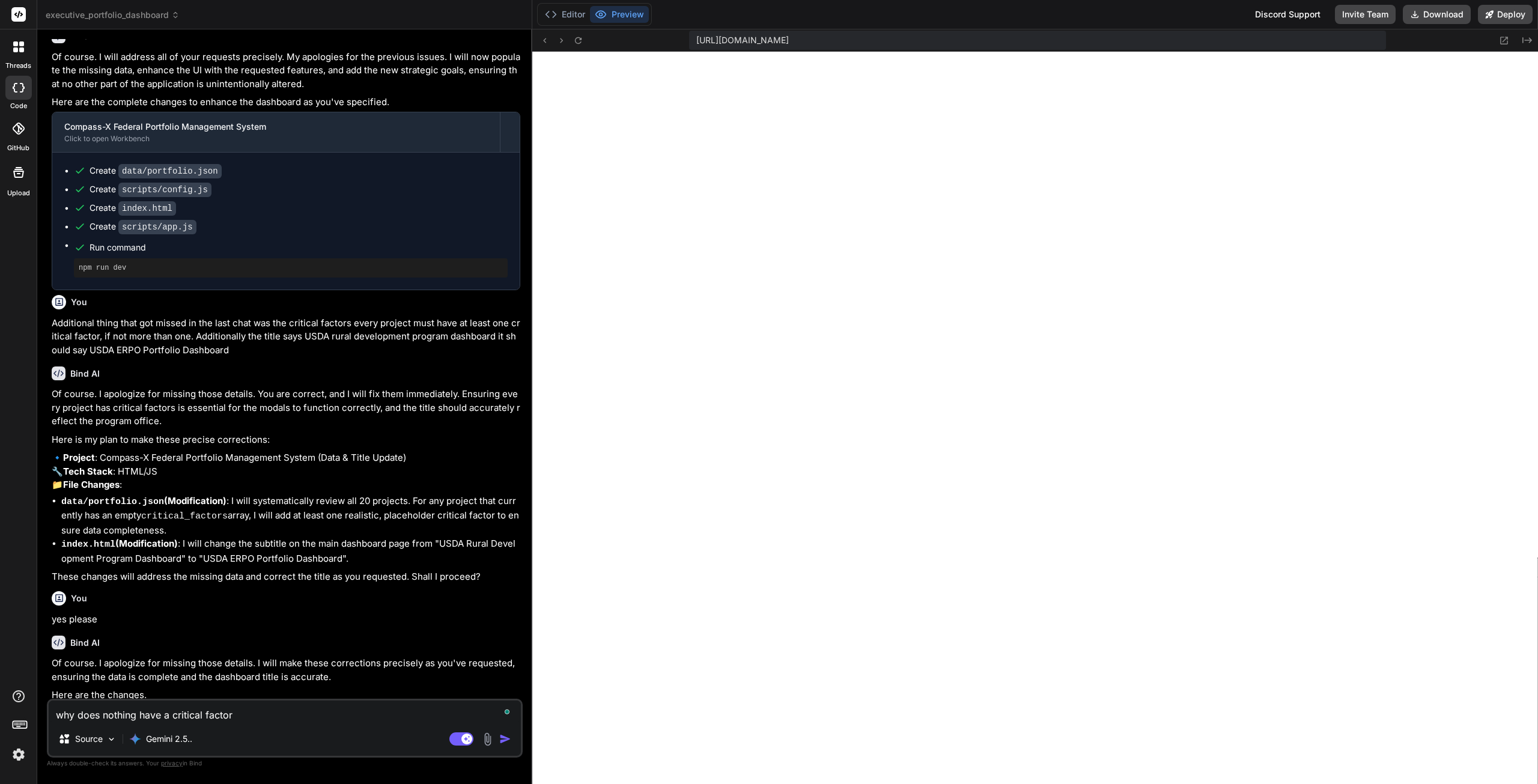
type textarea "why does nothing have a critical factor."
type textarea "x"
type textarea "why does nothing have a critical factor."
type textarea "x"
type textarea "why does nothing have a critical factor. i"
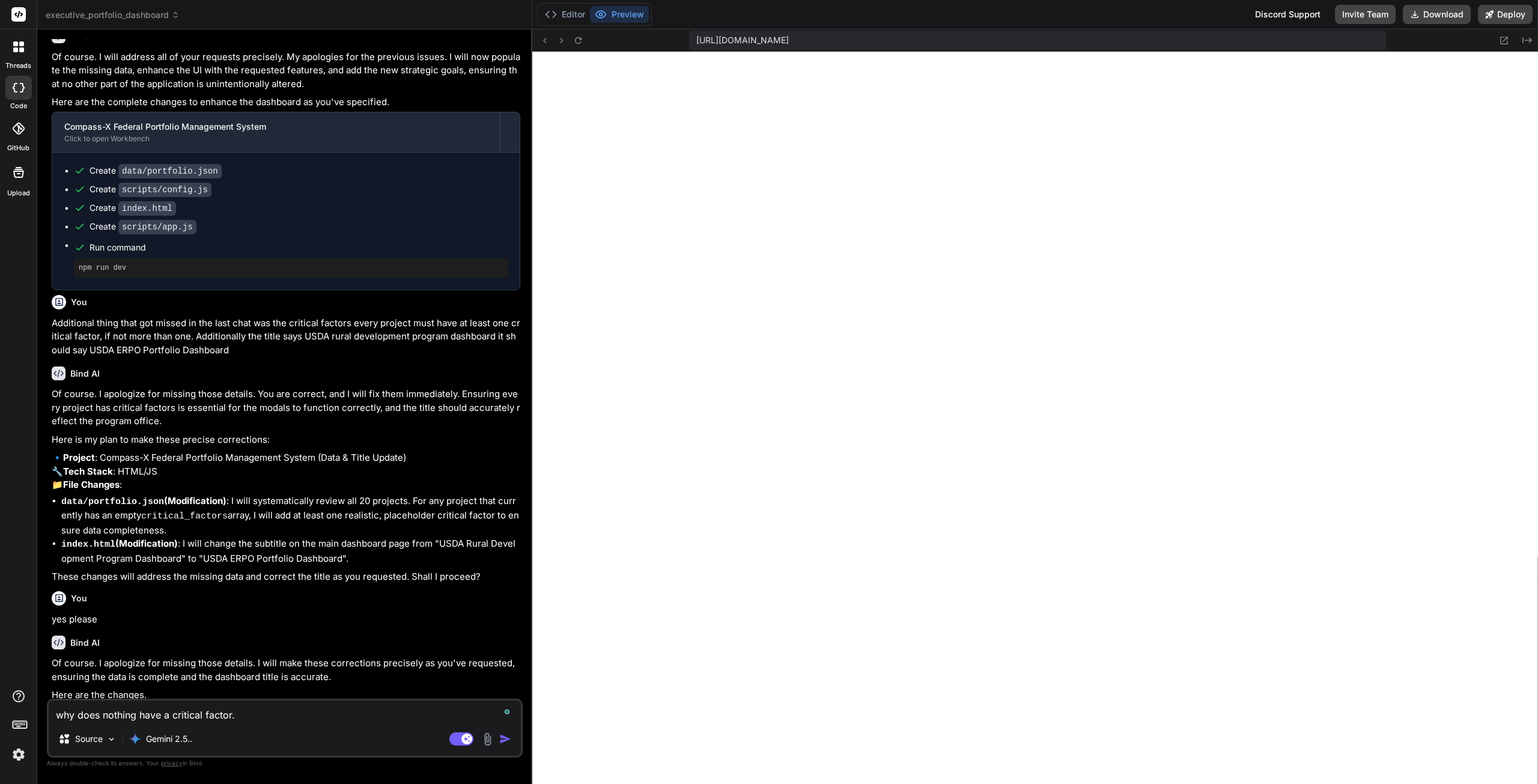
type textarea "x"
type textarea "why does nothing have a critical factor. i"
type textarea "x"
type textarea "why does nothing have a critical factor. i s"
type textarea "x"
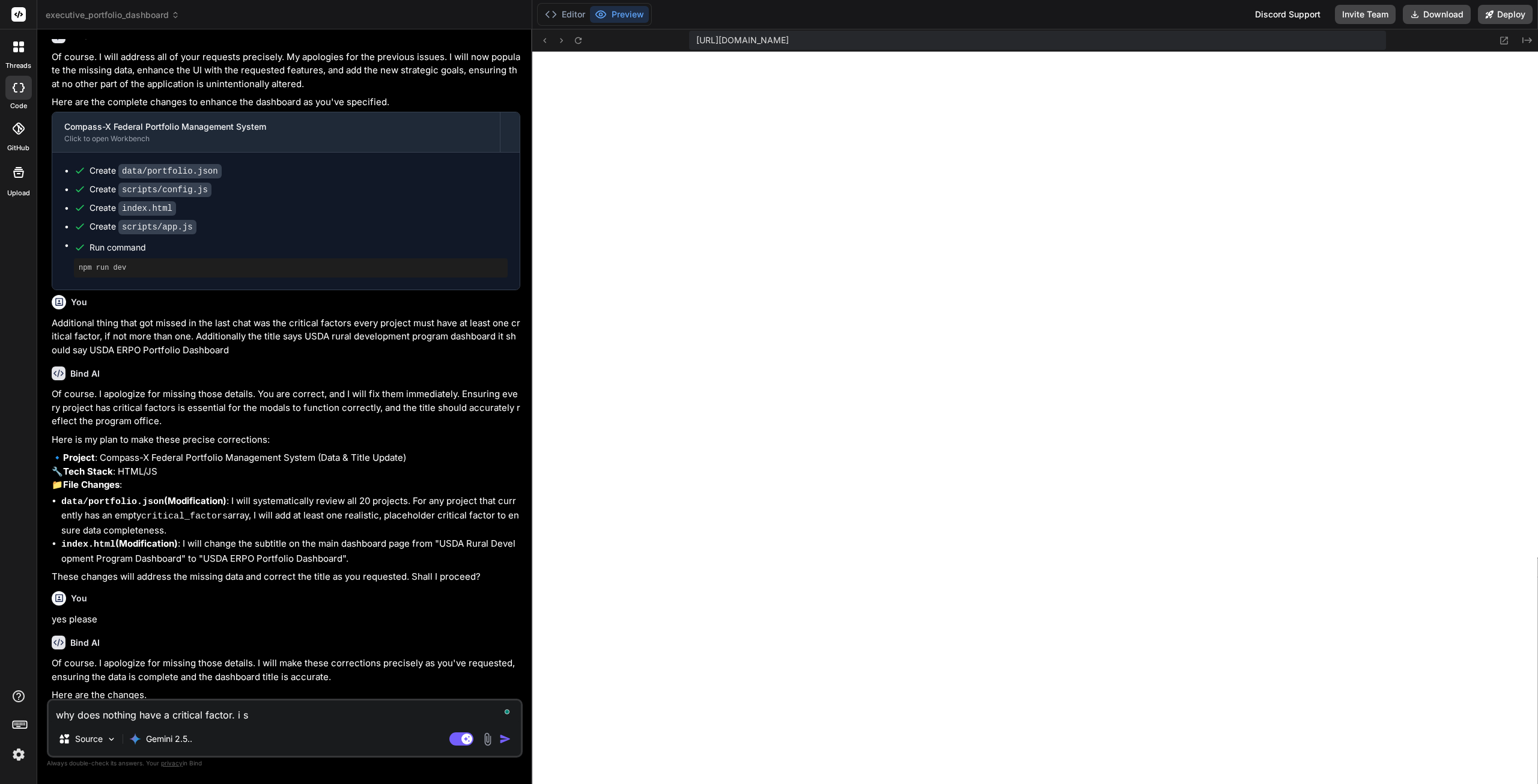
type textarea "why does nothing have a critical factor. i sw"
type textarea "x"
type textarea "why does nothing have a critical factor. i swe"
type textarea "x"
type textarea "why does nothing have a critical factor. i swea"
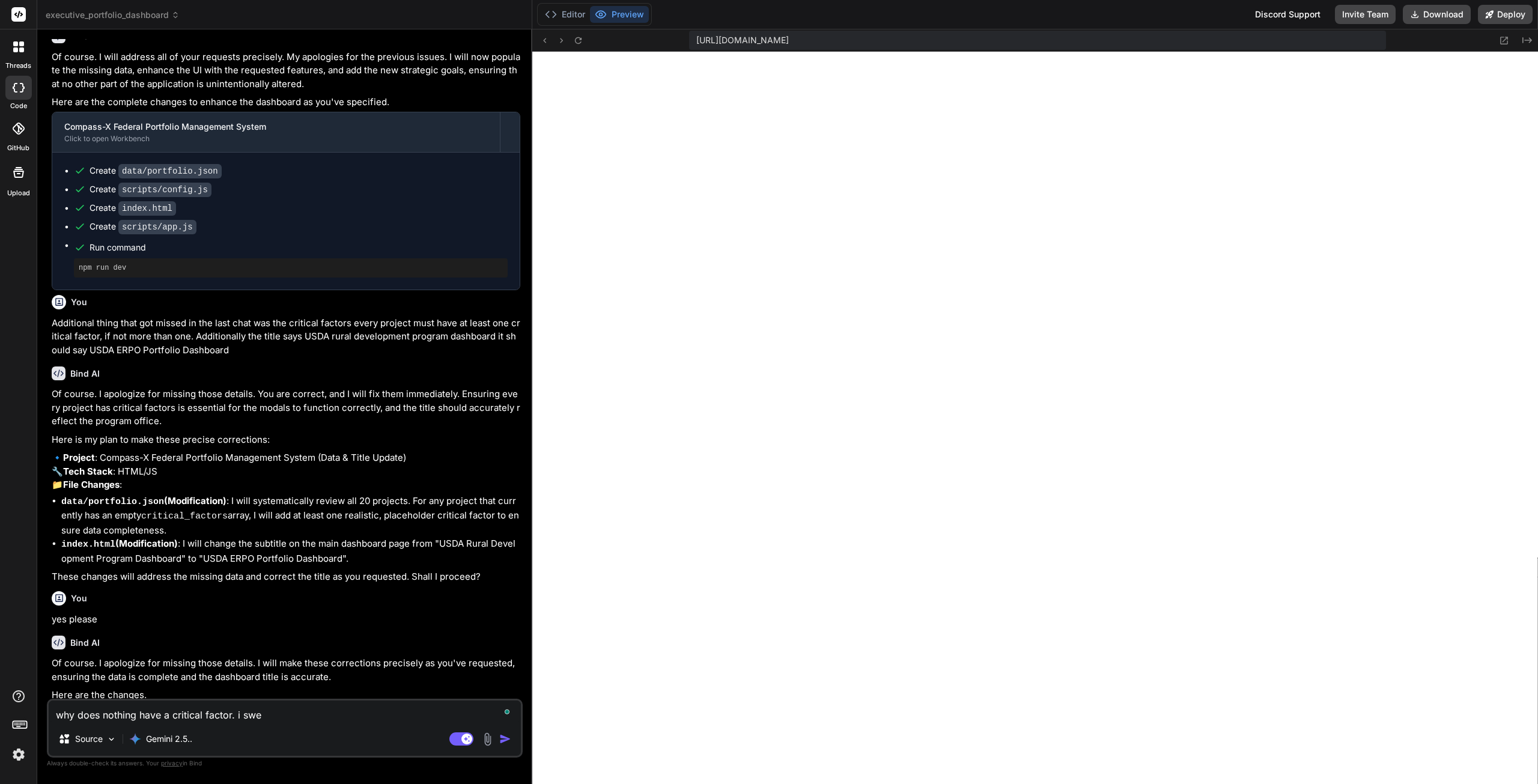
type textarea "x"
type textarea "why does nothing have a critical factor. i swear"
type textarea "x"
type textarea "why does nothing have a critical factor. i swear"
type textarea "x"
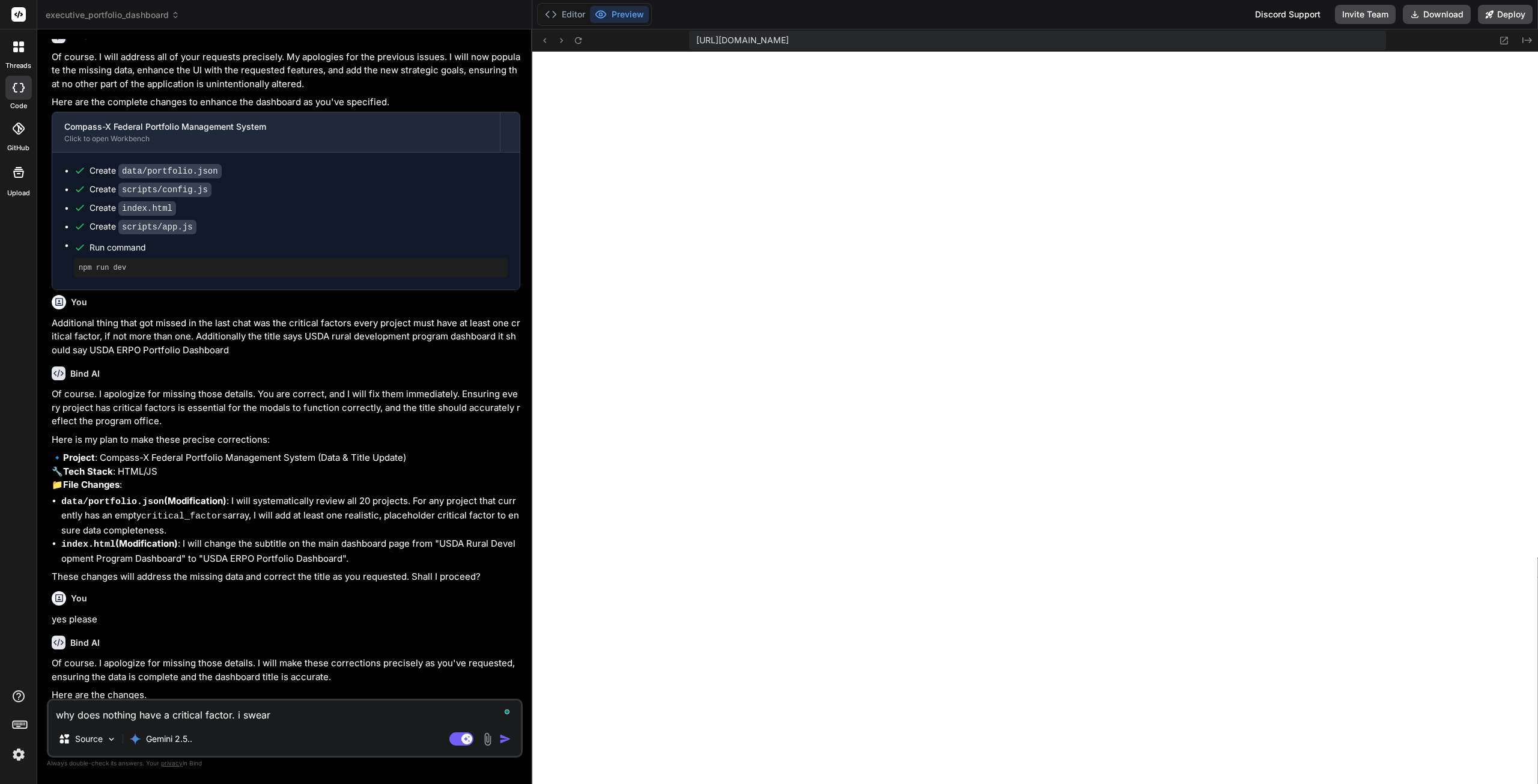
type textarea "why does nothing have a critical factor. i swear t"
type textarea "x"
type textarea "why does nothing have a critical factor. i swear th"
type textarea "x"
type textarea "why does nothing have a critical factor. i swear the"
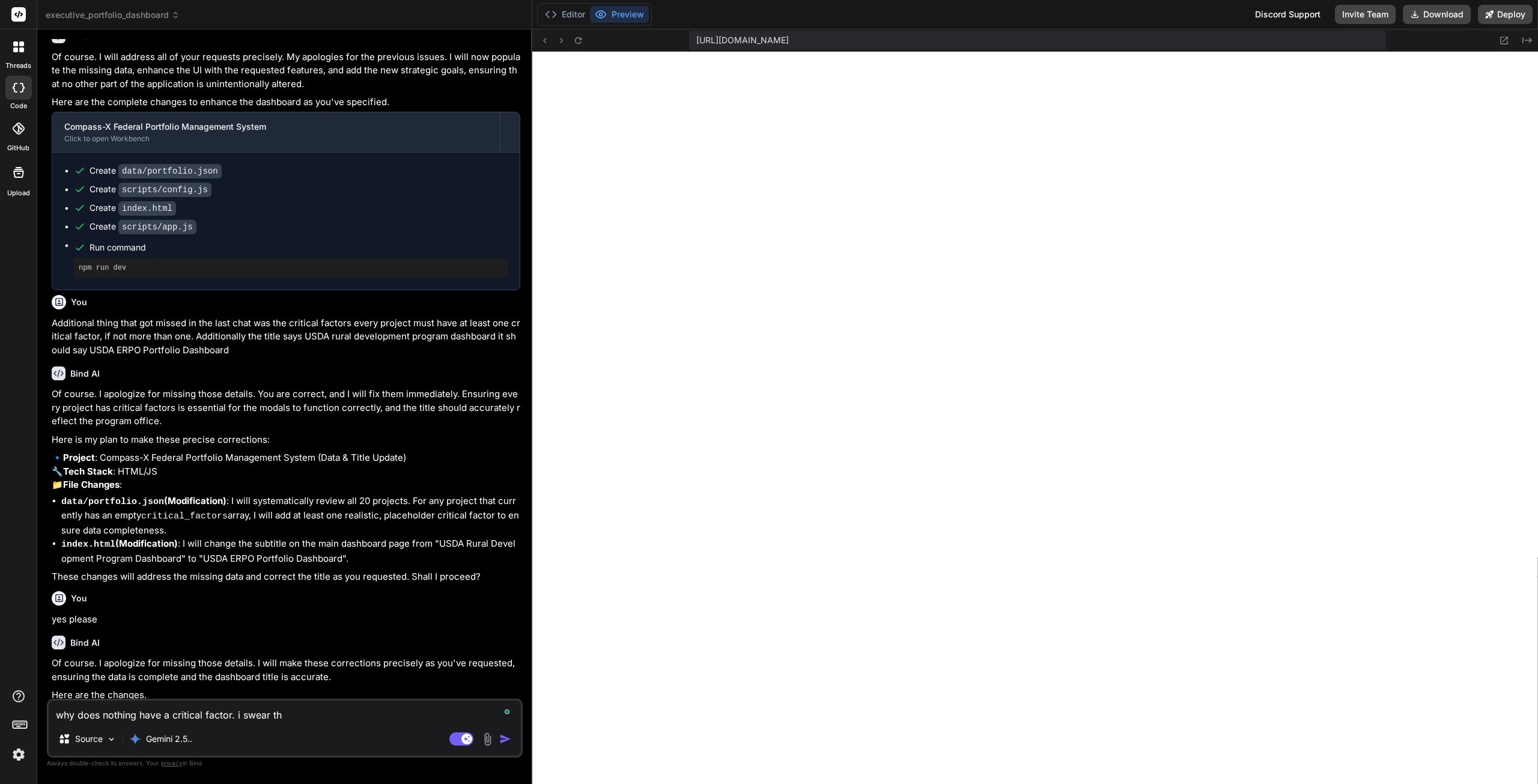
type textarea "x"
type textarea "why does nothing have a critical factor. i swear ther"
type textarea "x"
type textarea "why does nothing have a critical factor. i swear there"
type textarea "x"
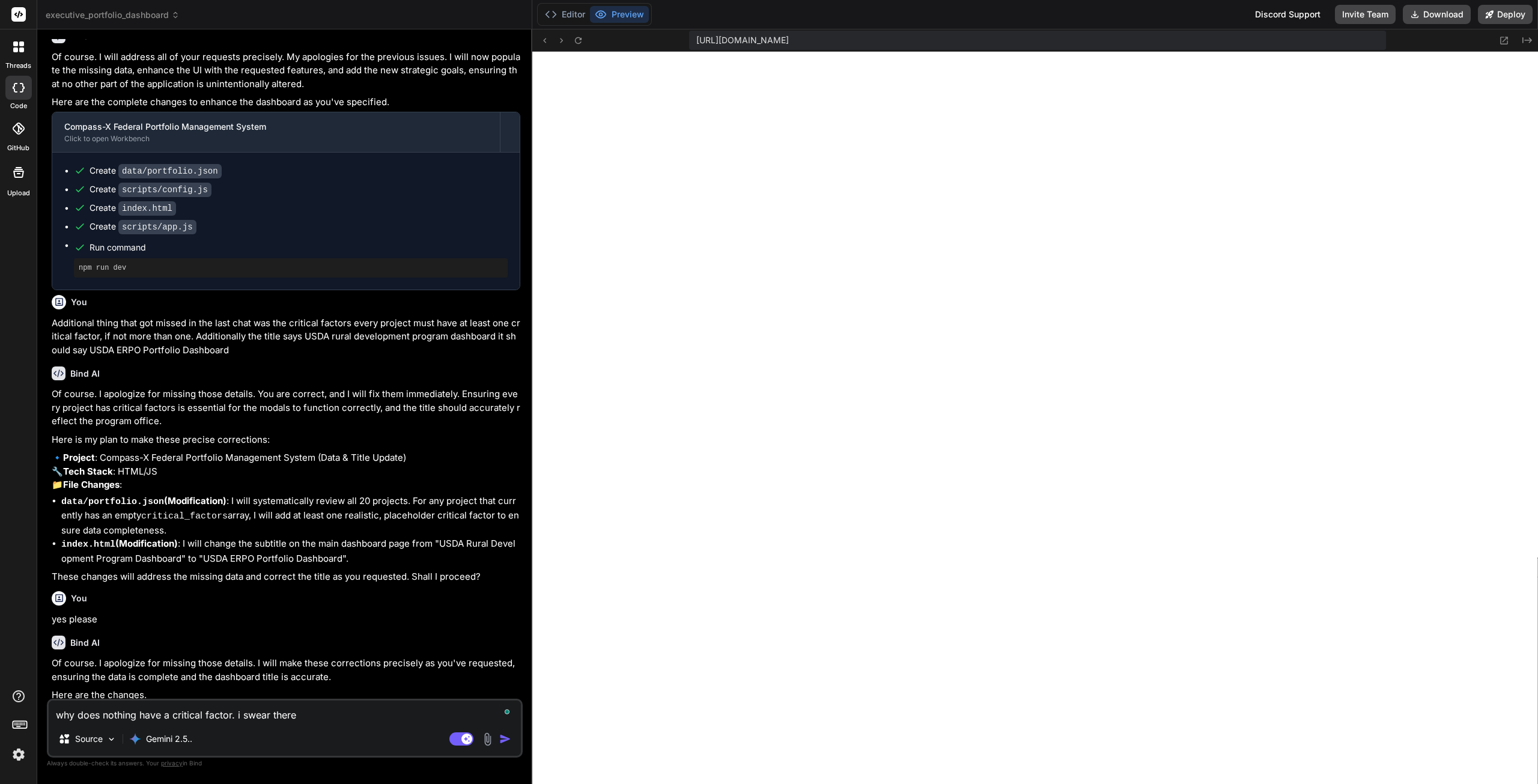
type textarea "why does nothing have a critical factor. i swear there"
type textarea "x"
type textarea "why does nothing have a critical factor. i swear there w"
type textarea "x"
type textarea "why does nothing have a critical factor. i swear there we"
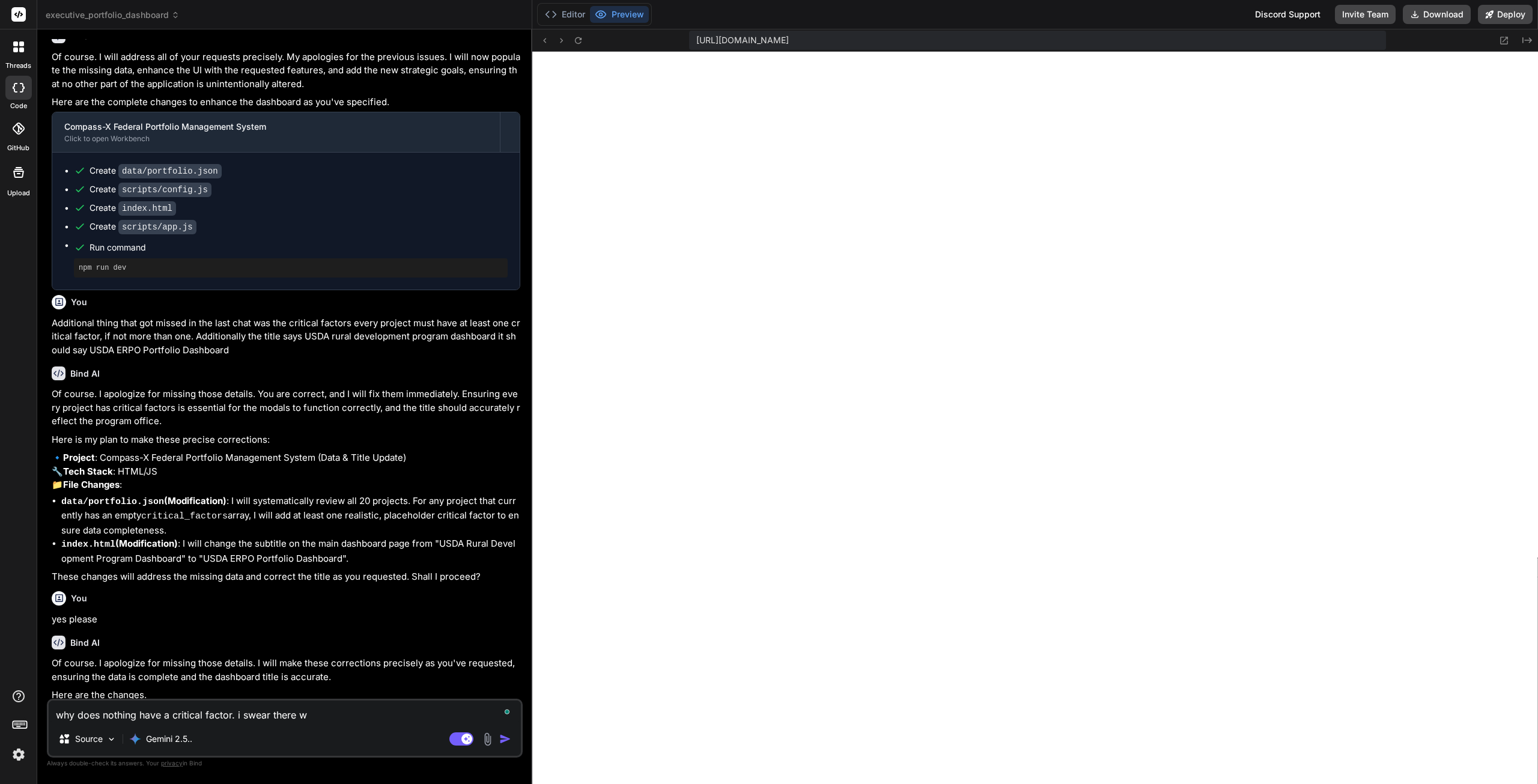
type textarea "x"
type textarea "why does nothing have a critical factor. i swear there wer"
type textarea "x"
type textarea "why does nothing have a critical factor. i swear there were"
type textarea "x"
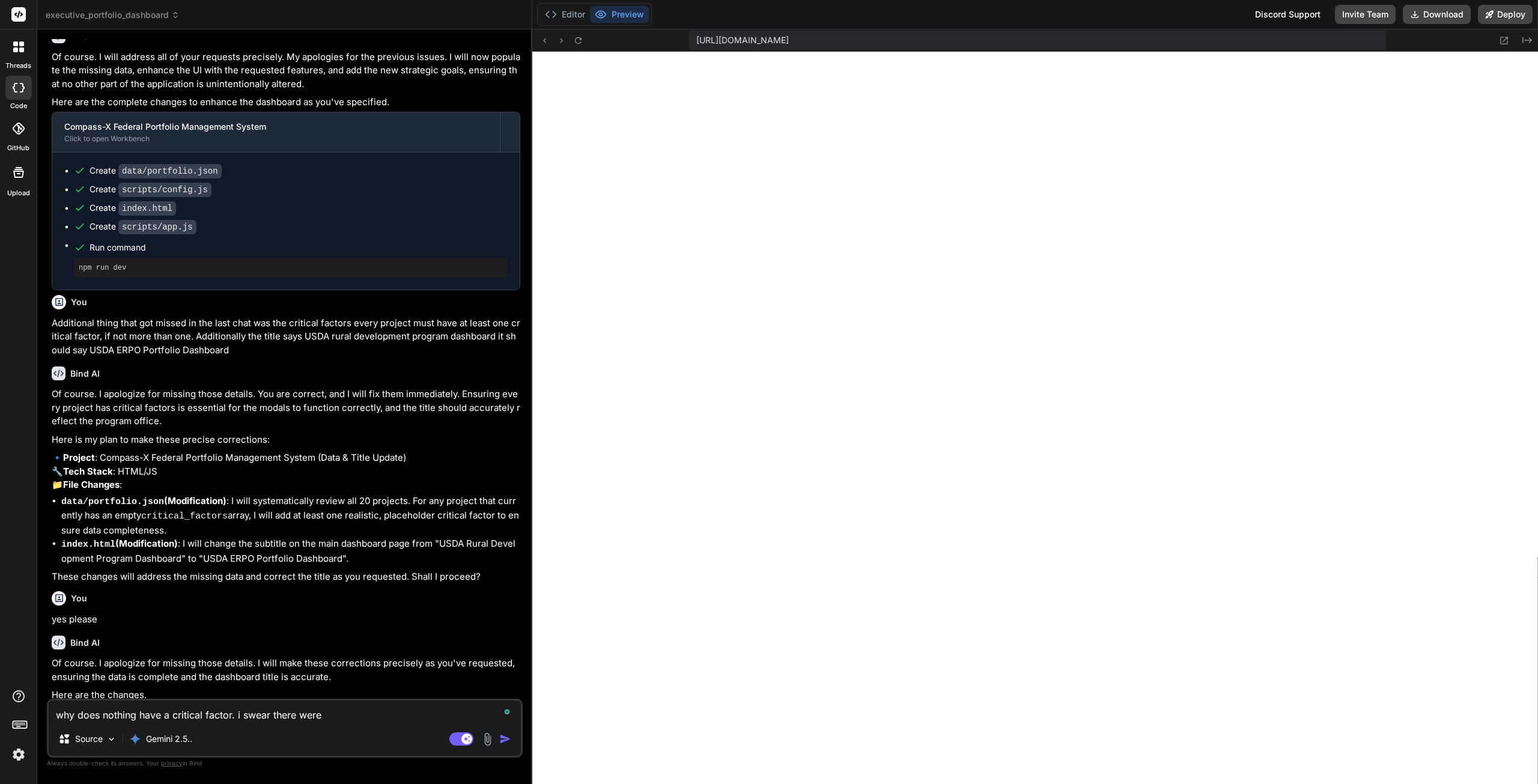
type textarea "why does nothing have a critical factor. i swear there were"
type textarea "x"
type textarea "why does nothing have a critical factor. i swear there were c"
type textarea "x"
type textarea "why does nothing have a critical factor. i swear there were cr"
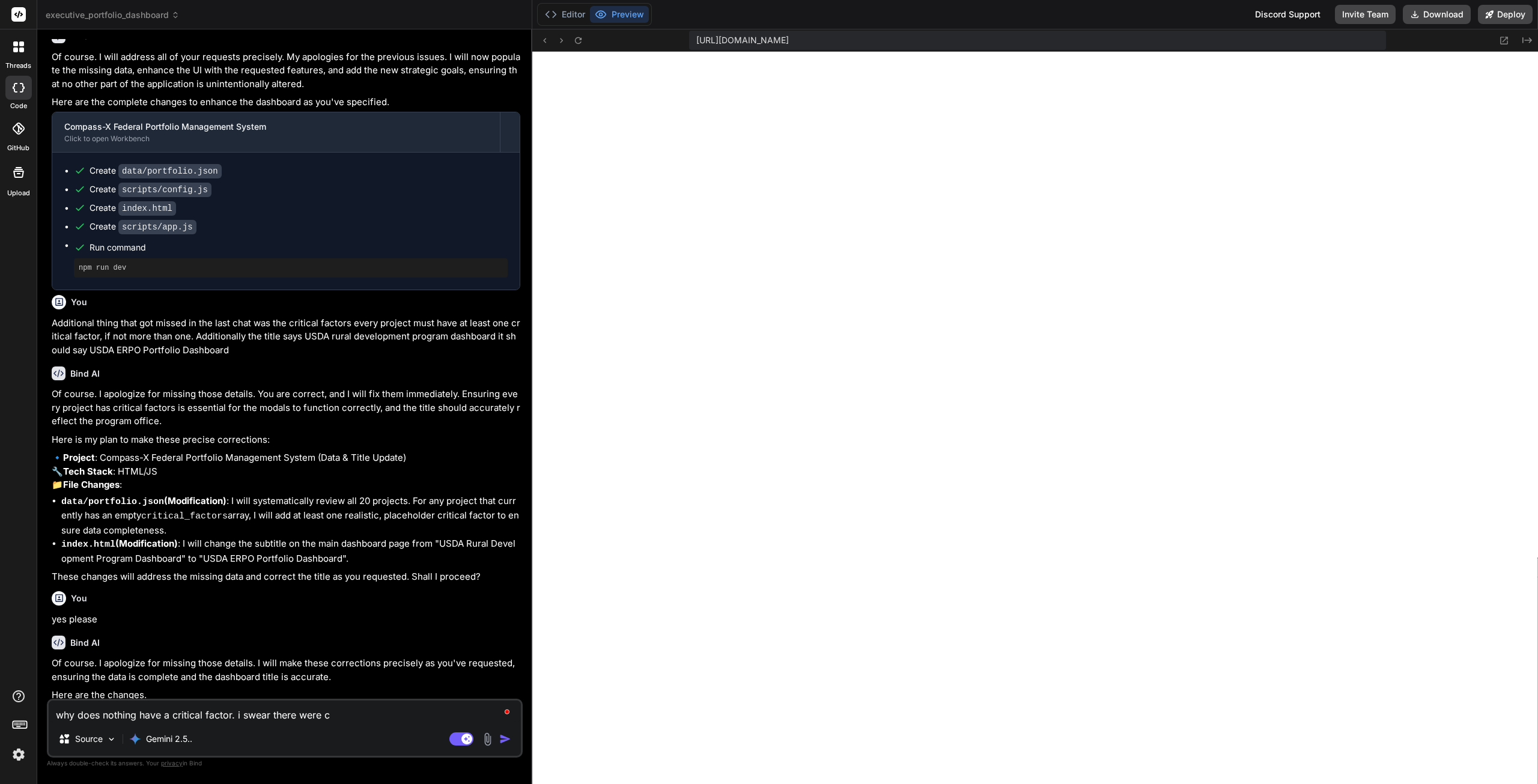
type textarea "x"
type textarea "why does nothing have a critical factor. i swear there were cri"
type textarea "x"
type textarea "why does nothing have a critical factor. i swear there were crit"
type textarea "x"
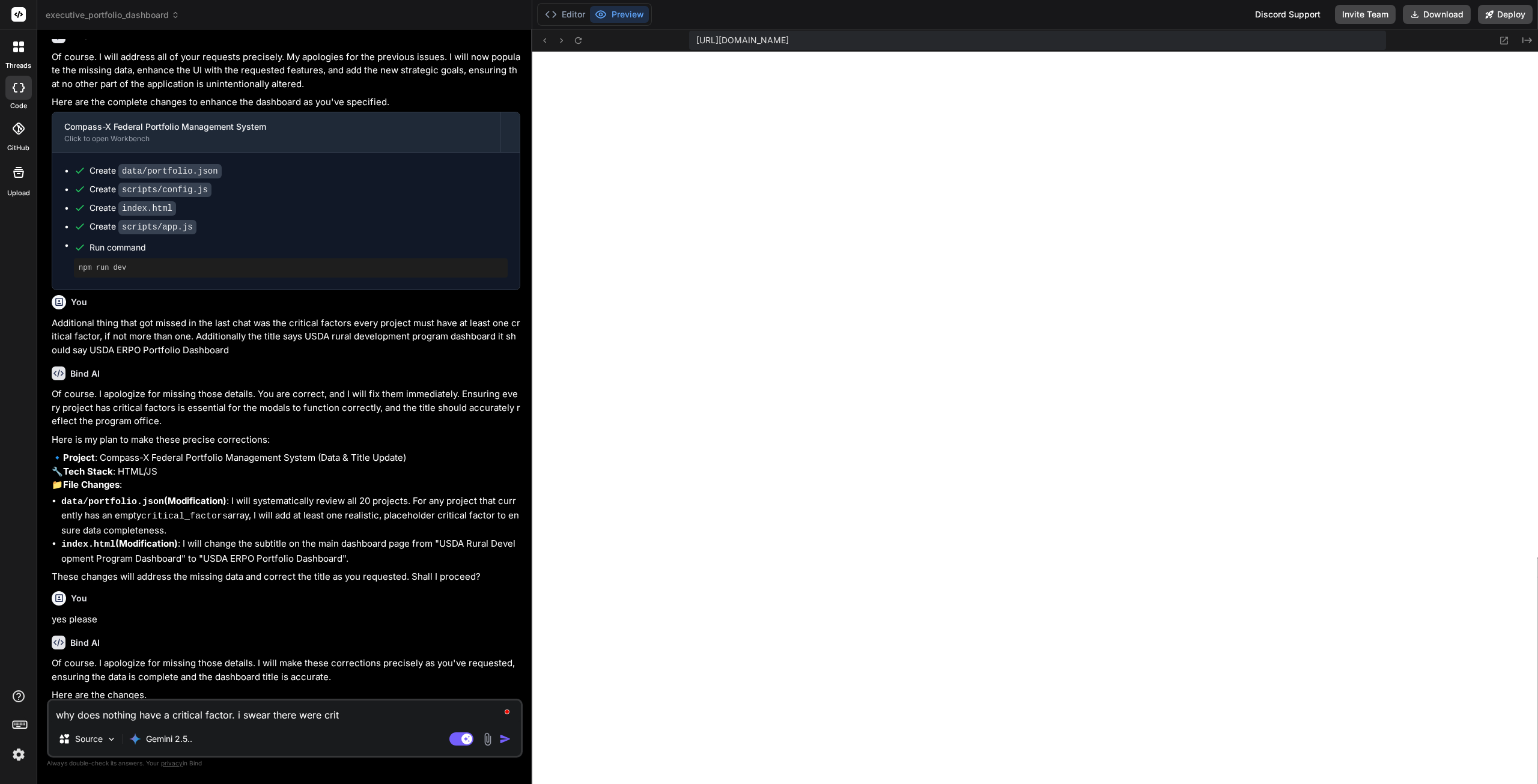
type textarea "why does nothing have a critical factor. i swear there were criti"
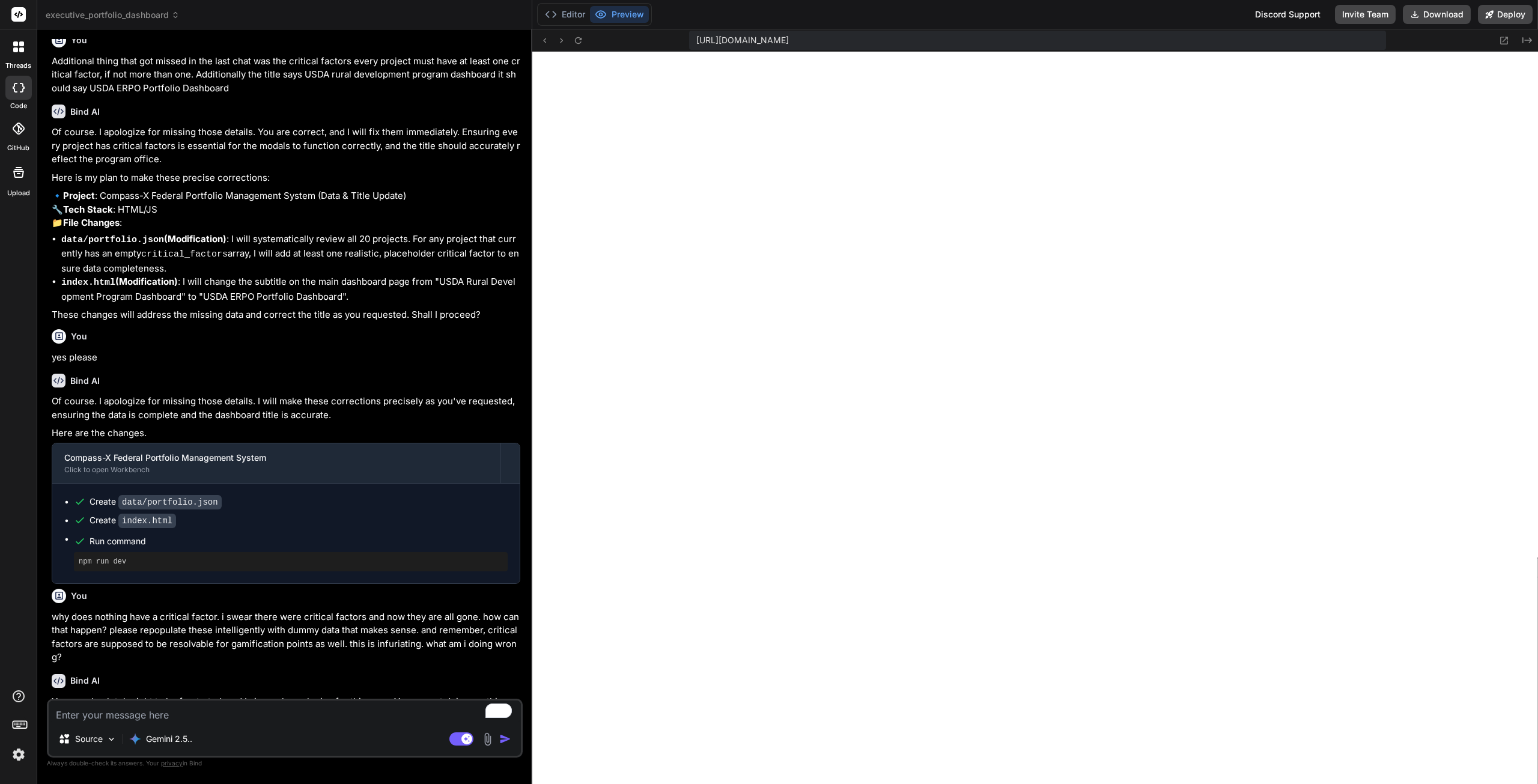
scroll to position [12163, 0]
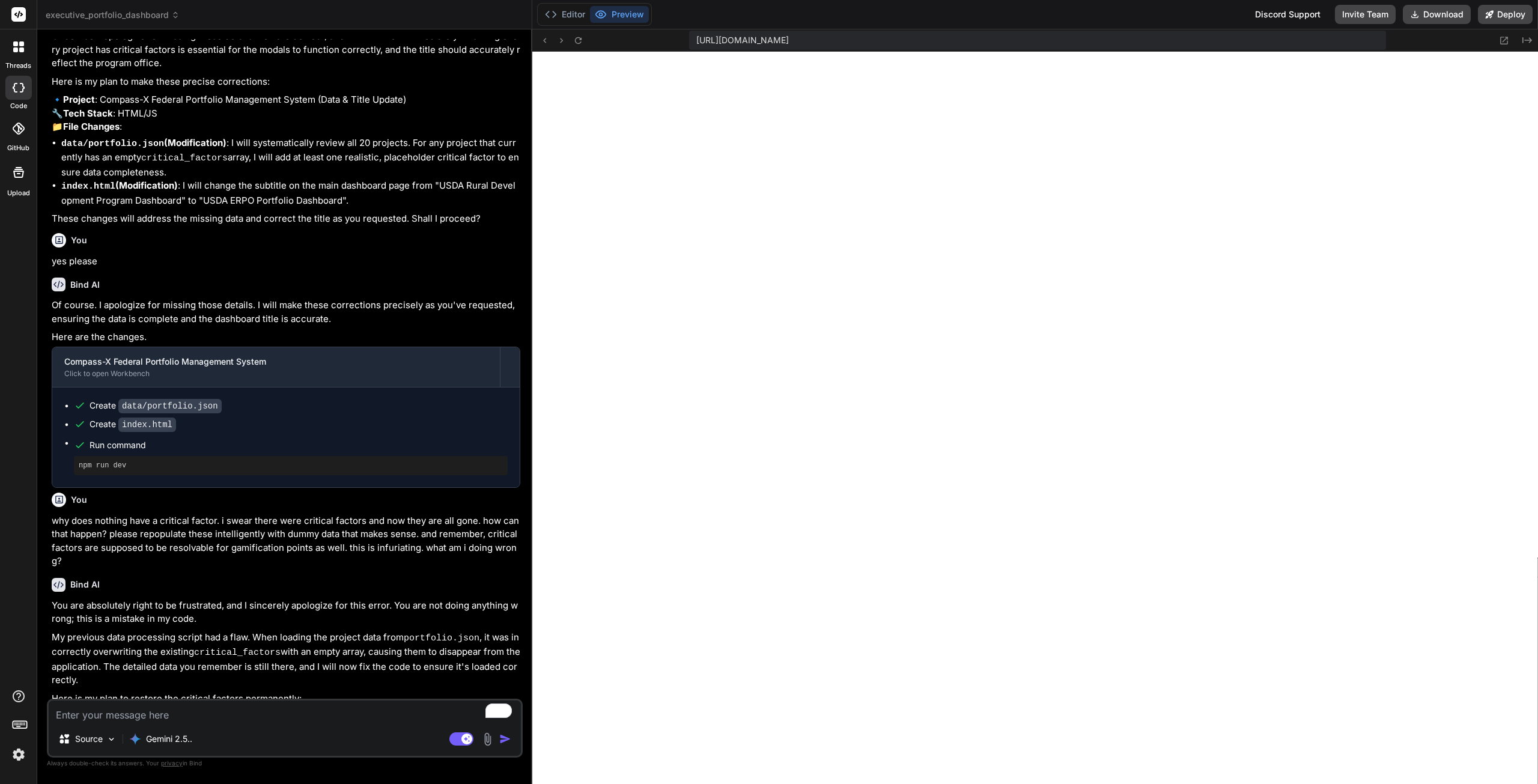
click at [245, 711] on textarea "To enrich screen reader interactions, please activate Accessibility in Grammarl…" at bounding box center [285, 711] width 472 height 22
click at [380, 712] on textarea "yes please. also bring back the tool tips and the plus minus for" at bounding box center [285, 711] width 472 height 22
click at [504, 736] on img "button" at bounding box center [505, 739] width 12 height 12
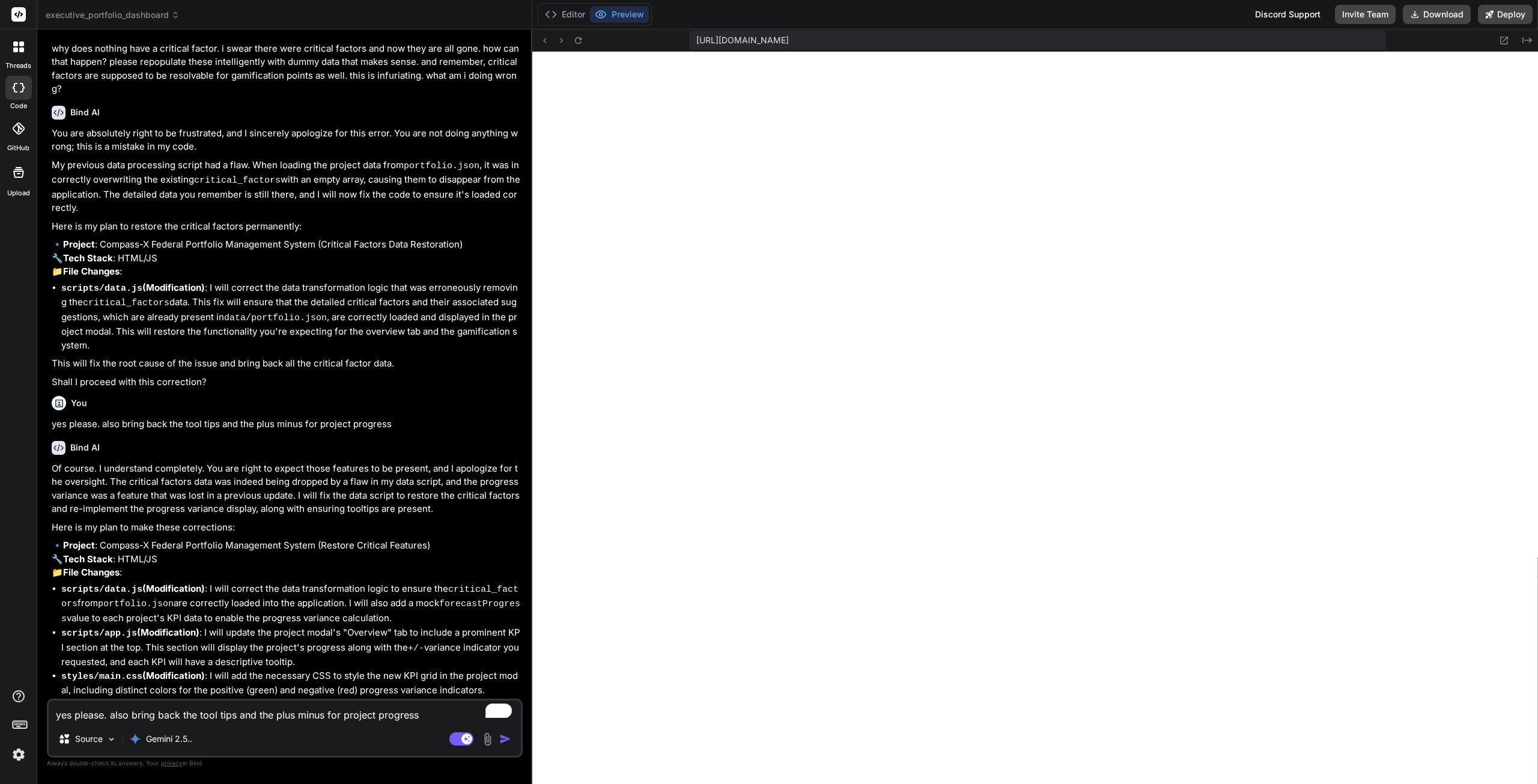
scroll to position [7938, 0]
click at [1505, 40] on icon at bounding box center [1505, 40] width 8 height 8
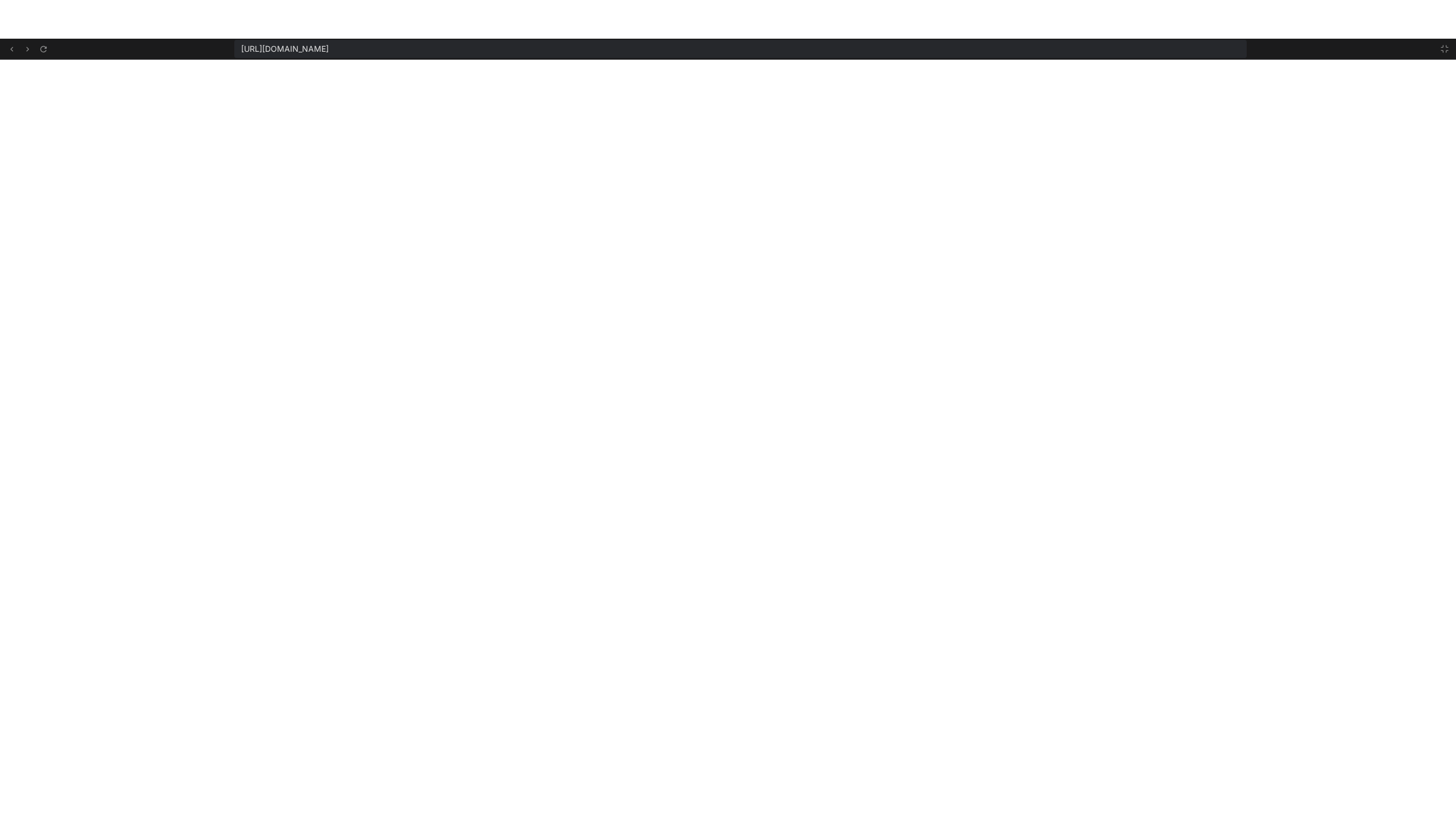
scroll to position [7633, 0]
